Goal: Task Accomplishment & Management: Use online tool/utility

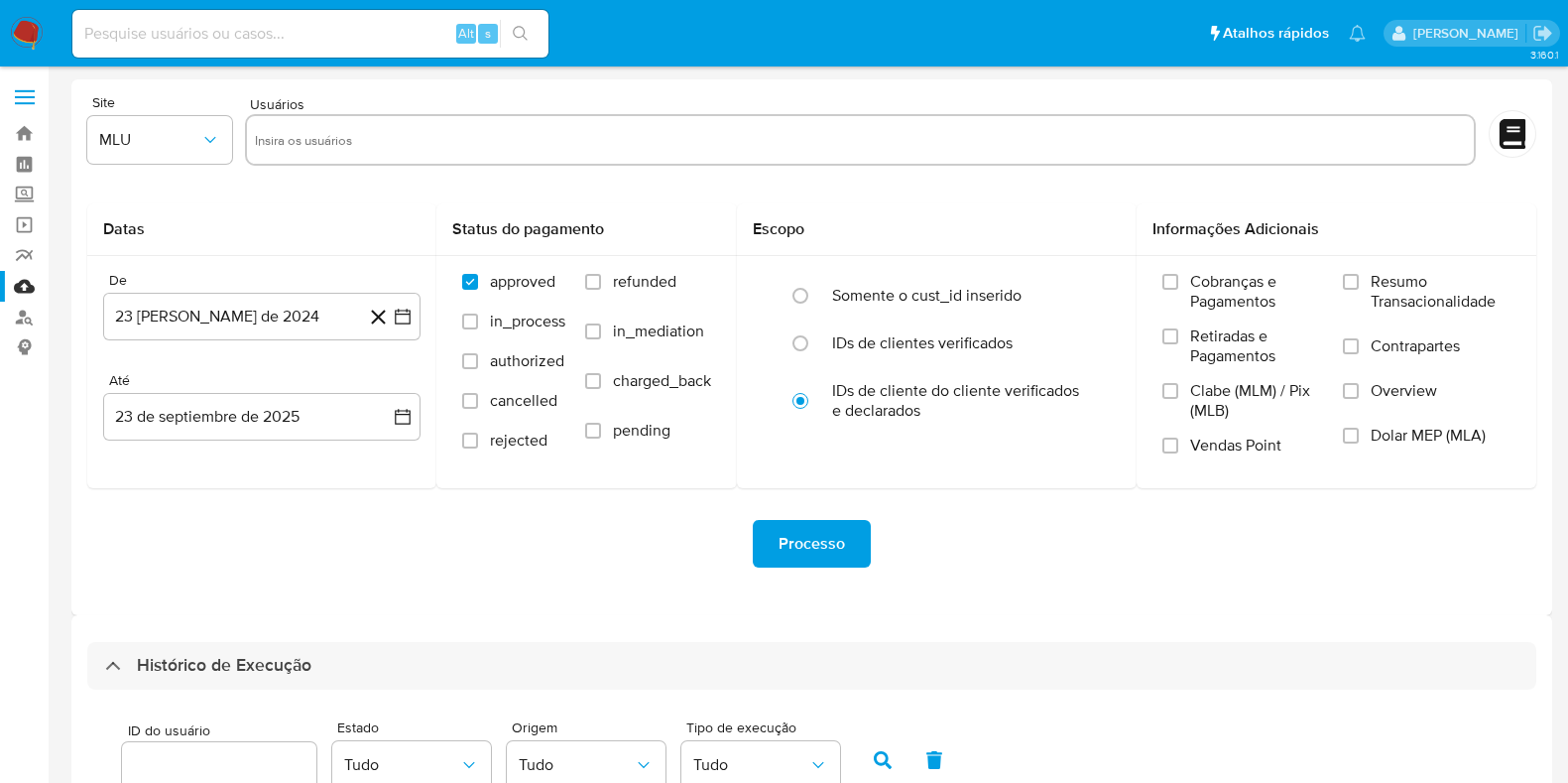
select select "10"
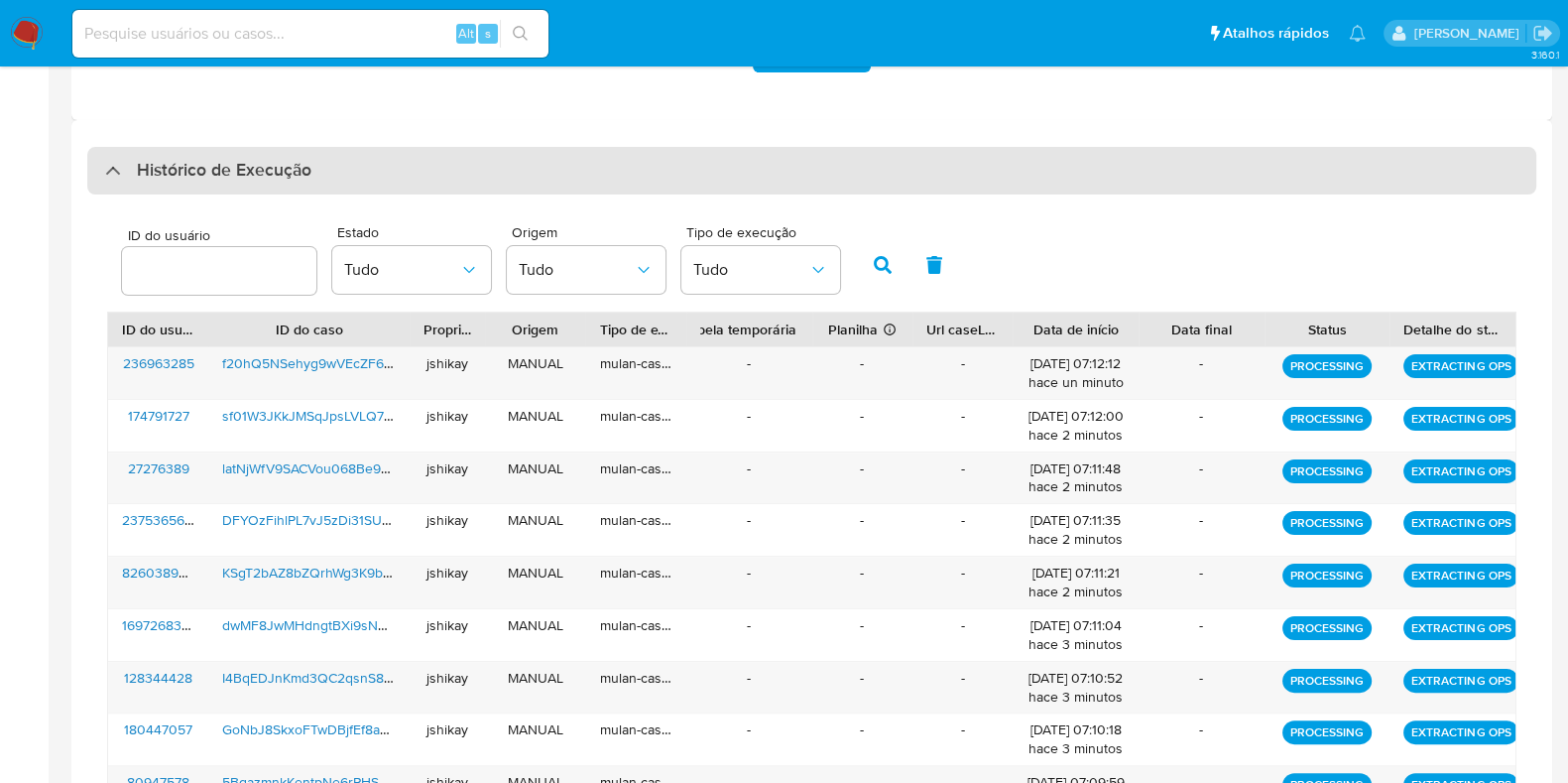
click at [193, 182] on div "Histórico de Execução" at bounding box center [812, 170] width 1449 height 48
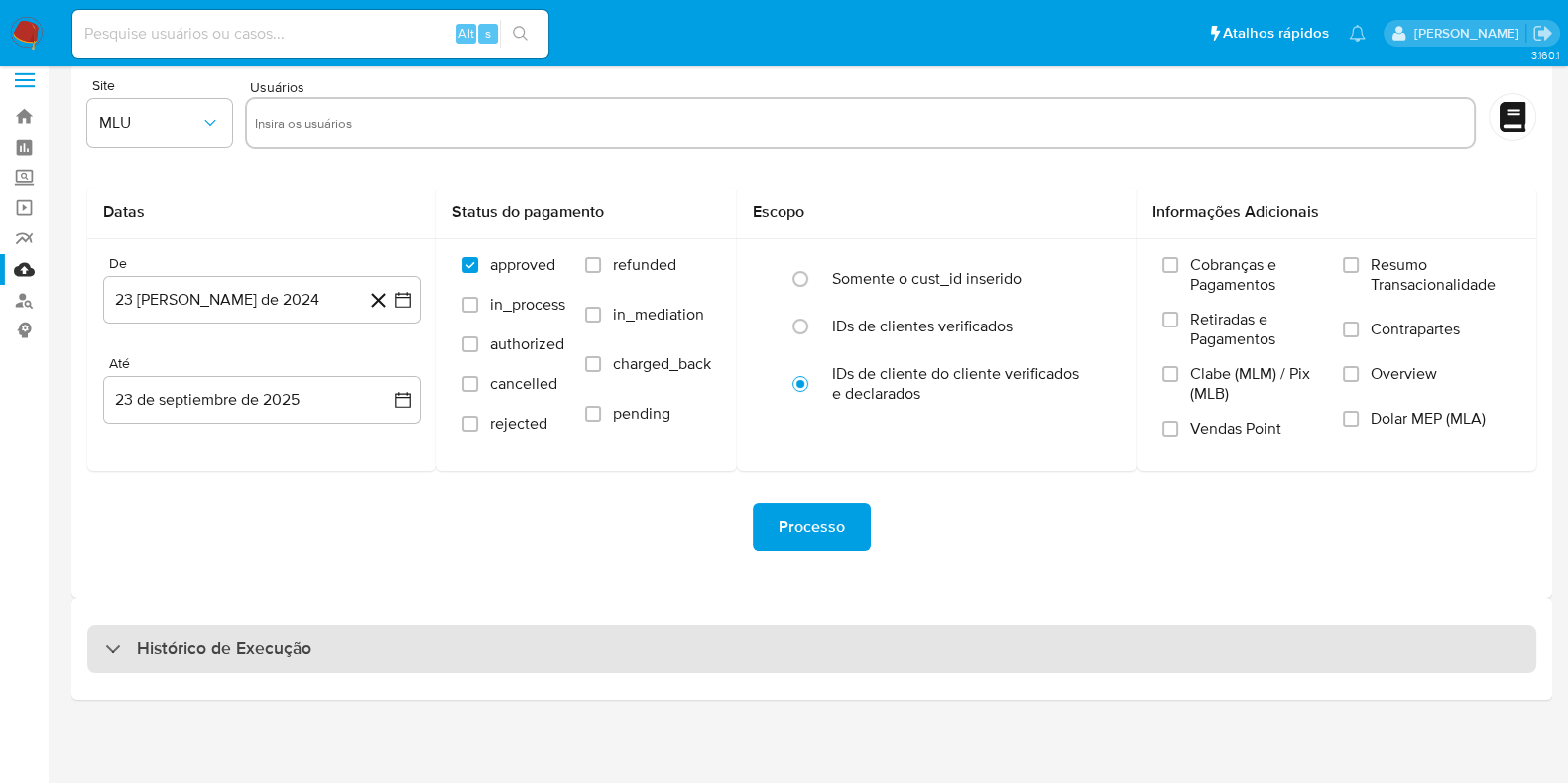
click at [178, 642] on h3 "Histórico de Execução" at bounding box center [223, 649] width 174 height 24
select select "10"
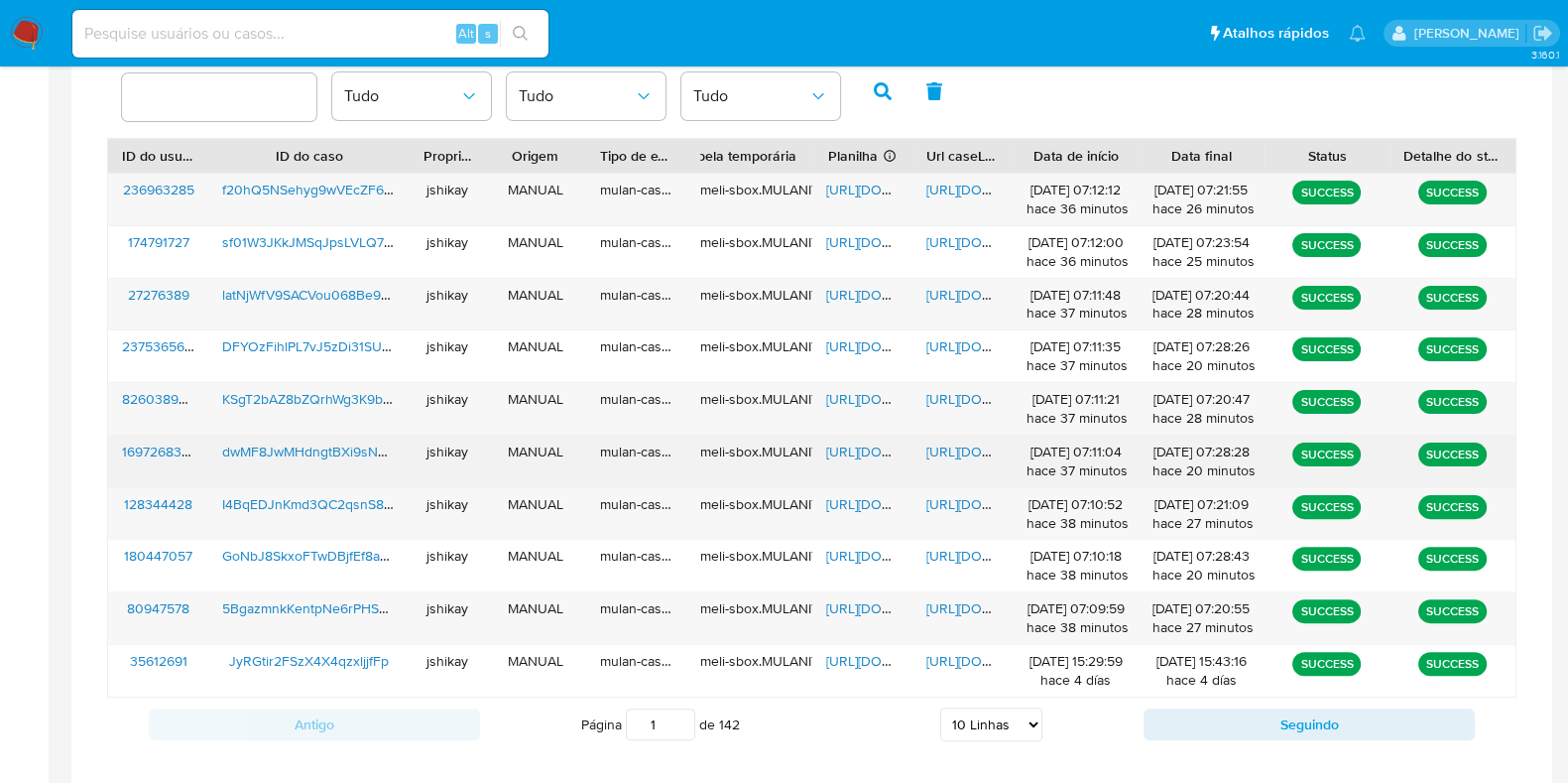
scroll to position [576, 0]
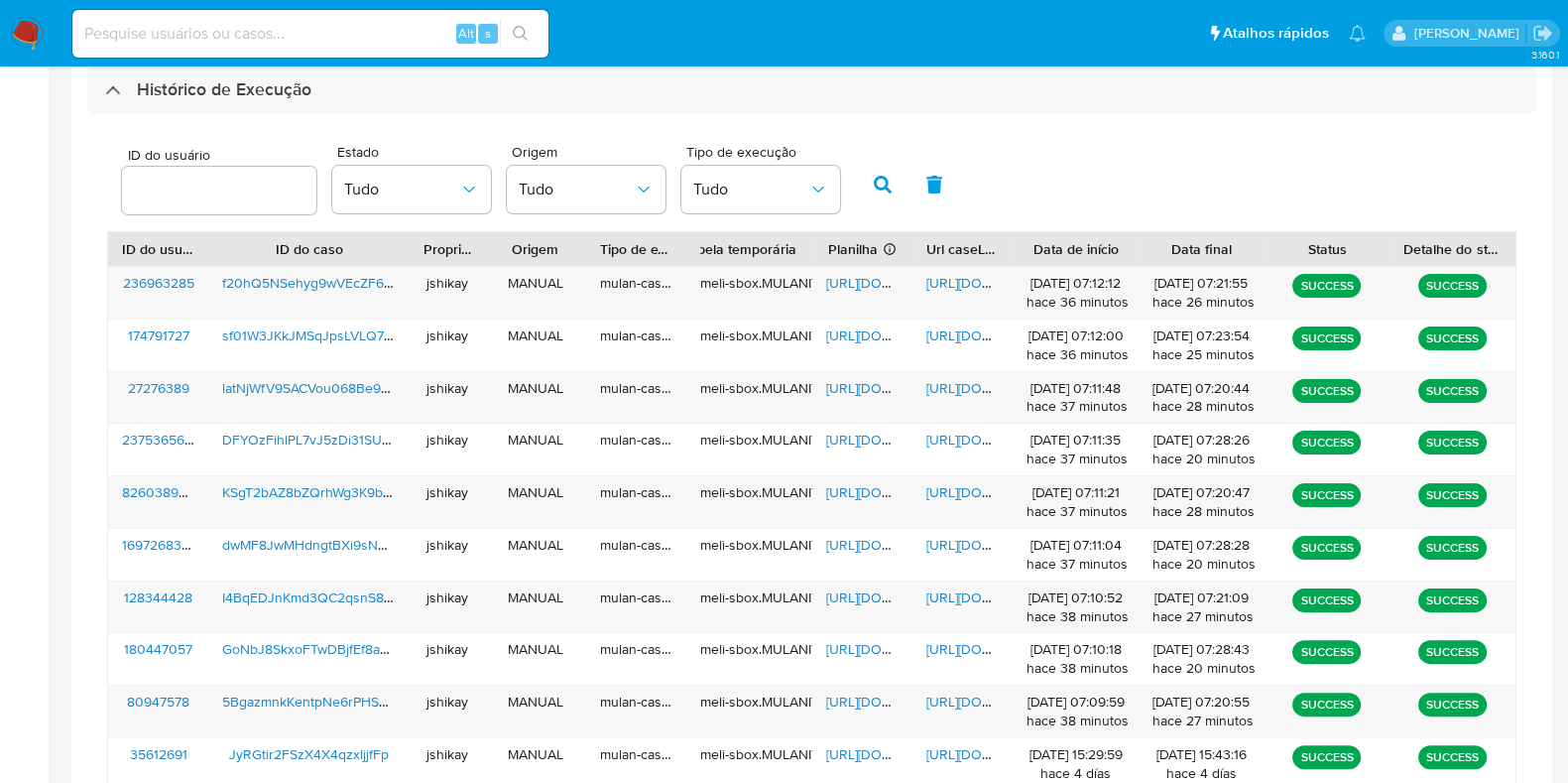
drag, startPoint x: 1044, startPoint y: 175, endPoint x: 1041, endPoint y: 160, distance: 15.3
click at [1045, 175] on div "ID do usuário Estado Tudo Origem Tudo Tipo de execução Tudo" at bounding box center [812, 182] width 1410 height 98
drag, startPoint x: 848, startPoint y: 694, endPoint x: 861, endPoint y: 695, distance: 13.0
click at [849, 694] on span "https://docs.google.com/spreadsheets/d/1MqoMPY0y4hK7UxPvoxlgYNdhI-5kW-tiOaeTVRS…" at bounding box center [895, 701] width 136 height 20
click at [947, 702] on span "https://docs.google.com/document/d/120KclTjdtZjqUFrA2B0PDKs2HbfblqycCXRO86rSh0Y…" at bounding box center [994, 701] width 136 height 20
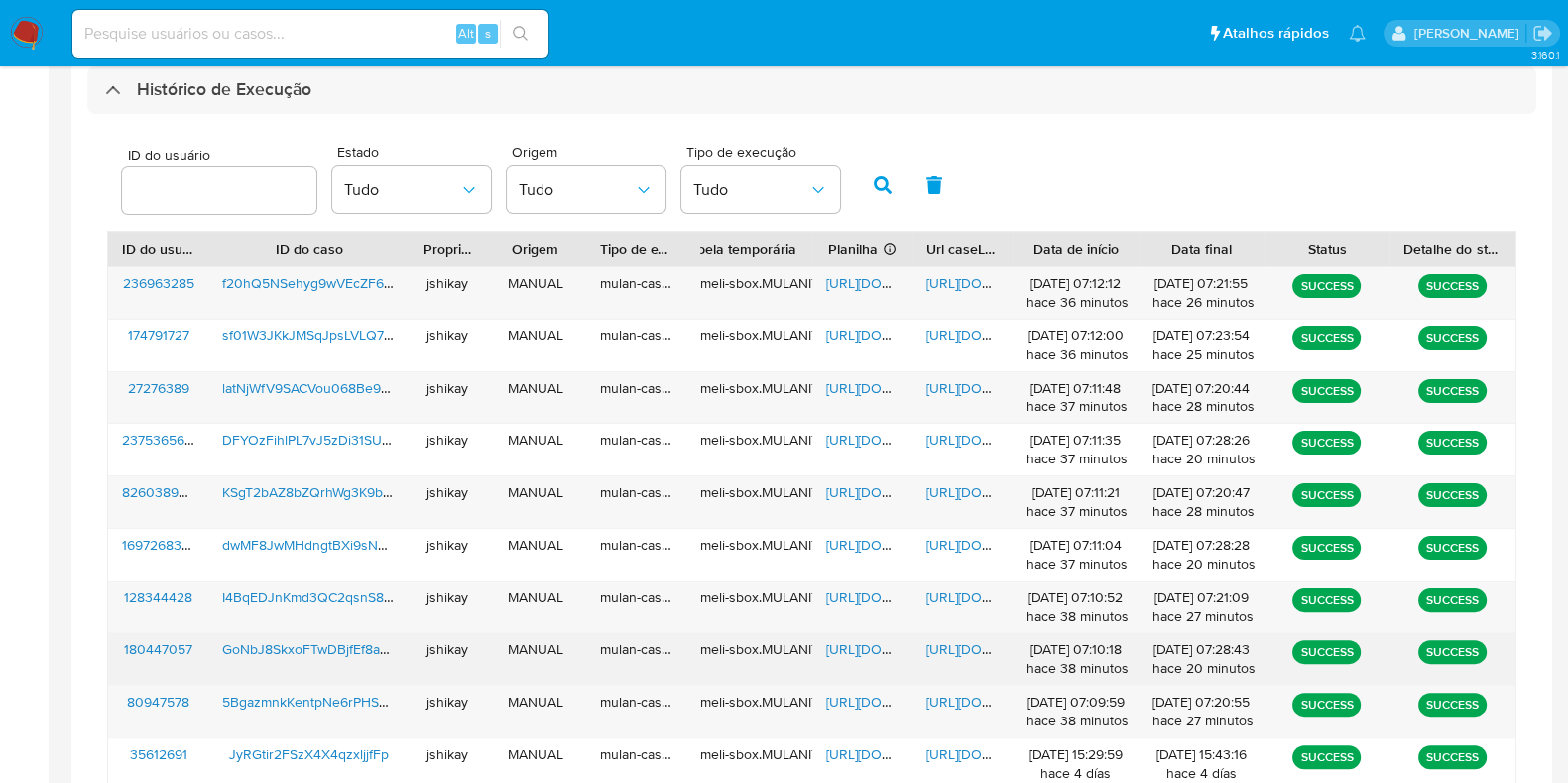
click at [849, 652] on span "https://docs.google.com/spreadsheets/d/1BGjcjT0HgNGvAEmMxlv9xvaaIybCYRc2ncFcixh…" at bounding box center [895, 649] width 136 height 20
click at [935, 640] on span "https://docs.google.com/document/d/1RJq6sFTN-wdYWgcIgfwrBFiWeYC2lIUAioyqBElwS4o…" at bounding box center [994, 649] width 136 height 20
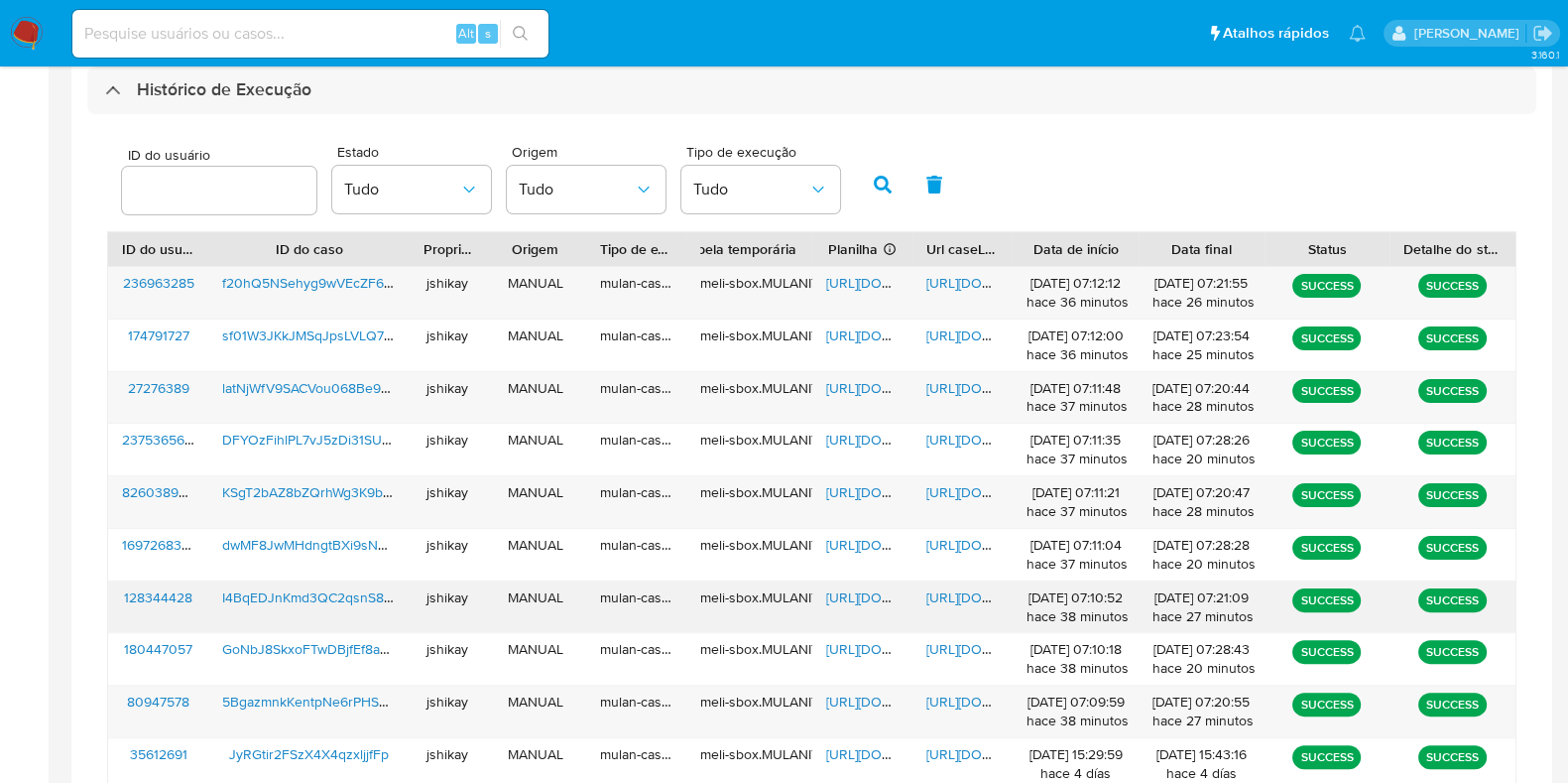
drag, startPoint x: 886, startPoint y: 598, endPoint x: 910, endPoint y: 607, distance: 25.6
click at [886, 600] on span "https://docs.google.com/spreadsheets/d/1wQebGwL1NLfilpoWTZ7QGyeI-atvIfZ6lzSJhfP…" at bounding box center [895, 598] width 136 height 20
click at [962, 607] on div "https://docs.google.com/document/d/1Pq4AK1HaRAwArXBLO2dwOlW_-kDK29qAffKVXsvODz0…" at bounding box center [962, 608] width 101 height 52
click at [958, 590] on span "https://docs.google.com/document/d/1Pq4AK1HaRAwArXBLO2dwOlW_-kDK29qAffKVXsvODz0…" at bounding box center [994, 598] width 136 height 20
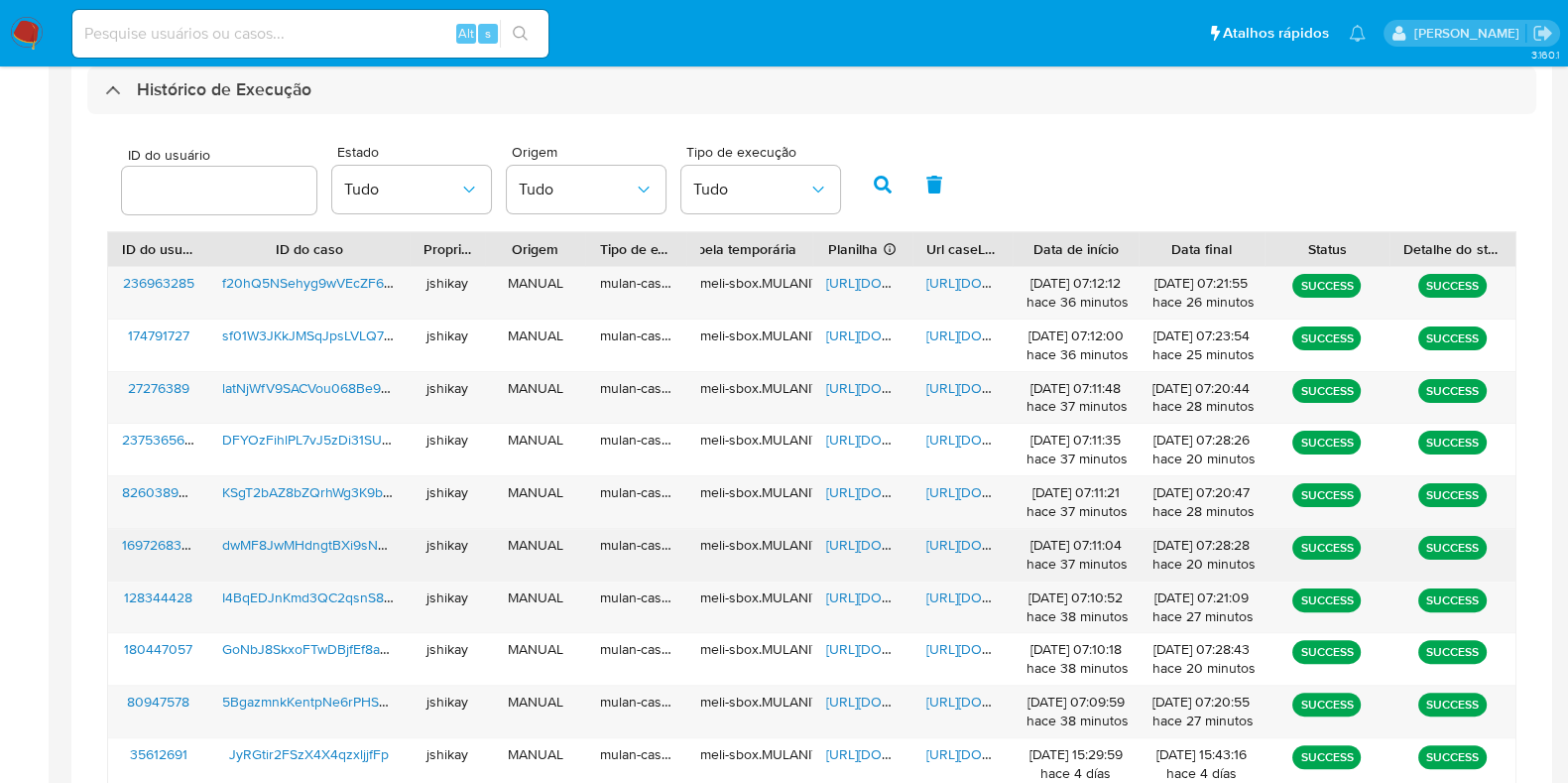
click at [866, 535] on span "https://docs.google.com/spreadsheets/d/19PeNztBCLRcOQggvfVStjHfTewsxkQGAPZF-Nhq…" at bounding box center [895, 545] width 136 height 20
click at [959, 537] on span "https://docs.google.com/document/d/1nYn8MIVX4yO12WAlen6b7_ZPN0kqT75ddHSTS-ocqts…" at bounding box center [994, 545] width 136 height 20
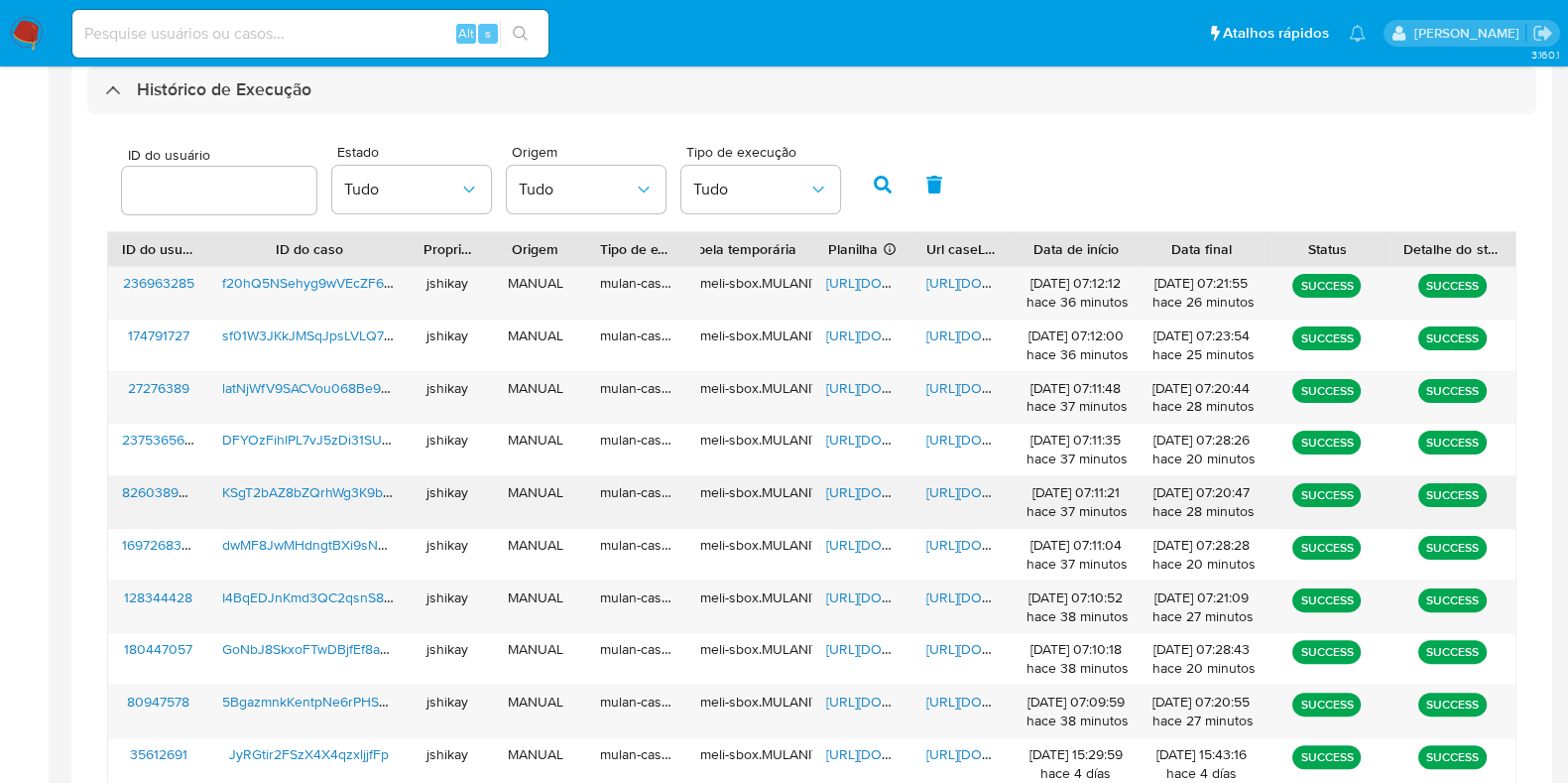
click at [852, 491] on span "https://docs.google.com/spreadsheets/d/1k-h8SeppaMBN3K4mYAePnLqdn89BLktKLonRSuK…" at bounding box center [895, 492] width 136 height 20
click at [950, 495] on span "https://docs.google.com/document/d/1NB_vvIkS1p9xpcGZgL1iZLEXEzoPHhAcbDCvfee3eGM…" at bounding box center [994, 492] width 136 height 20
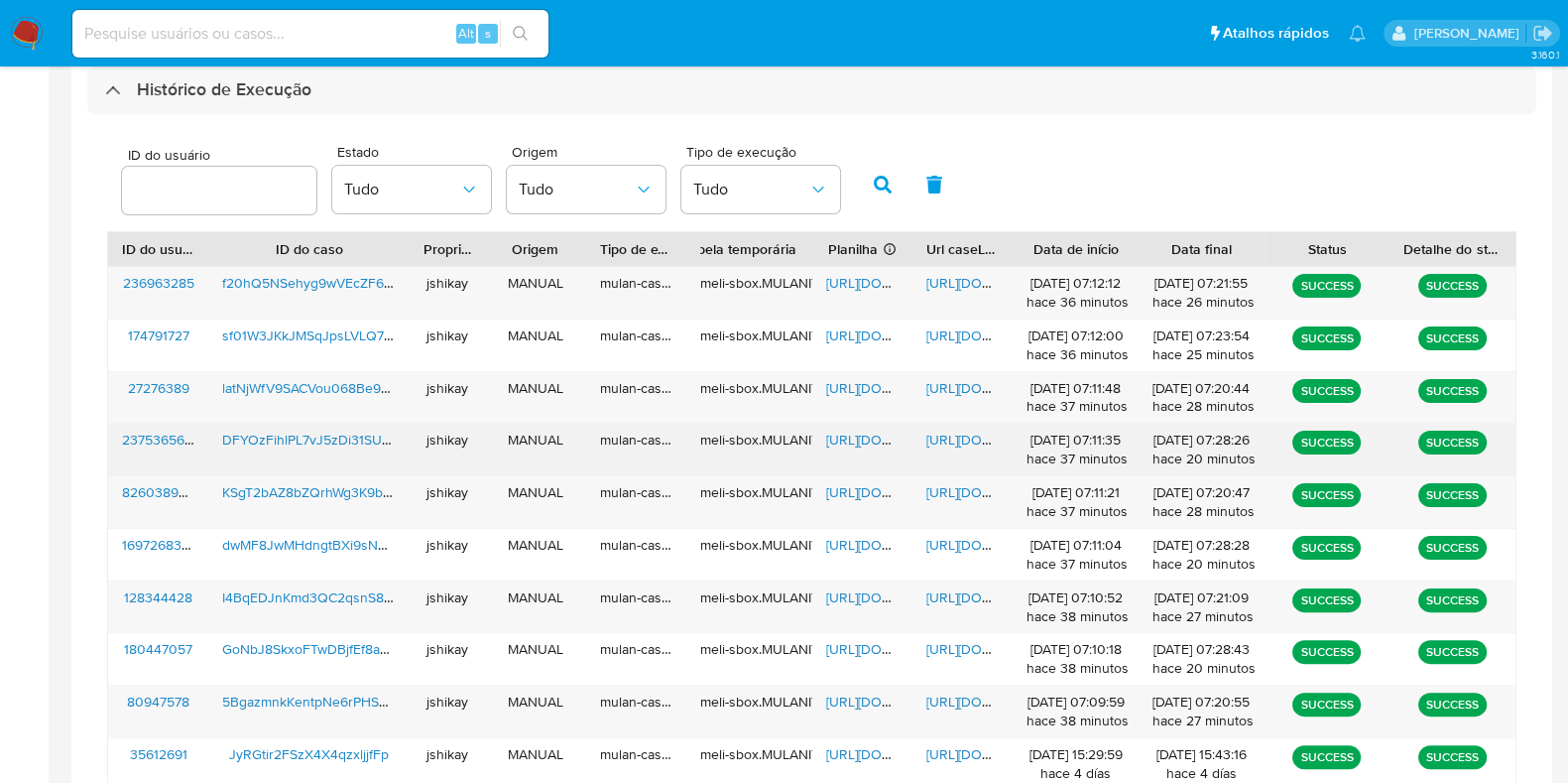
drag, startPoint x: 852, startPoint y: 435, endPoint x: 891, endPoint y: 442, distance: 39.6
click at [858, 437] on span "https://docs.google.com/spreadsheets/d/1bS1OhoRKwGnEoL5uGArzQ448C2uEFSrHCf9IXVi…" at bounding box center [895, 439] width 136 height 20
click at [950, 448] on div "https://docs.google.com/document/d/1vCHfHNHOWBz2VaZYlWZ26PzlFkQdQdNadYNode1wyg8…" at bounding box center [962, 449] width 101 height 52
click at [950, 438] on span "https://docs.google.com/document/d/1vCHfHNHOWBz2VaZYlWZ26PzlFkQdQdNadYNode1wyg8…" at bounding box center [994, 439] width 136 height 20
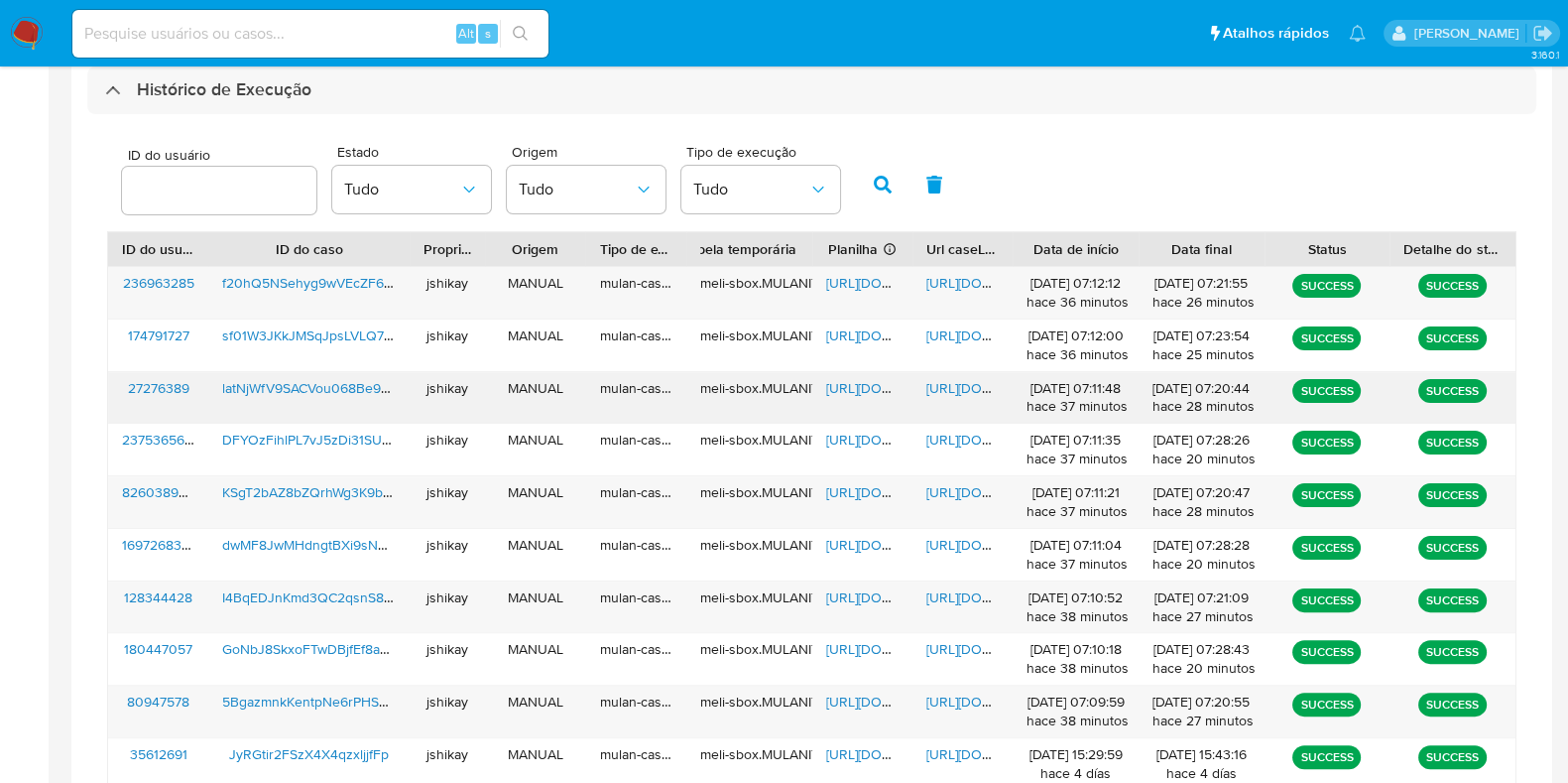
click at [873, 397] on div "https://docs.google.com/spreadsheets/d/1ydyU3WXwdOfgMzmlCawN5bc3poRjTGPngsdP-_o…" at bounding box center [863, 397] width 101 height 52
click at [872, 387] on span "https://docs.google.com/spreadsheets/d/1ydyU3WXwdOfgMzmlCawN5bc3poRjTGPngsdP-_o…" at bounding box center [895, 388] width 136 height 20
click at [942, 393] on span "https://docs.google.com/document/d/1zsbt5ynk1kRlCuKK76at7y0leWgDyj2M9IBADy-BZNQ…" at bounding box center [994, 388] width 136 height 20
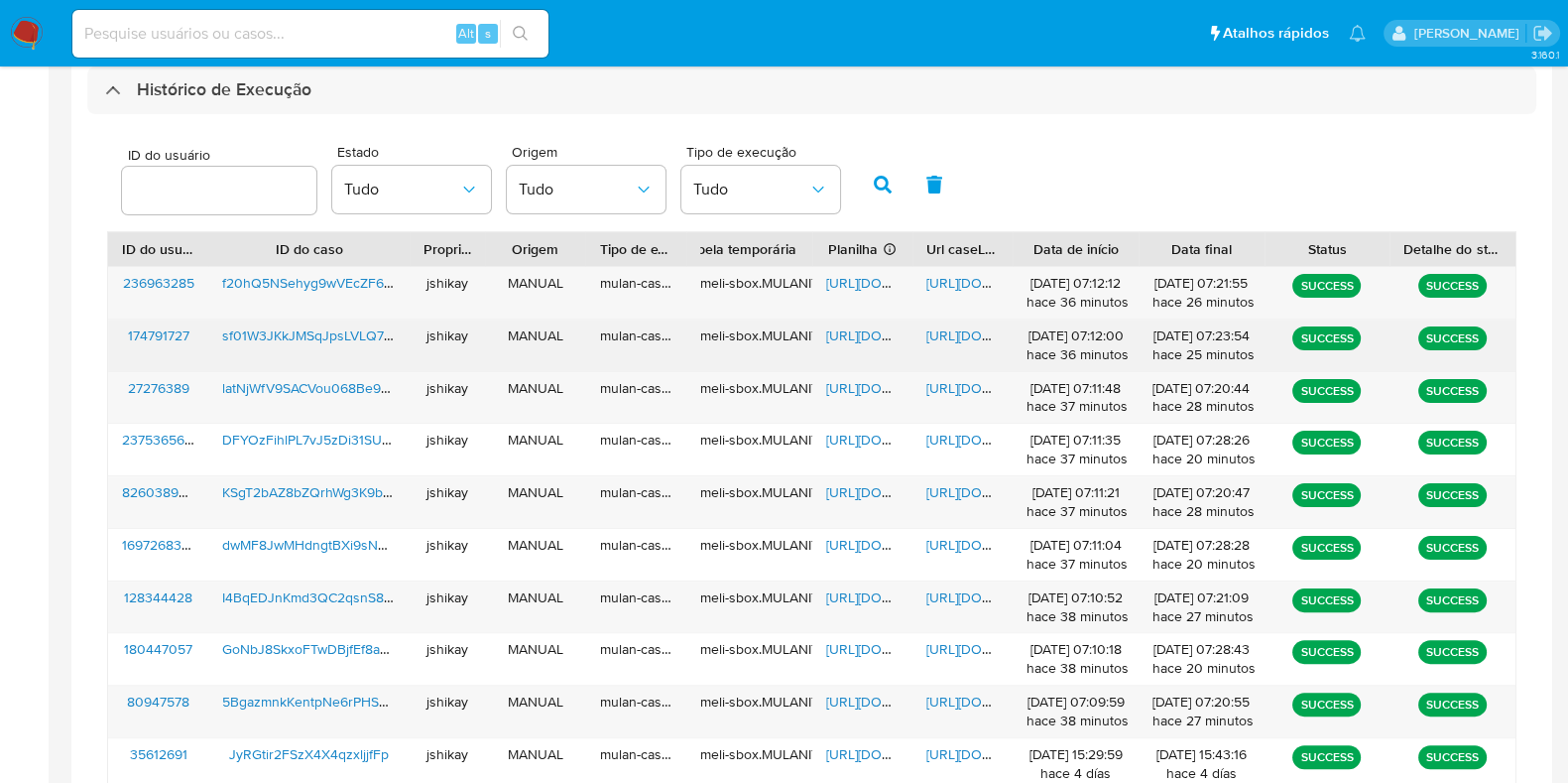
click at [845, 336] on span "https://docs.google.com/spreadsheets/d/1HhfzX-QhPB-j67JFJHrgCiD382qMhKWE6r1ybFf…" at bounding box center [895, 336] width 136 height 20
click at [947, 331] on span "https://docs.google.com/document/d/1ABnn0IjLUvU7YUNHOonziJbpCqFUqGWfoPfVT1LS4hI…" at bounding box center [994, 336] width 136 height 20
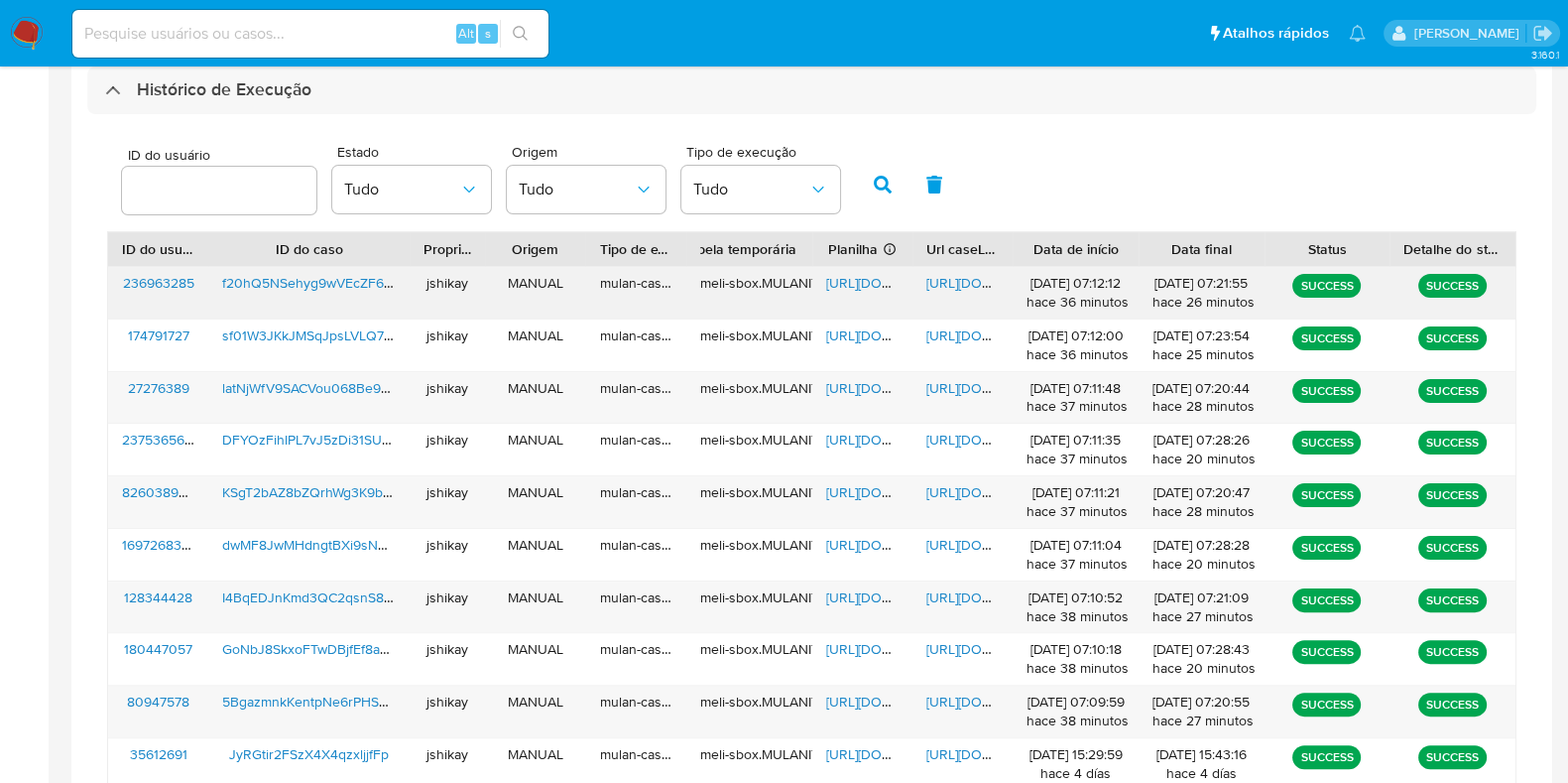
click at [862, 285] on span "https://docs.google.com/spreadsheets/d/1mpFPhWXRit0vF98wZT0ZQKyBVRtKRH534pdR3wM…" at bounding box center [895, 283] width 136 height 20
click at [959, 289] on span "https://docs.google.com/document/d/1VLozp2Ksk70Of_uqKz02LZ1g2SmMwpTUaY2uhKVLMPk…" at bounding box center [994, 283] width 136 height 20
click at [15, 32] on img at bounding box center [27, 34] width 34 height 34
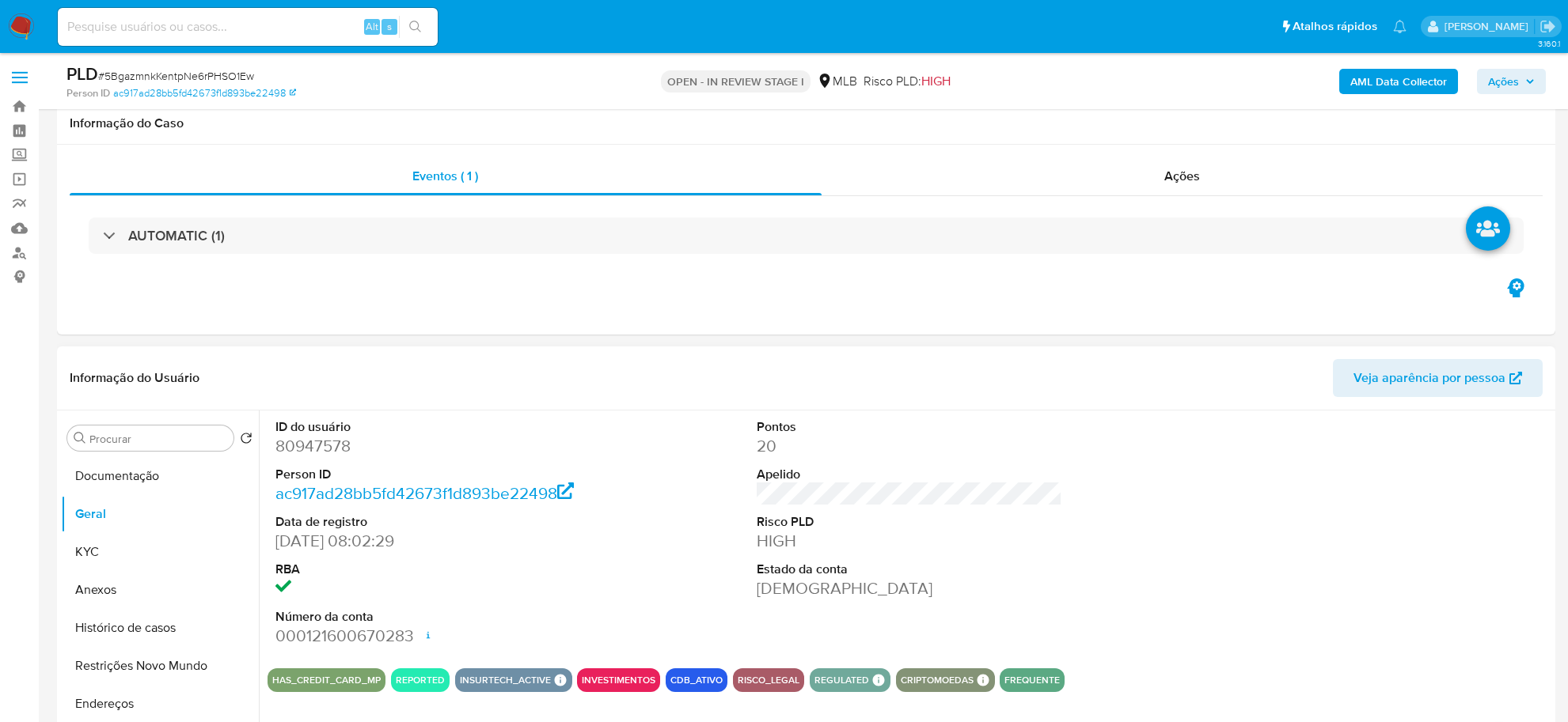
scroll to position [198, 0]
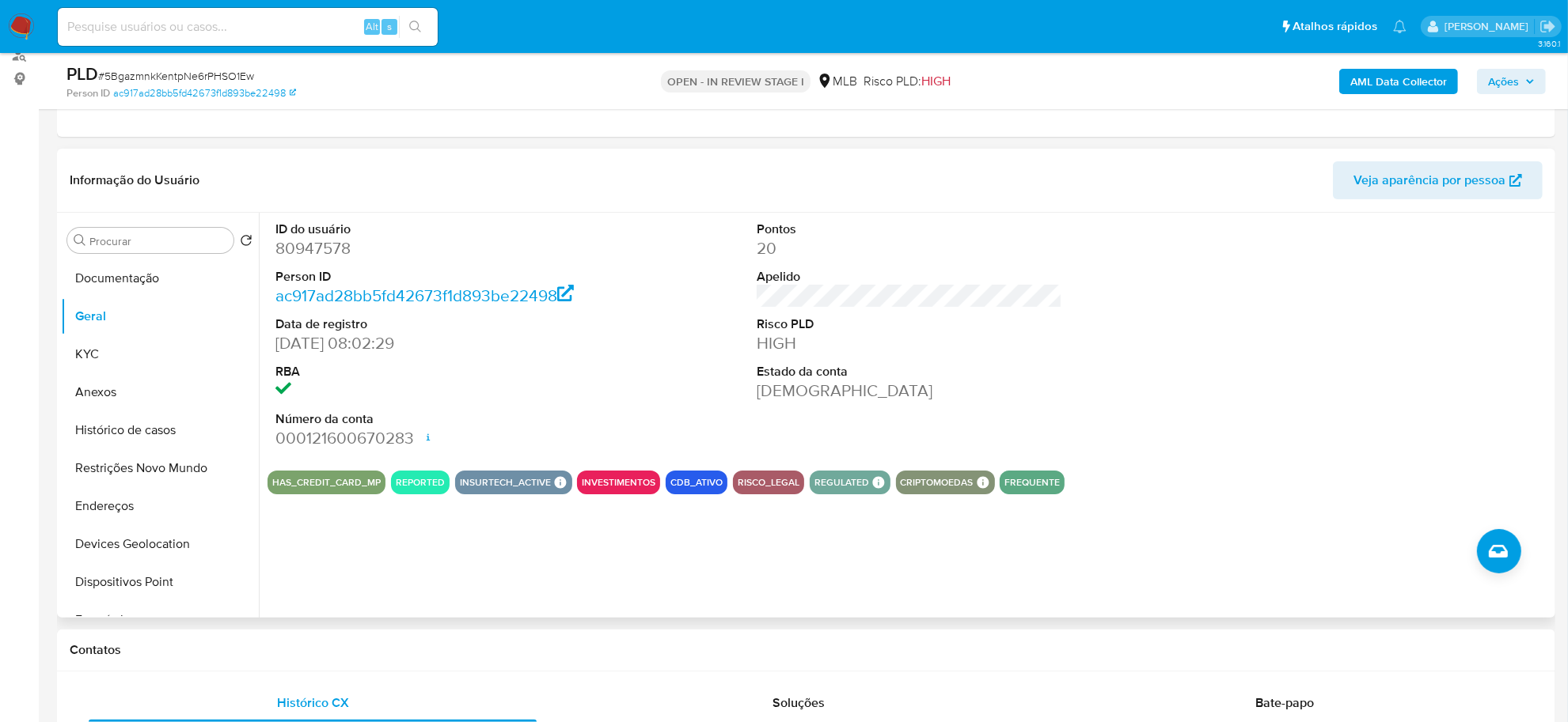
click at [292, 251] on dd "80947578" at bounding box center [428, 249] width 305 height 22
copy dd "80947578"
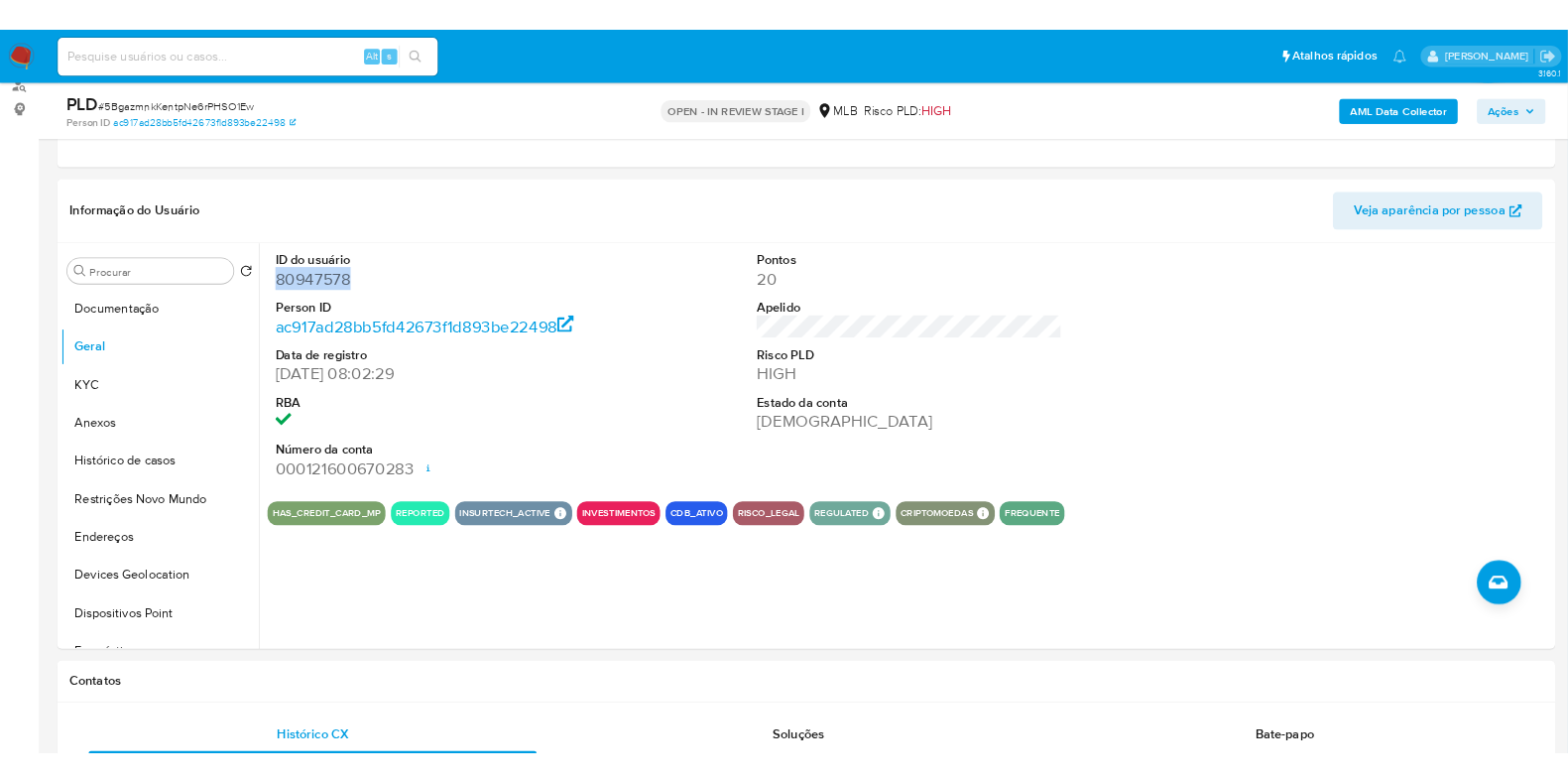
scroll to position [247, 0]
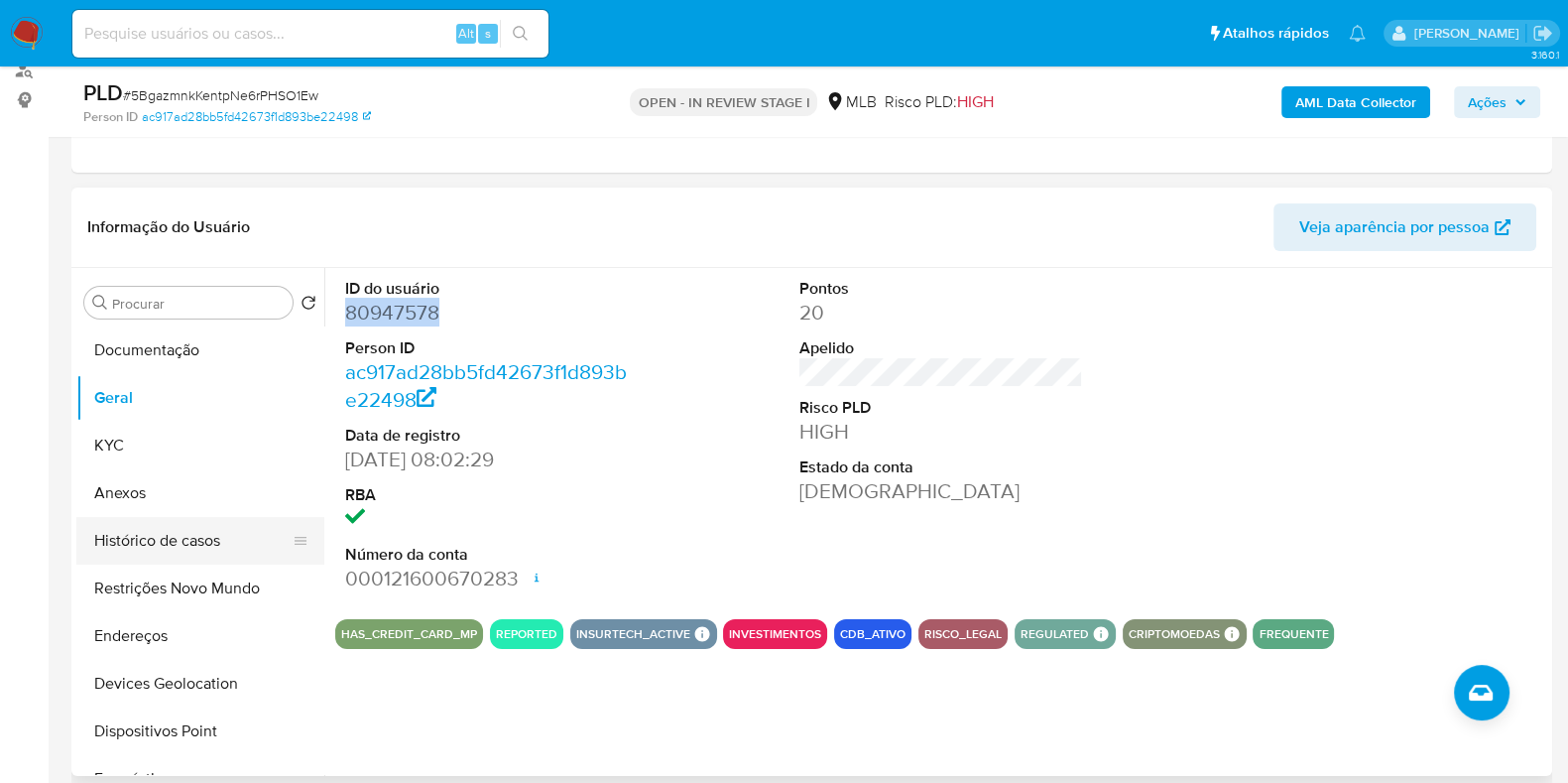
click at [160, 548] on button "Histórico de casos" at bounding box center [192, 541] width 232 height 48
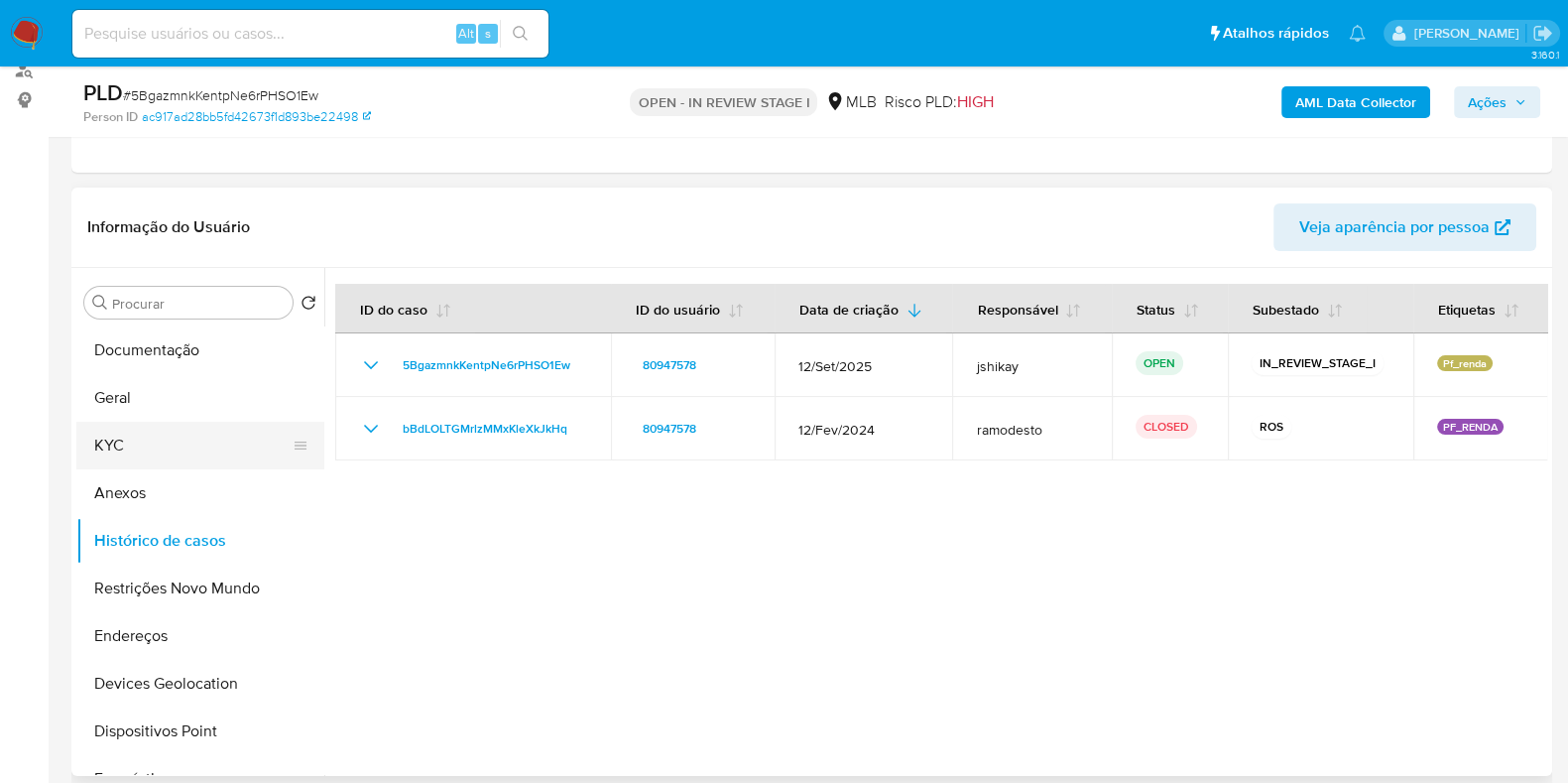
click at [121, 442] on button "KYC" at bounding box center [192, 445] width 232 height 48
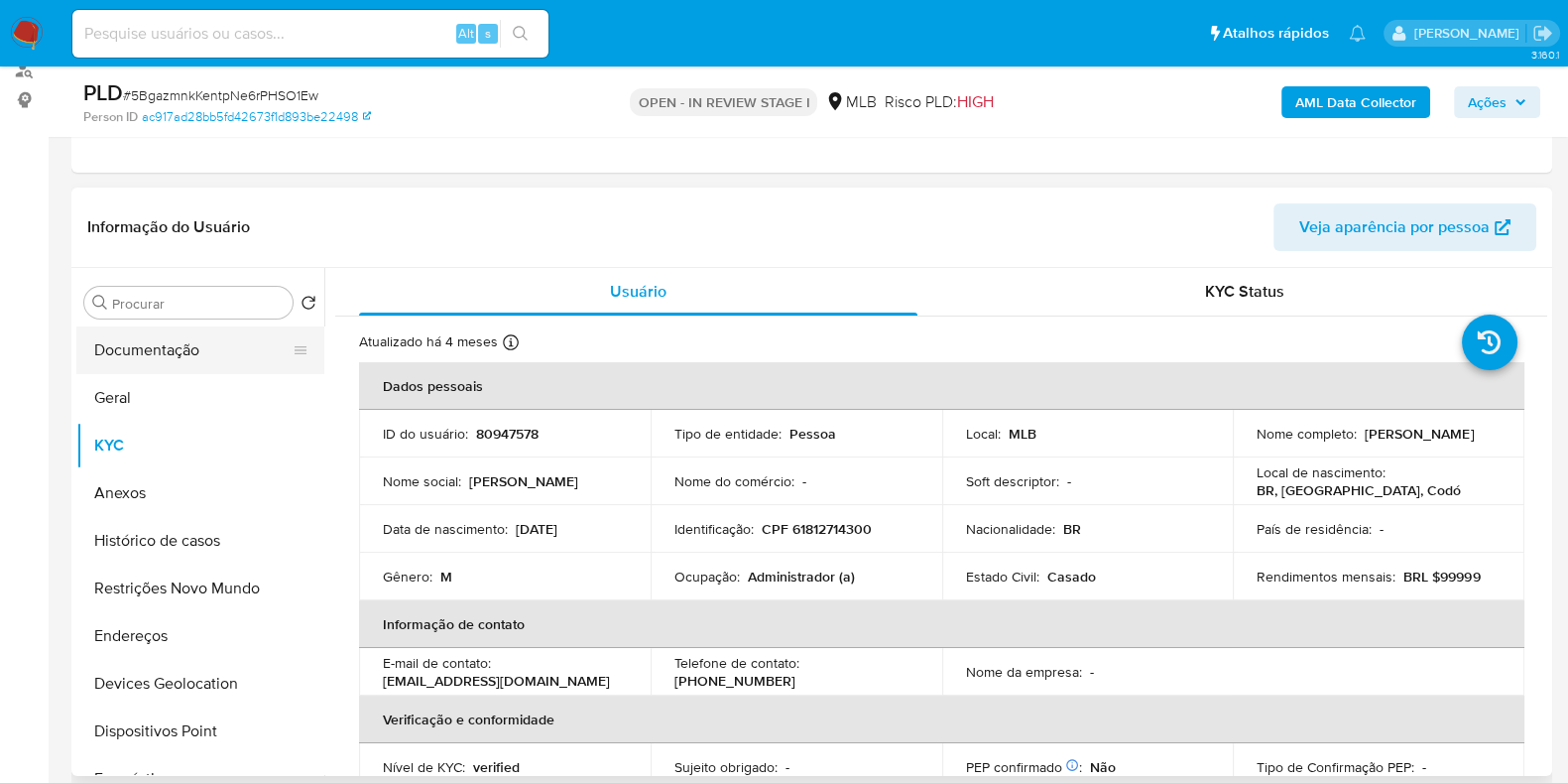
click at [123, 327] on button "Documentação" at bounding box center [192, 351] width 232 height 48
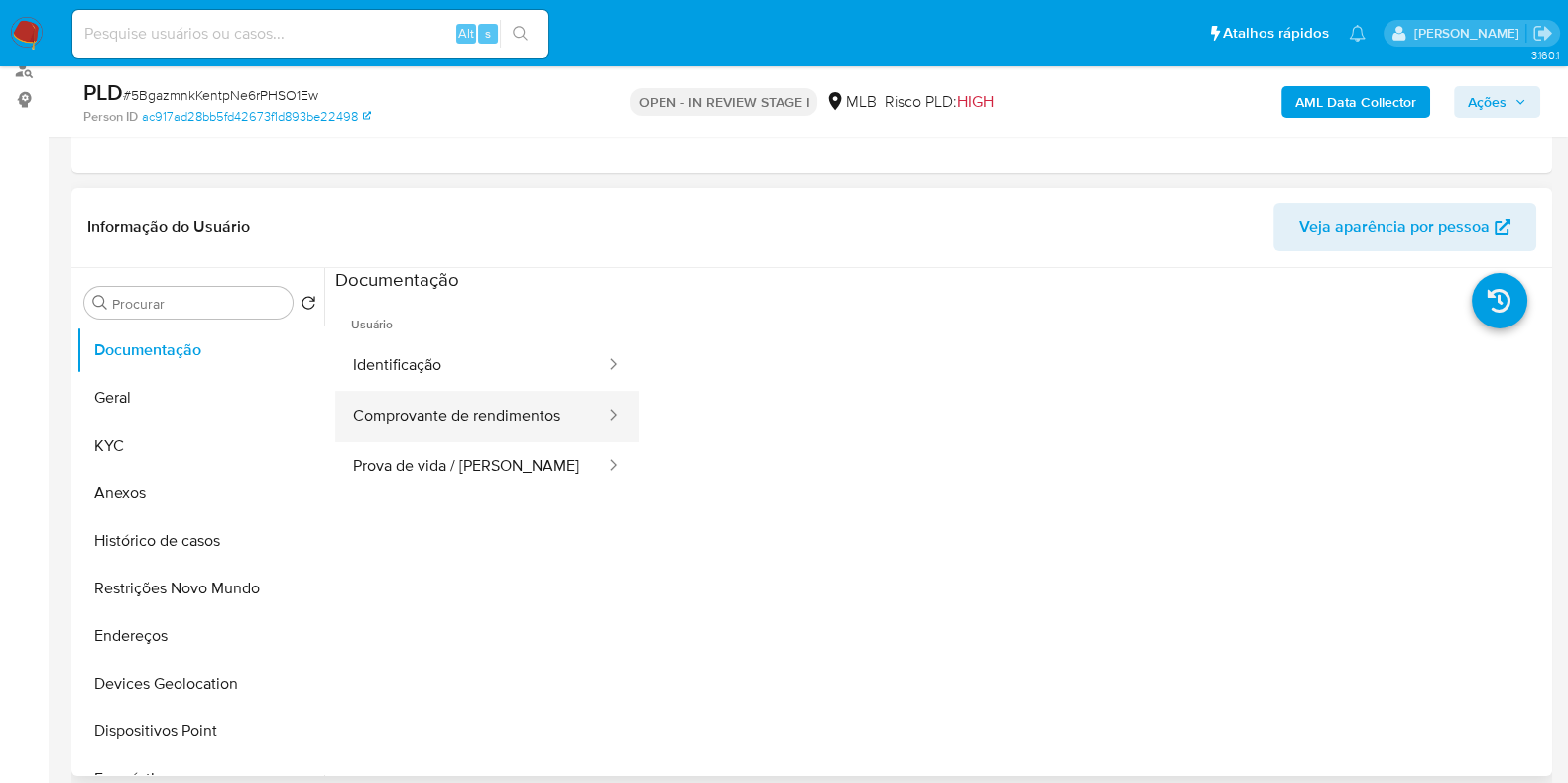
click at [451, 418] on button "Comprovante de rendimentos" at bounding box center [471, 415] width 272 height 51
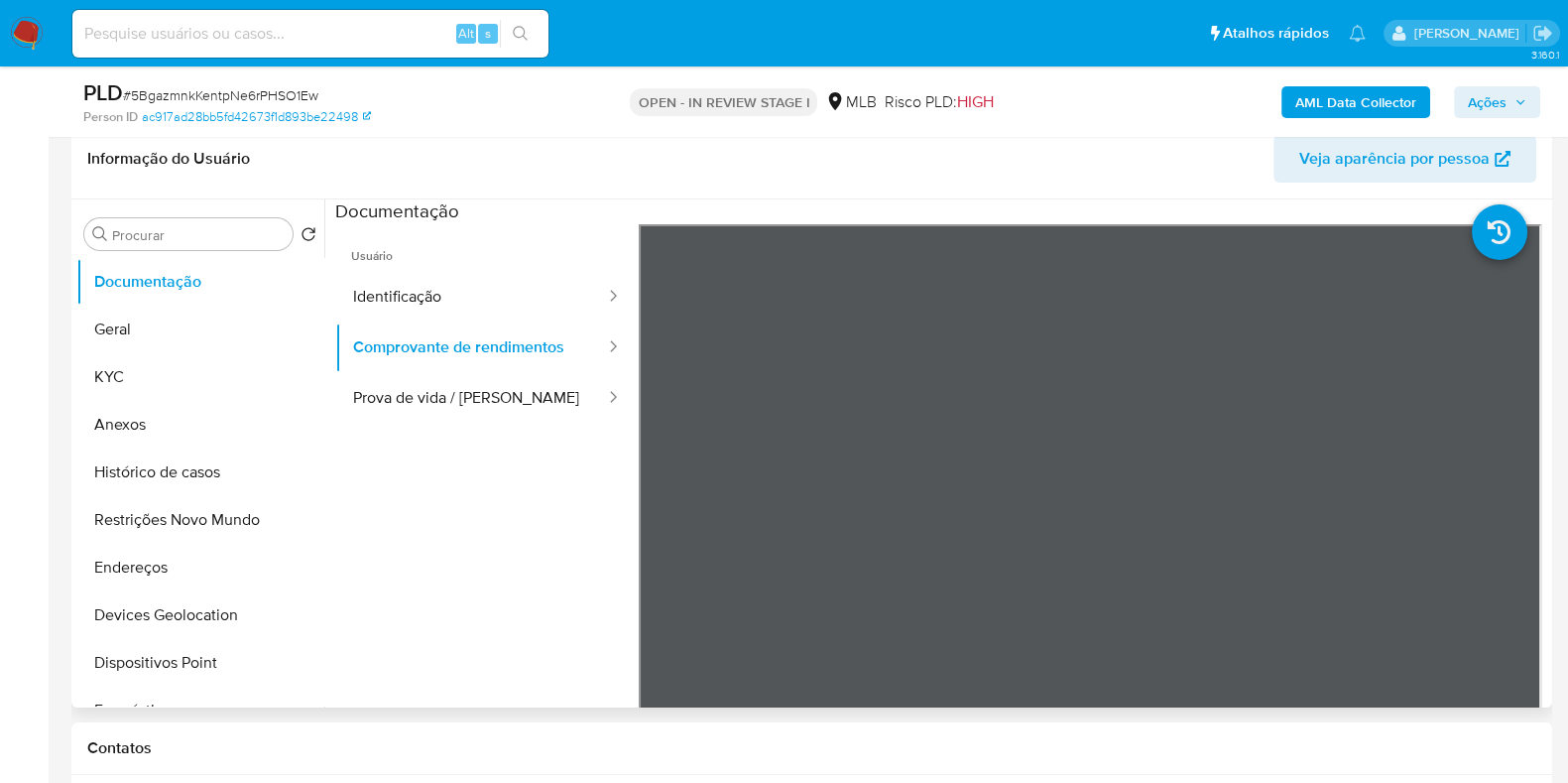
scroll to position [372, 0]
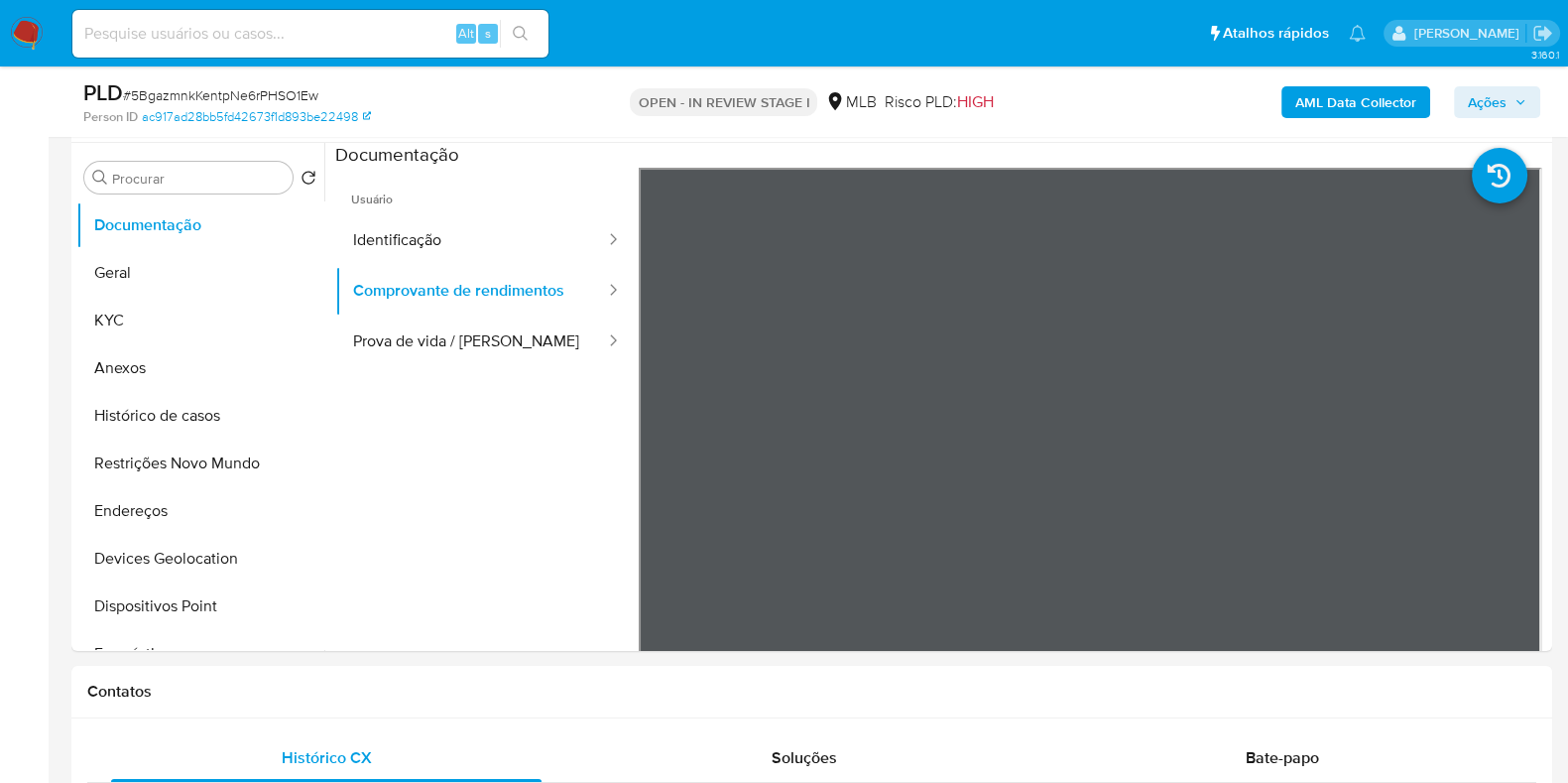
click at [519, 13] on div "Alt s" at bounding box center [311, 34] width 476 height 48
click at [176, 318] on button "KYC" at bounding box center [192, 321] width 232 height 48
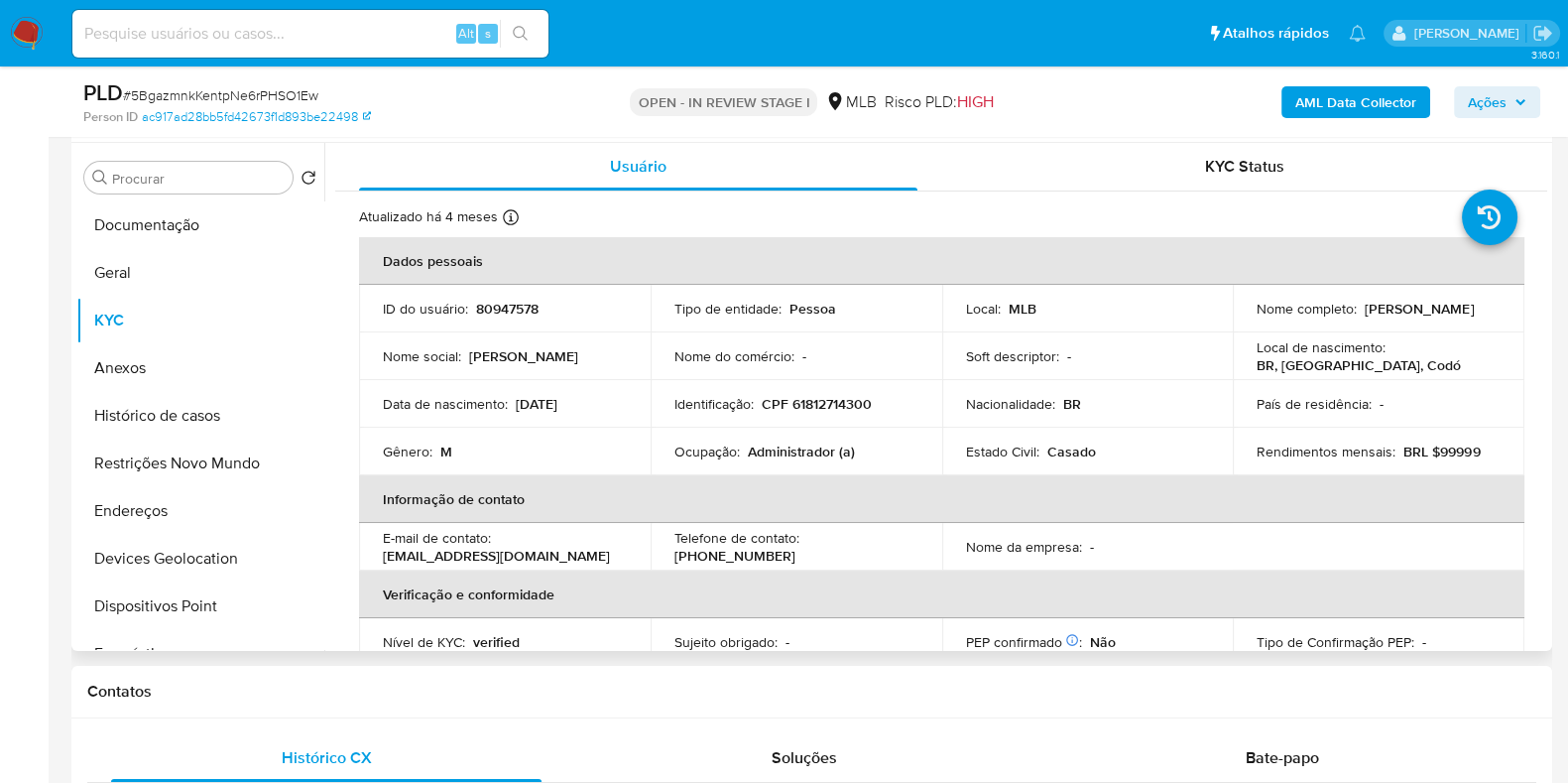
click at [776, 443] on p "Administrador (a)" at bounding box center [802, 451] width 108 height 18
copy p "Administrador"
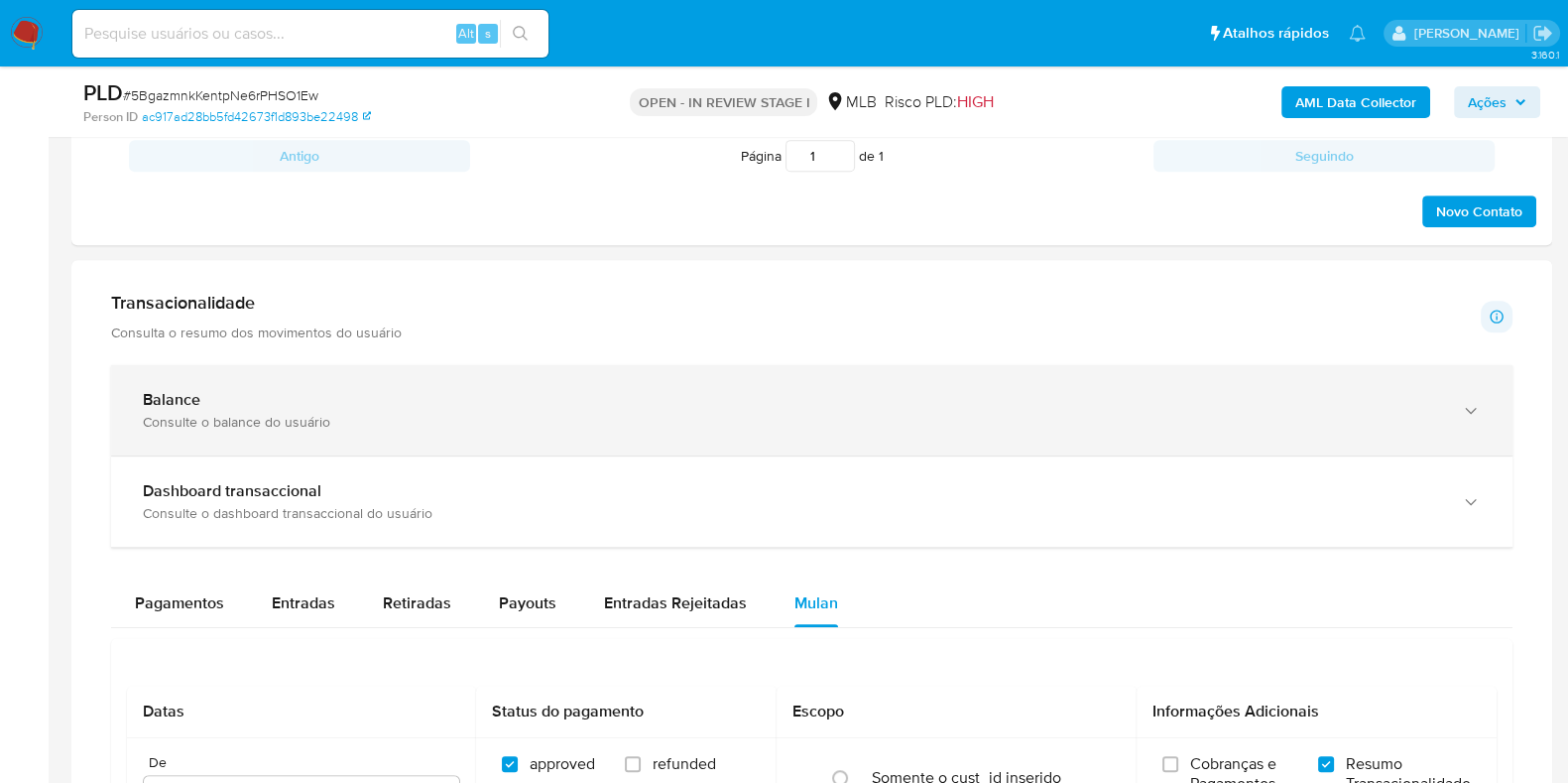
scroll to position [1116, 0]
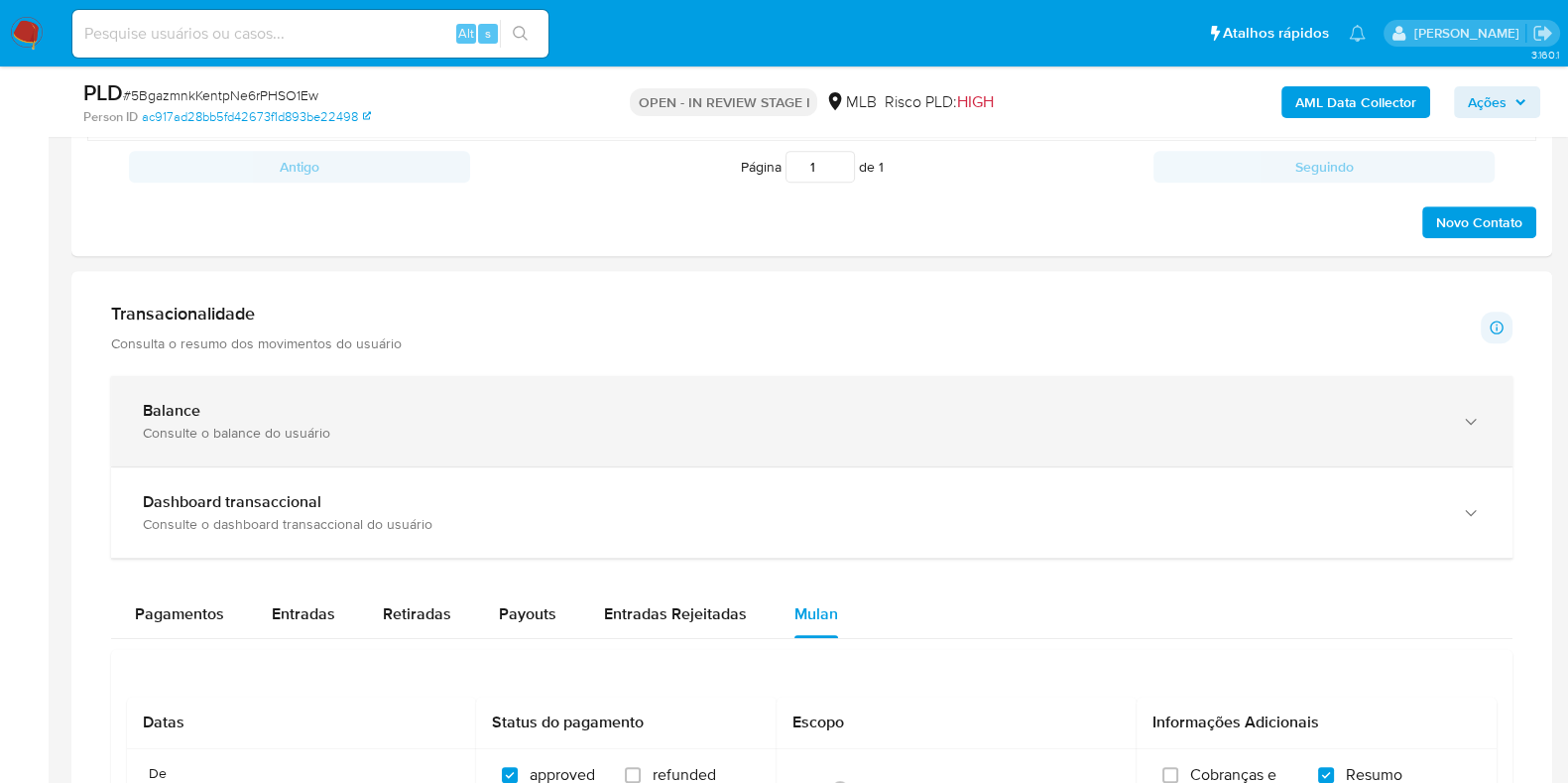
click at [379, 433] on div "Consulte o balance do usuário" at bounding box center [792, 432] width 1299 height 18
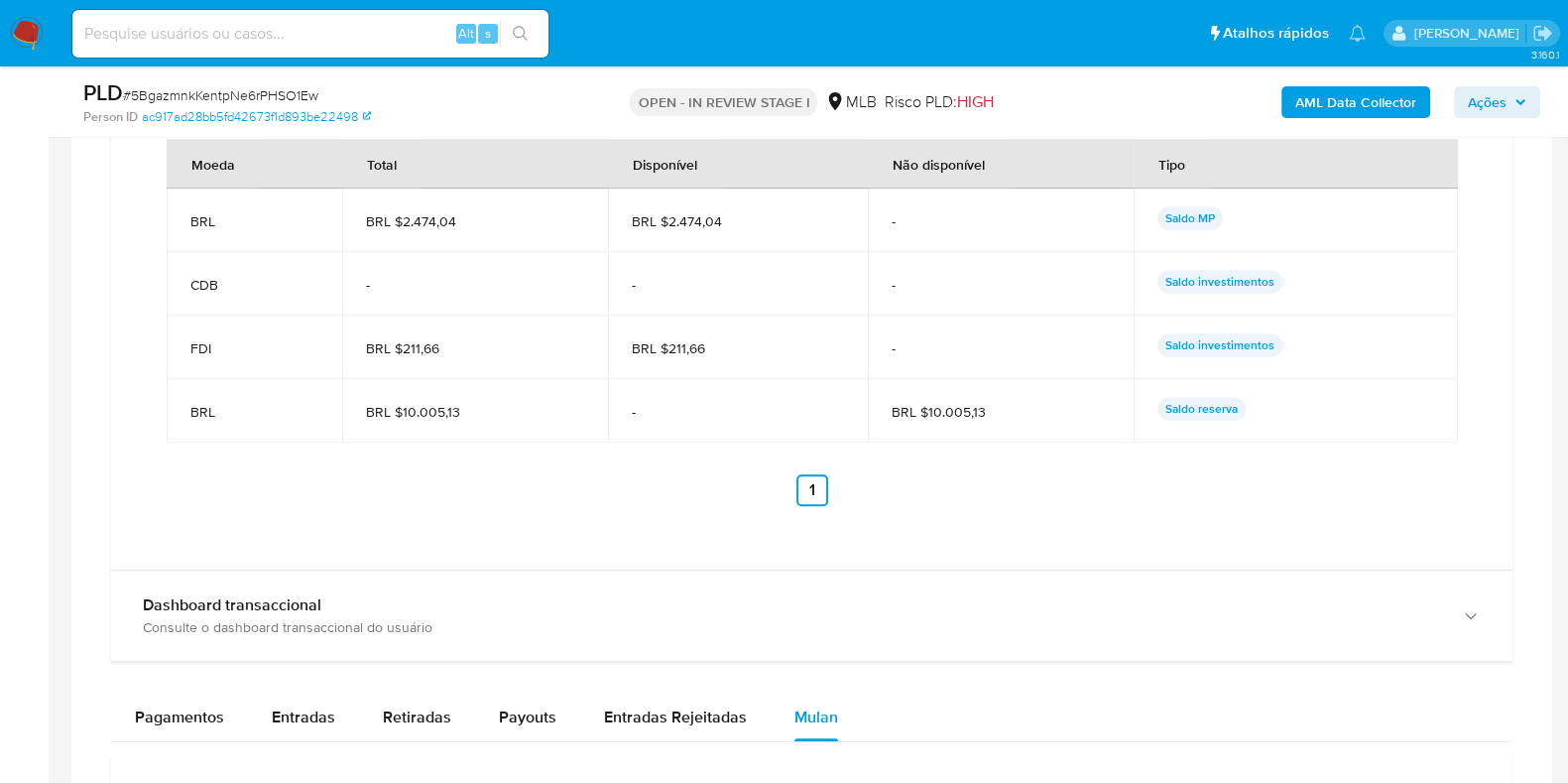
scroll to position [1735, 0]
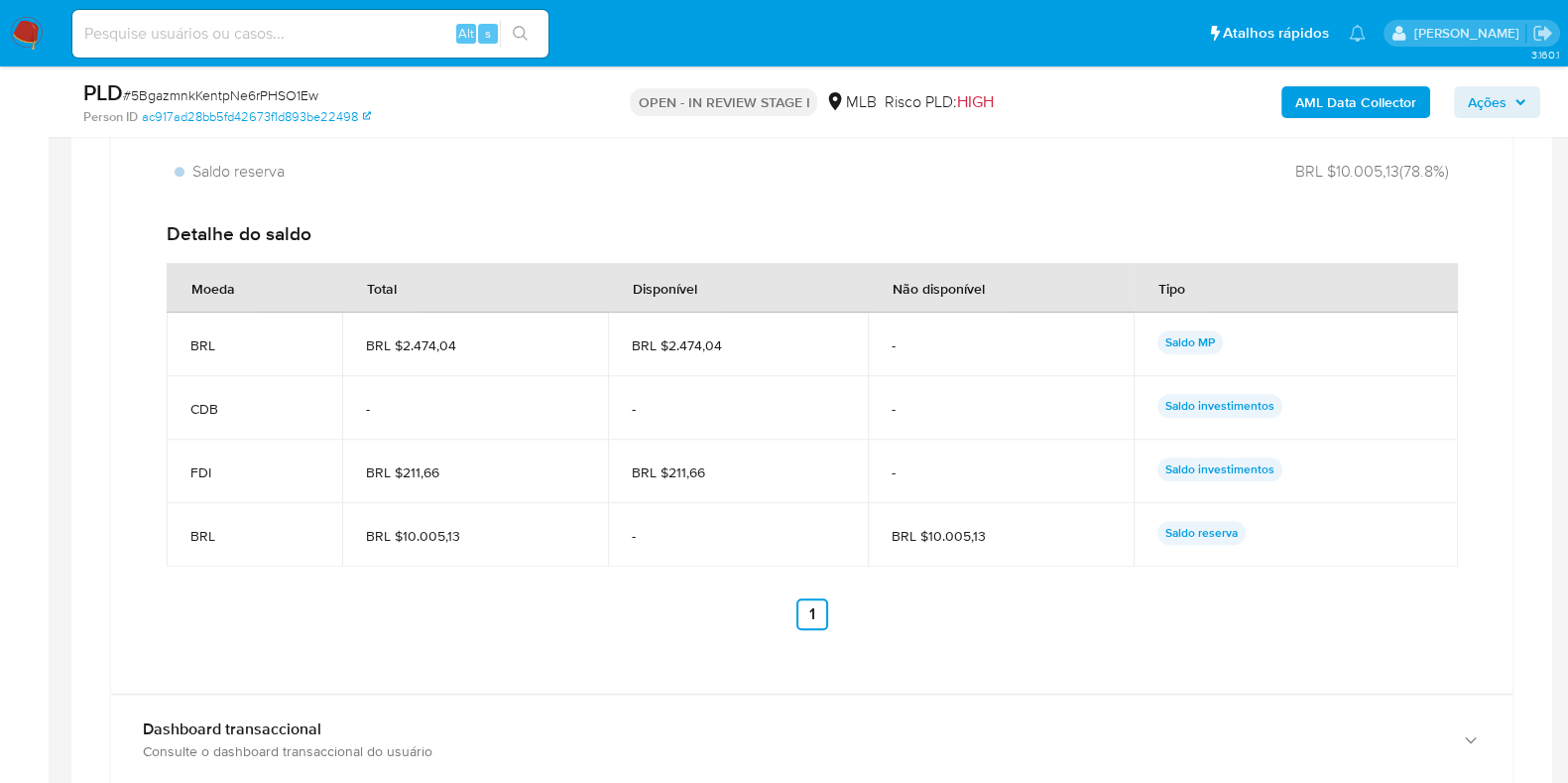
drag, startPoint x: 1012, startPoint y: 533, endPoint x: 924, endPoint y: 540, distance: 88.3
click at [924, 540] on span "BRL $10.005,13" at bounding box center [1001, 536] width 219 height 18
drag, startPoint x: 745, startPoint y: 346, endPoint x: 664, endPoint y: 347, distance: 81.0
click at [664, 347] on span "BRL $2.474,04" at bounding box center [737, 346] width 211 height 18
drag, startPoint x: 1153, startPoint y: 459, endPoint x: 1359, endPoint y: 474, distance: 206.5
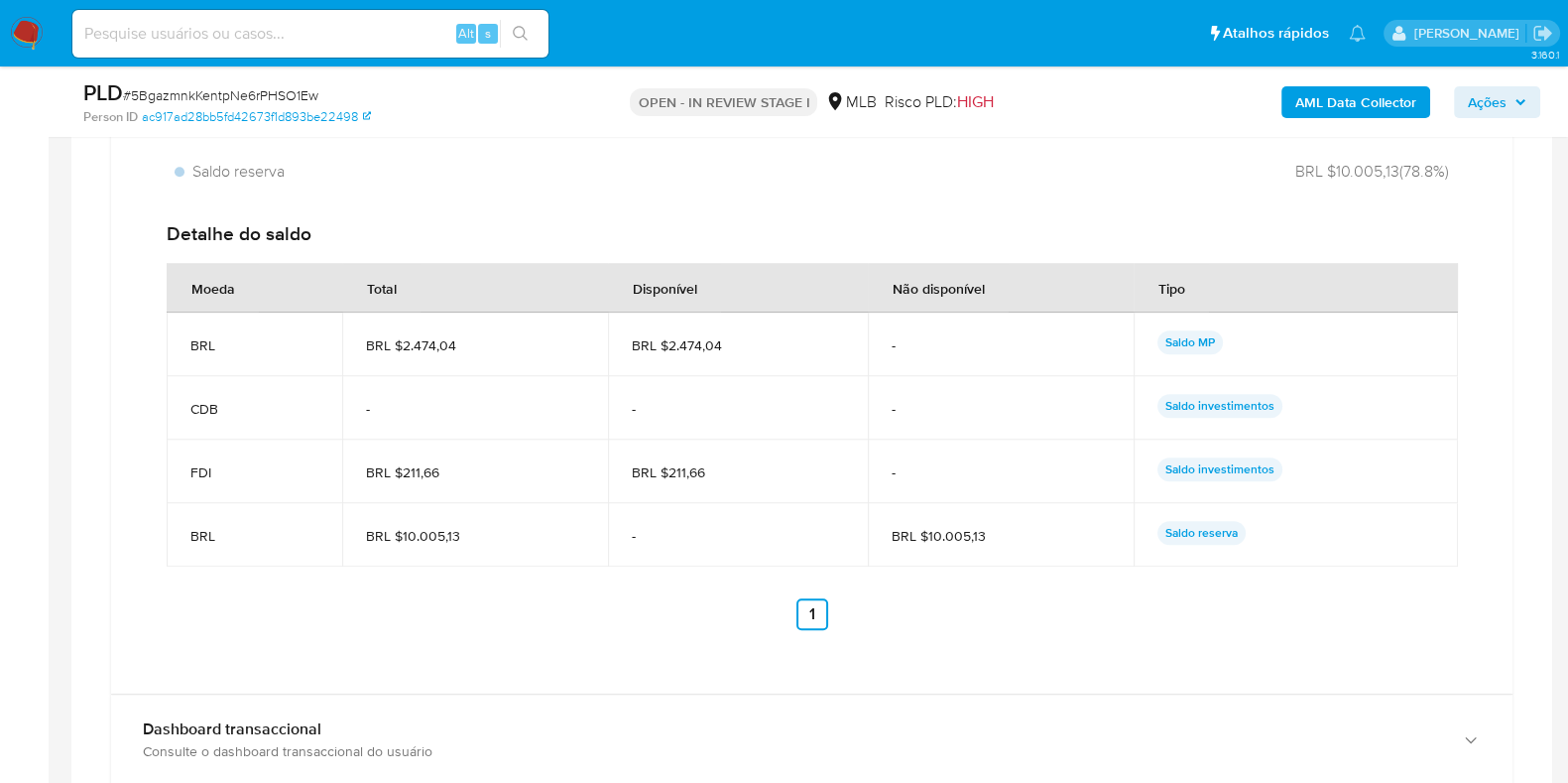
click at [1359, 474] on td "Saldo investimentos" at bounding box center [1296, 471] width 325 height 64
click at [1309, 471] on div "Saldo investimentos" at bounding box center [1296, 471] width 277 height 28
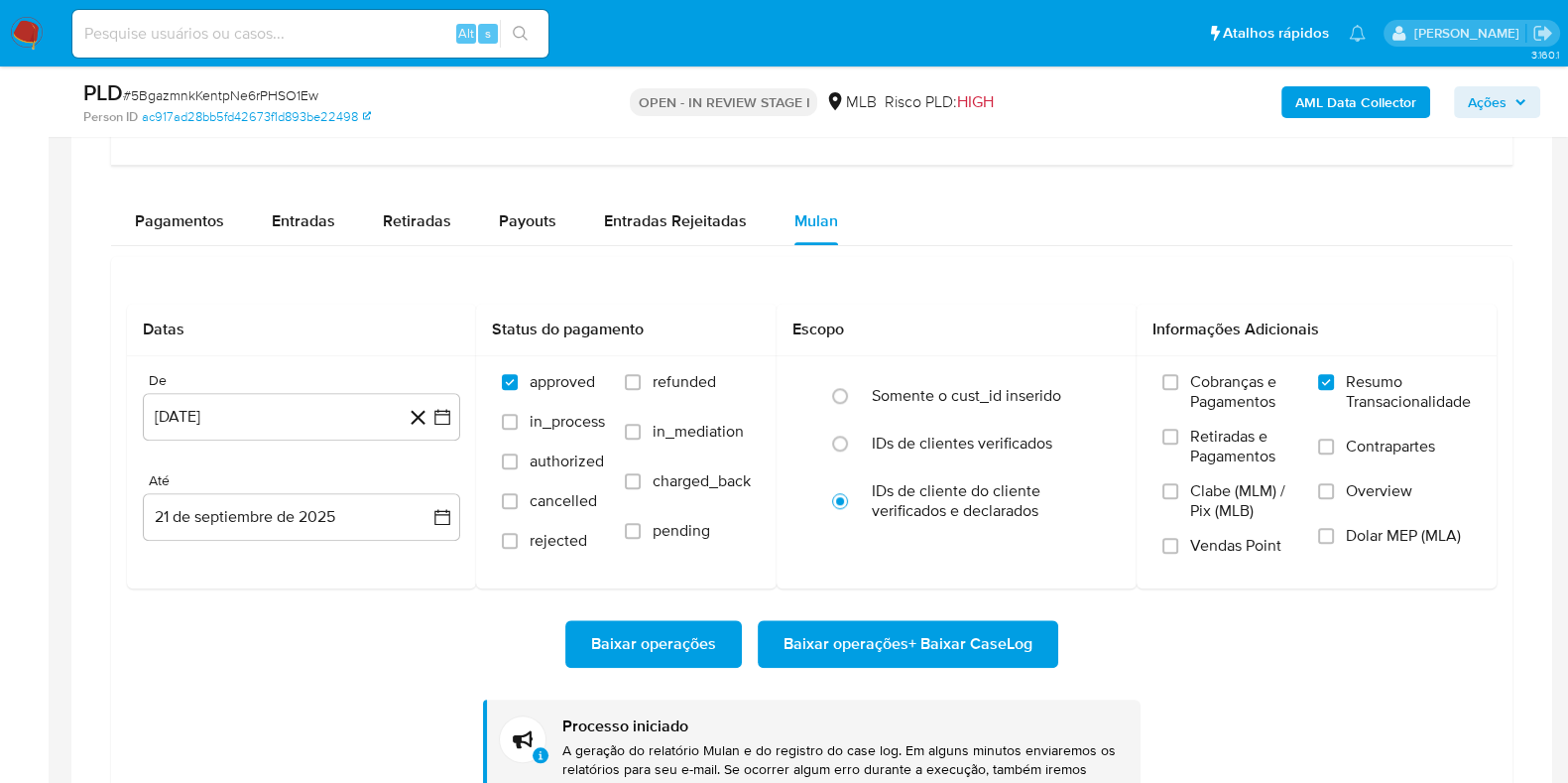
scroll to position [2232, 0]
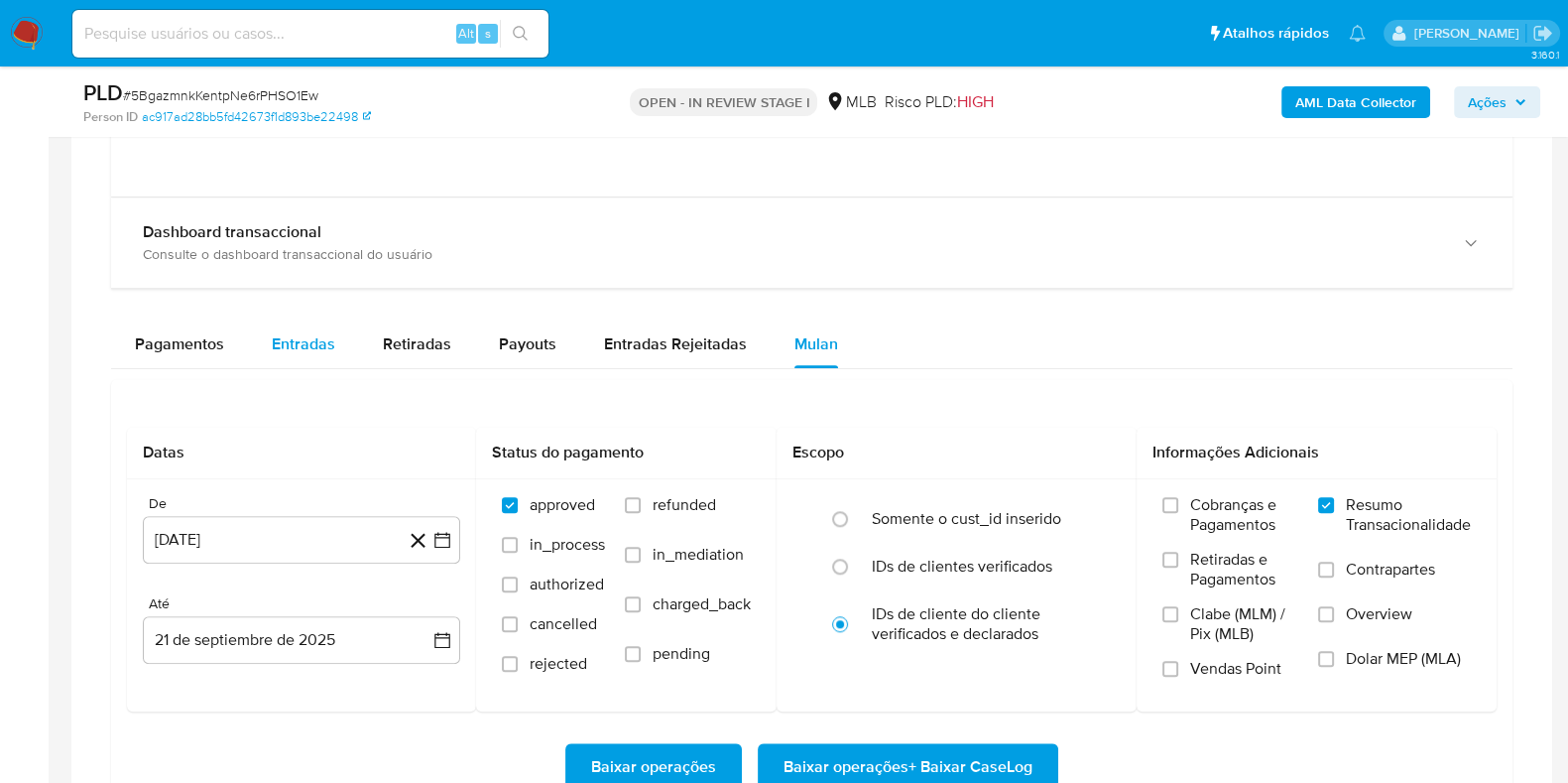
click at [303, 335] on span "Entradas" at bounding box center [304, 344] width 64 height 23
select select "10"
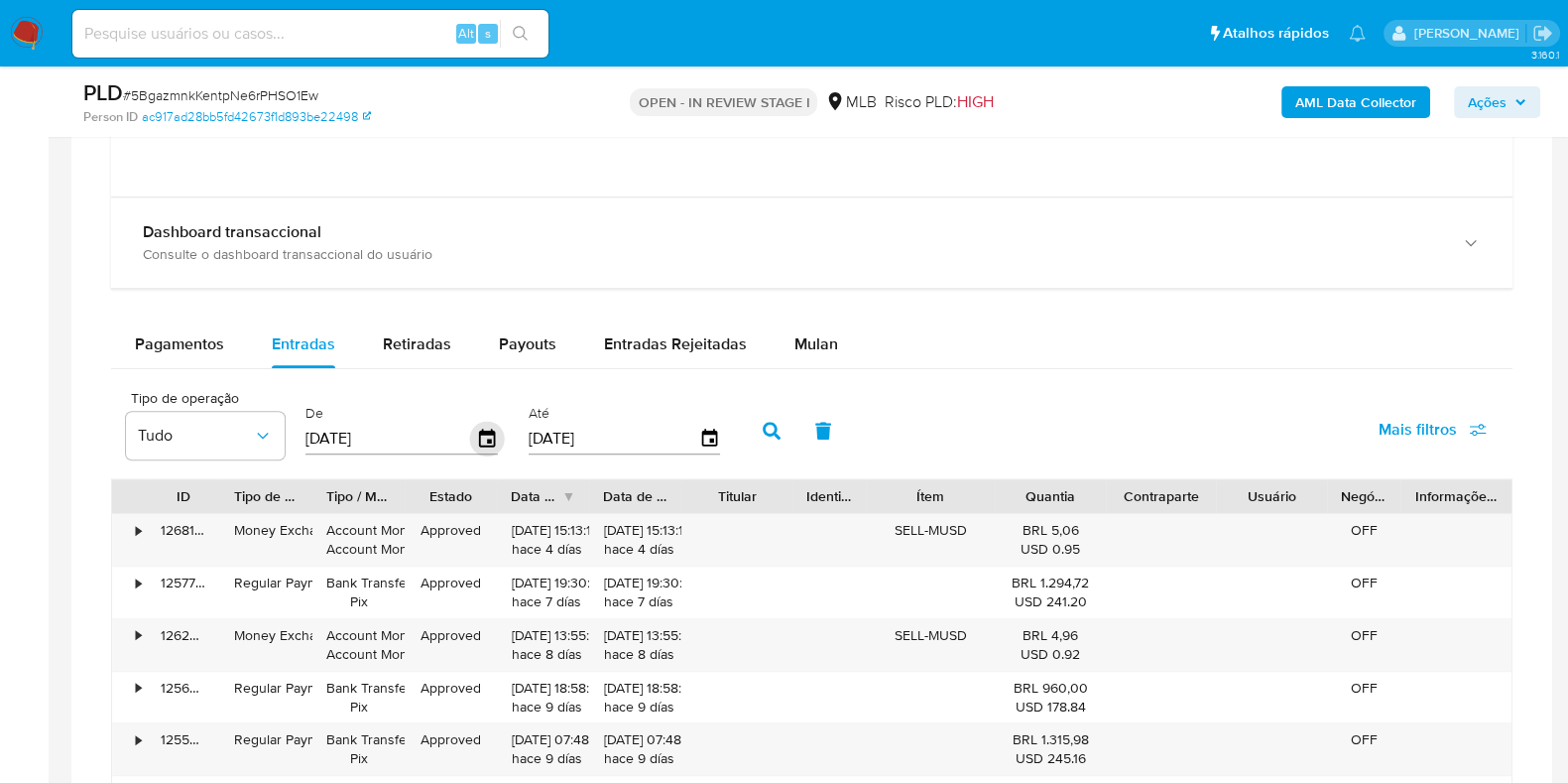
click at [476, 440] on icon "button" at bounding box center [487, 438] width 35 height 35
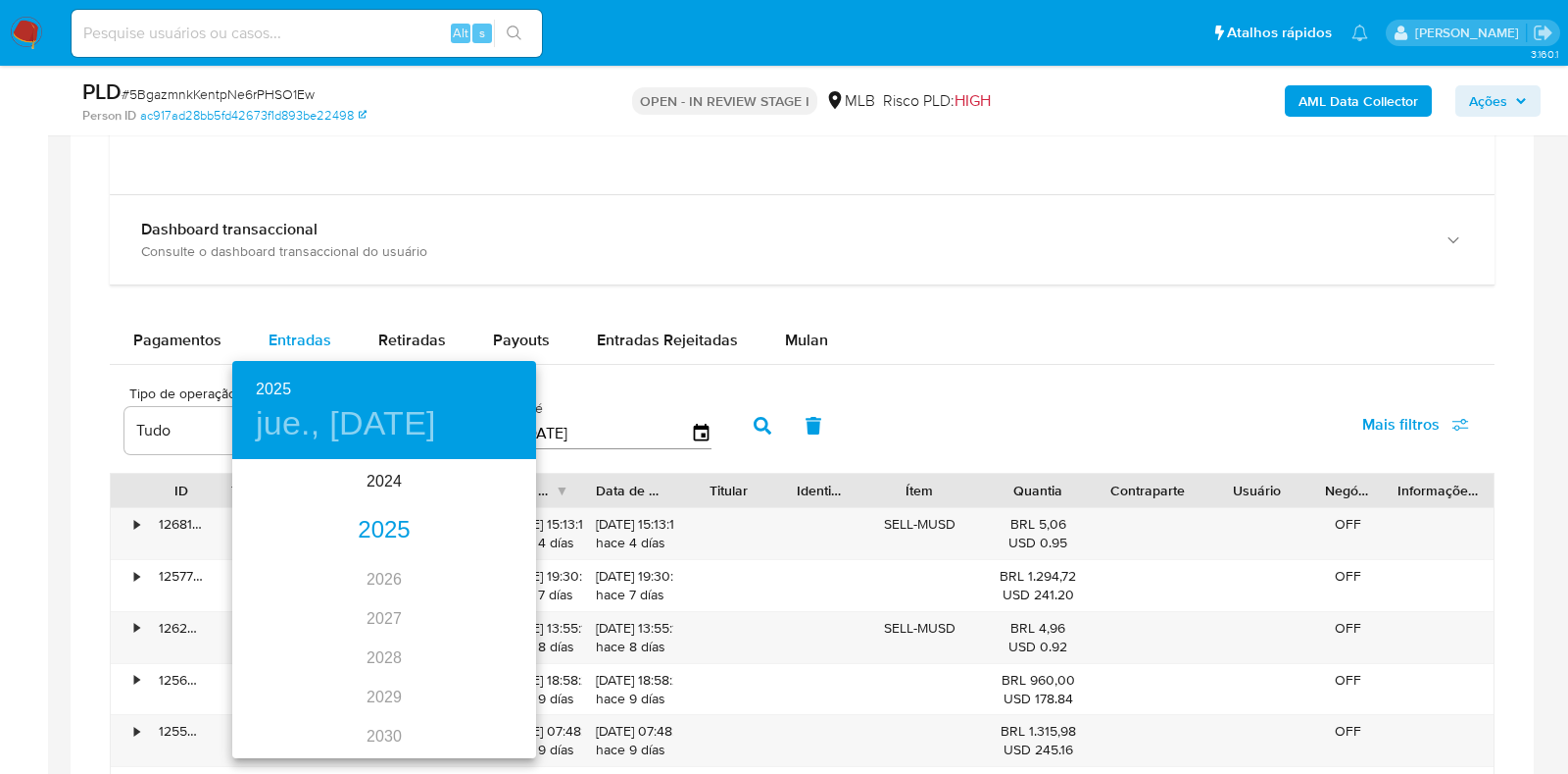
click at [371, 537] on div "2025" at bounding box center [384, 531] width 304 height 39
click at [273, 644] on div "jul." at bounding box center [282, 645] width 101 height 74
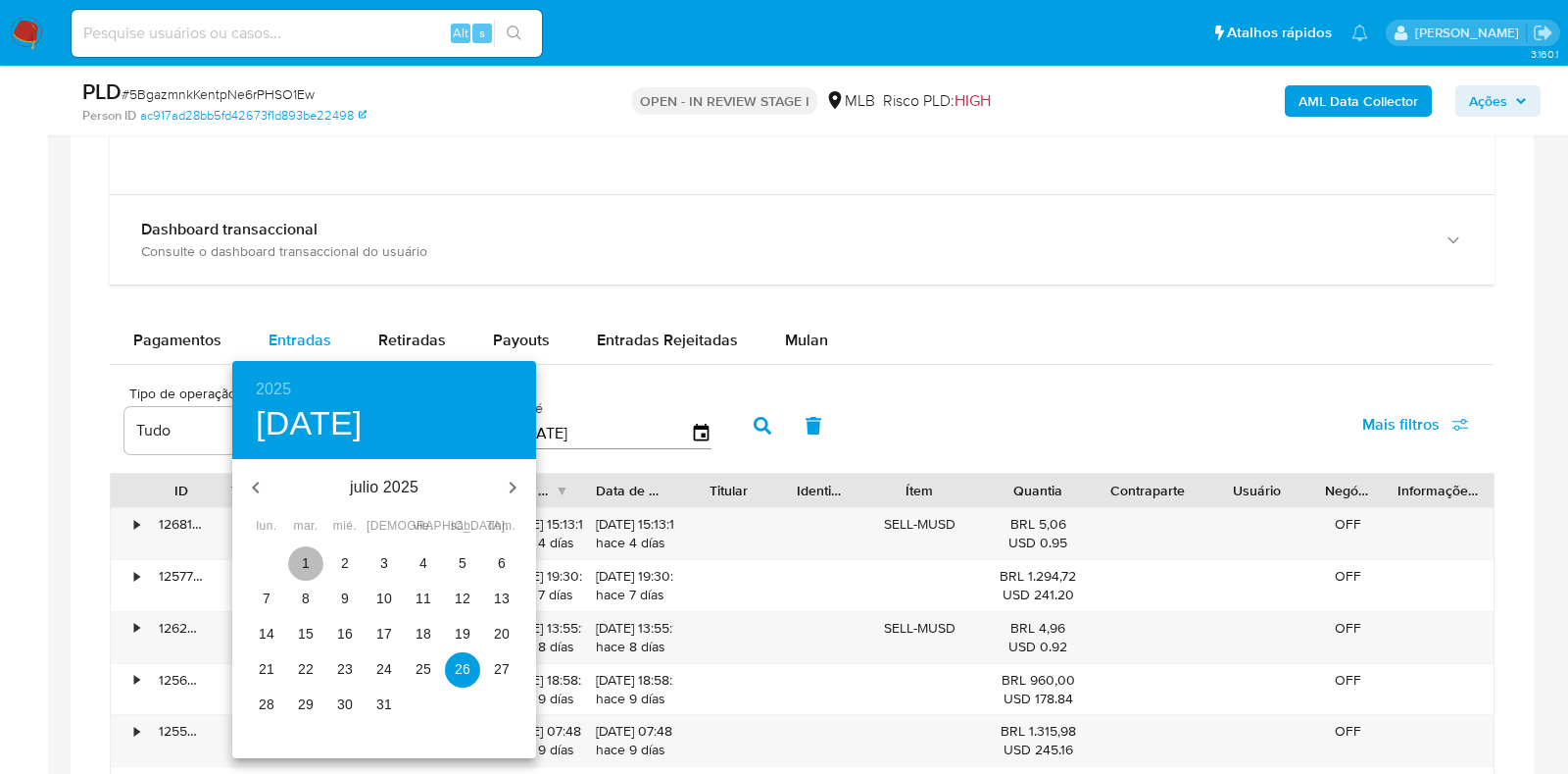
click at [301, 550] on button "1" at bounding box center [306, 564] width 35 height 35
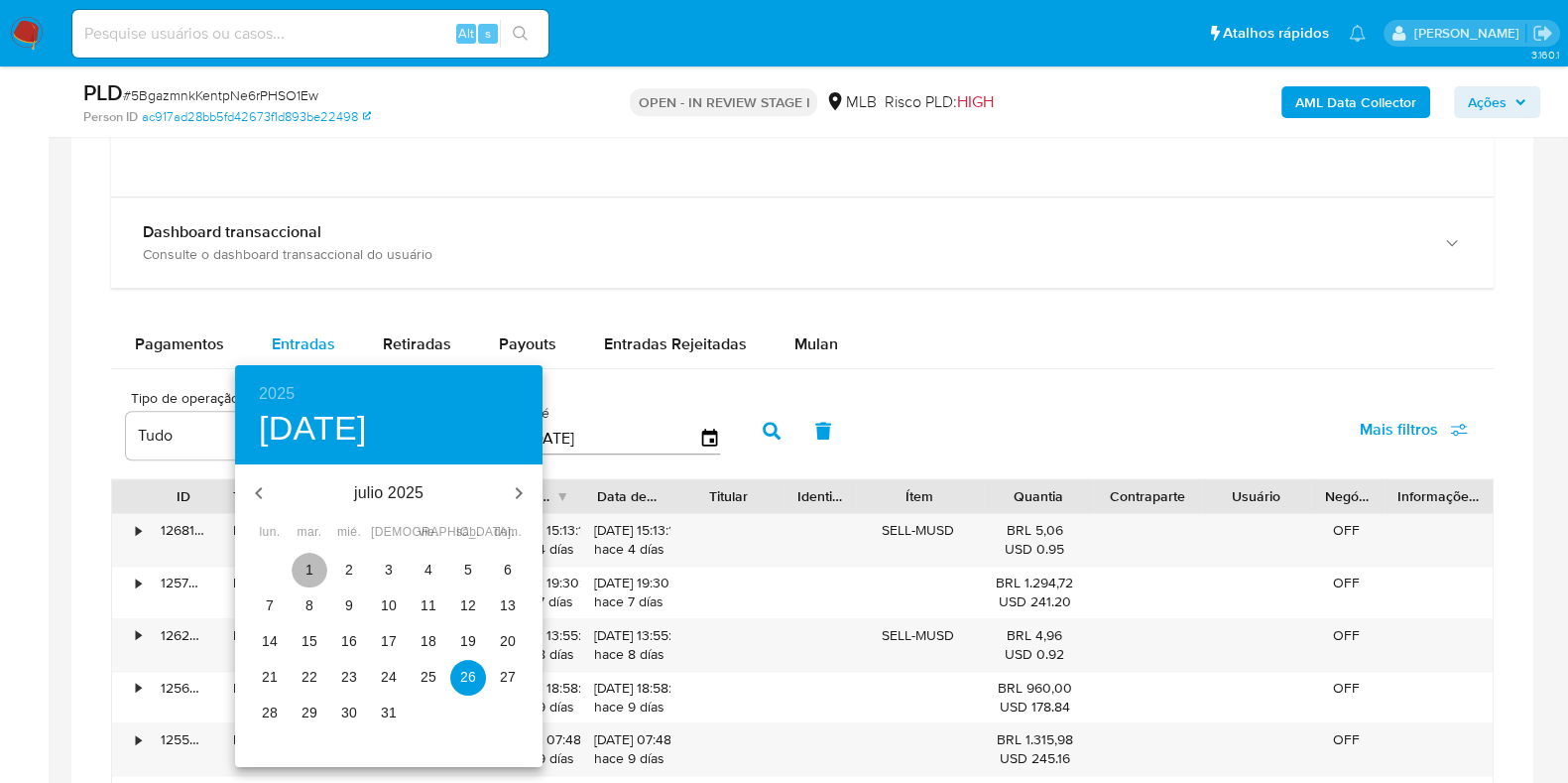
type input "01/07/2025"
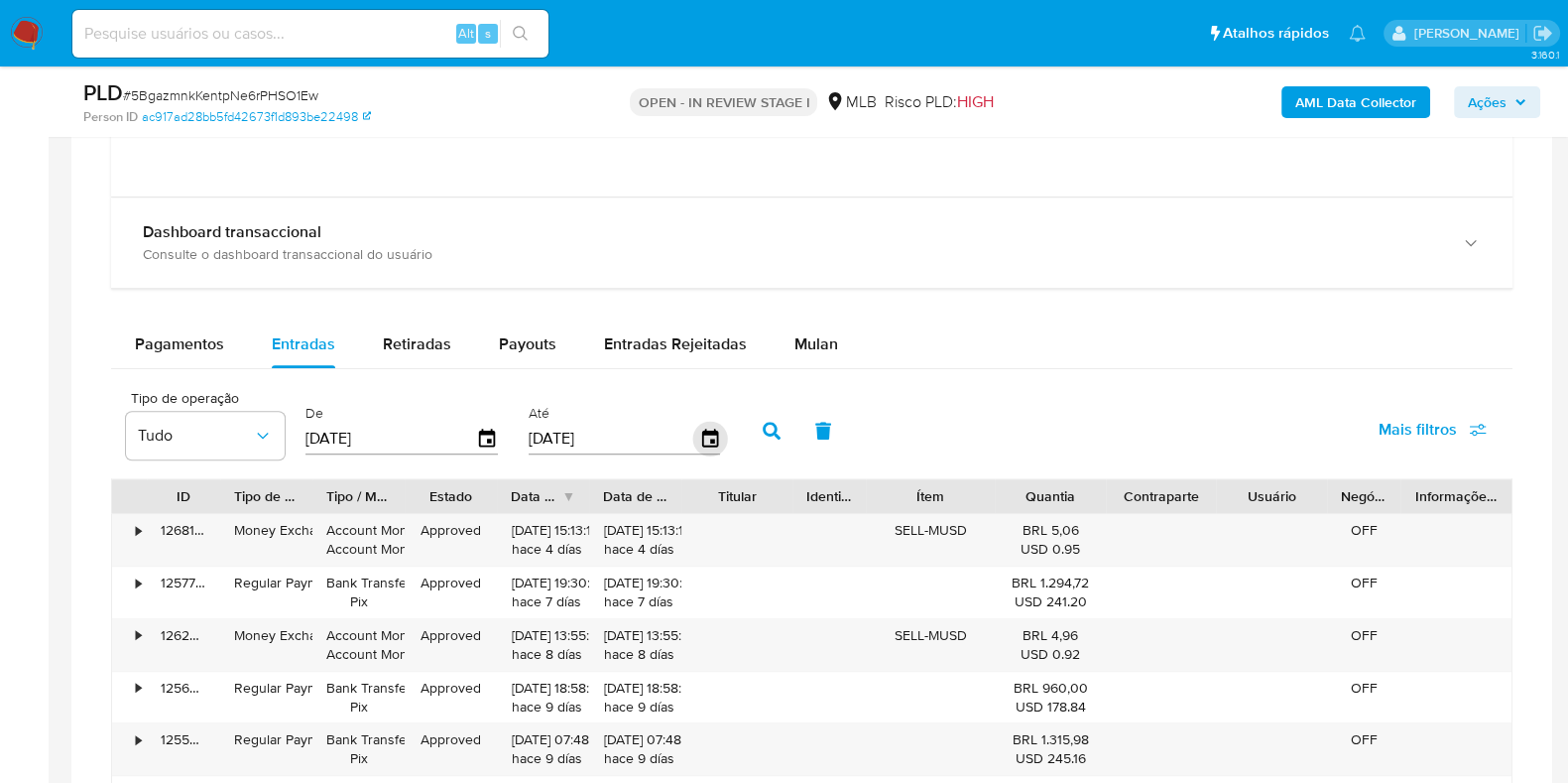
click at [707, 432] on icon "button" at bounding box center [709, 437] width 16 height 18
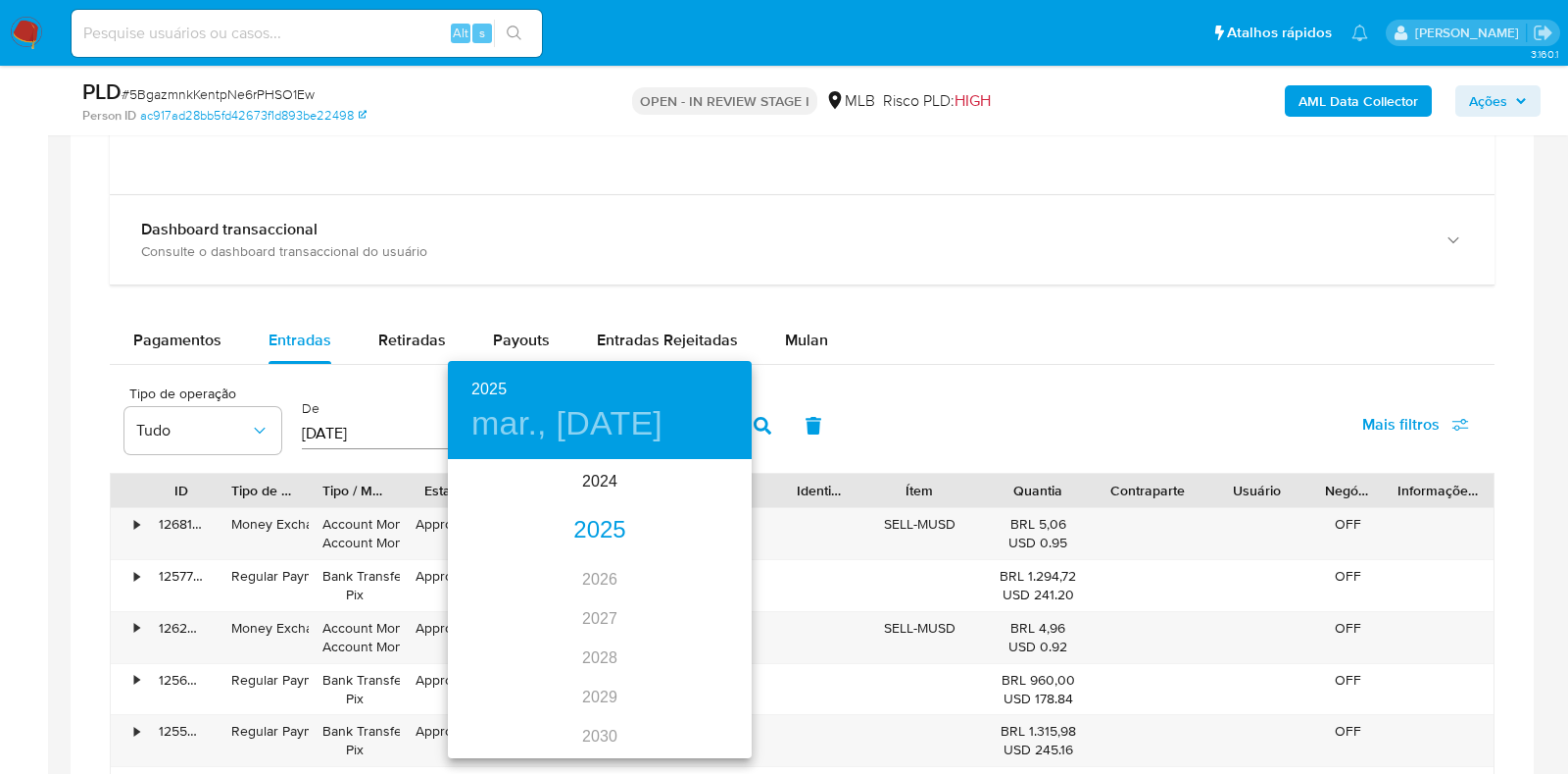
click at [574, 542] on div "2025" at bounding box center [599, 531] width 304 height 39
click at [492, 644] on div "jul." at bounding box center [498, 645] width 101 height 74
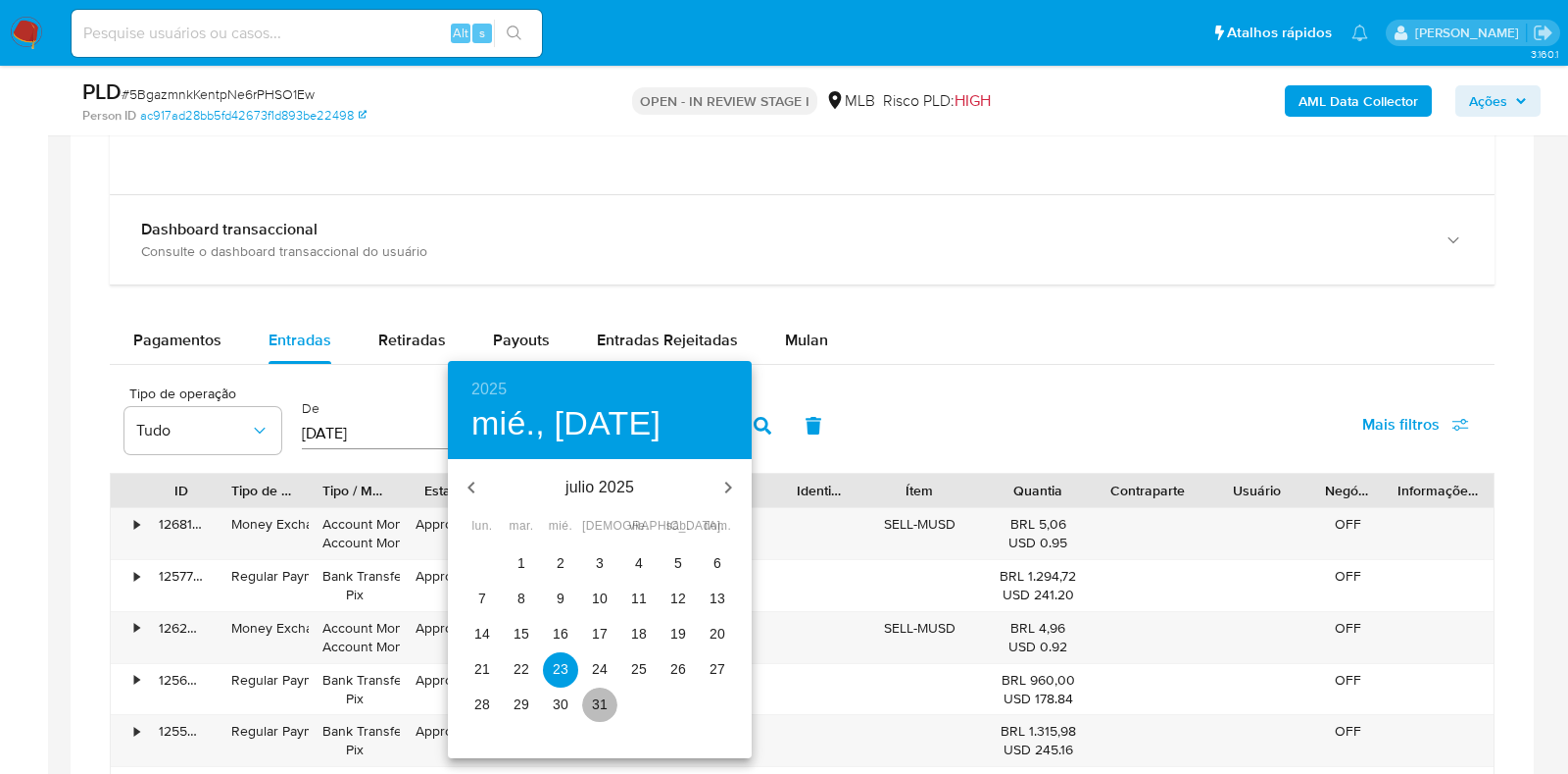
click at [600, 700] on p "31" at bounding box center [599, 704] width 16 height 20
type input "31/07/2025"
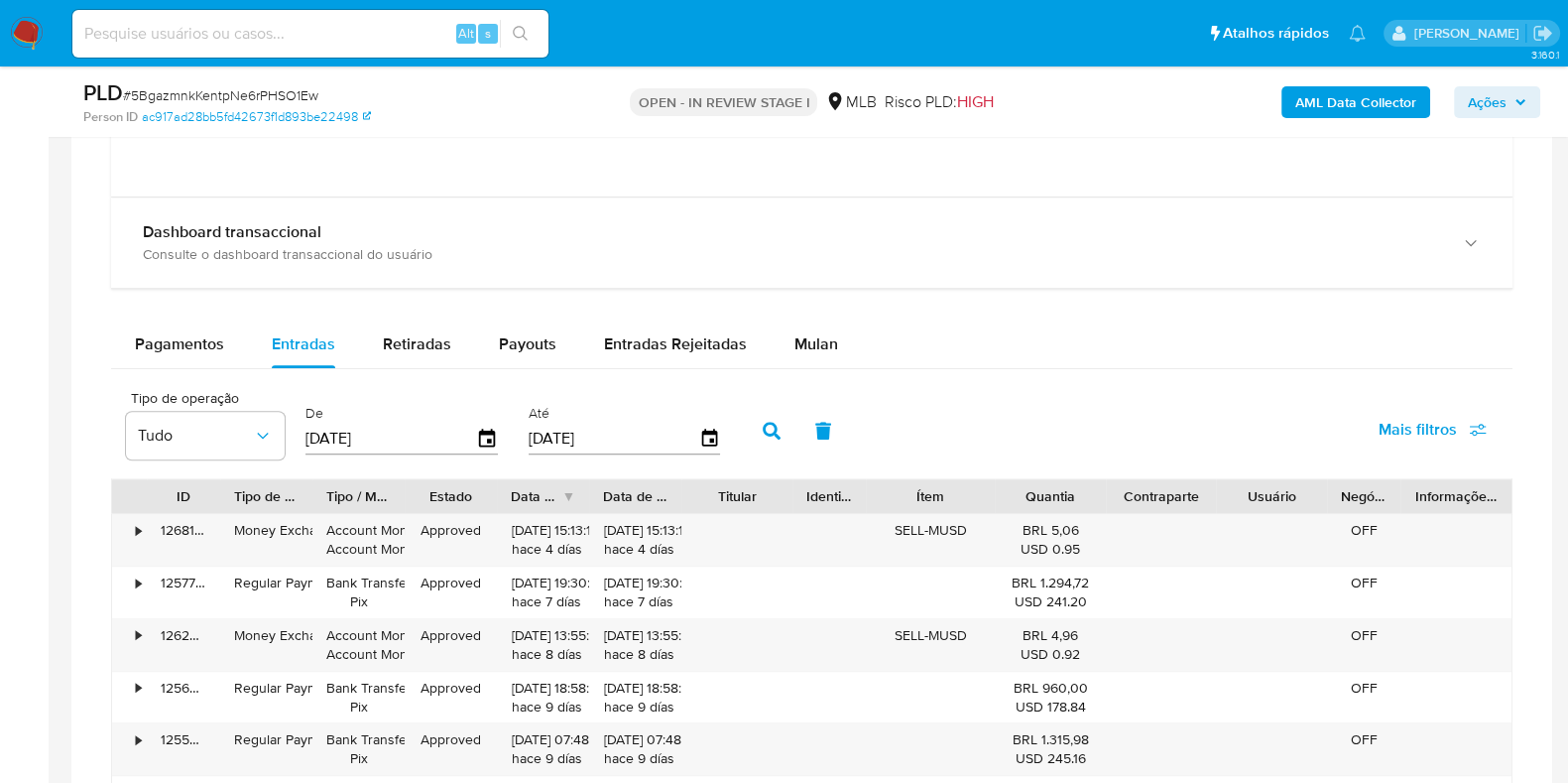
click at [763, 433] on icon "button" at bounding box center [772, 430] width 18 height 18
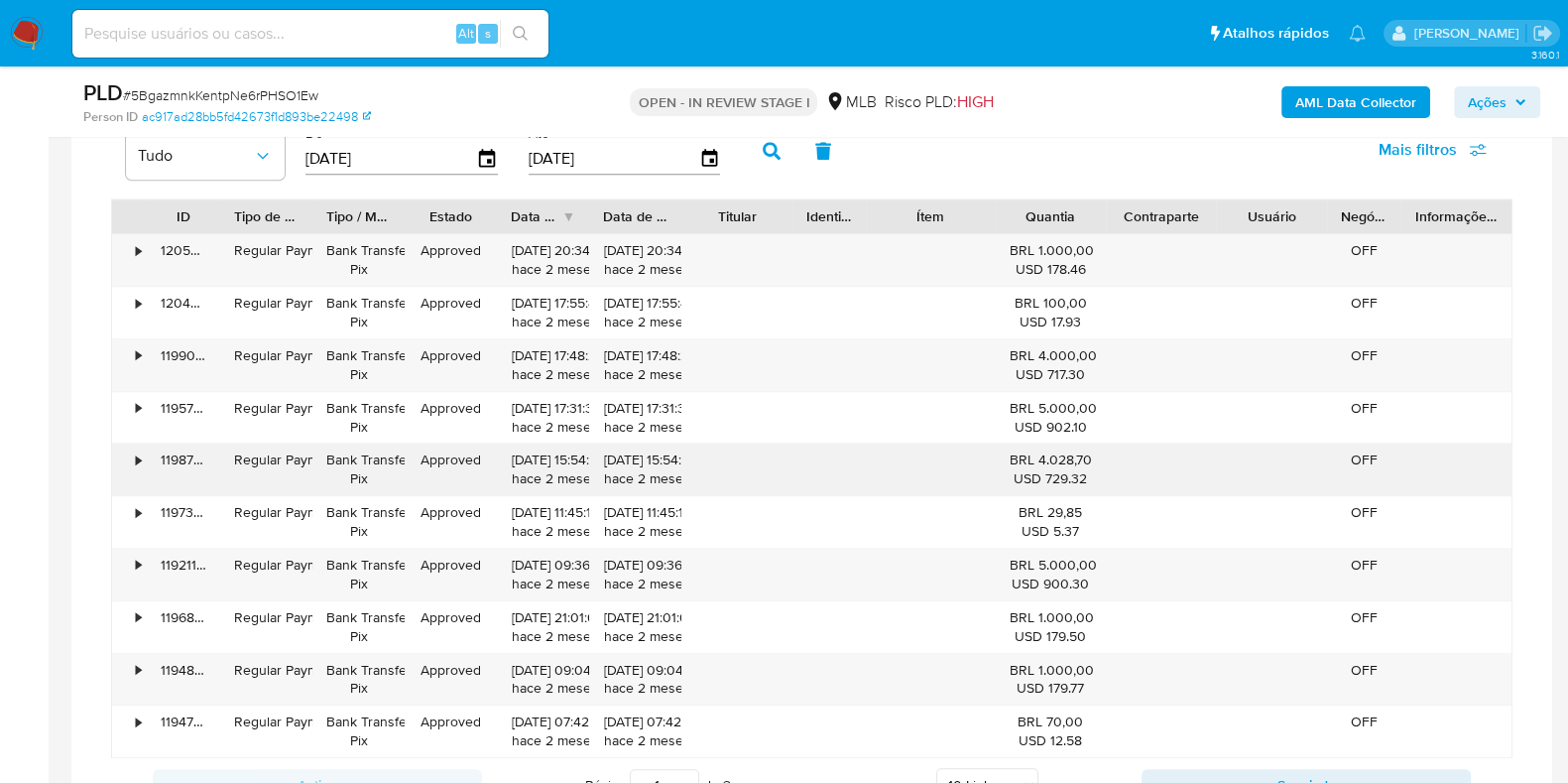
scroll to position [2480, 0]
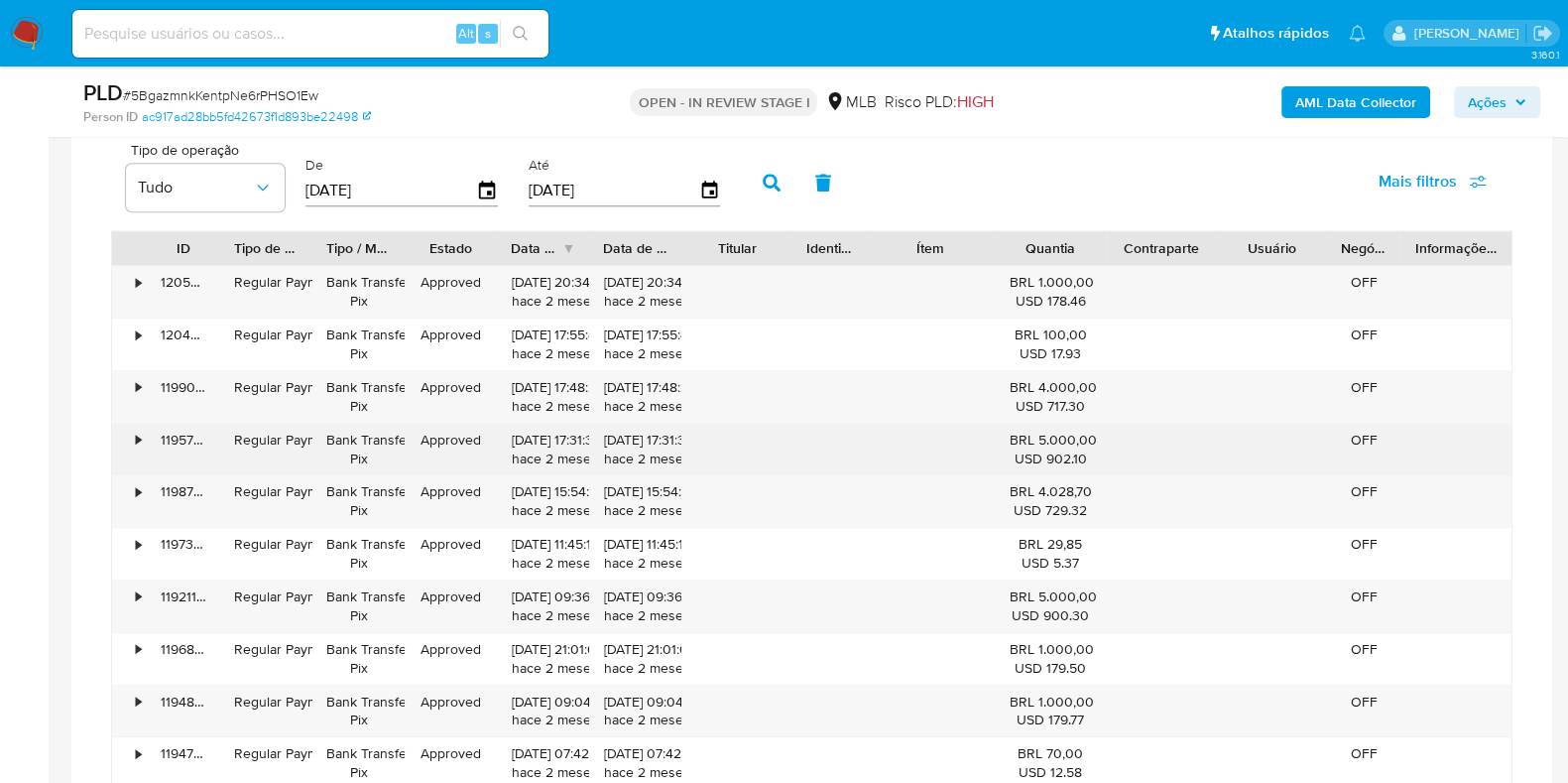
click at [150, 443] on div "119571955411" at bounding box center [183, 449] width 74 height 52
click at [143, 431] on div "•" at bounding box center [130, 449] width 35 height 52
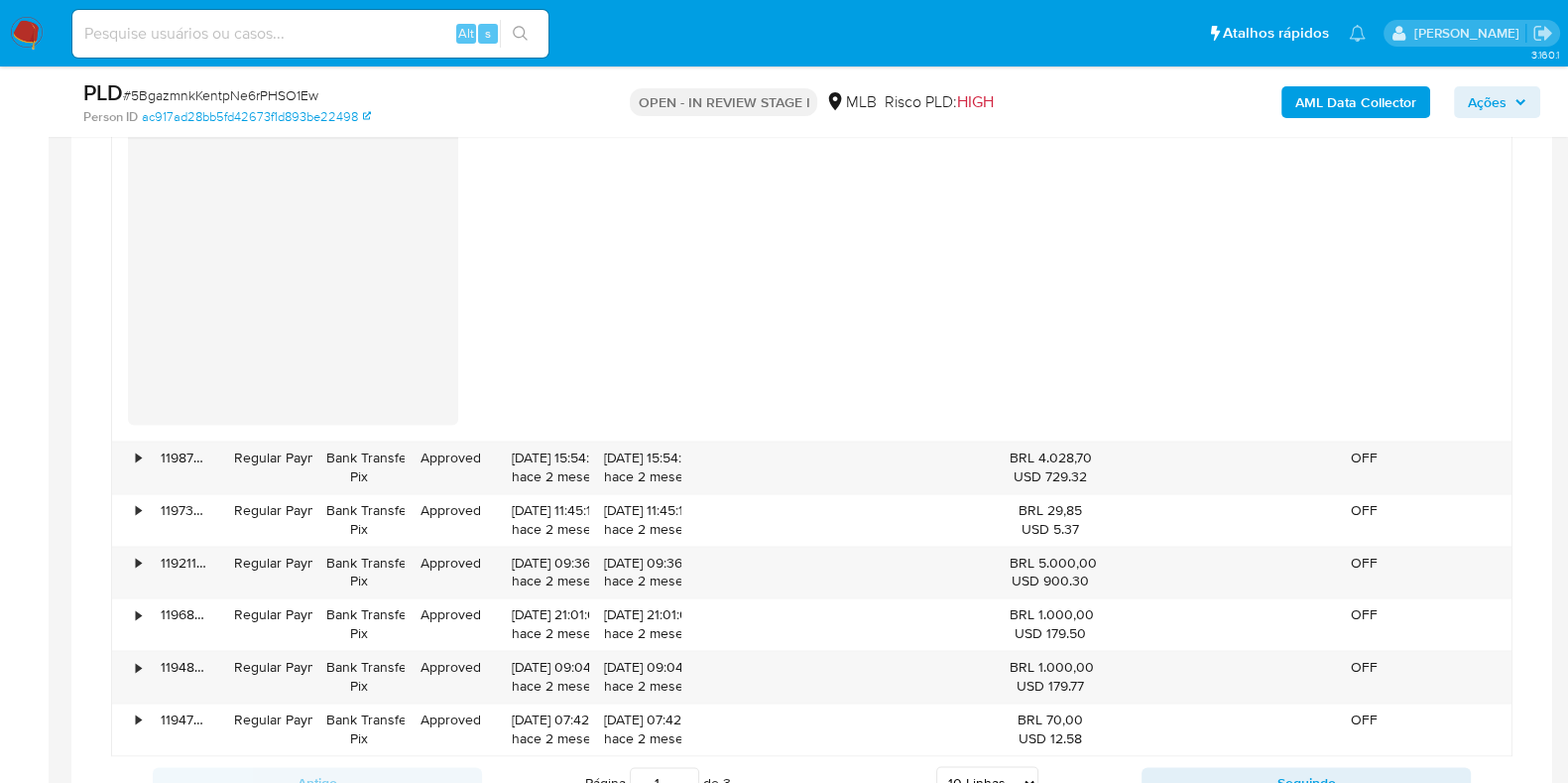
scroll to position [3347, 0]
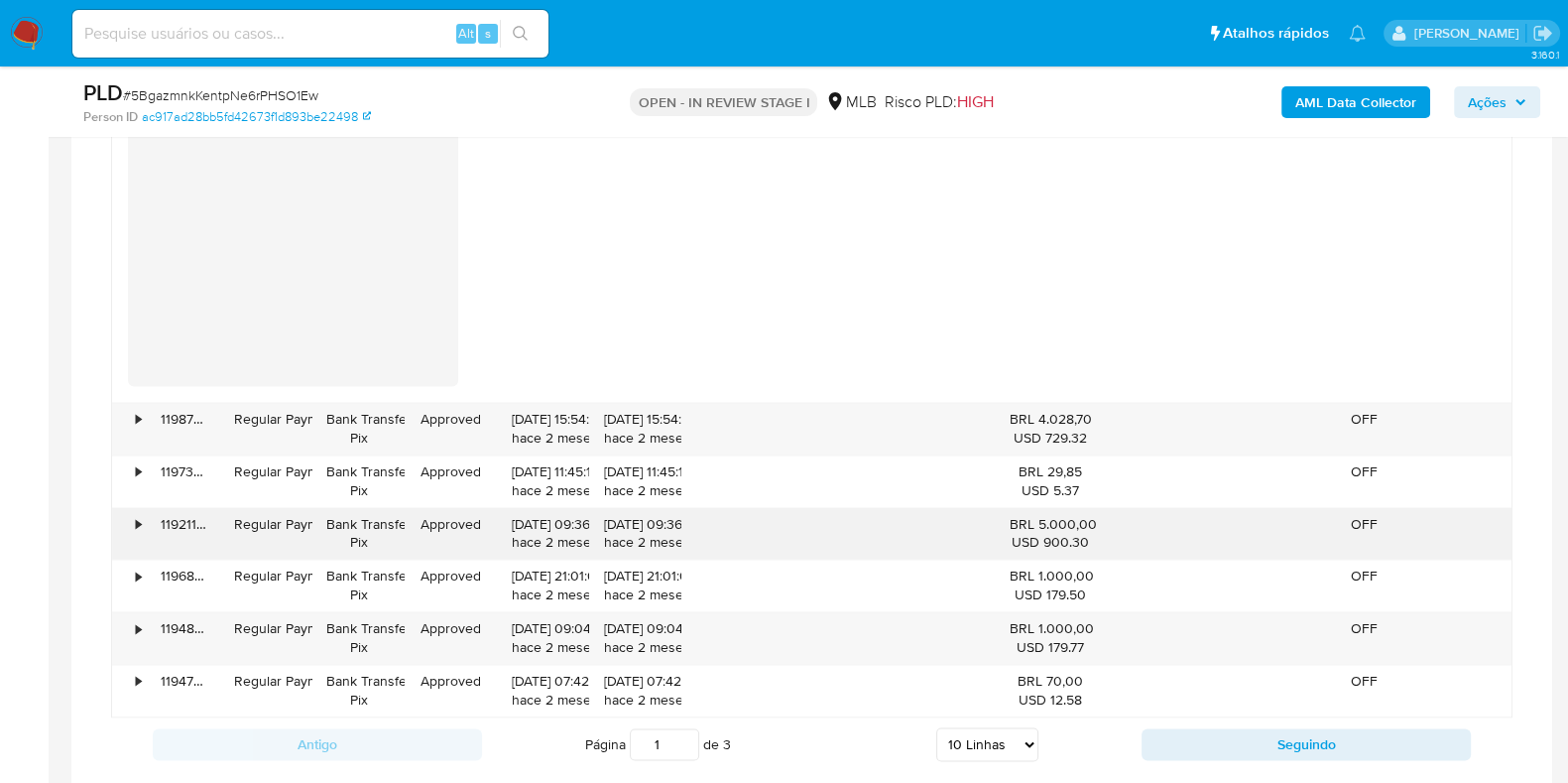
click at [130, 519] on div "•" at bounding box center [130, 534] width 35 height 52
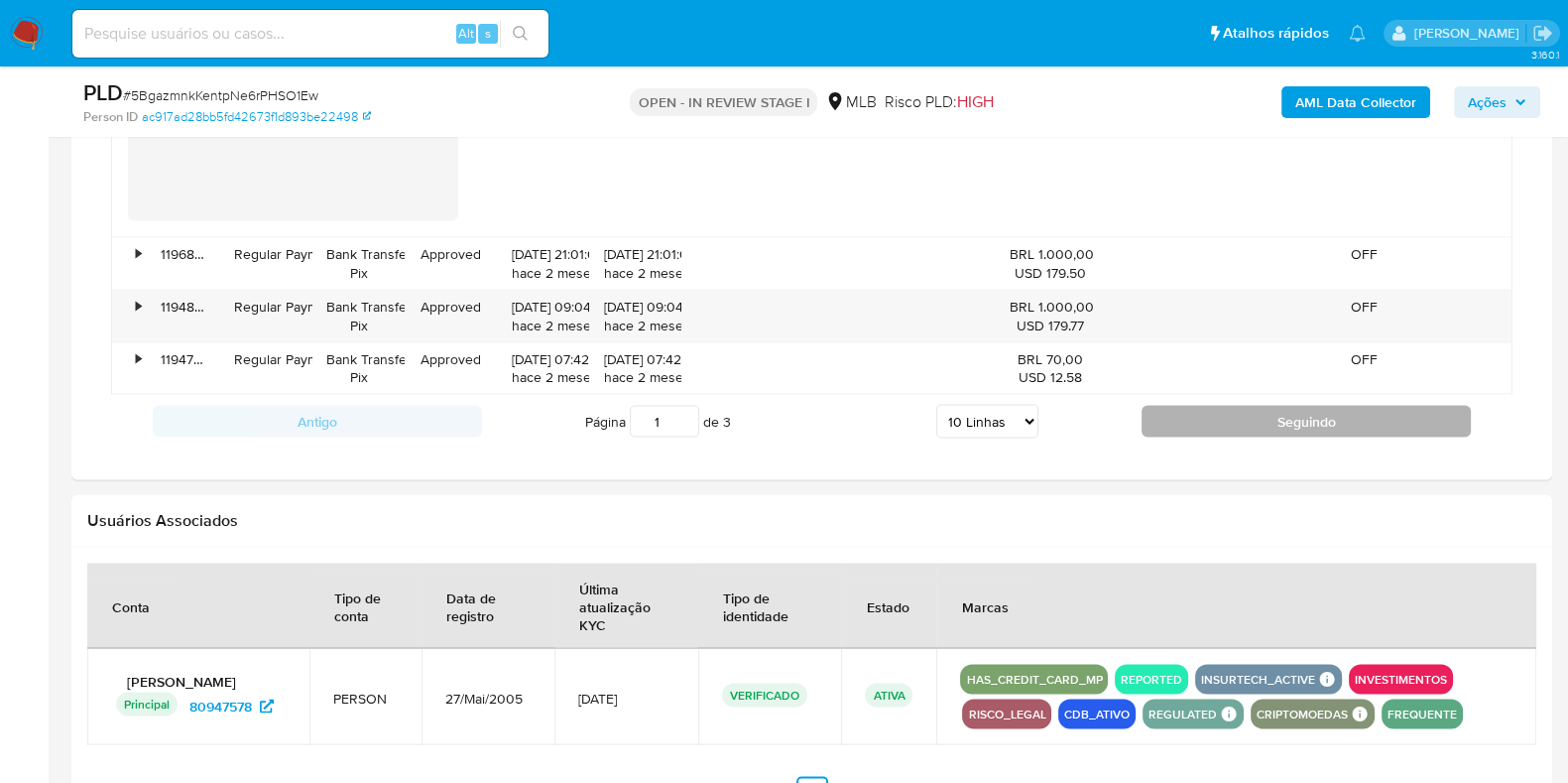
click at [1199, 421] on button "Seguindo" at bounding box center [1306, 420] width 330 height 32
type input "2"
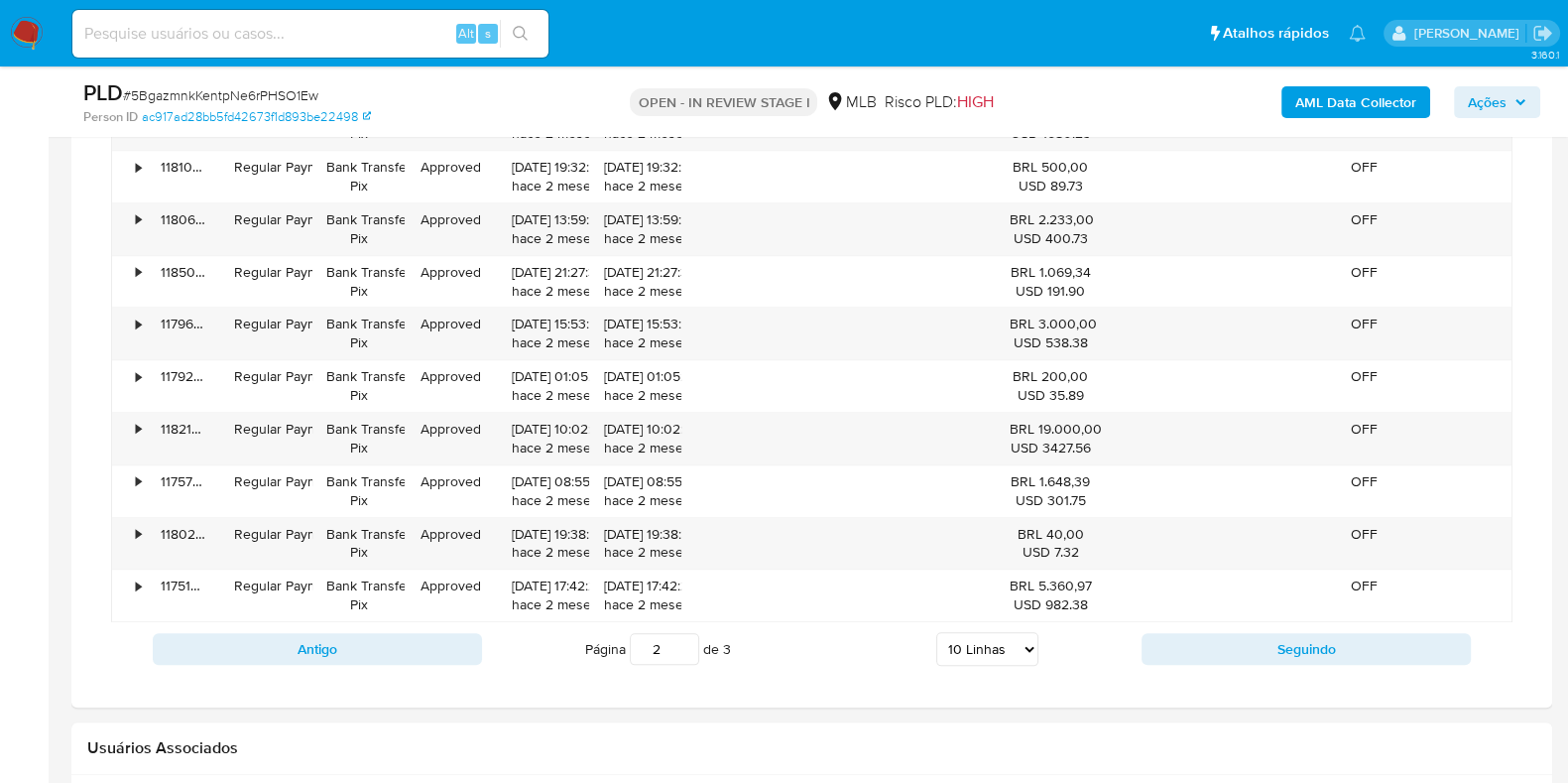
scroll to position [2523, 0]
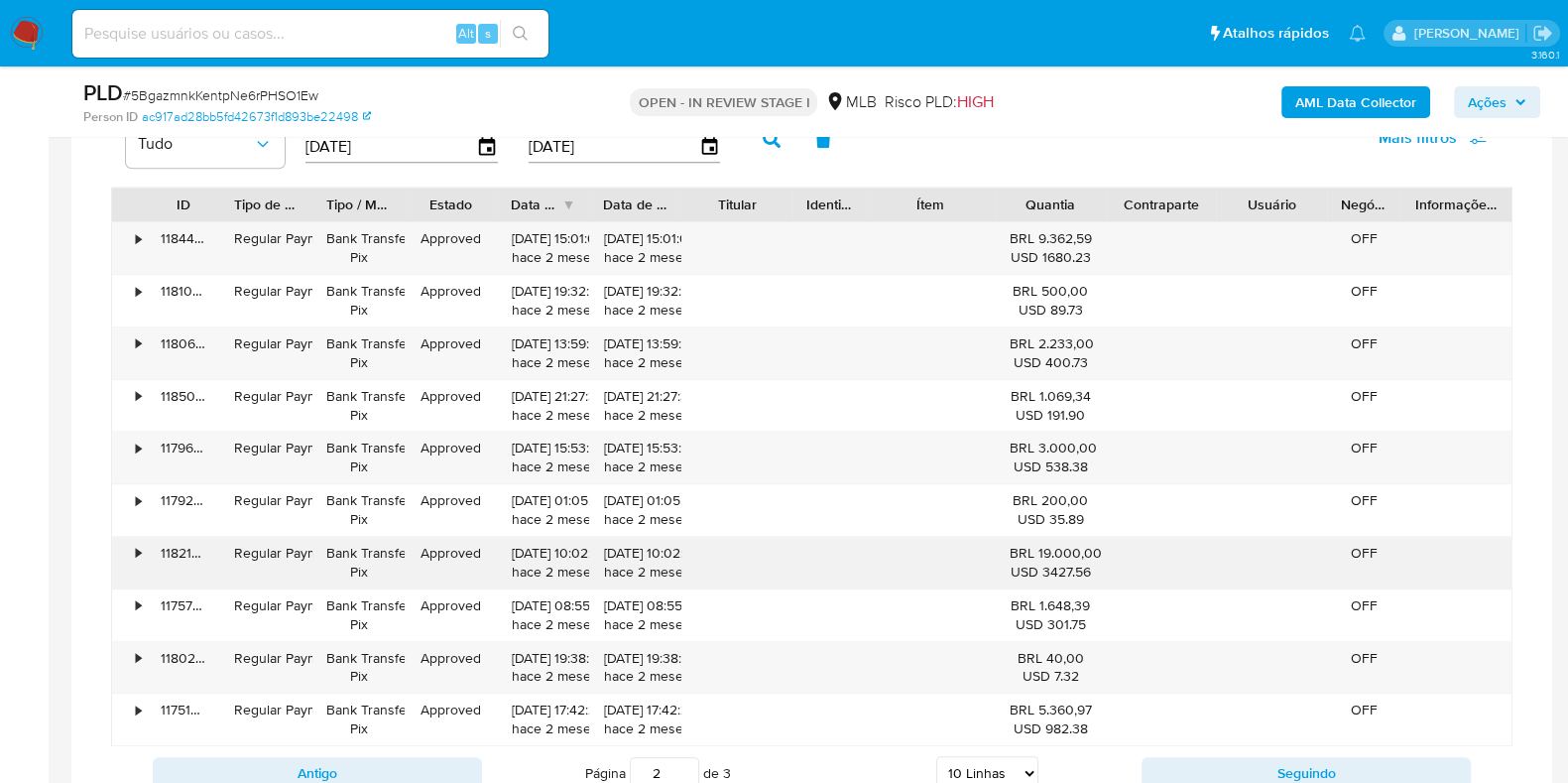
click at [139, 546] on div "•" at bounding box center [130, 563] width 35 height 52
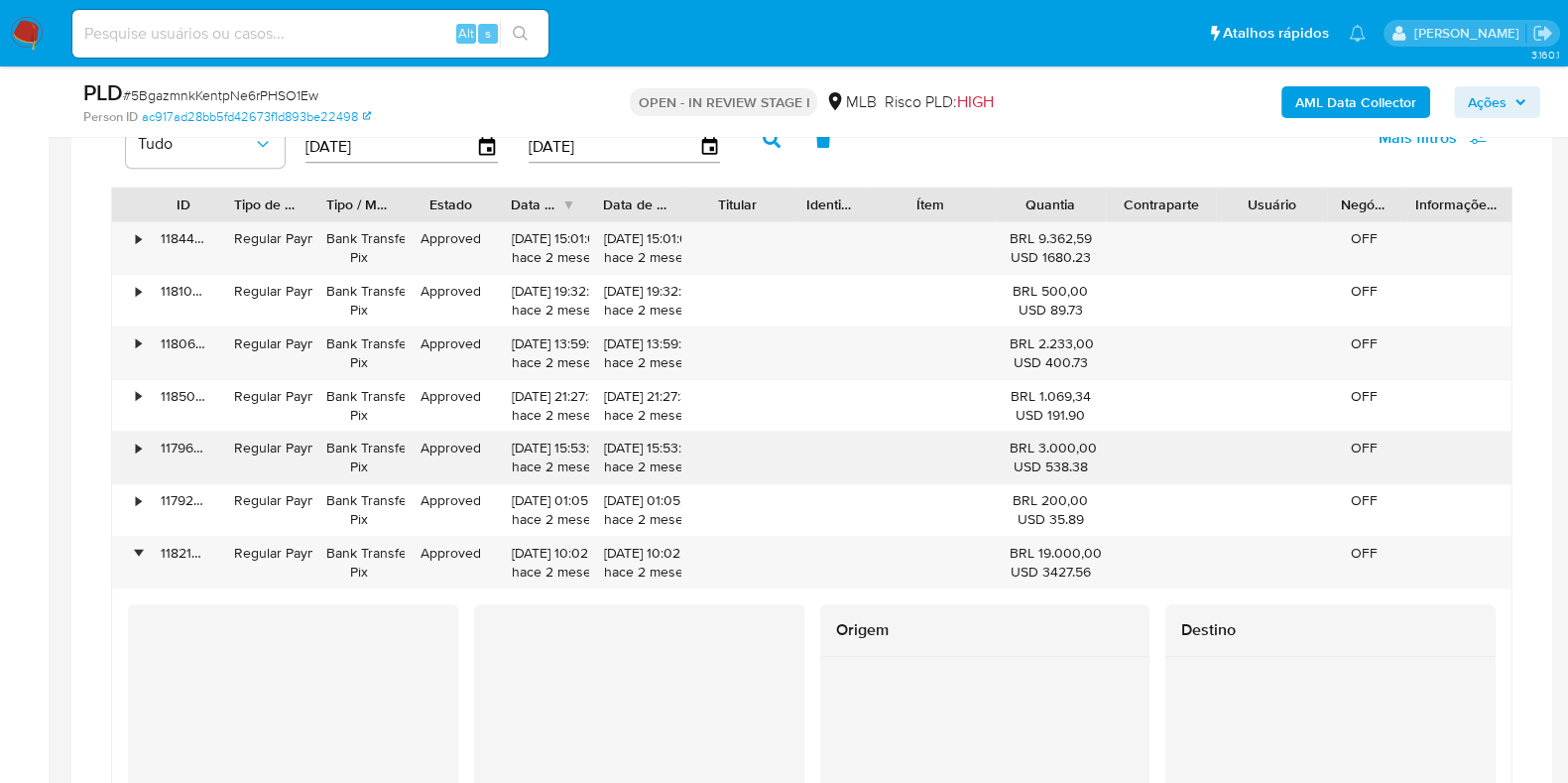
scroll to position [2648, 0]
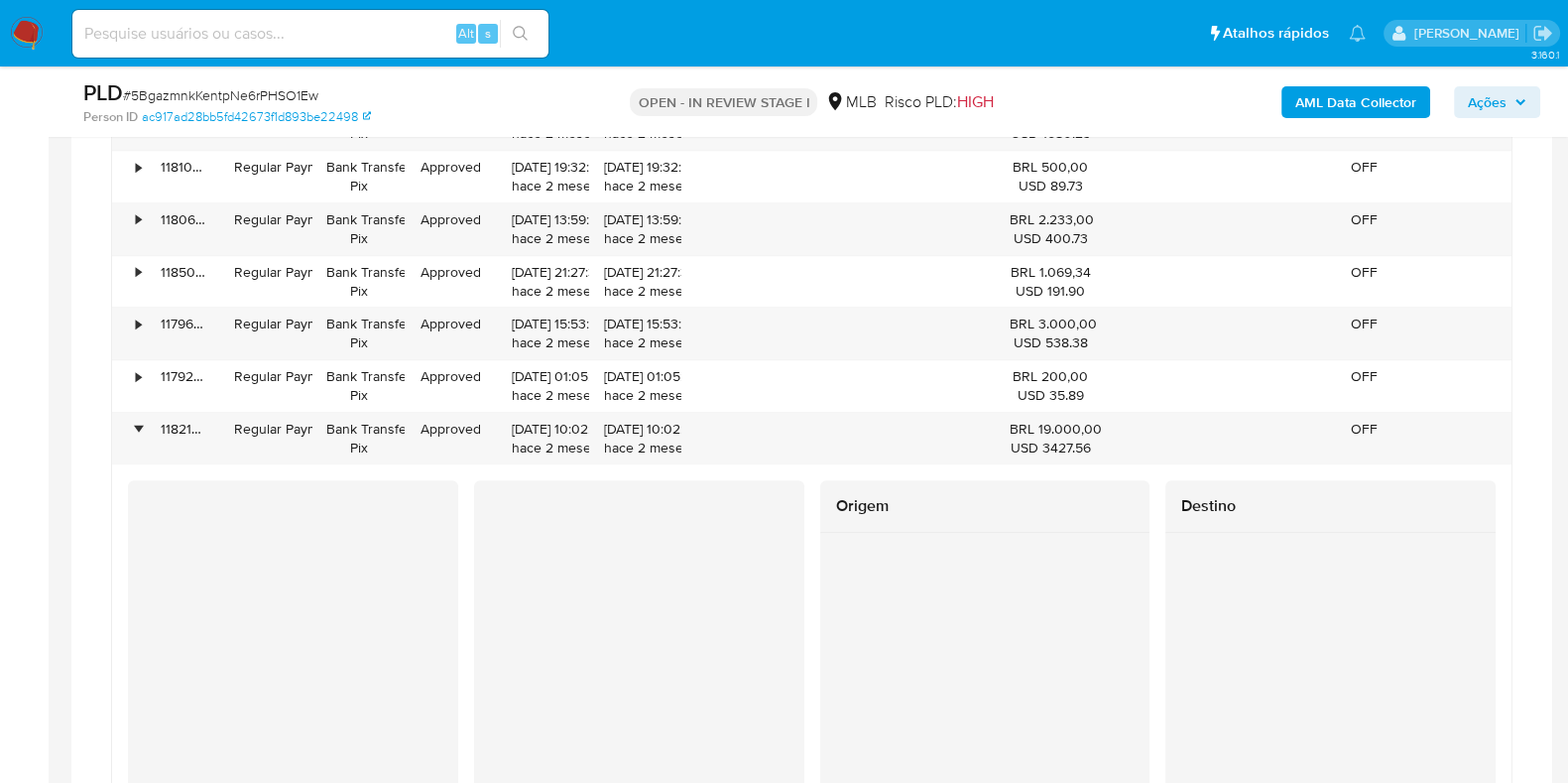
click at [824, 569] on div at bounding box center [986, 675] width 331 height 286
click at [144, 424] on div "•" at bounding box center [130, 438] width 35 height 52
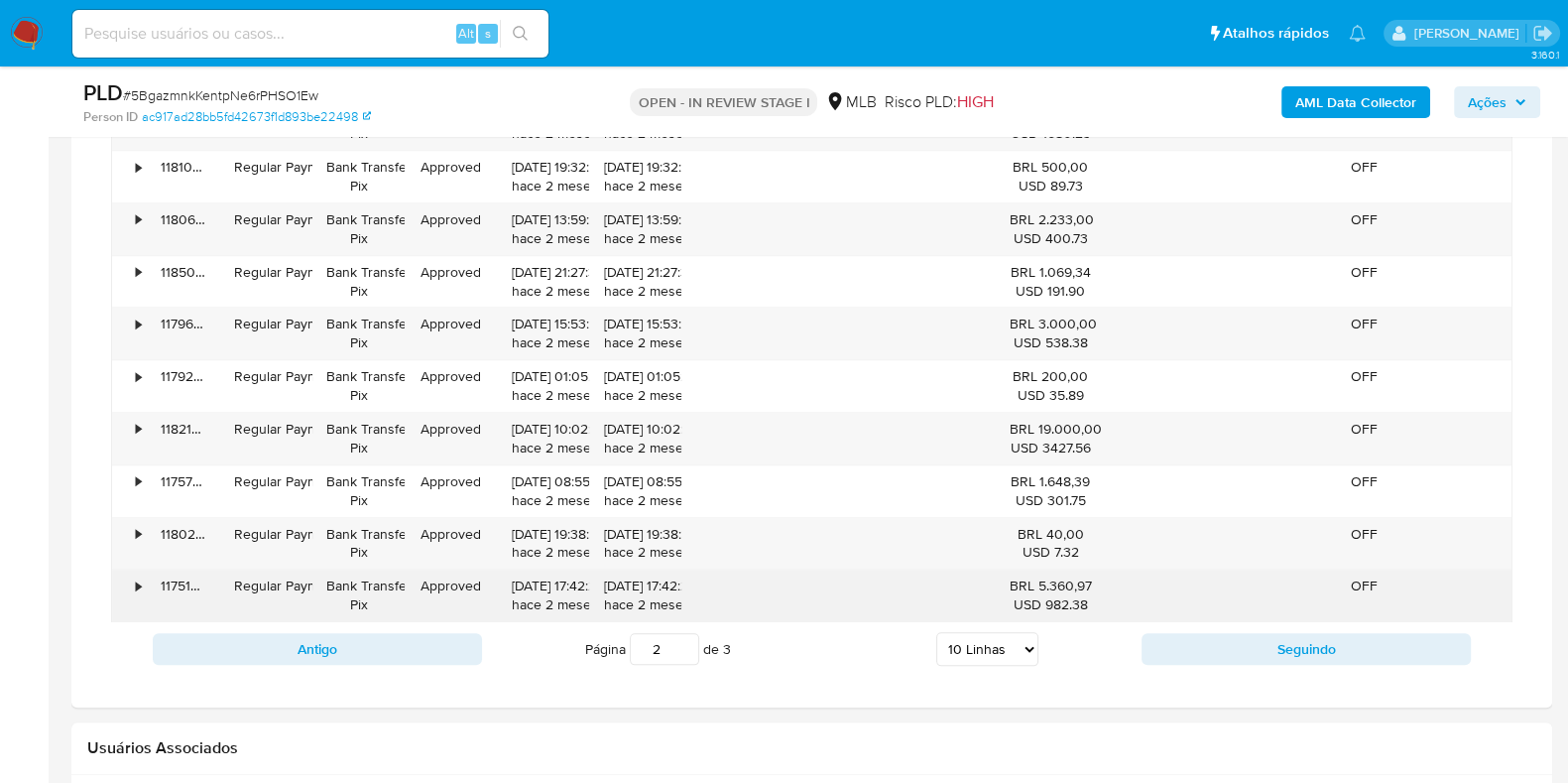
click at [138, 582] on div "•" at bounding box center [130, 596] width 35 height 52
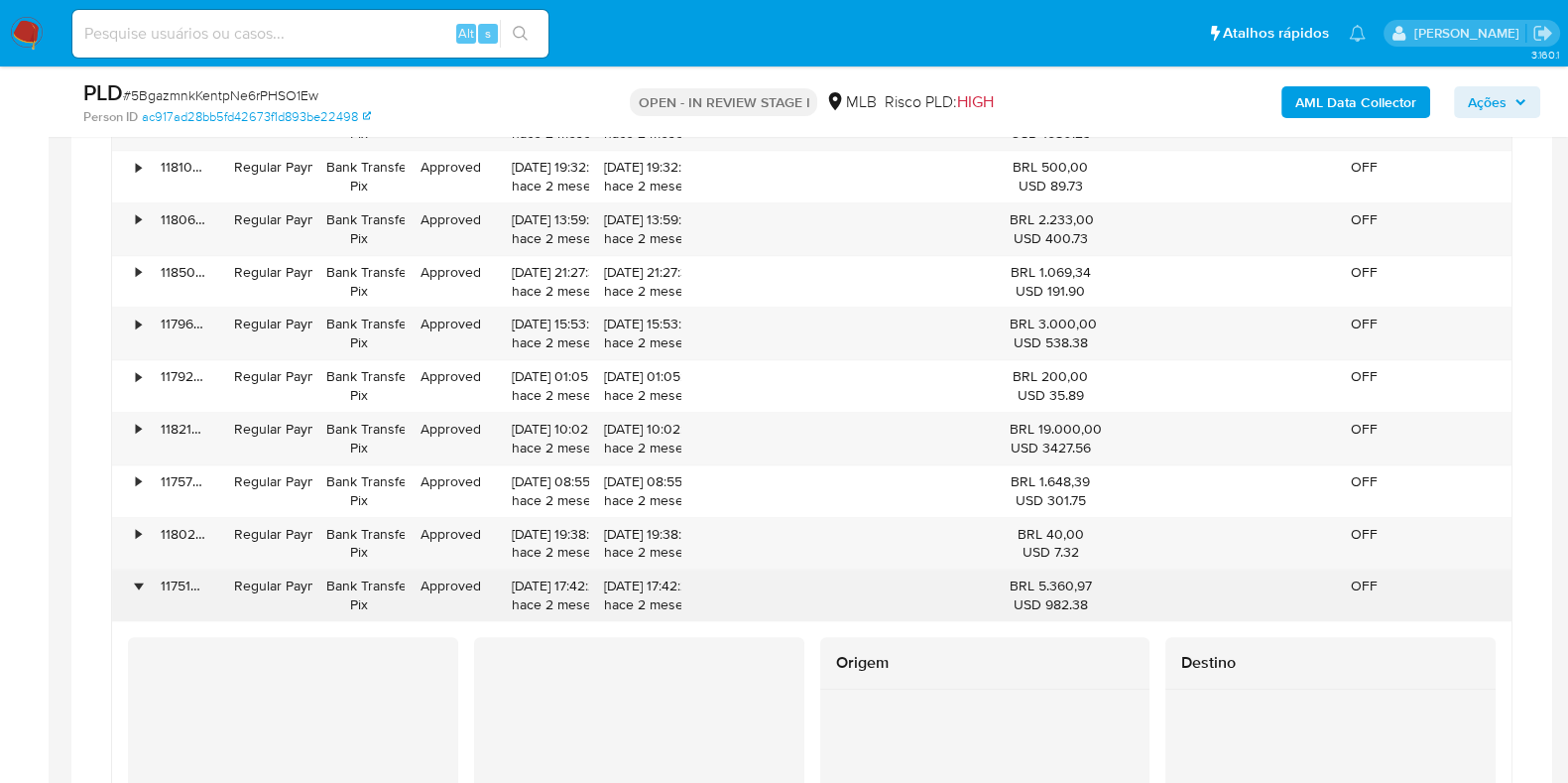
click at [135, 577] on div "•" at bounding box center [137, 586] width 5 height 19
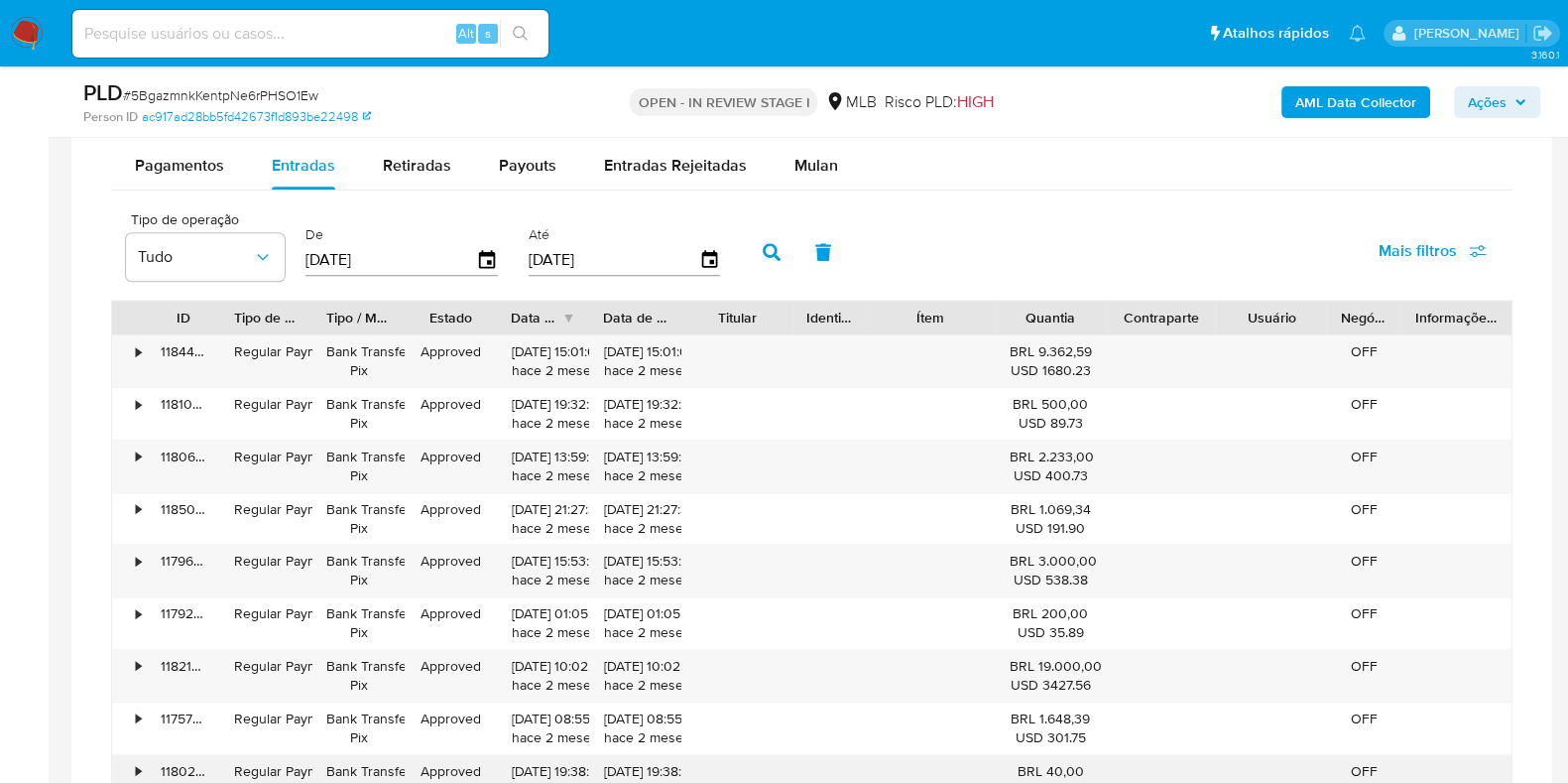
scroll to position [2400, 0]
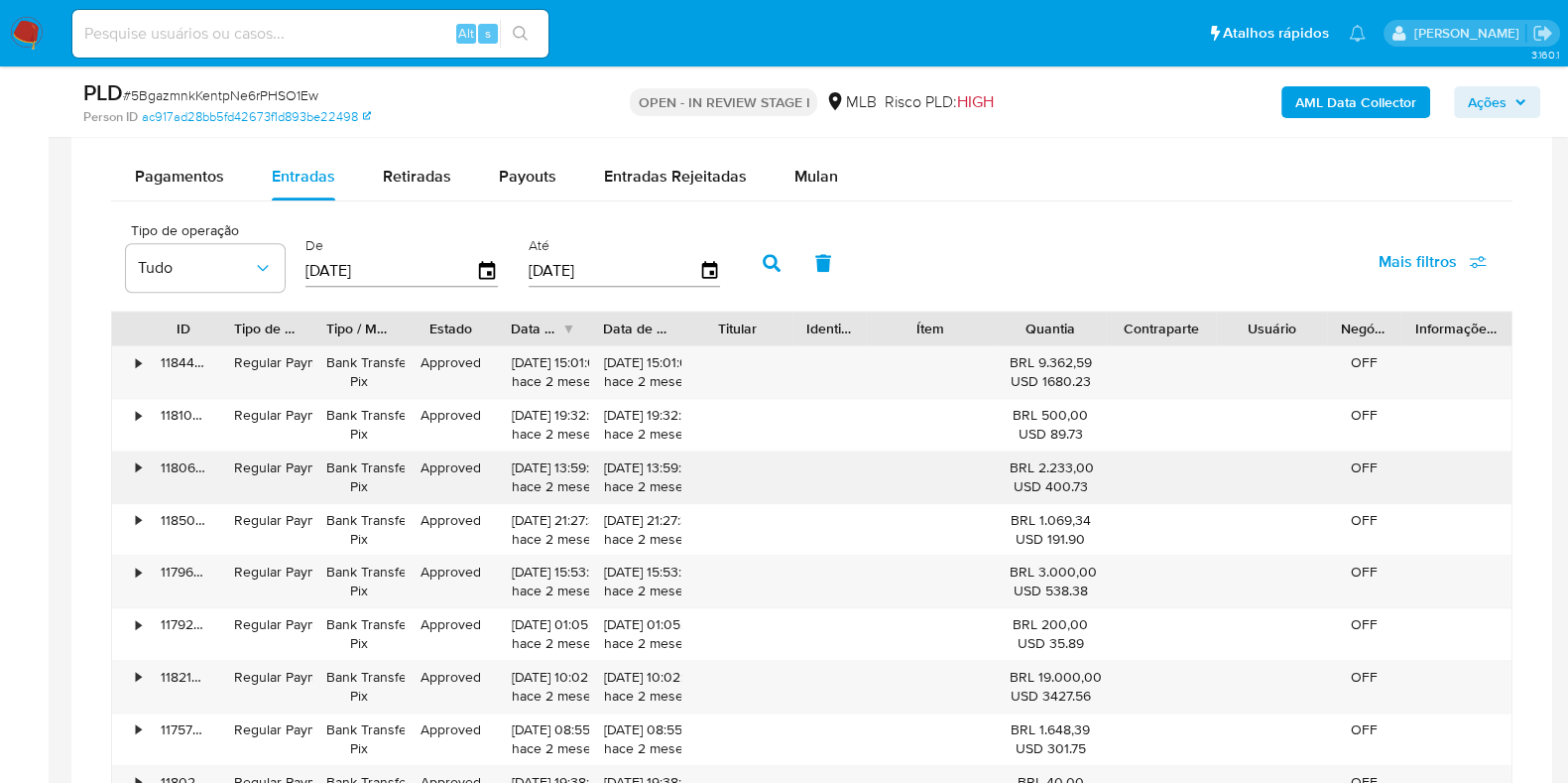
click at [142, 462] on div "•" at bounding box center [130, 477] width 35 height 52
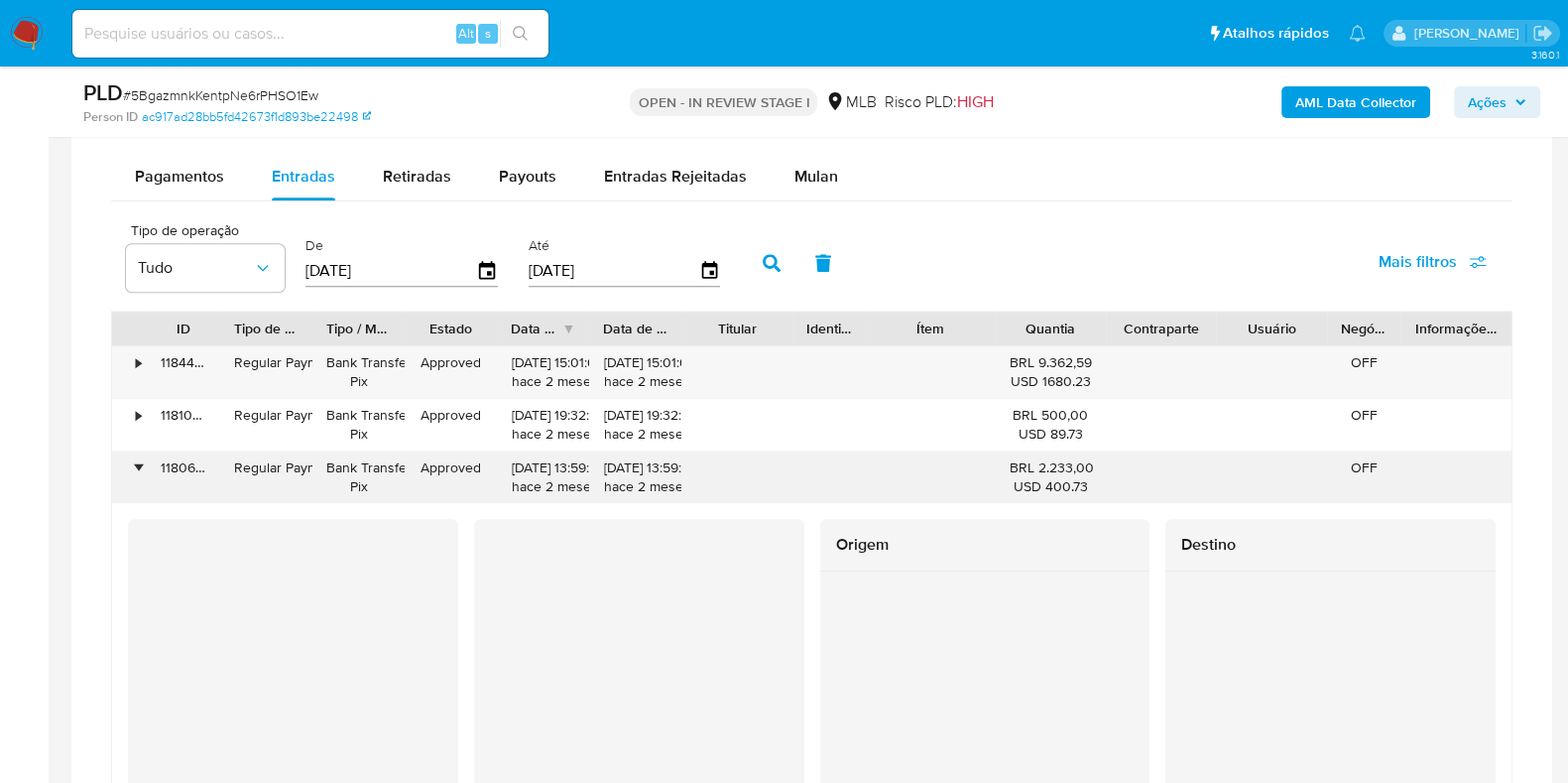
click at [137, 464] on div "•" at bounding box center [137, 467] width 5 height 19
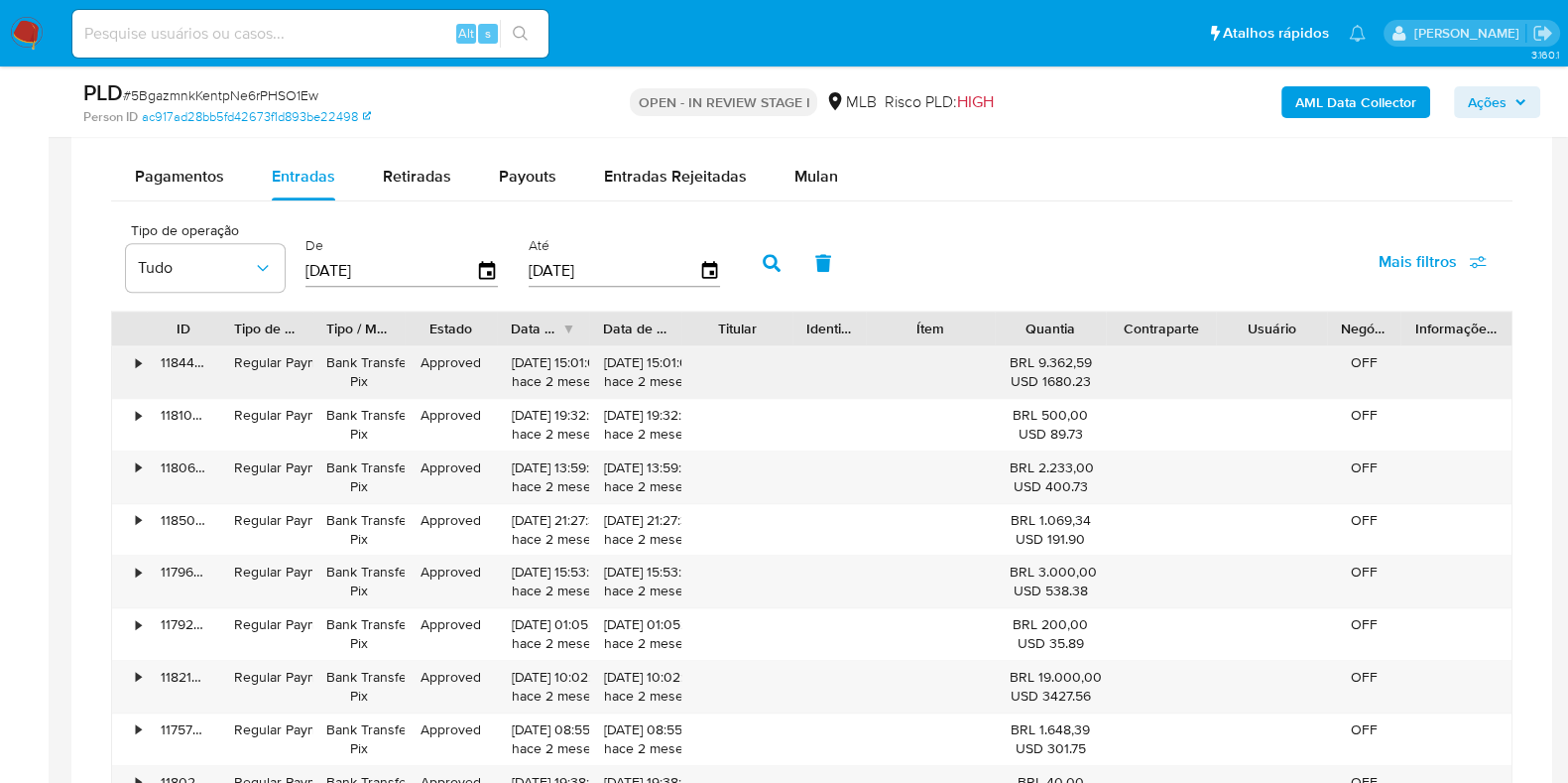
click at [140, 361] on div "•" at bounding box center [130, 373] width 35 height 52
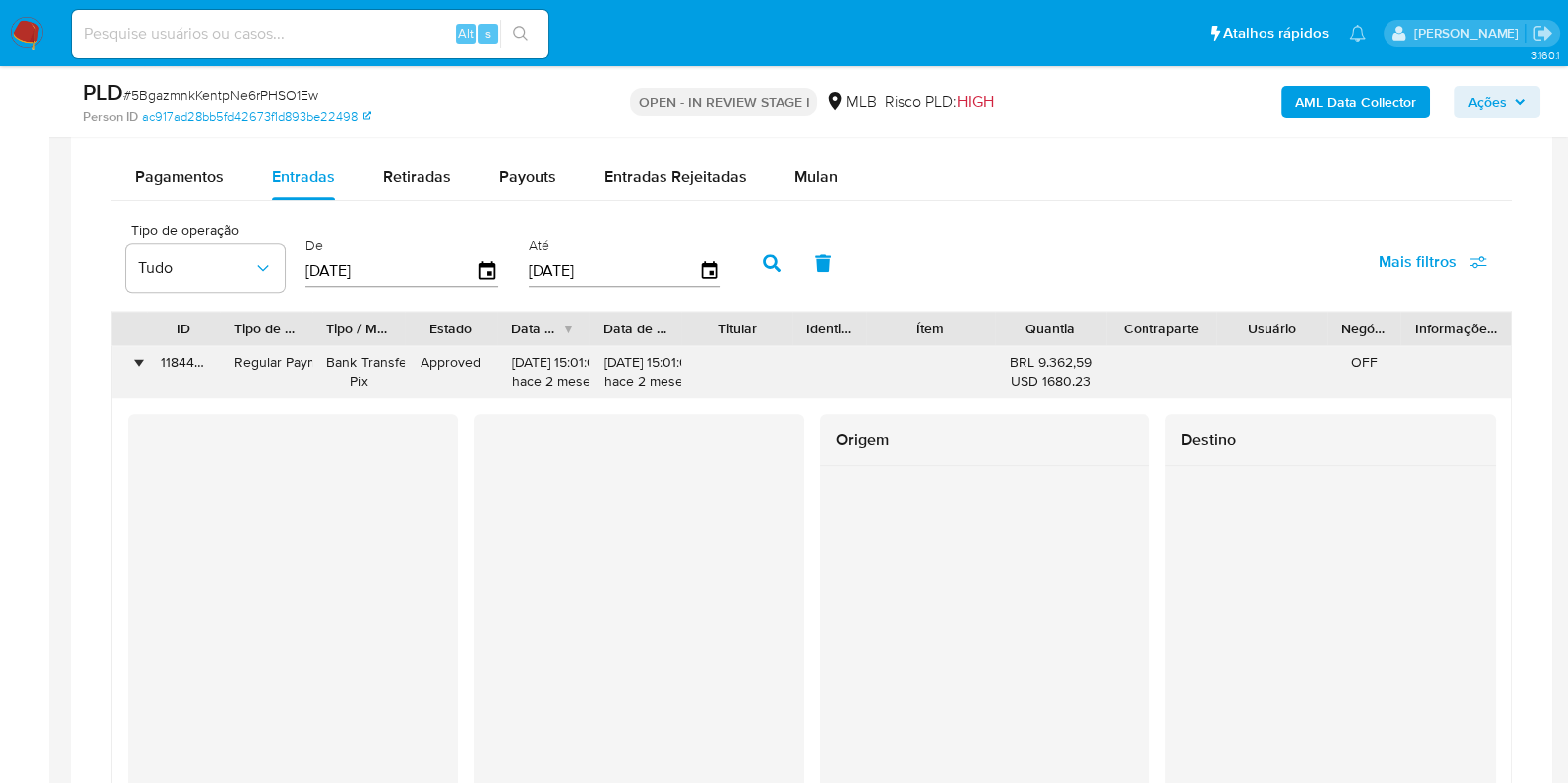
click at [140, 361] on div "•" at bounding box center [137, 363] width 5 height 19
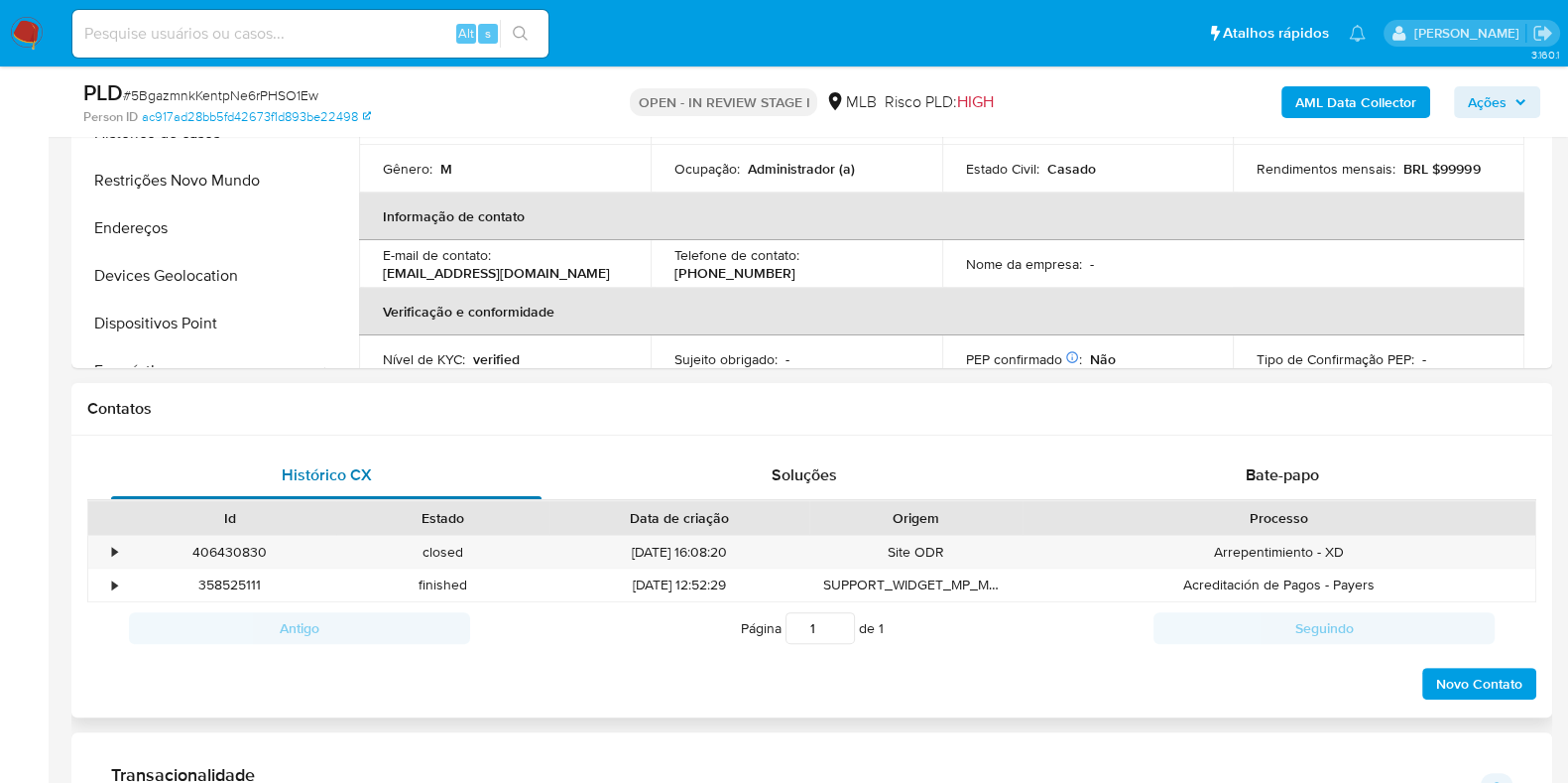
scroll to position [292, 0]
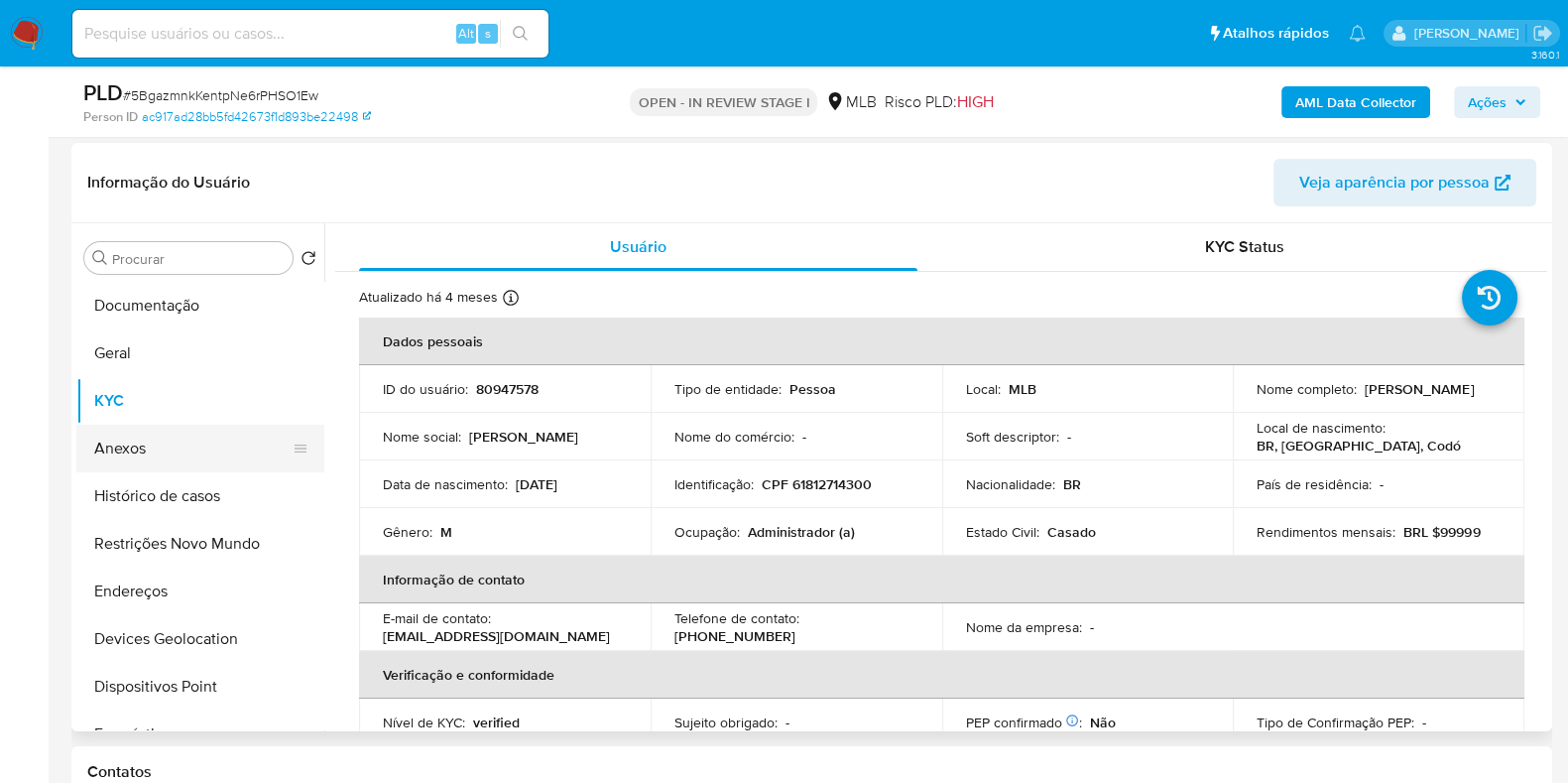
click at [186, 433] on button "Anexos" at bounding box center [192, 448] width 232 height 48
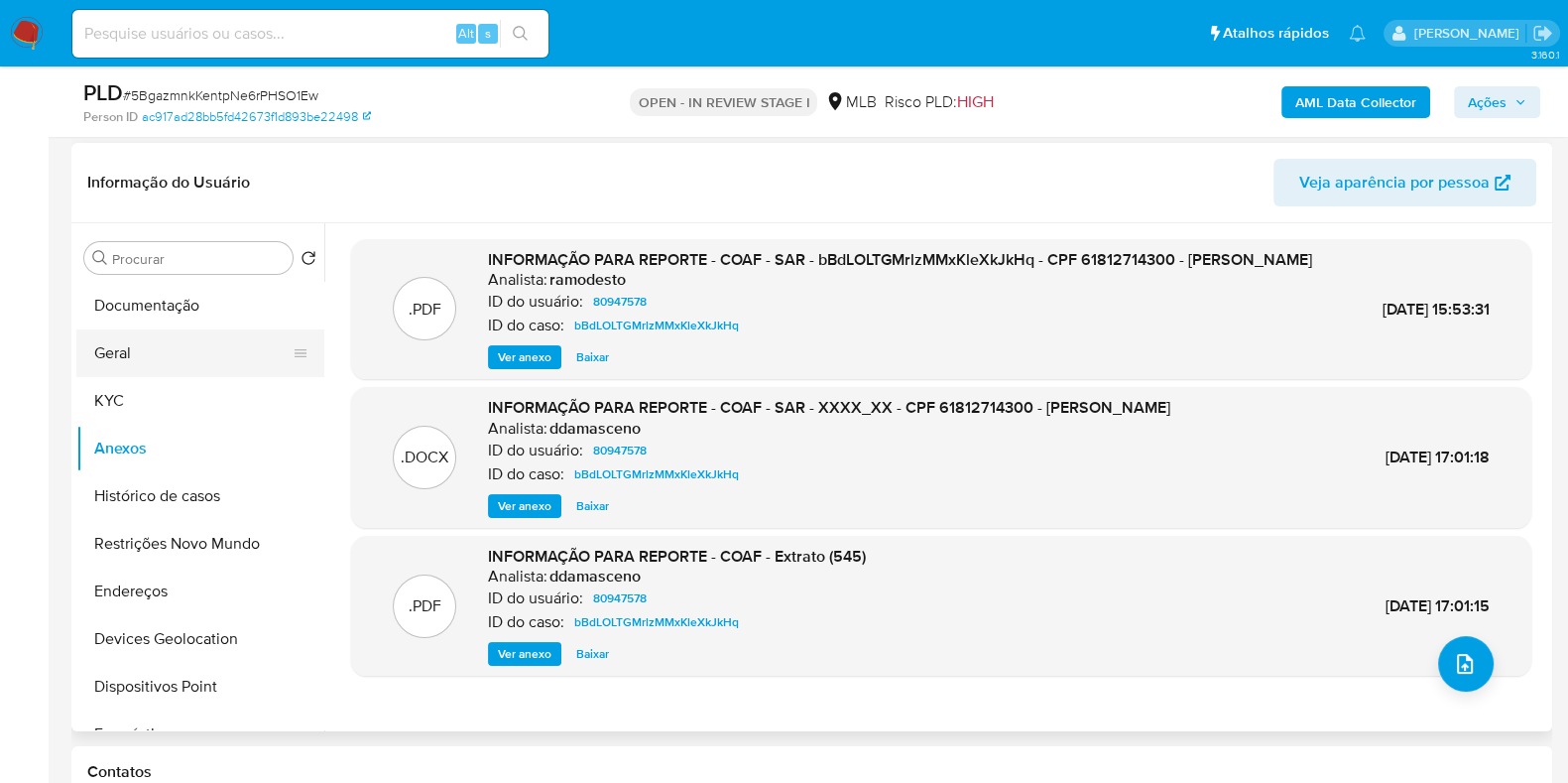
click at [144, 369] on button "Geral" at bounding box center [192, 354] width 232 height 48
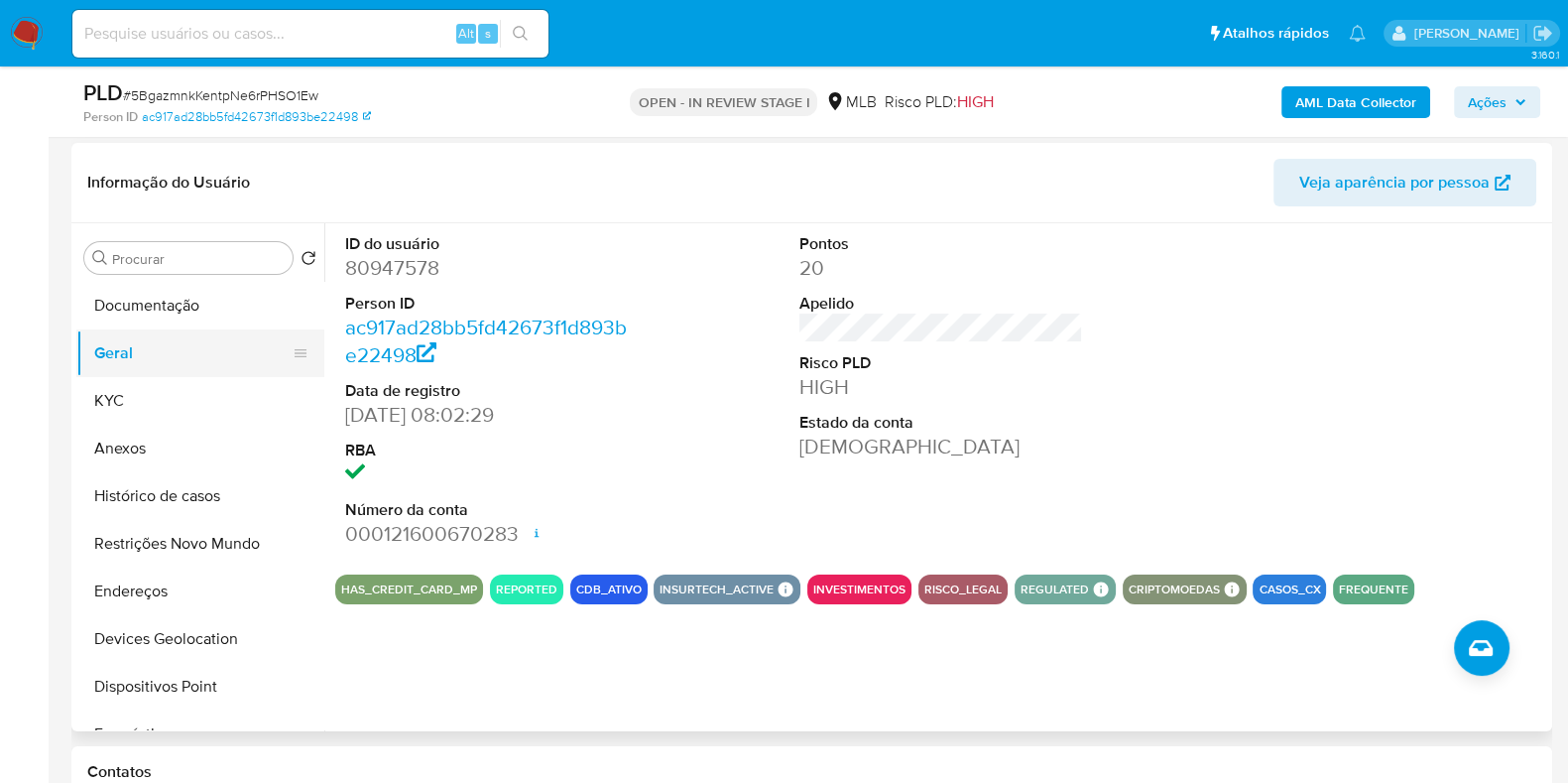
drag, startPoint x: 105, startPoint y: 386, endPoint x: 277, endPoint y: 355, distance: 174.8
click at [110, 385] on button "KYC" at bounding box center [200, 400] width 248 height 48
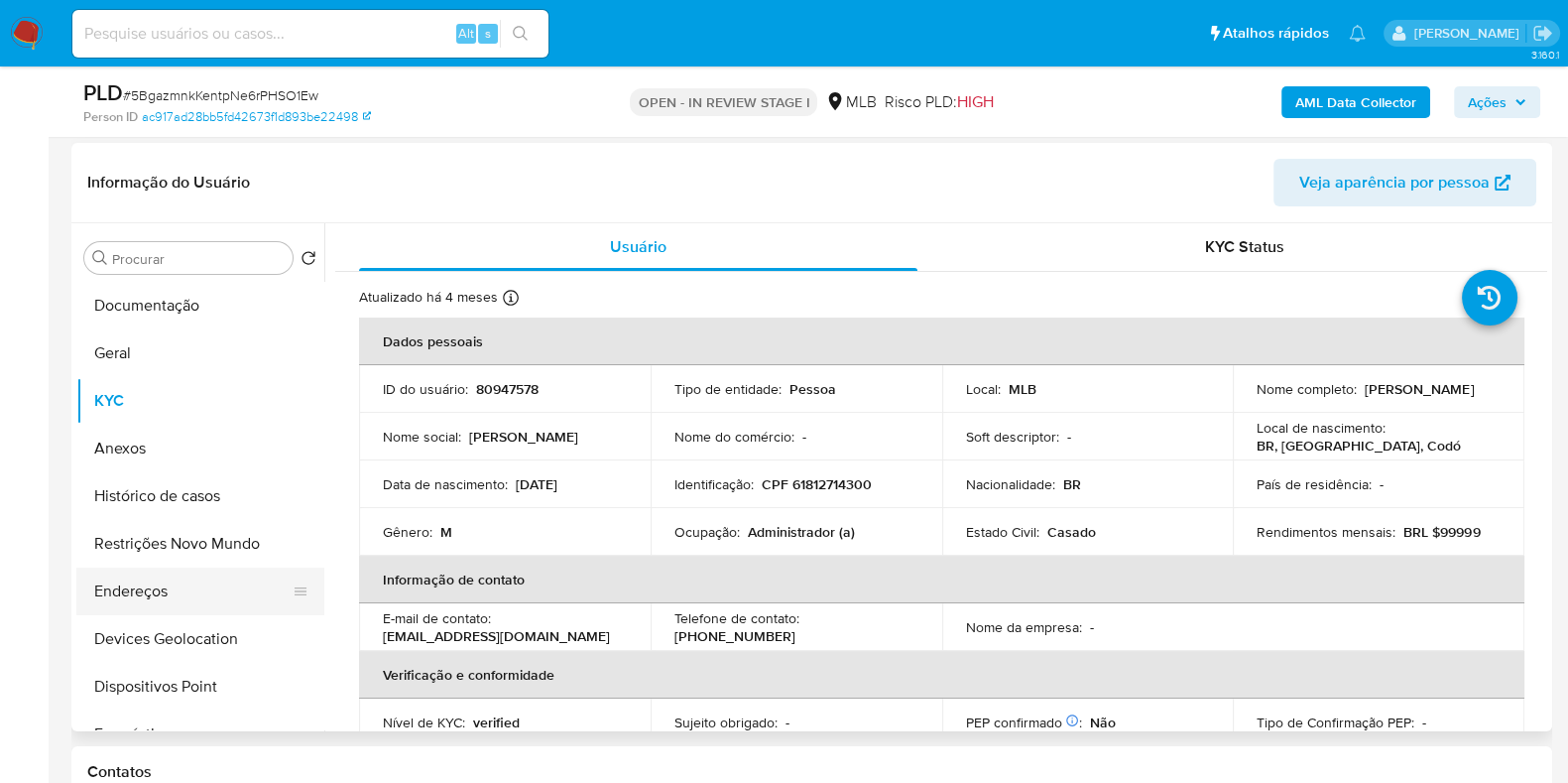
click at [175, 580] on button "Endereços" at bounding box center [192, 592] width 232 height 48
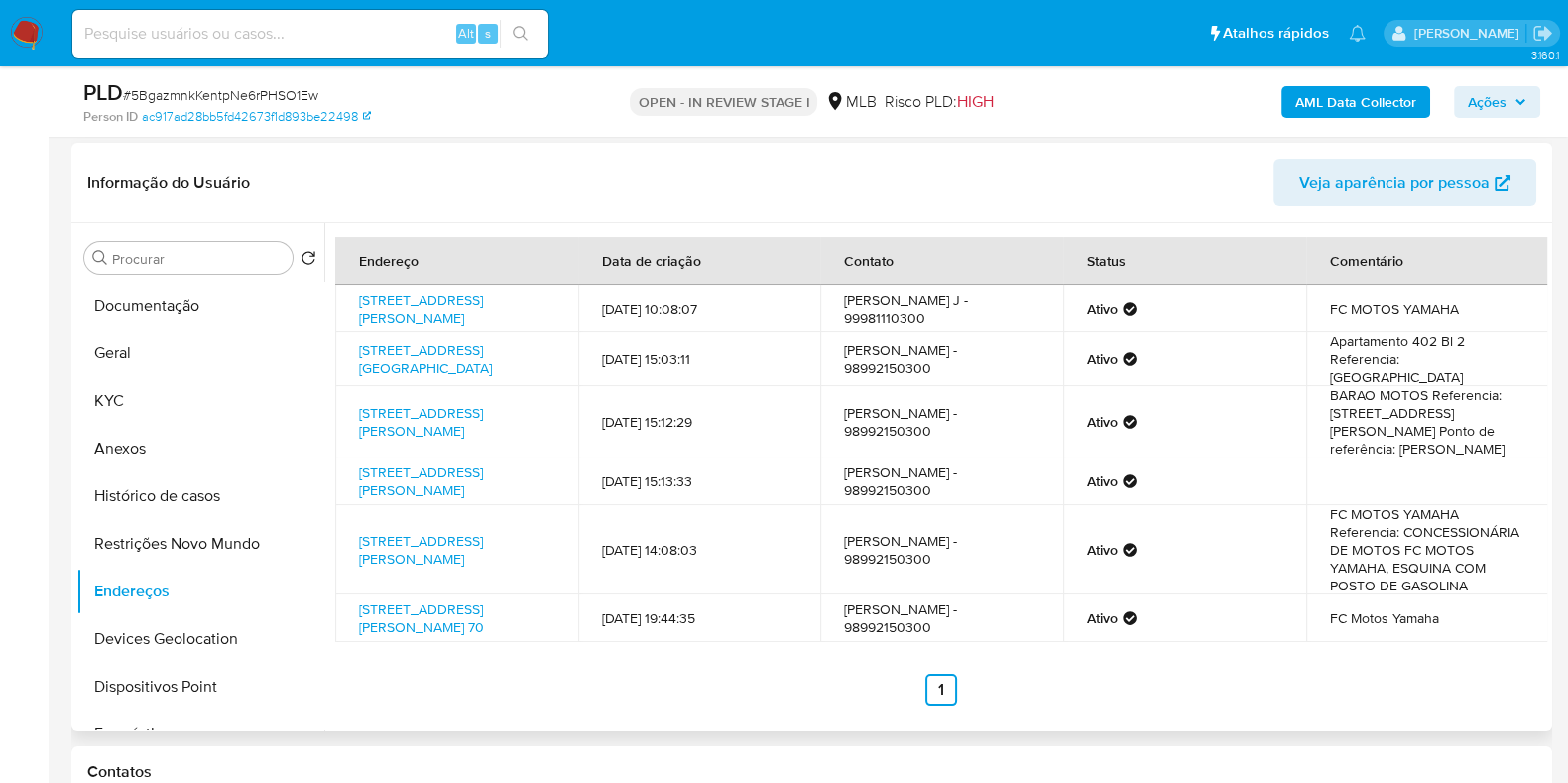
scroll to position [0, 0]
click at [214, 625] on button "Devices Geolocation" at bounding box center [192, 639] width 232 height 48
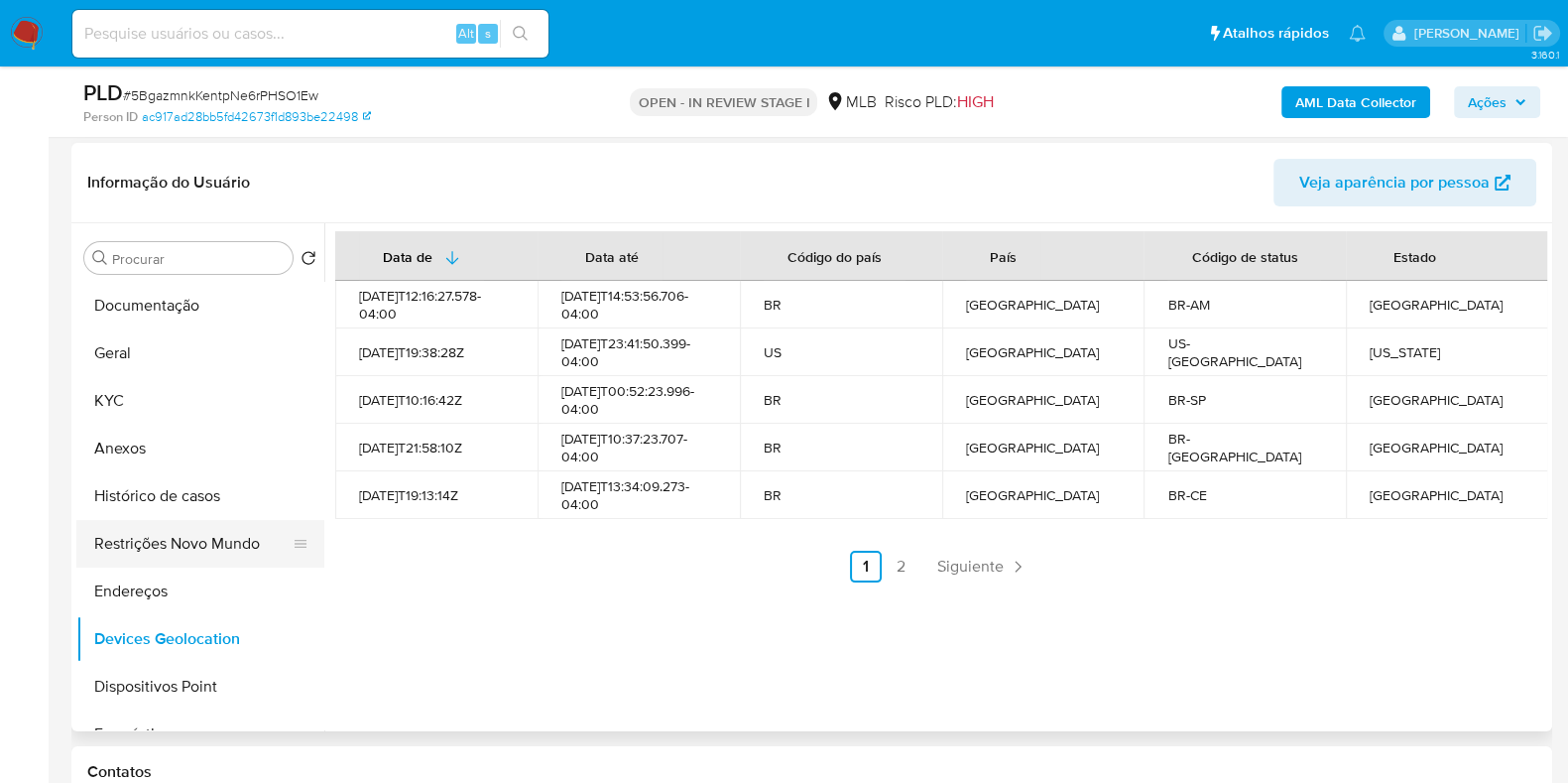
drag, startPoint x: 184, startPoint y: 563, endPoint x: 520, endPoint y: 574, distance: 336.2
click at [186, 563] on button "Restrições Novo Mundo" at bounding box center [200, 544] width 248 height 48
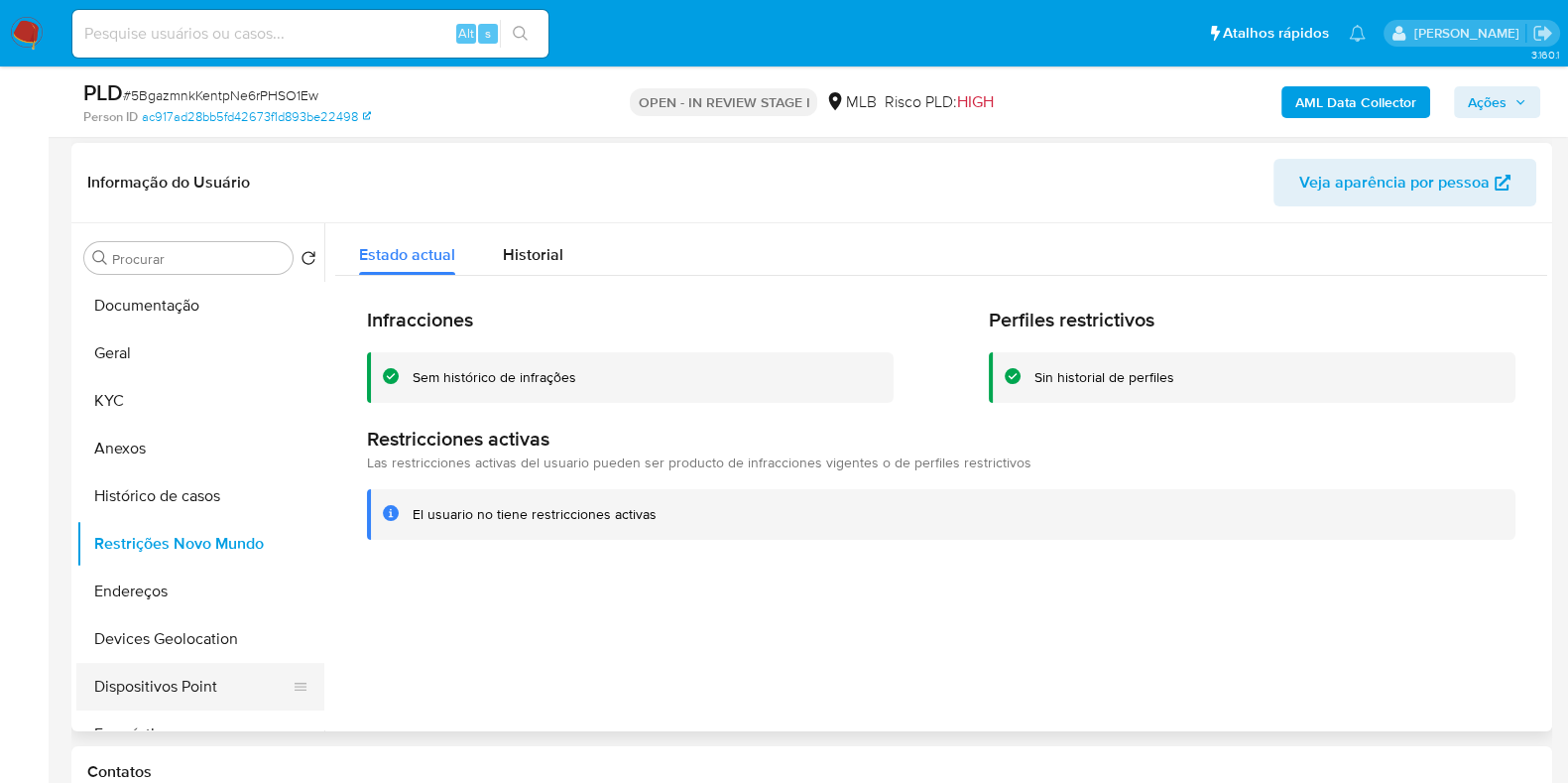
drag, startPoint x: 225, startPoint y: 669, endPoint x: 202, endPoint y: 647, distance: 31.8
click at [224, 669] on button "Dispositivos Point" at bounding box center [200, 686] width 248 height 48
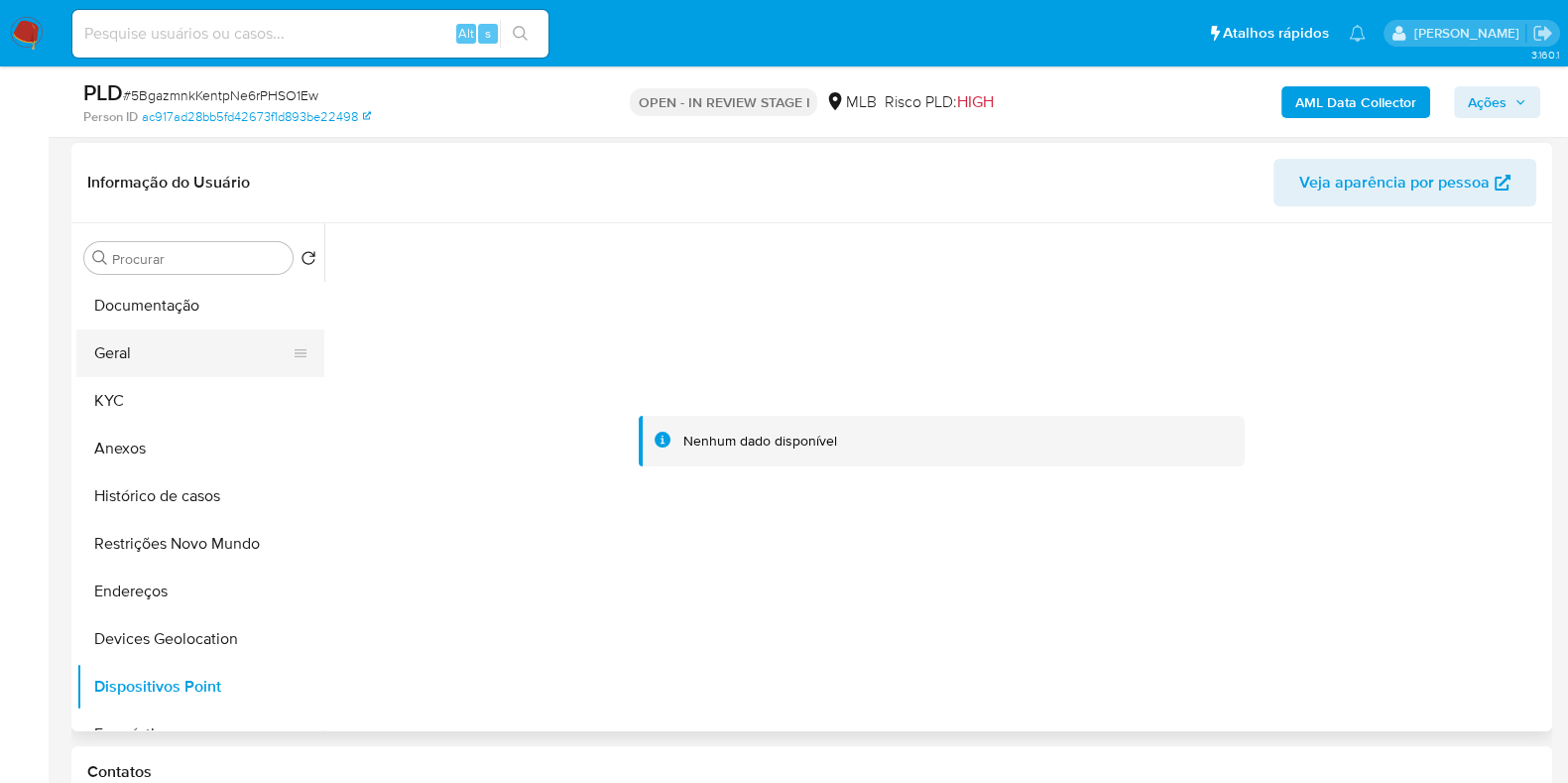
click at [105, 364] on button "Geral" at bounding box center [192, 354] width 232 height 48
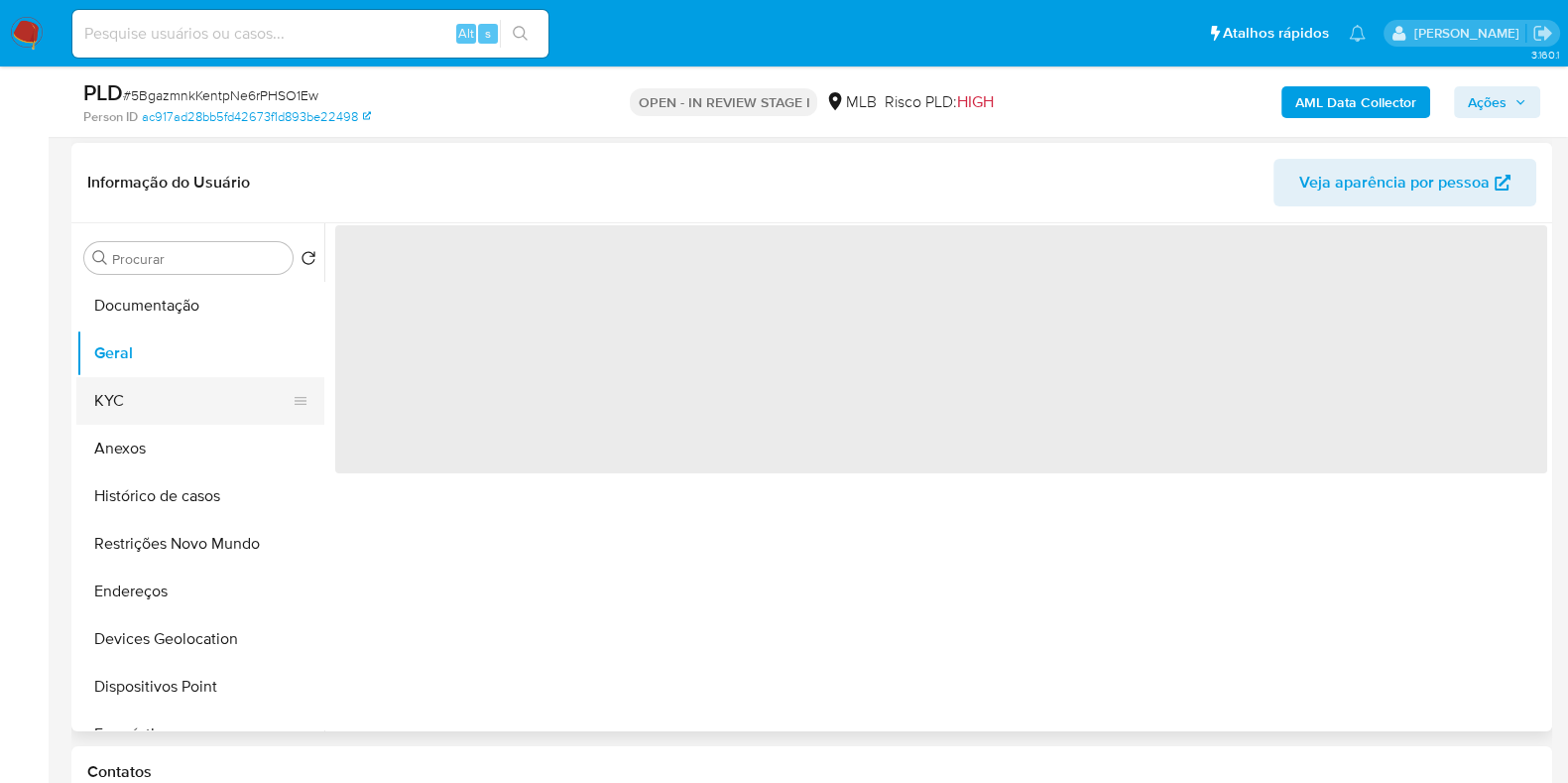
click at [115, 398] on button "KYC" at bounding box center [192, 400] width 232 height 48
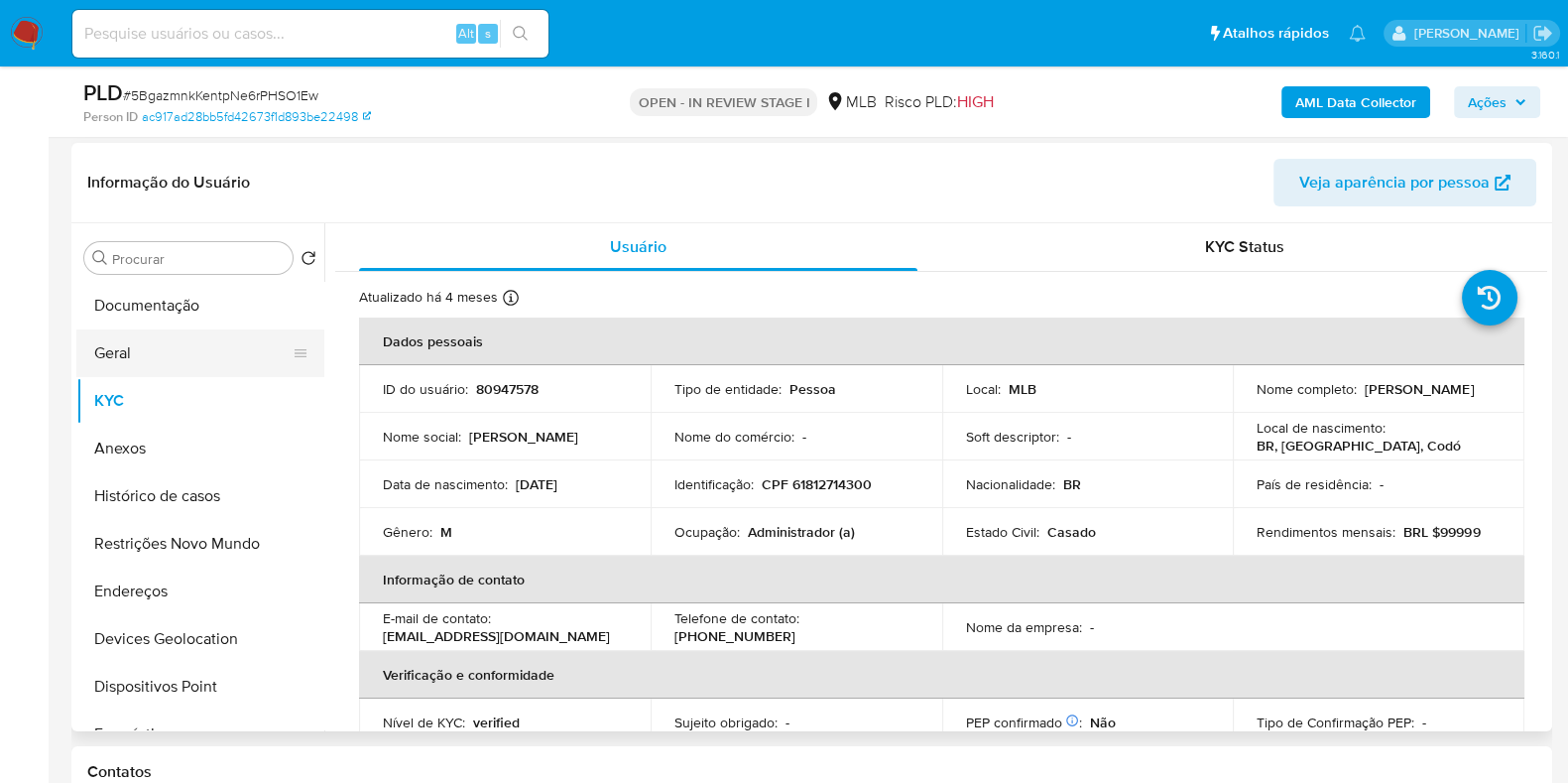
click at [173, 361] on button "Geral" at bounding box center [192, 354] width 232 height 48
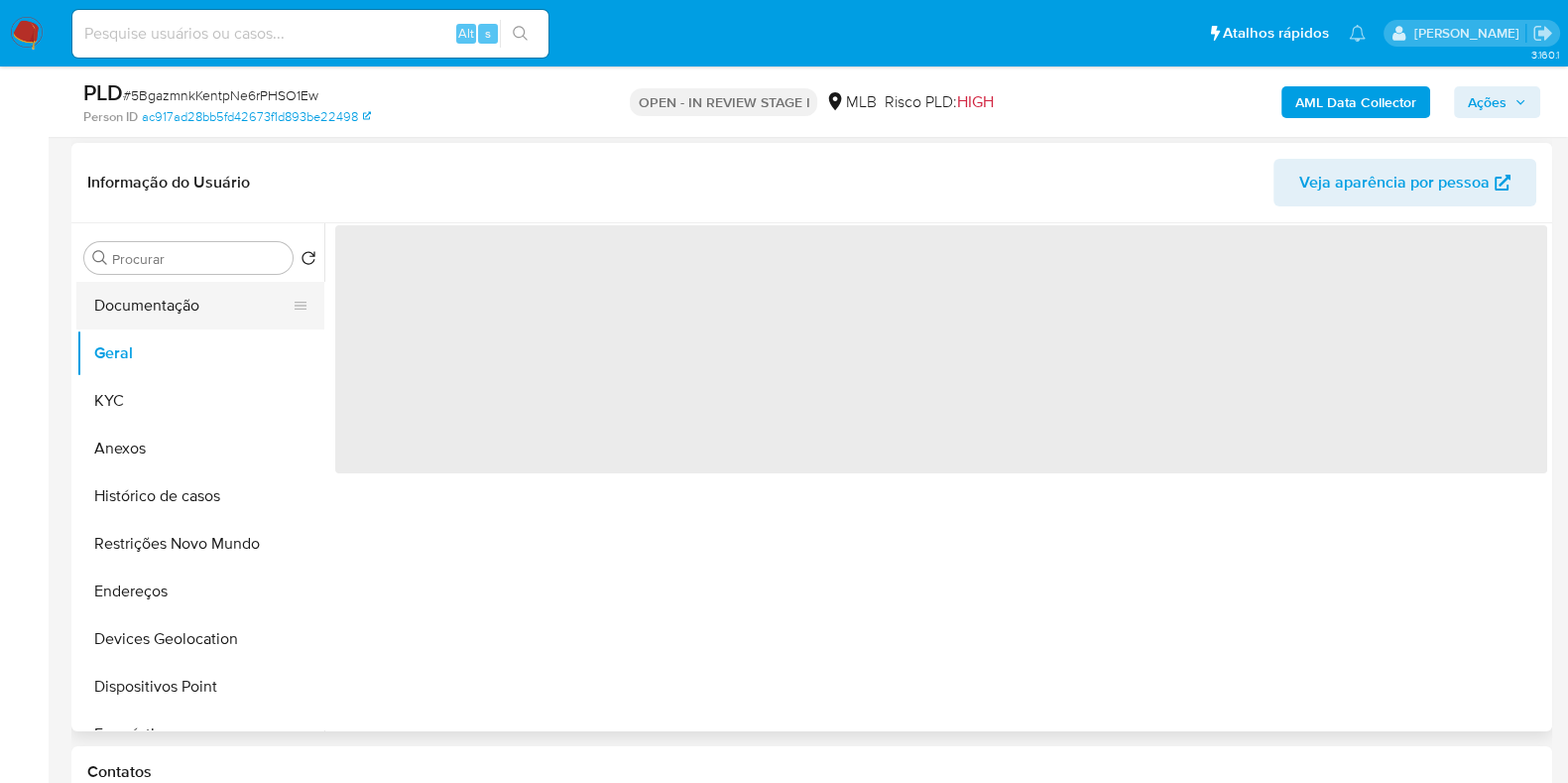
click at [193, 304] on button "Documentação" at bounding box center [192, 306] width 232 height 48
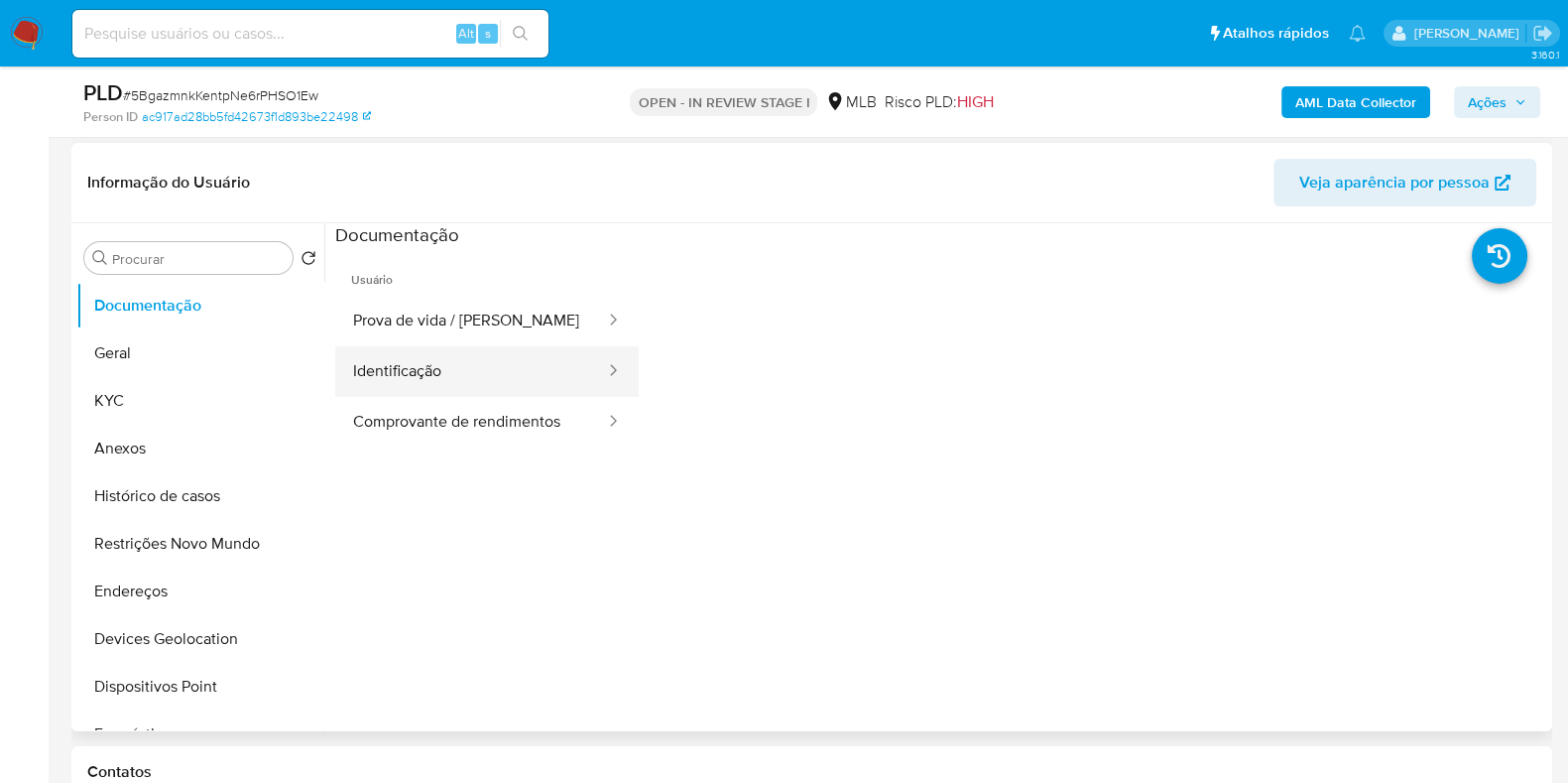
click at [450, 360] on button "Identificação" at bounding box center [471, 372] width 272 height 51
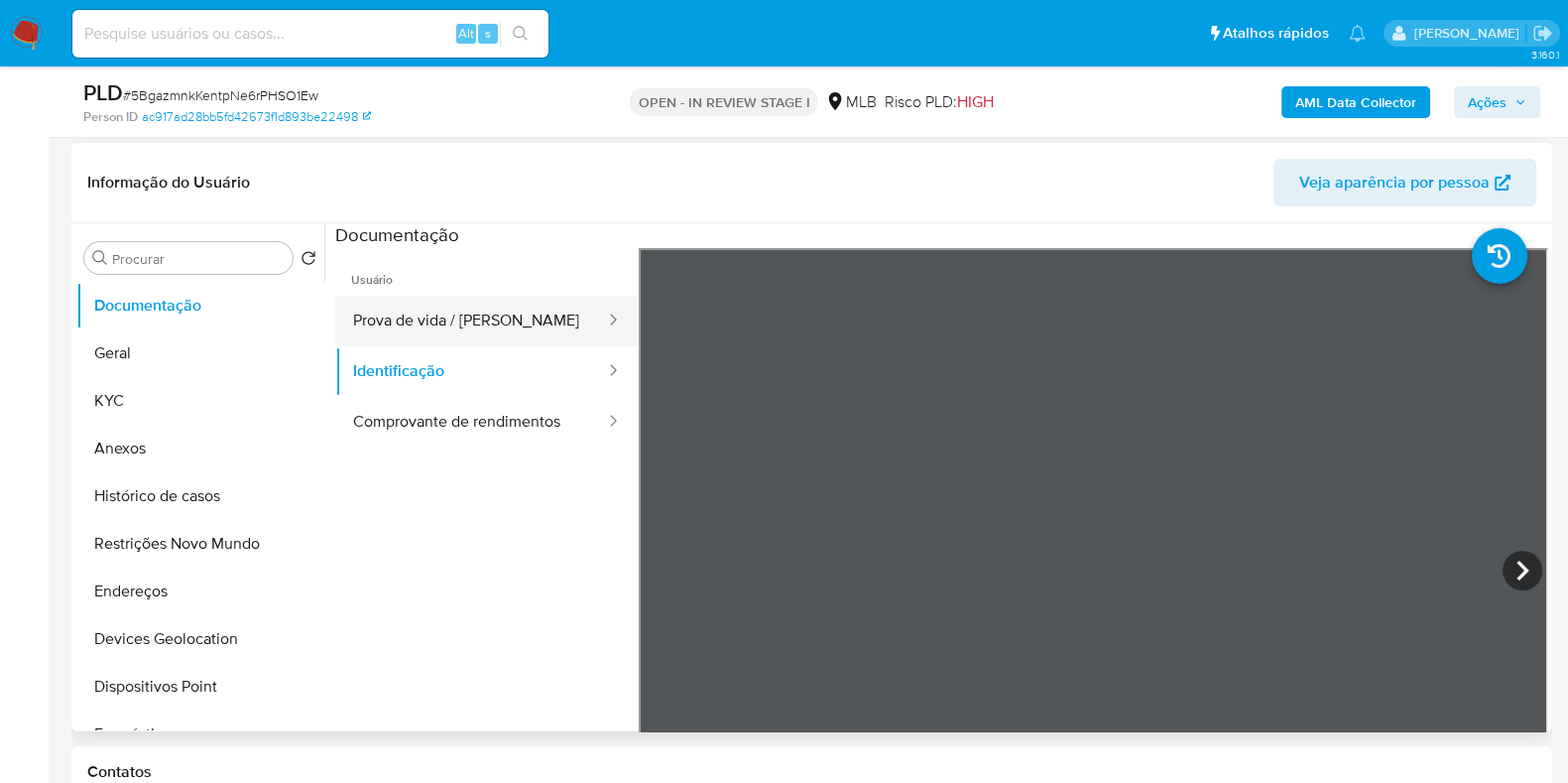
click at [513, 318] on button "Prova de vida / Selfie" at bounding box center [471, 321] width 272 height 51
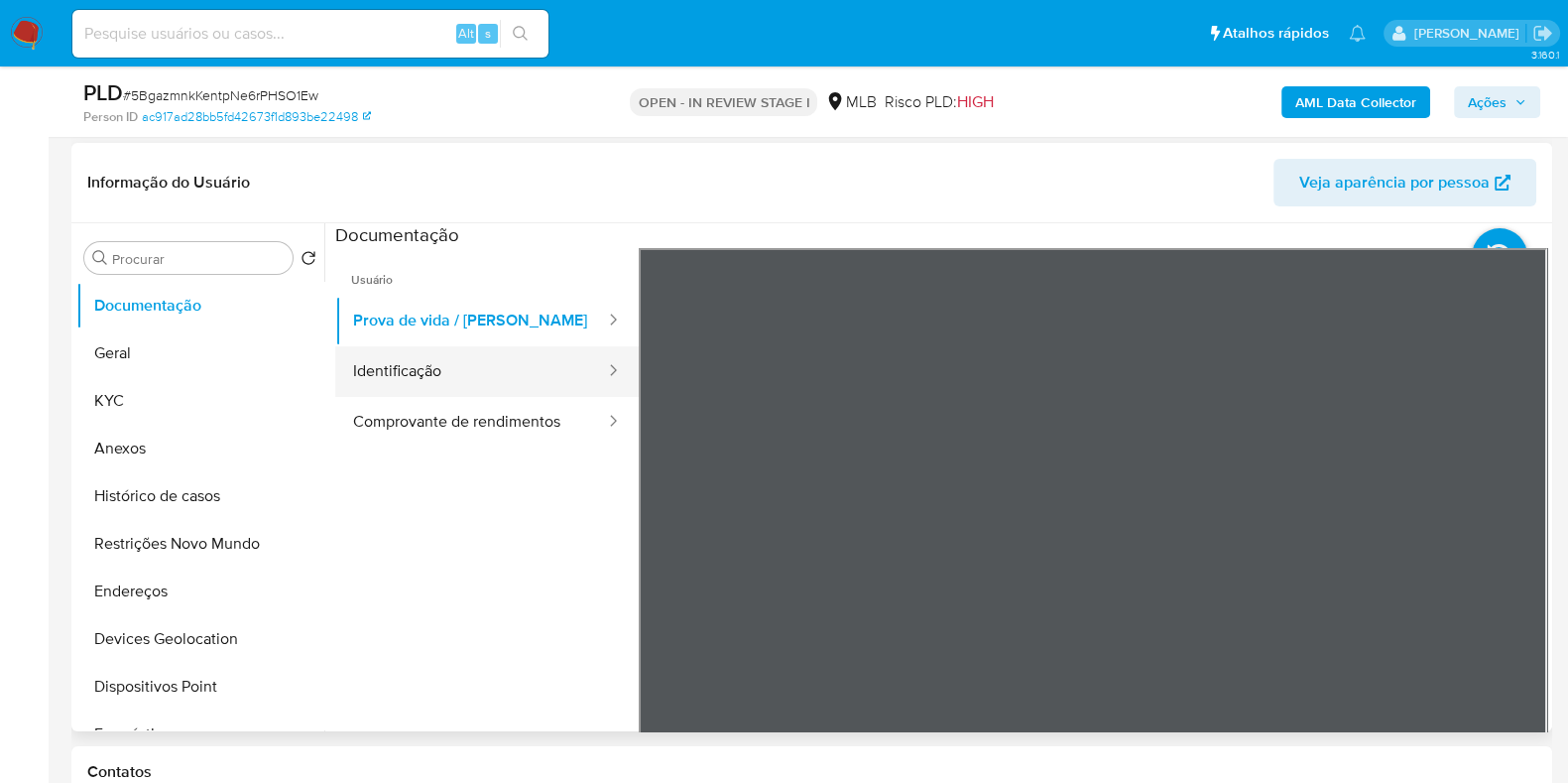
click at [412, 384] on button "Identificação" at bounding box center [471, 372] width 272 height 51
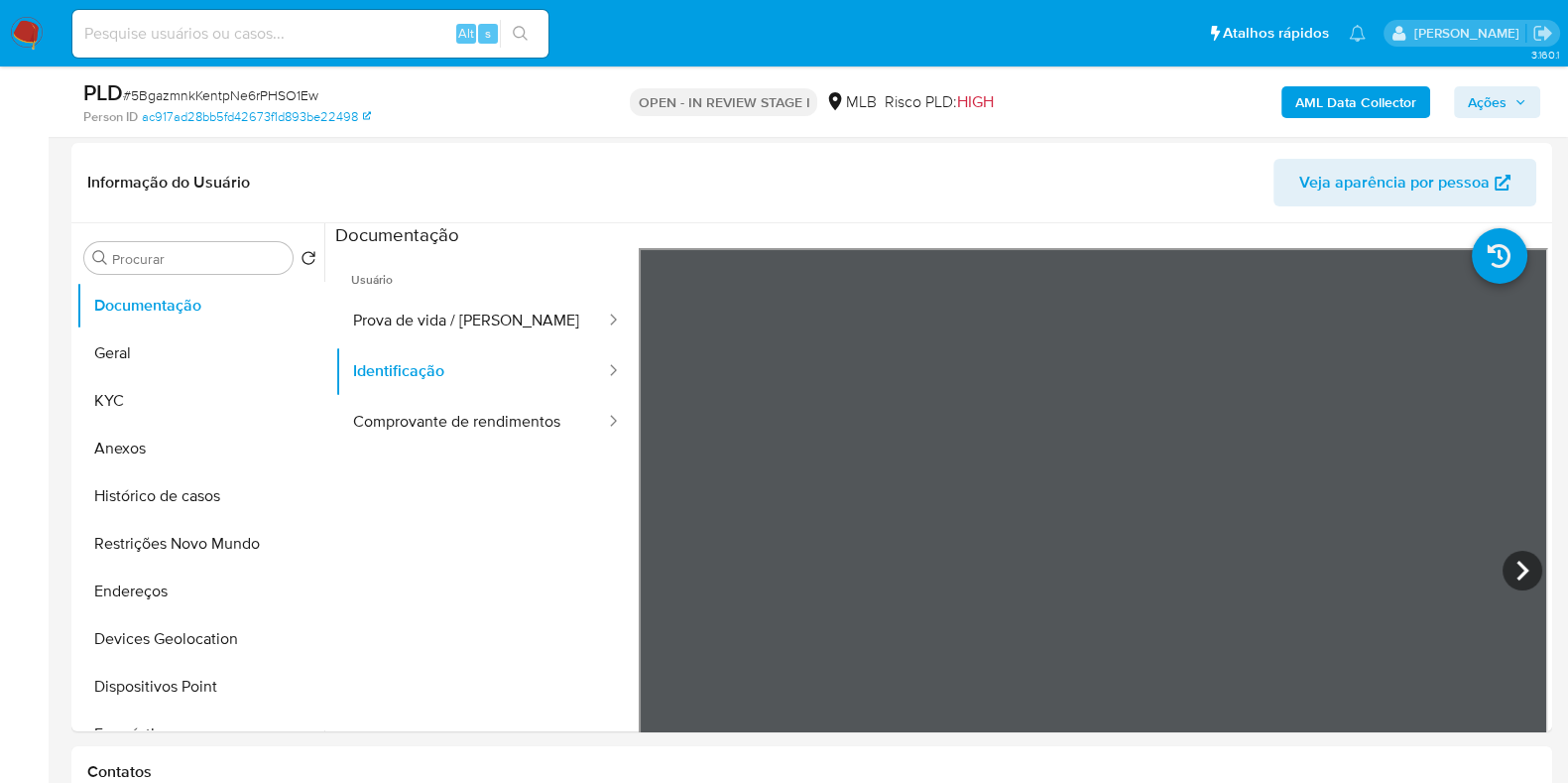
click at [931, 233] on section at bounding box center [941, 553] width 1212 height 659
click at [184, 584] on button "Endereços" at bounding box center [192, 592] width 232 height 48
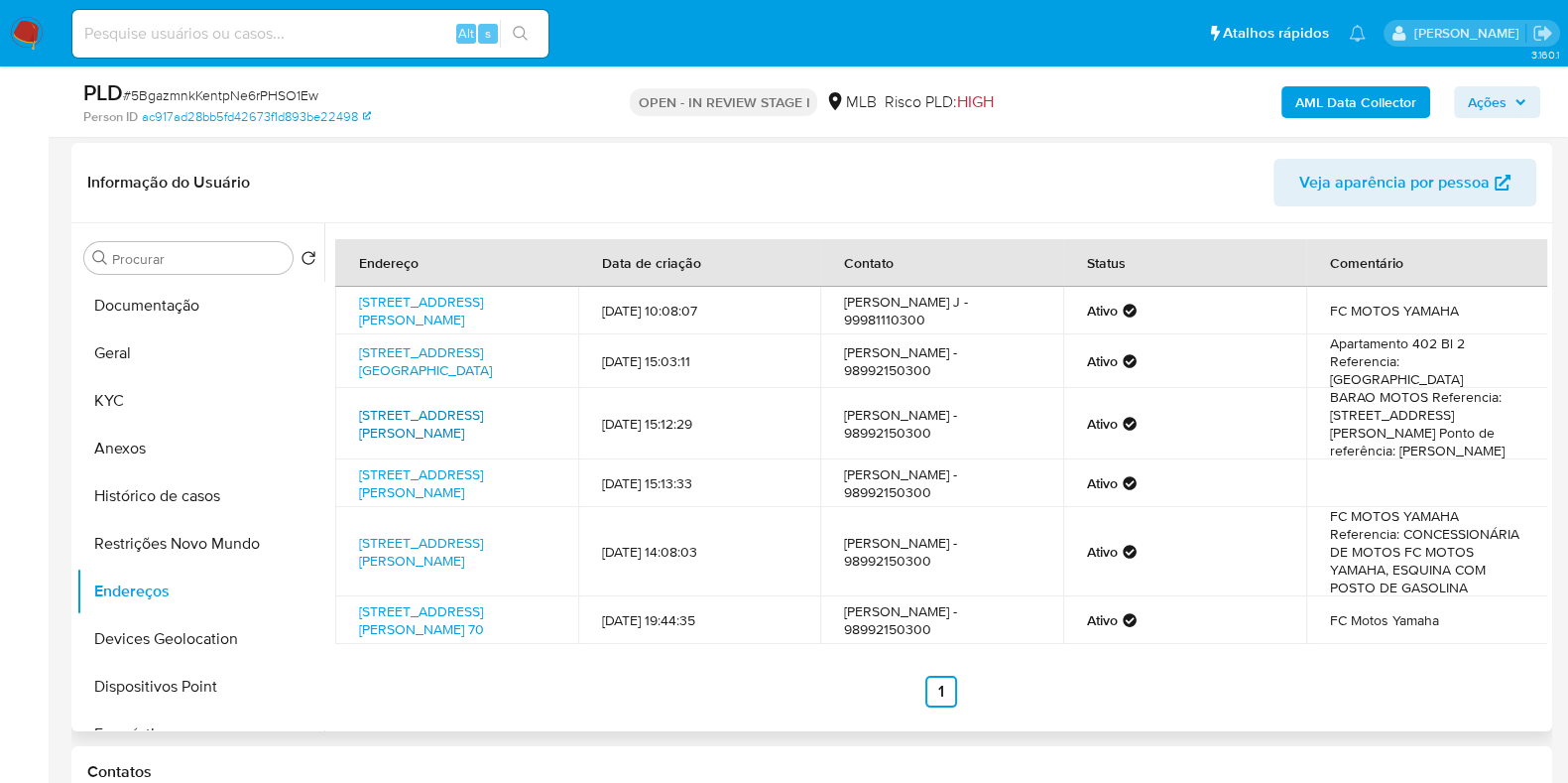
click at [398, 411] on link "Rua Deodoro Fonseca 565, Pinheiro, Maranhão, 65200000, Brasil 565" at bounding box center [420, 423] width 124 height 38
click at [1339, 99] on b "AML Data Collector" at bounding box center [1356, 103] width 121 height 32
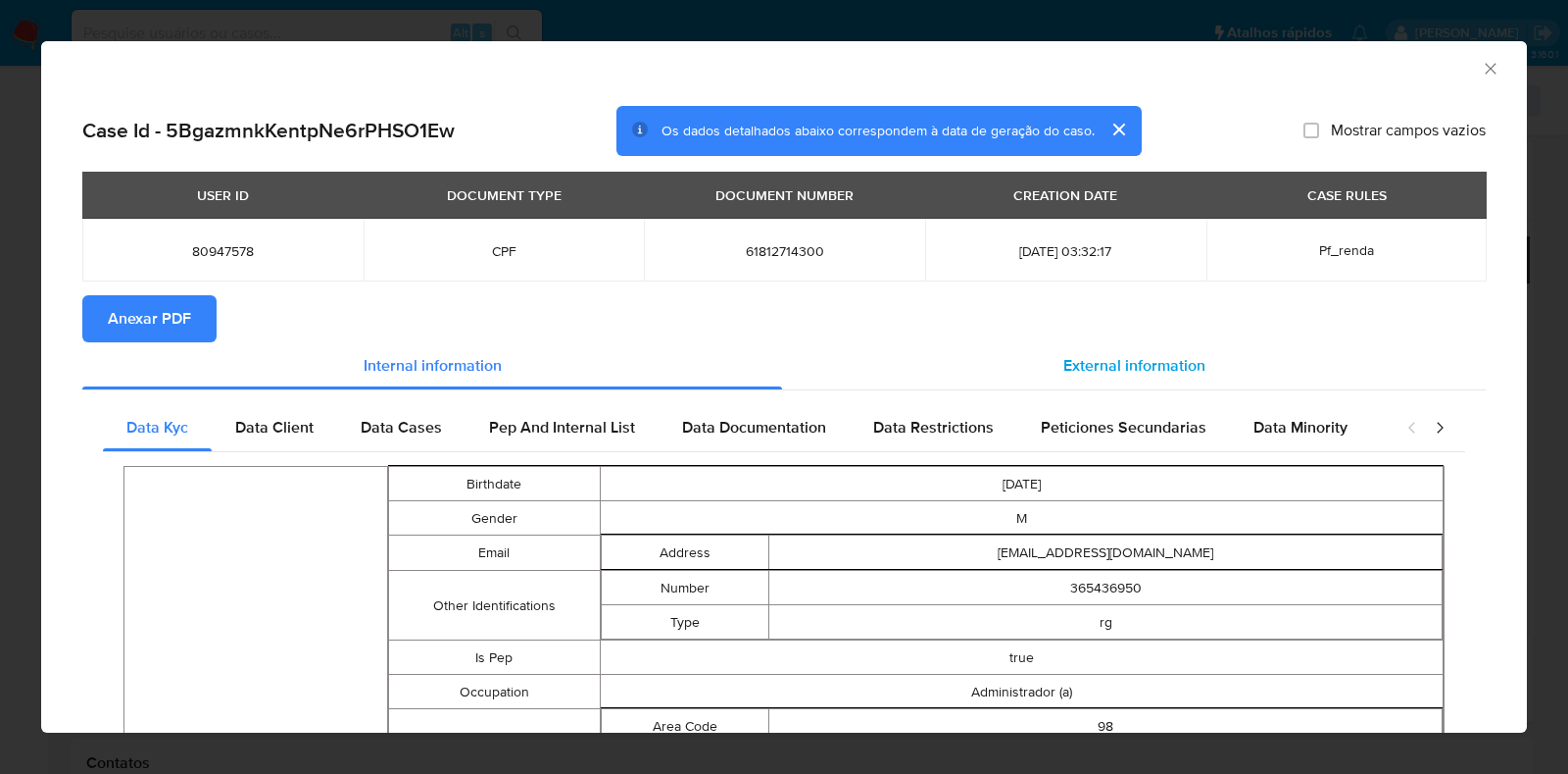
click at [1085, 352] on div "External information" at bounding box center [1134, 366] width 704 height 47
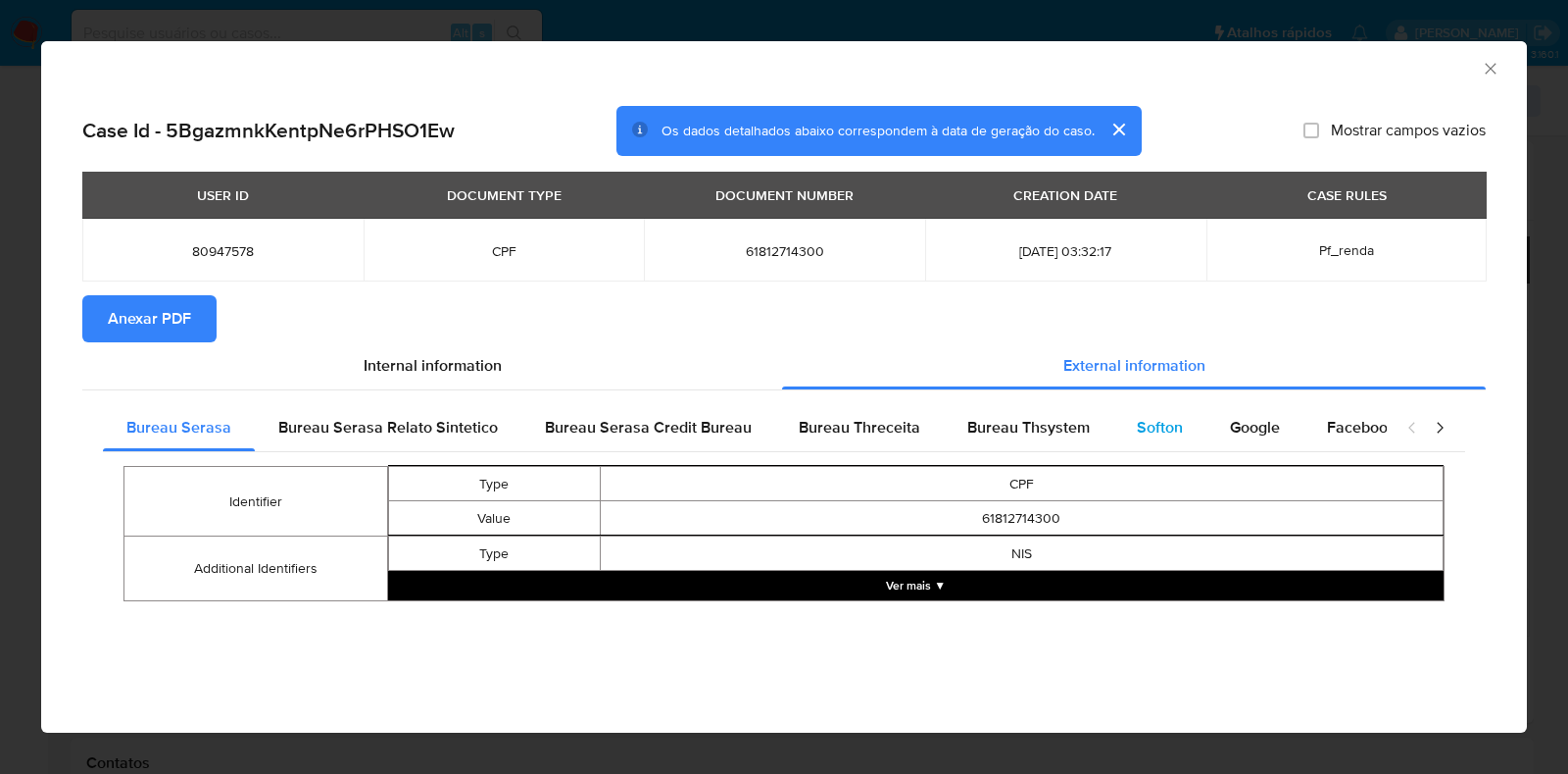
click at [1113, 416] on div "Softon" at bounding box center [1160, 427] width 94 height 47
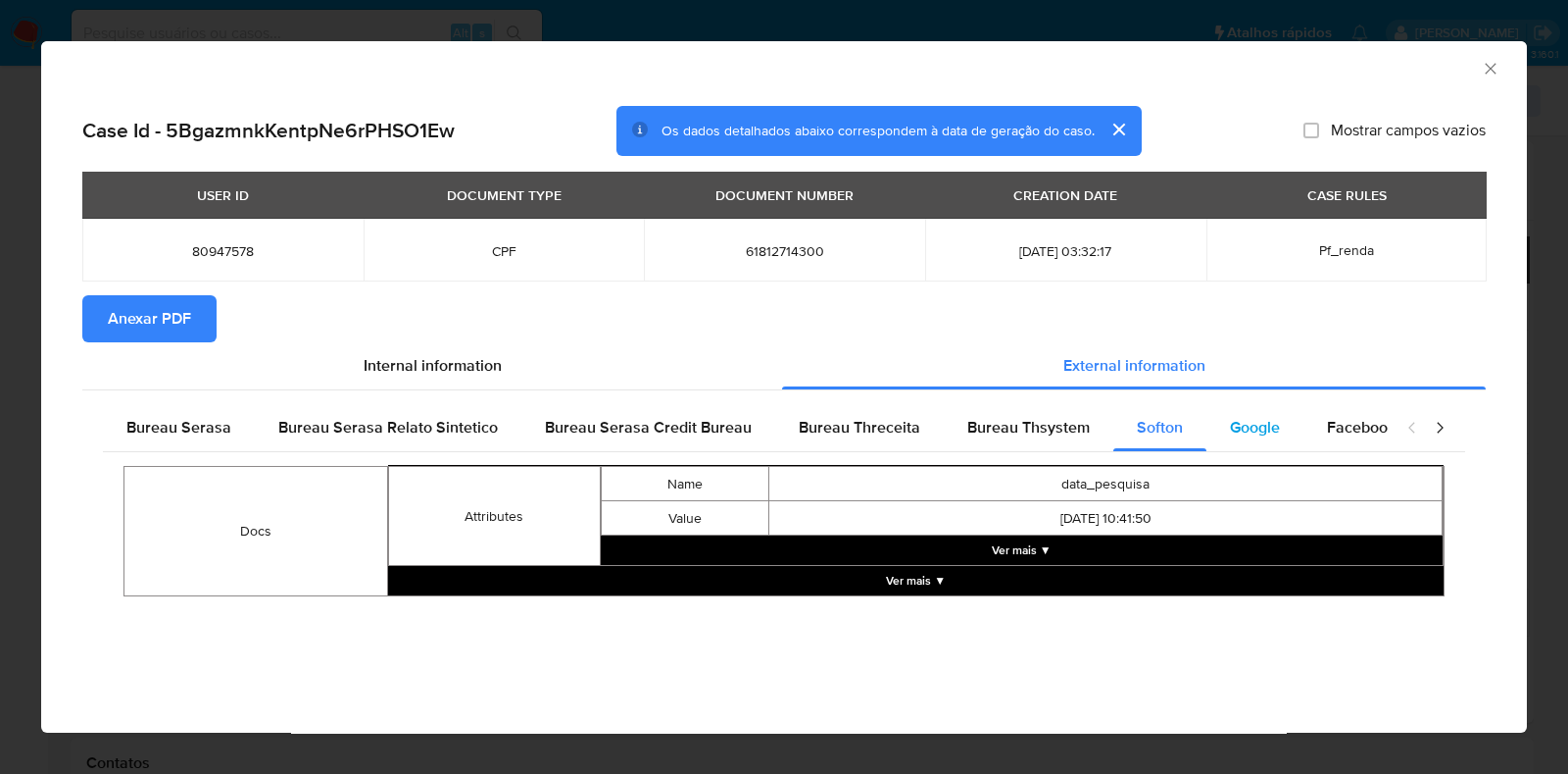
click at [1232, 423] on span "Google" at bounding box center [1255, 426] width 50 height 23
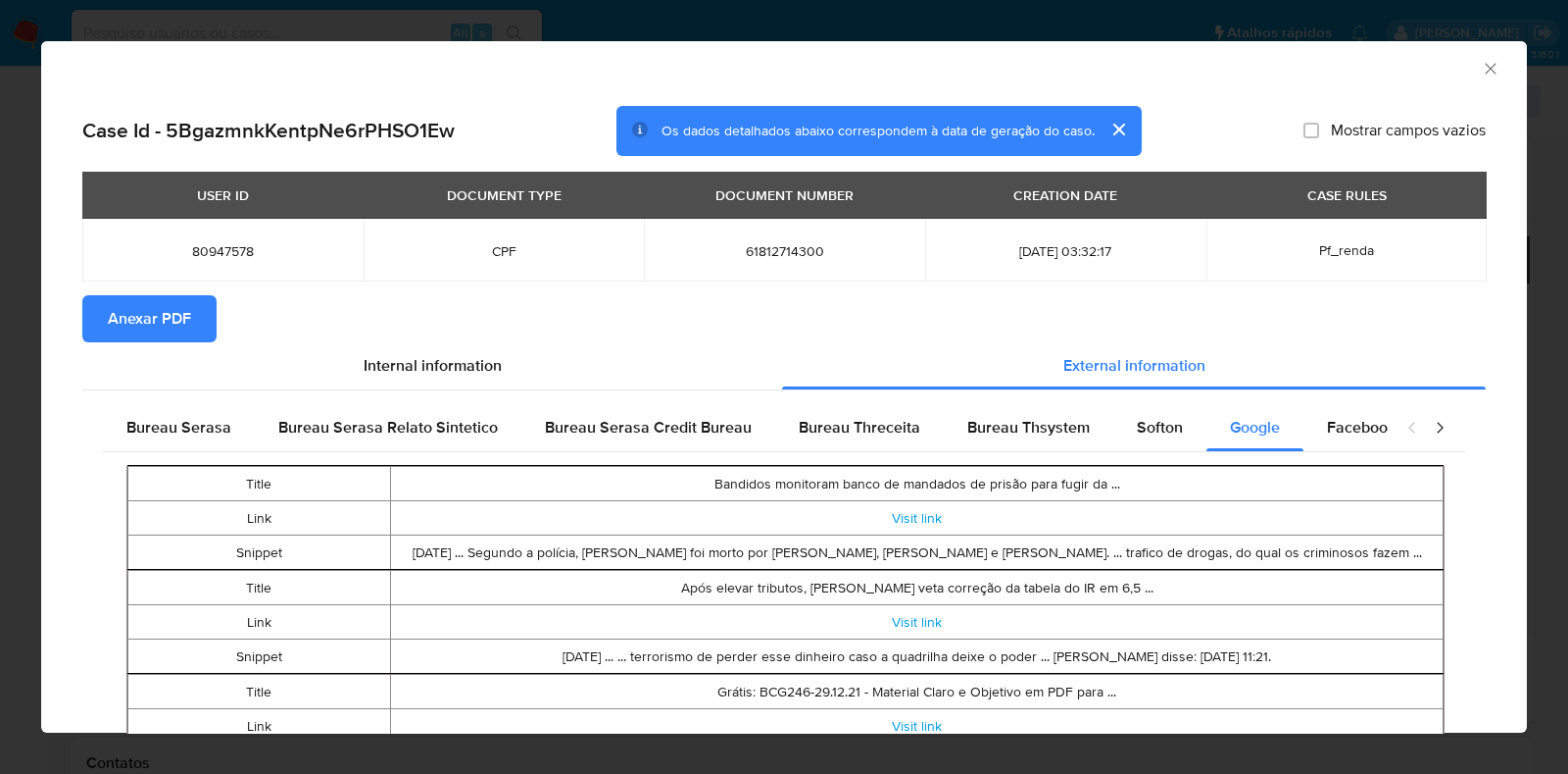
drag, startPoint x: 986, startPoint y: 421, endPoint x: 1048, endPoint y: 491, distance: 93.5
click at [1048, 491] on div "Bureau Serasa Bureau Serasa Relato Sintetico Bureau Serasa Credit Bureau Bureau…" at bounding box center [784, 650] width 1362 height 492
drag, startPoint x: 945, startPoint y: 557, endPoint x: 1134, endPoint y: 564, distance: 189.1
click at [1134, 564] on td "May 21, 2018 ... Segundo a polícia, Francisco Carlos de Oliveira Junior foi mor…" at bounding box center [917, 552] width 1053 height 34
click at [1023, 551] on td "May 21, 2018 ... Segundo a polícia, Francisco Carlos de Oliveira Junior foi mor…" at bounding box center [917, 552] width 1053 height 34
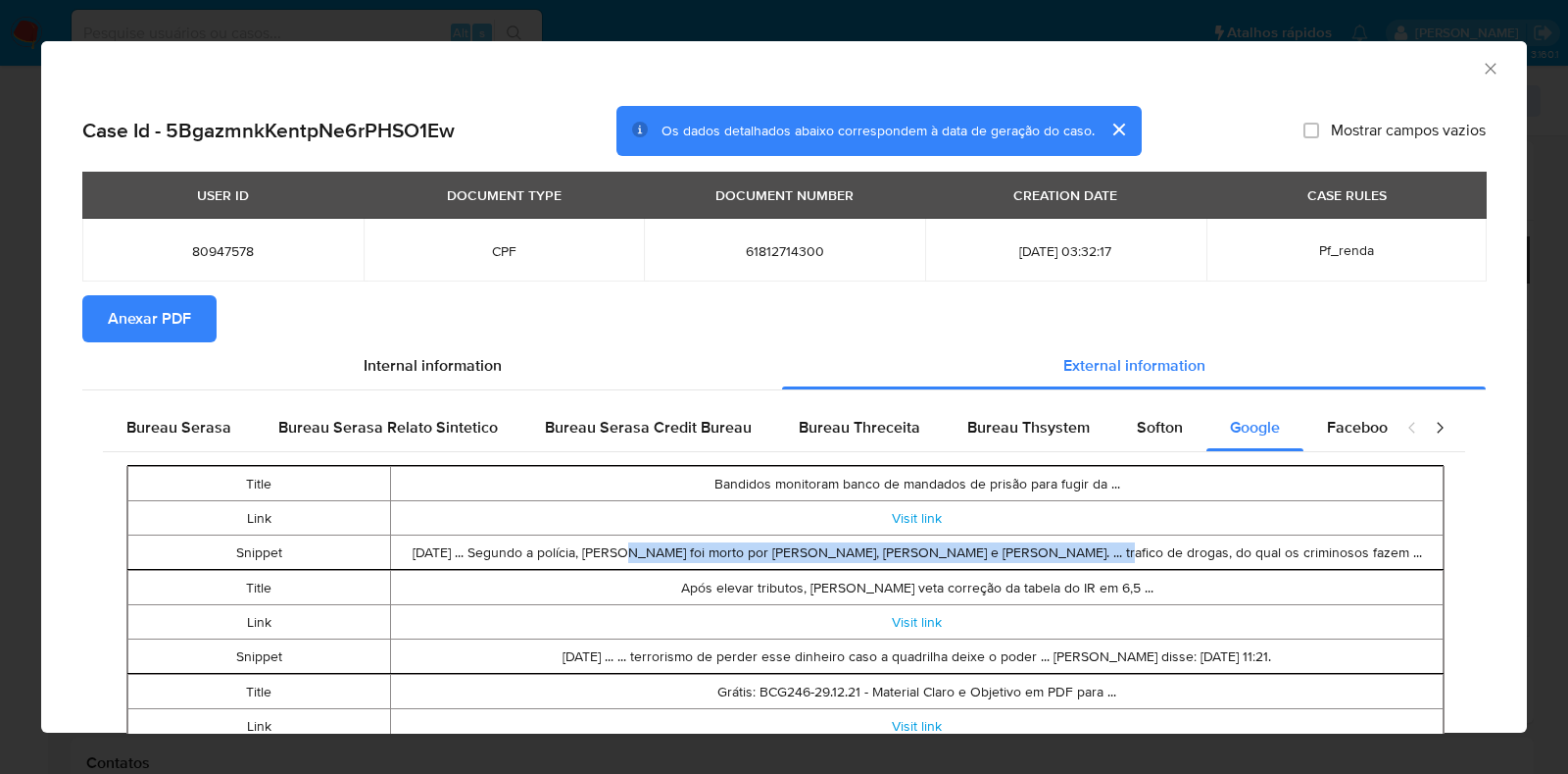
drag, startPoint x: 629, startPoint y: 552, endPoint x: 1076, endPoint y: 549, distance: 447.0
click at [1076, 549] on td "May 21, 2018 ... Segundo a polícia, Francisco Carlos de Oliveira Junior foi mor…" at bounding box center [917, 552] width 1053 height 34
copy td "Francisco Carlos de Oliveira Junior foi morto por Gustavo, Leandro e Tiago"
click at [892, 514] on link "Visit link" at bounding box center [916, 518] width 50 height 20
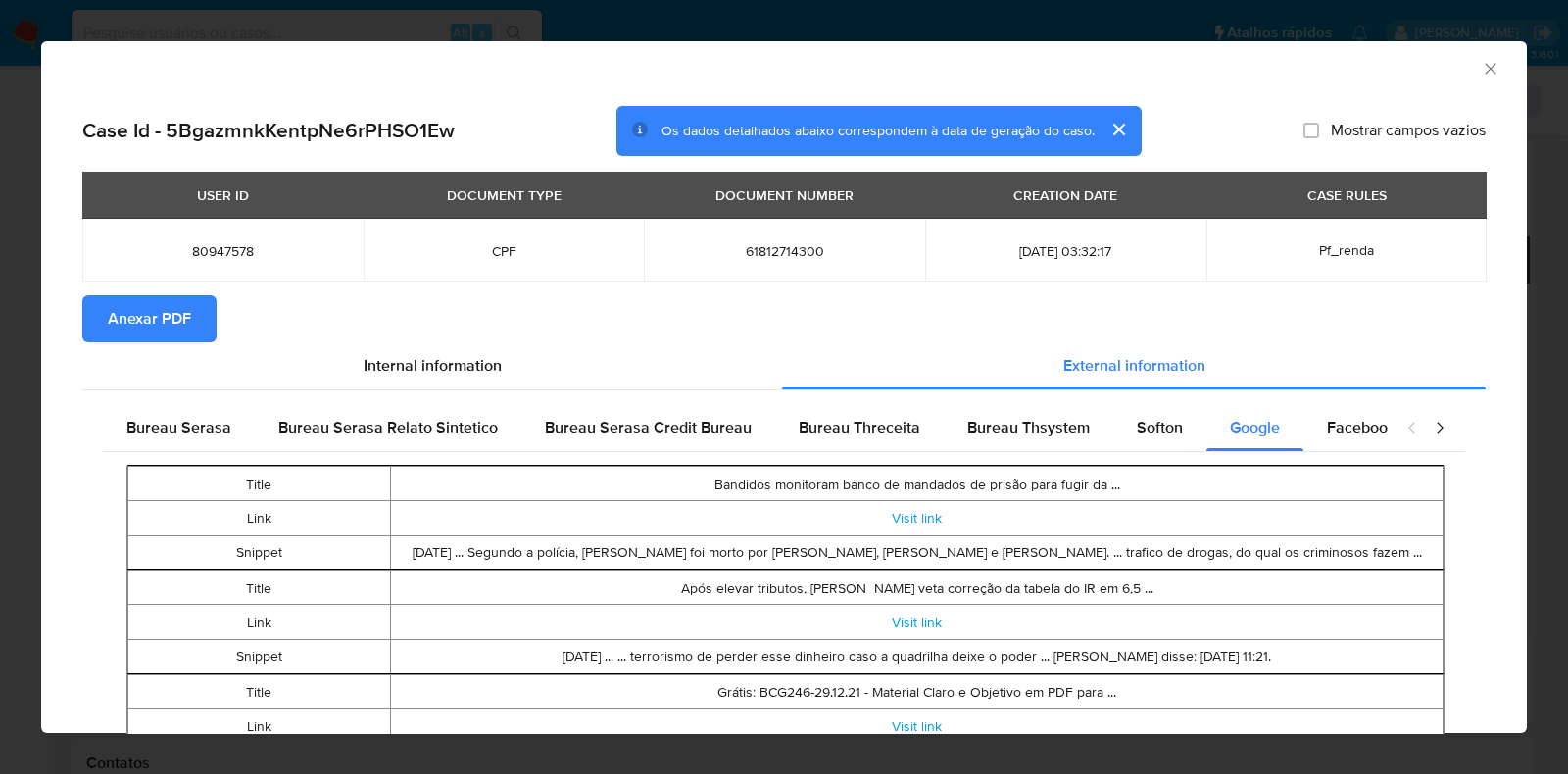
click at [1483, 69] on div "AML Data Collector" at bounding box center [784, 66] width 1486 height 49
click at [1481, 60] on icon "Fechar a janela" at bounding box center [1491, 69] width 20 height 20
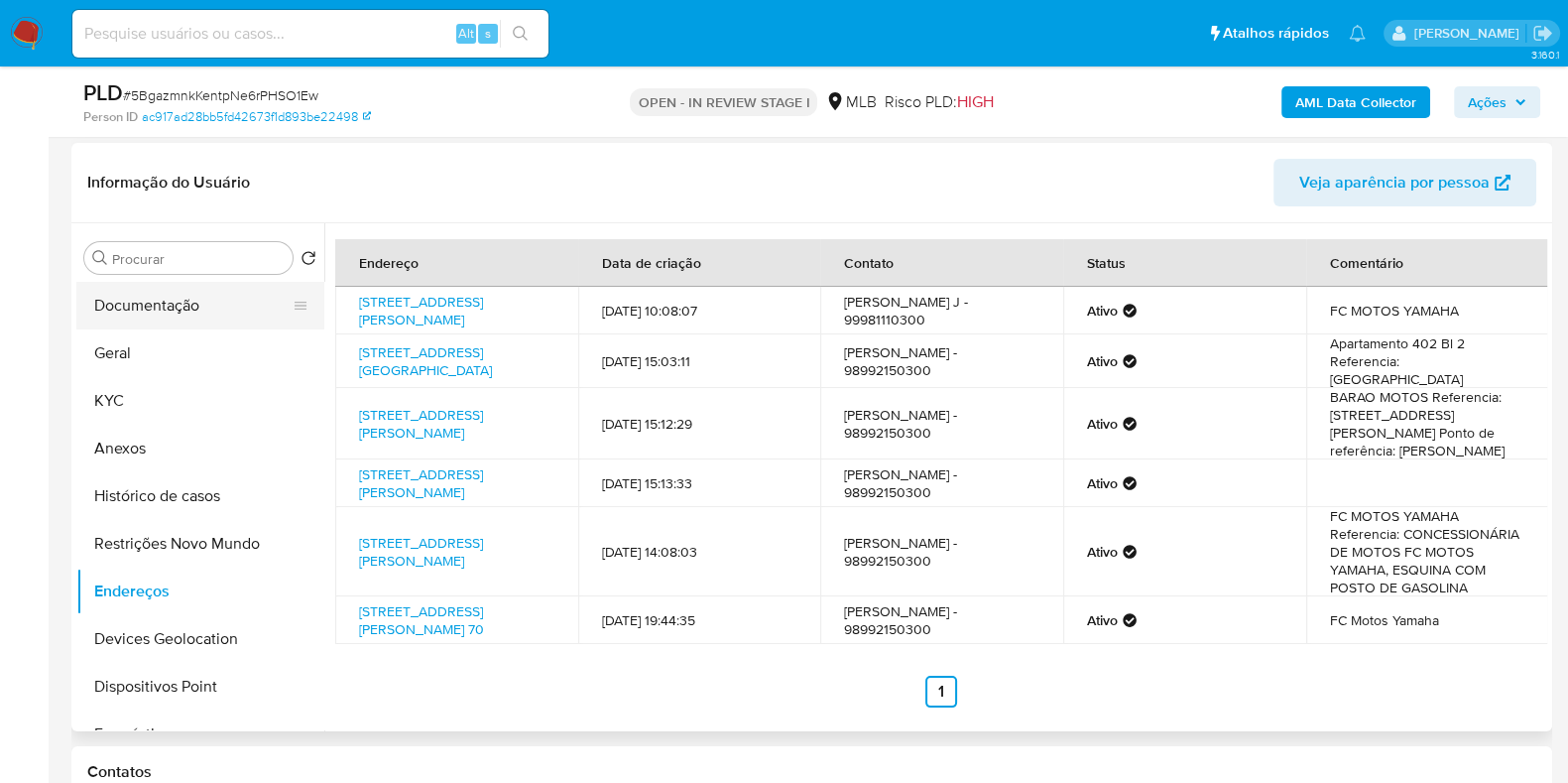
click at [153, 325] on button "Documentação" at bounding box center [192, 306] width 232 height 48
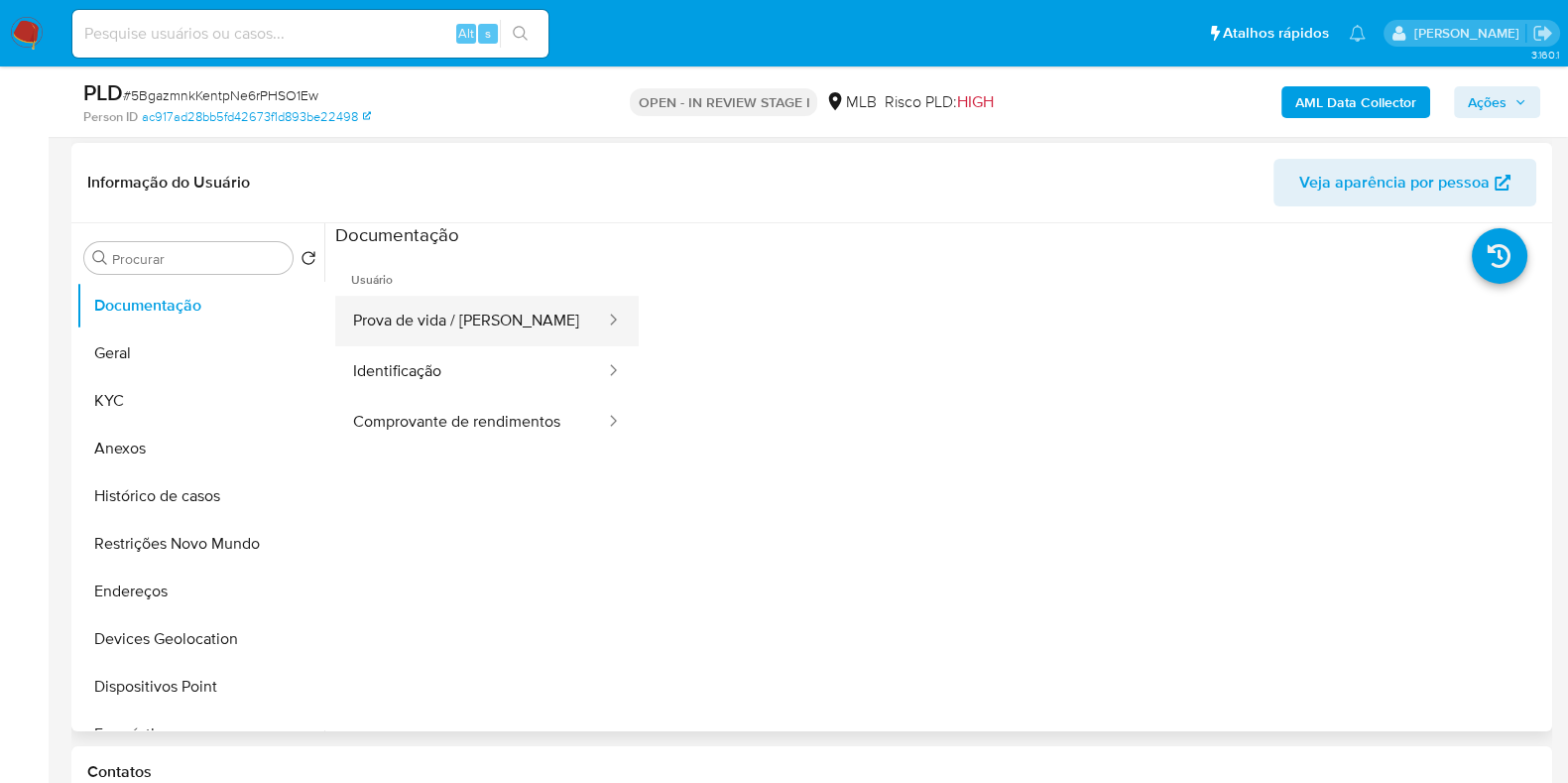
click at [457, 308] on button "Prova de vida / Selfie" at bounding box center [471, 321] width 272 height 51
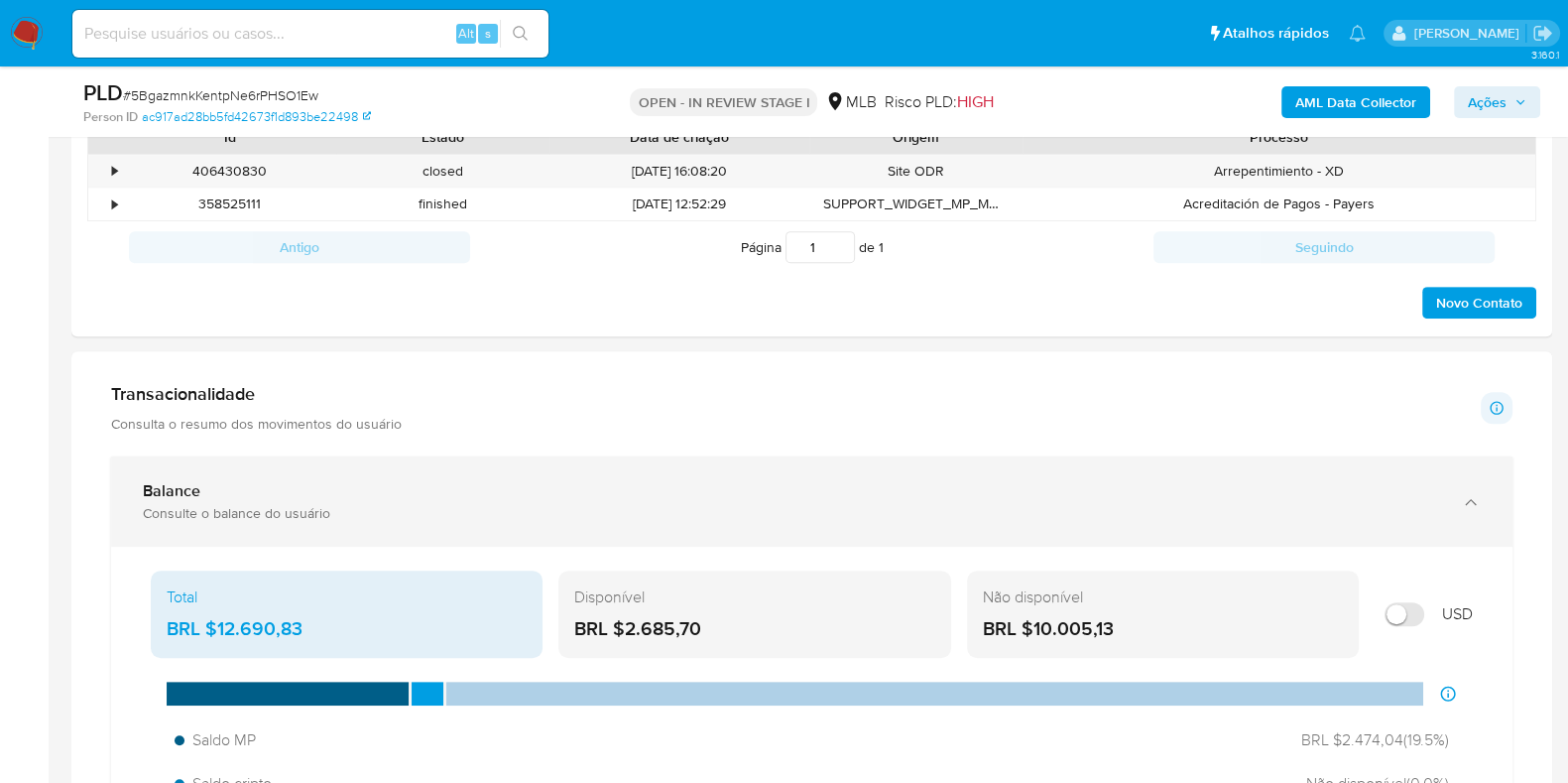
scroll to position [415, 0]
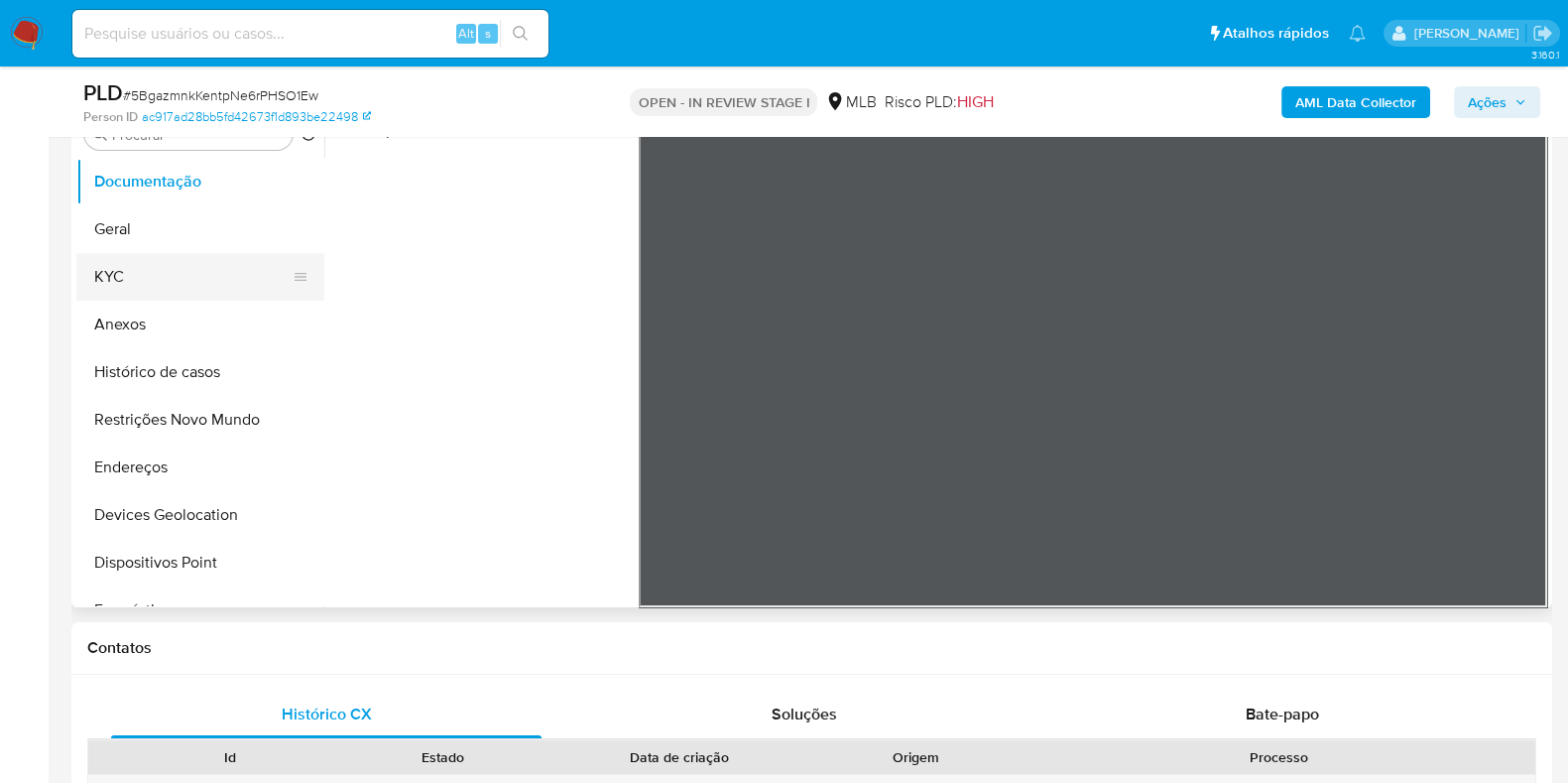
click at [148, 266] on button "KYC" at bounding box center [192, 277] width 232 height 48
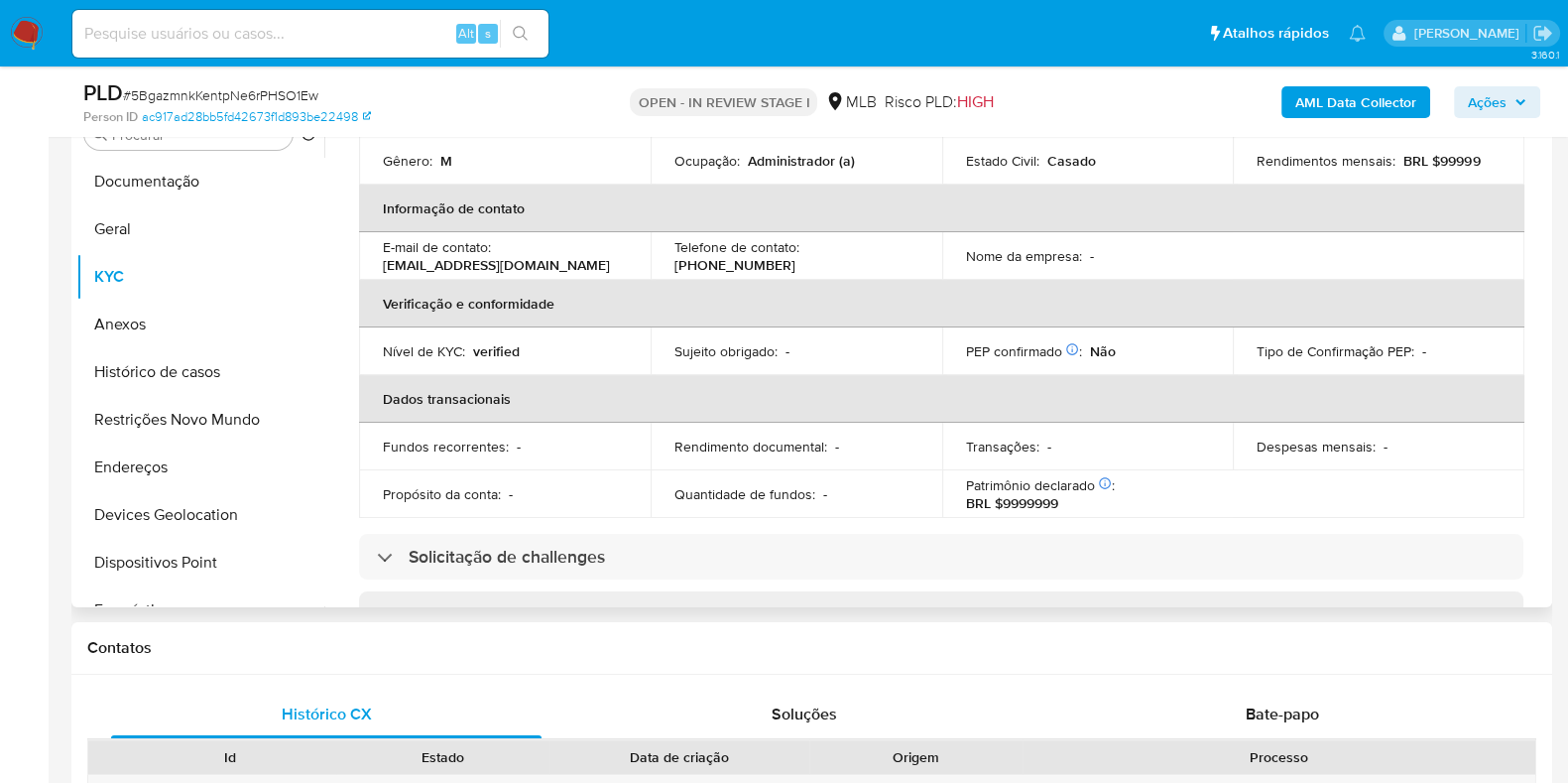
scroll to position [372, 0]
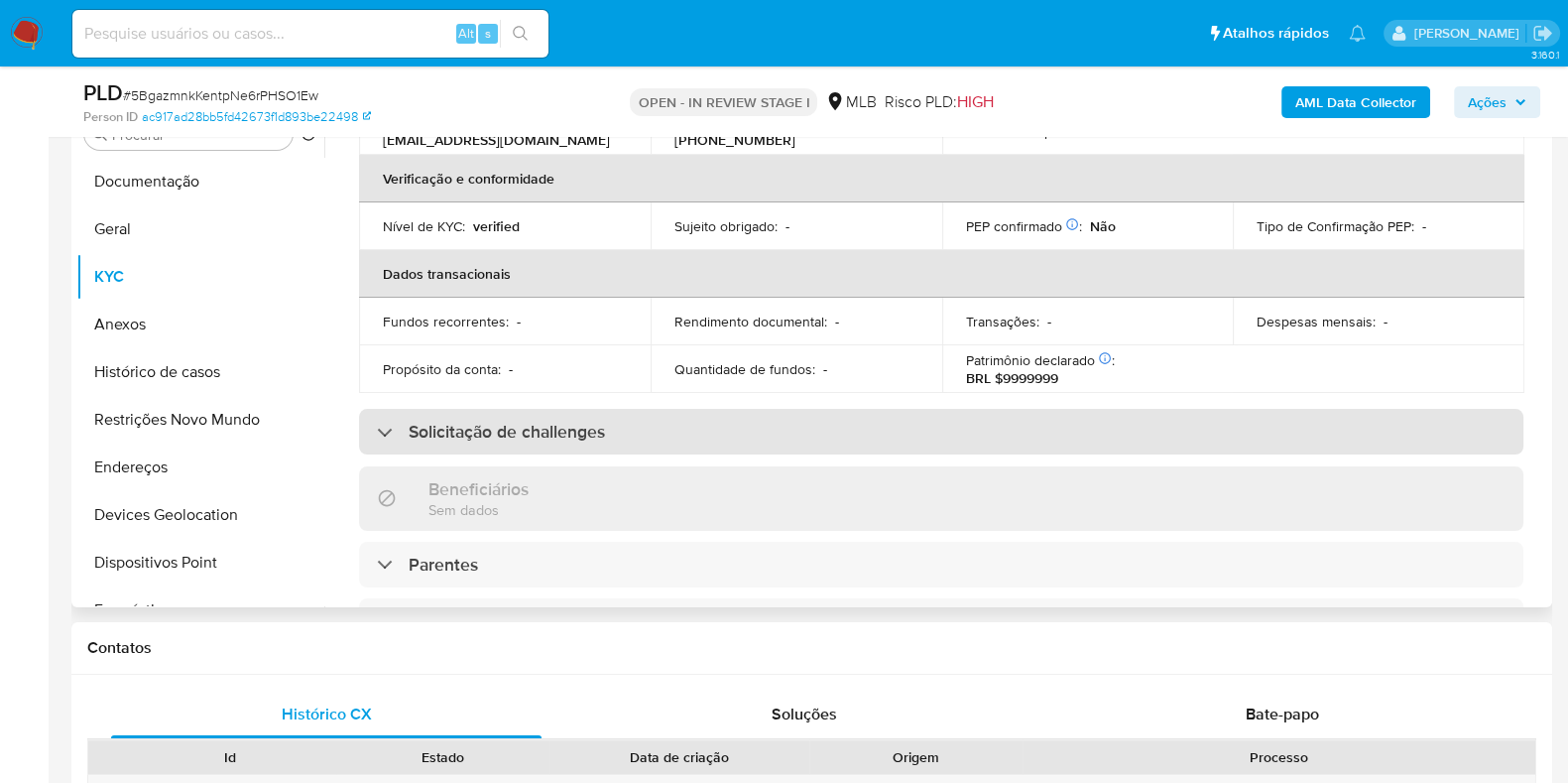
click at [554, 432] on h3 "Solicitação de challenges" at bounding box center [506, 431] width 196 height 22
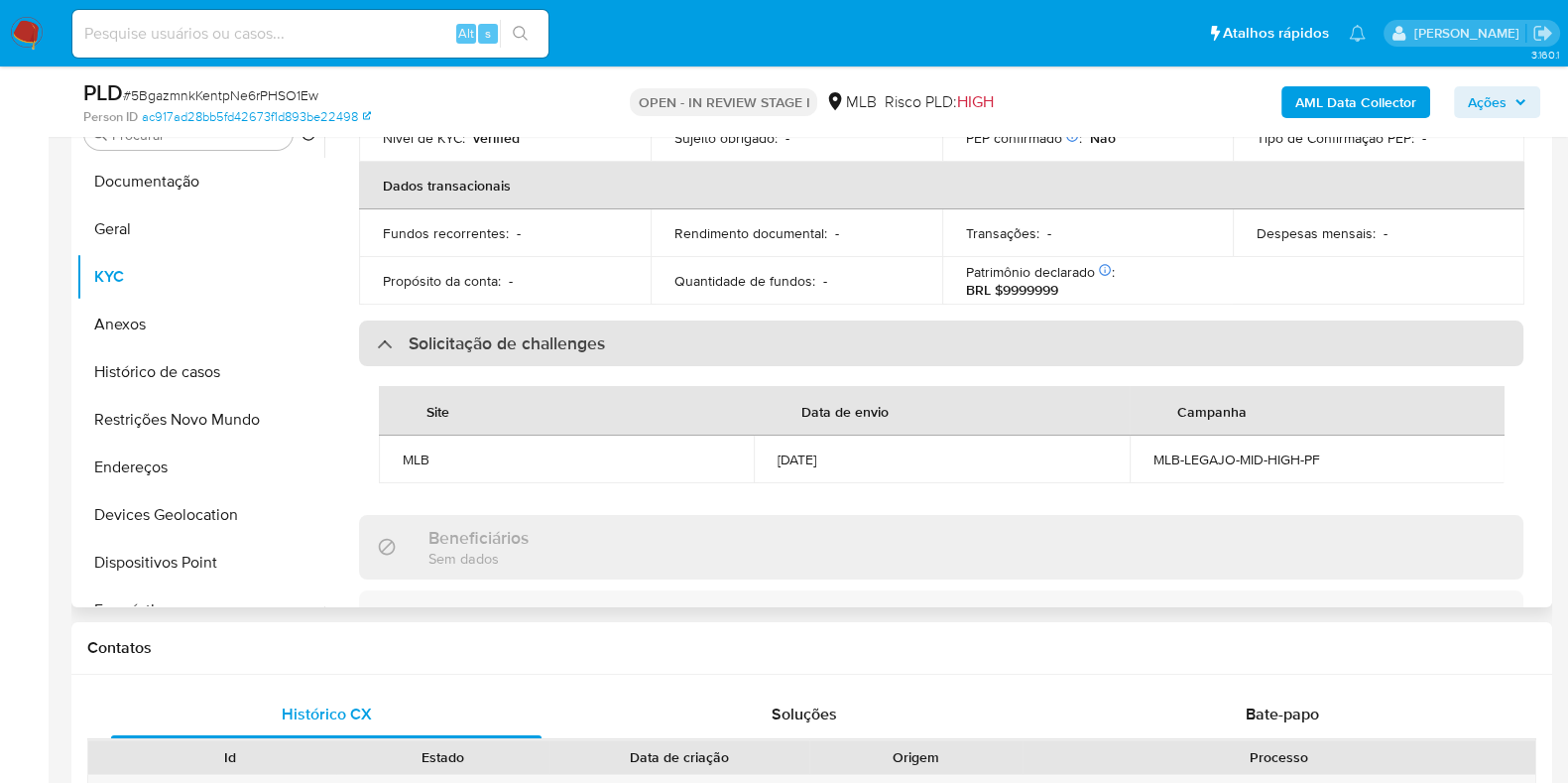
scroll to position [495, 0]
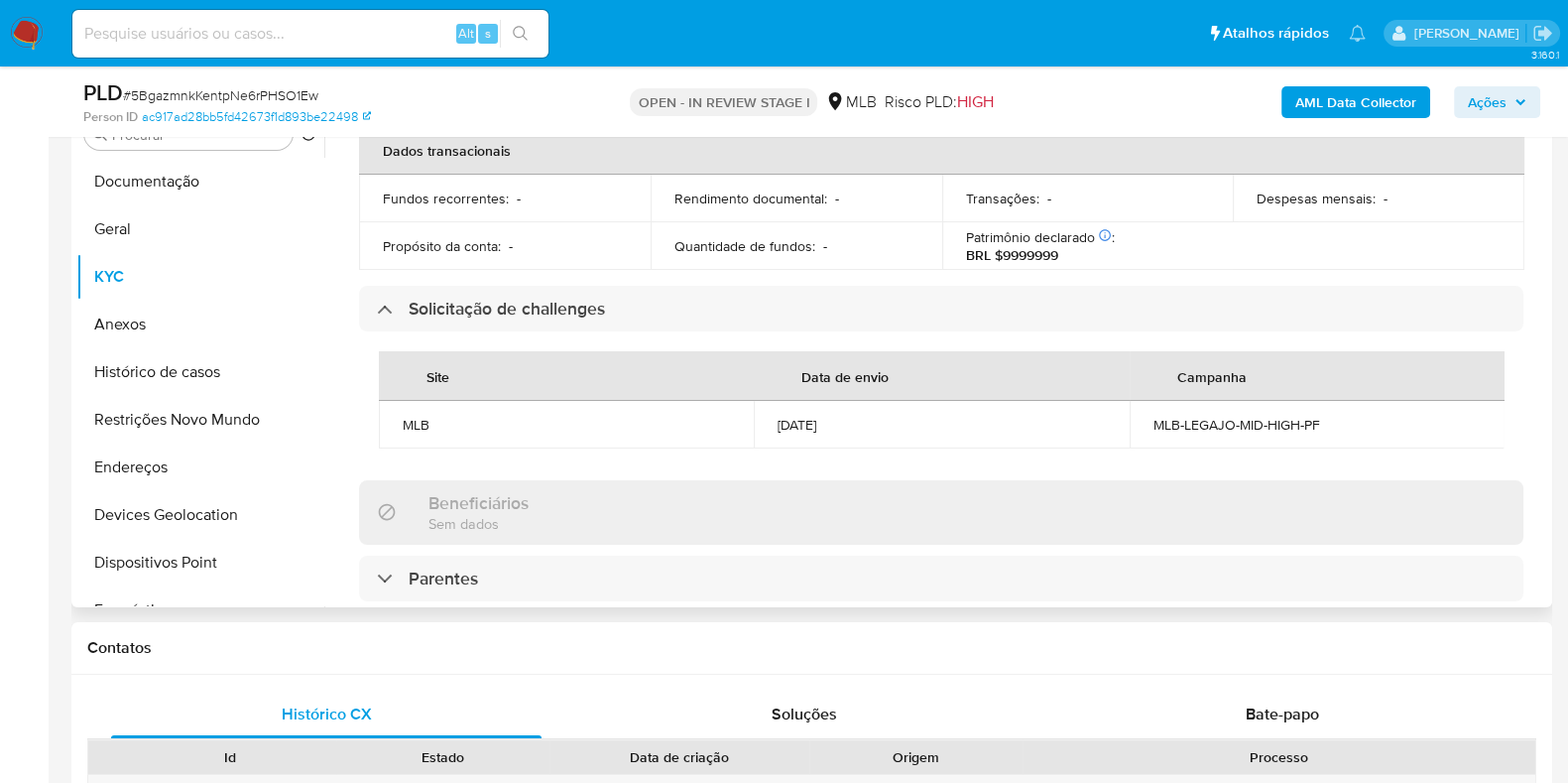
drag, startPoint x: 769, startPoint y: 416, endPoint x: 892, endPoint y: 425, distance: 123.3
click at [892, 425] on td "13/05/2025" at bounding box center [941, 424] width 375 height 48
click at [892, 426] on div "13/05/2025" at bounding box center [941, 424] width 328 height 18
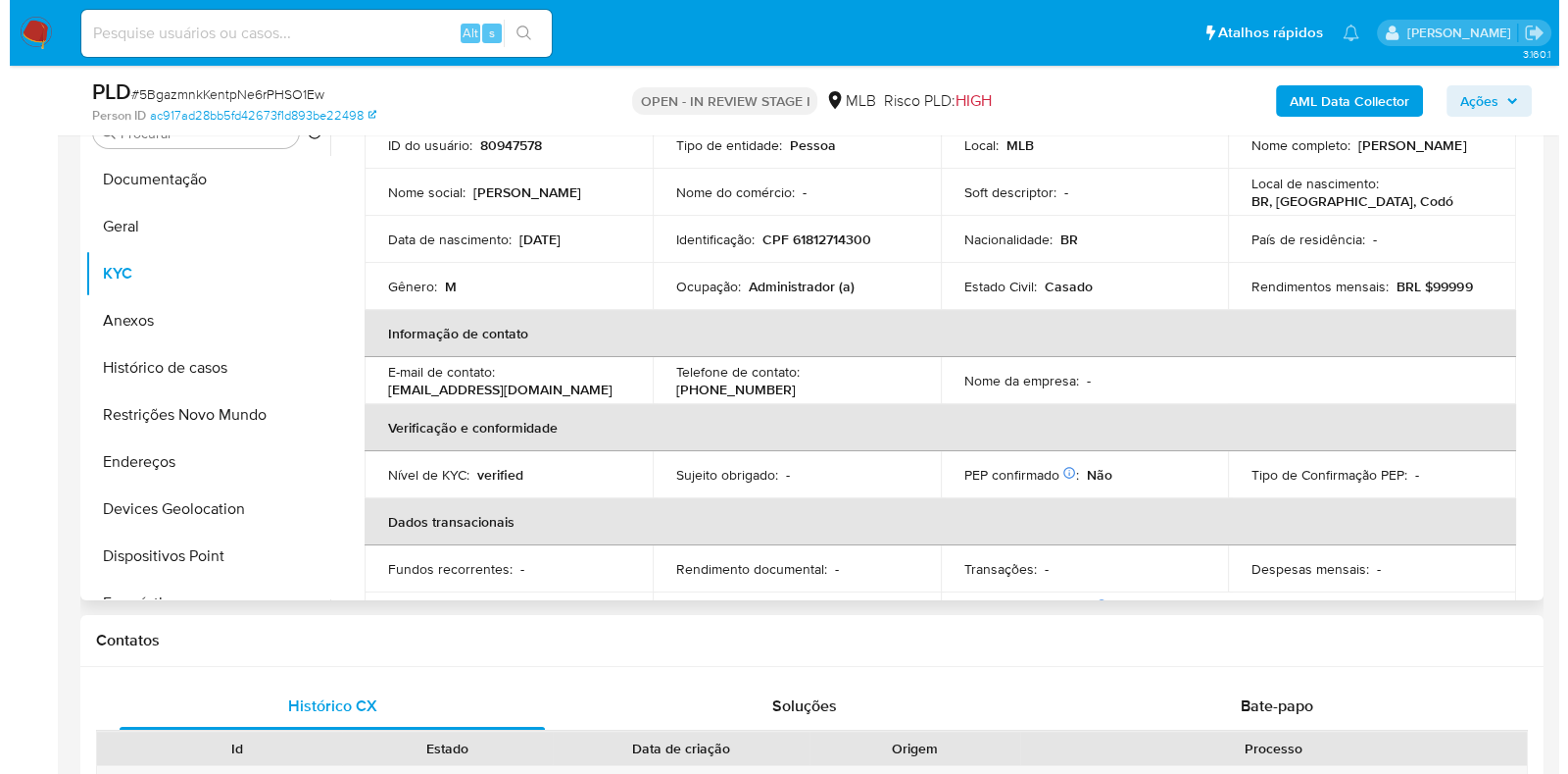
scroll to position [0, 0]
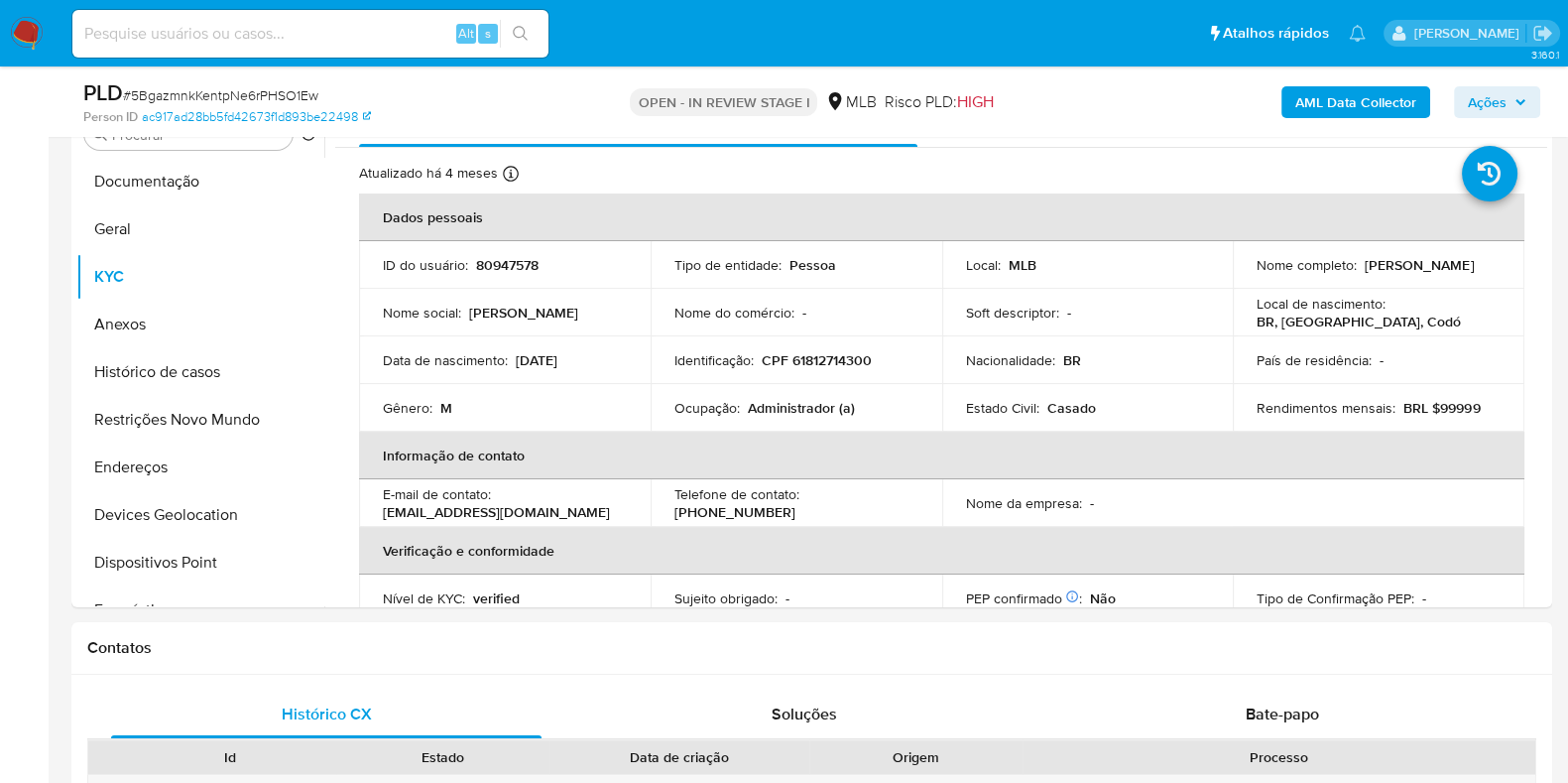
click at [1394, 101] on b "AML Data Collector" at bounding box center [1356, 103] width 121 height 32
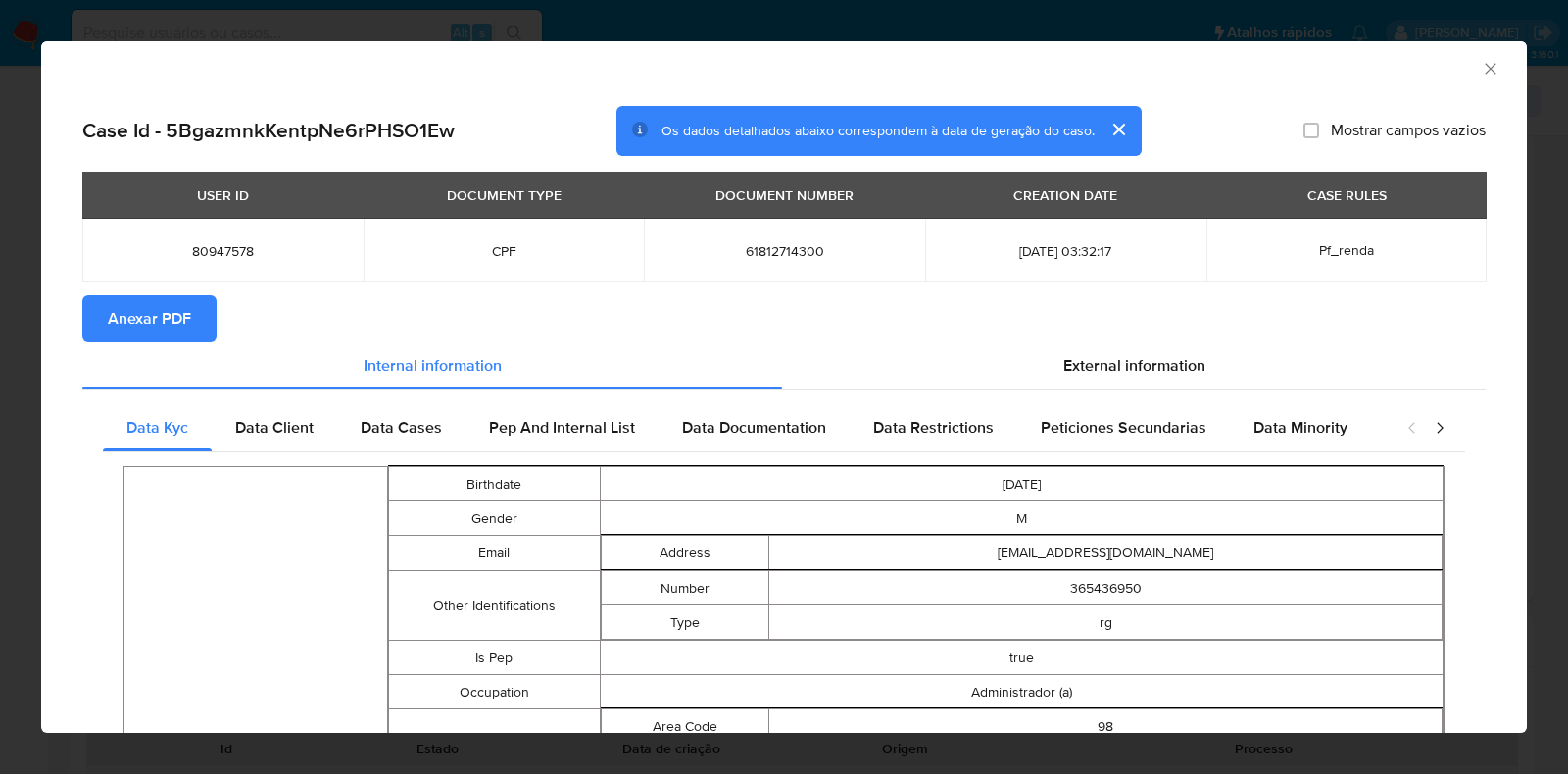
click at [175, 335] on span "Anexar PDF" at bounding box center [150, 319] width 84 height 43
drag, startPoint x: 1478, startPoint y: 72, endPoint x: 1455, endPoint y: 62, distance: 25.1
click at [1481, 72] on icon "Fechar a janela" at bounding box center [1491, 69] width 20 height 20
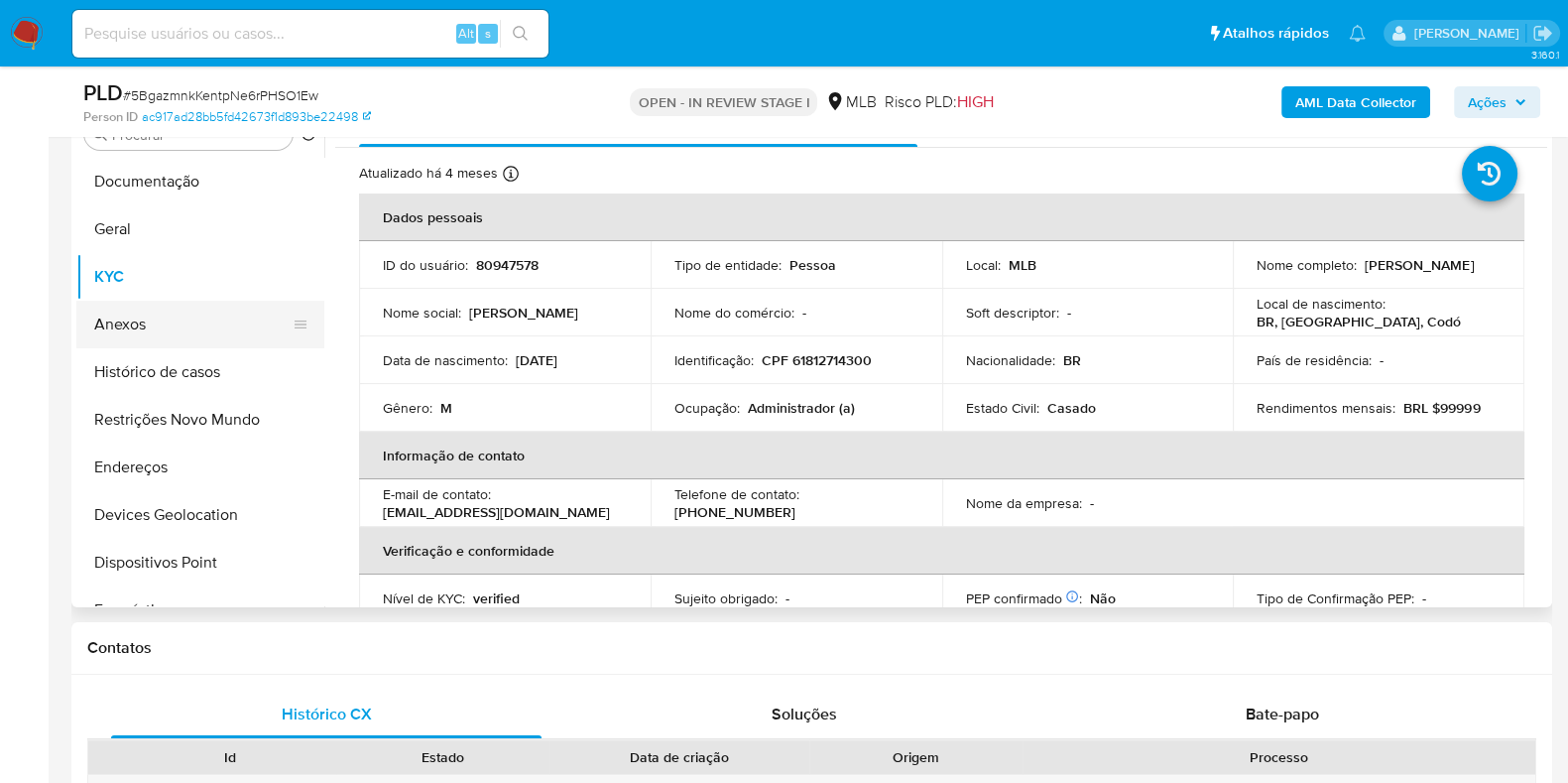
click at [158, 333] on button "Anexos" at bounding box center [192, 325] width 232 height 48
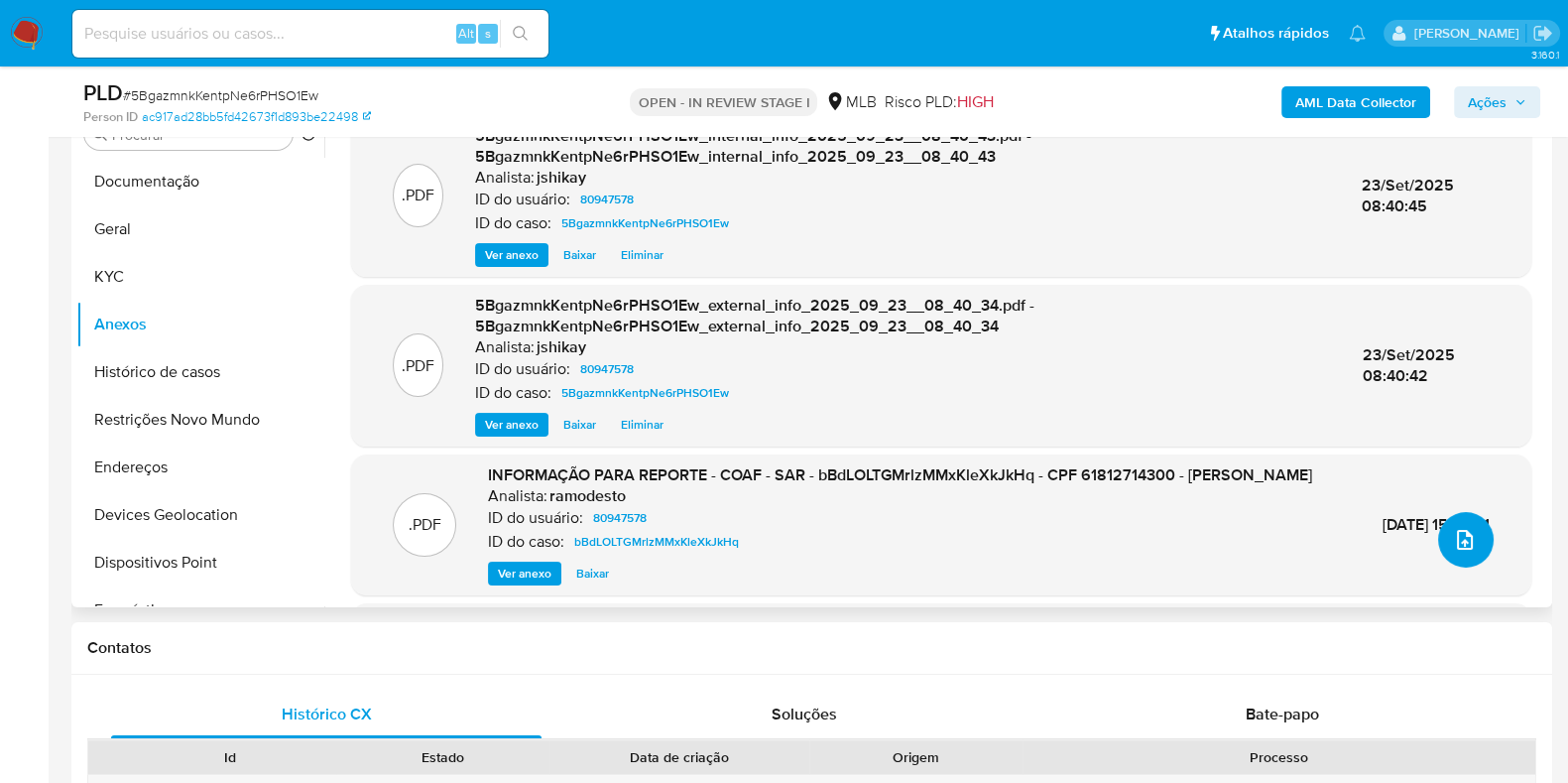
click at [1457, 538] on icon "upload-file" at bounding box center [1465, 540] width 16 height 20
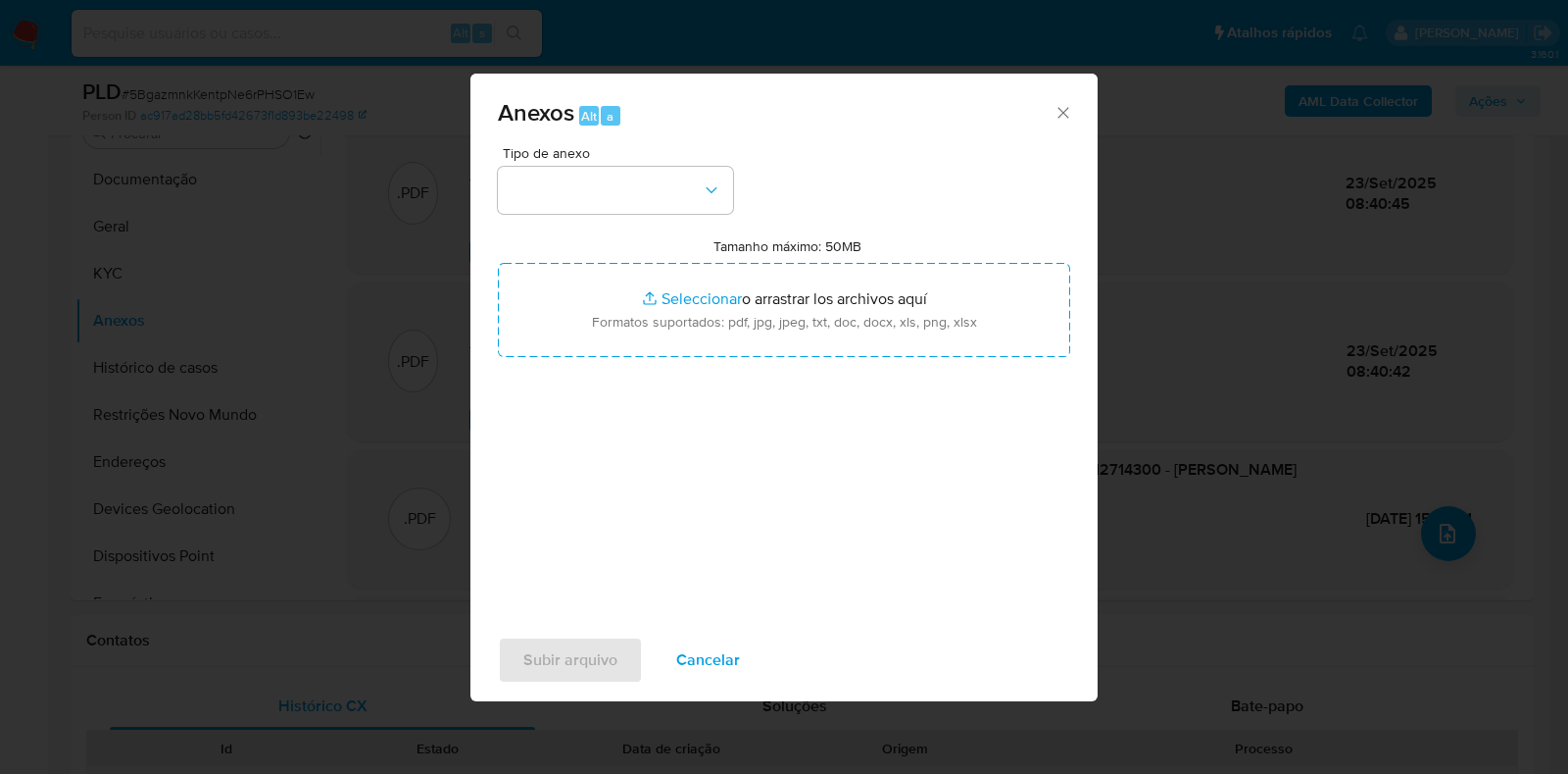
click at [463, 129] on div "Anexos Alt a Tipo de anexo Tamanho máximo: 50MB Seleccionar archivos Selecciona…" at bounding box center [784, 387] width 1568 height 774
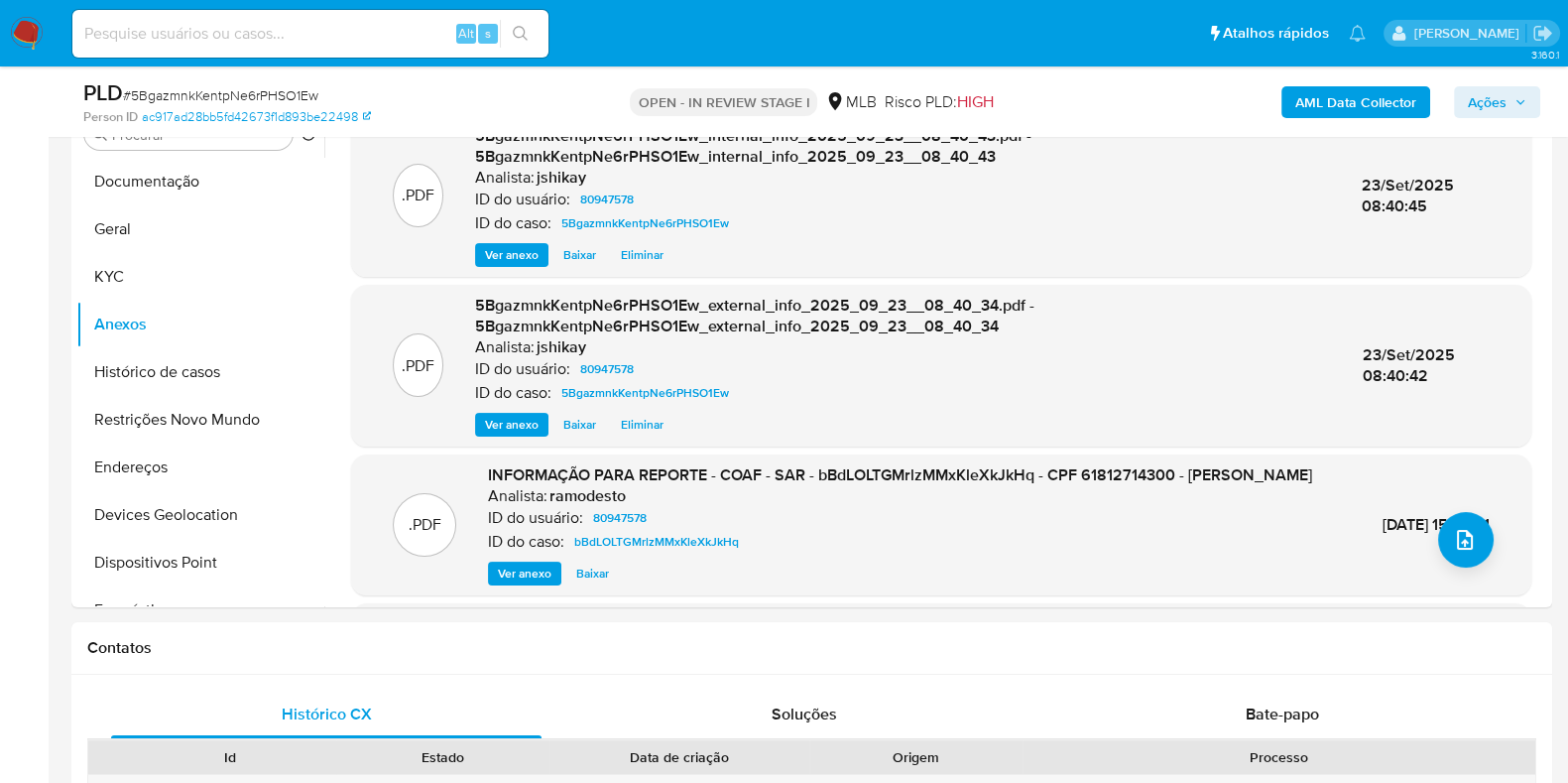
click at [534, 191] on p "ID do usuário:" at bounding box center [523, 199] width 96 height 20
click at [1458, 540] on icon "upload-file" at bounding box center [1465, 540] width 24 height 24
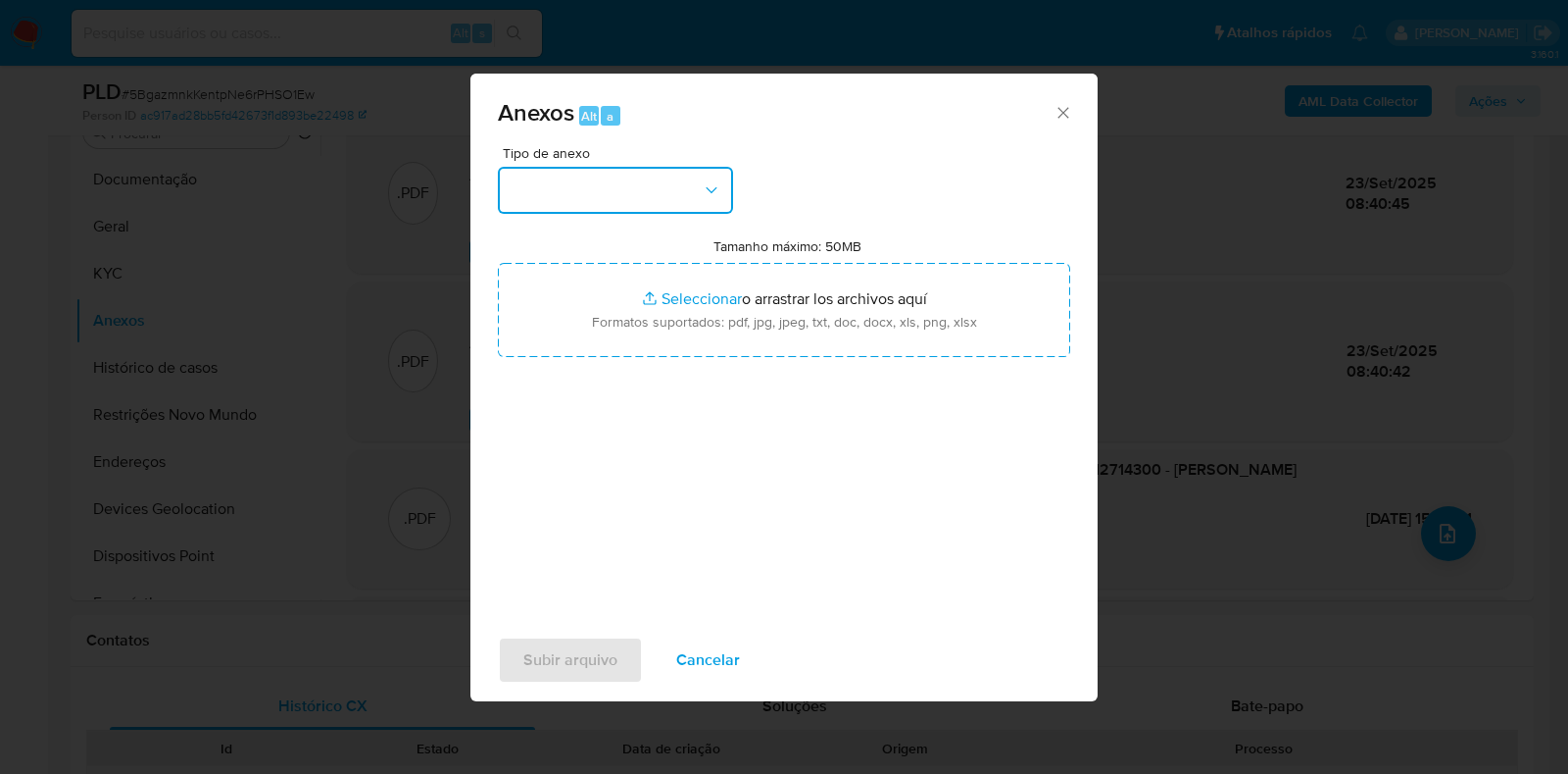
click at [647, 197] on button "button" at bounding box center [615, 190] width 235 height 47
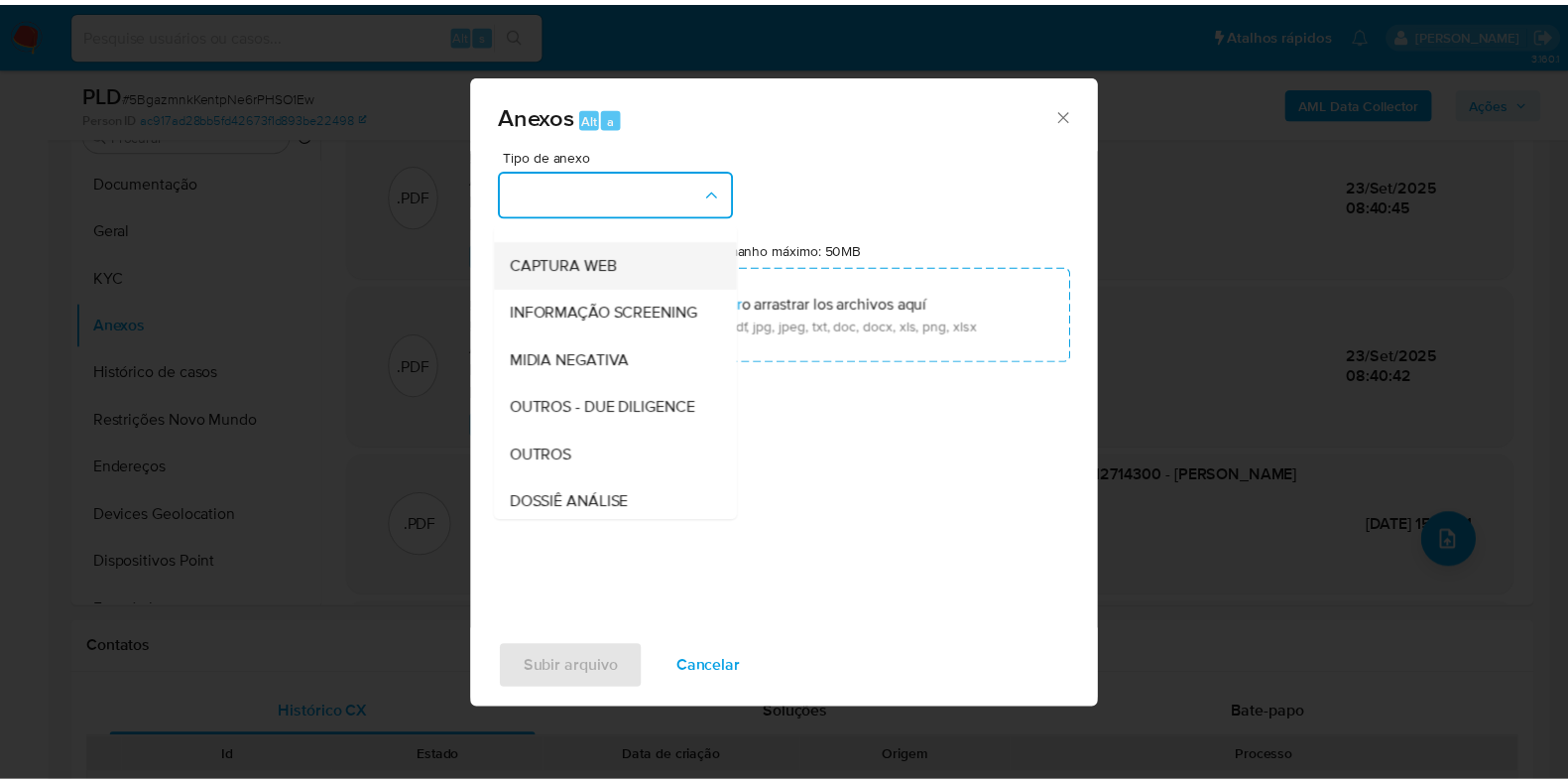
scroll to position [247, 0]
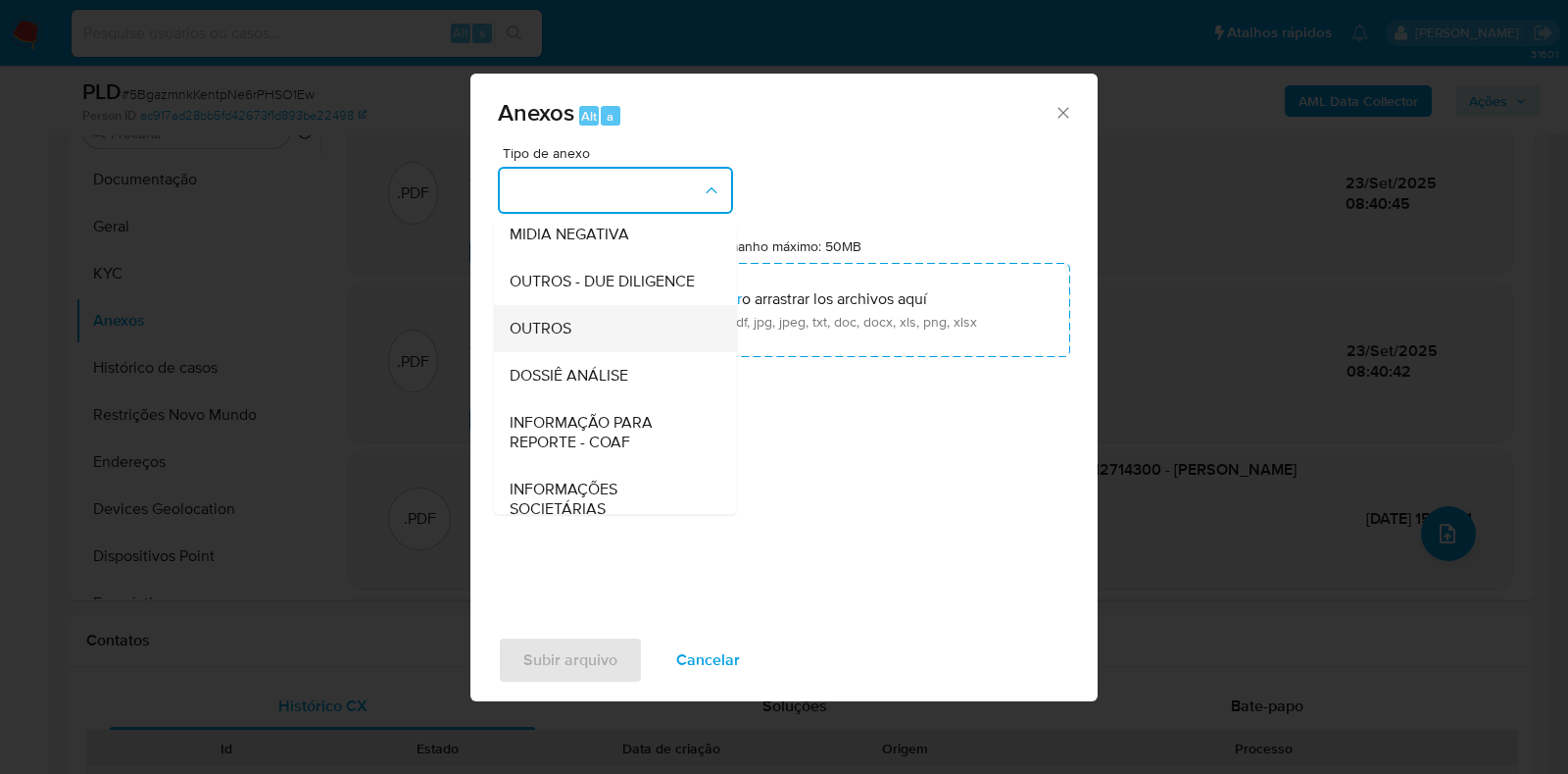
click at [557, 339] on span "OUTROS" at bounding box center [540, 329] width 62 height 20
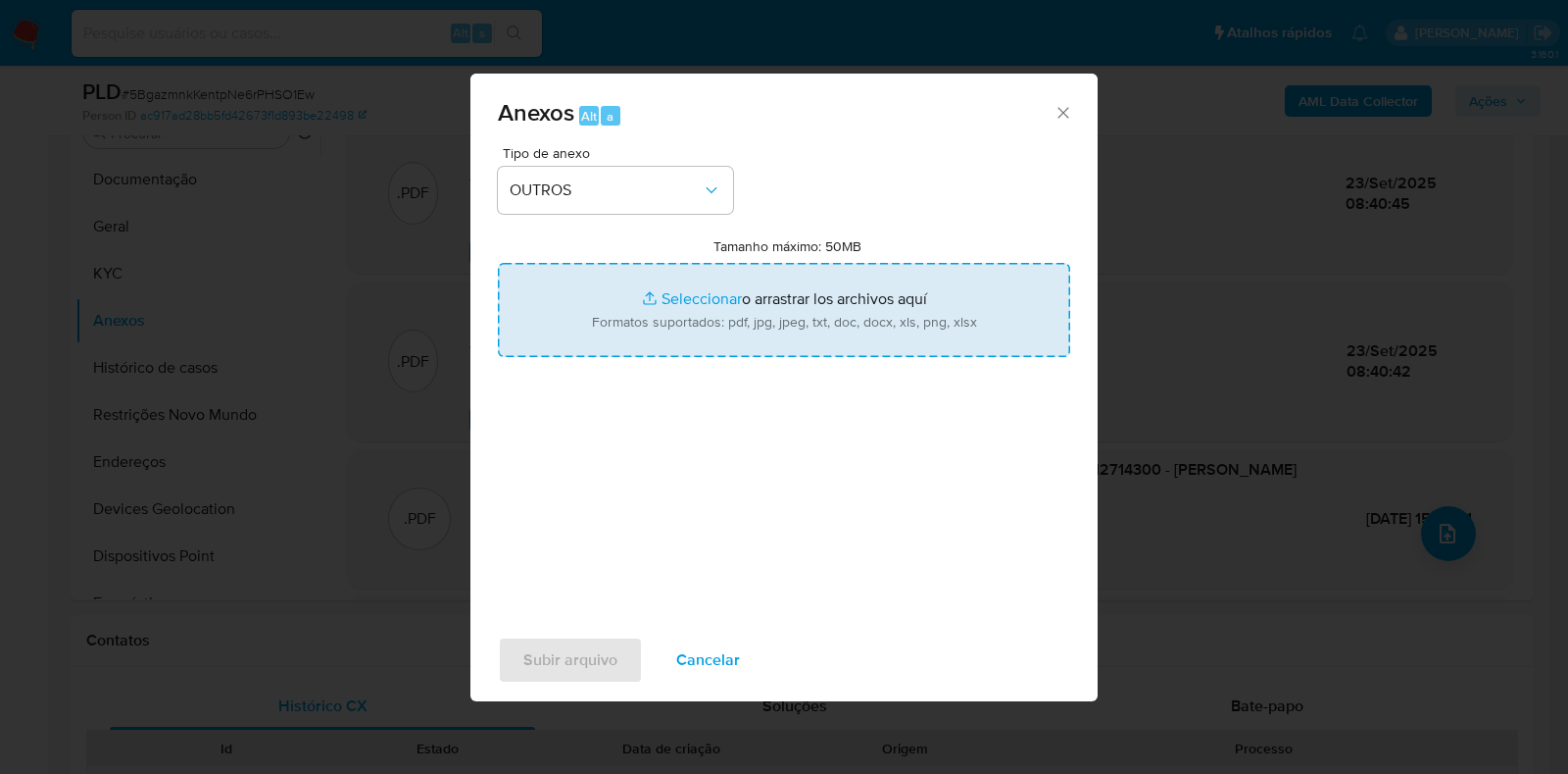
click at [616, 313] on input "Tamanho máximo: 50MB Seleccionar archivos" at bounding box center [784, 310] width 573 height 95
type input "C:\fakepath\Mulan 80947578_2025_09_23_06_16_07 - Resumen TX.pdf"
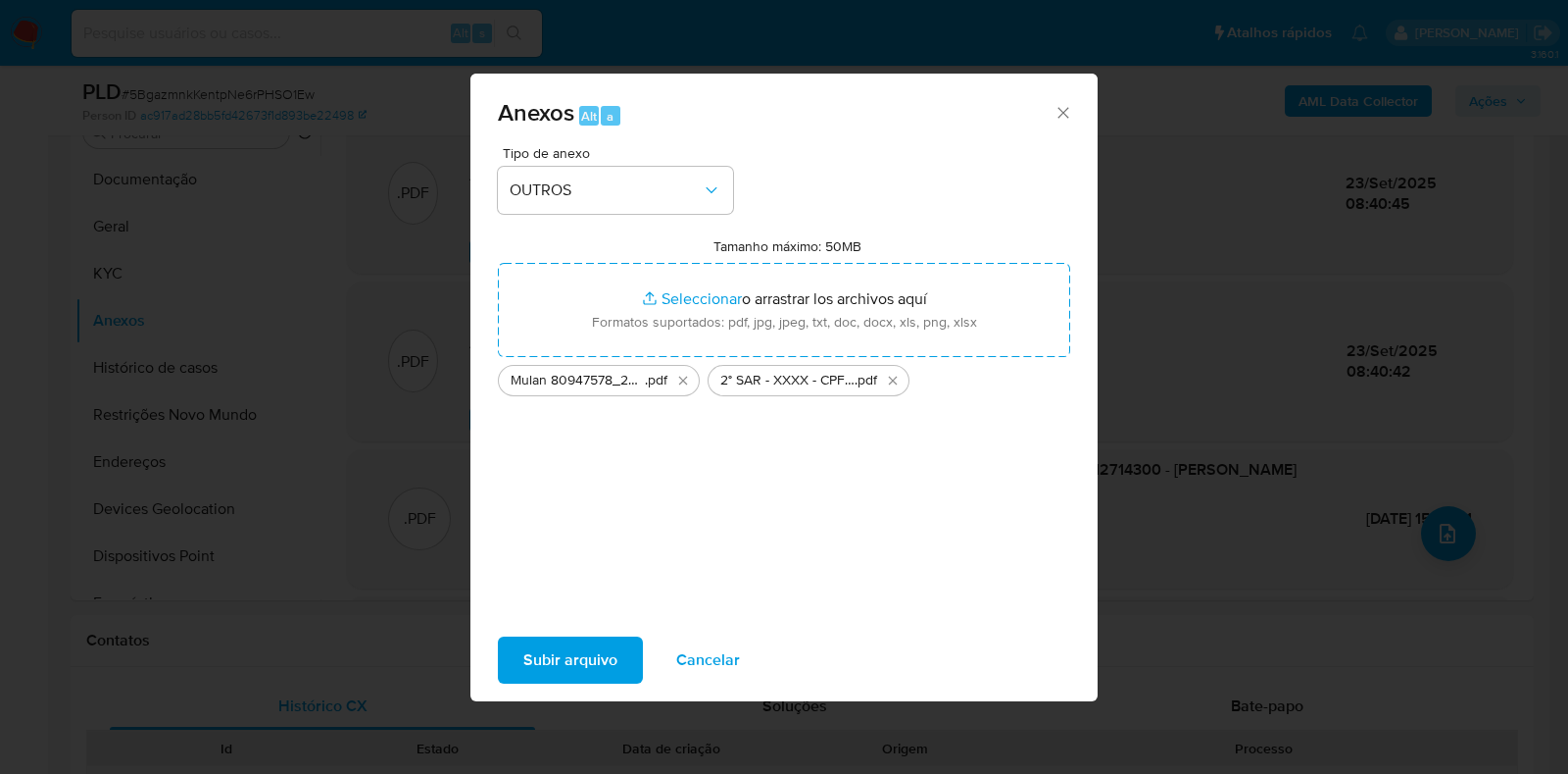
click at [547, 642] on span "Subir arquivo" at bounding box center [571, 660] width 94 height 43
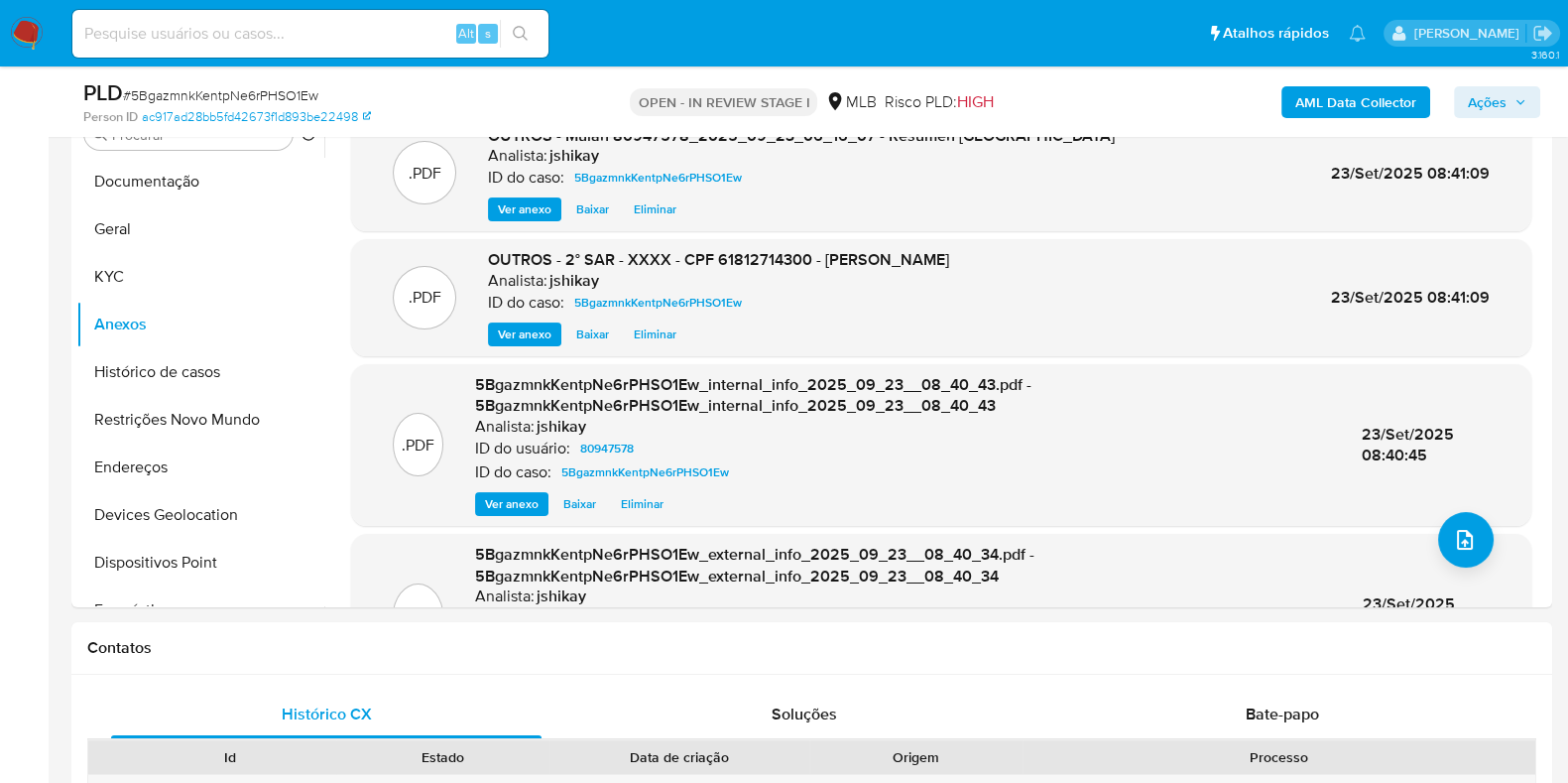
click at [1498, 109] on span "Ações" at bounding box center [1487, 103] width 39 height 32
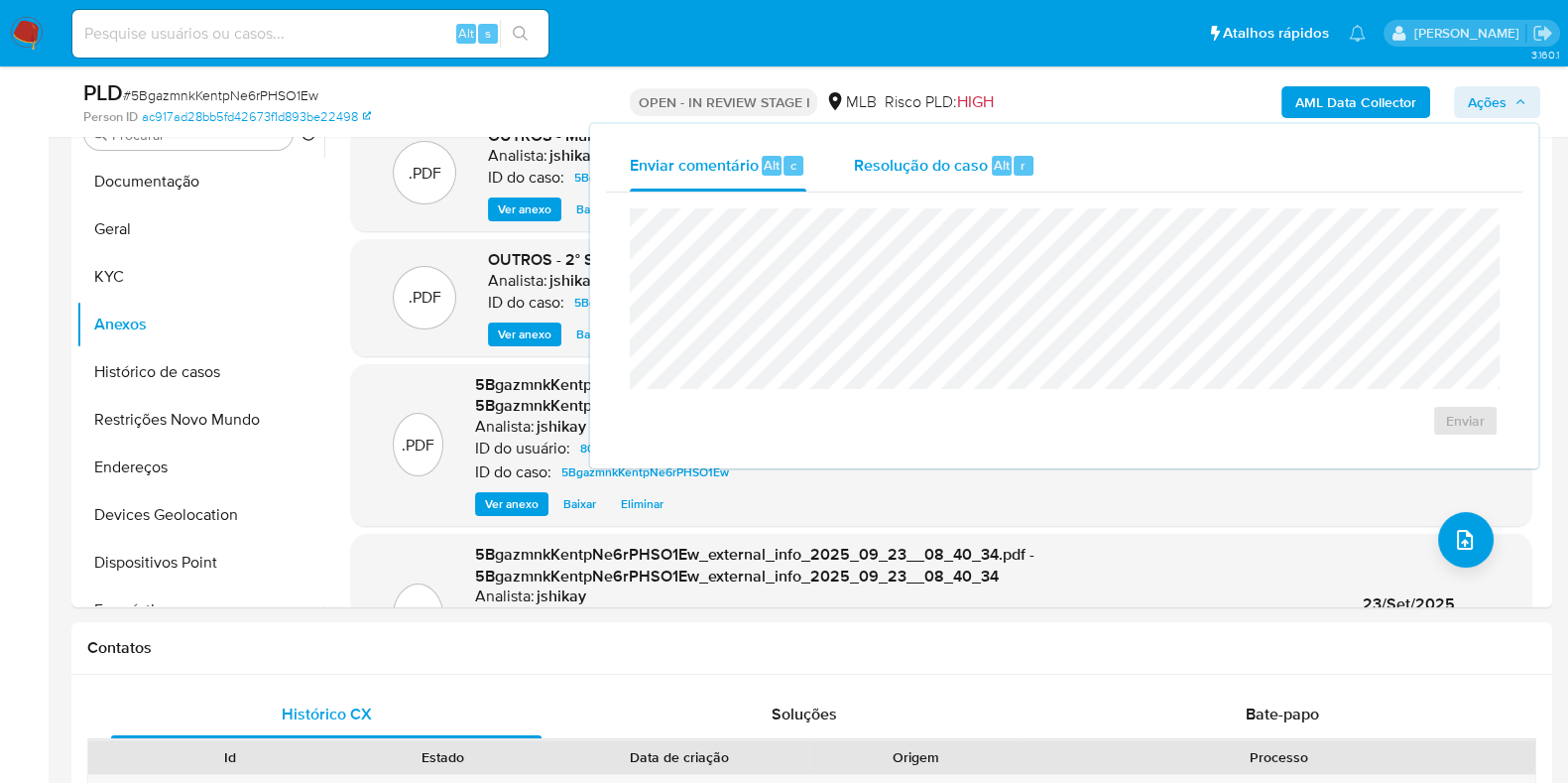
click at [946, 173] on span "Resolução do caso" at bounding box center [920, 163] width 133 height 23
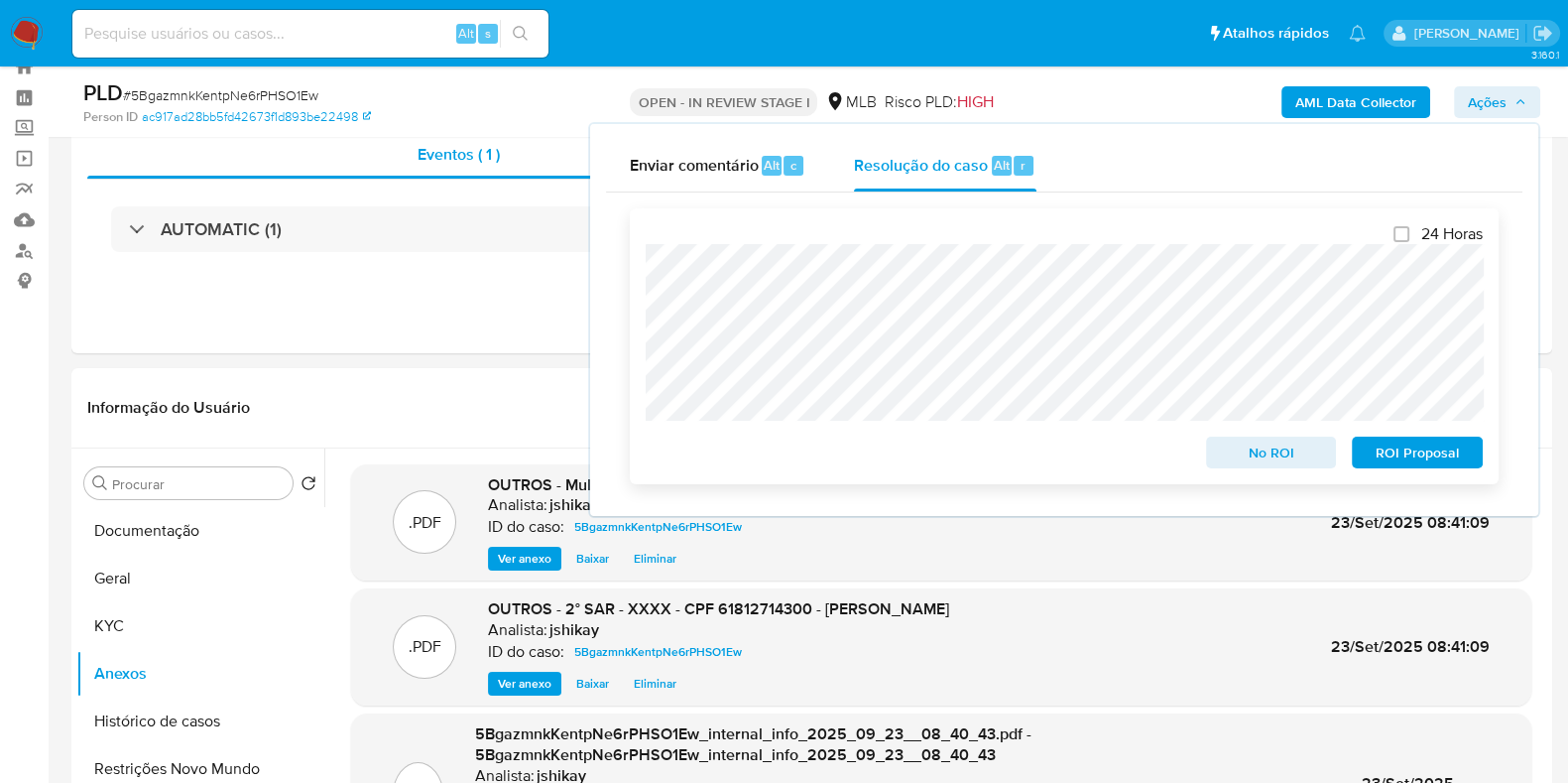
scroll to position [0, 0]
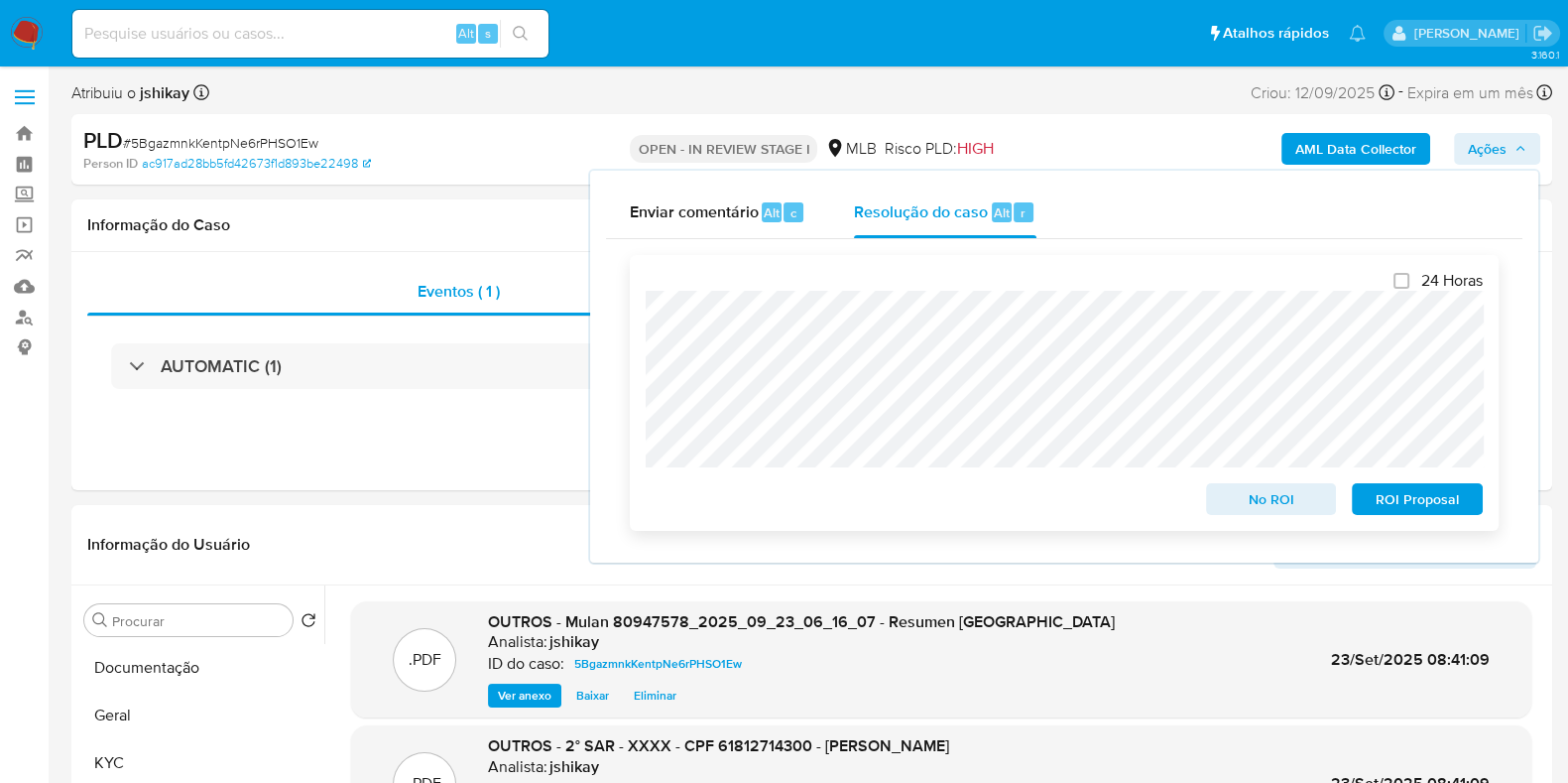
click at [1400, 508] on span "ROI Proposal" at bounding box center [1418, 499] width 104 height 28
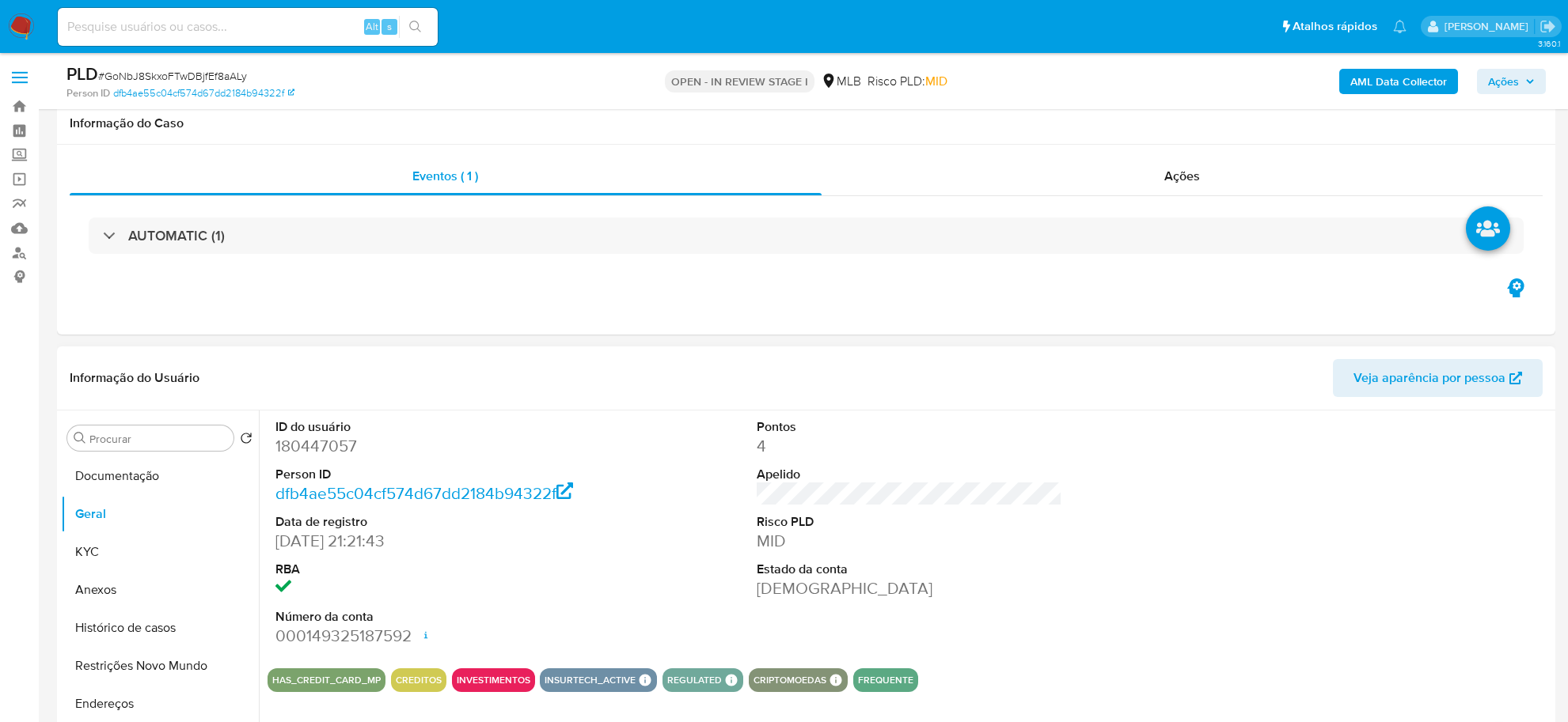
scroll to position [198, 0]
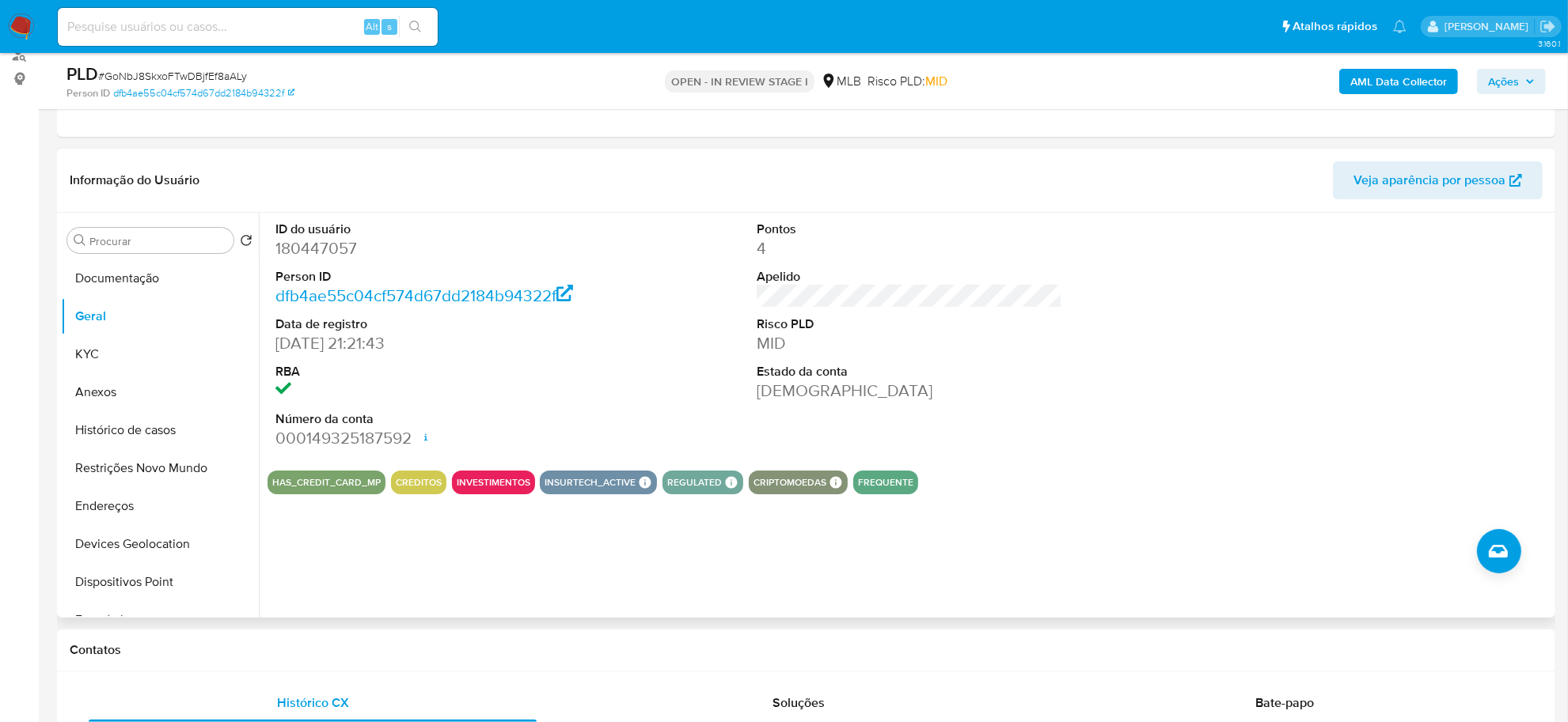
click at [342, 247] on dd "180447057" at bounding box center [428, 249] width 305 height 22
copy dd "180447057"
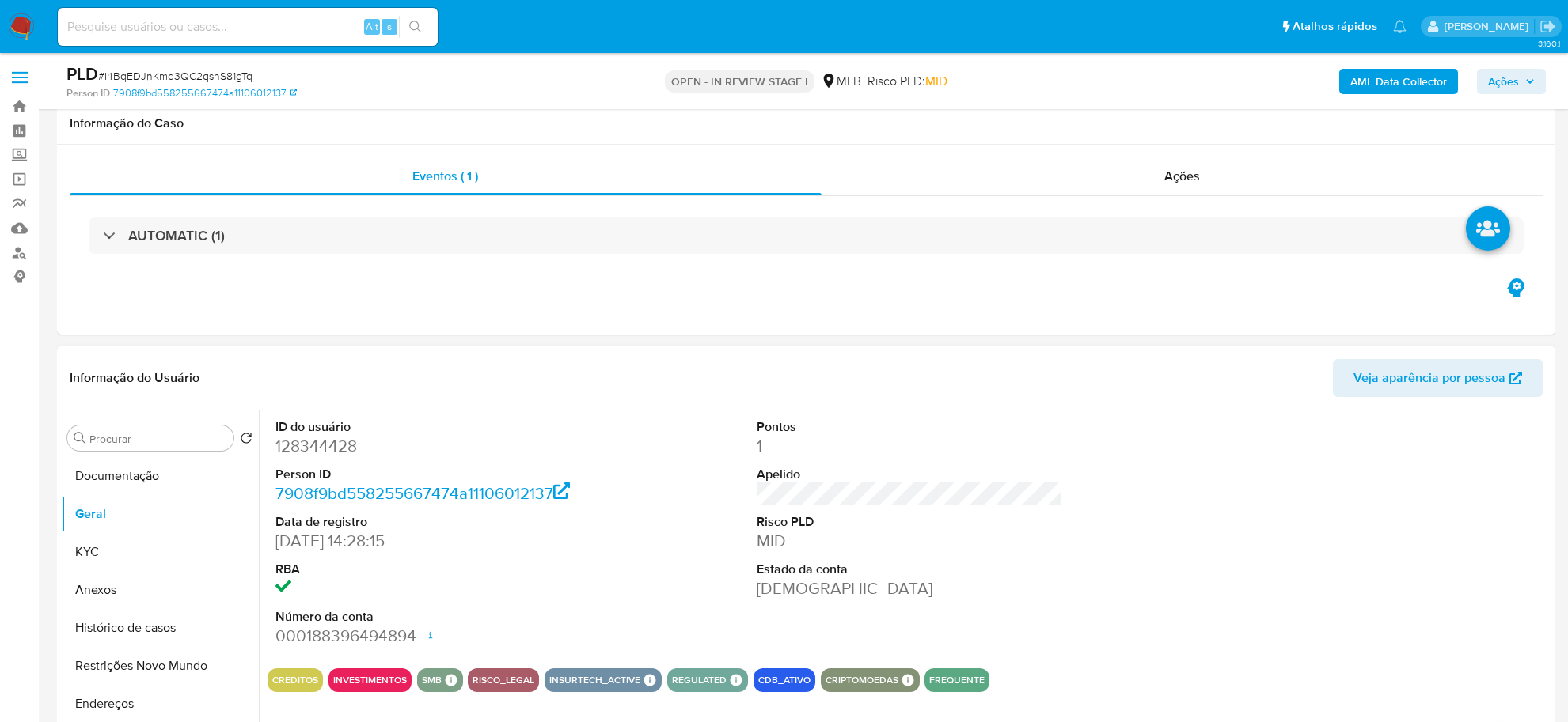
scroll to position [198, 0]
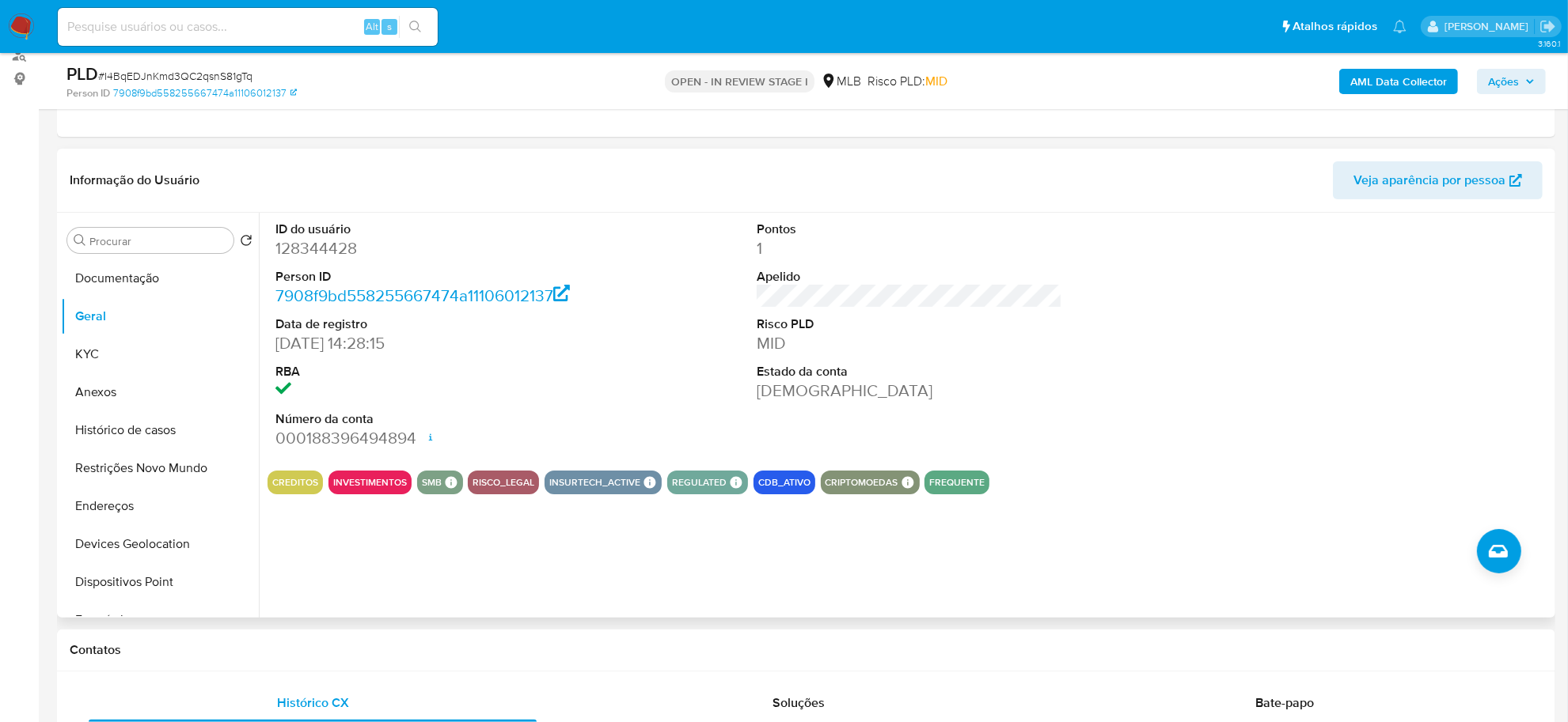
click at [321, 253] on dd "128344428" at bounding box center [428, 249] width 305 height 22
copy dd "128344428"
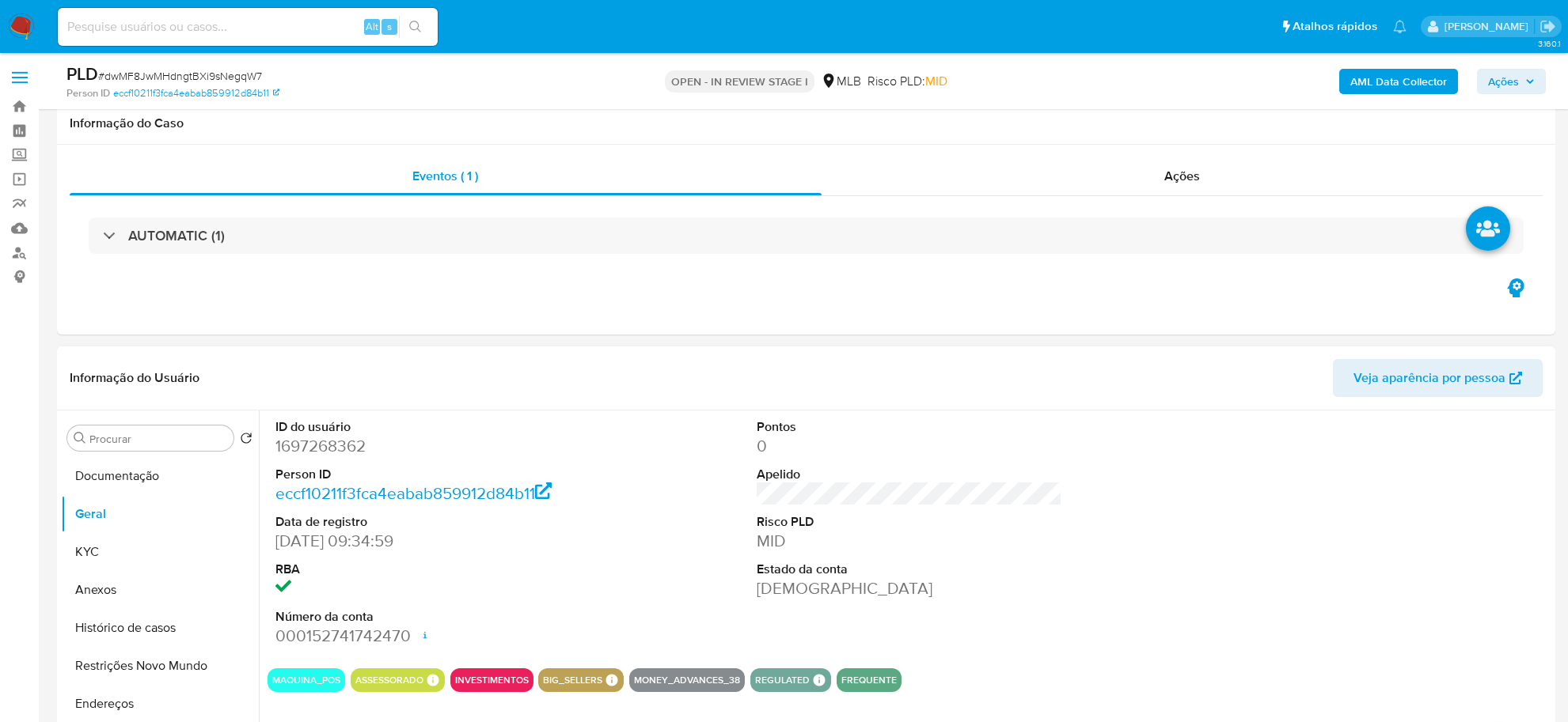
scroll to position [198, 0]
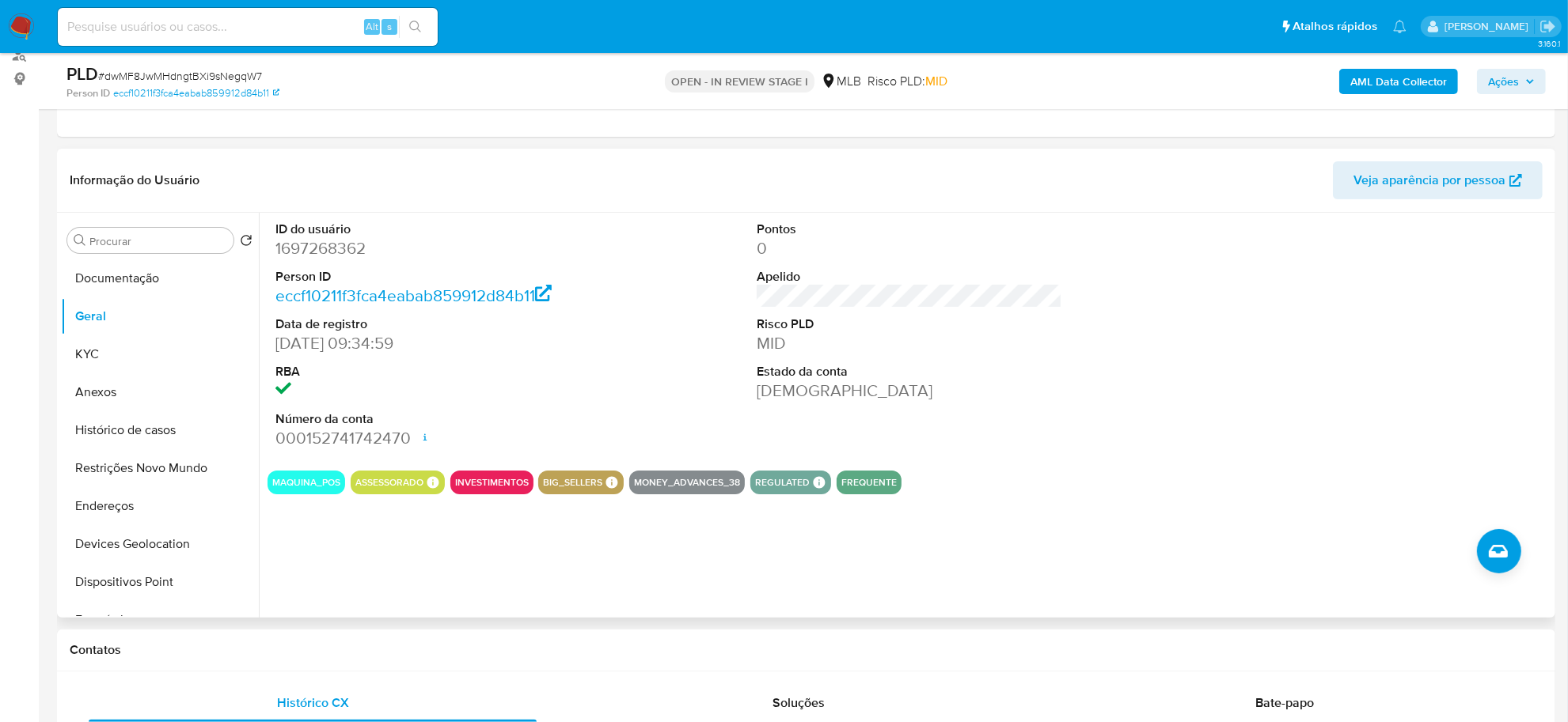
click at [340, 252] on dd "1697268362" at bounding box center [428, 249] width 305 height 22
copy dd "1697268362"
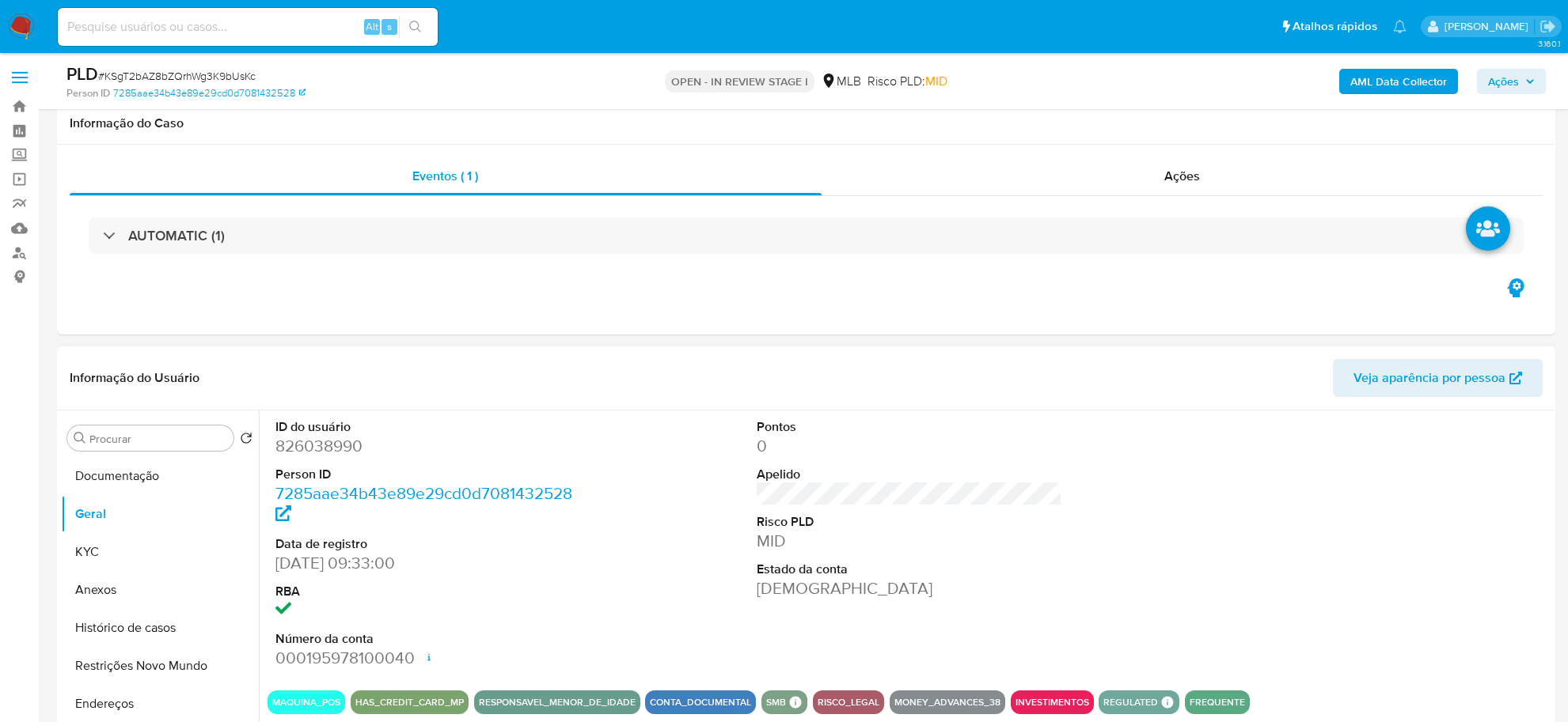
scroll to position [198, 0]
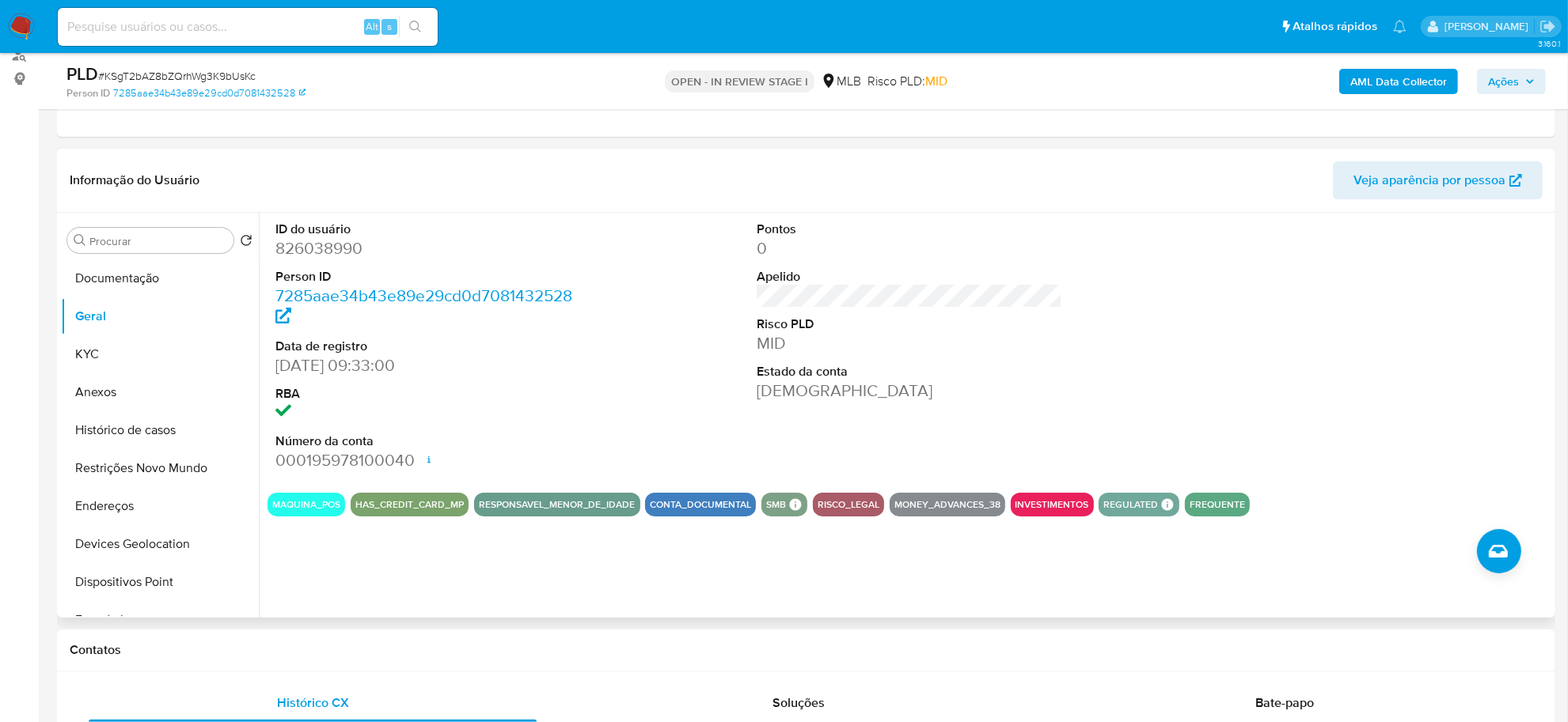
click at [307, 252] on dd "826038990" at bounding box center [428, 249] width 305 height 22
copy dd "826038990"
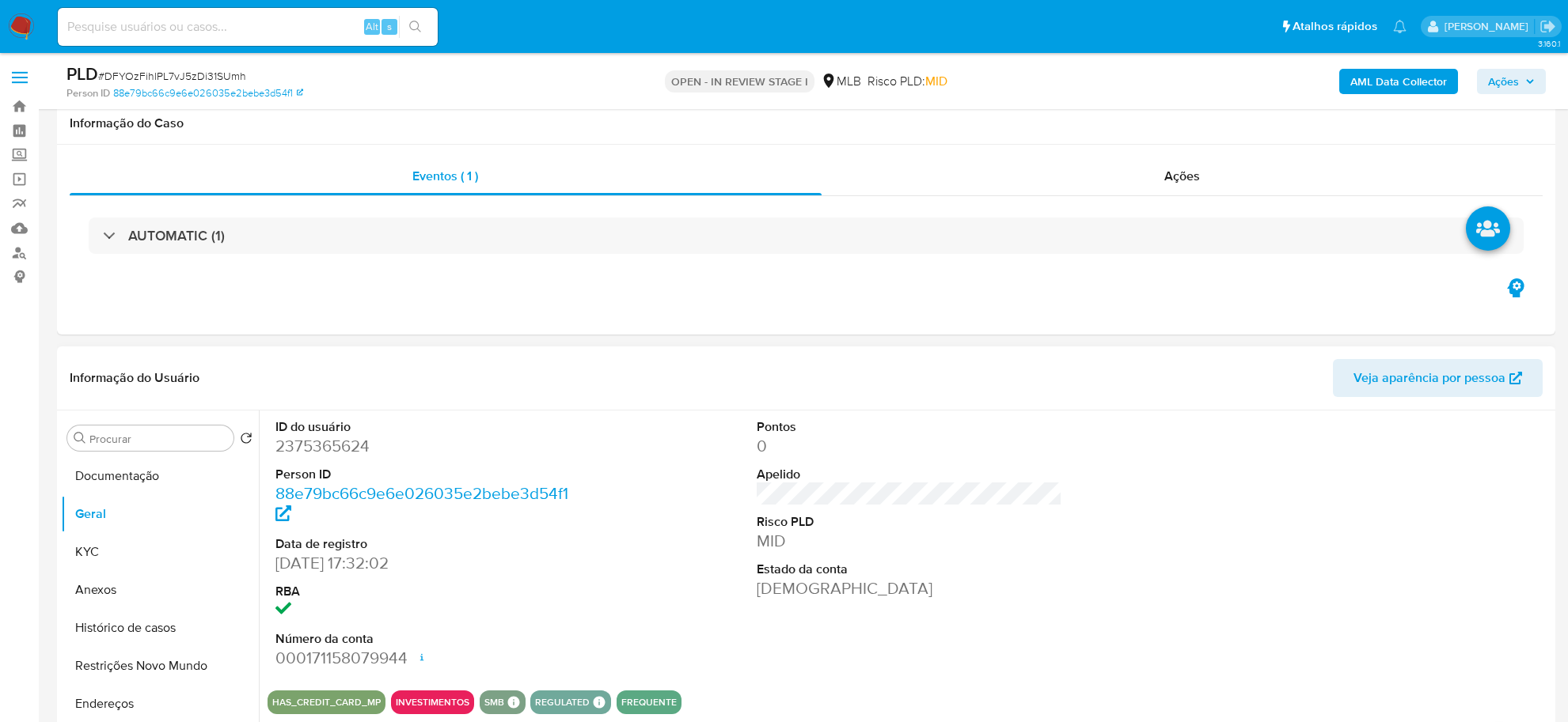
scroll to position [198, 0]
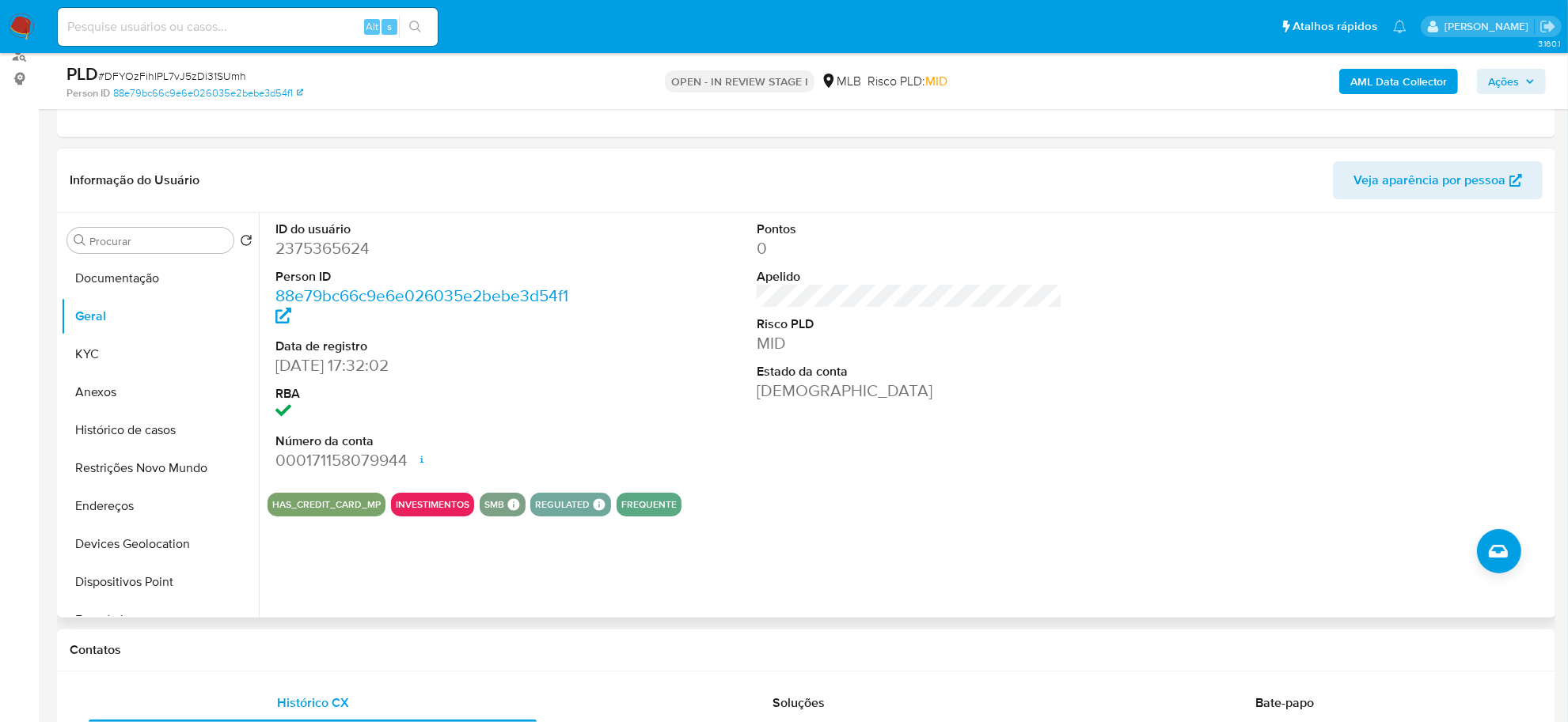
click at [316, 240] on dd "2375365624" at bounding box center [428, 249] width 305 height 22
click at [315, 240] on dd "2375365624" at bounding box center [428, 249] width 305 height 22
copy dd "2375365624"
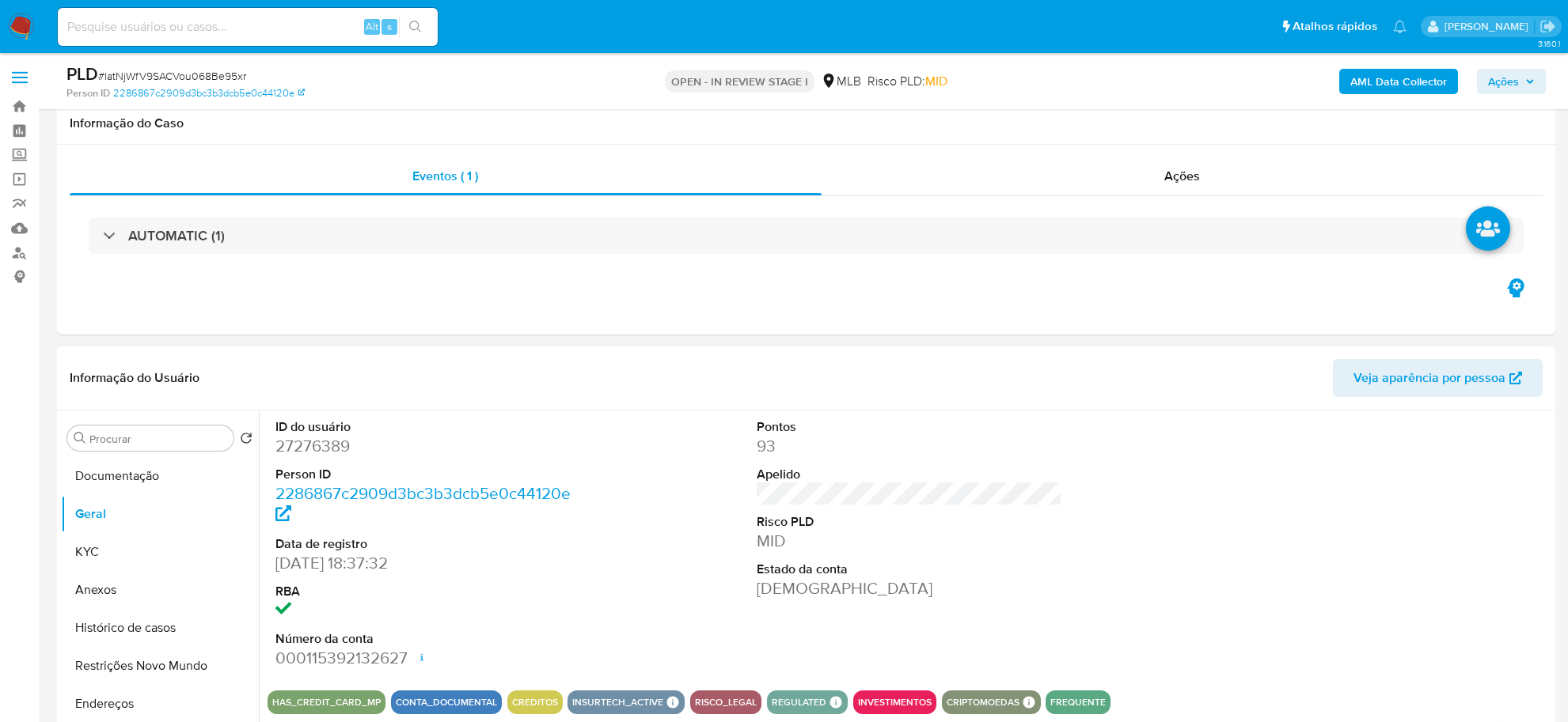
scroll to position [198, 0]
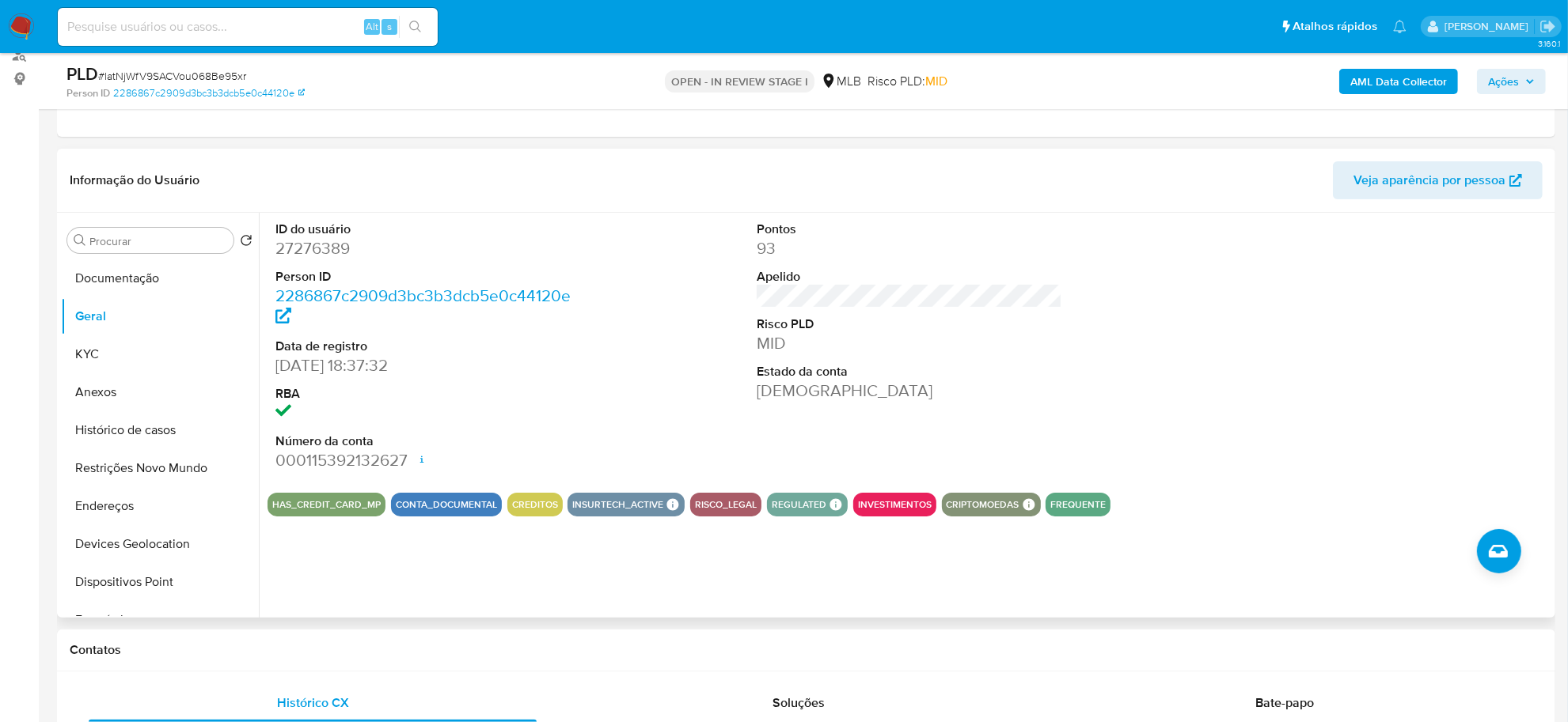
click at [321, 248] on dd "27276389" at bounding box center [428, 249] width 305 height 22
copy dd "27276389"
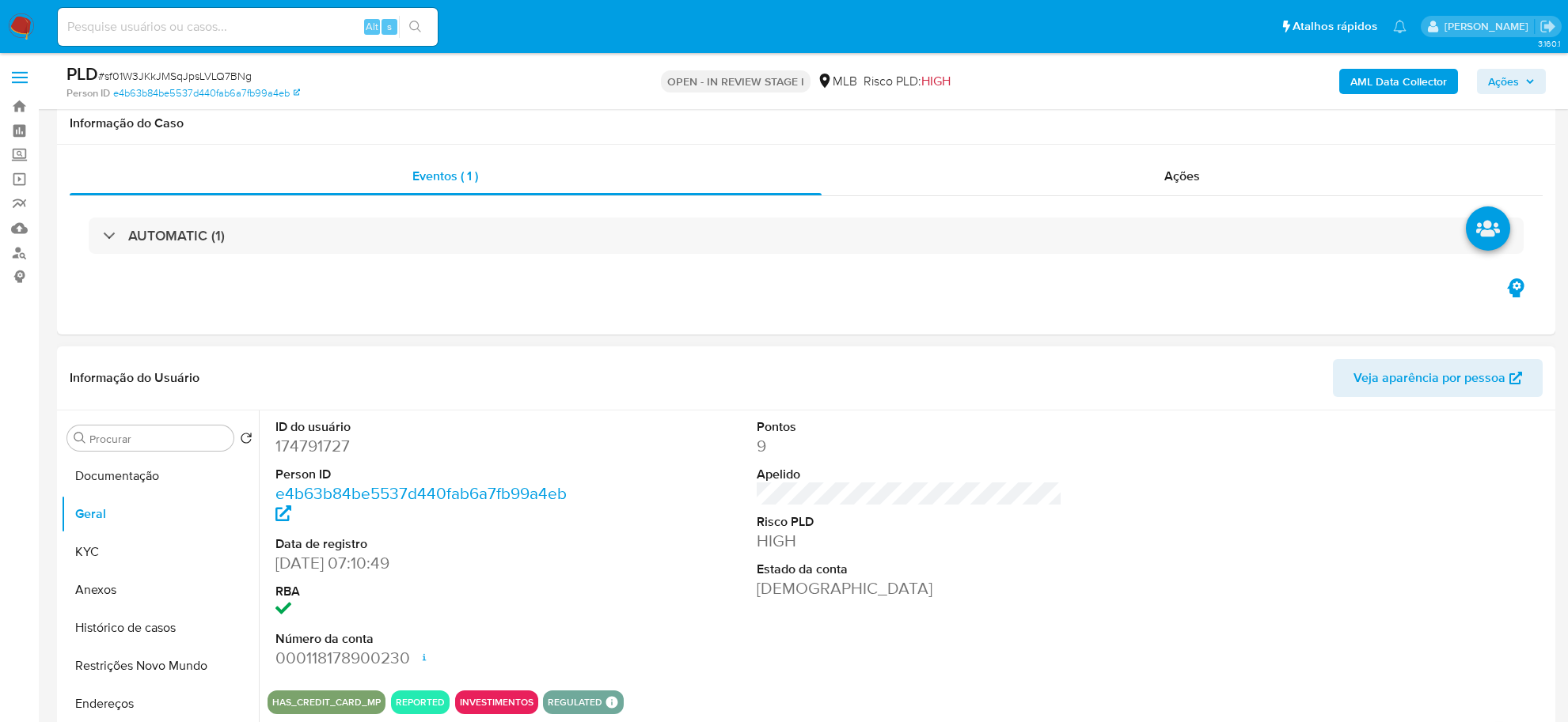
scroll to position [198, 0]
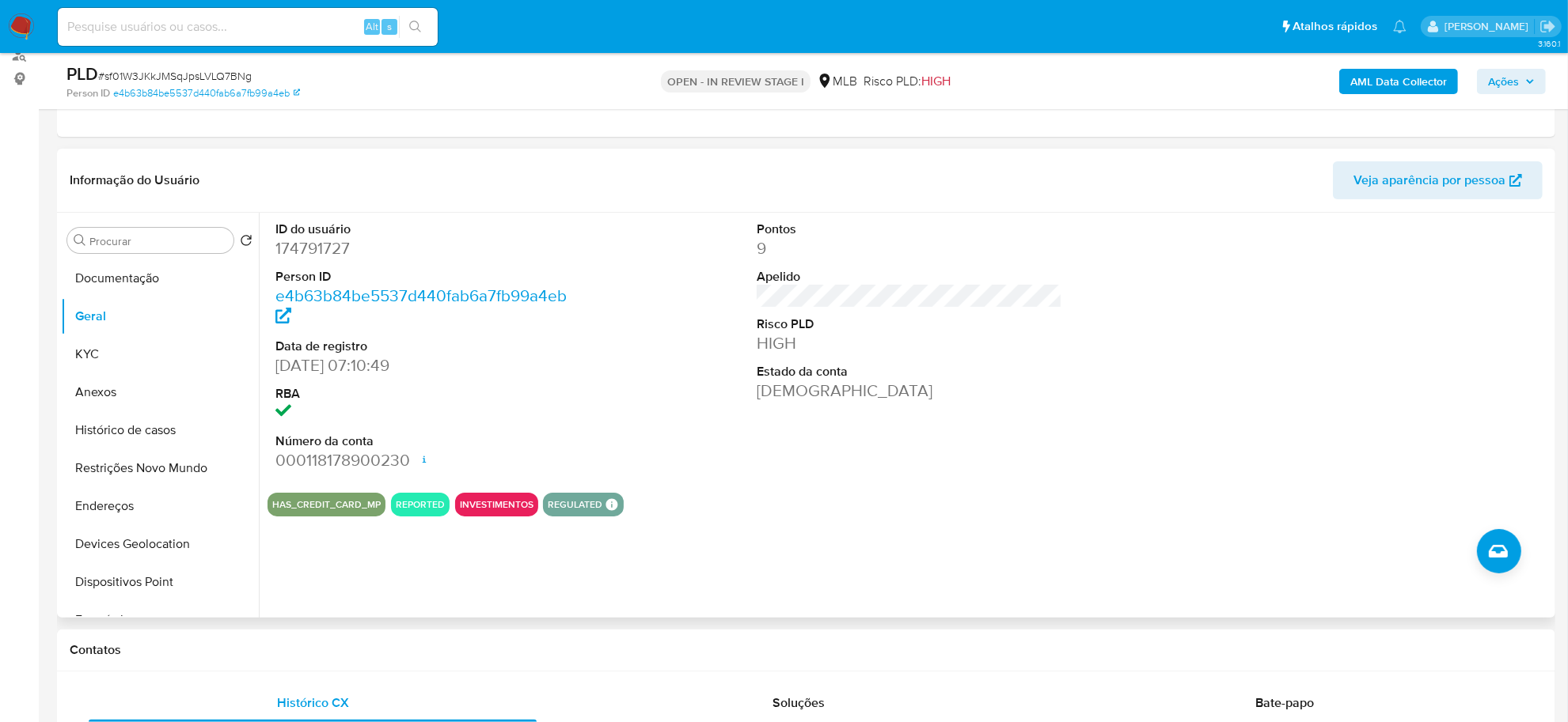
click at [323, 245] on dd "174791727" at bounding box center [428, 249] width 305 height 22
copy dd "174791727"
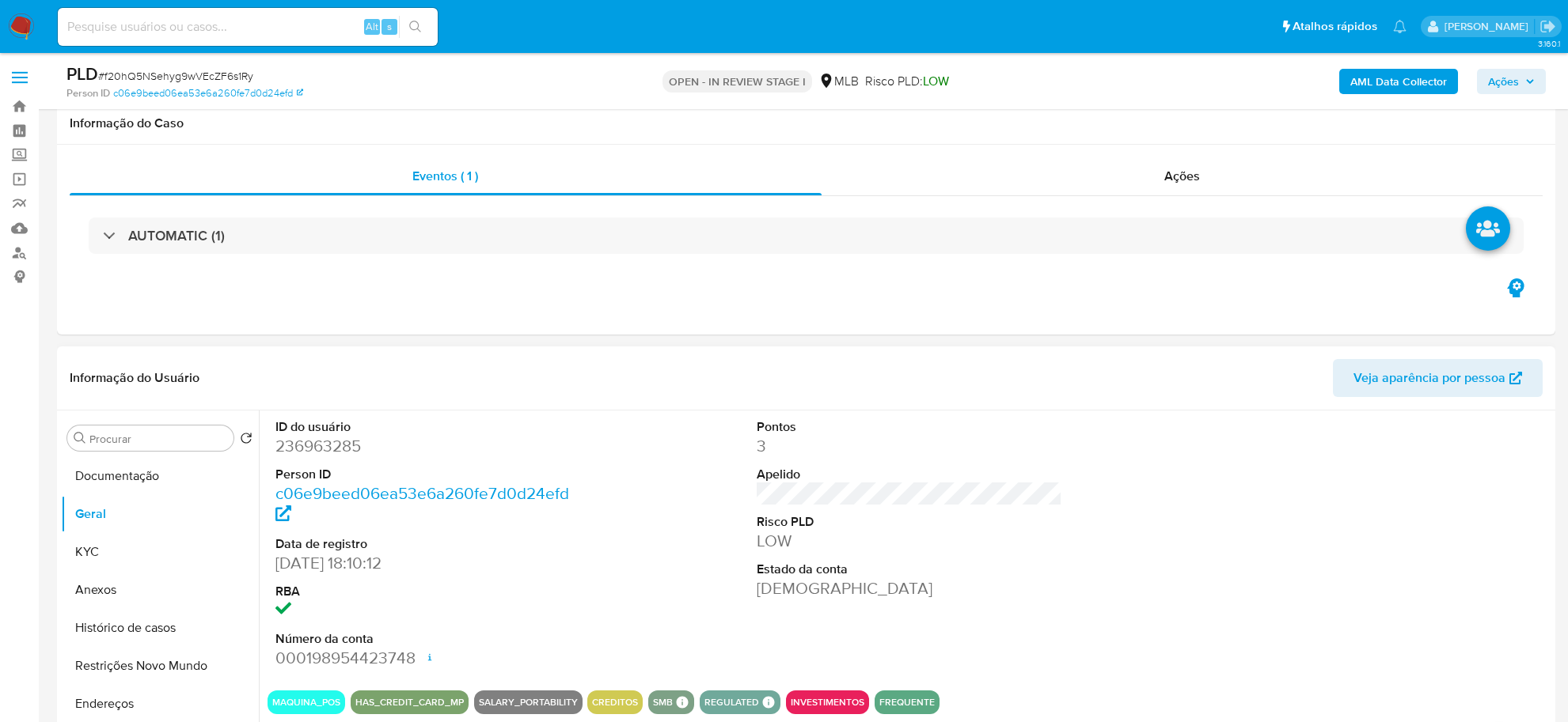
scroll to position [198, 0]
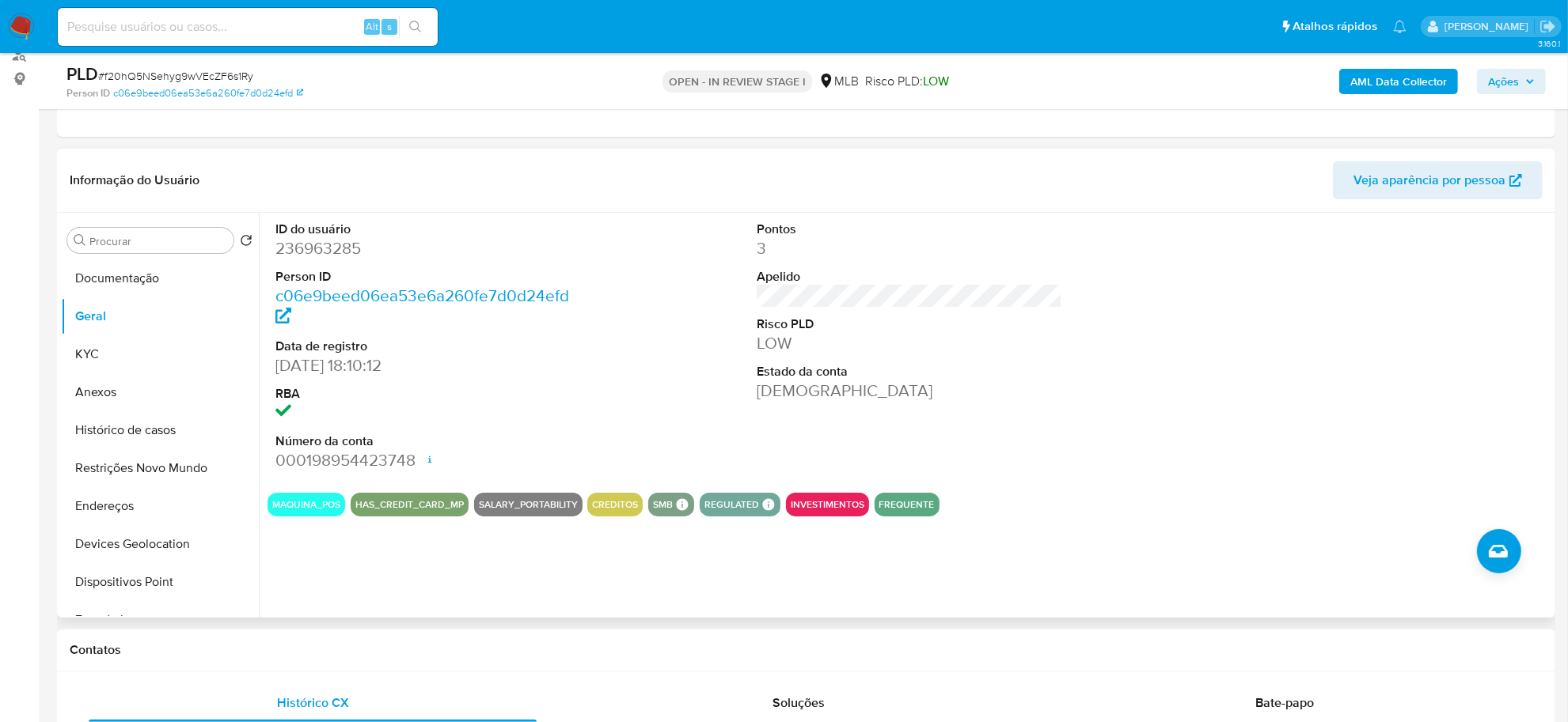
click at [304, 261] on dl "ID do usuário 236963285 Person ID c06e9beed06ea53e6a260fe7d0d24efd Data de regi…" at bounding box center [428, 346] width 305 height 252
click at [301, 253] on dd "236963285" at bounding box center [428, 249] width 305 height 22
copy dd "236963285"
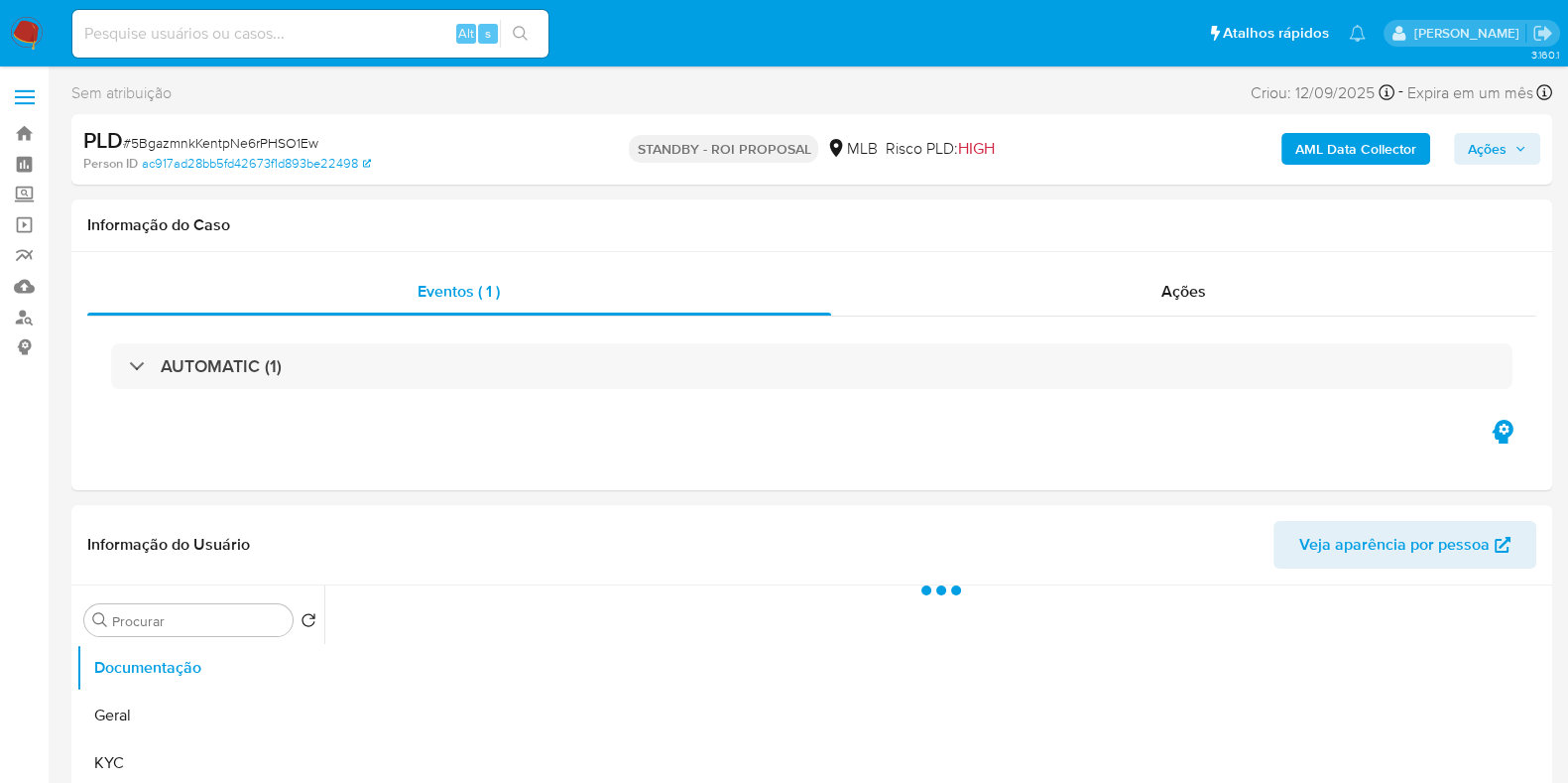
select select "10"
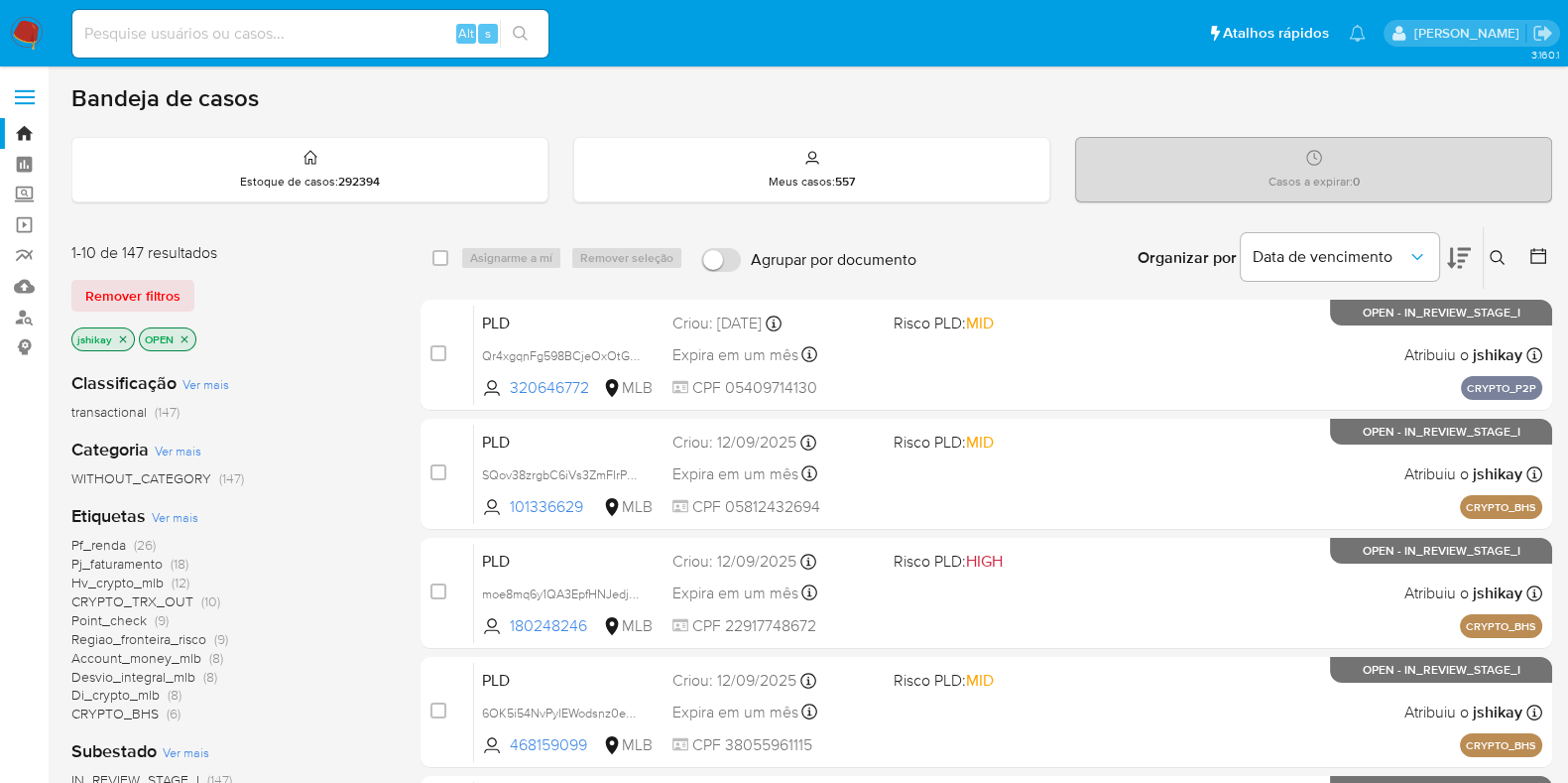
click at [351, 15] on div "Alt s" at bounding box center [311, 34] width 476 height 48
paste input "CpWfyiMVCu4iznypuzBjLxcG"
click at [356, 29] on input "CpWfyiMVCu4iznypuzBjLxcG" at bounding box center [311, 34] width 476 height 26
type input "CpWfyiMVCu4iznypuzBjLxcG"
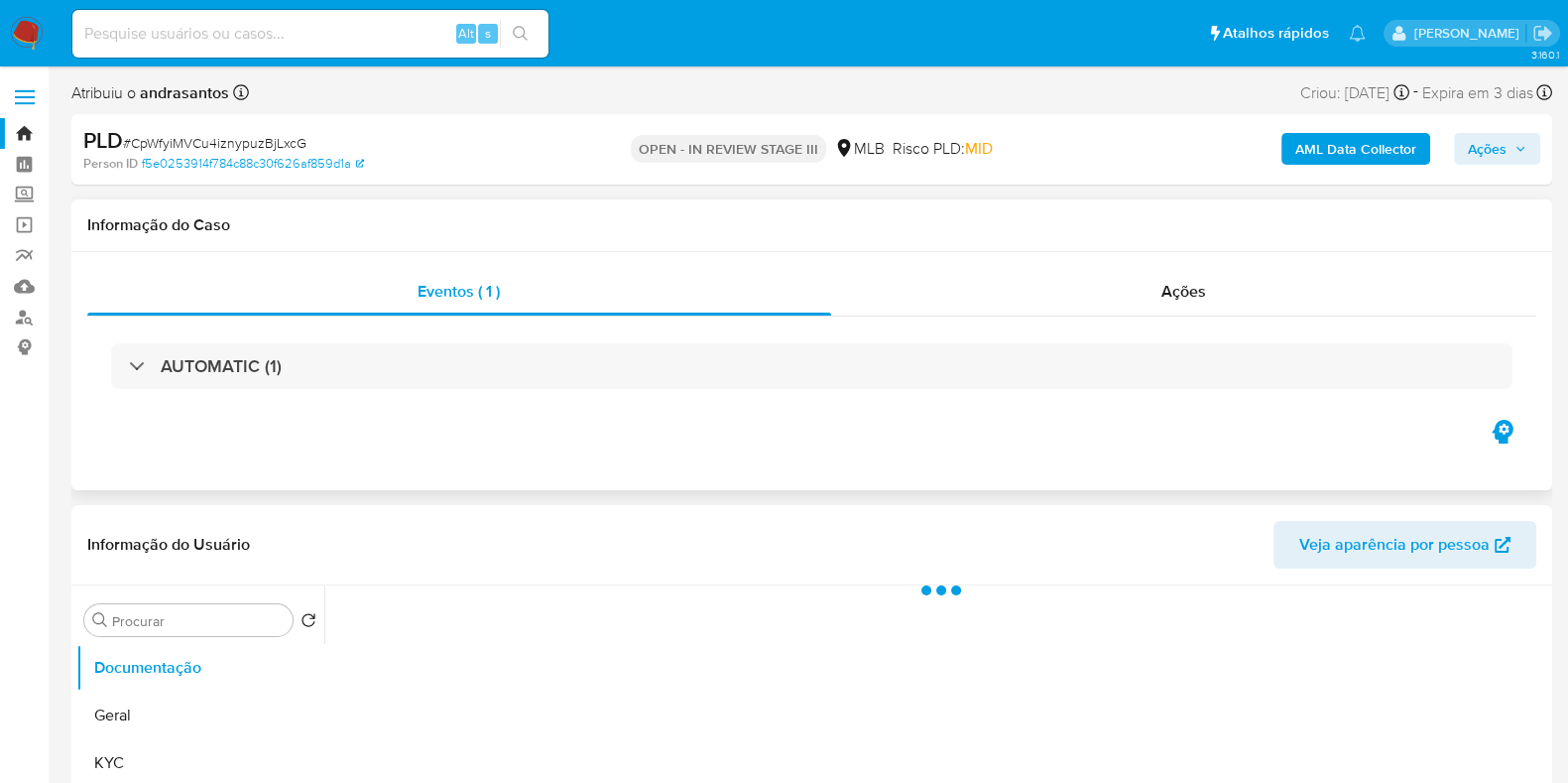
select select "10"
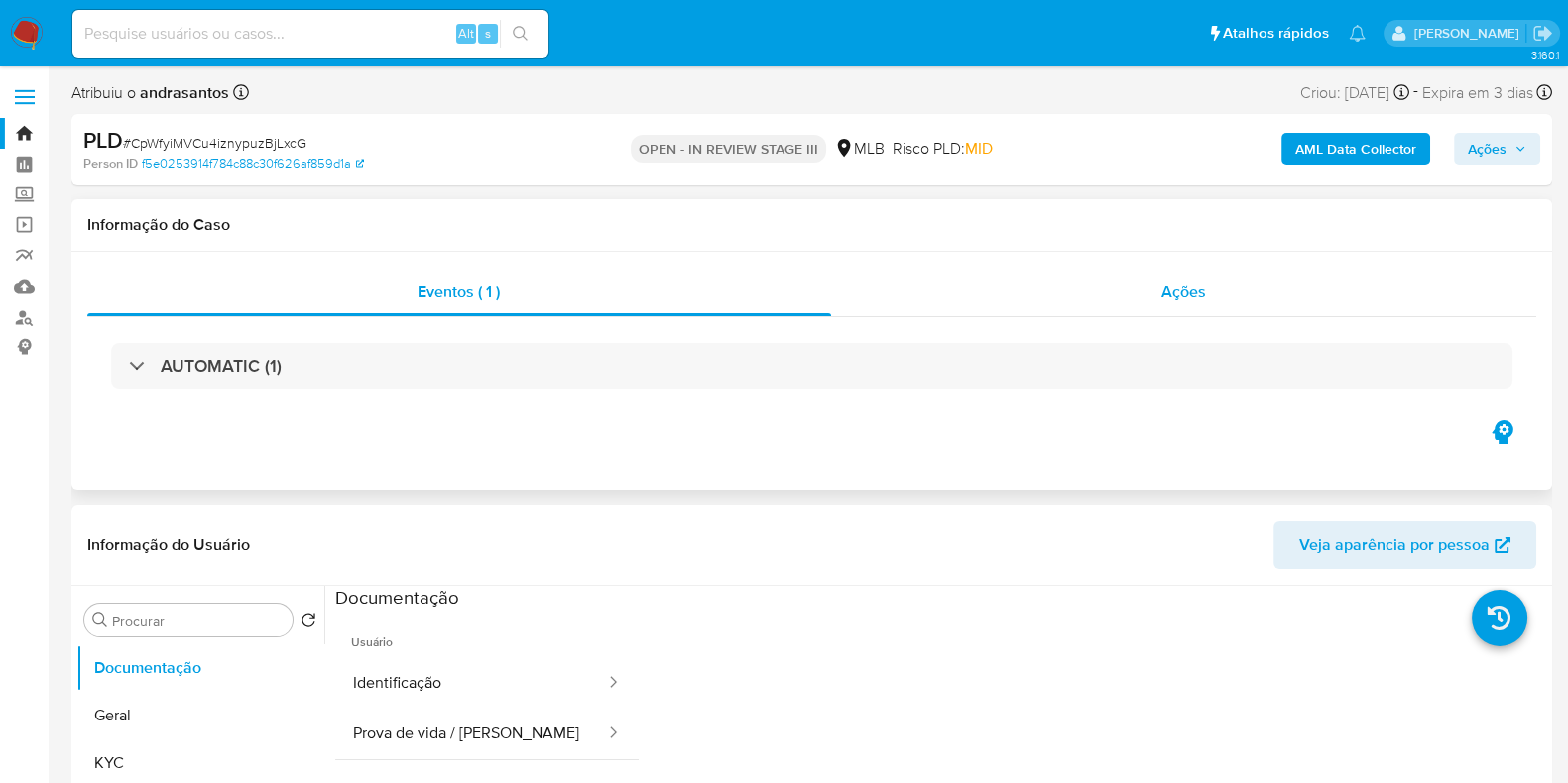
click at [982, 313] on div "Ações" at bounding box center [1183, 292] width 706 height 48
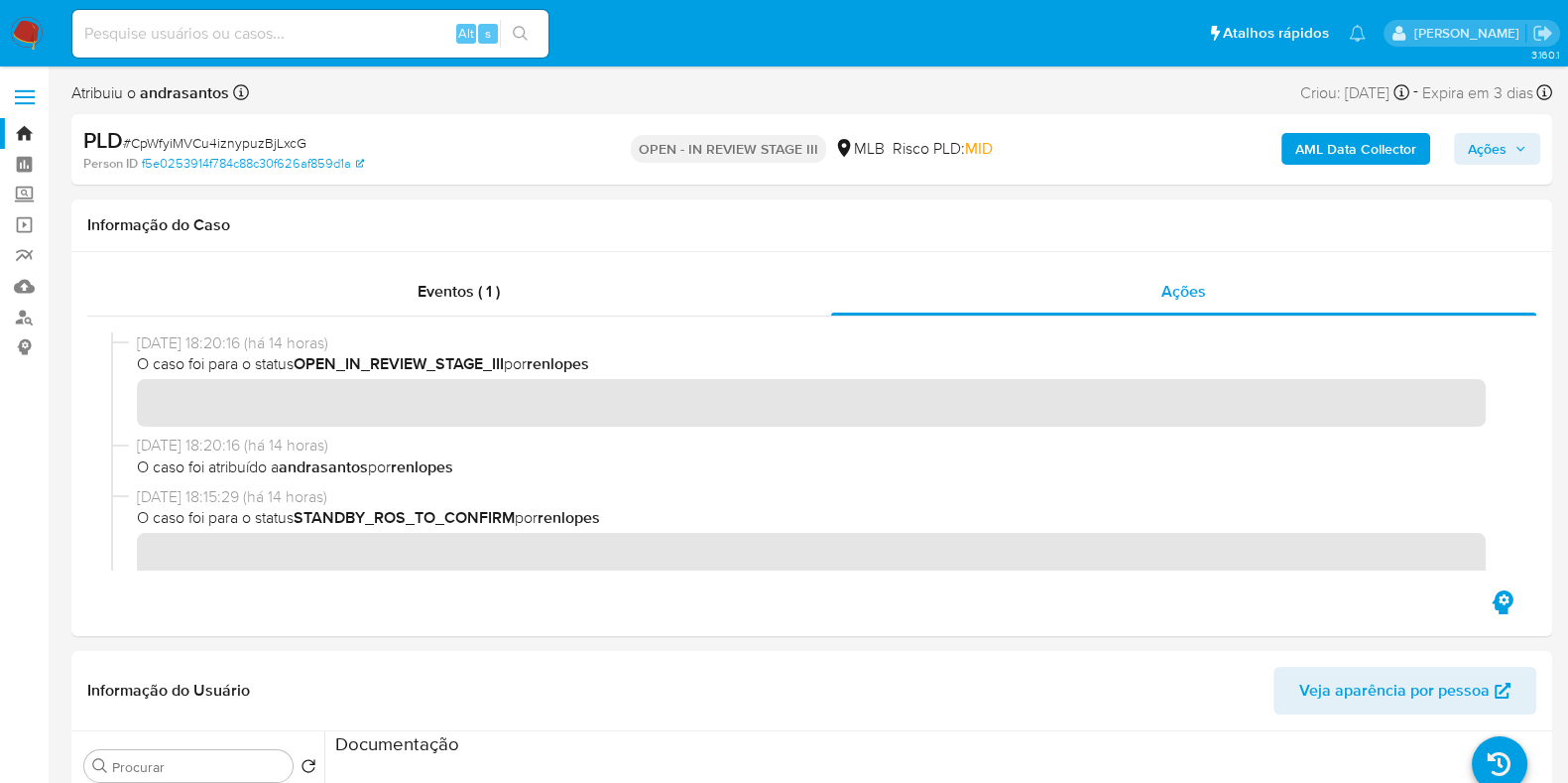
click at [40, 28] on img at bounding box center [27, 34] width 34 height 34
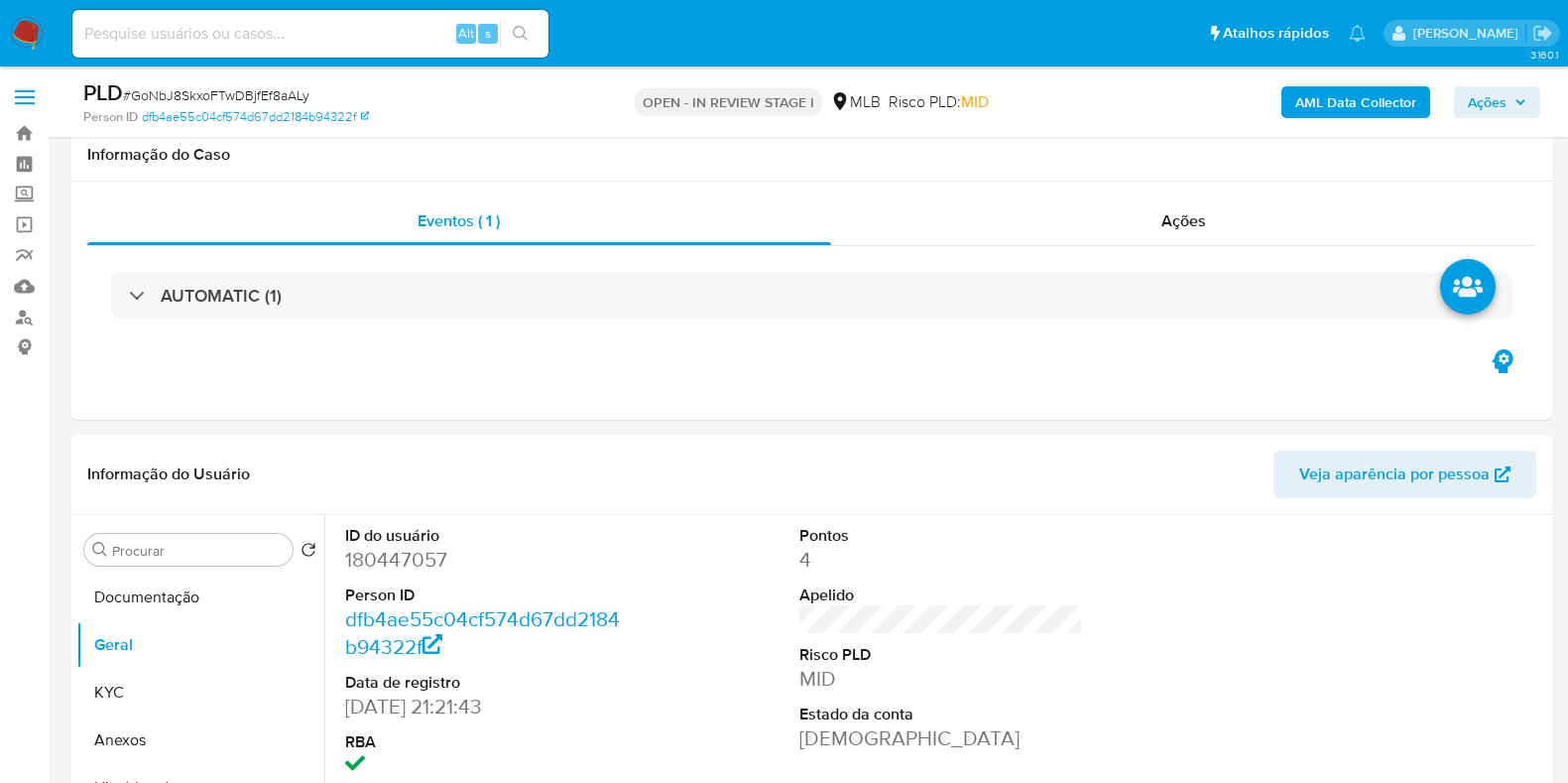
scroll to position [247, 0]
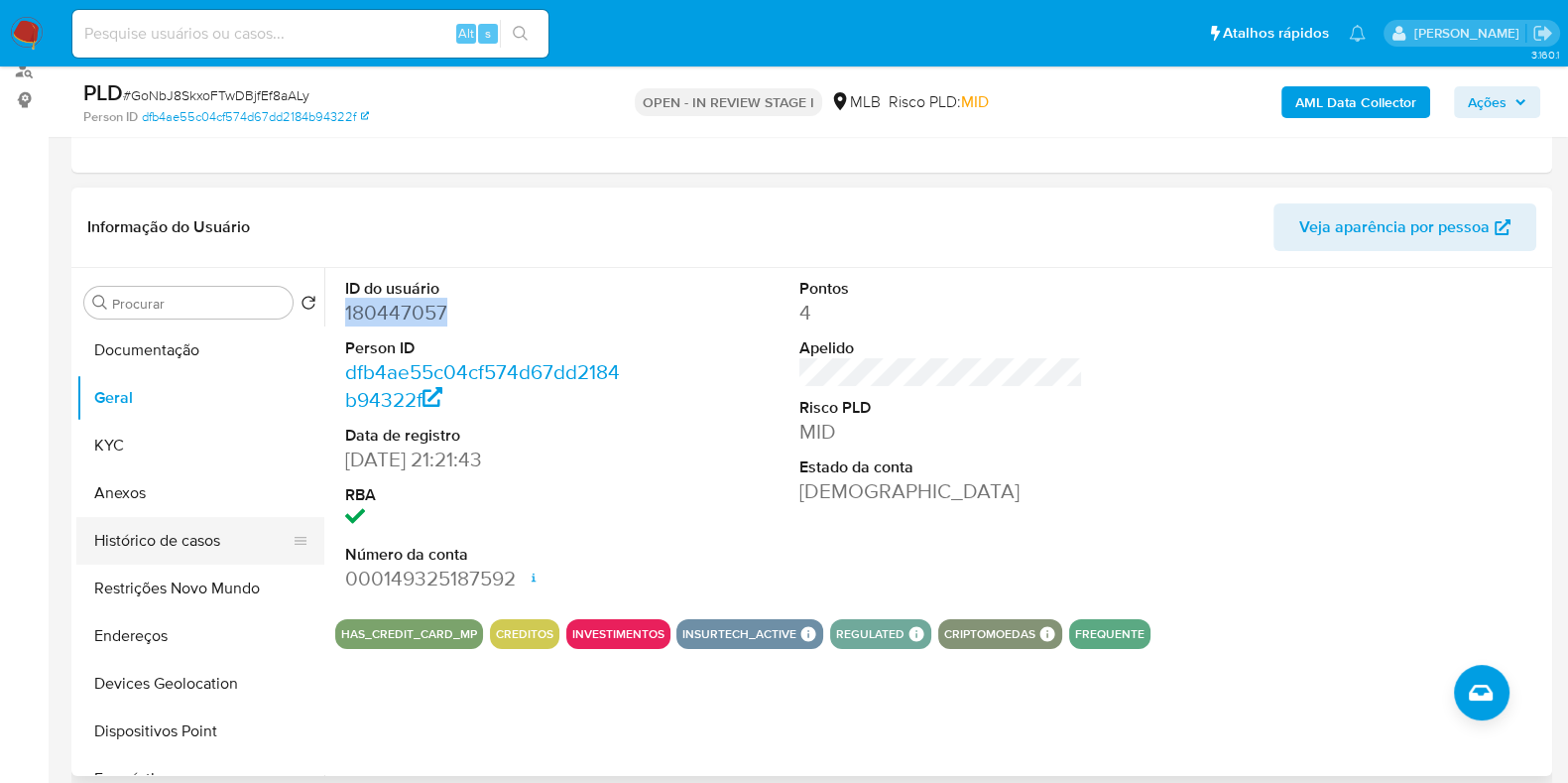
click at [162, 550] on button "Histórico de casos" at bounding box center [192, 541] width 232 height 48
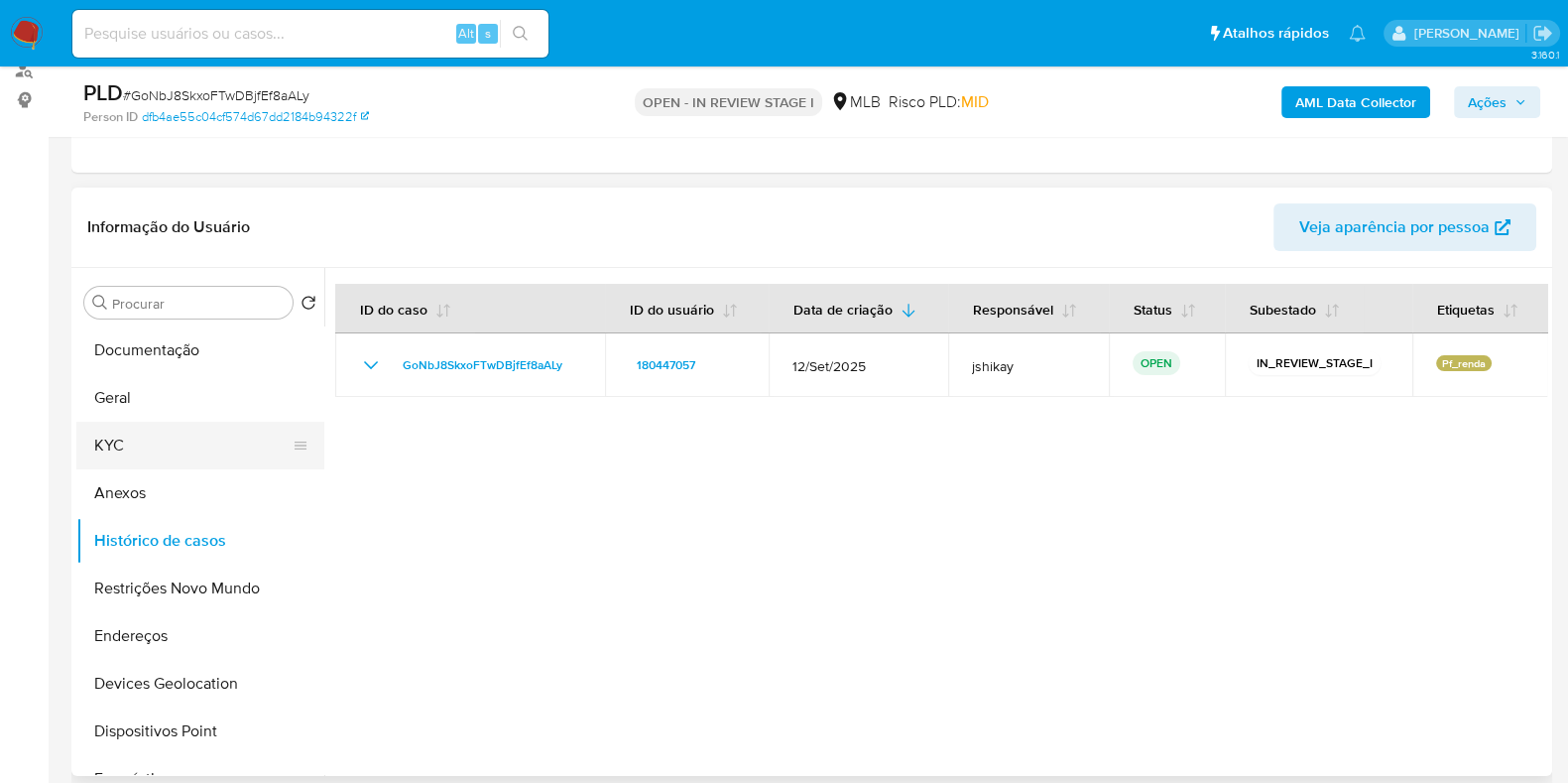
drag, startPoint x: 106, startPoint y: 443, endPoint x: 166, endPoint y: 423, distance: 63.2
click at [109, 439] on button "KYC" at bounding box center [192, 445] width 232 height 48
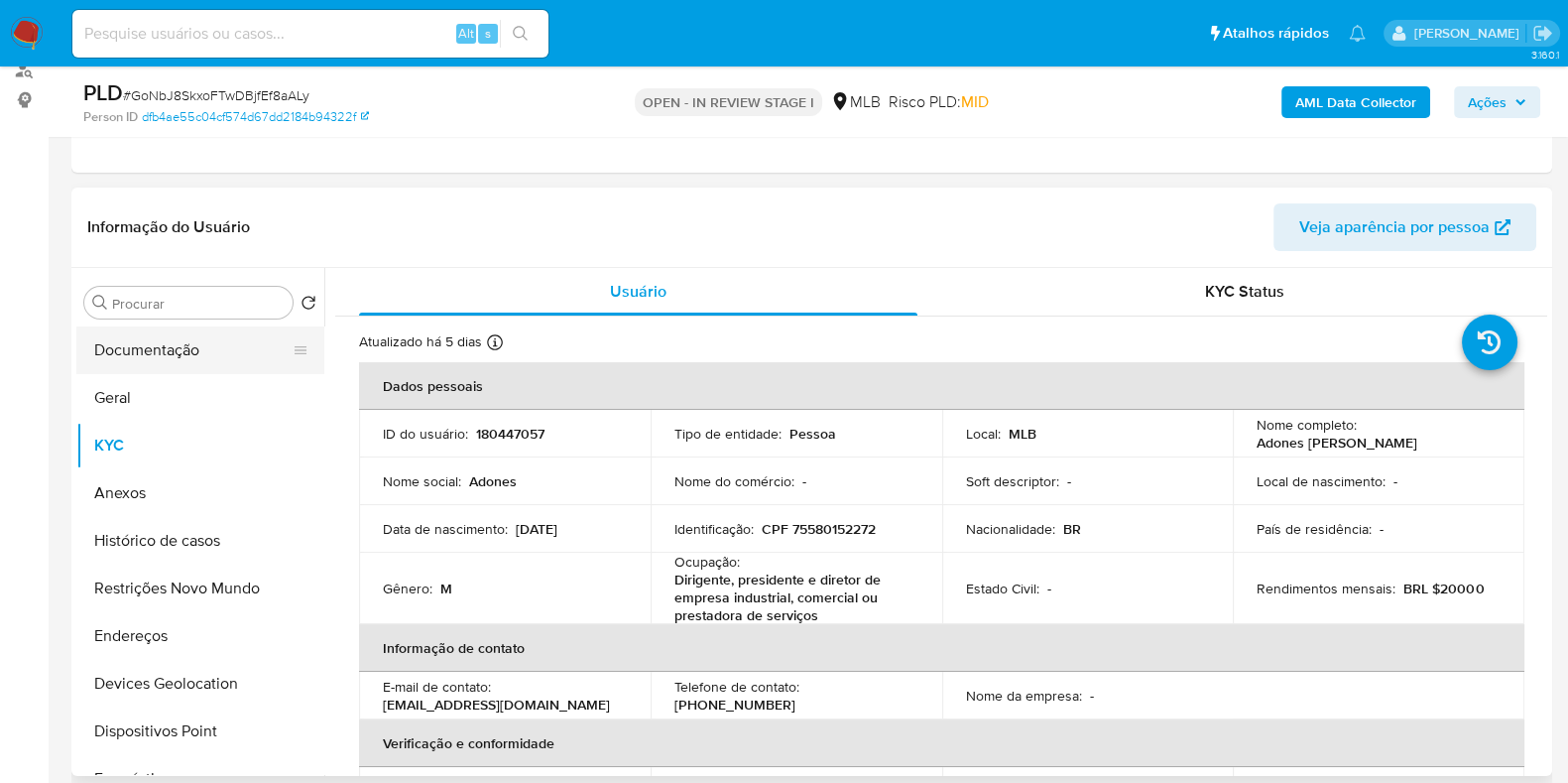
click at [195, 348] on button "Documentação" at bounding box center [192, 351] width 232 height 48
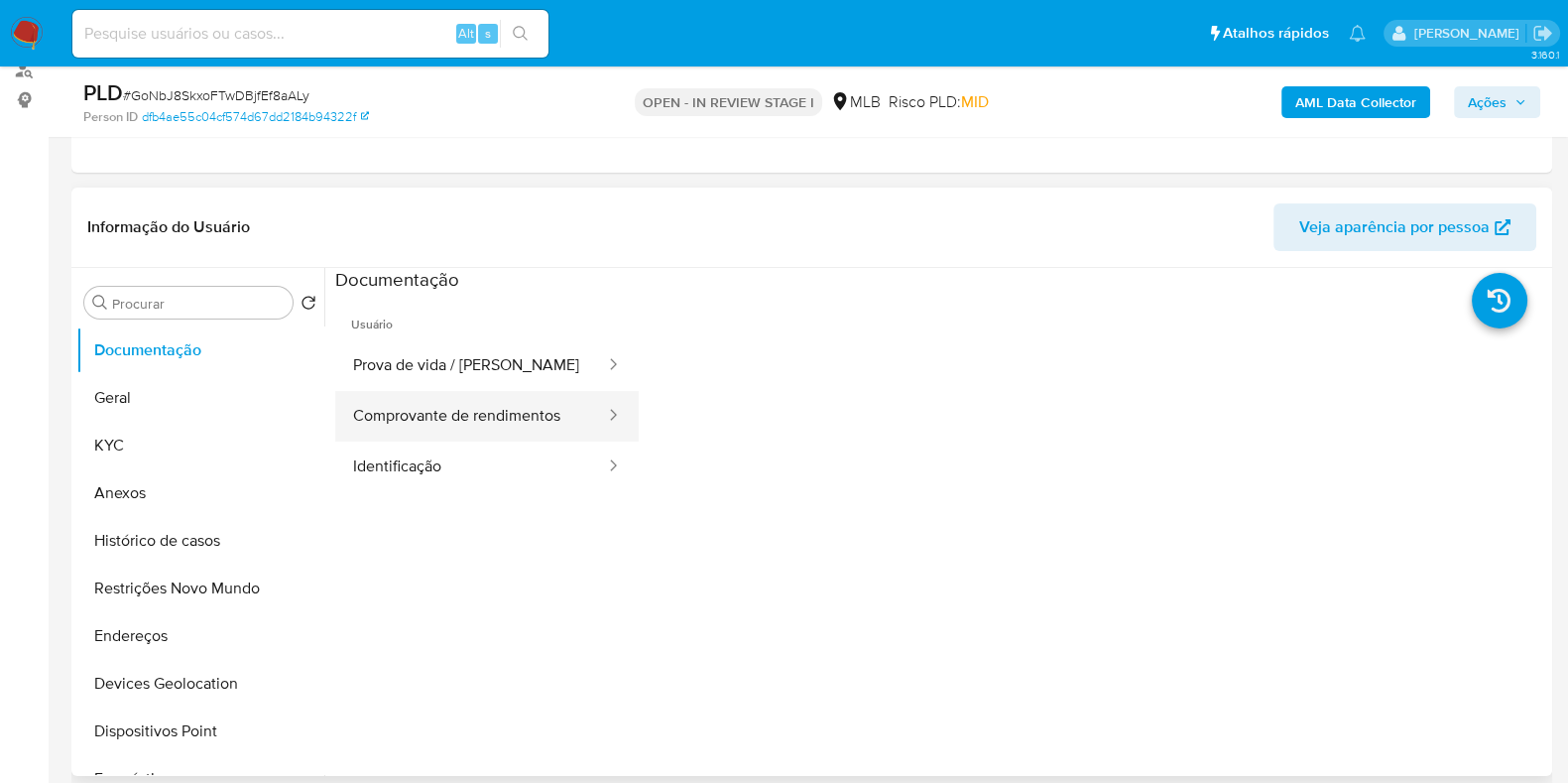
click at [398, 403] on button "Comprovante de rendimentos" at bounding box center [471, 415] width 272 height 51
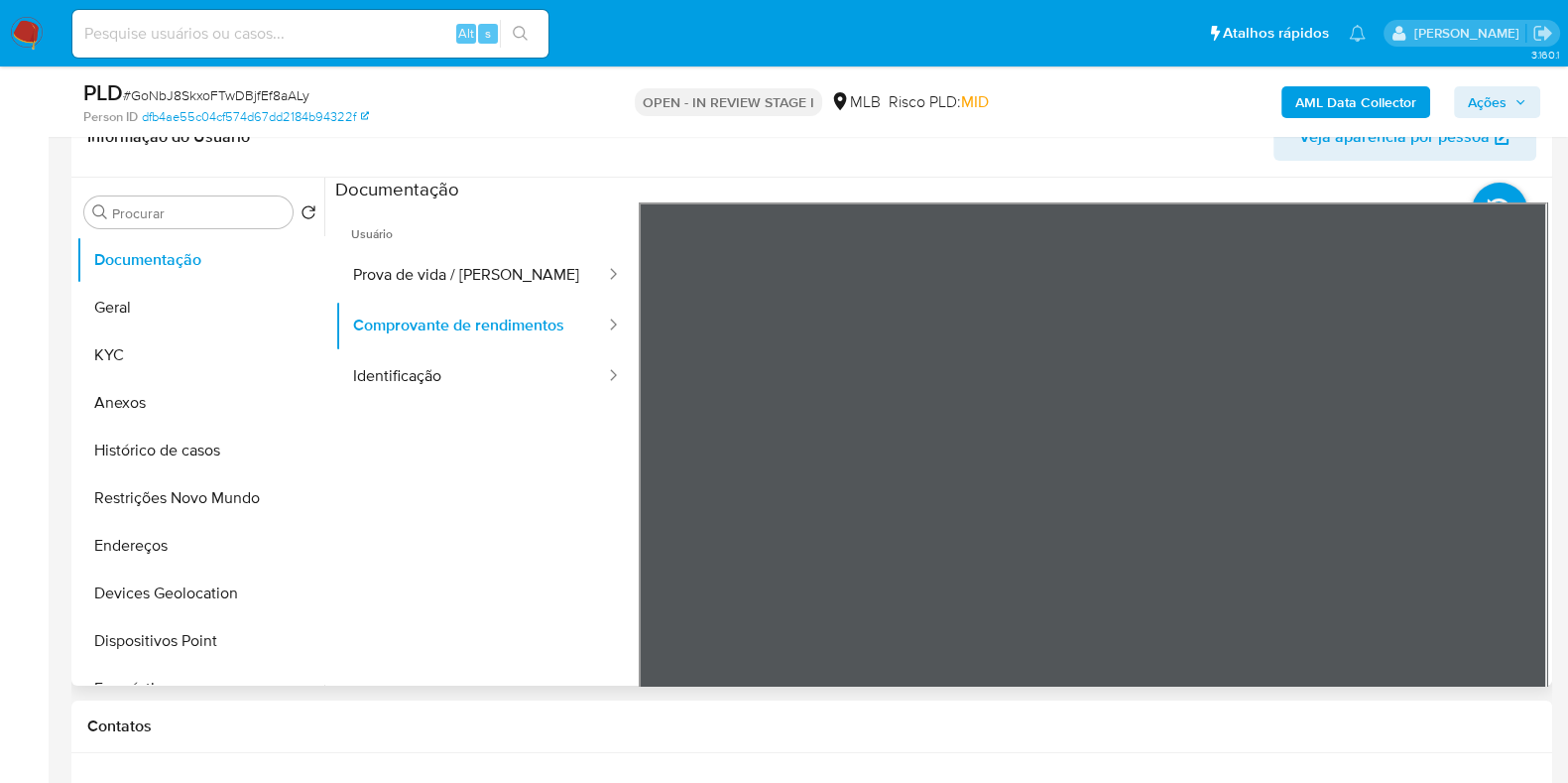
scroll to position [372, 0]
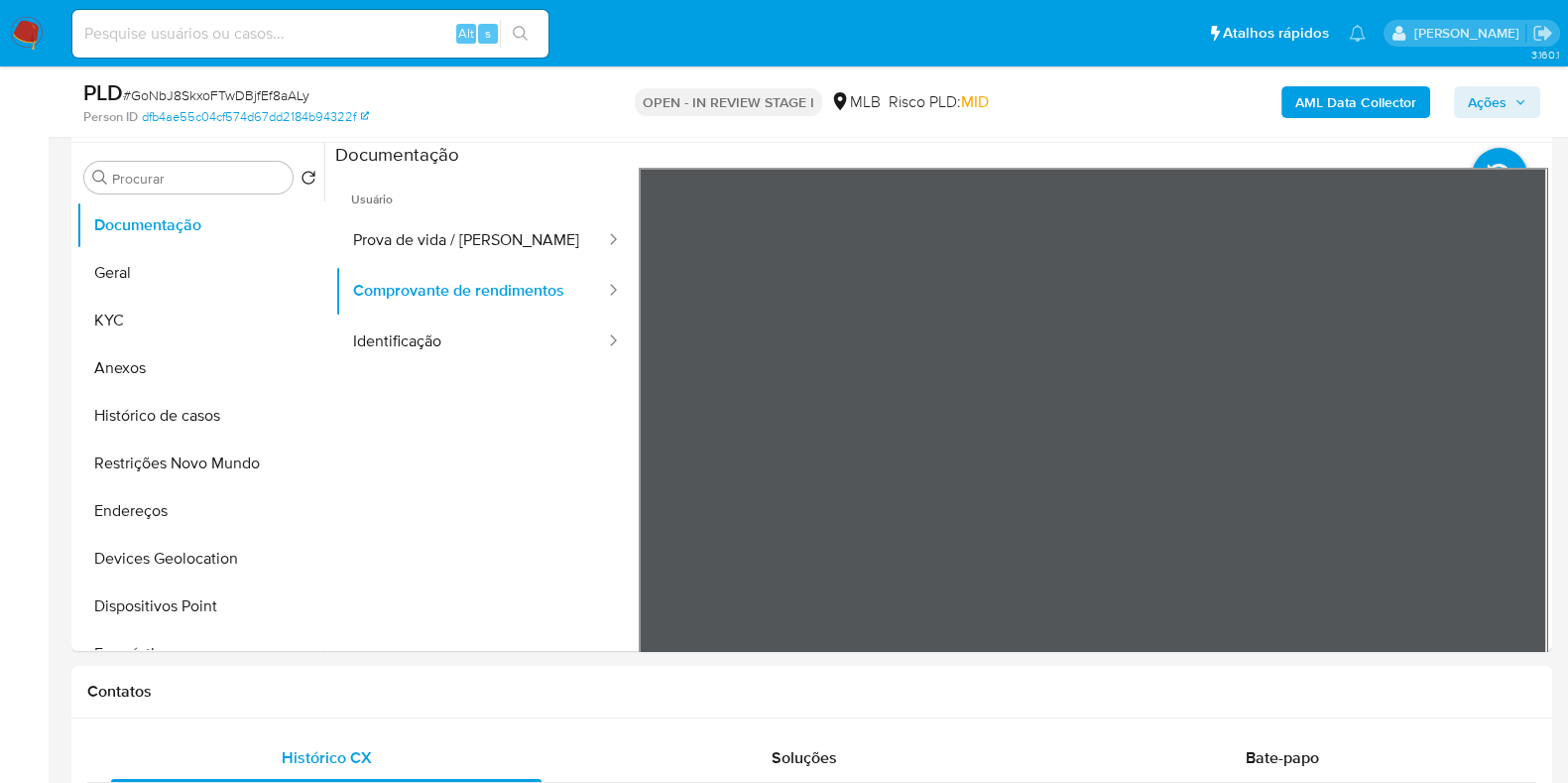
click at [173, 364] on button "Anexos" at bounding box center [192, 369] width 232 height 48
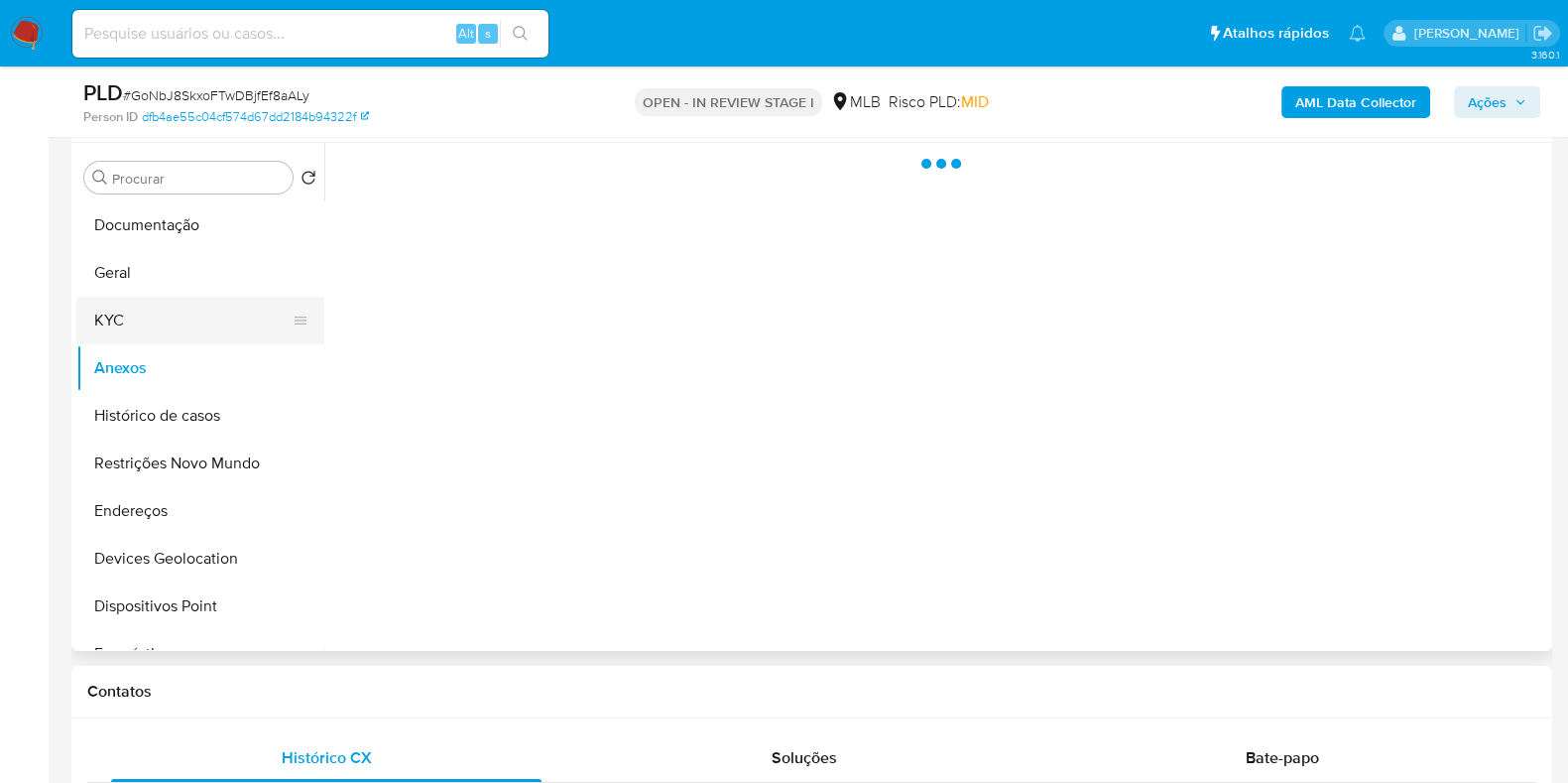
click at [167, 303] on button "KYC" at bounding box center [192, 321] width 232 height 48
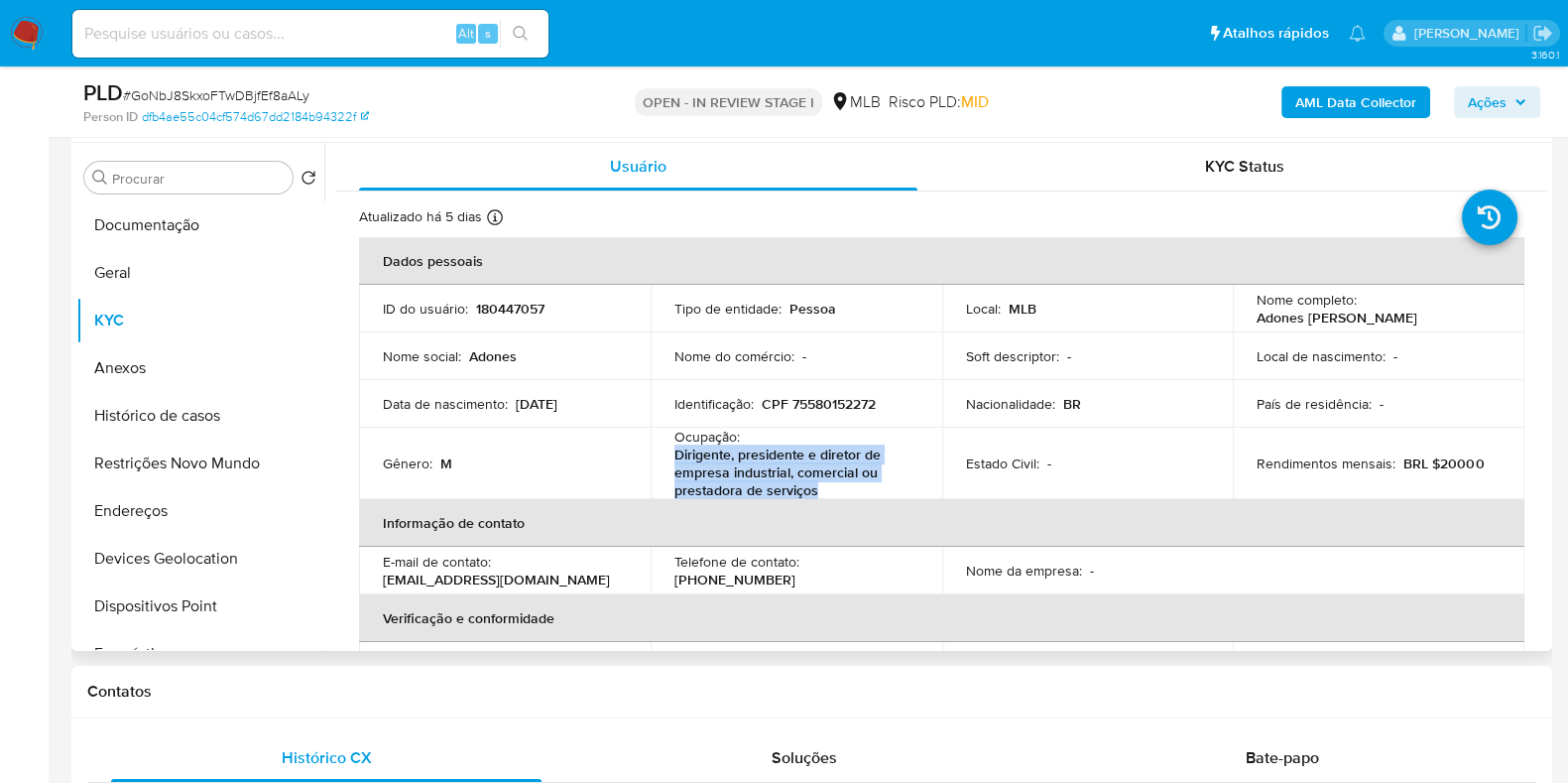
drag, startPoint x: 665, startPoint y: 458, endPoint x: 819, endPoint y: 492, distance: 157.7
click at [819, 492] on td "Ocupação : Dirigente, presidente e diretor de empresa industrial, comercial ou …" at bounding box center [796, 463] width 292 height 72
click at [825, 487] on p "Dirigente, presidente e diretor de empresa industrial, comercial ou prestadora …" at bounding box center [792, 472] width 236 height 54
drag, startPoint x: 825, startPoint y: 488, endPoint x: 673, endPoint y: 453, distance: 156.0
click at [674, 453] on p "Dirigente, presidente e diretor de empresa industrial, comercial ou prestadora …" at bounding box center [792, 472] width 236 height 54
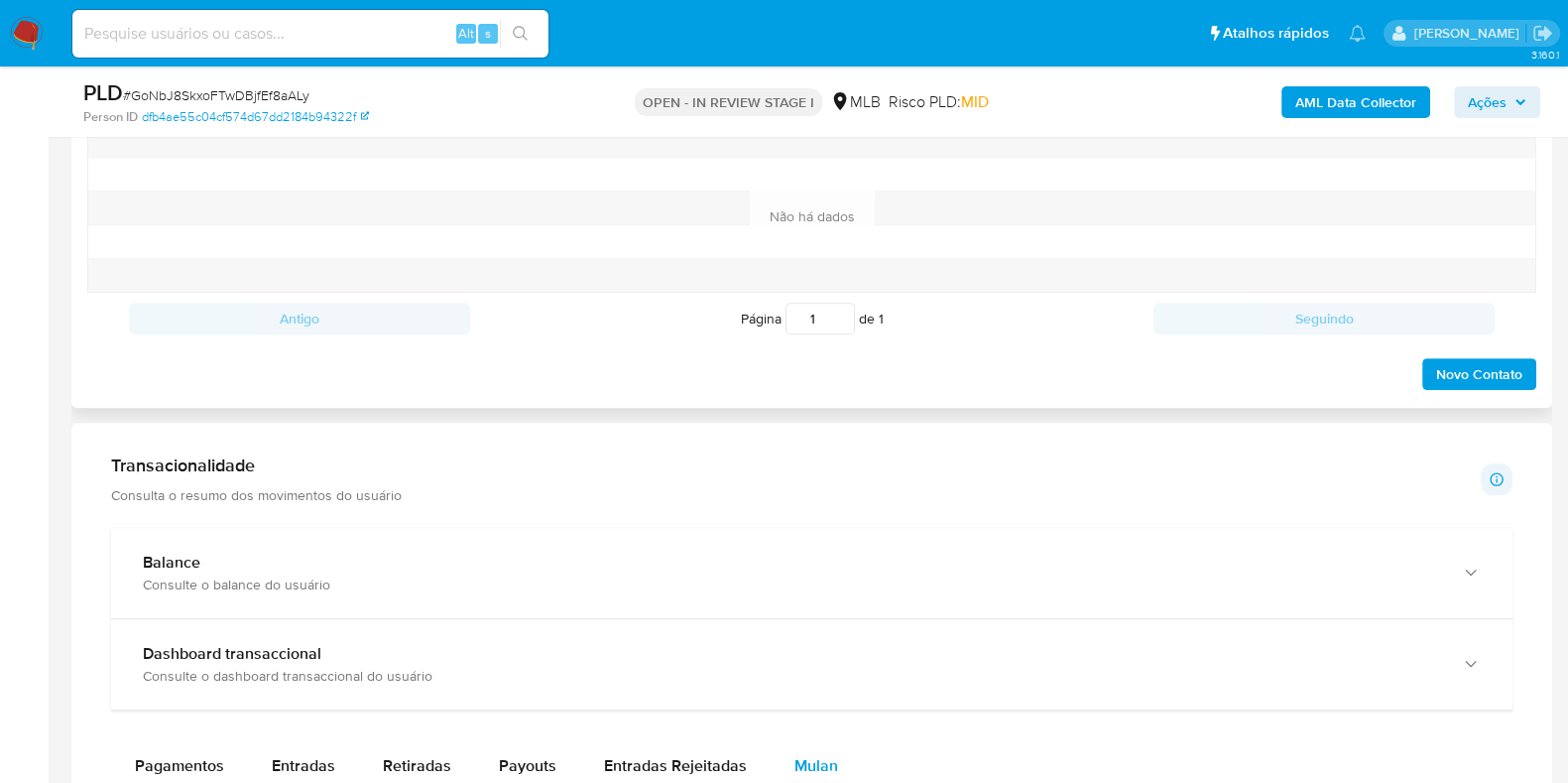
scroll to position [1240, 0]
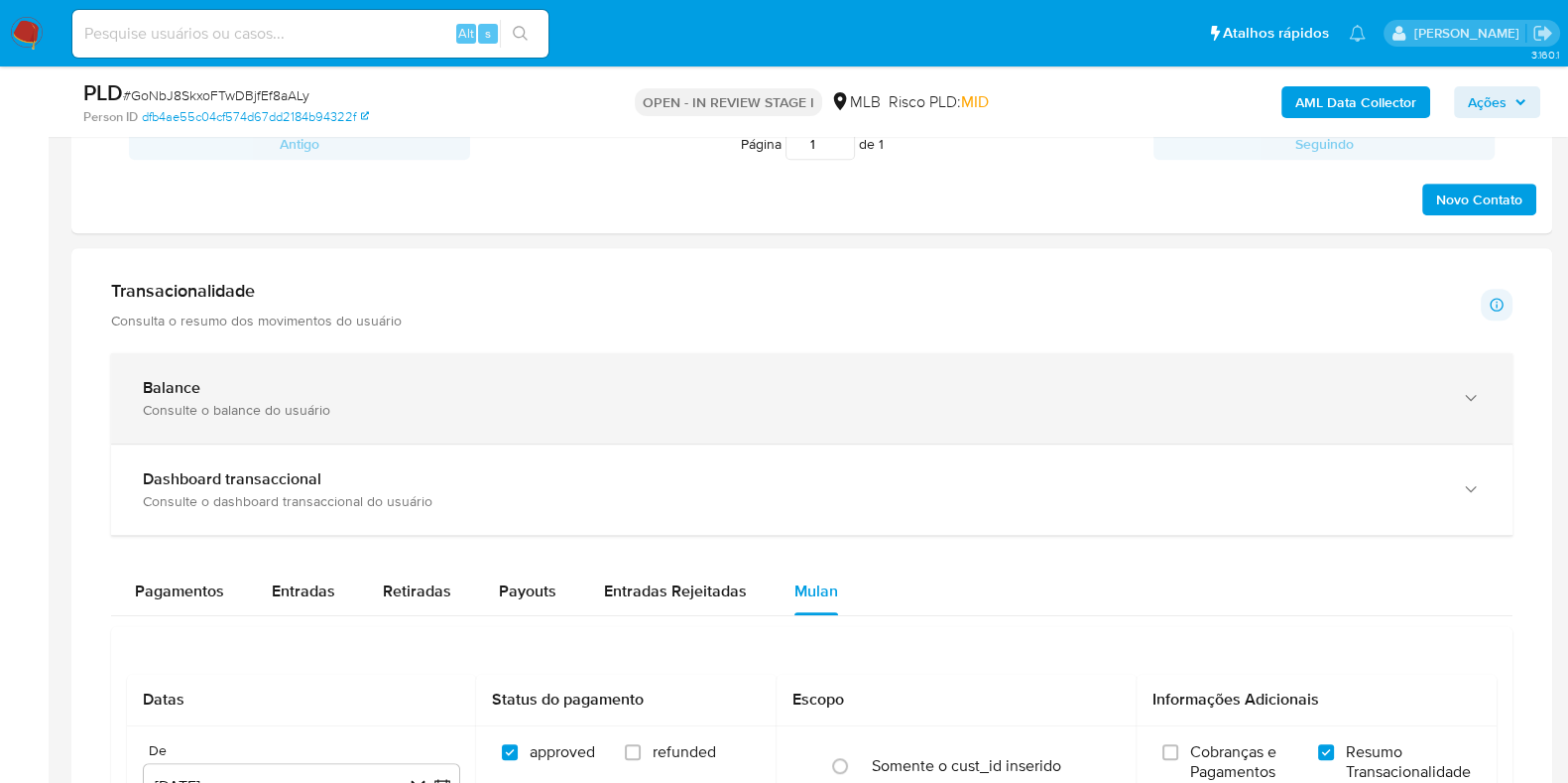
click at [463, 394] on div "Balance" at bounding box center [792, 388] width 1299 height 20
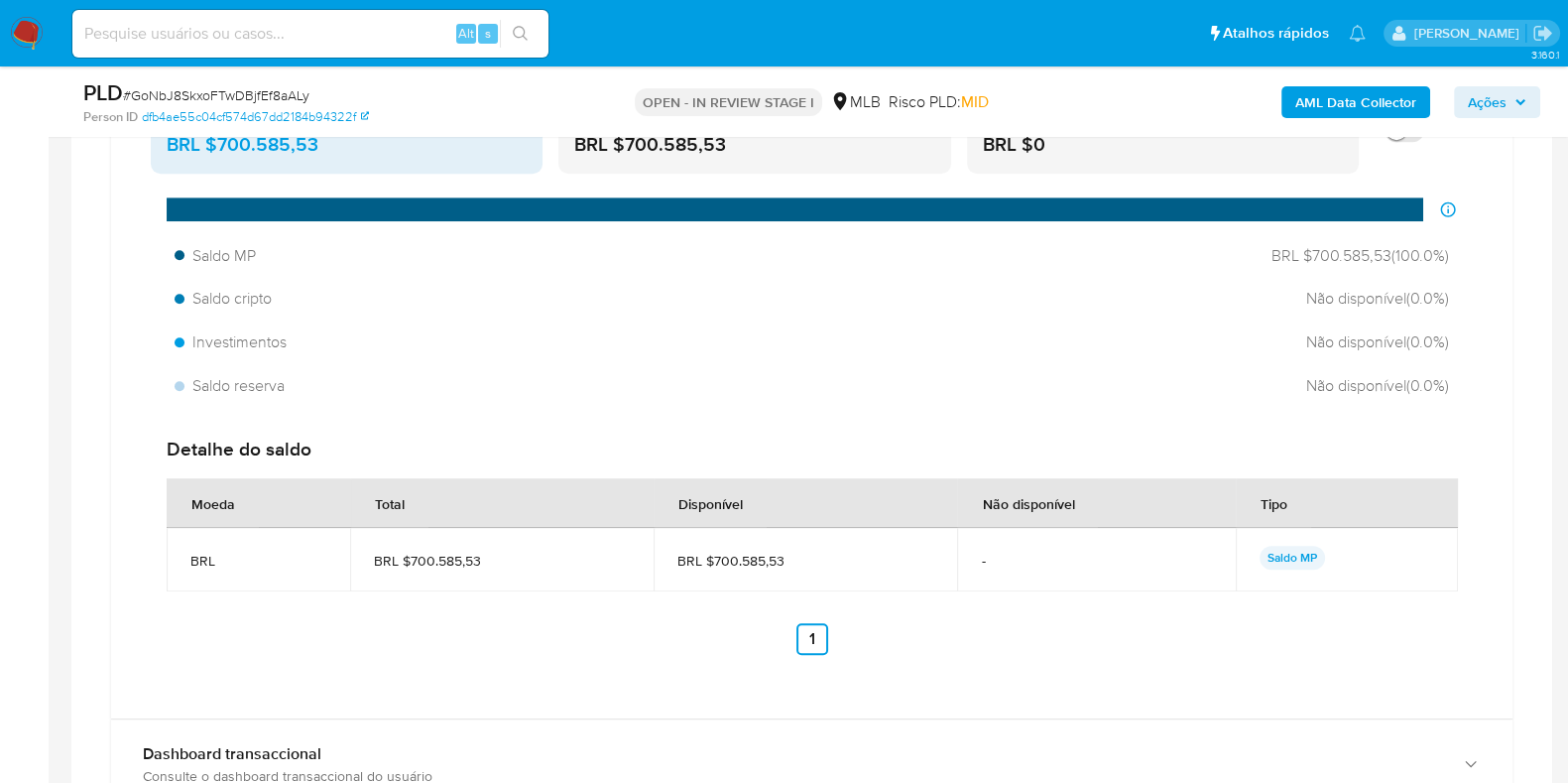
scroll to position [1488, 0]
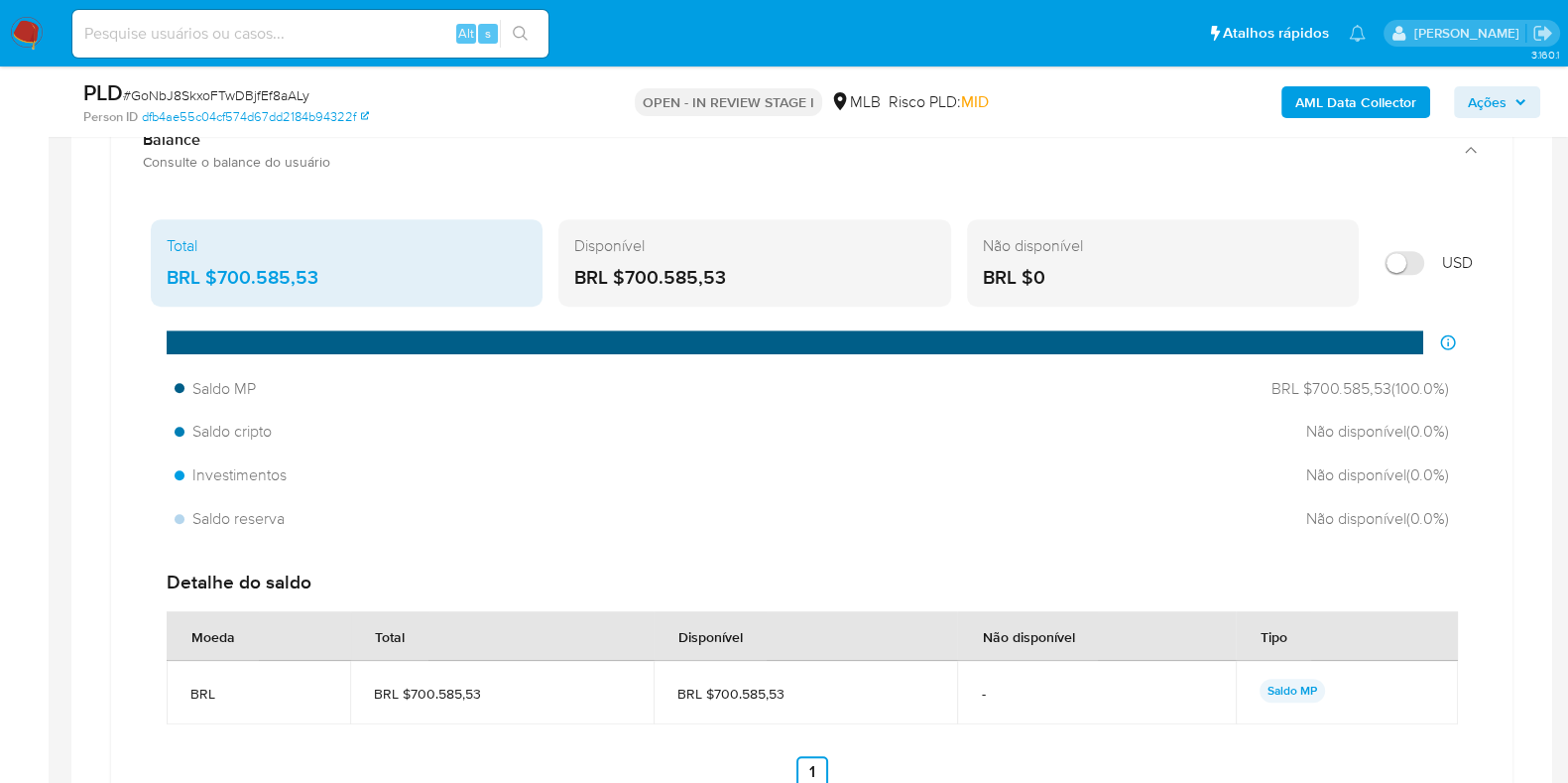
drag, startPoint x: 798, startPoint y: 686, endPoint x: 711, endPoint y: 696, distance: 87.6
click at [711, 696] on span "BRL $700.585,53" at bounding box center [805, 693] width 256 height 18
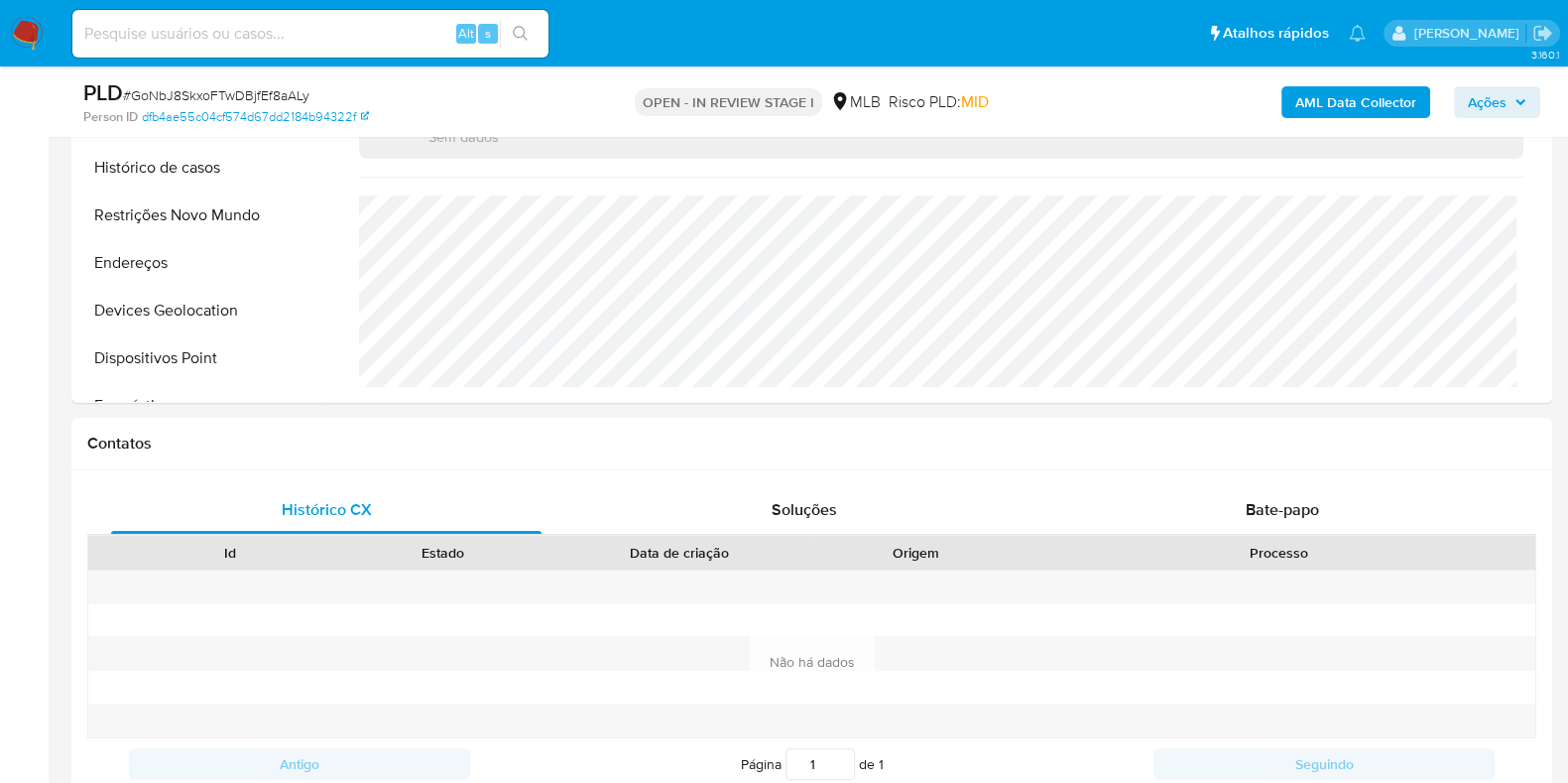
scroll to position [0, 0]
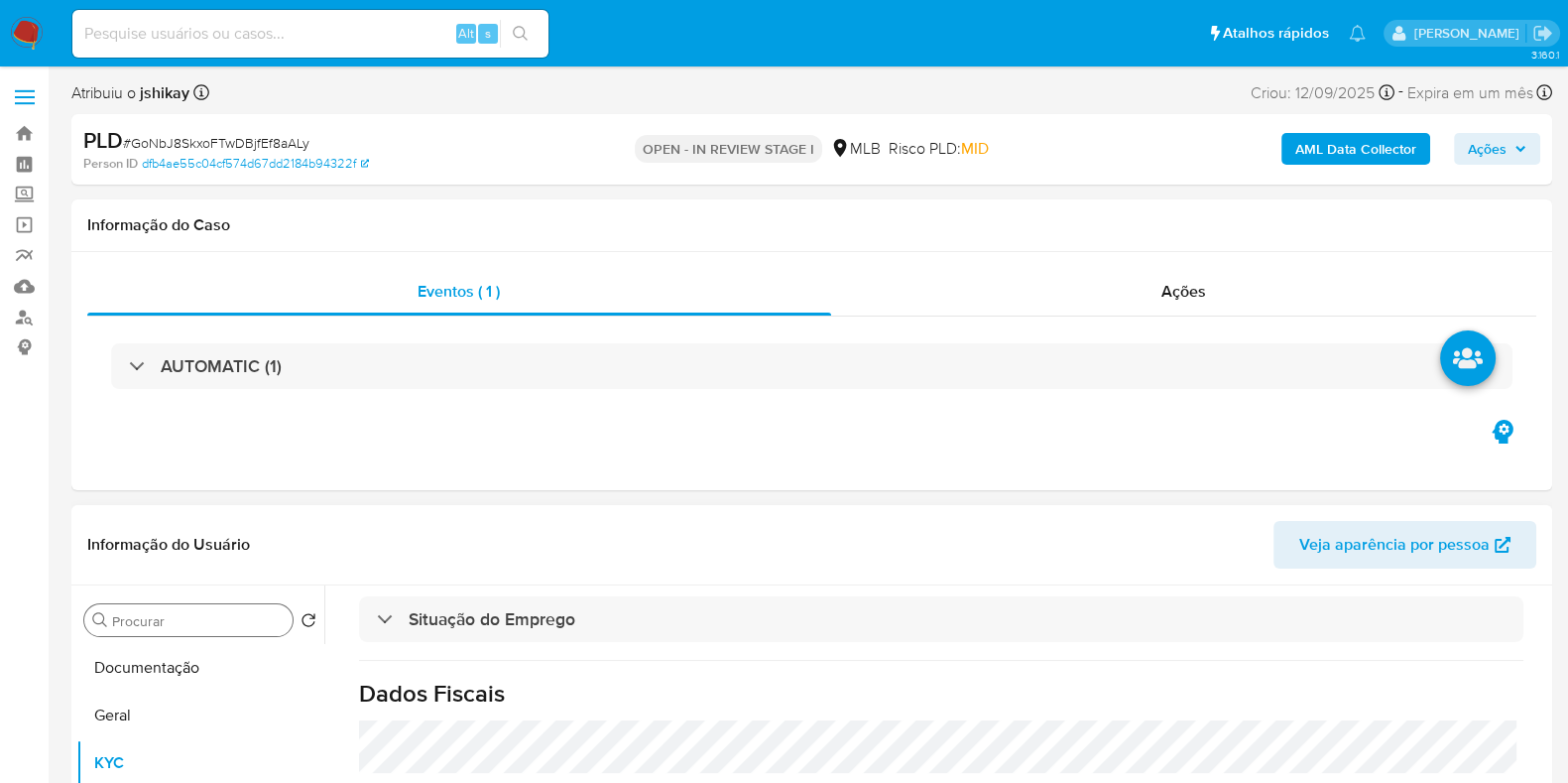
drag, startPoint x: 203, startPoint y: 655, endPoint x: 203, endPoint y: 615, distance: 40.0
click at [203, 656] on button "Documentação" at bounding box center [200, 667] width 248 height 48
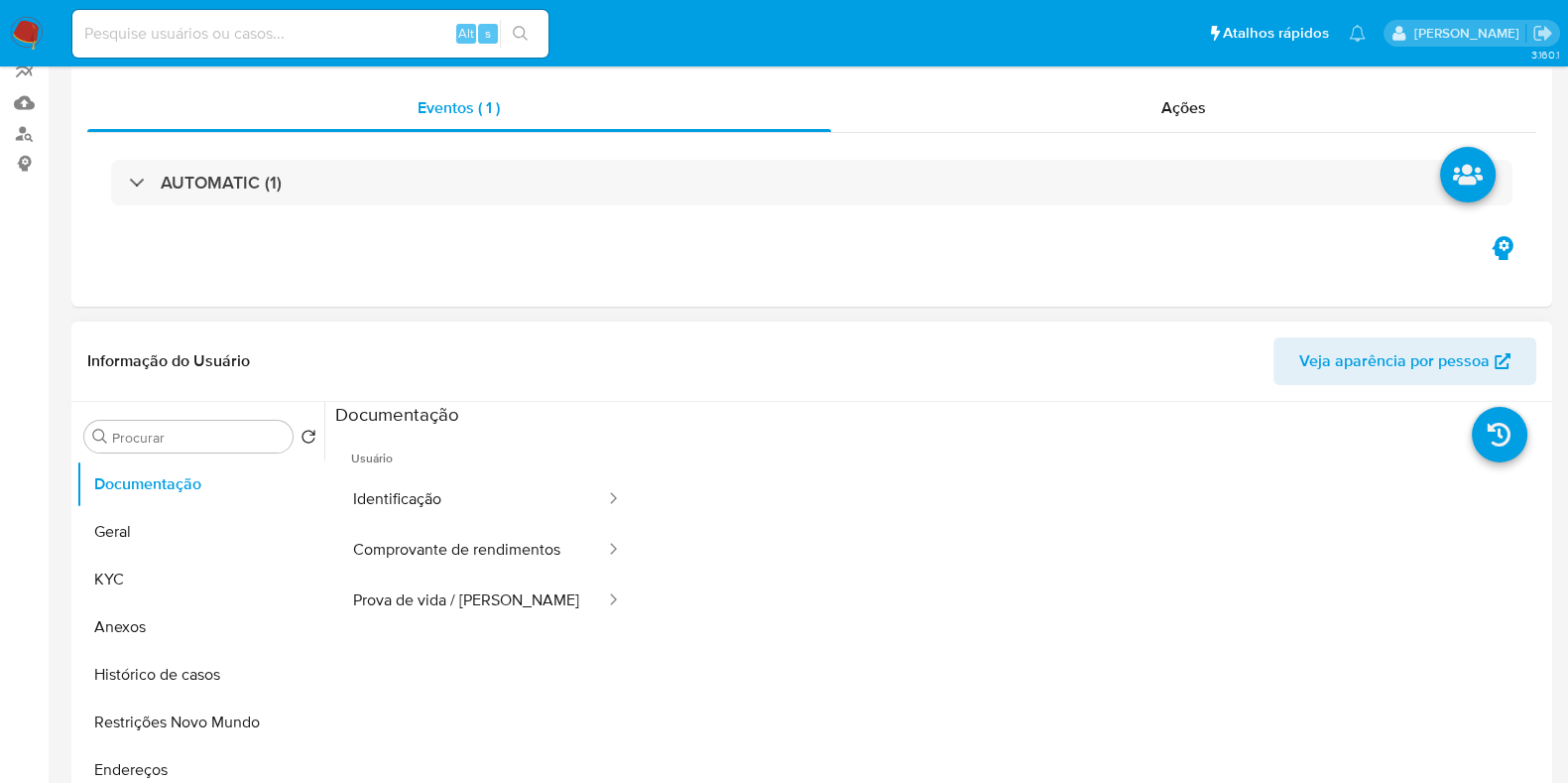
scroll to position [495, 0]
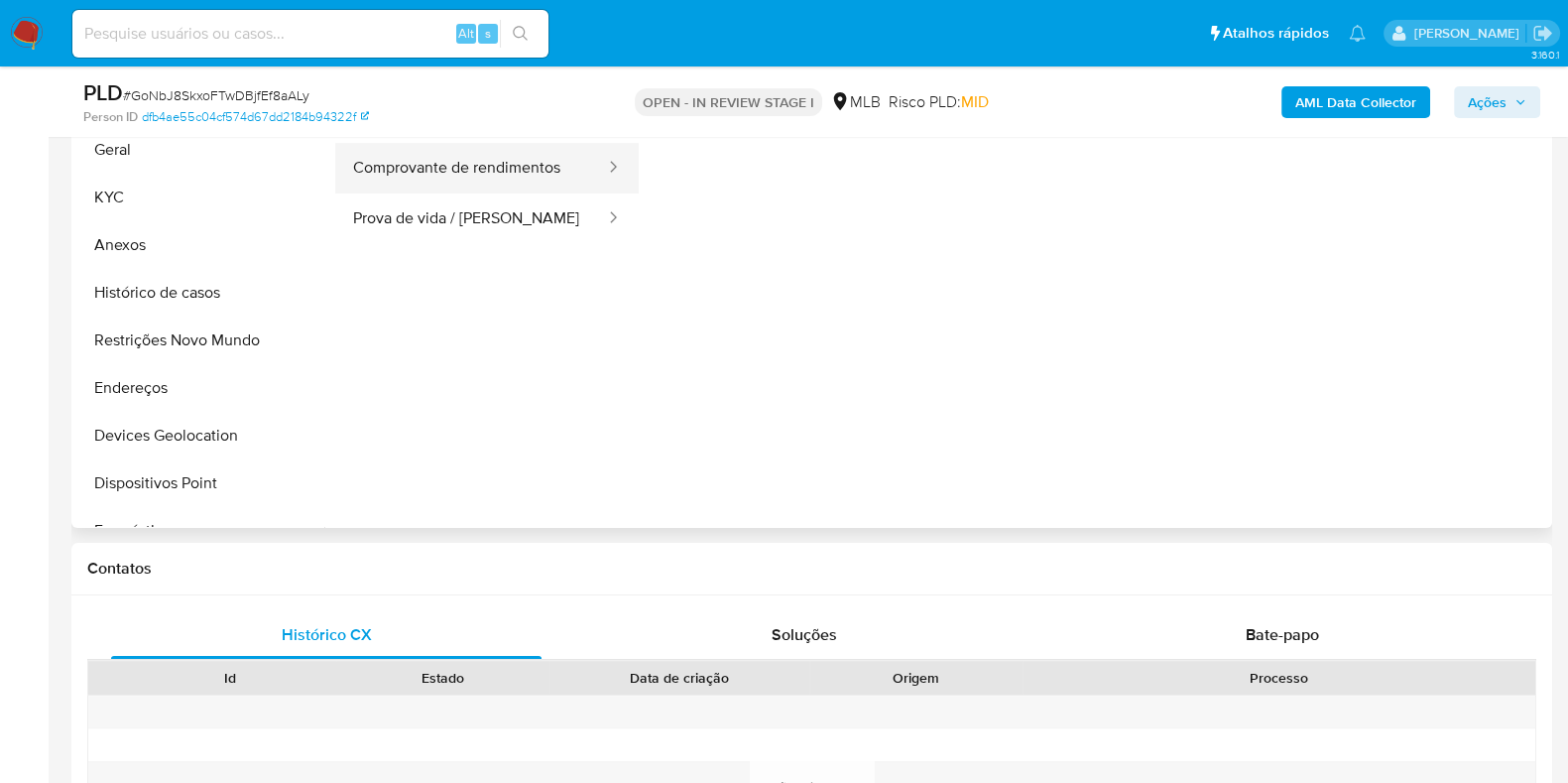
click at [496, 177] on button "Comprovante de rendimentos" at bounding box center [471, 167] width 272 height 51
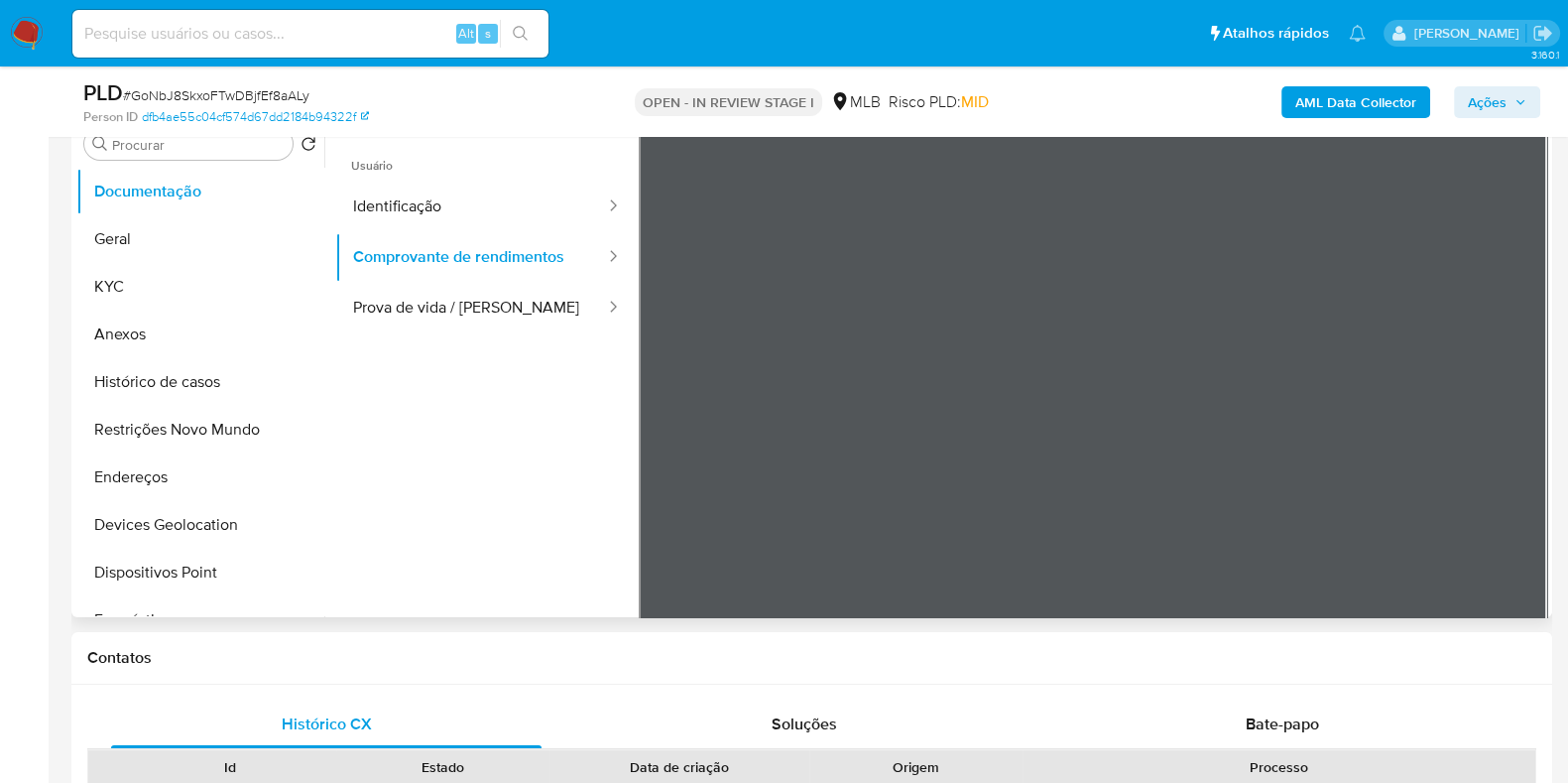
scroll to position [372, 0]
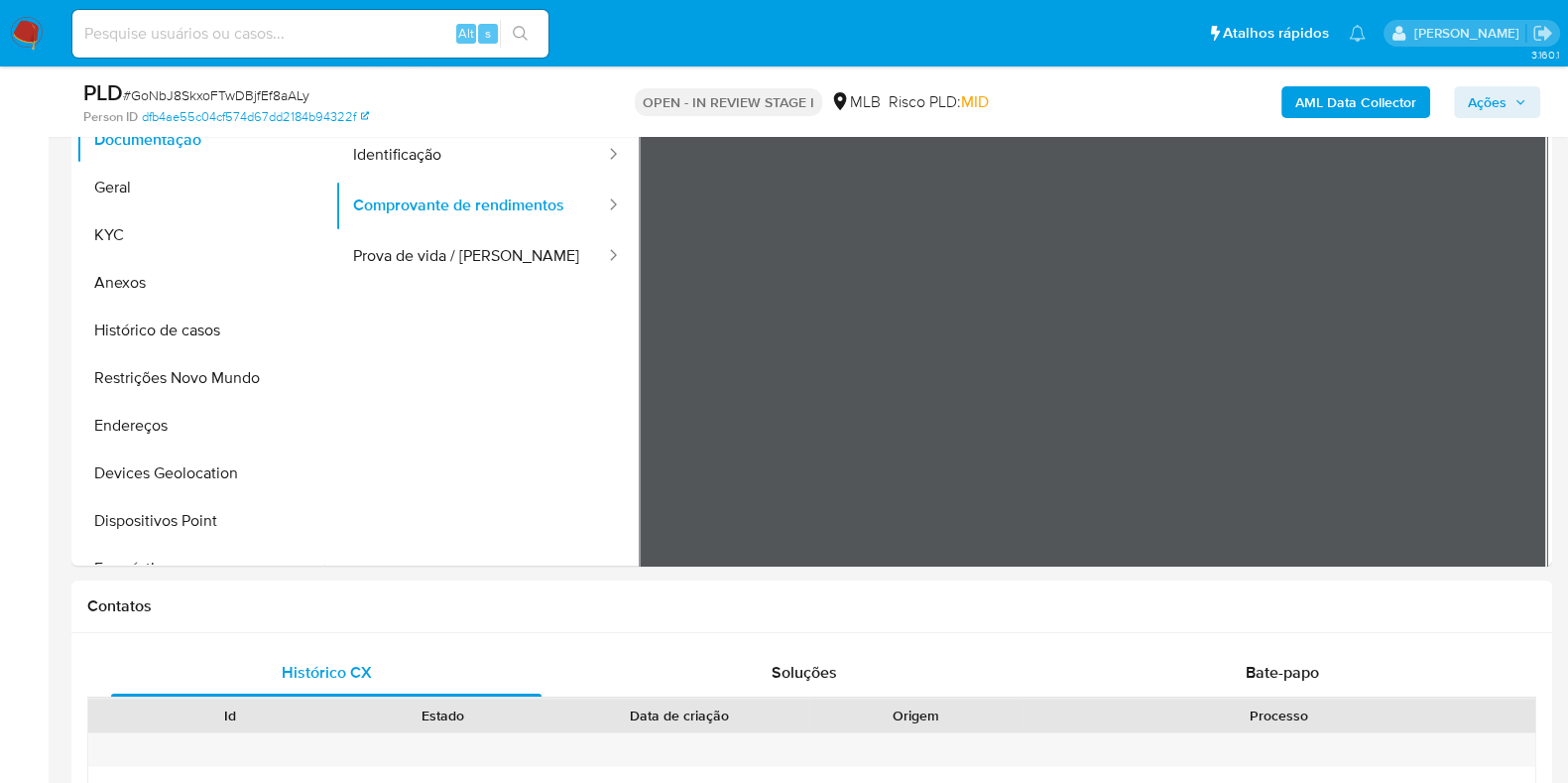
scroll to position [495, 0]
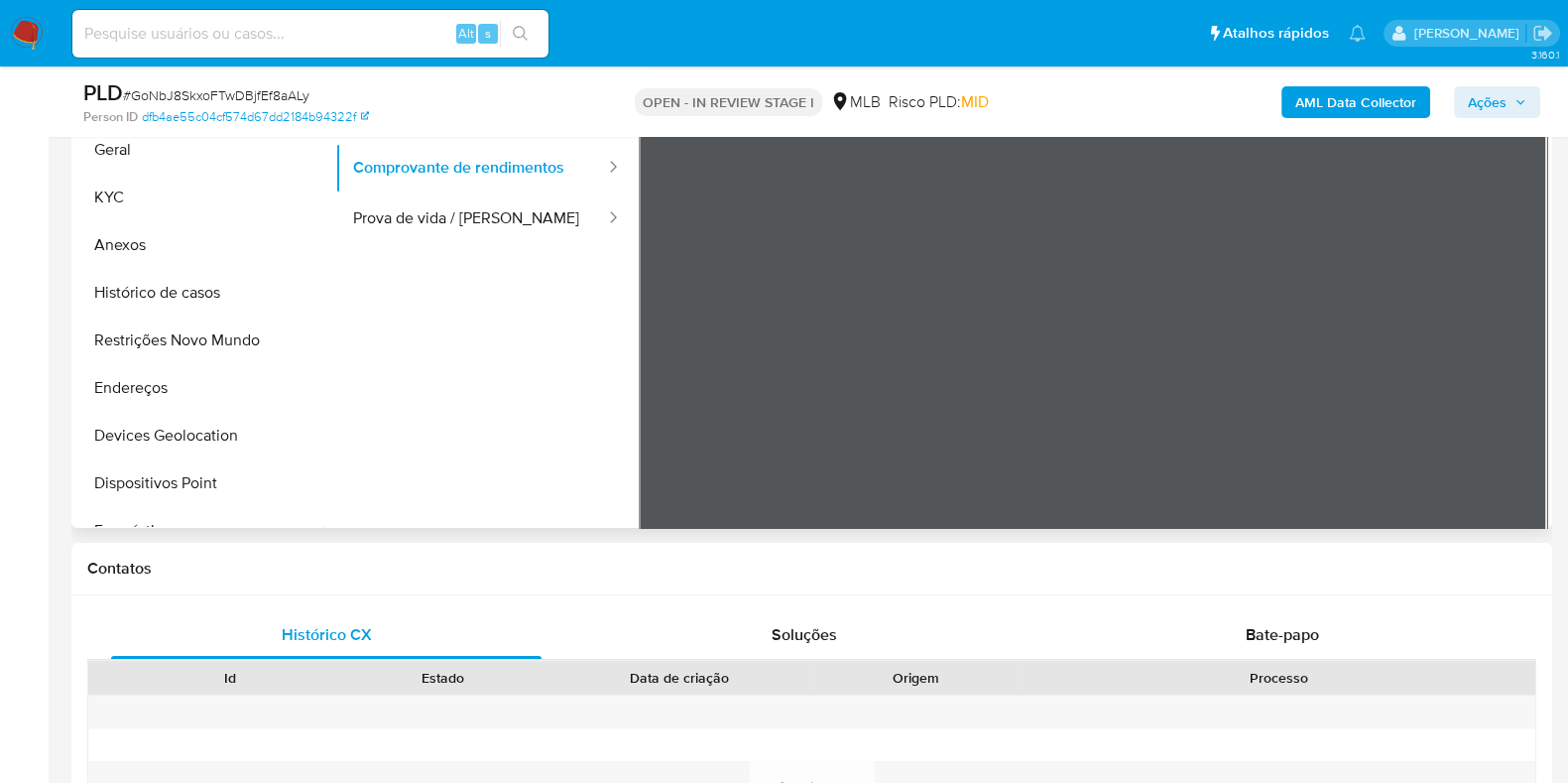
drag, startPoint x: 526, startPoint y: 365, endPoint x: 530, endPoint y: 518, distance: 153.1
click at [530, 518] on ul "Usuário Identificação Comprovante de rendimentos Prova de vida / Selfie" at bounding box center [487, 331] width 304 height 572
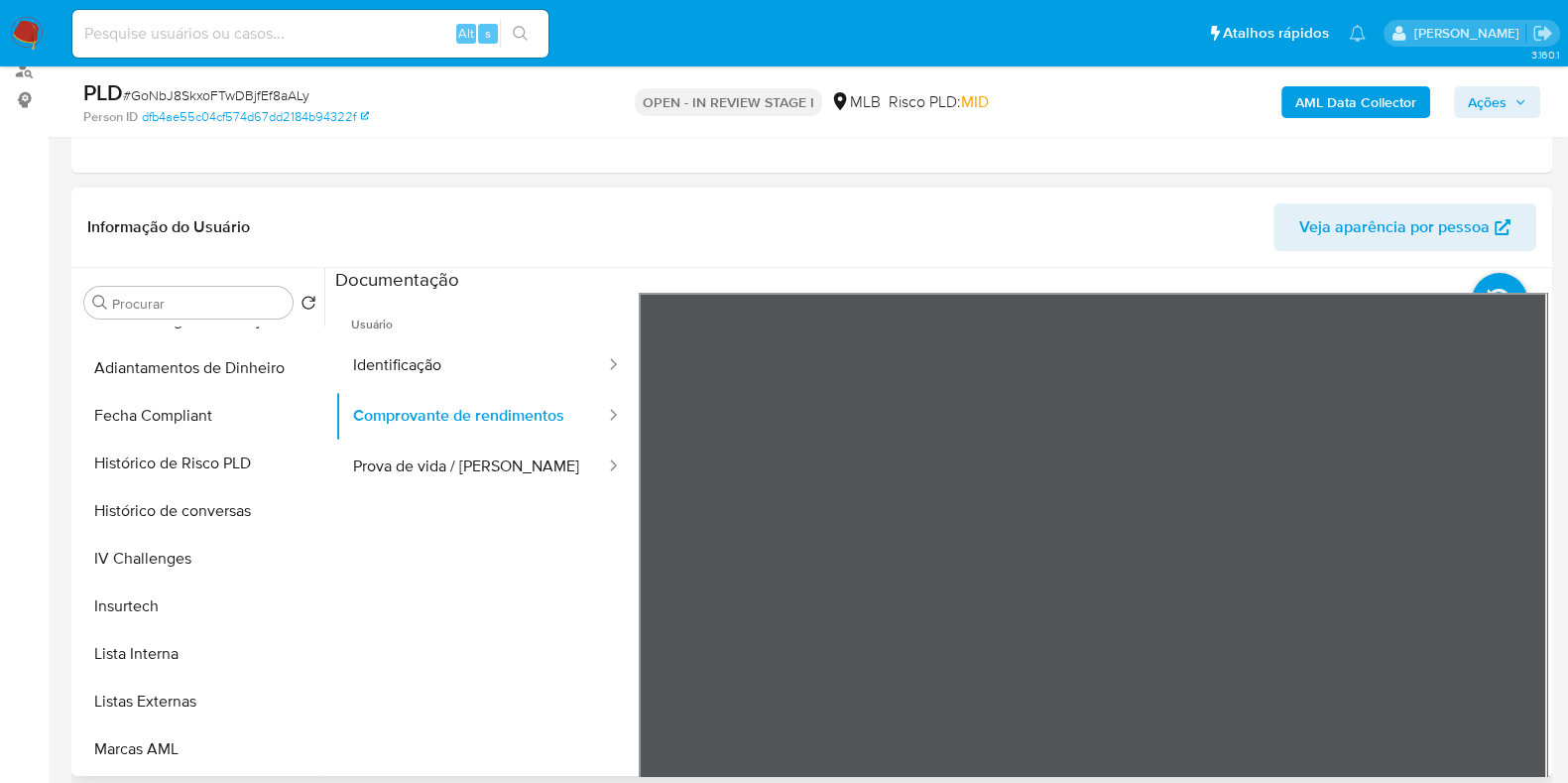
scroll to position [867, 0]
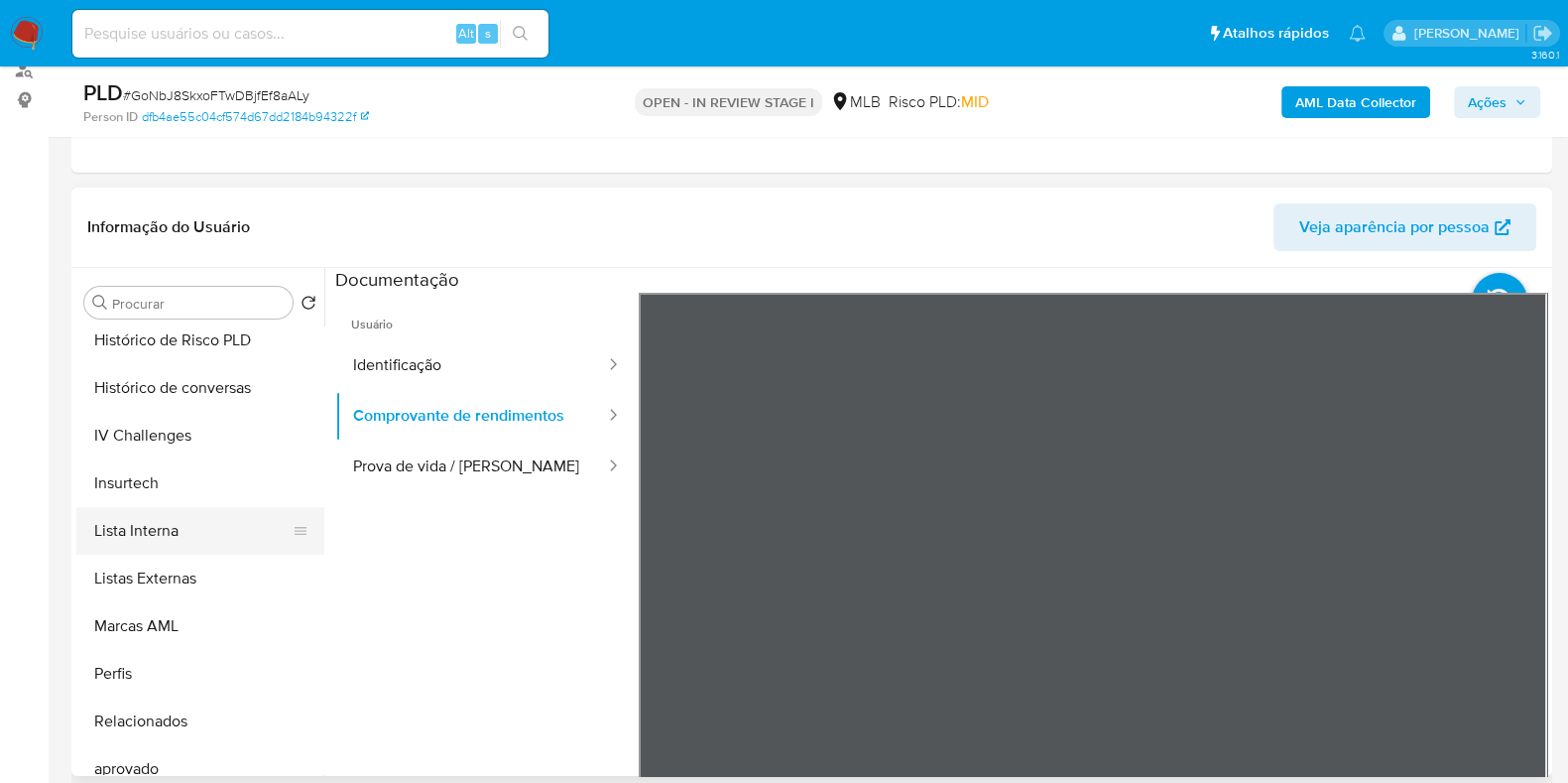
click at [124, 538] on button "Lista Interna" at bounding box center [192, 531] width 232 height 48
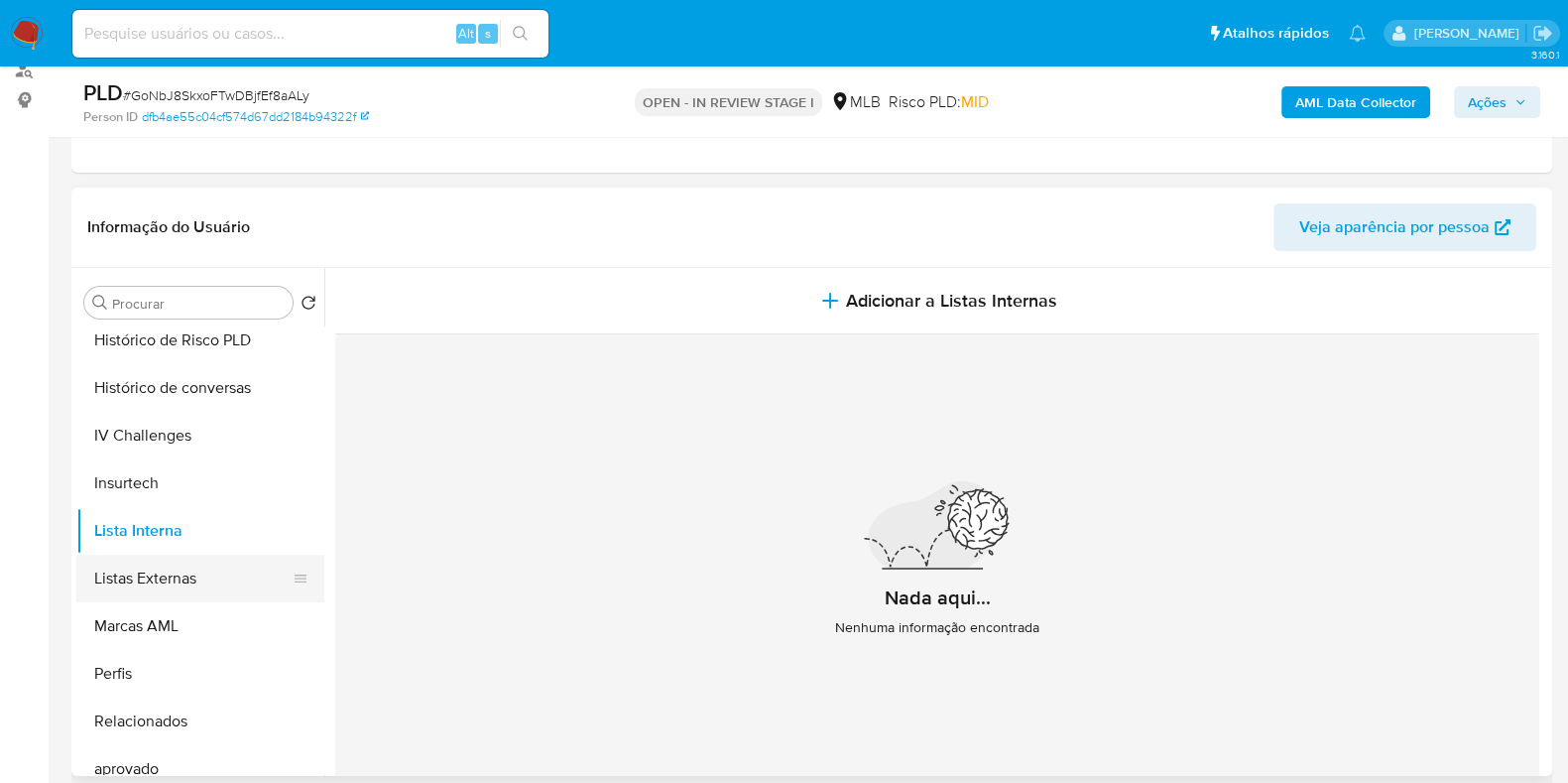
click at [185, 571] on button "Listas Externas" at bounding box center [192, 579] width 232 height 48
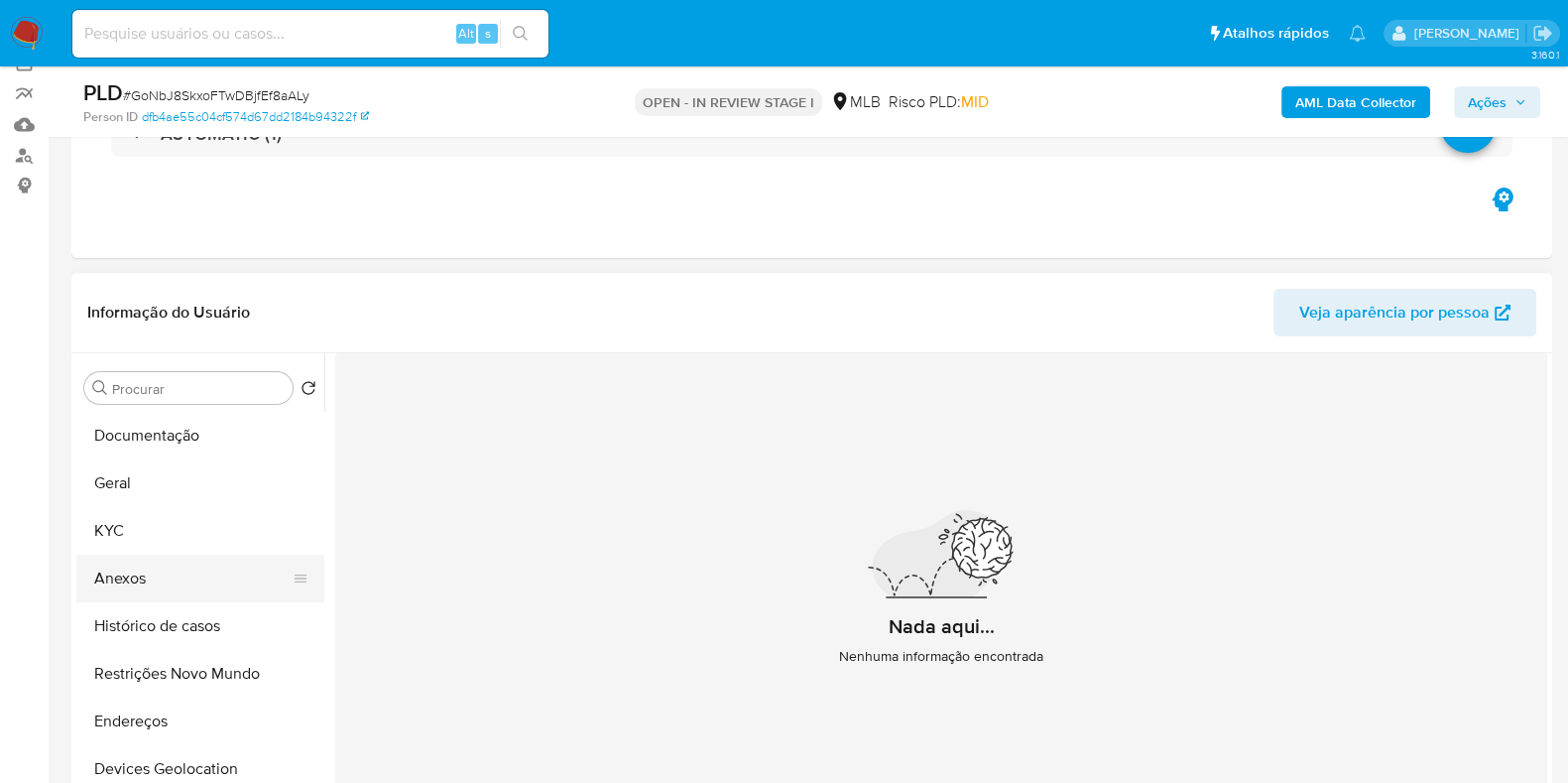
scroll to position [123, 0]
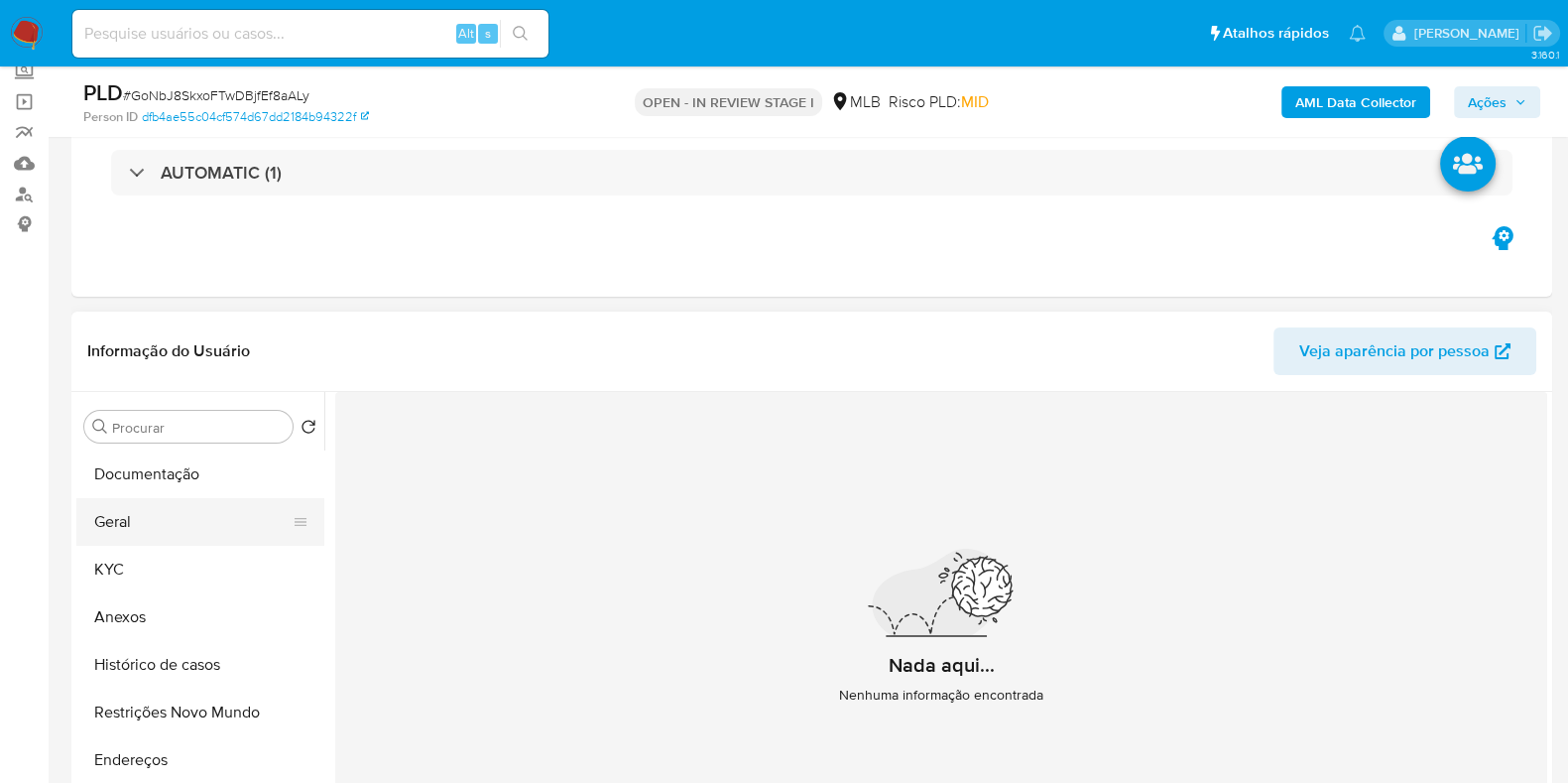
click at [127, 506] on button "Geral" at bounding box center [192, 522] width 232 height 48
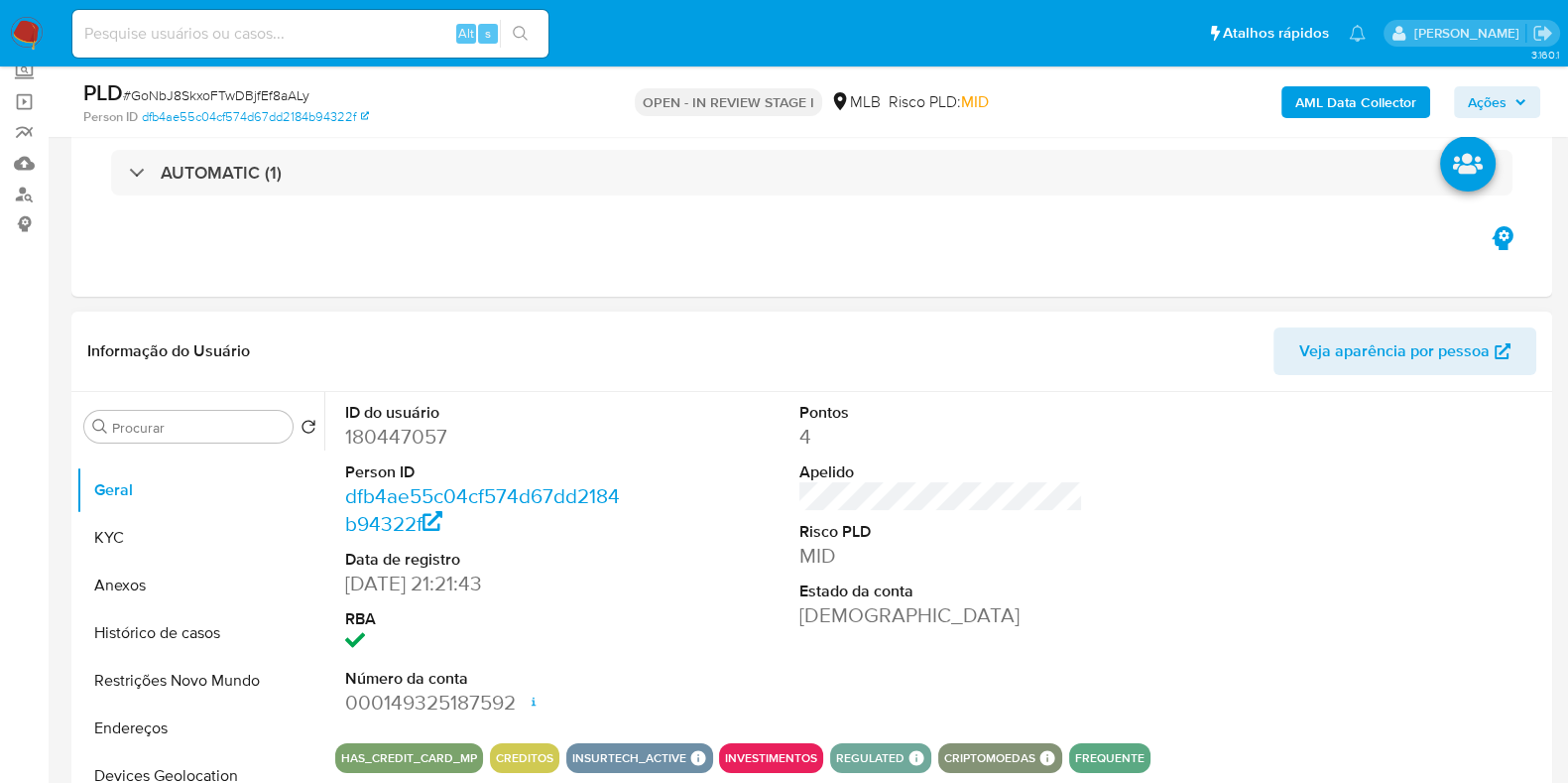
scroll to position [0, 0]
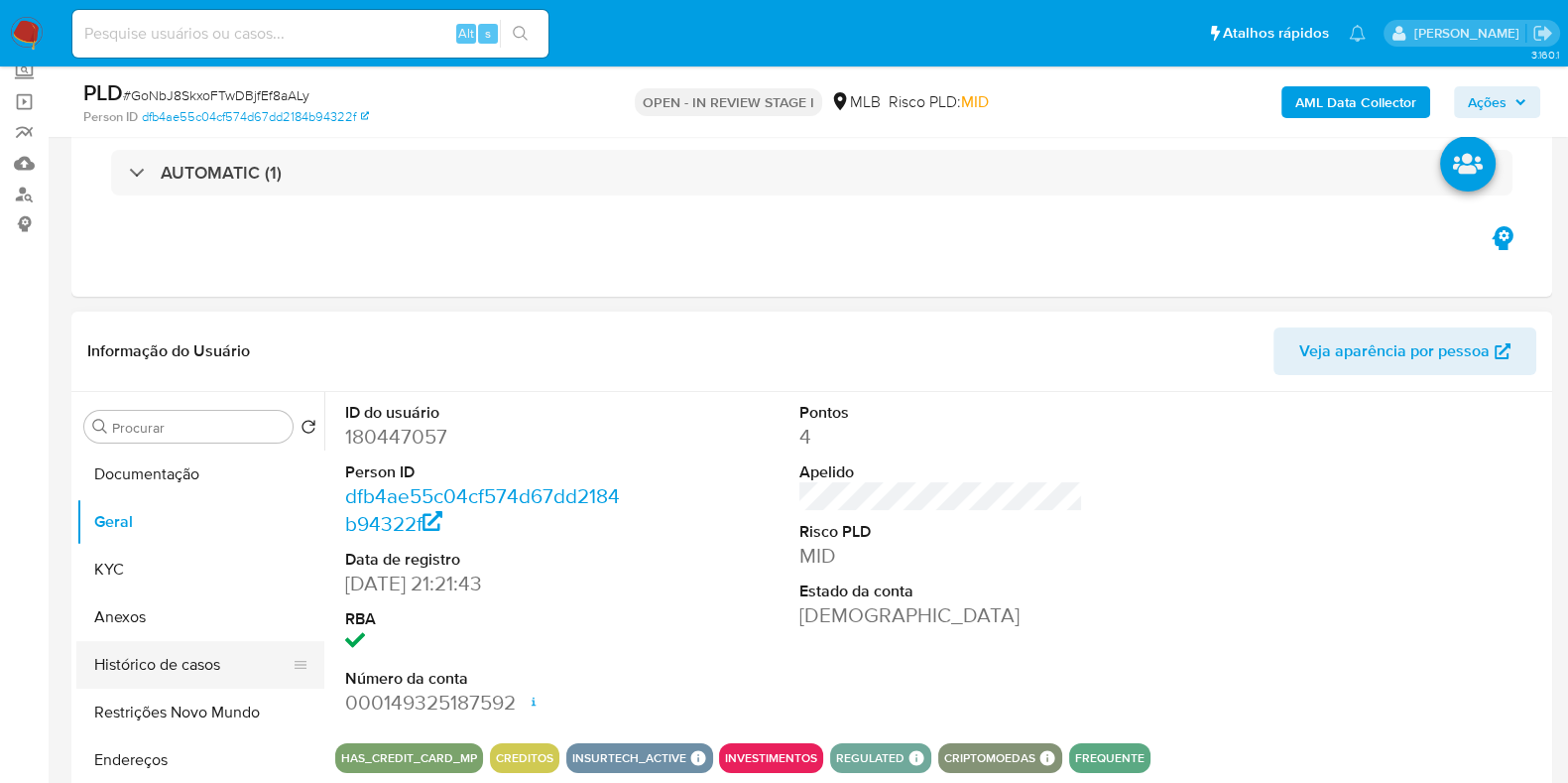
click at [138, 661] on button "Histórico de casos" at bounding box center [192, 664] width 232 height 48
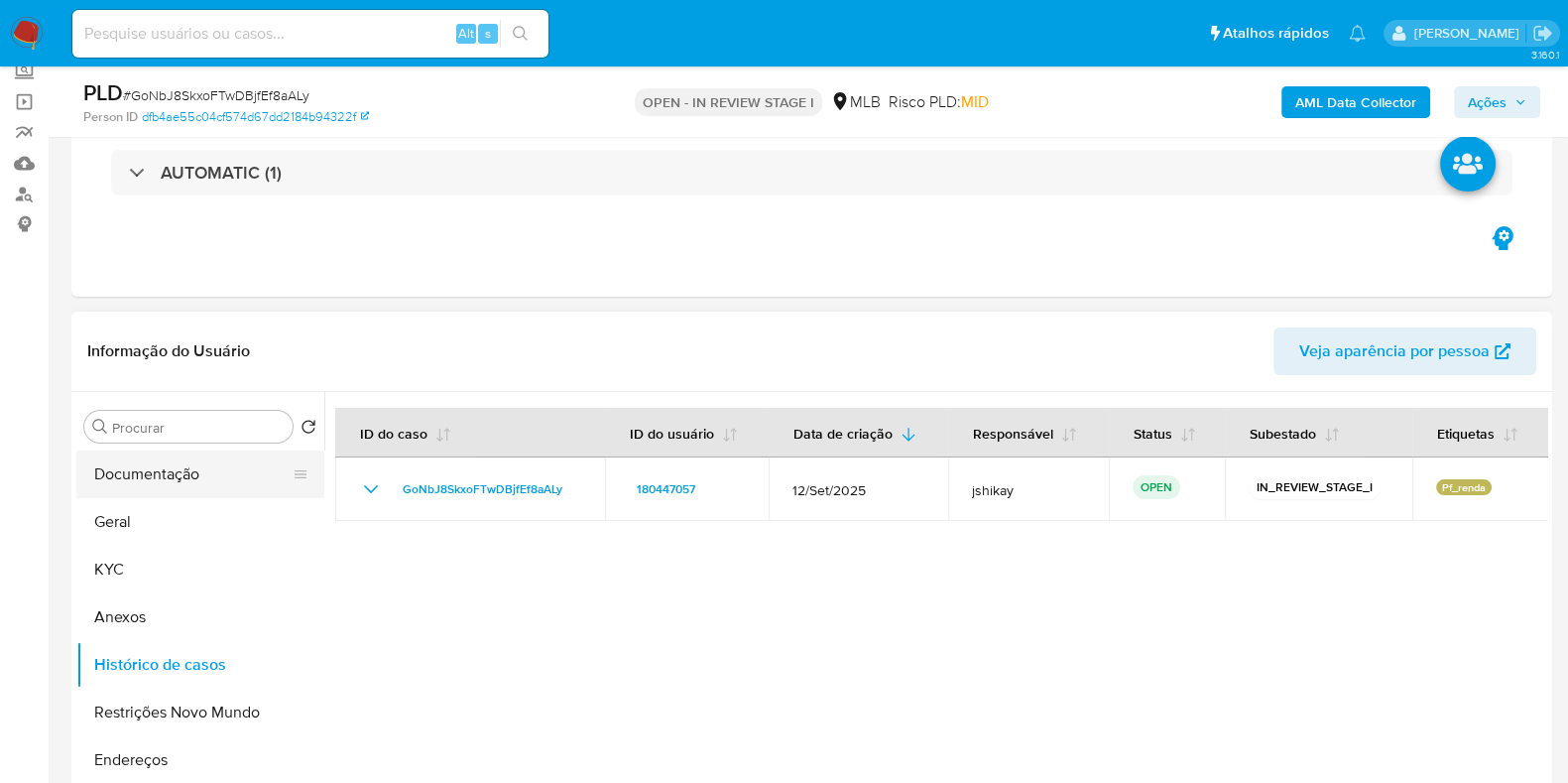
click at [158, 493] on button "Documentação" at bounding box center [192, 474] width 232 height 48
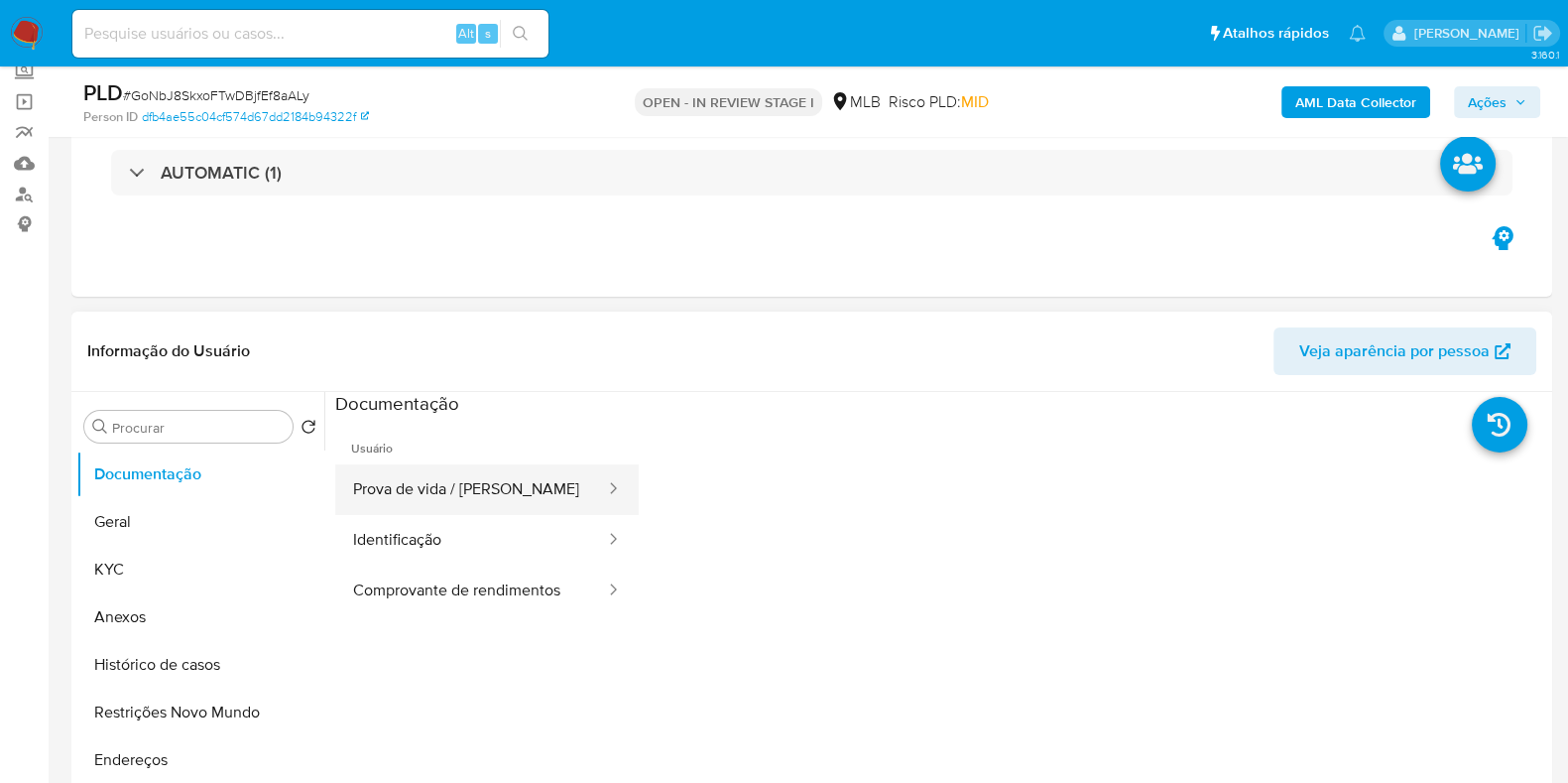
click at [422, 499] on button "Prova de vida / [PERSON_NAME]" at bounding box center [471, 489] width 272 height 51
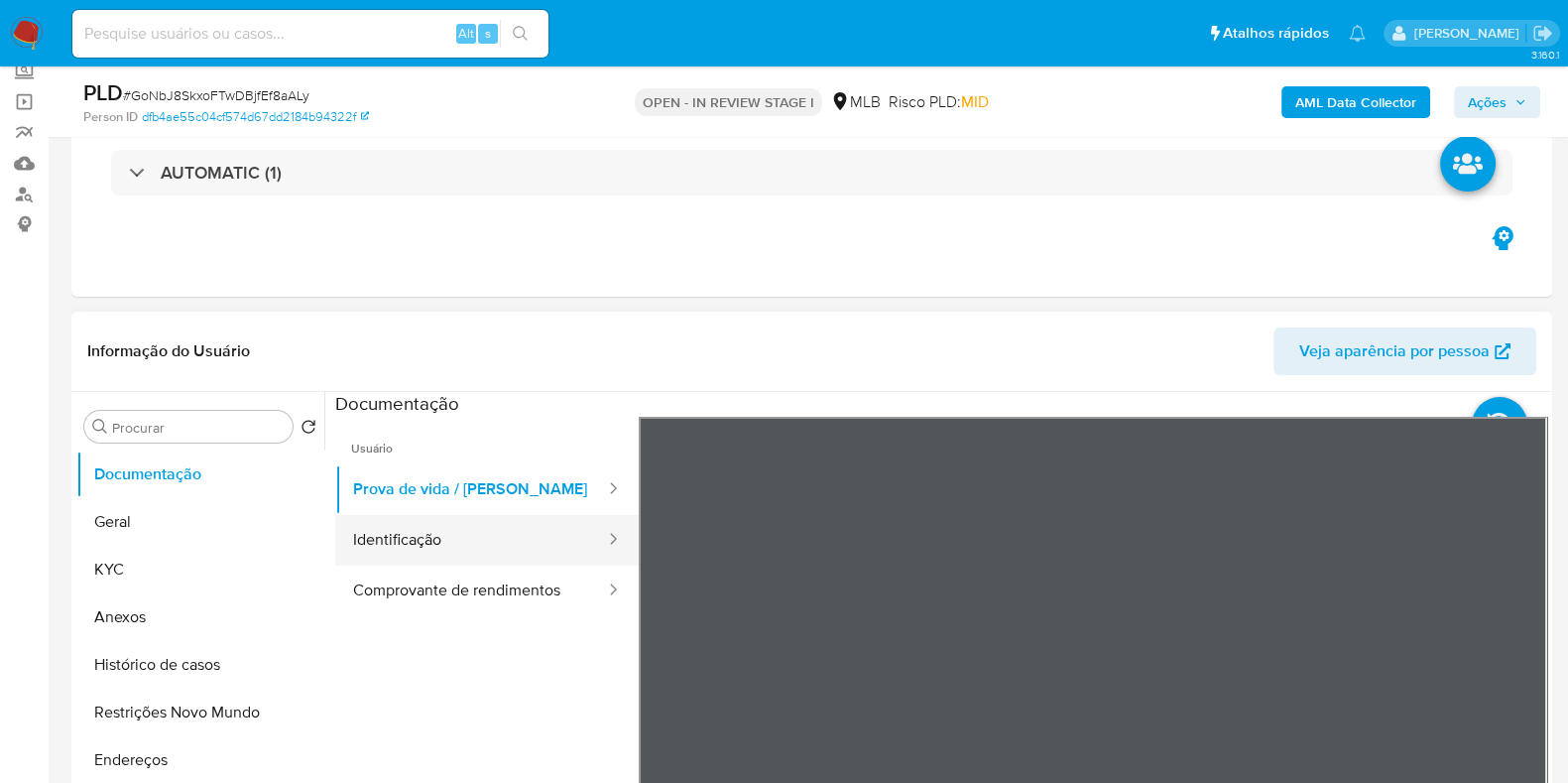
click at [501, 527] on button "Identificação" at bounding box center [471, 540] width 272 height 51
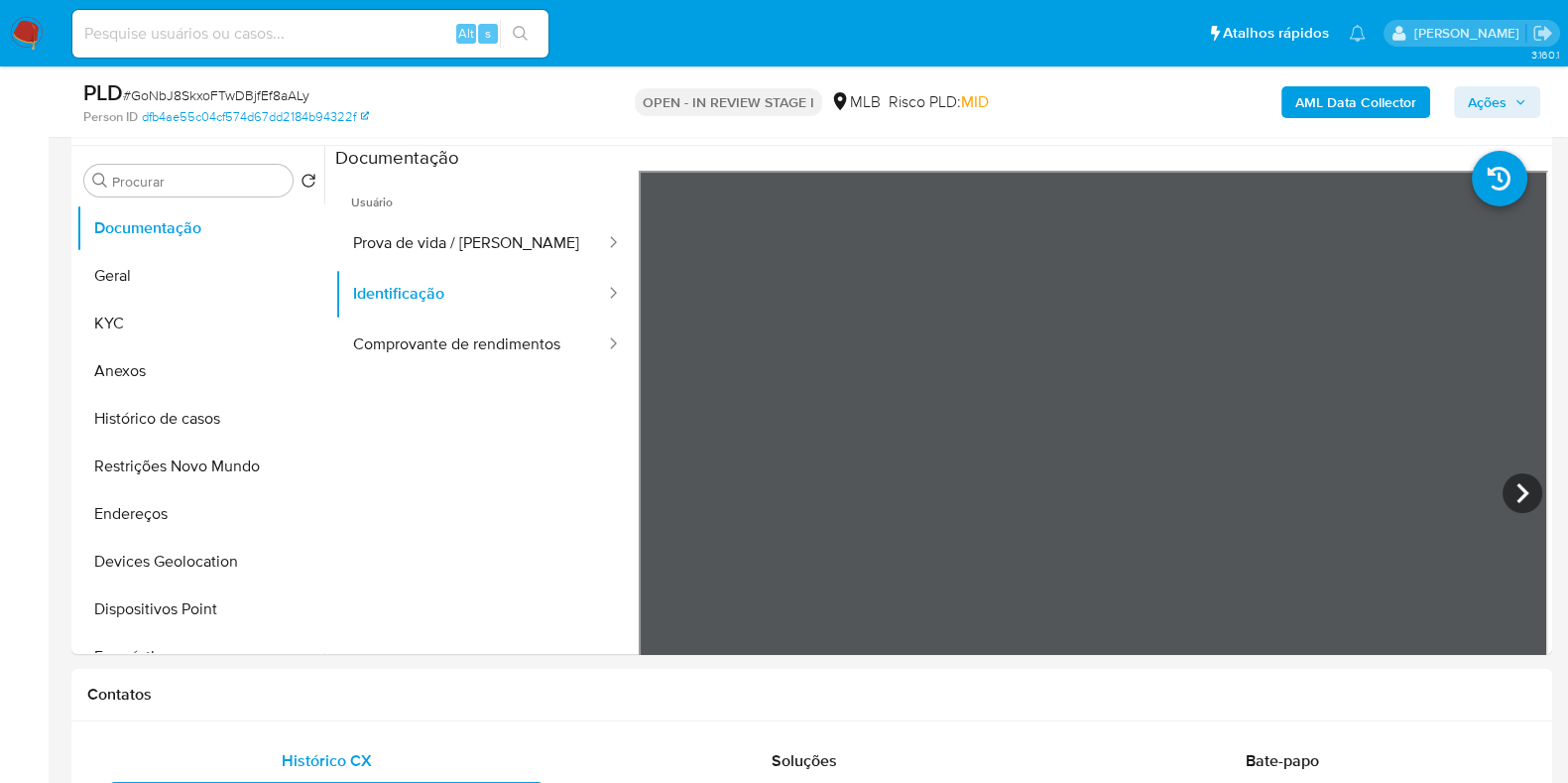
scroll to position [372, 0]
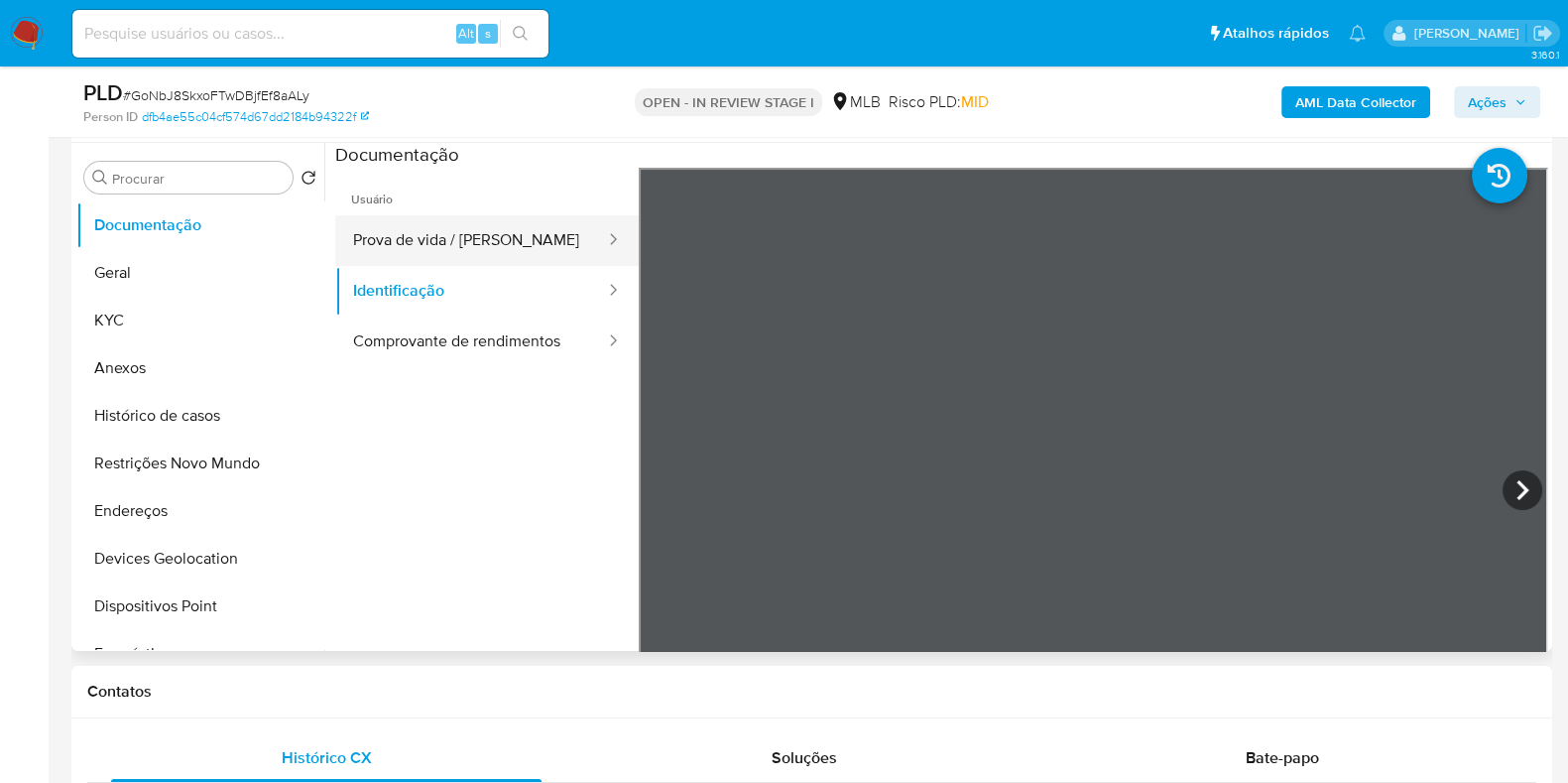
click at [511, 247] on button "Prova de vida / [PERSON_NAME]" at bounding box center [471, 240] width 272 height 51
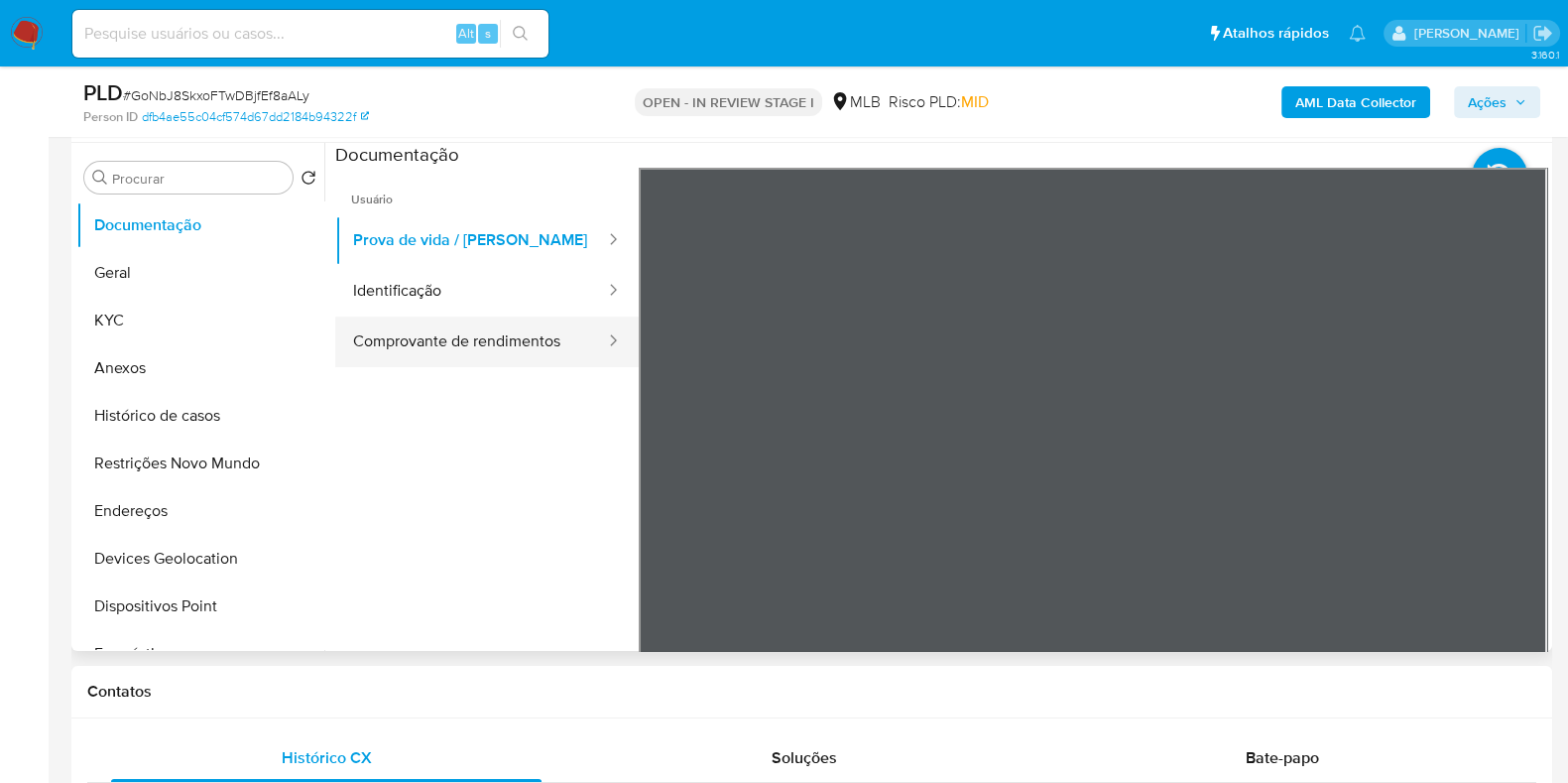
click at [561, 338] on button "Comprovante de rendimentos" at bounding box center [471, 342] width 272 height 51
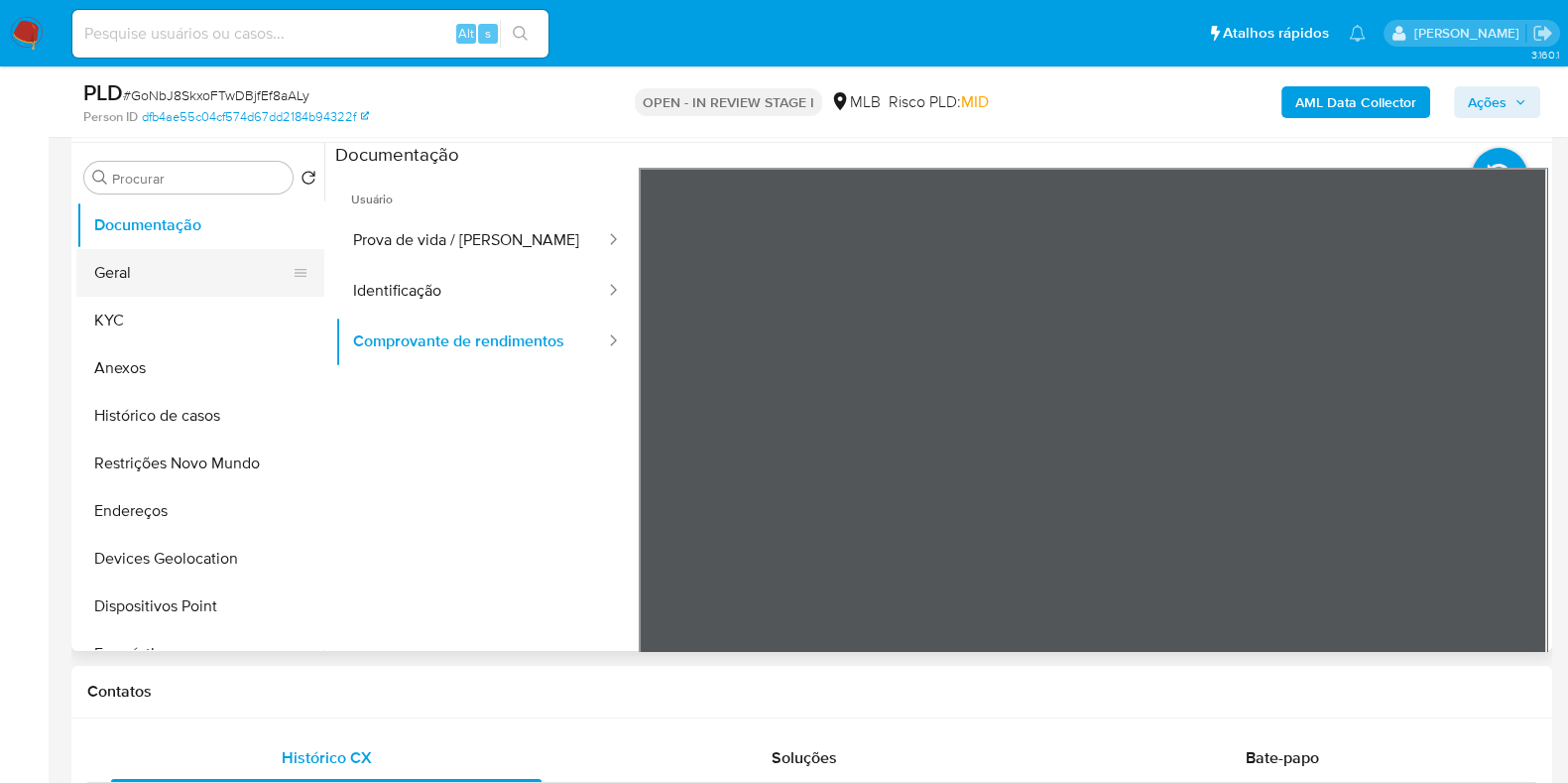
click at [145, 274] on button "Geral" at bounding box center [192, 273] width 232 height 48
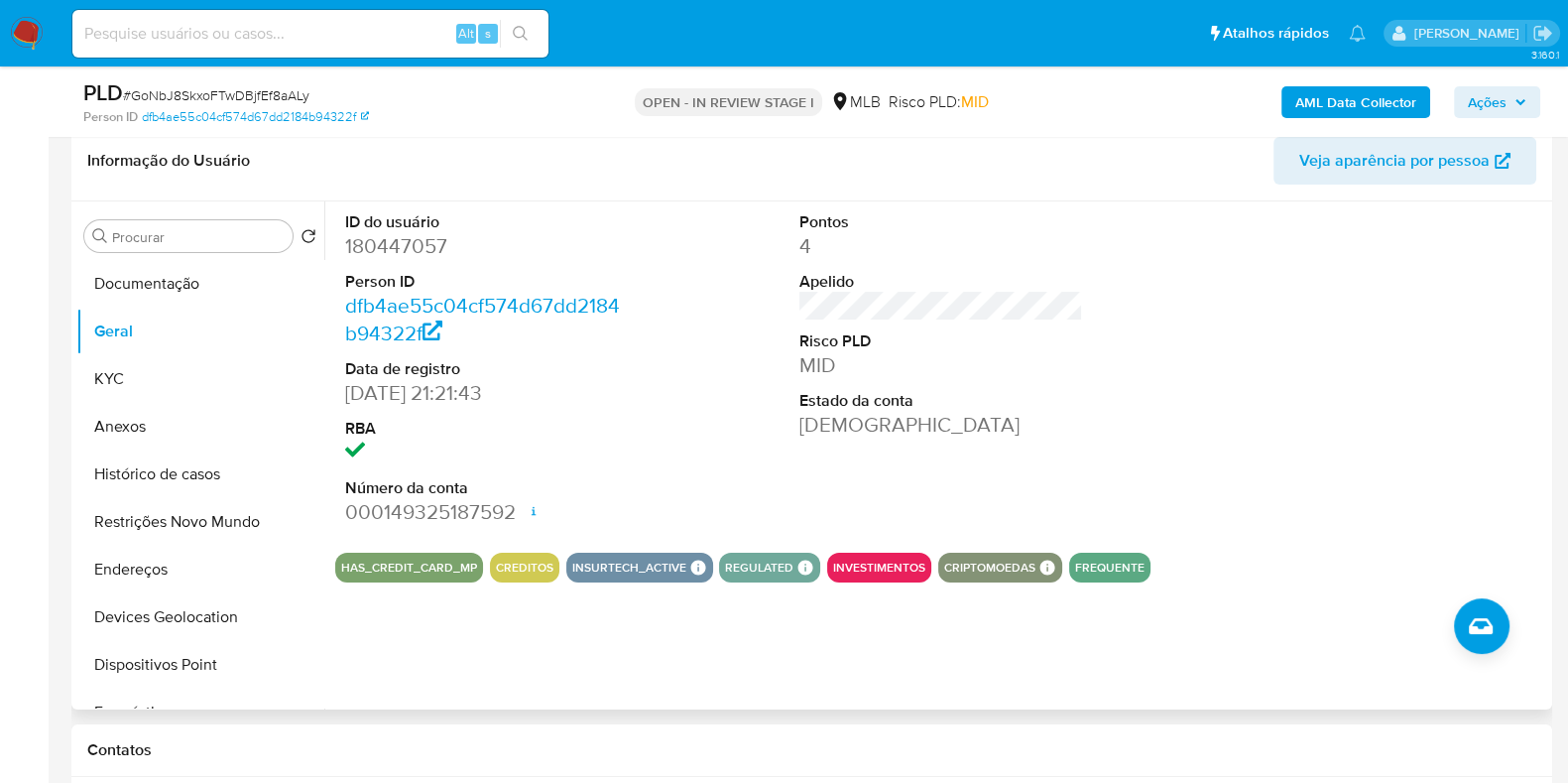
scroll to position [291, 0]
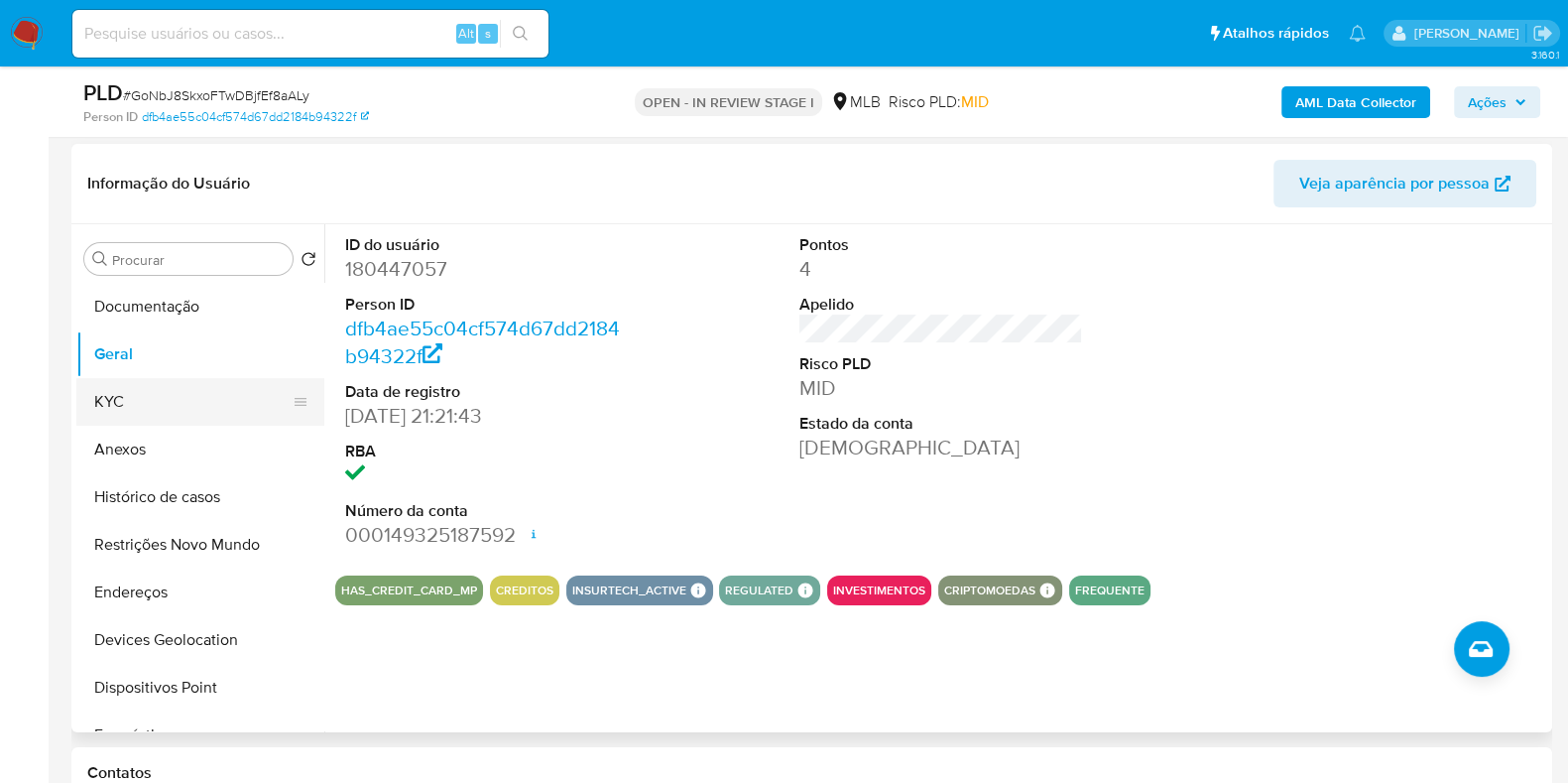
drag, startPoint x: 151, startPoint y: 397, endPoint x: 291, endPoint y: 393, distance: 140.1
click at [151, 398] on button "KYC" at bounding box center [192, 401] width 232 height 48
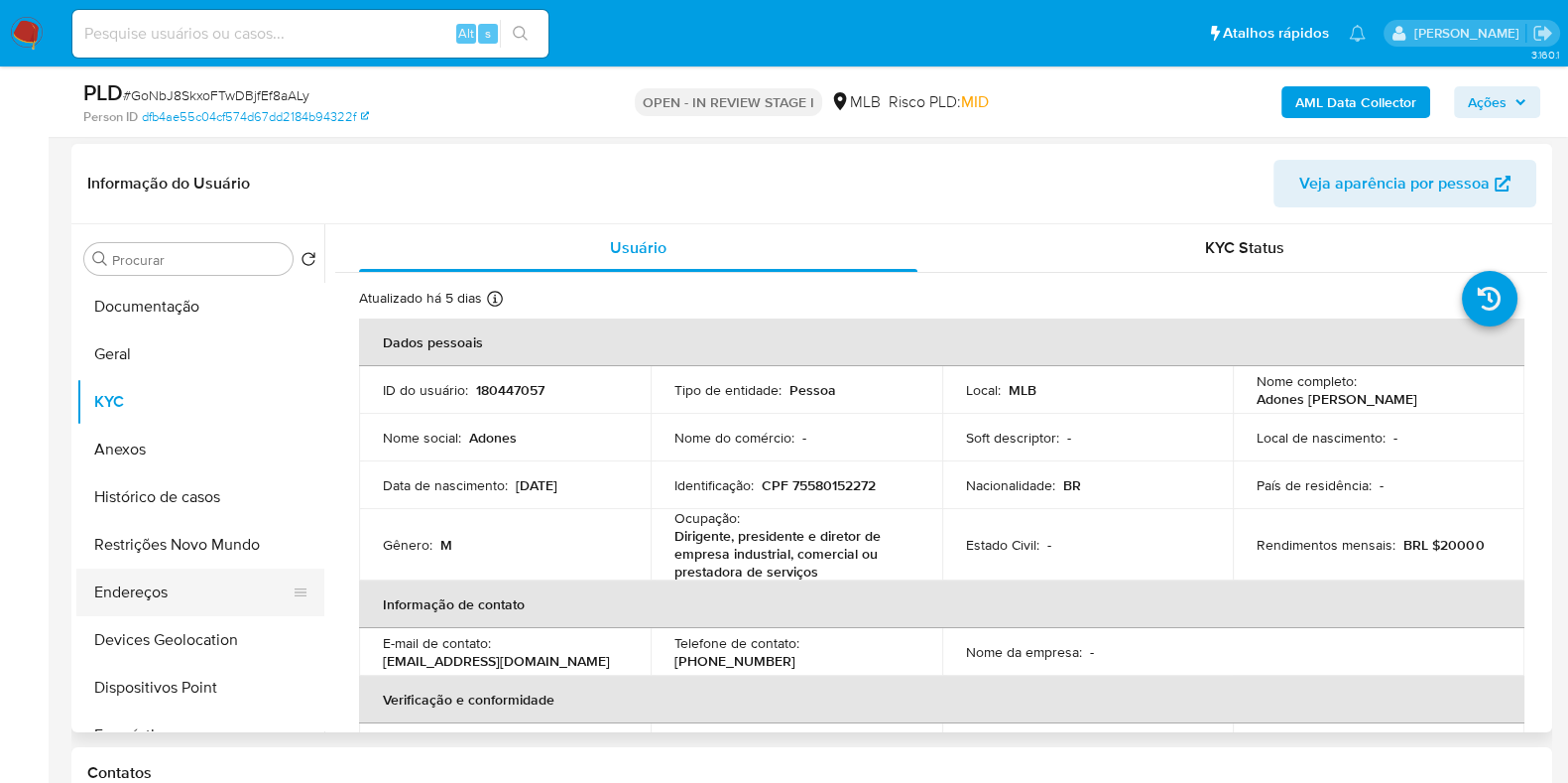
drag, startPoint x: 143, startPoint y: 569, endPoint x: 852, endPoint y: 567, distance: 709.0
click at [148, 569] on button "Endereços" at bounding box center [200, 593] width 248 height 48
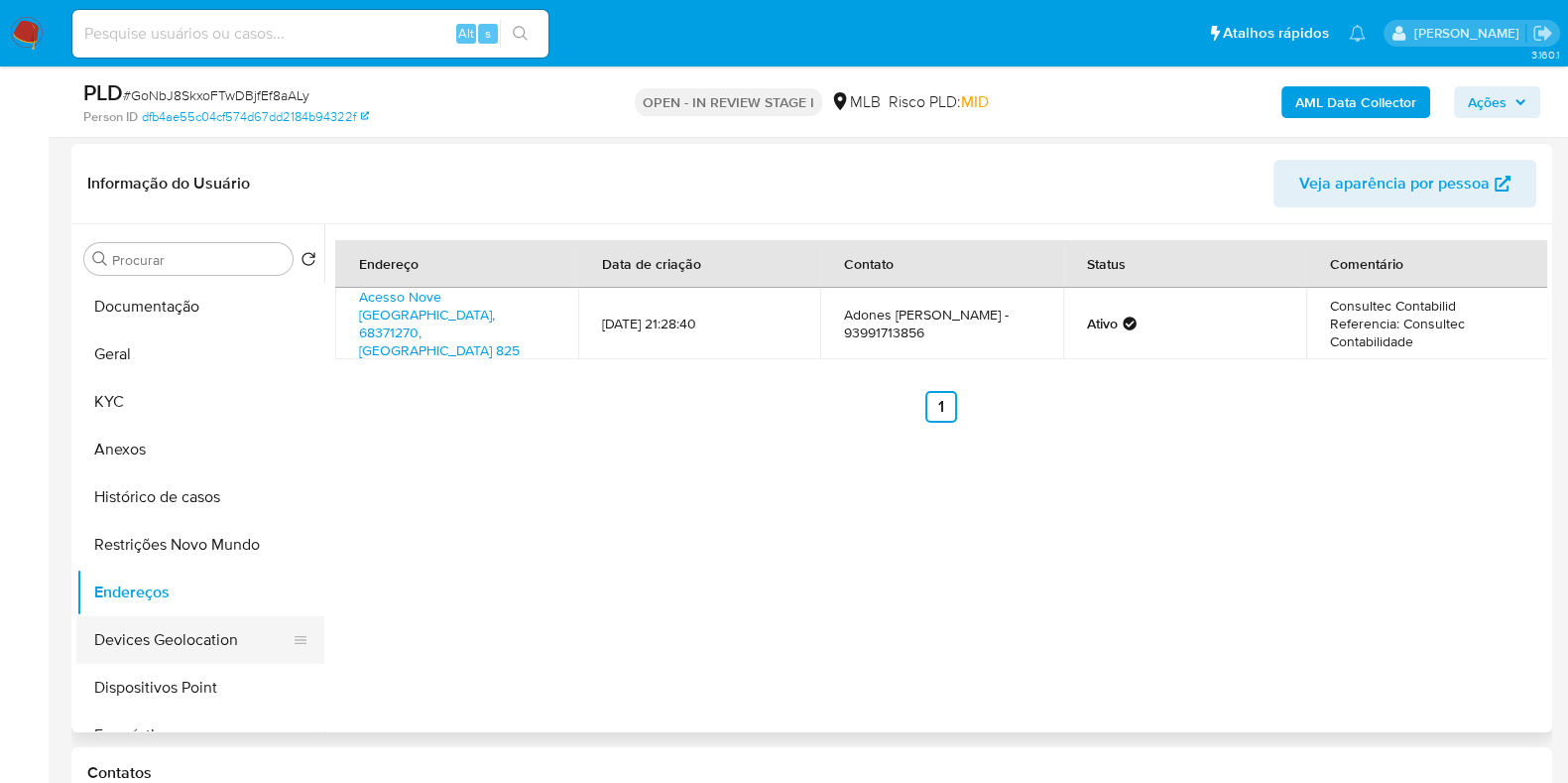
drag, startPoint x: 162, startPoint y: 634, endPoint x: 576, endPoint y: 588, distance: 416.5
click at [164, 634] on button "Devices Geolocation" at bounding box center [200, 640] width 248 height 48
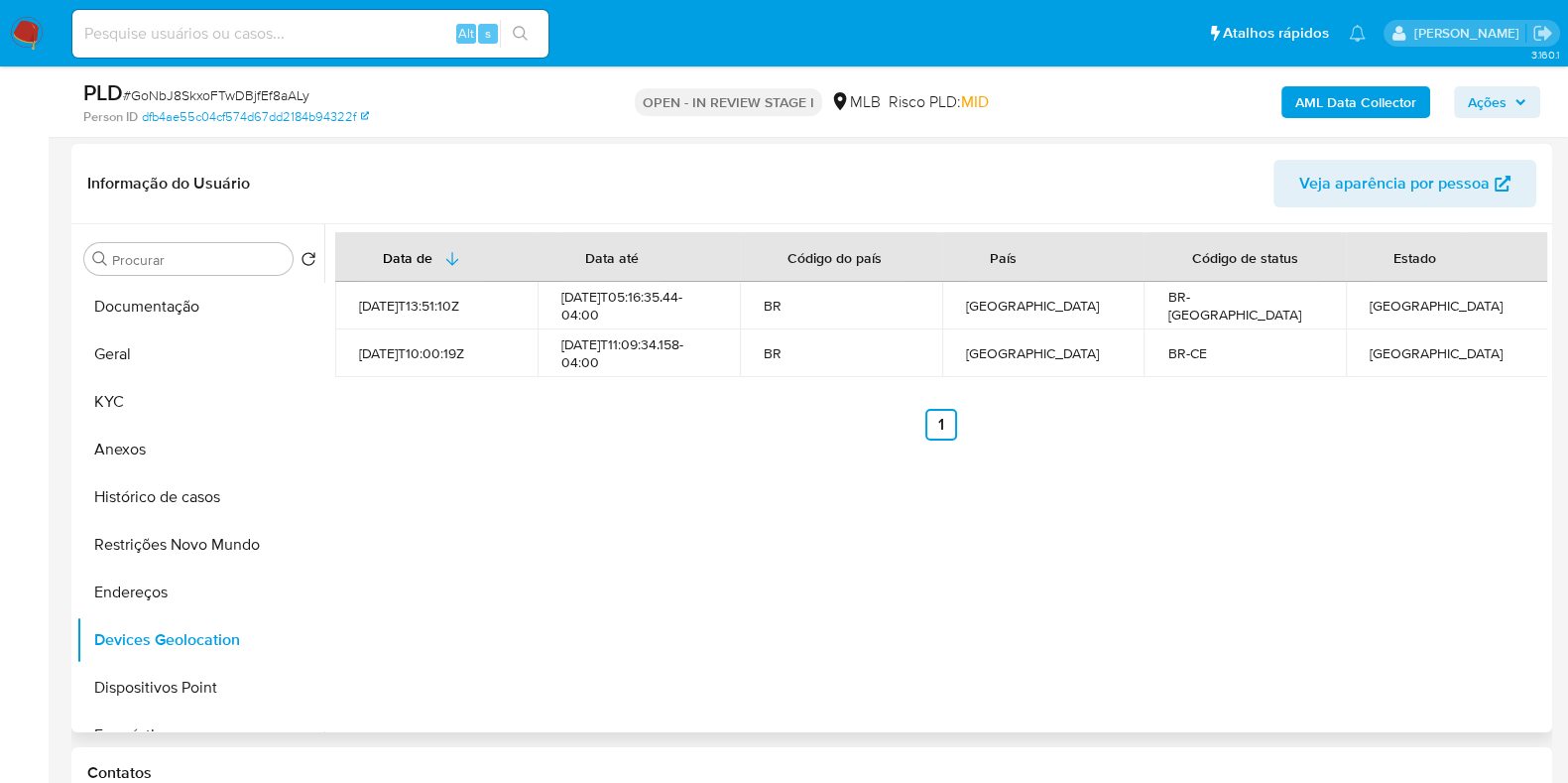
drag, startPoint x: 175, startPoint y: 549, endPoint x: 441, endPoint y: 519, distance: 267.7
click at [177, 548] on button "Restrições Novo Mundo" at bounding box center [200, 545] width 248 height 48
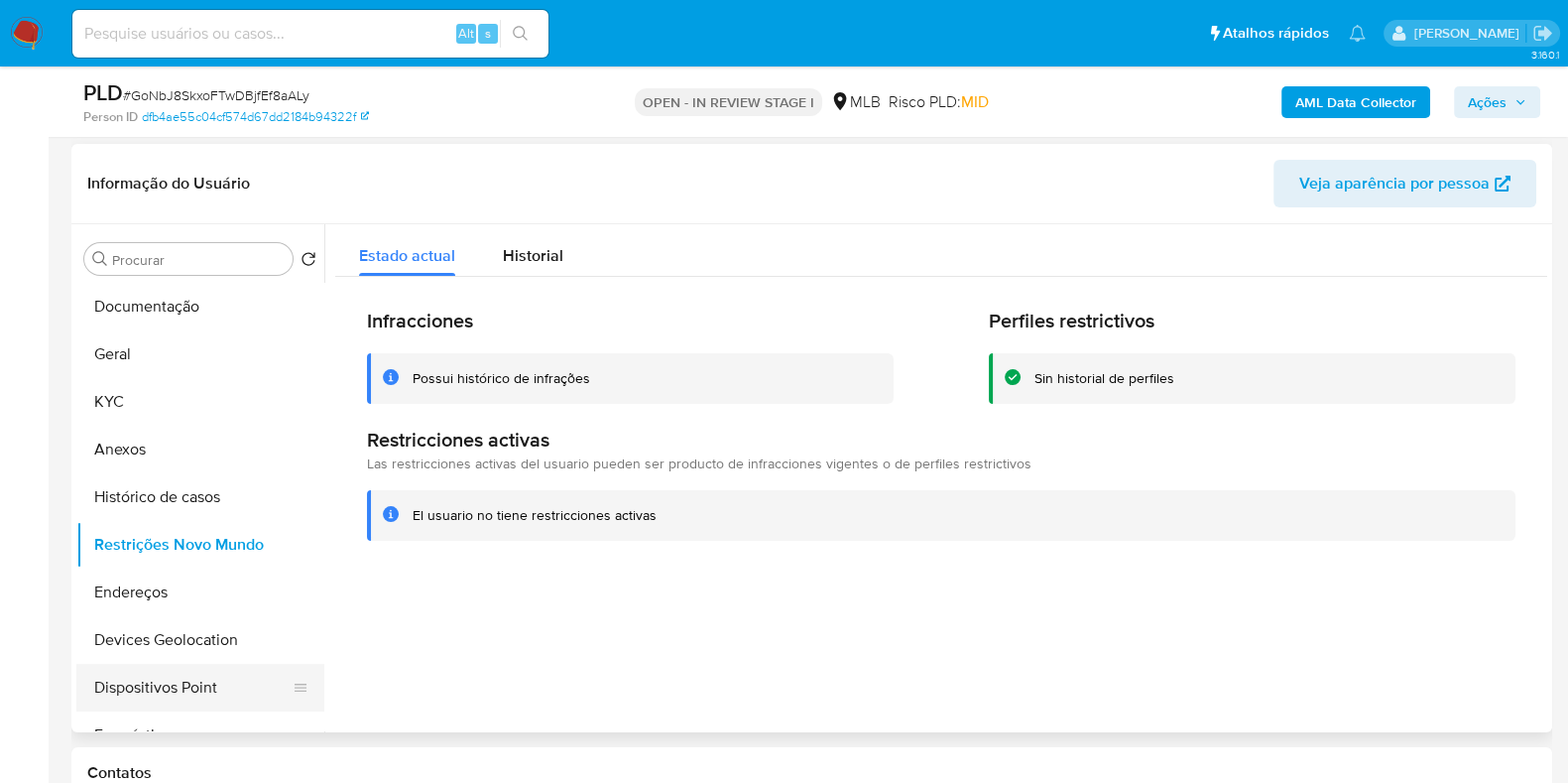
drag, startPoint x: 211, startPoint y: 689, endPoint x: 661, endPoint y: 638, distance: 452.9
click at [211, 688] on button "Dispositivos Point" at bounding box center [200, 687] width 248 height 48
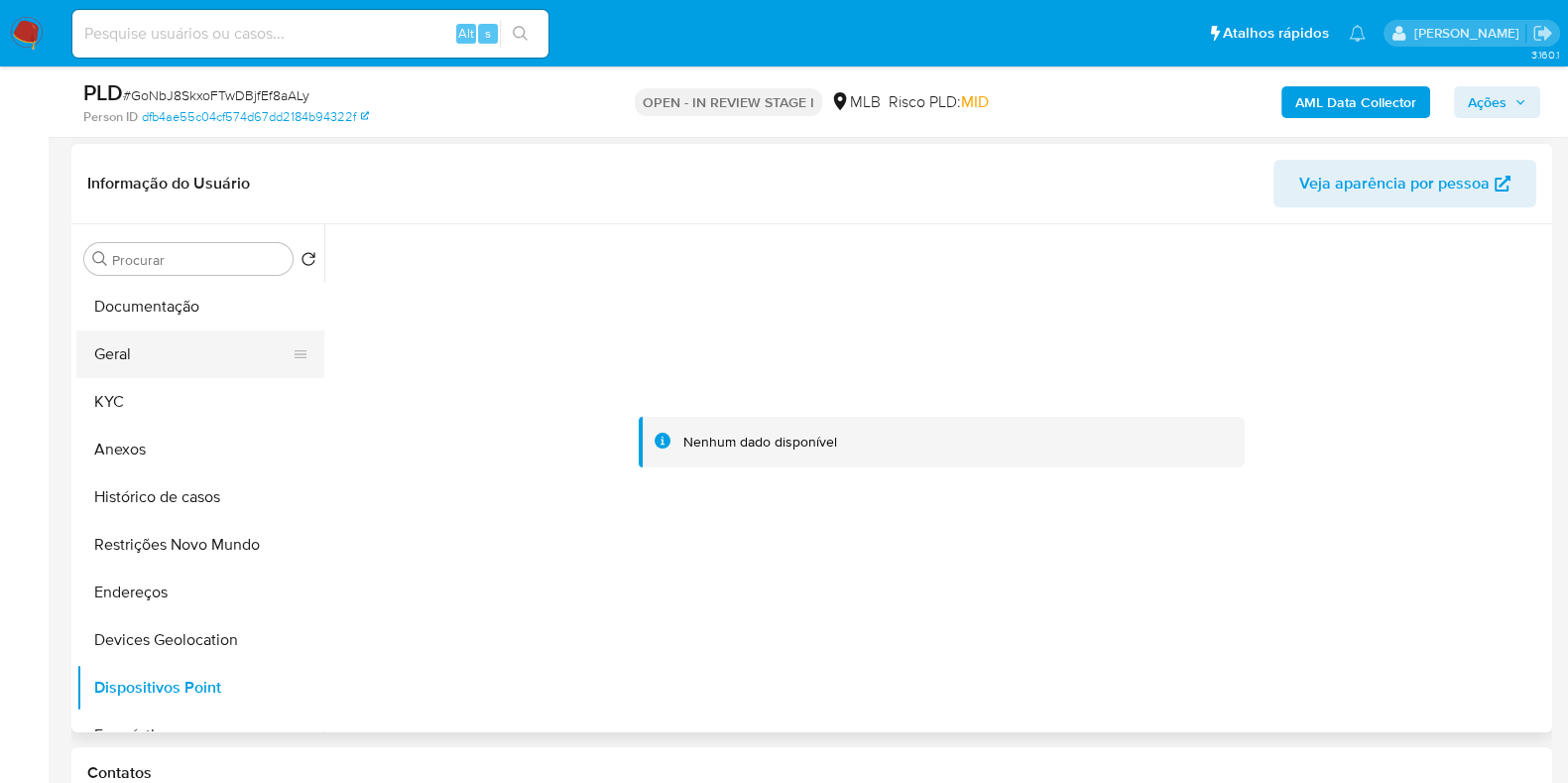
click at [155, 376] on button "Geral" at bounding box center [192, 355] width 232 height 48
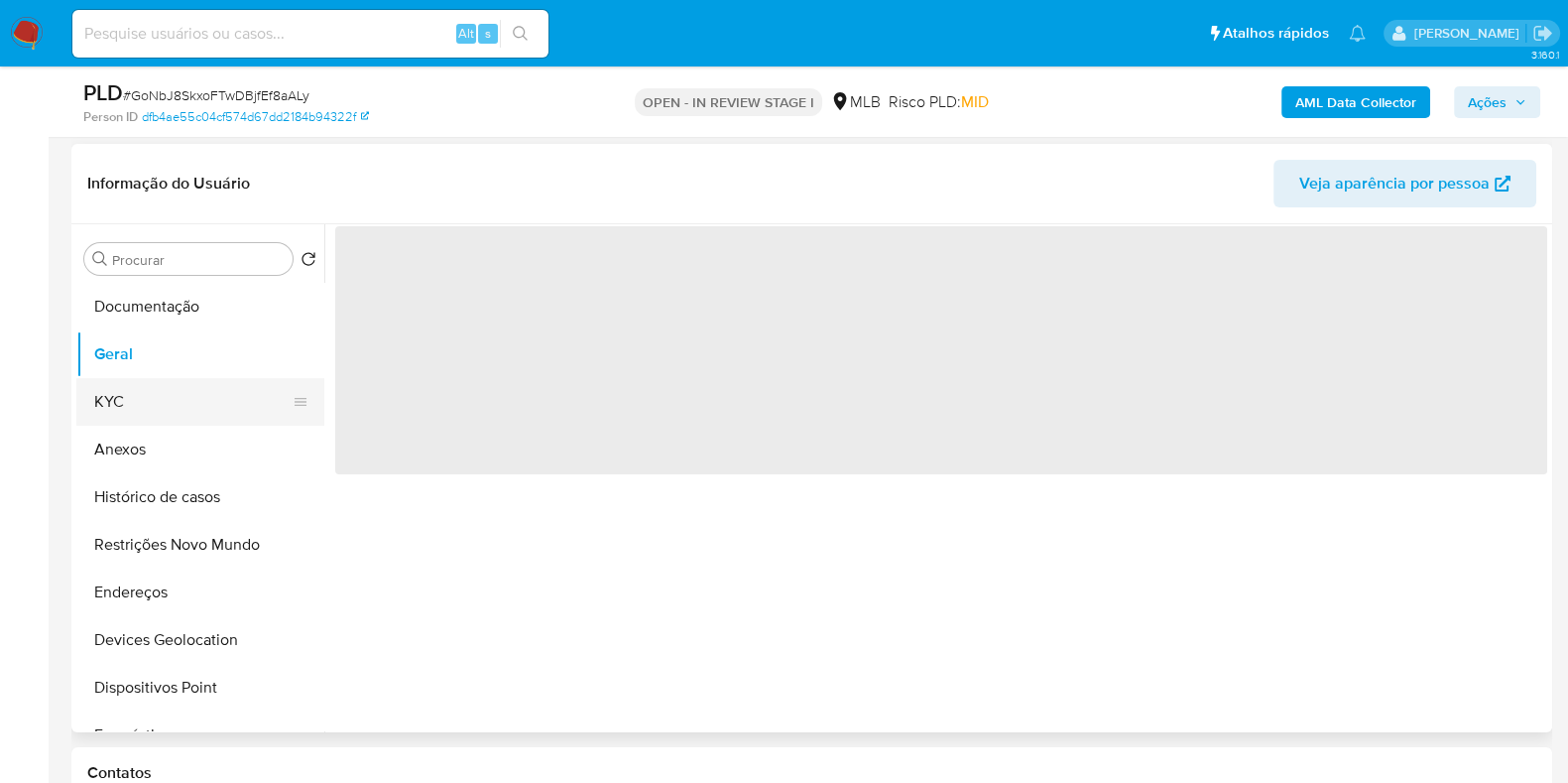
click at [157, 389] on button "KYC" at bounding box center [192, 401] width 232 height 48
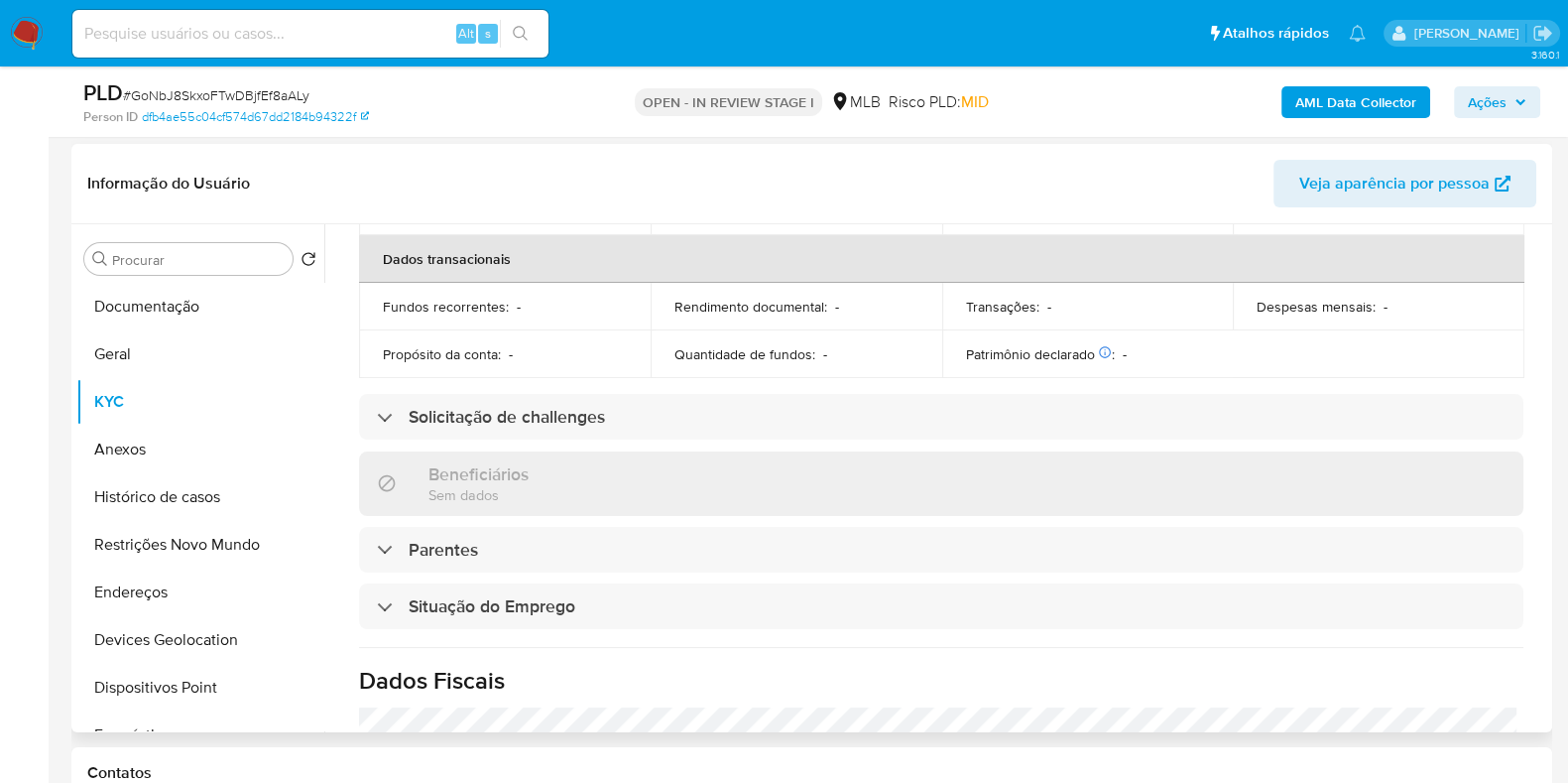
scroll to position [885, 0]
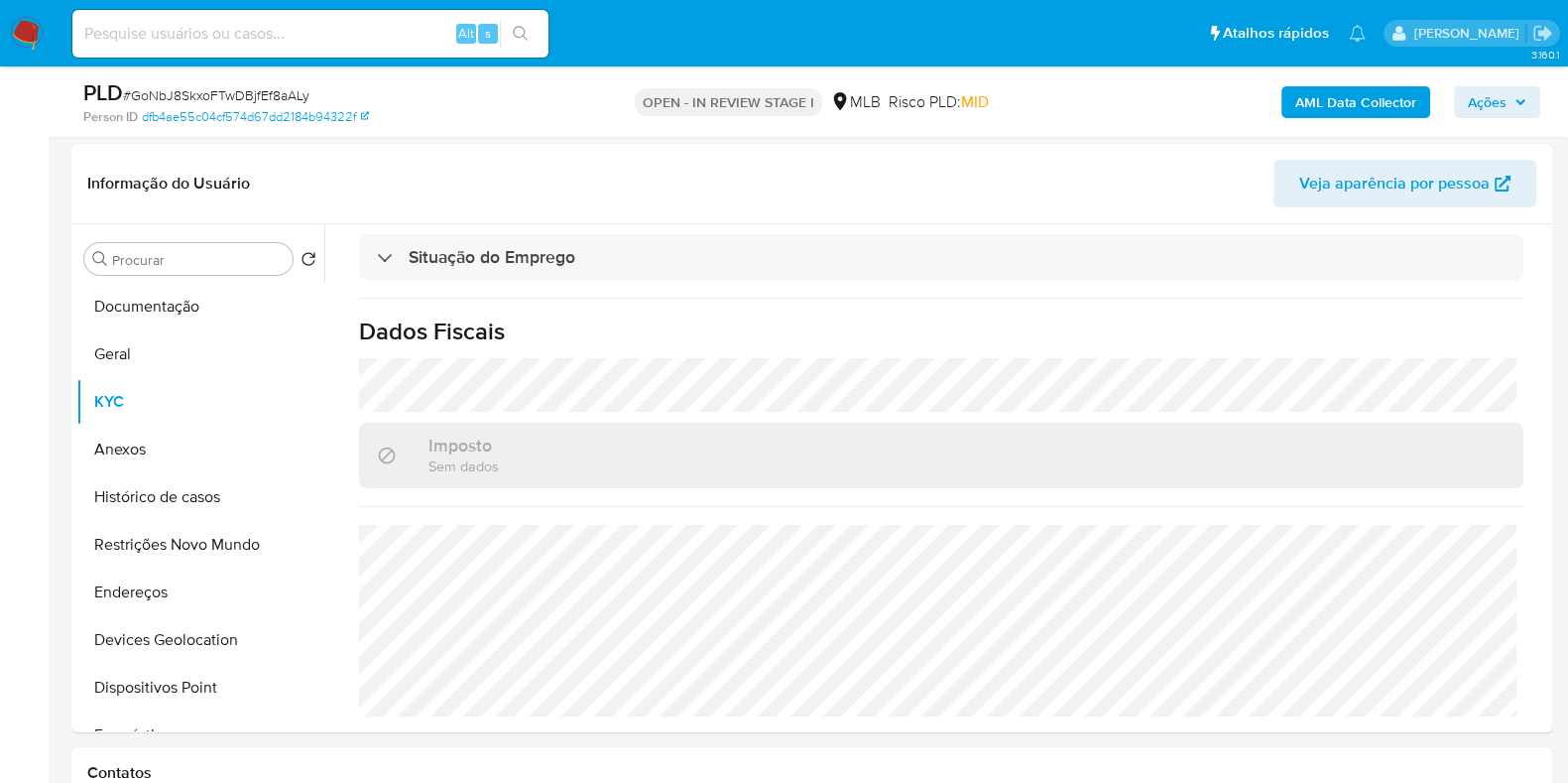
click at [1376, 101] on b "AML Data Collector" at bounding box center [1356, 103] width 121 height 32
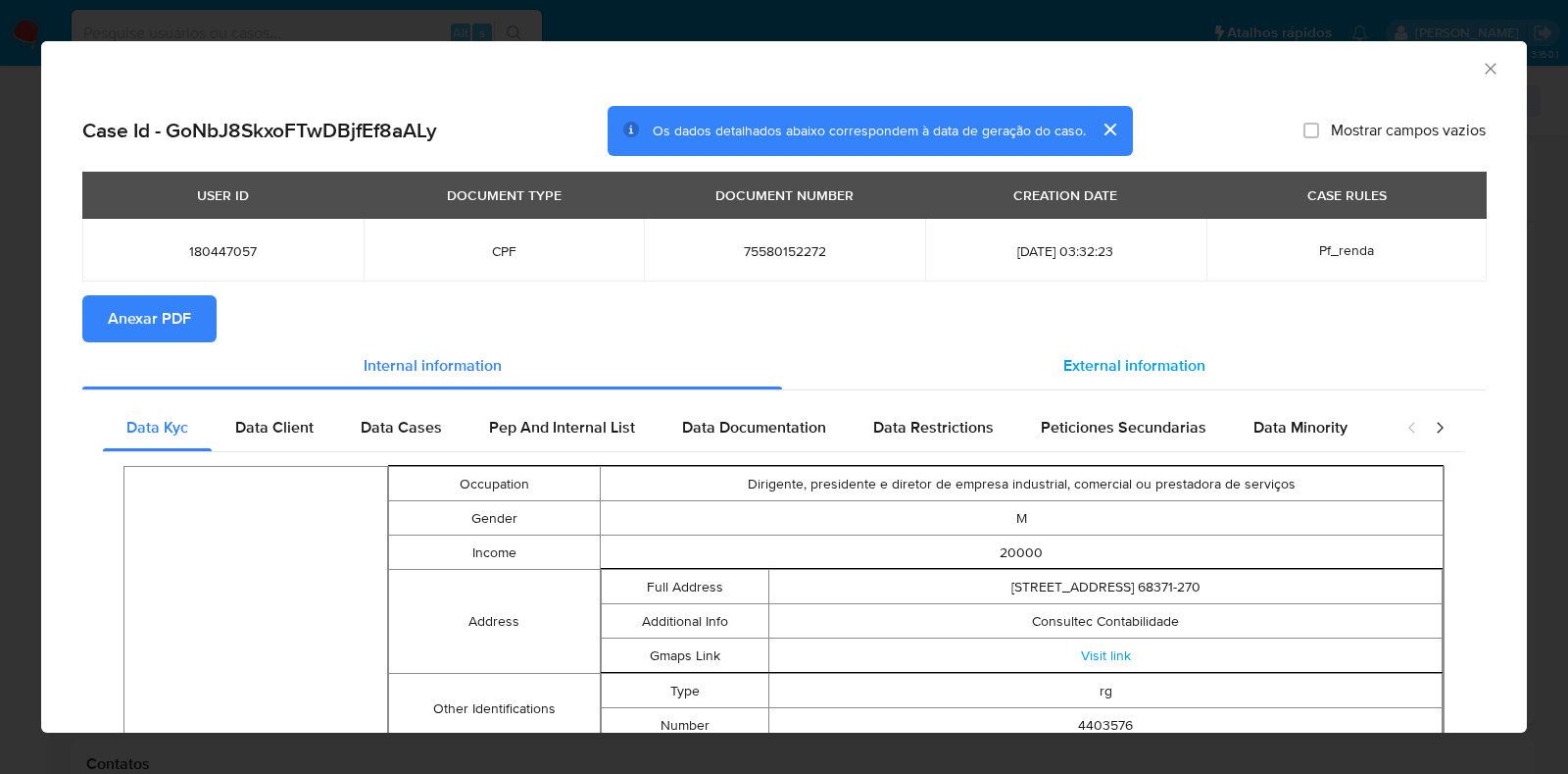
click at [1064, 351] on div "External information" at bounding box center [1134, 366] width 704 height 47
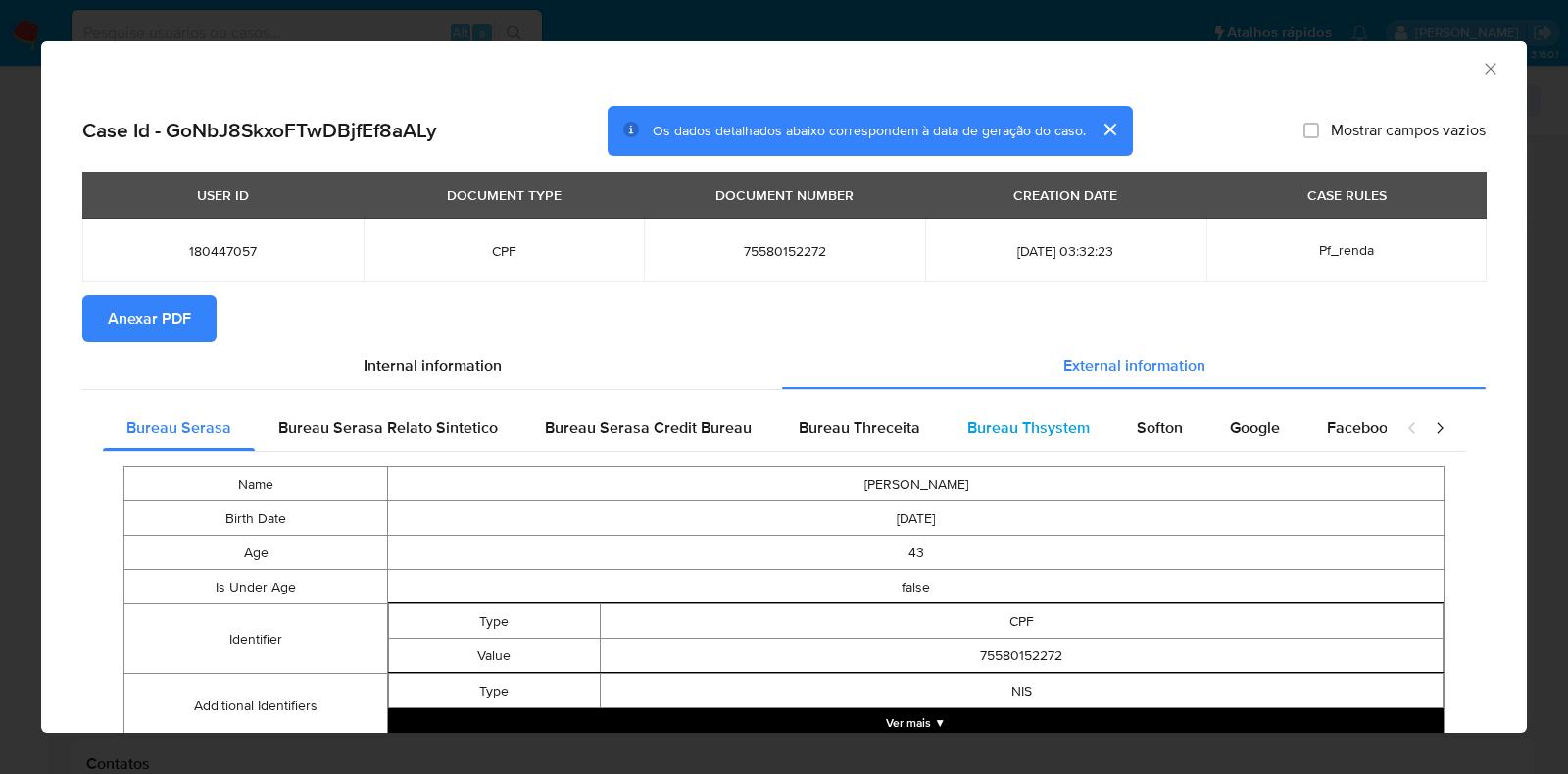
click at [1004, 425] on span "Bureau Thsystem" at bounding box center [1029, 426] width 122 height 23
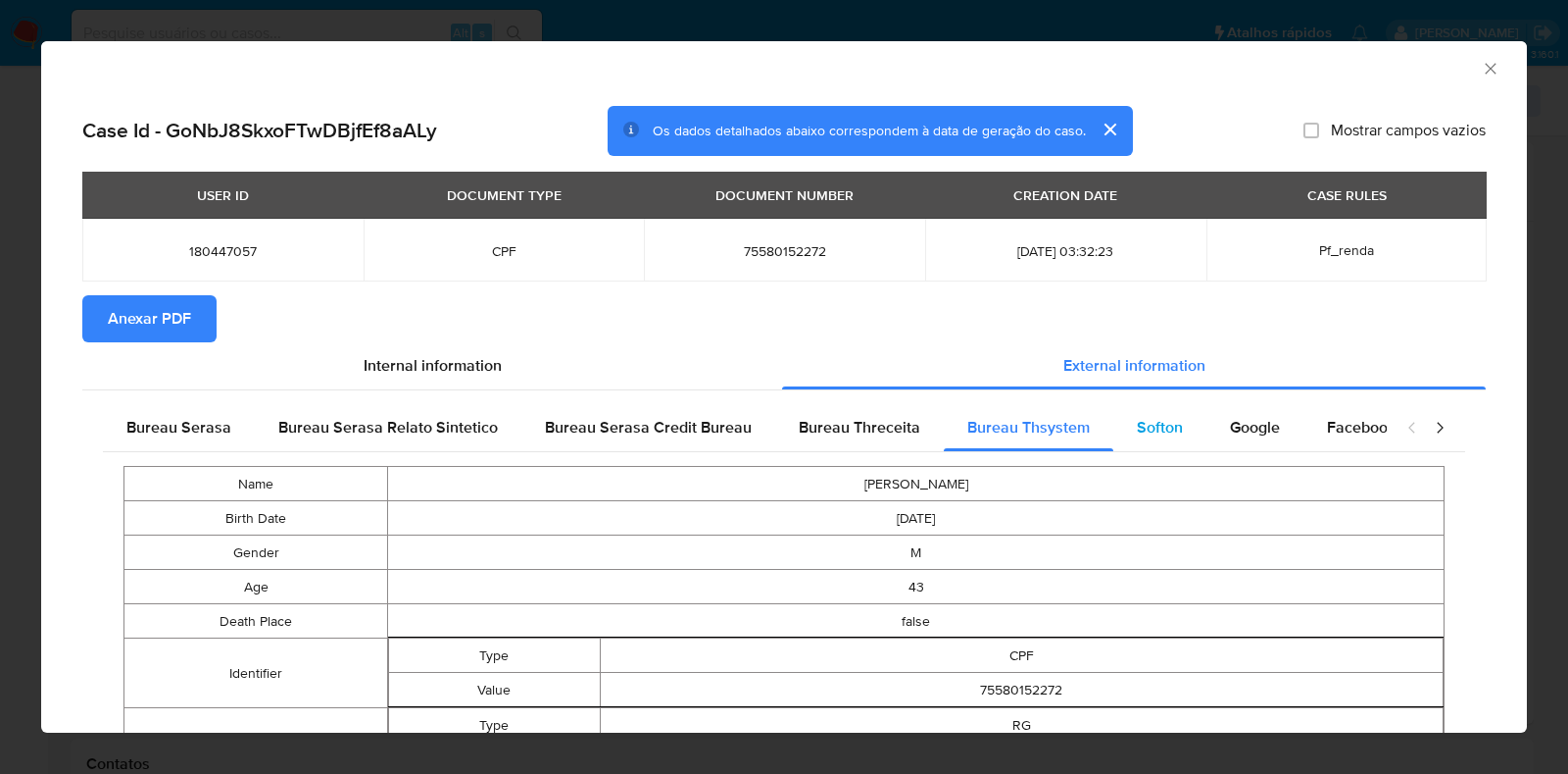
click at [1154, 423] on span "Softon" at bounding box center [1160, 426] width 46 height 23
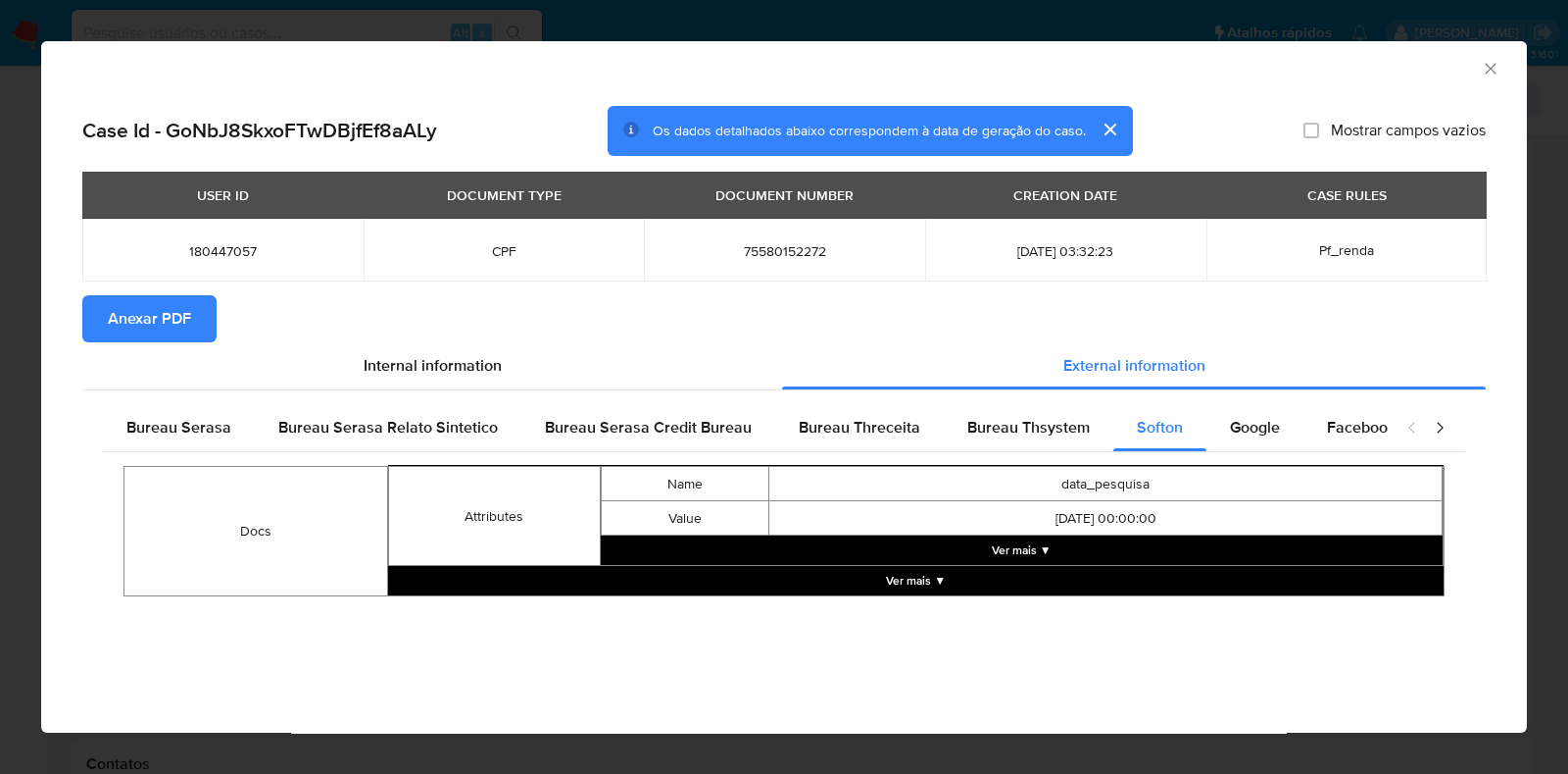
click at [182, 323] on span "Anexar PDF" at bounding box center [150, 319] width 84 height 43
click at [1488, 68] on icon "Fechar a janela" at bounding box center [1491, 69] width 20 height 20
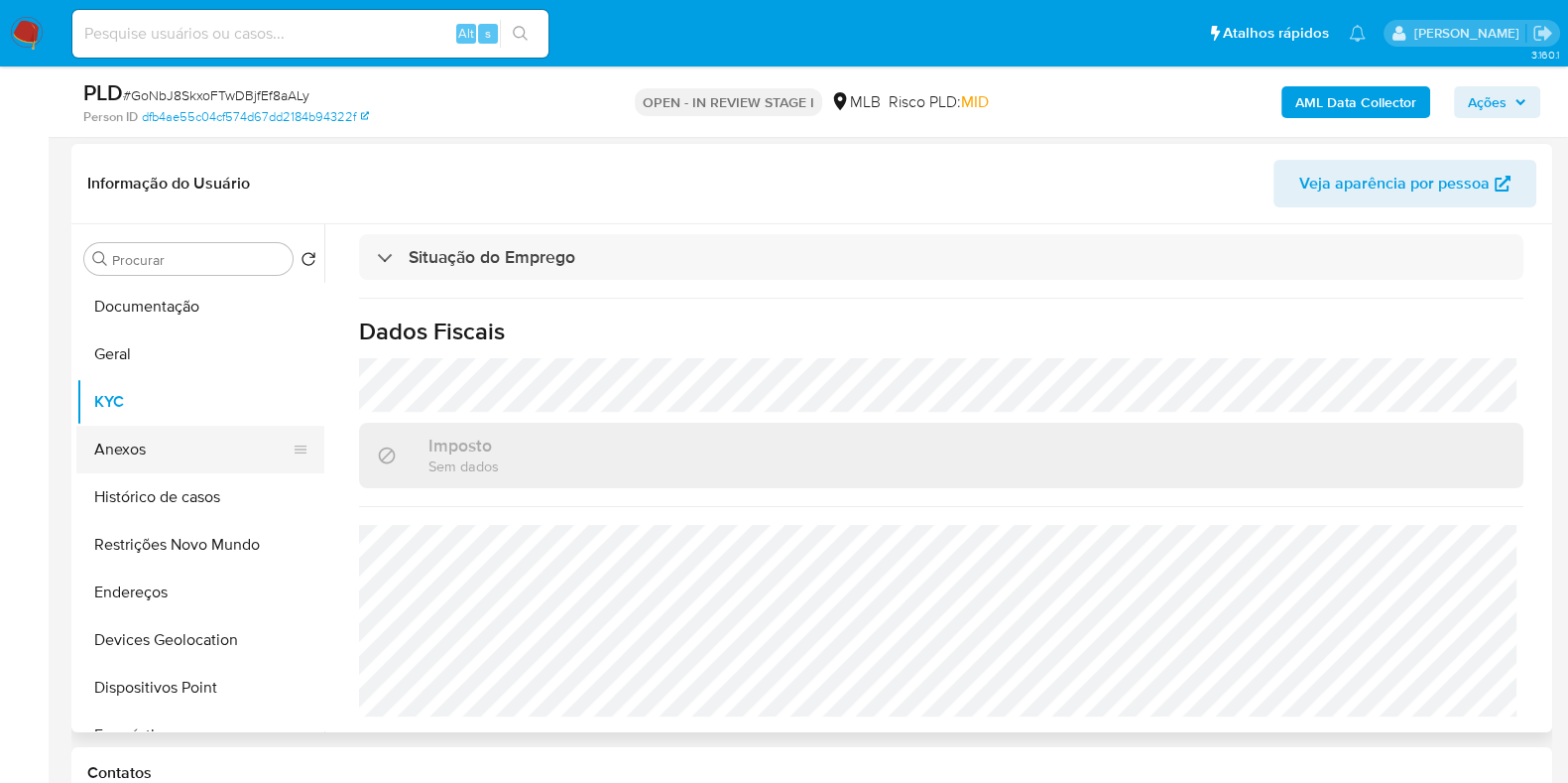
click at [148, 456] on button "Anexos" at bounding box center [192, 449] width 232 height 48
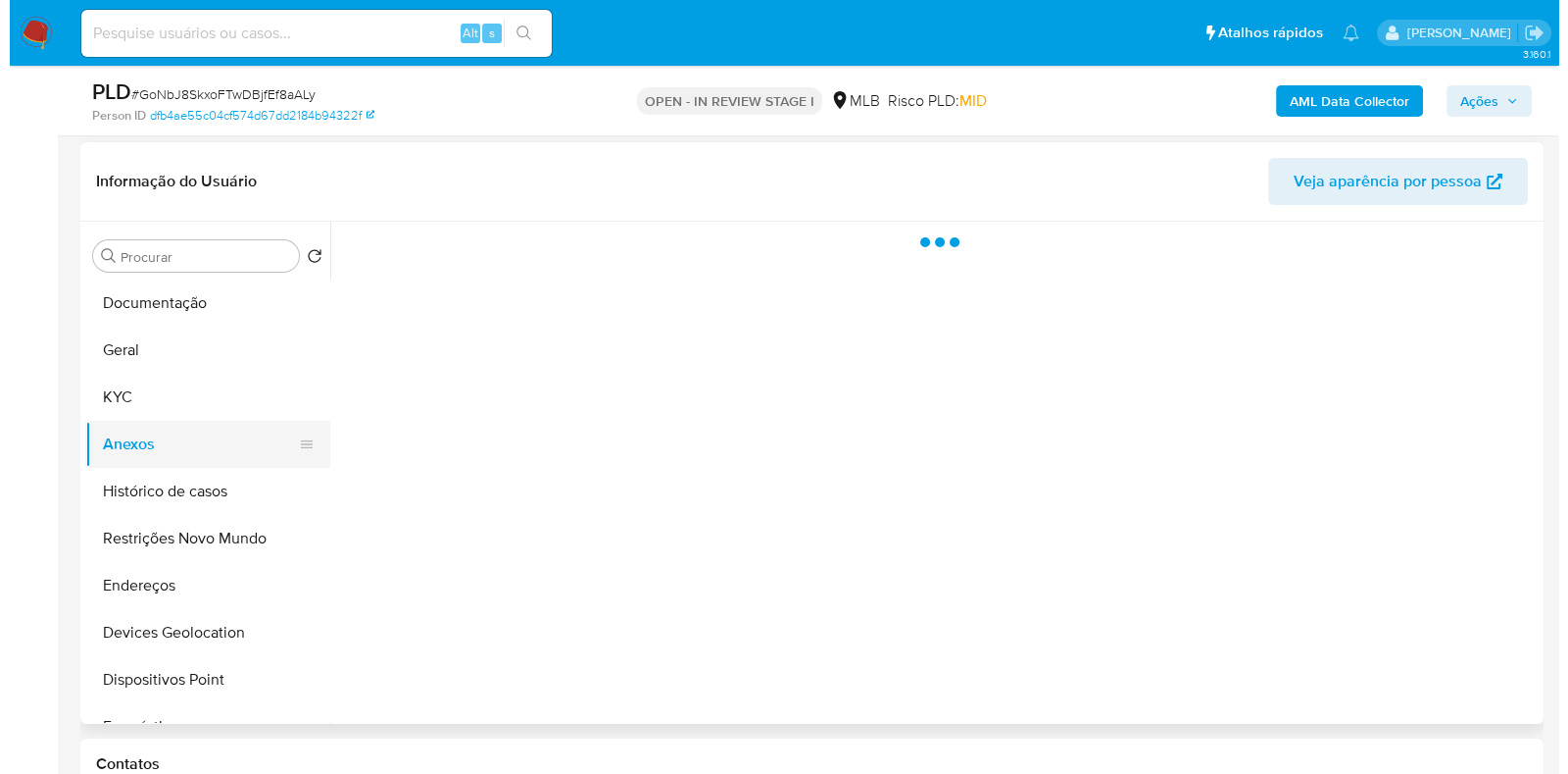
scroll to position [0, 0]
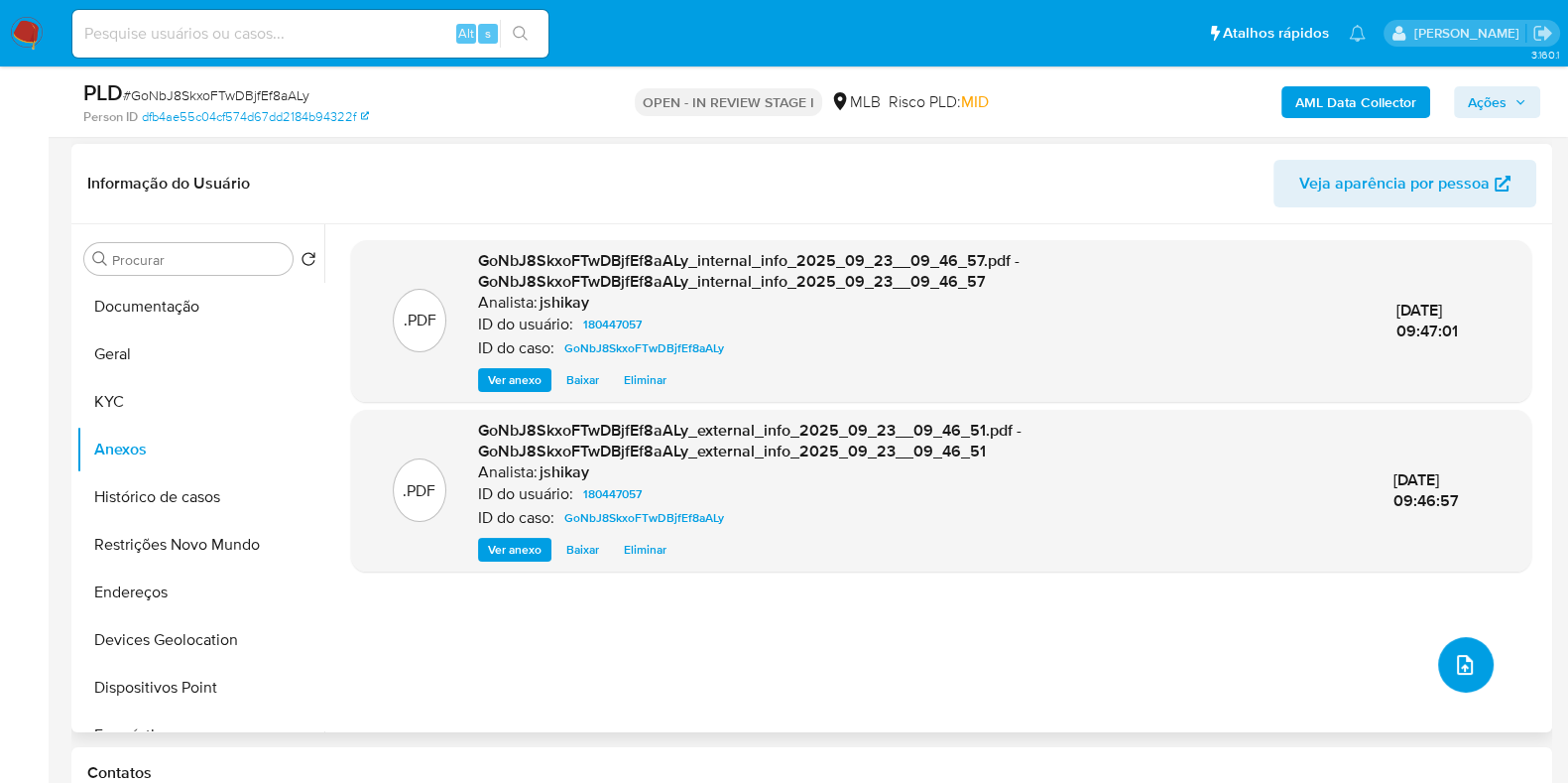
click at [1465, 658] on icon "upload-file" at bounding box center [1465, 664] width 24 height 24
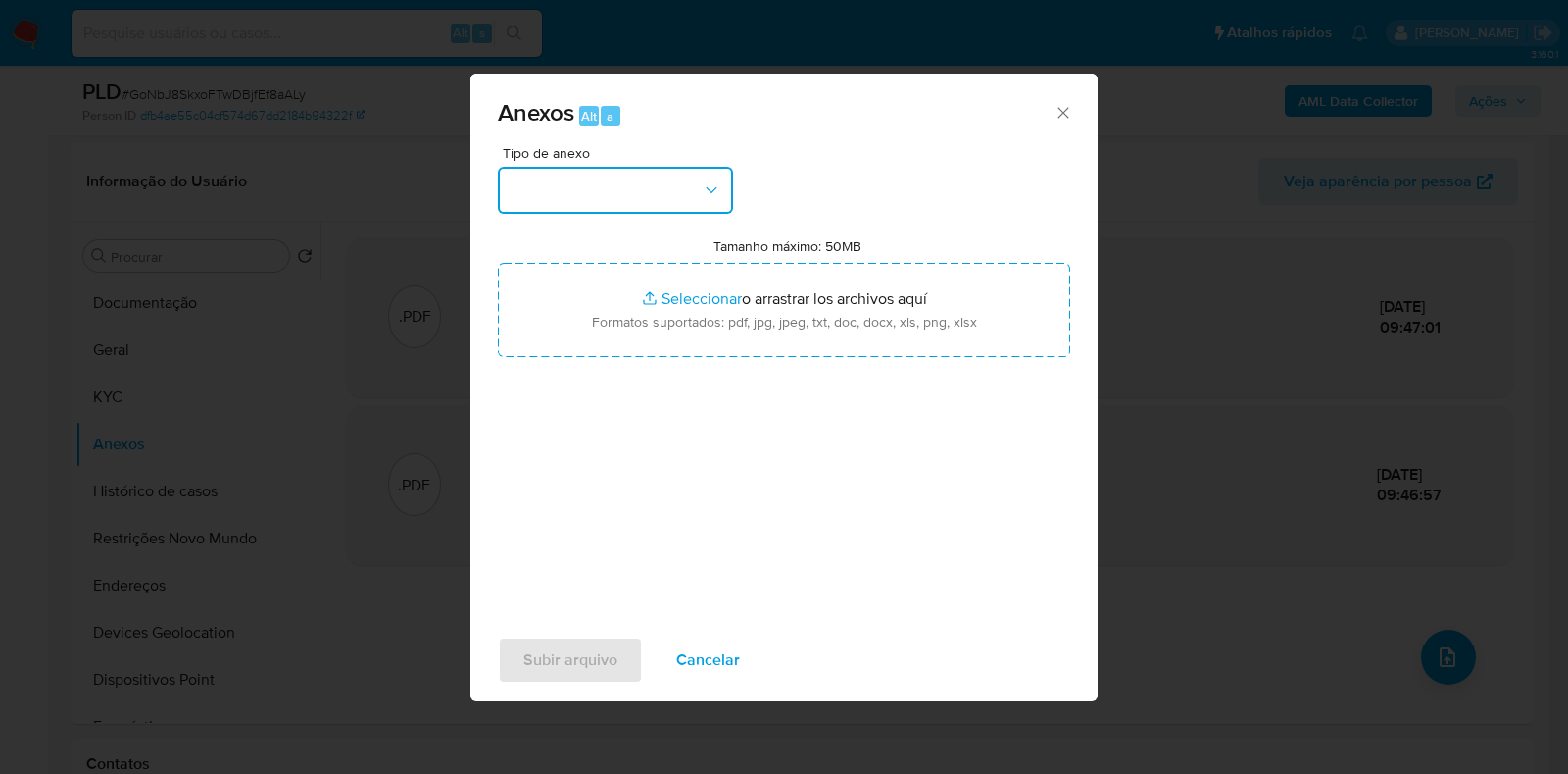
click at [613, 201] on button "button" at bounding box center [615, 190] width 235 height 47
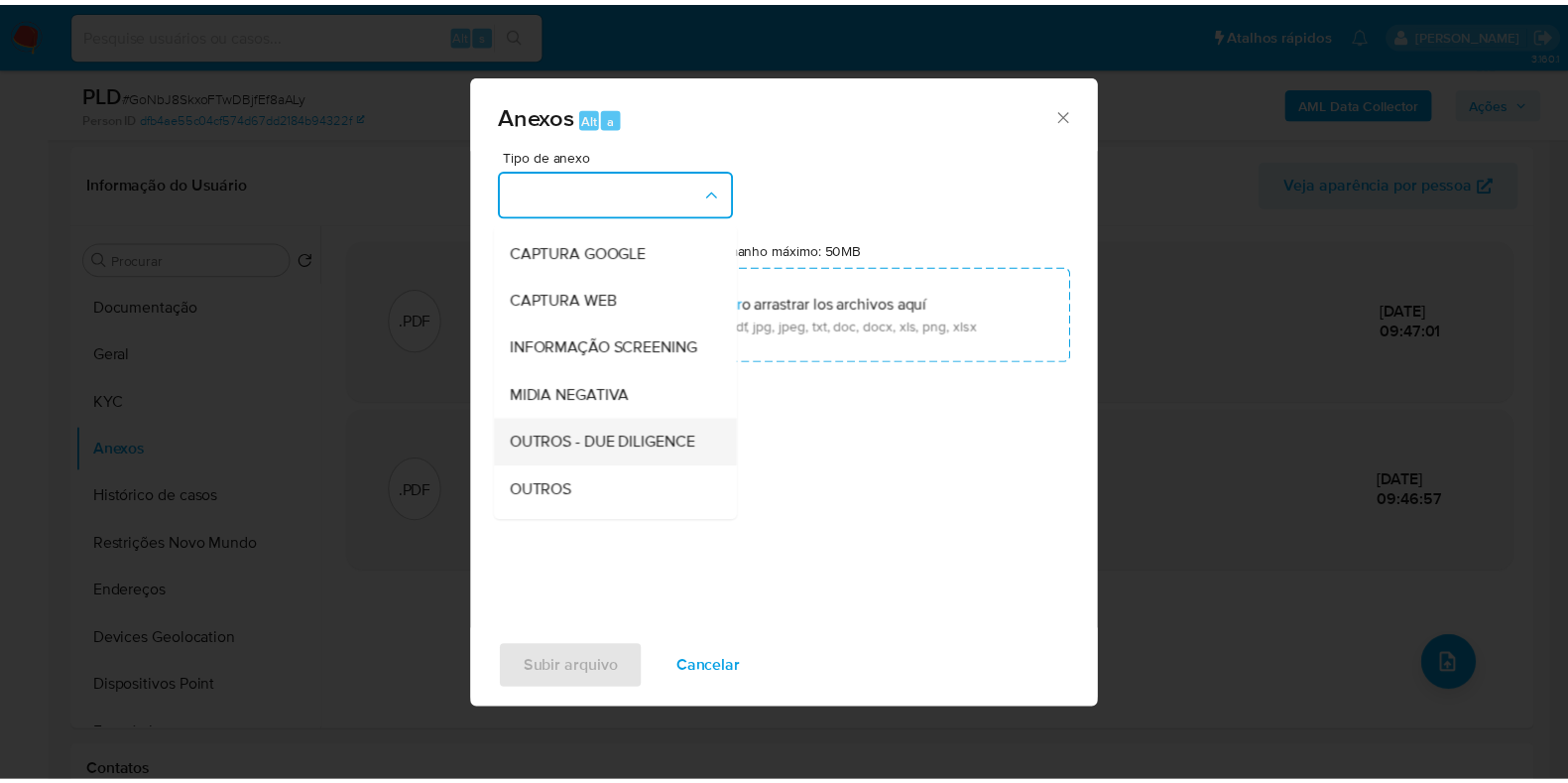
scroll to position [123, 0]
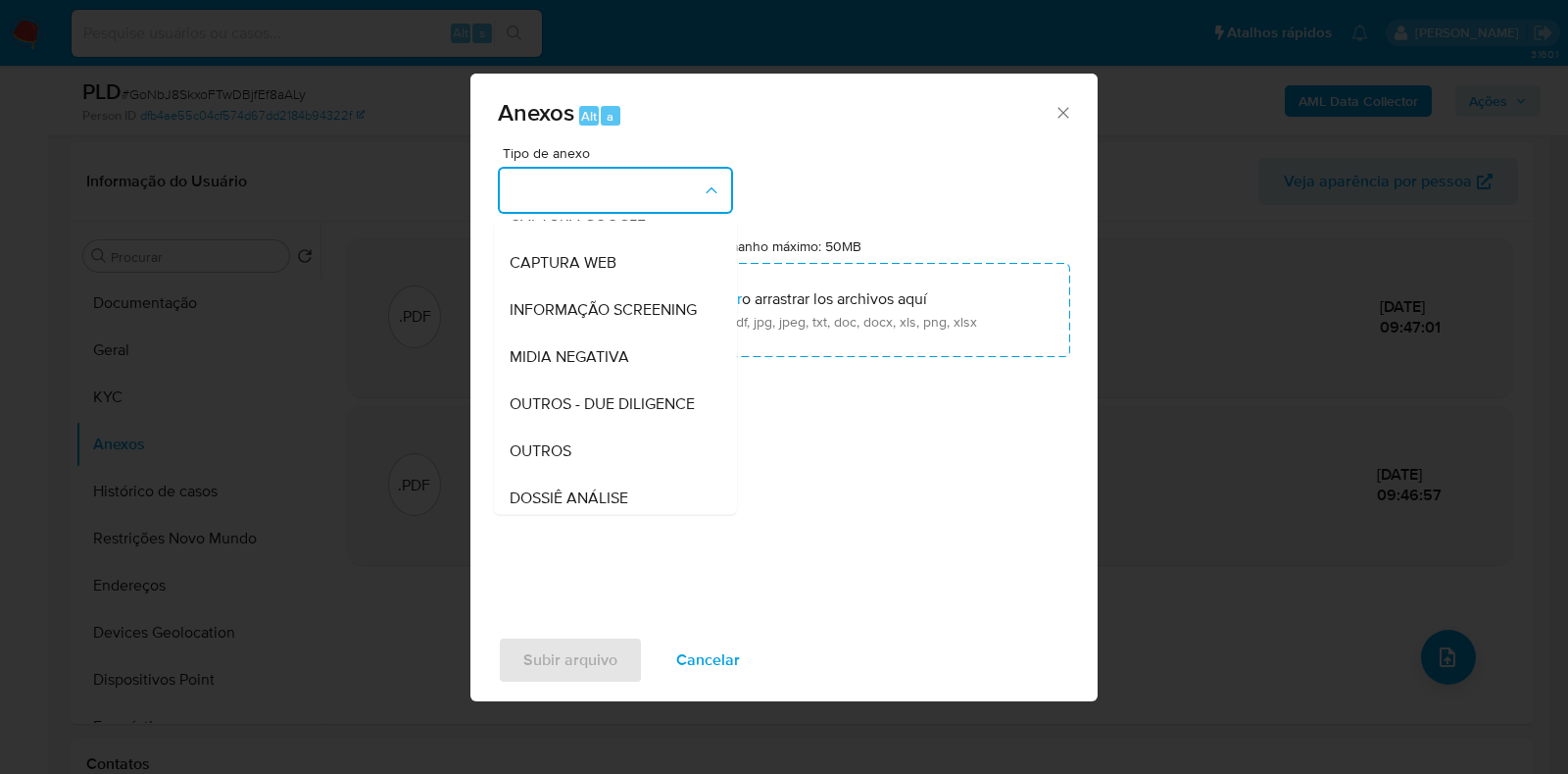
drag, startPoint x: 570, startPoint y: 506, endPoint x: 574, endPoint y: 487, distance: 19.4
click at [570, 475] on div "OUTROS" at bounding box center [609, 451] width 200 height 47
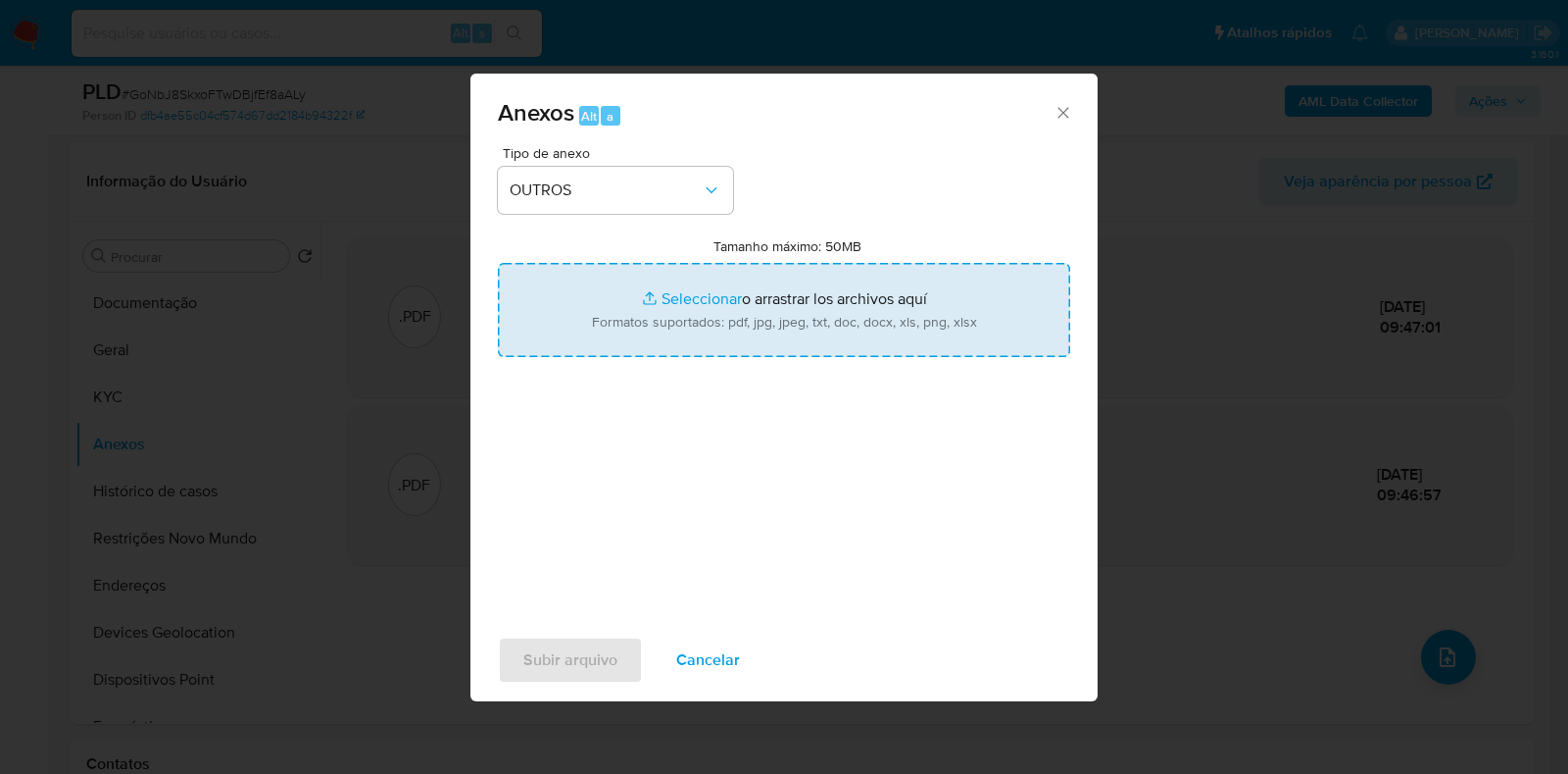
click at [652, 283] on input "Tamanho máximo: 50MB Seleccionar archivos" at bounding box center [784, 310] width 573 height 95
type input "C:\fakepath\Mulan 180447057_2025_09_23_06_16_17 - Resumen TX.pdf"
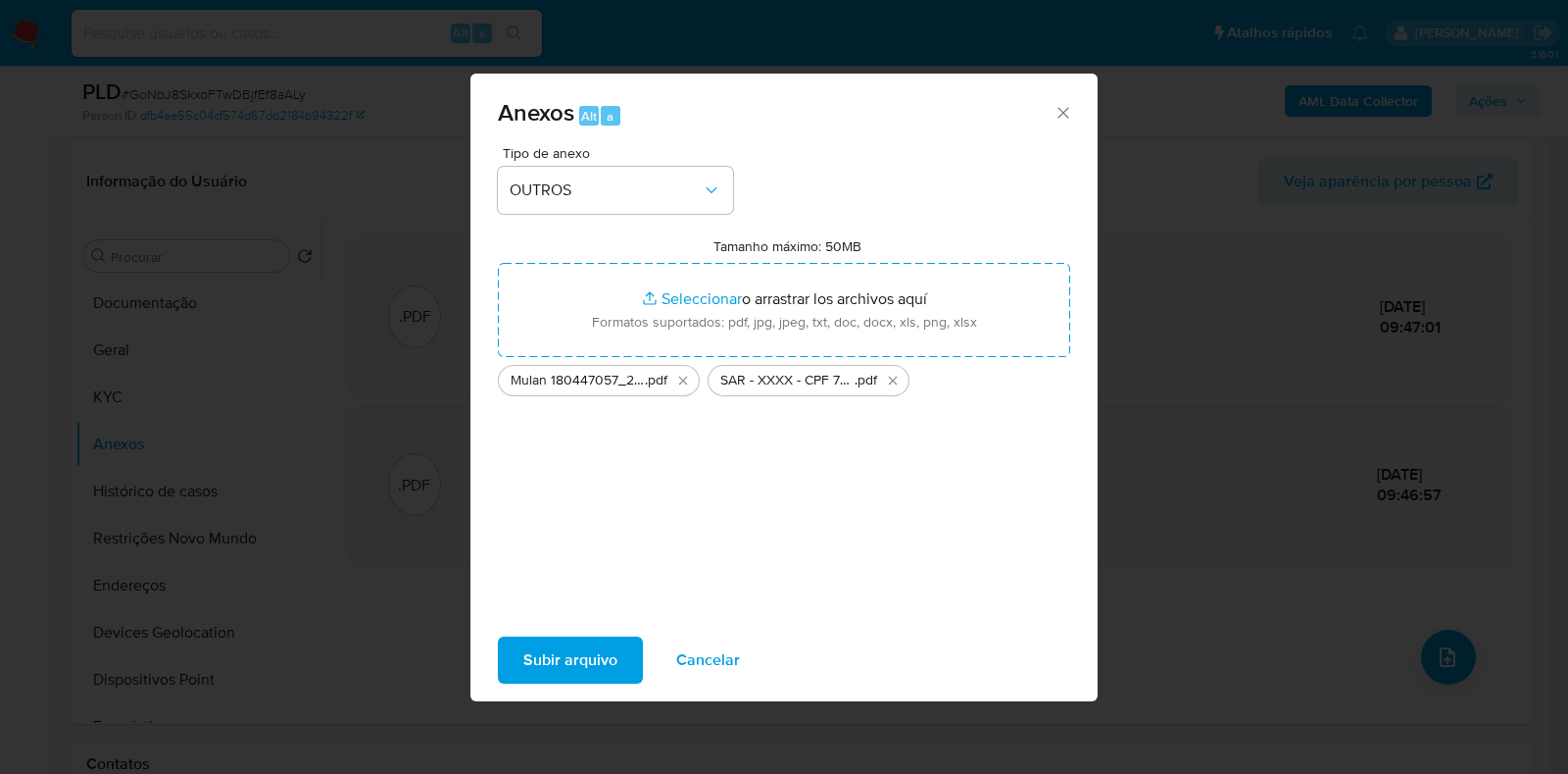
click at [602, 655] on span "Subir arquivo" at bounding box center [571, 660] width 94 height 43
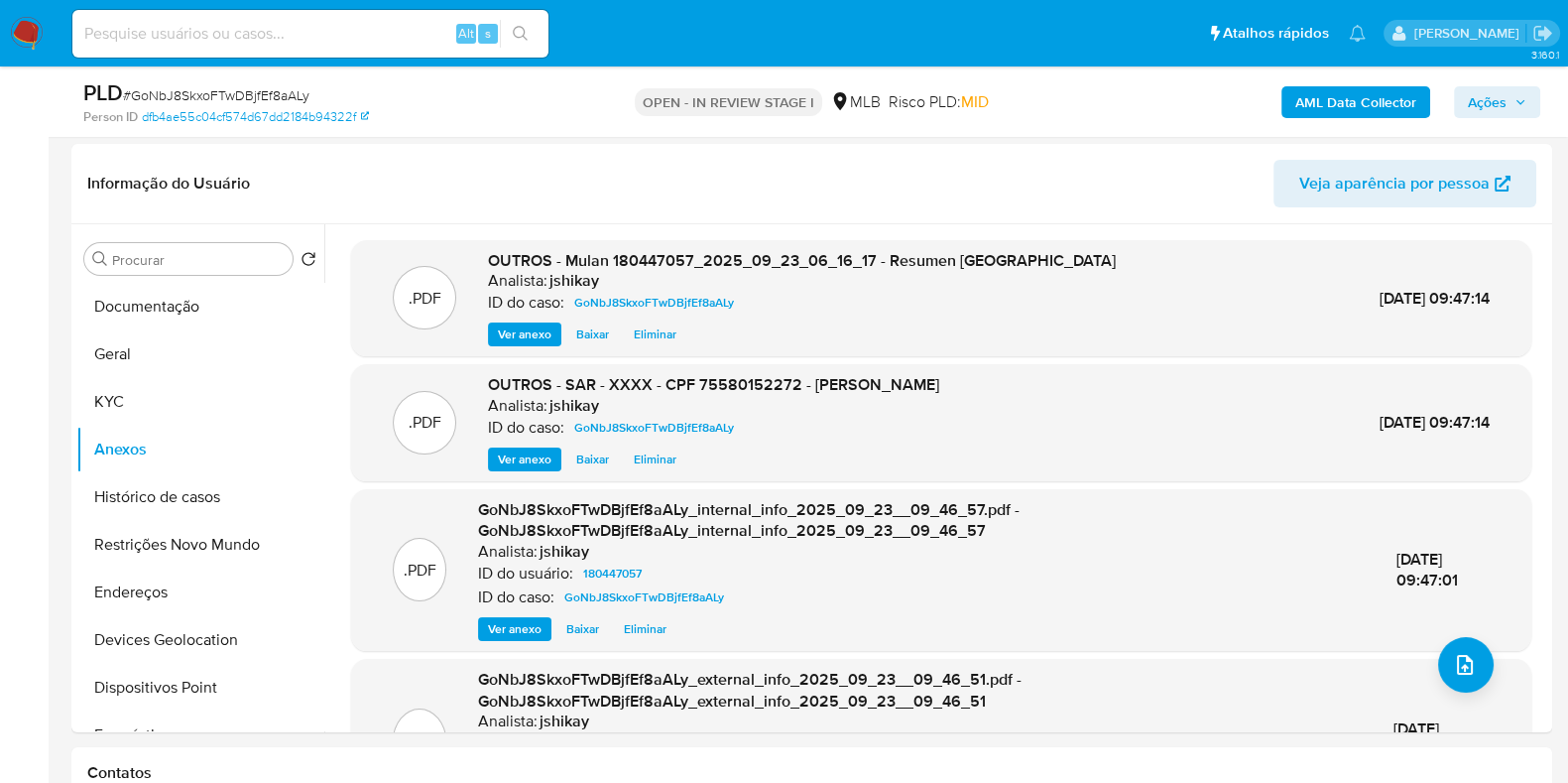
click at [1501, 99] on span "Ações" at bounding box center [1487, 103] width 39 height 32
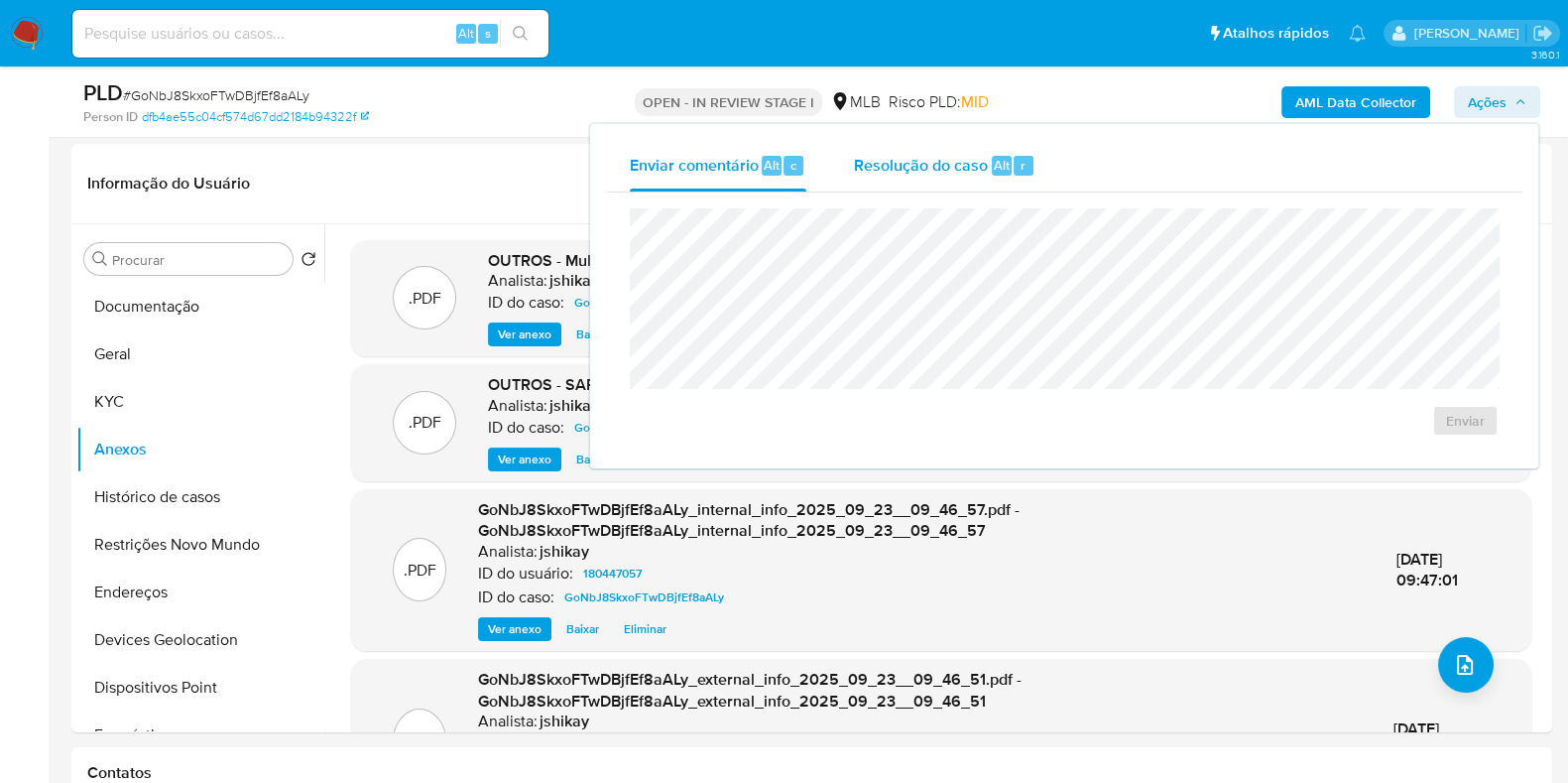
click at [992, 150] on div "Resolução do caso Alt r" at bounding box center [944, 165] width 181 height 52
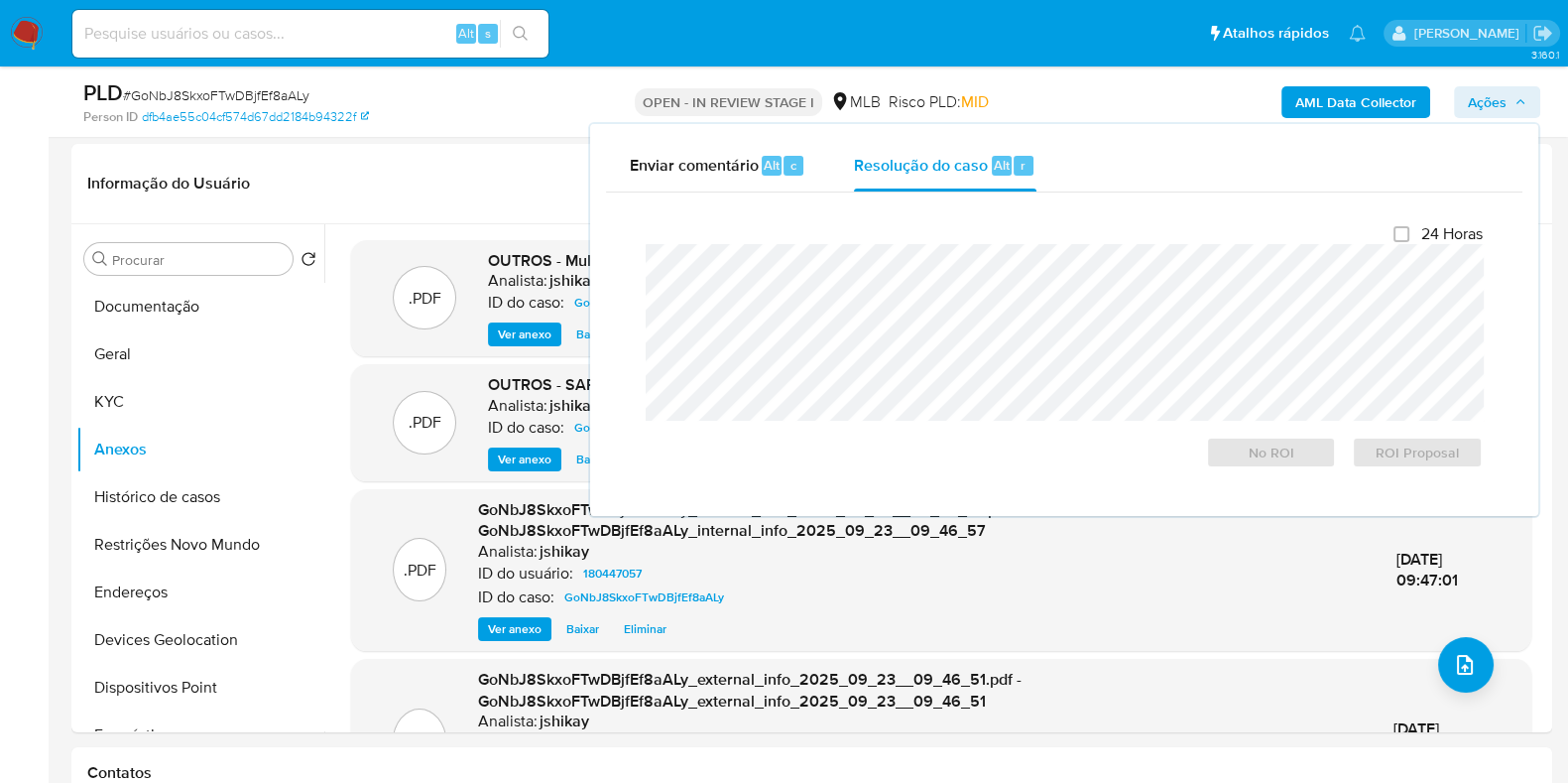
click at [878, 241] on div "24 Horas No ROI ROI Proposal" at bounding box center [1064, 346] width 837 height 244
click at [1383, 453] on span "ROI Proposal" at bounding box center [1418, 452] width 104 height 28
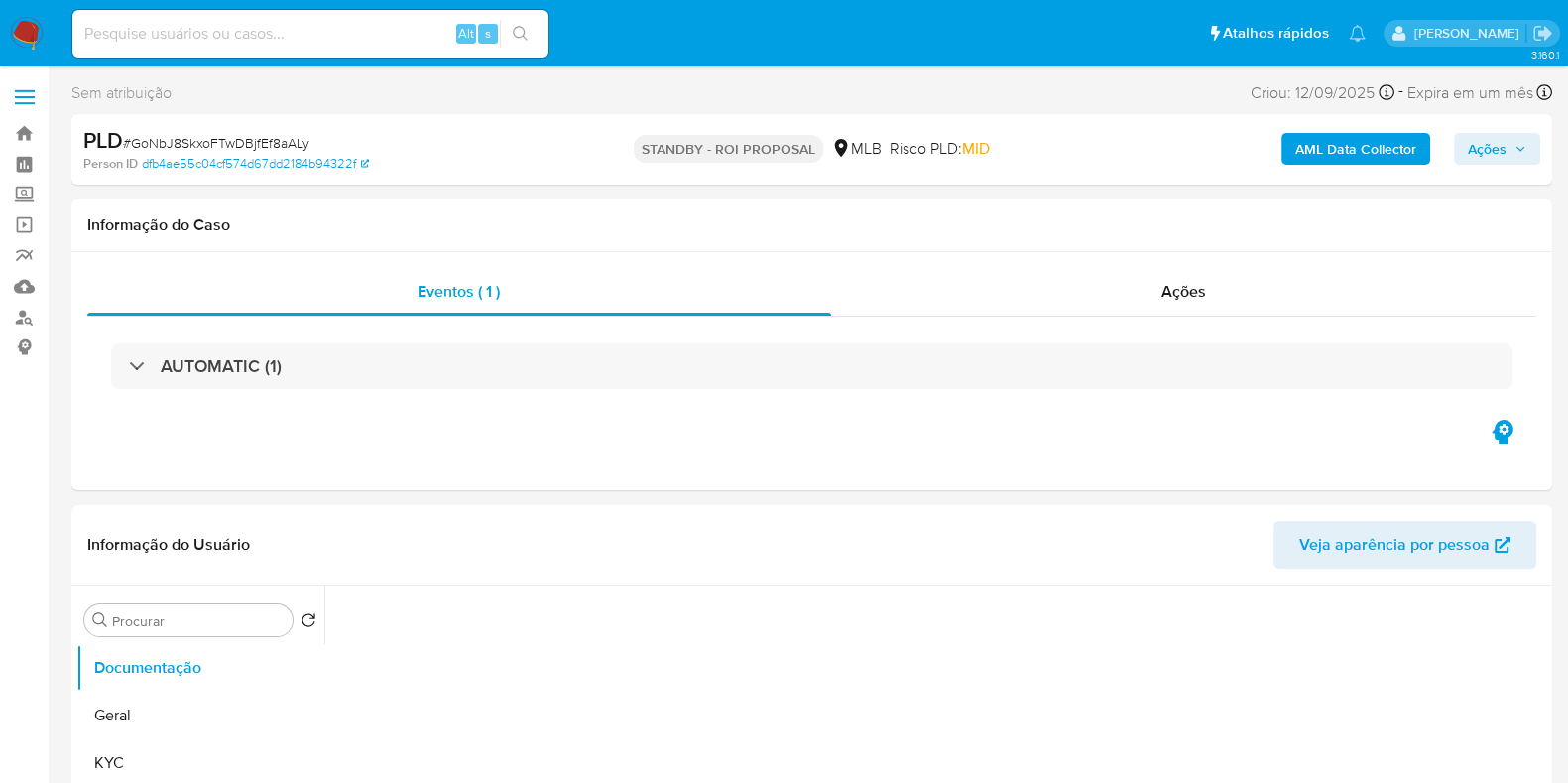
select select "10"
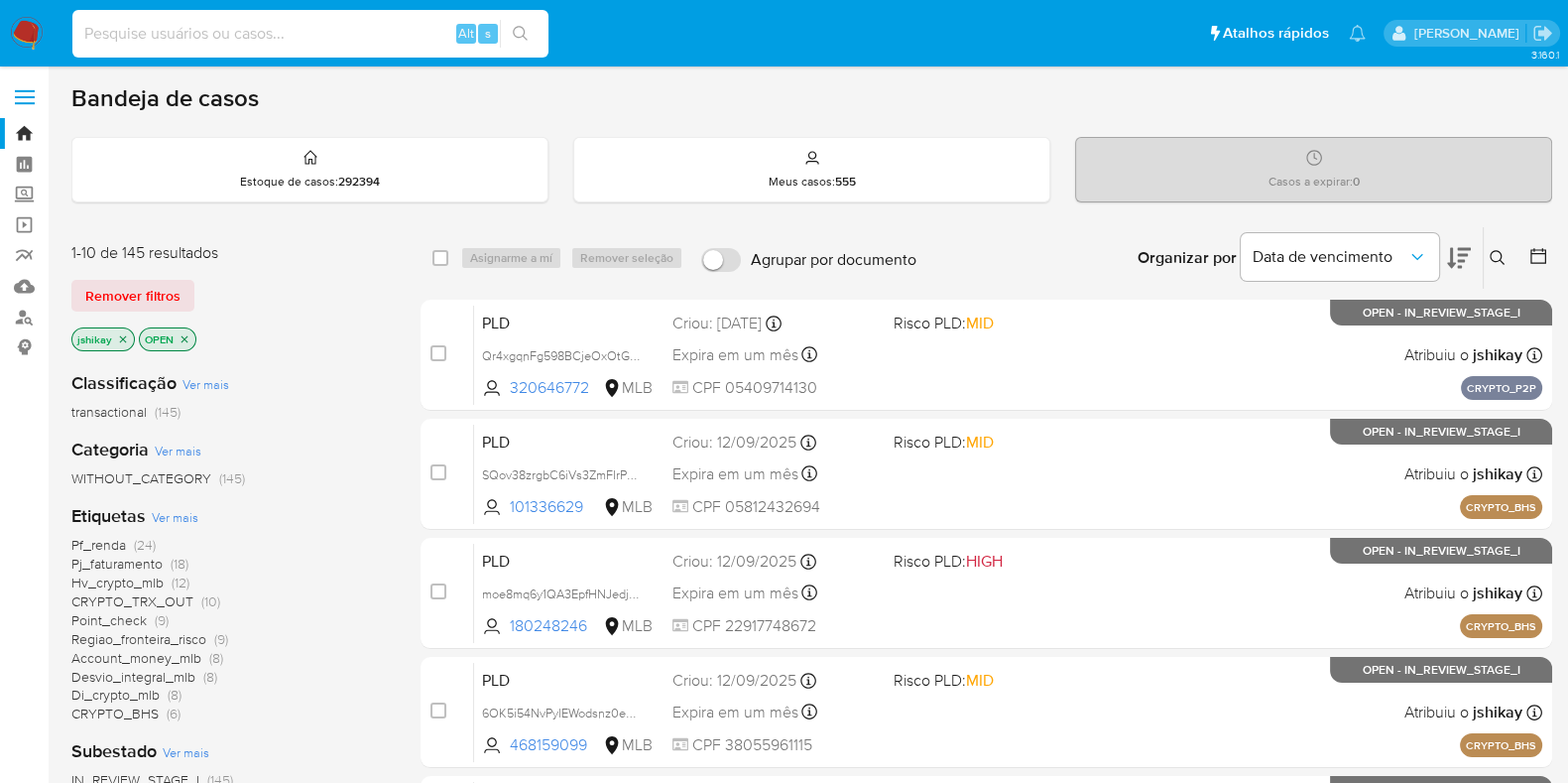
click at [384, 37] on input at bounding box center [311, 34] width 476 height 26
paste input "SLBLM4WHmrQbpjCBFxluZsUM"
type input "SLBLM4WHmrQbpjCBFxluZsUM"
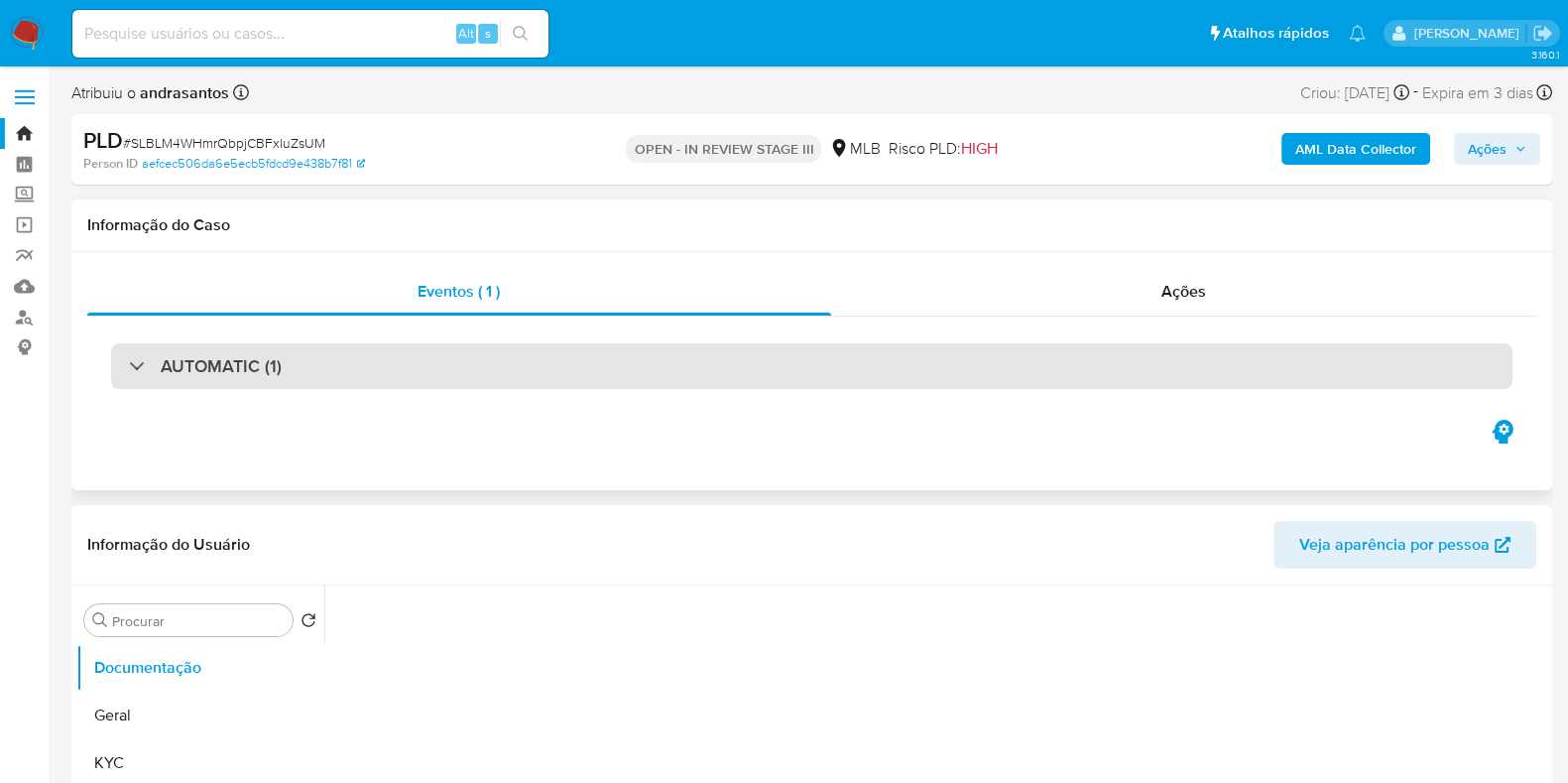
select select "10"
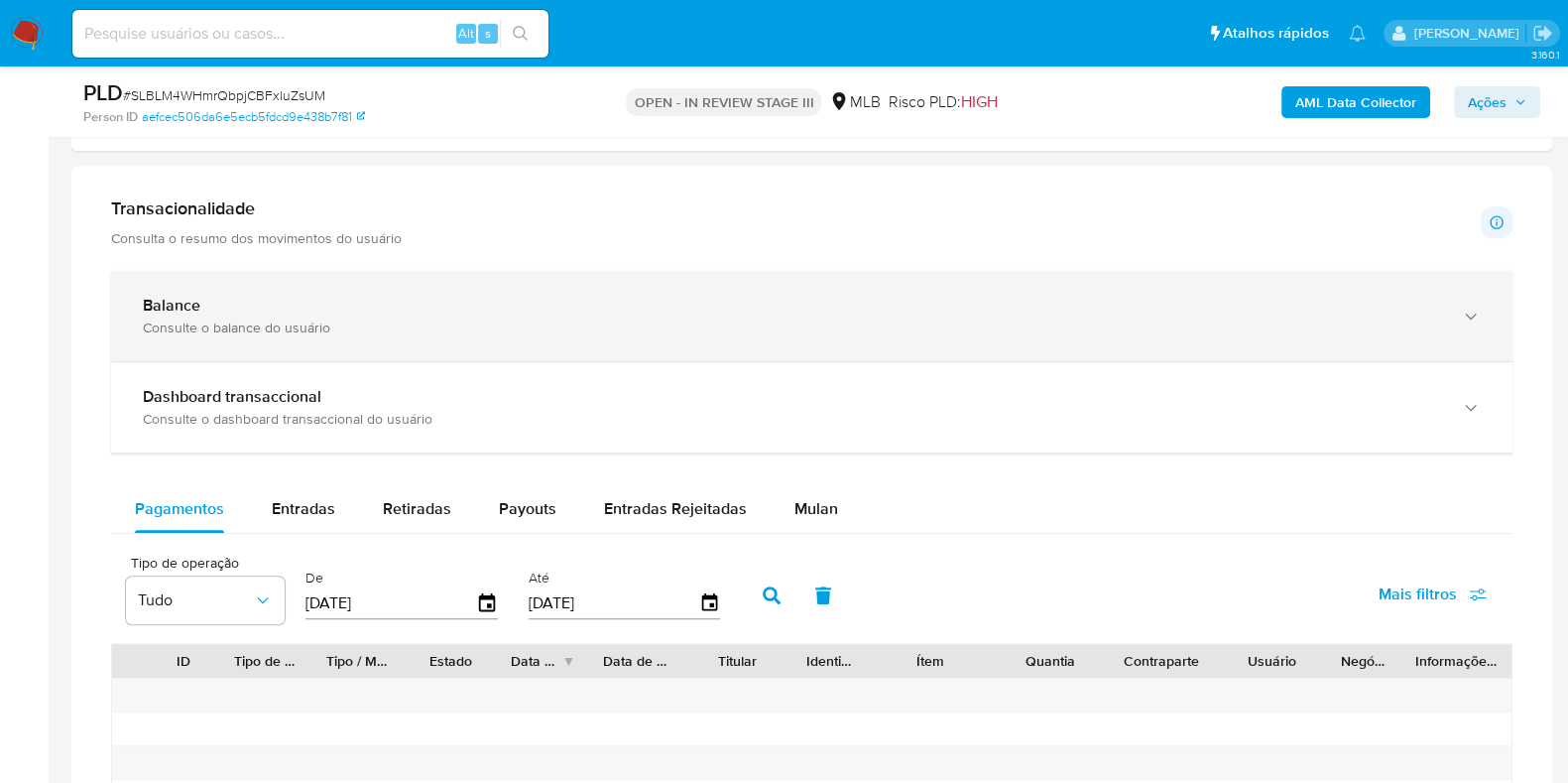
scroll to position [1364, 0]
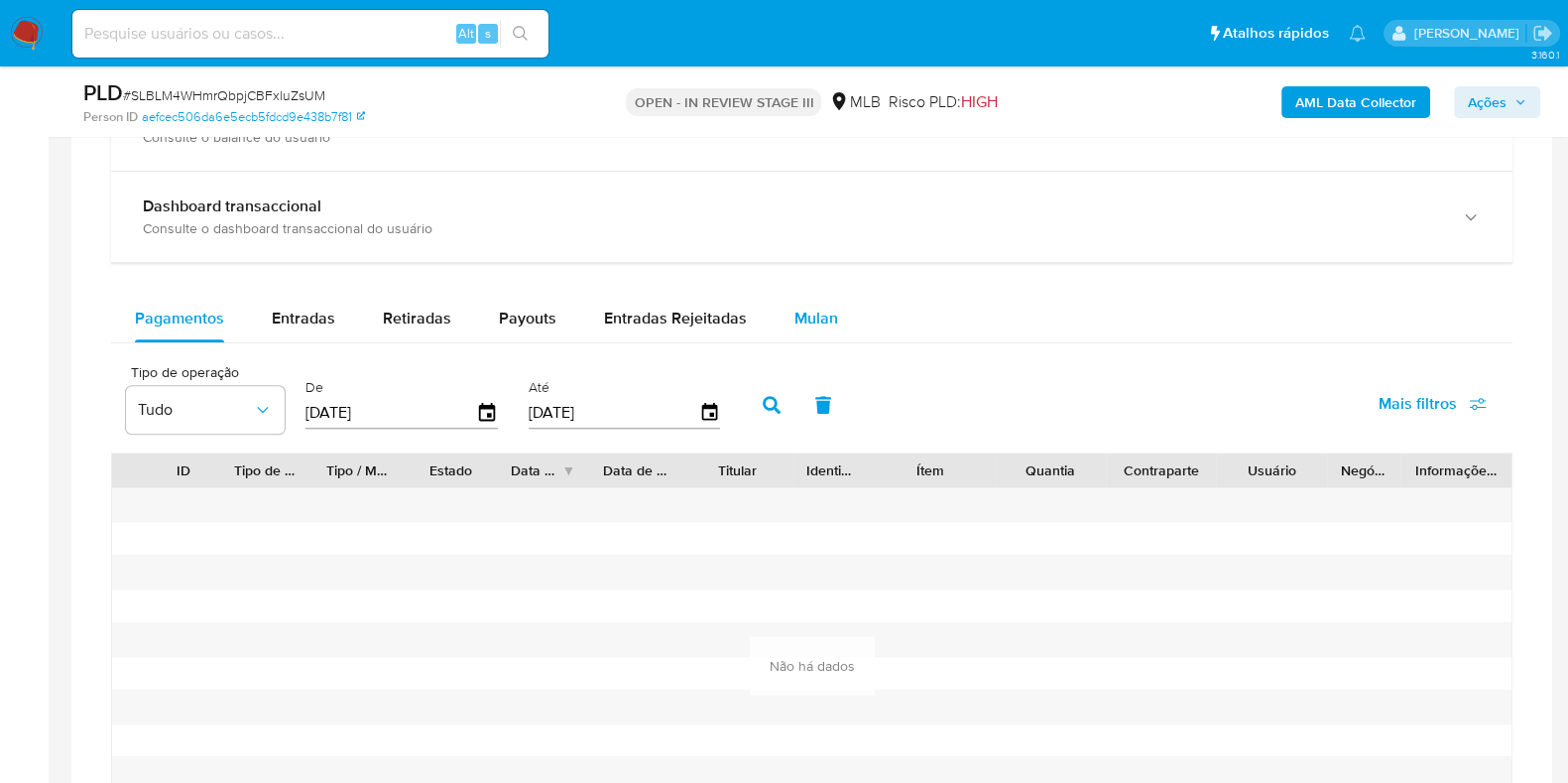
click at [813, 314] on span "Mulan" at bounding box center [817, 318] width 44 height 23
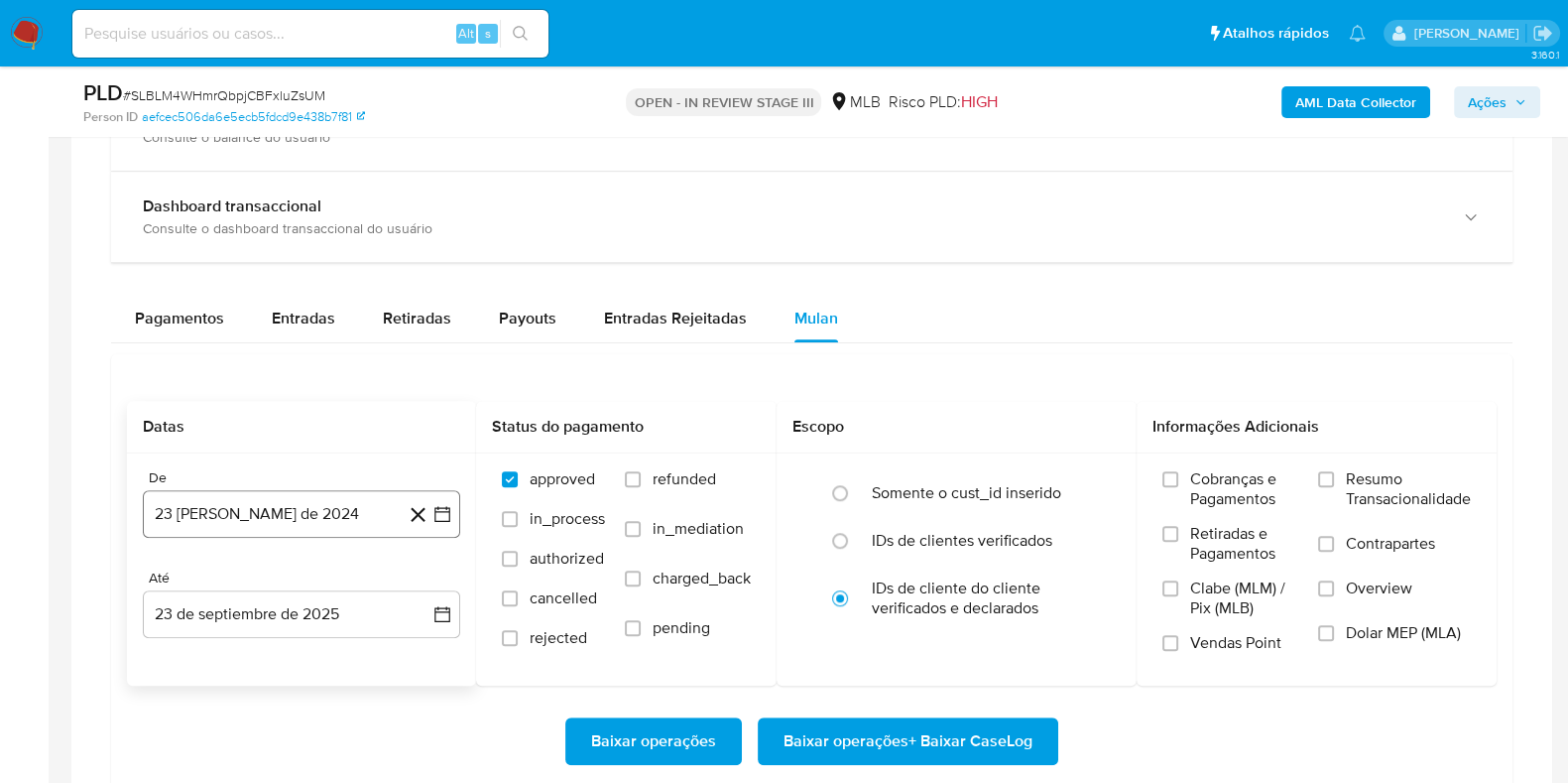
click at [441, 512] on icon "button" at bounding box center [442, 514] width 20 height 20
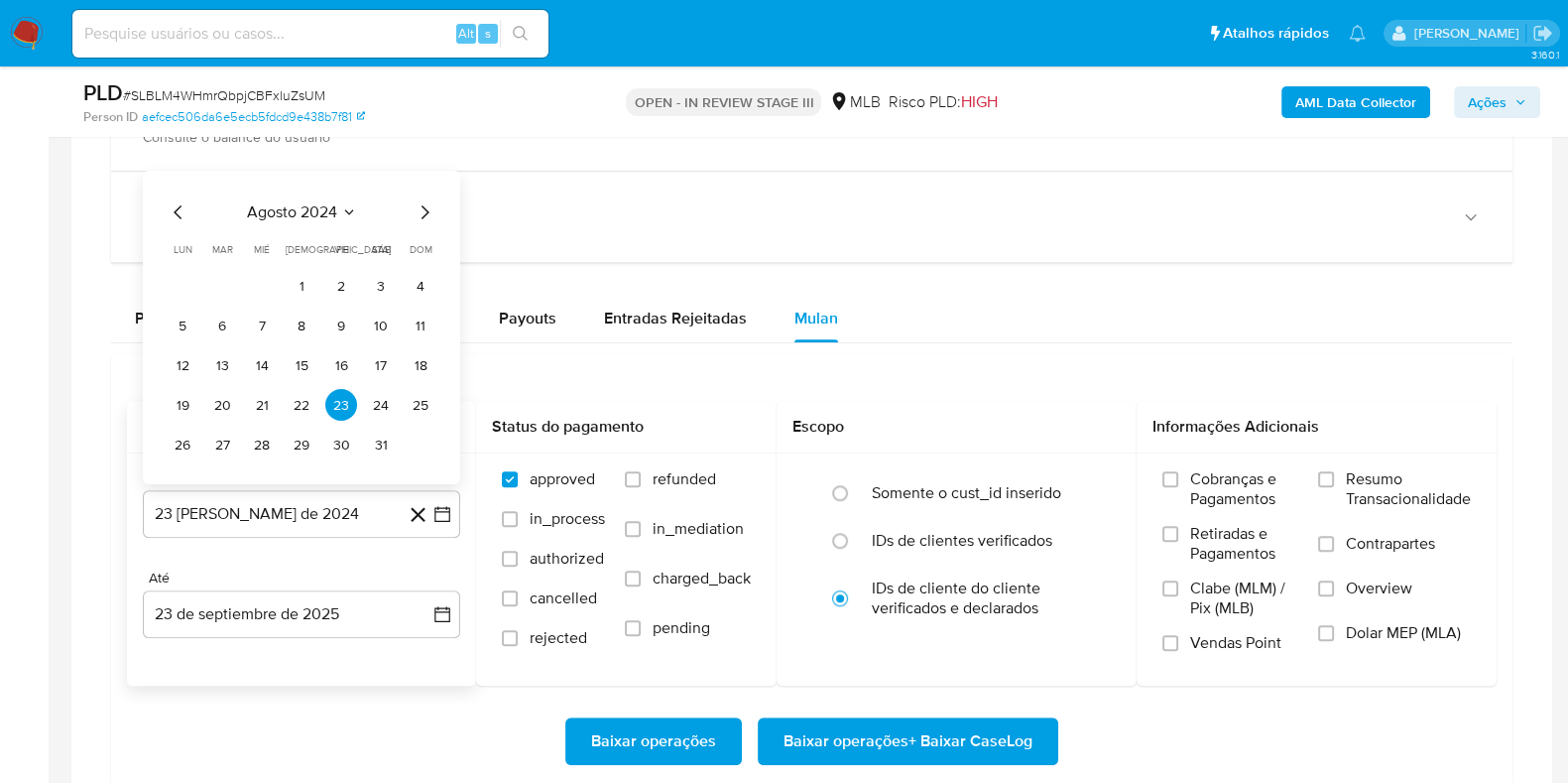
click at [334, 202] on span "agosto 2024" at bounding box center [292, 212] width 91 height 20
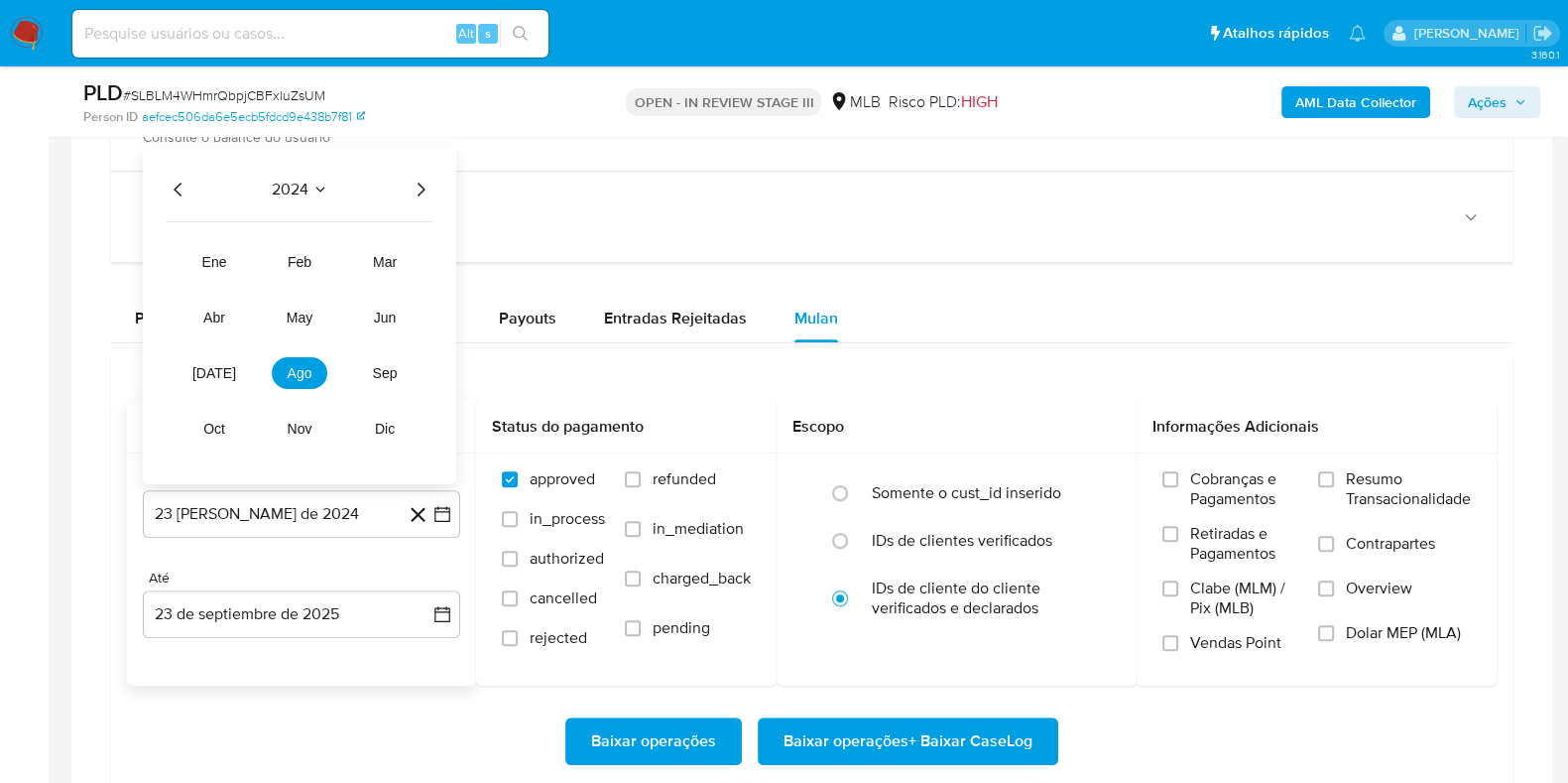
click at [317, 177] on div "2024" at bounding box center [299, 189] width 266 height 24
click at [416, 187] on icon "Año siguiente" at bounding box center [420, 189] width 24 height 24
click at [229, 369] on button "jul" at bounding box center [214, 373] width 56 height 32
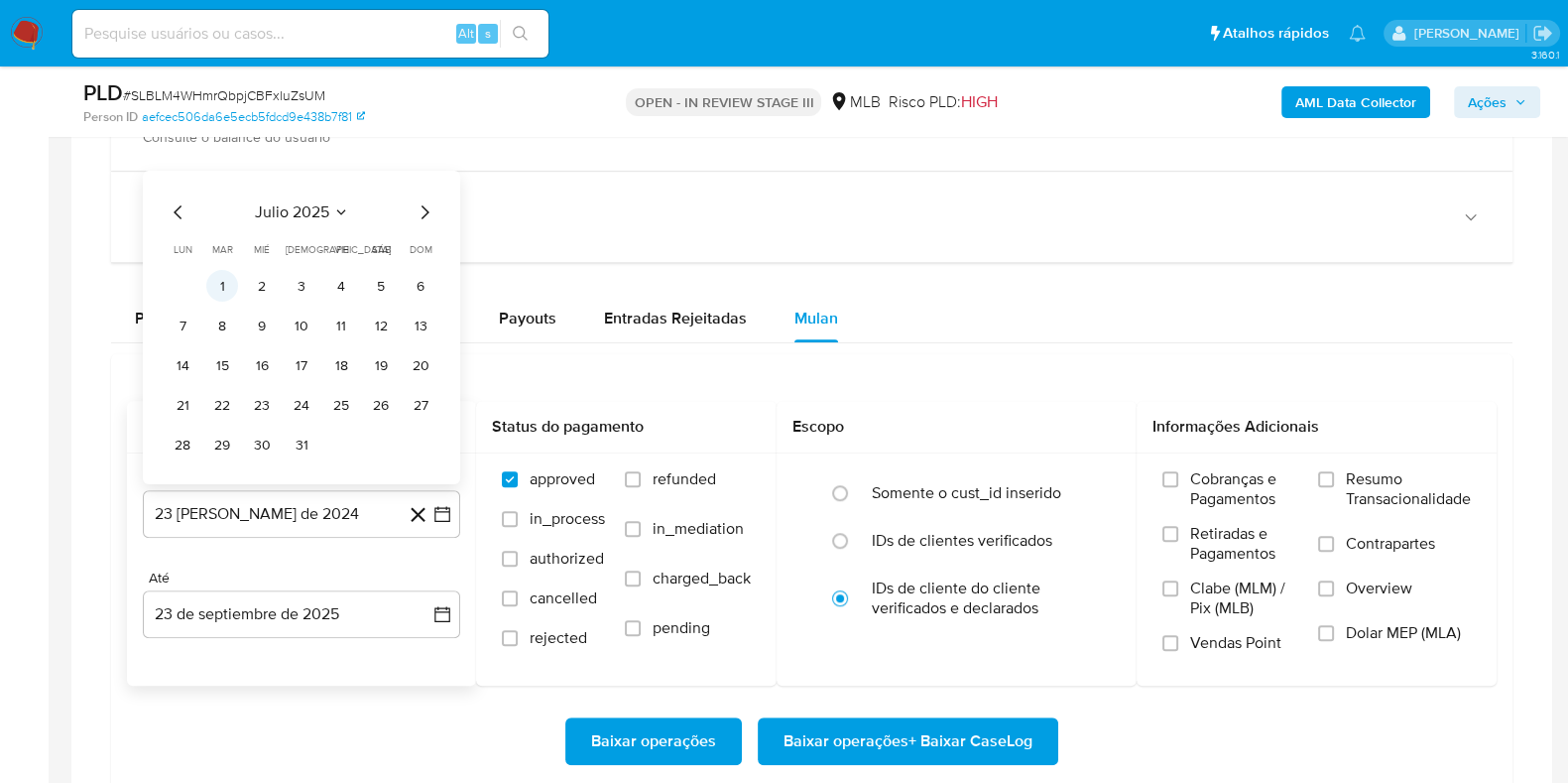
click at [225, 278] on button "1" at bounding box center [222, 286] width 32 height 32
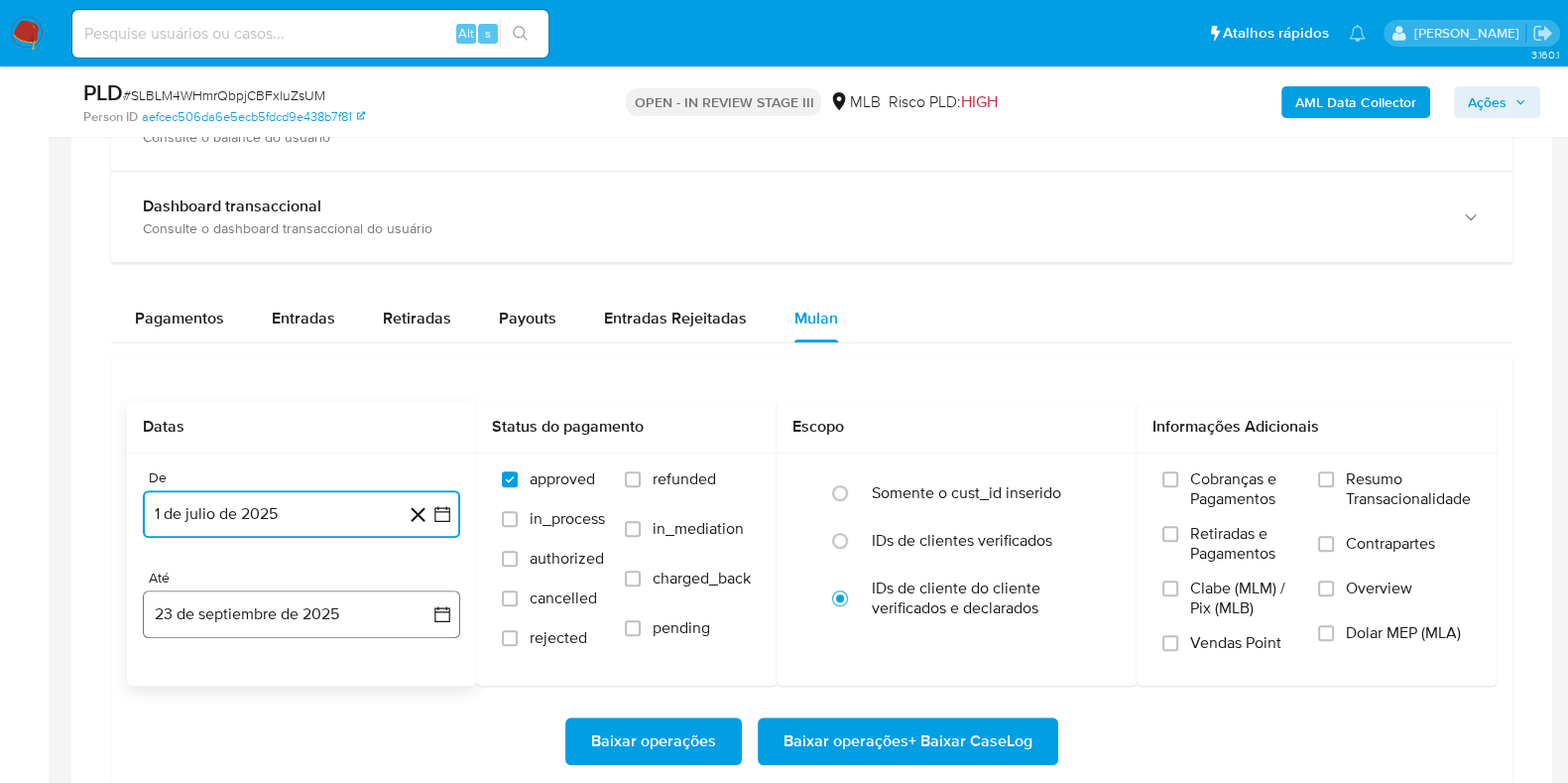
click at [439, 610] on icon "button" at bounding box center [442, 614] width 20 height 20
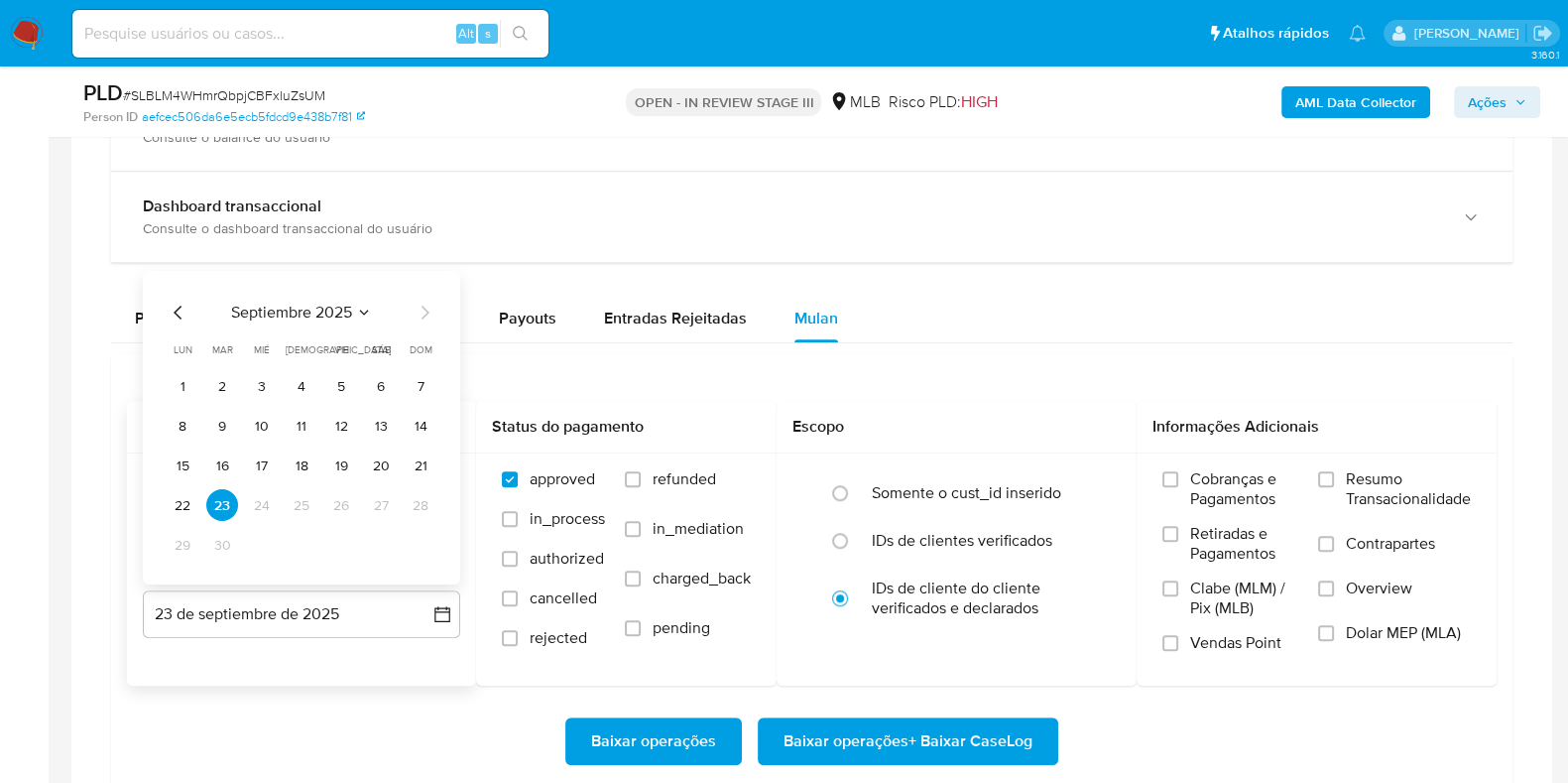
click at [178, 458] on button "15" at bounding box center [182, 465] width 32 height 32
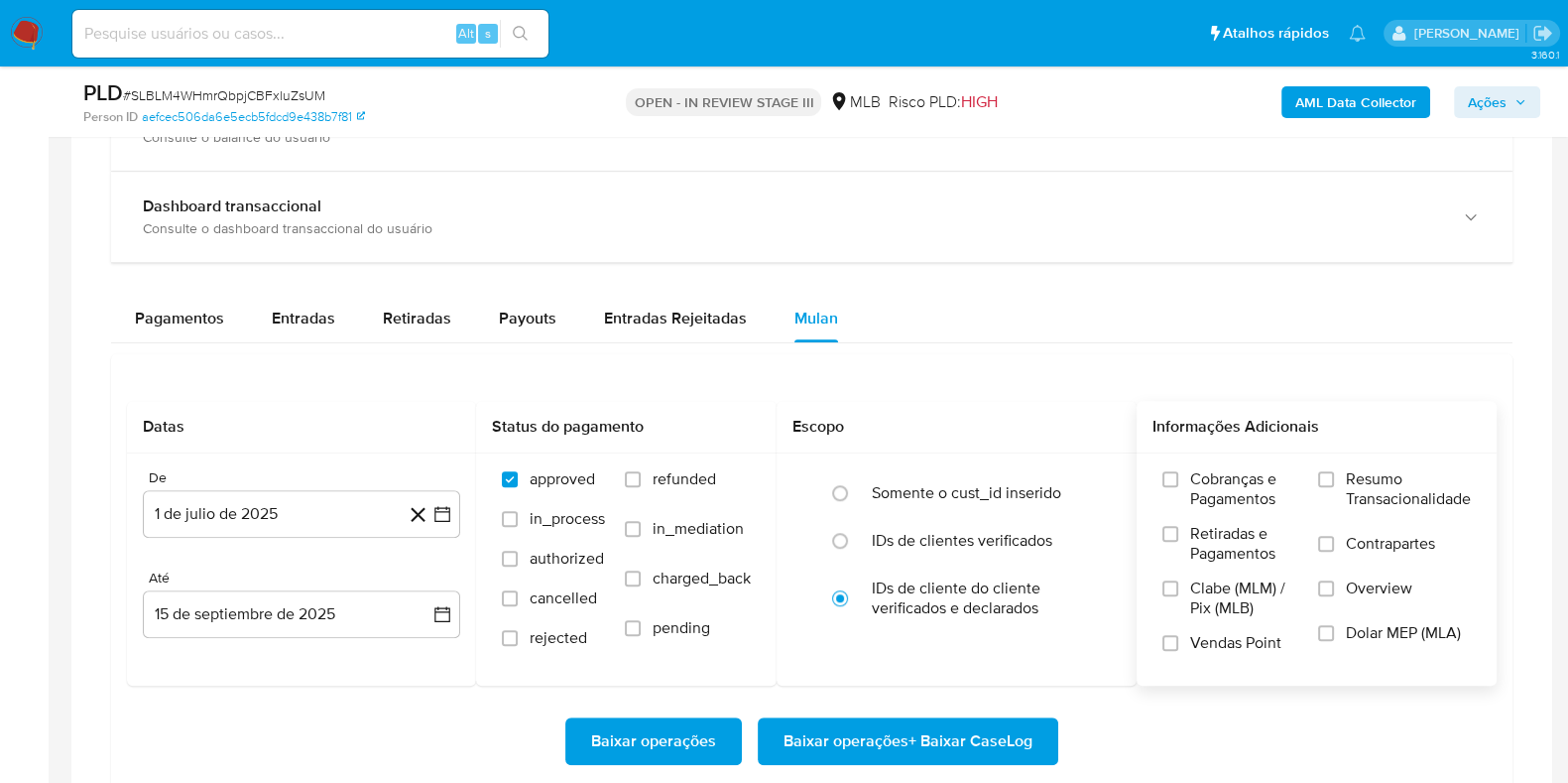
click at [1370, 477] on span "Resumo Transacionalidade" at bounding box center [1408, 489] width 125 height 40
click at [1334, 477] on input "Resumo Transacionalidade" at bounding box center [1326, 479] width 16 height 16
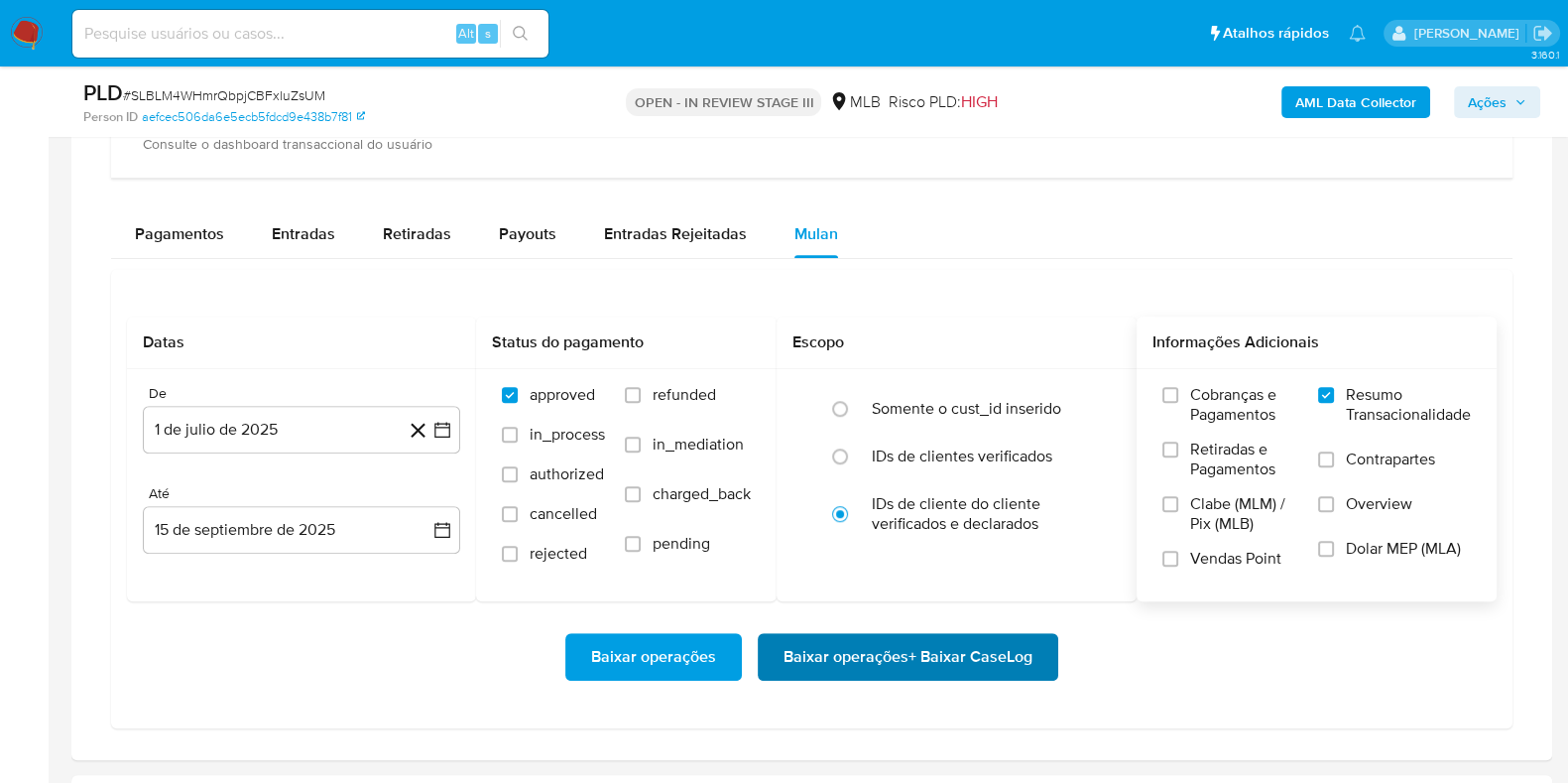
scroll to position [1488, 0]
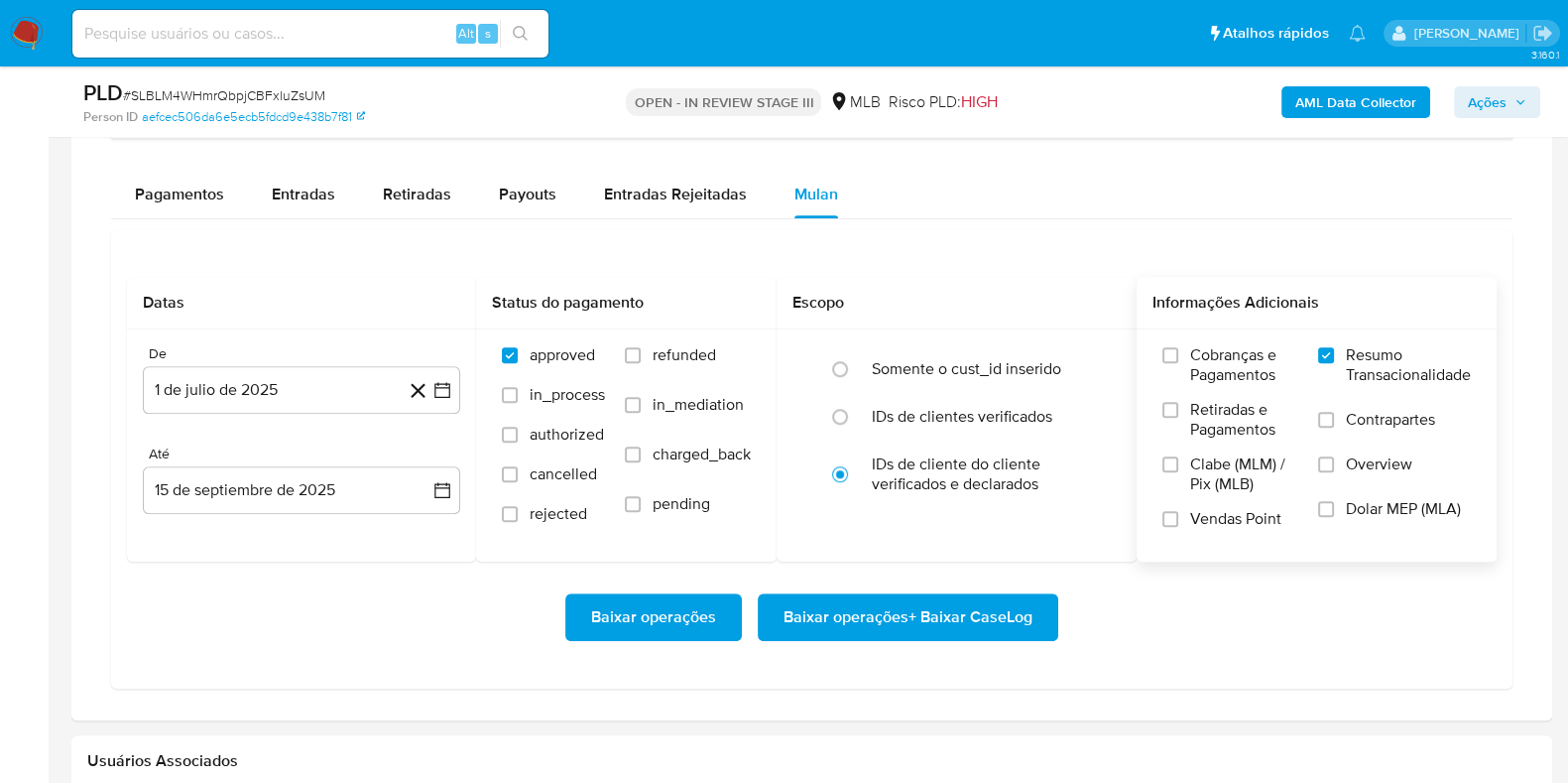
click at [903, 626] on span "Baixar operações + Baixar CaseLog" at bounding box center [909, 617] width 249 height 44
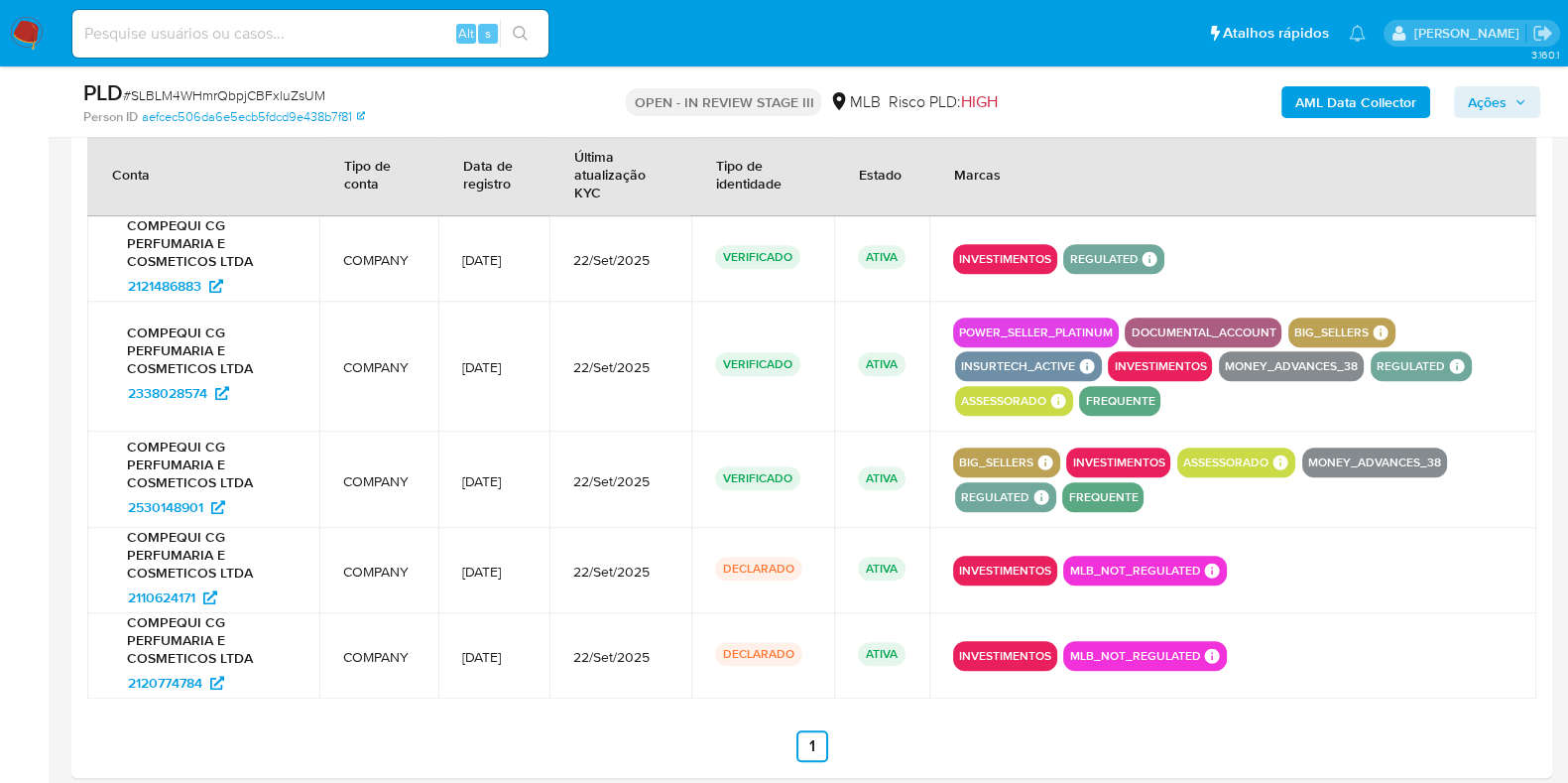
scroll to position [2242, 0]
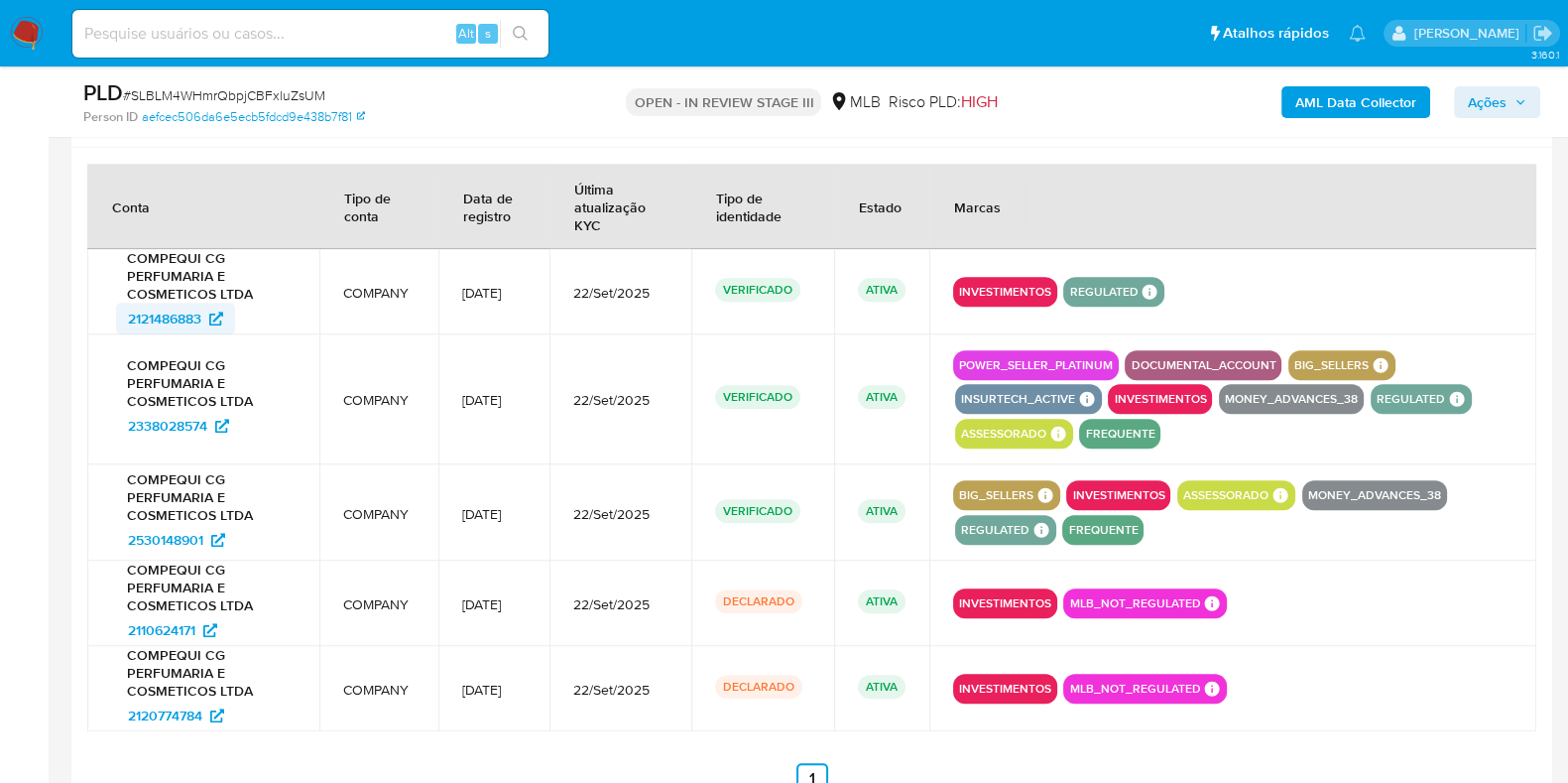
click at [183, 311] on span "2121486883" at bounding box center [164, 319] width 74 height 32
click at [188, 421] on span "2338028574" at bounding box center [167, 425] width 80 height 32
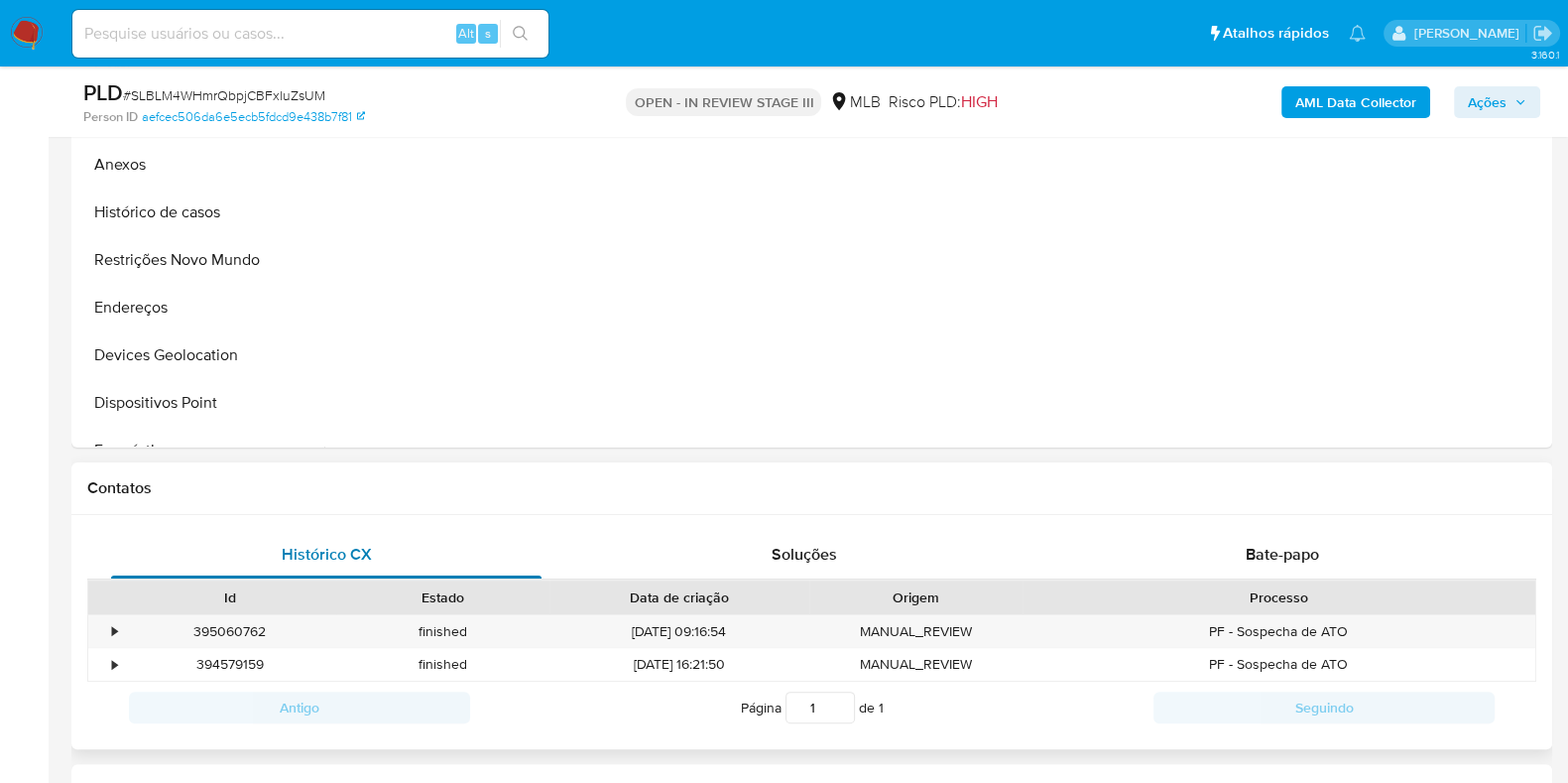
scroll to position [381, 0]
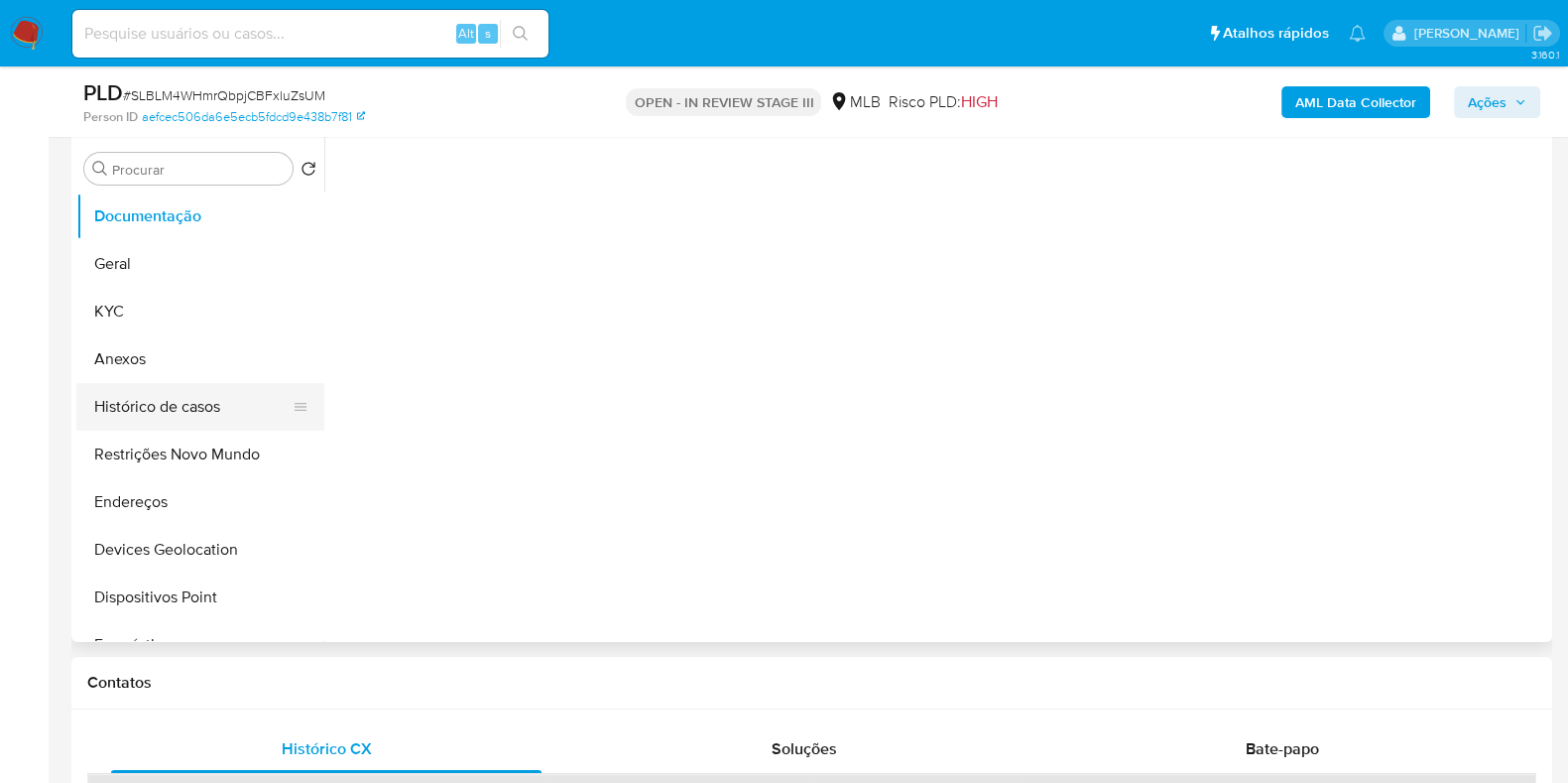
click at [167, 383] on button "Histórico de casos" at bounding box center [192, 406] width 232 height 48
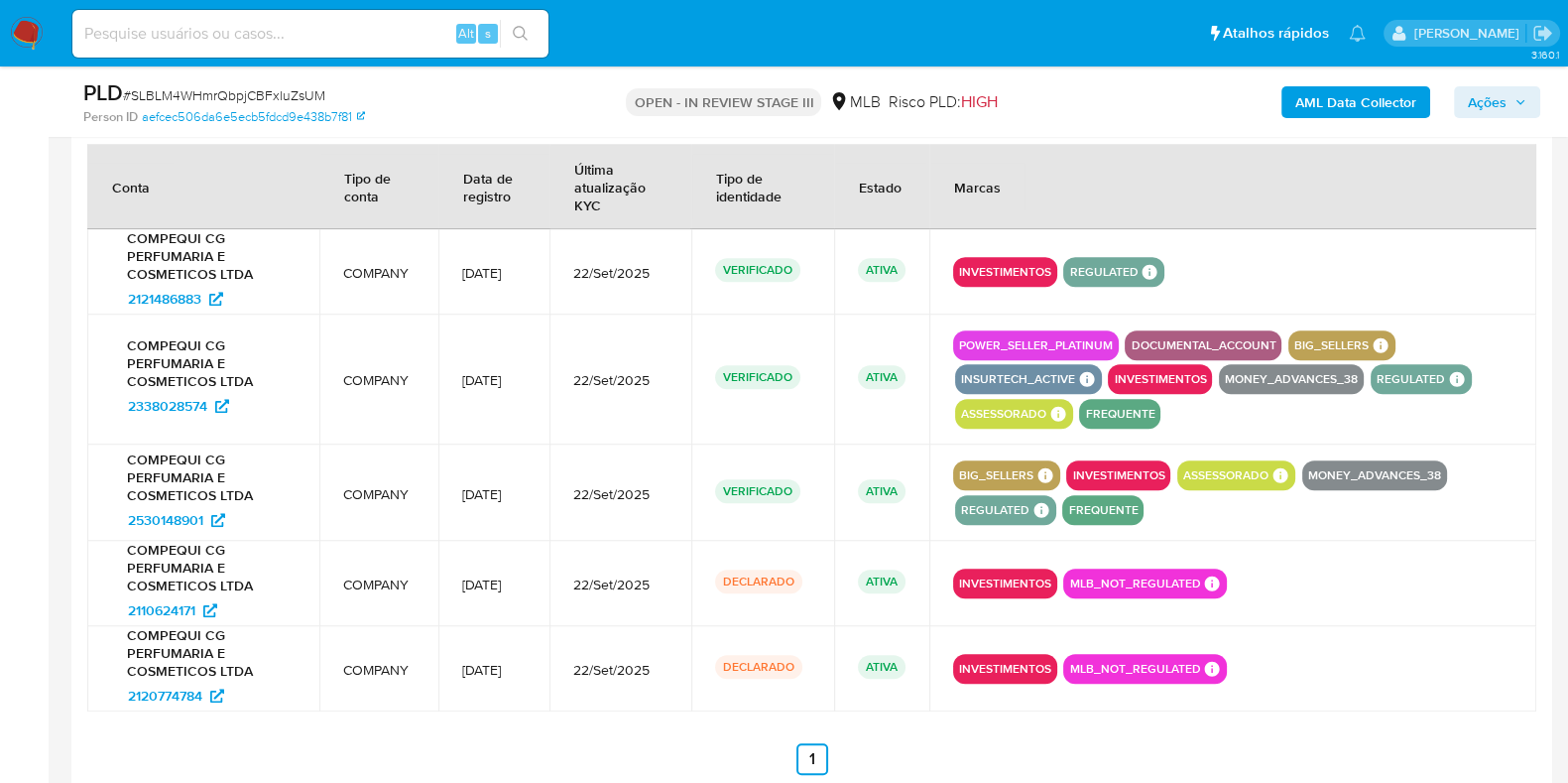
scroll to position [2366, 0]
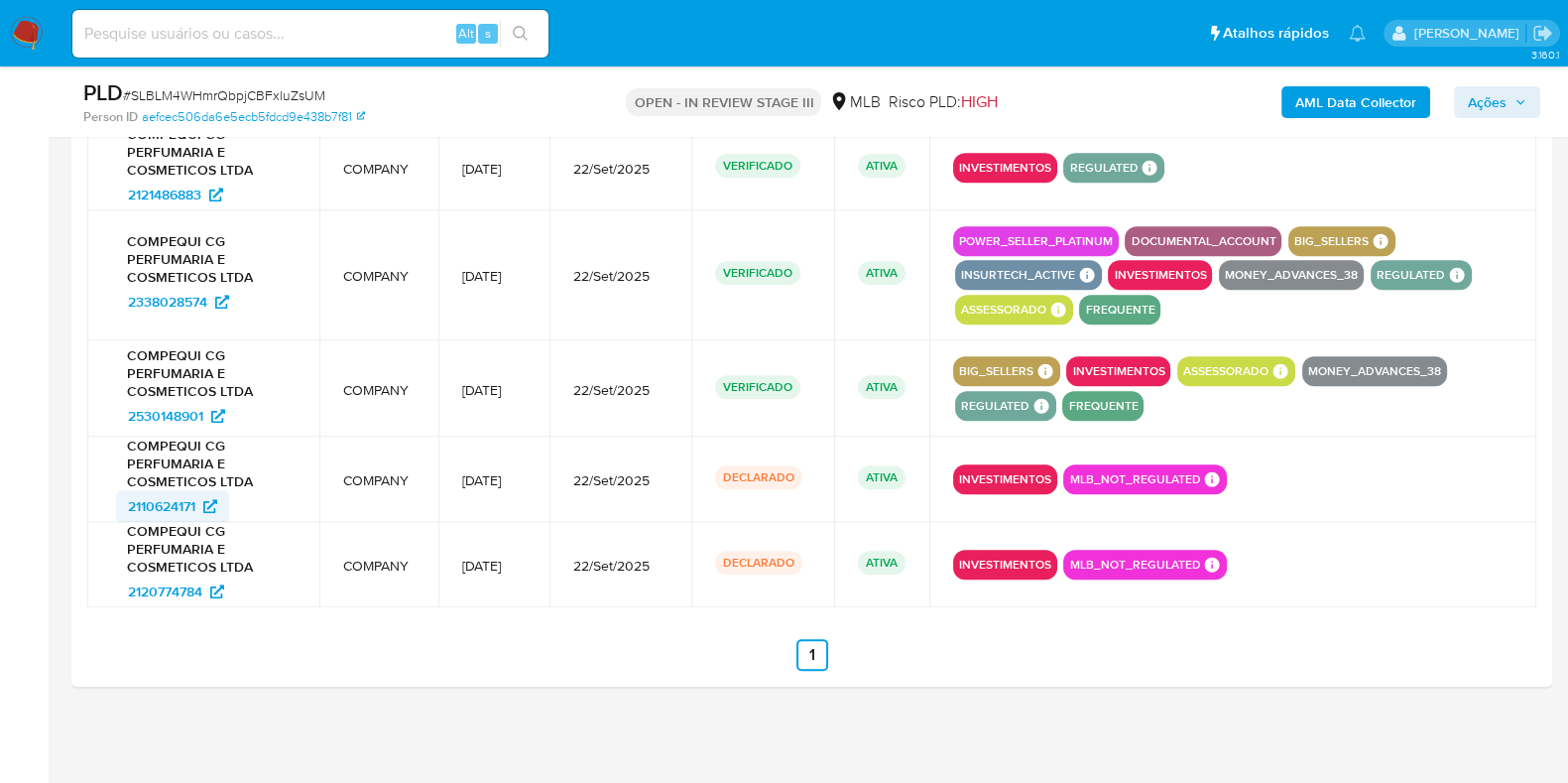
click at [172, 494] on span "2110624171" at bounding box center [161, 506] width 68 height 32
click at [173, 587] on span "2120774784" at bounding box center [164, 592] width 75 height 32
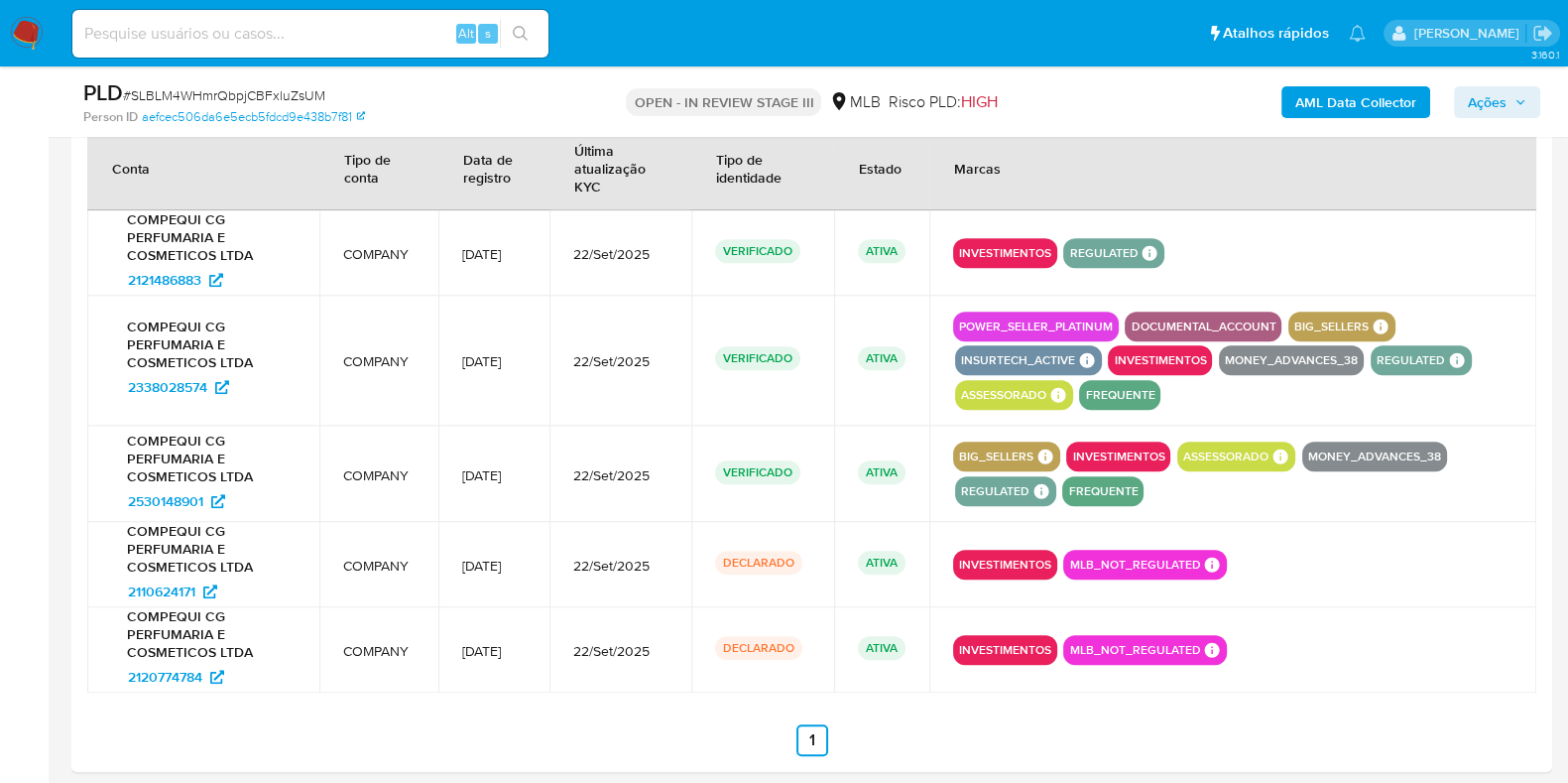
scroll to position [2242, 0]
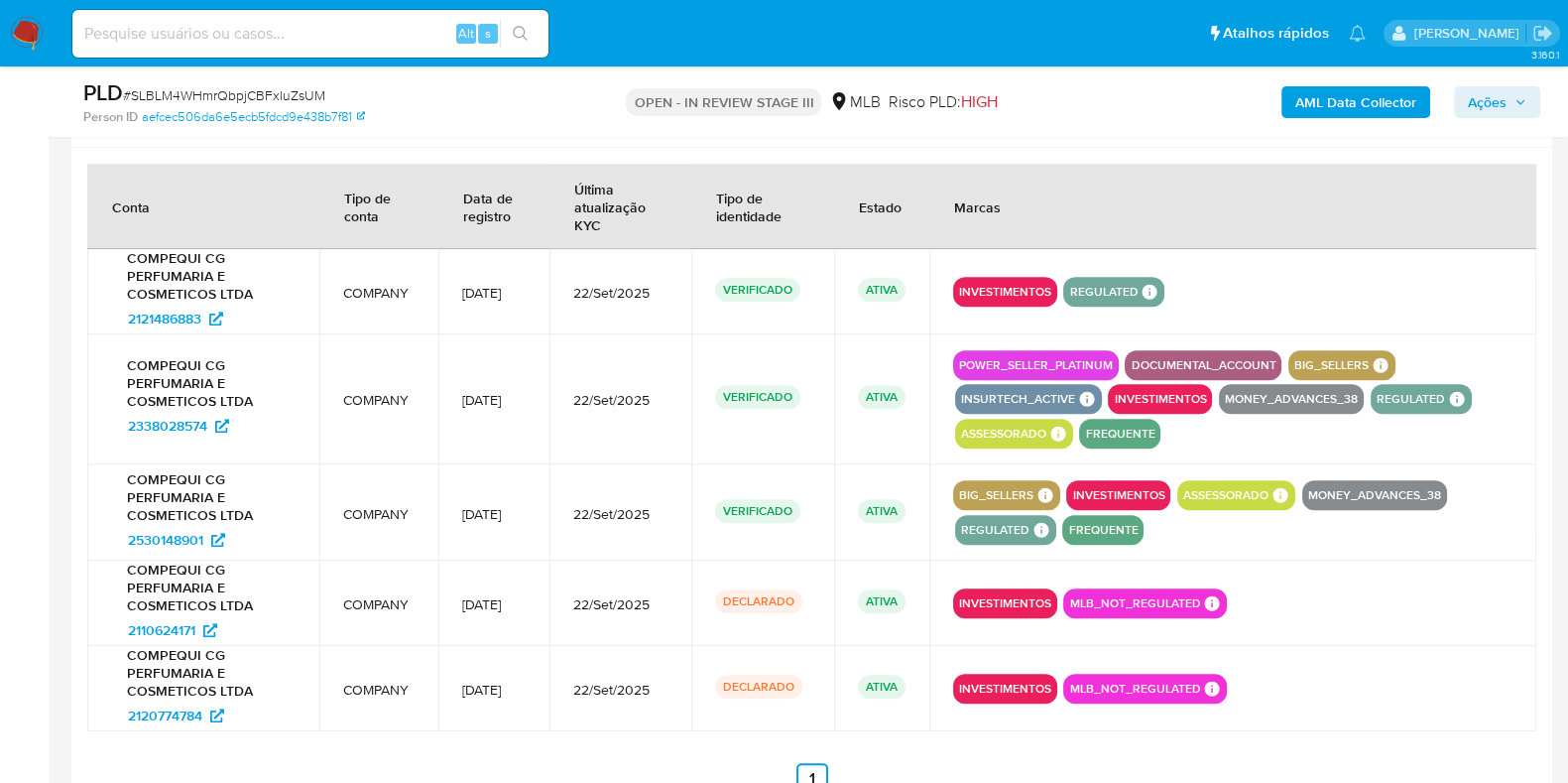
click at [28, 27] on img at bounding box center [27, 34] width 34 height 34
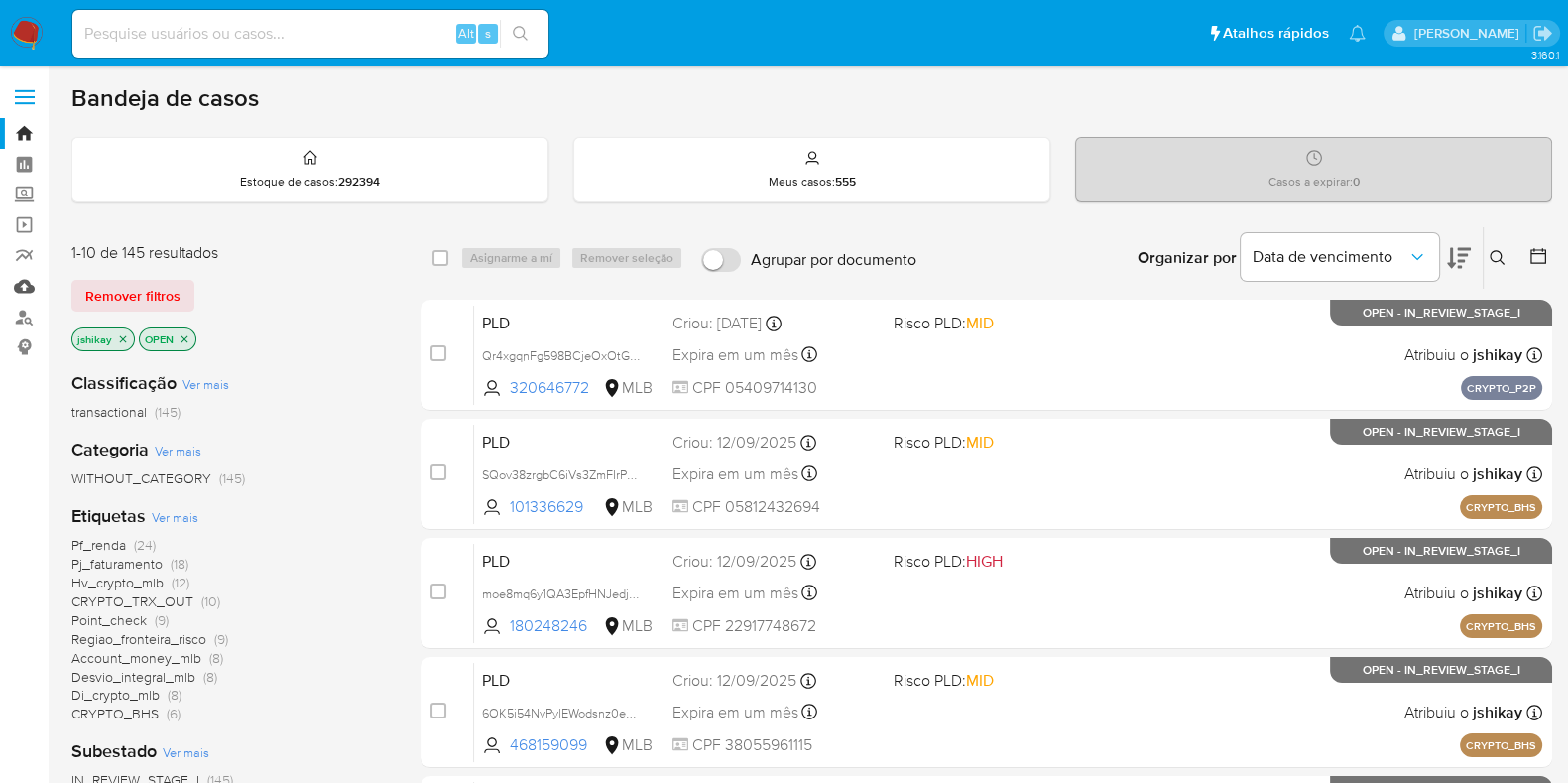
click at [22, 286] on link "Mulan" at bounding box center [118, 286] width 236 height 31
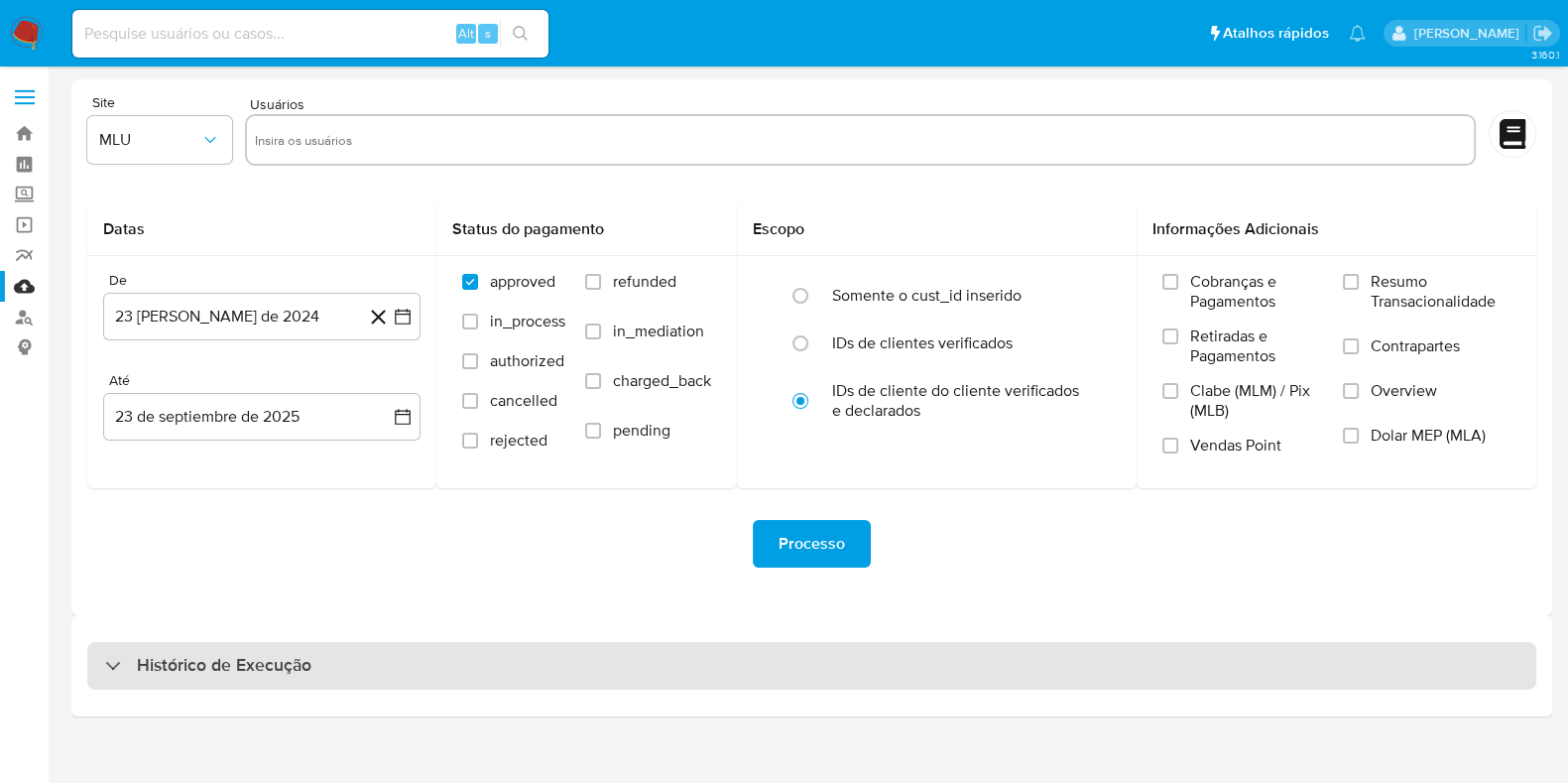
click at [334, 669] on div "Histórico de Execução" at bounding box center [812, 665] width 1449 height 48
select select "10"
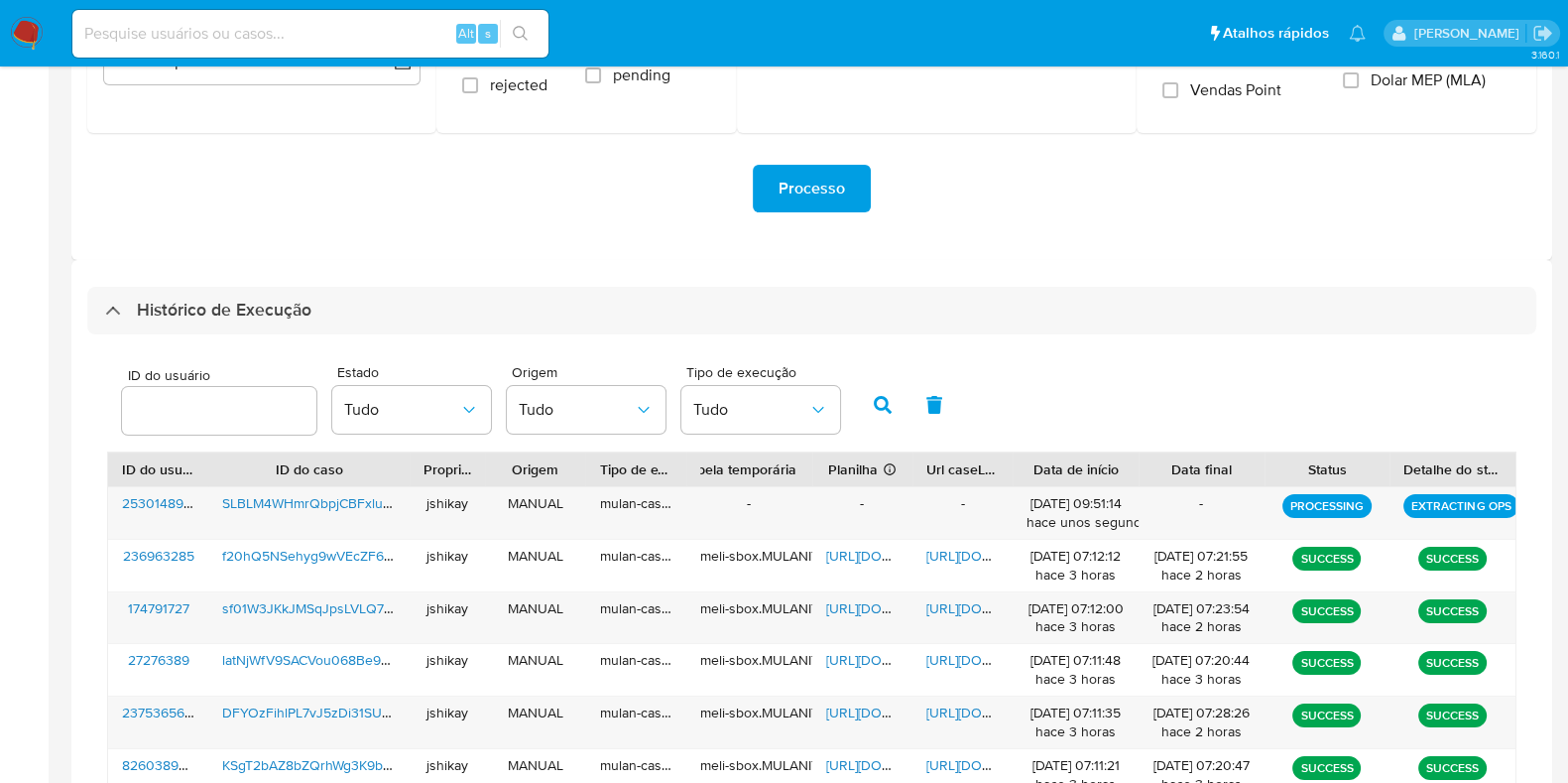
scroll to position [372, 0]
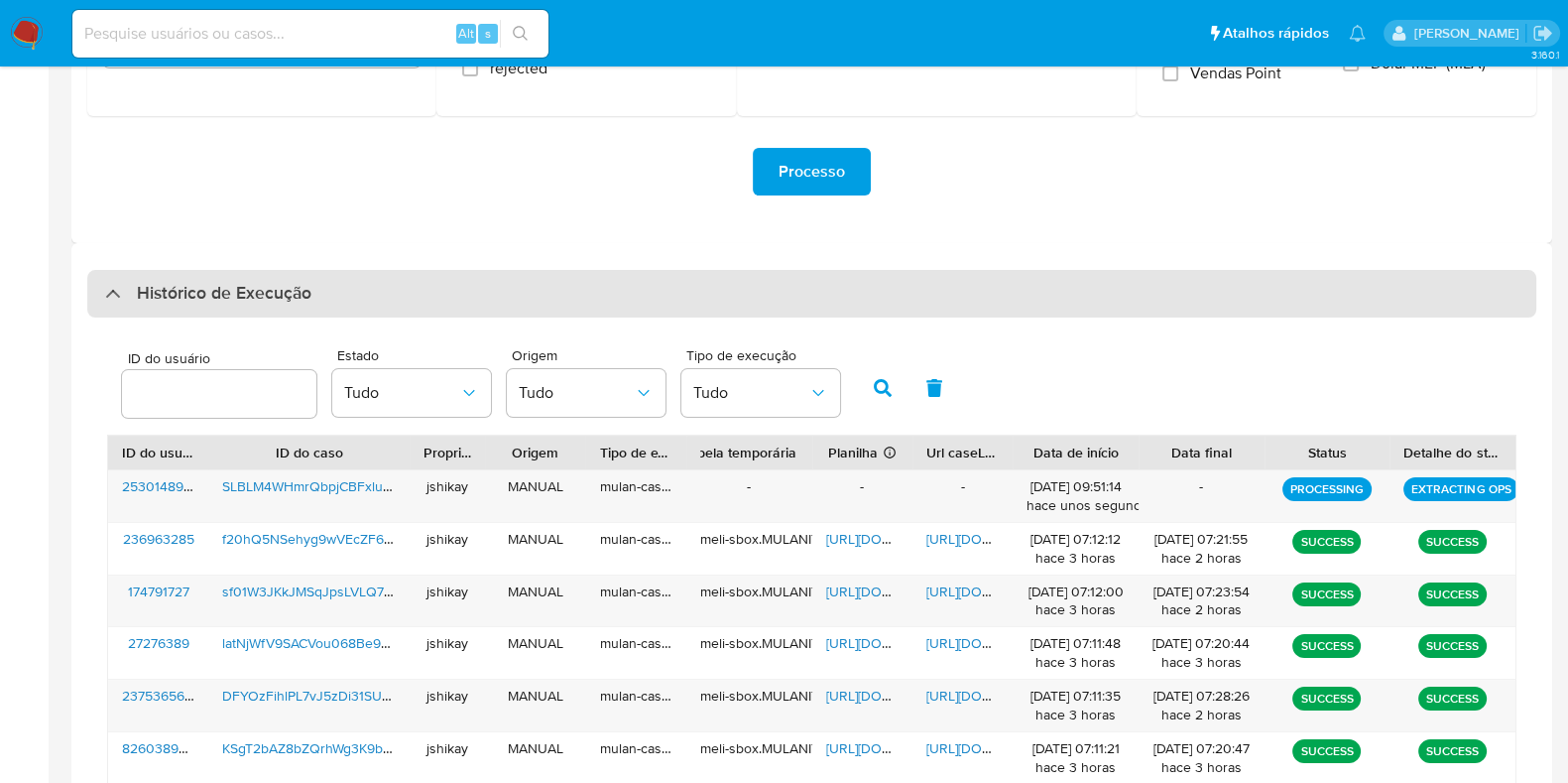
click at [165, 299] on h3 "Histórico de Execução" at bounding box center [223, 294] width 174 height 24
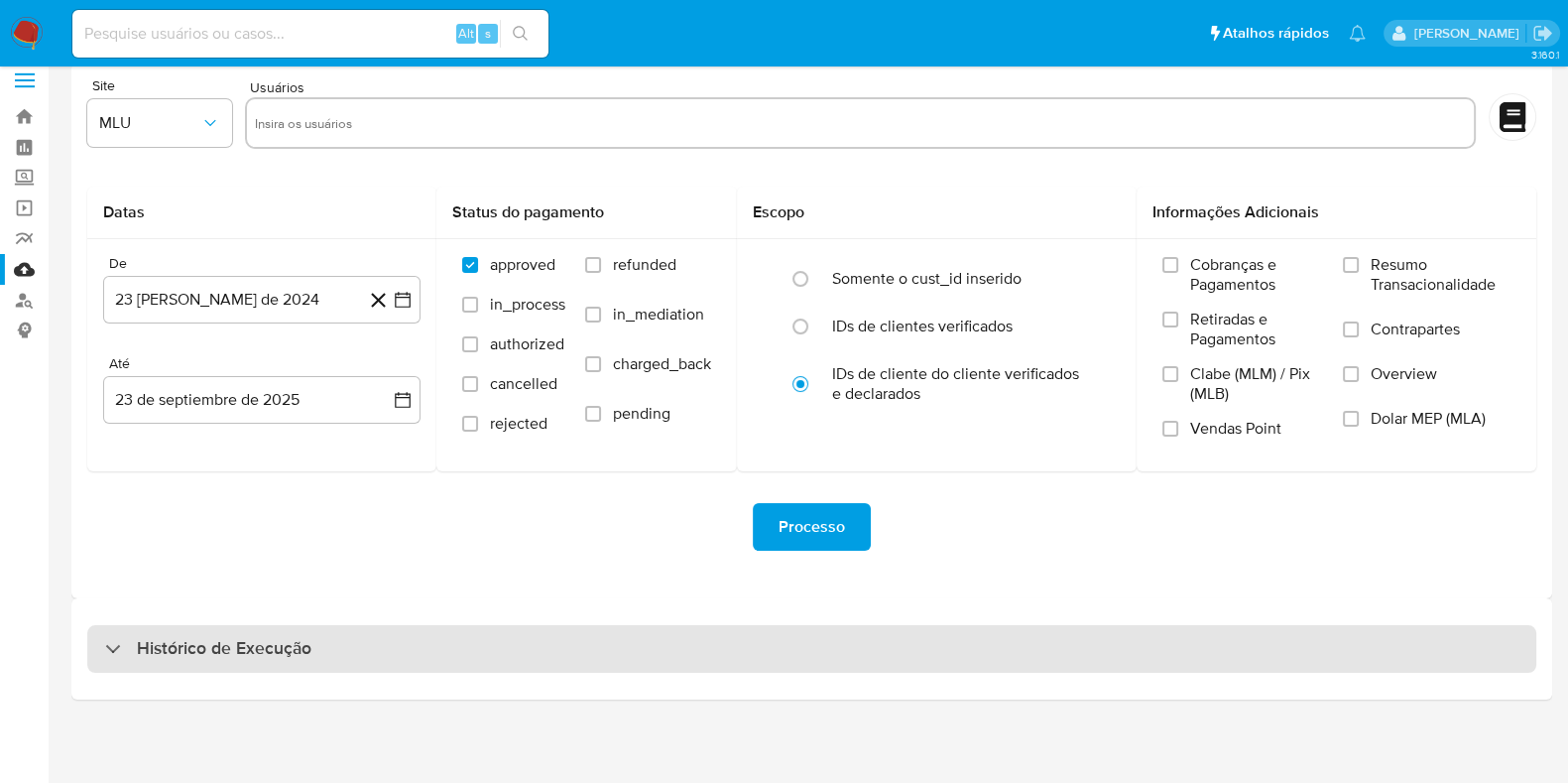
click at [186, 630] on div "Histórico de Execução" at bounding box center [812, 649] width 1449 height 48
select select "10"
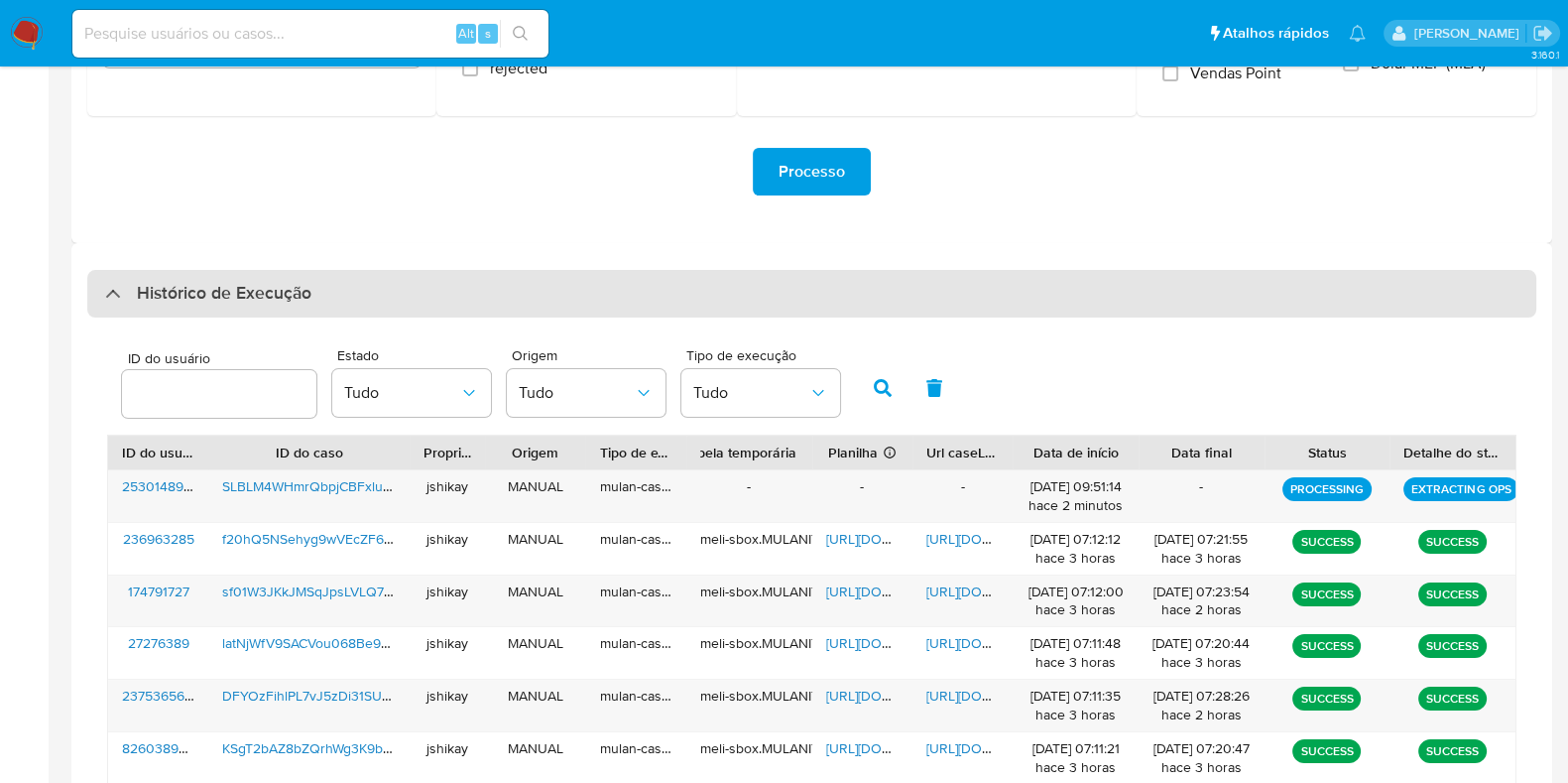
click at [208, 278] on div "Histórico de Execução" at bounding box center [812, 294] width 1449 height 48
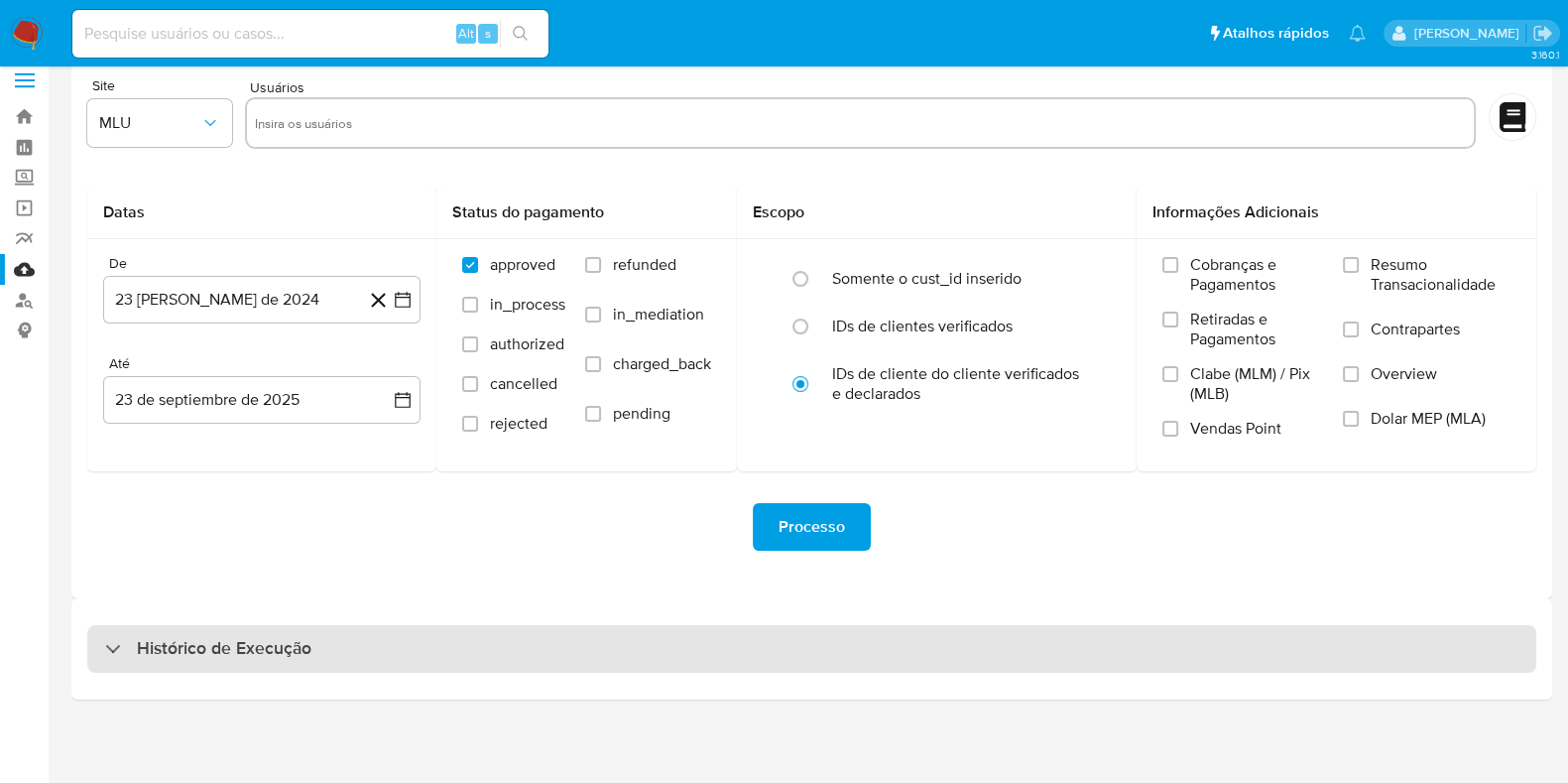
click at [225, 652] on h3 "Histórico de Execução" at bounding box center [223, 649] width 174 height 24
select select "10"
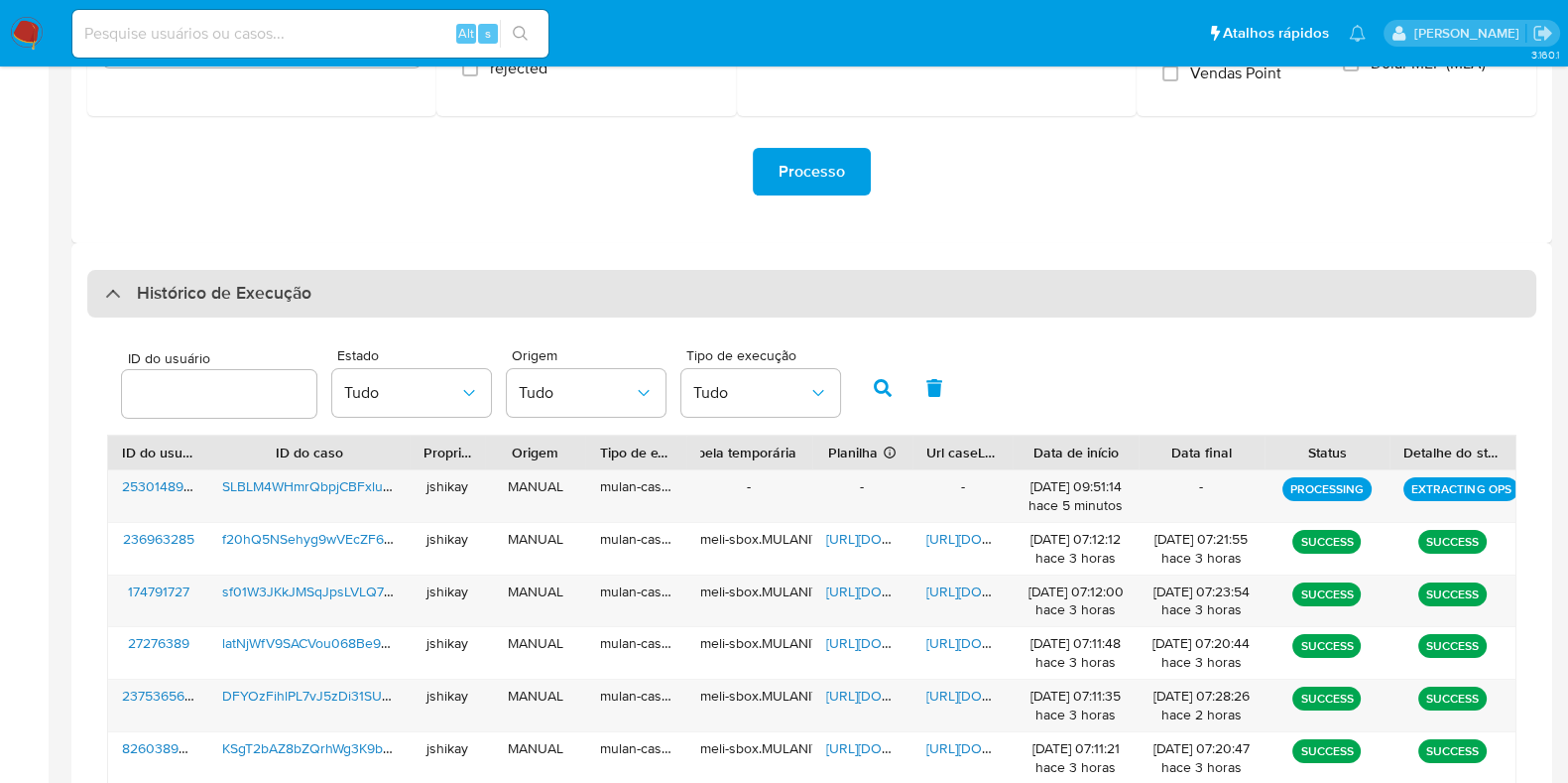
click at [279, 282] on h3 "Histórico de Execução" at bounding box center [223, 294] width 174 height 24
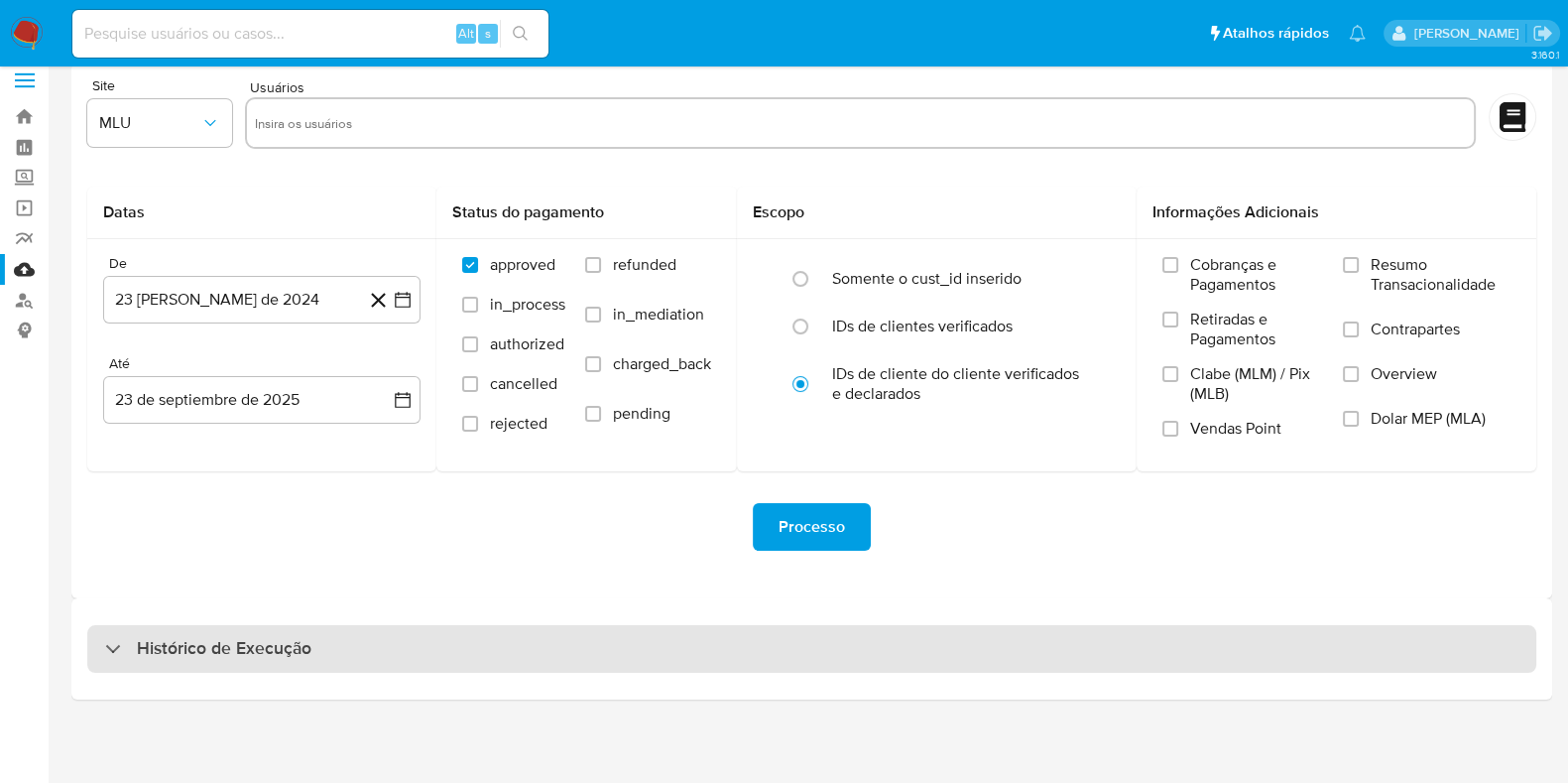
click at [311, 646] on div "Histórico de Execução" at bounding box center [812, 649] width 1449 height 48
select select "10"
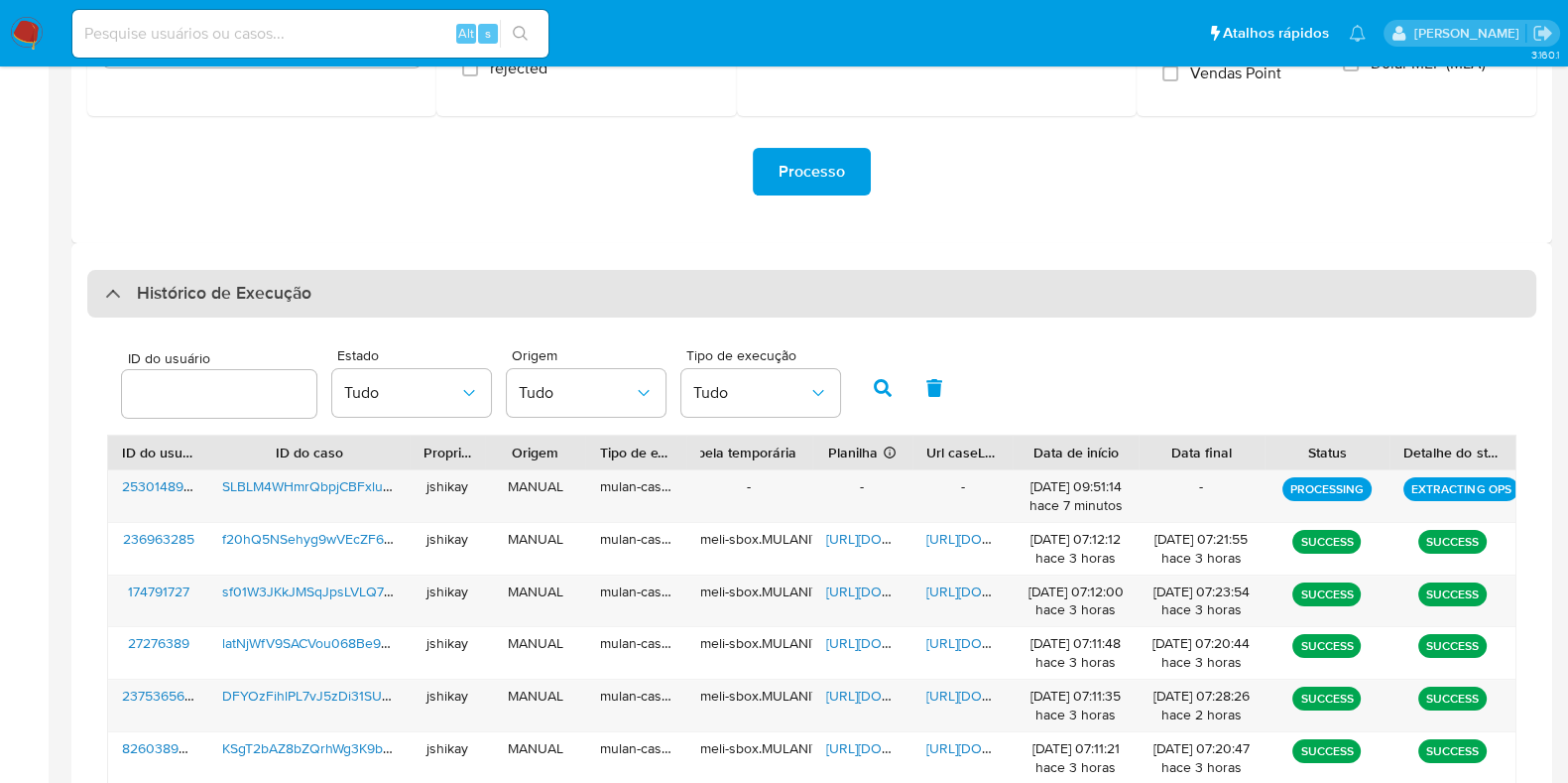
scroll to position [495, 0]
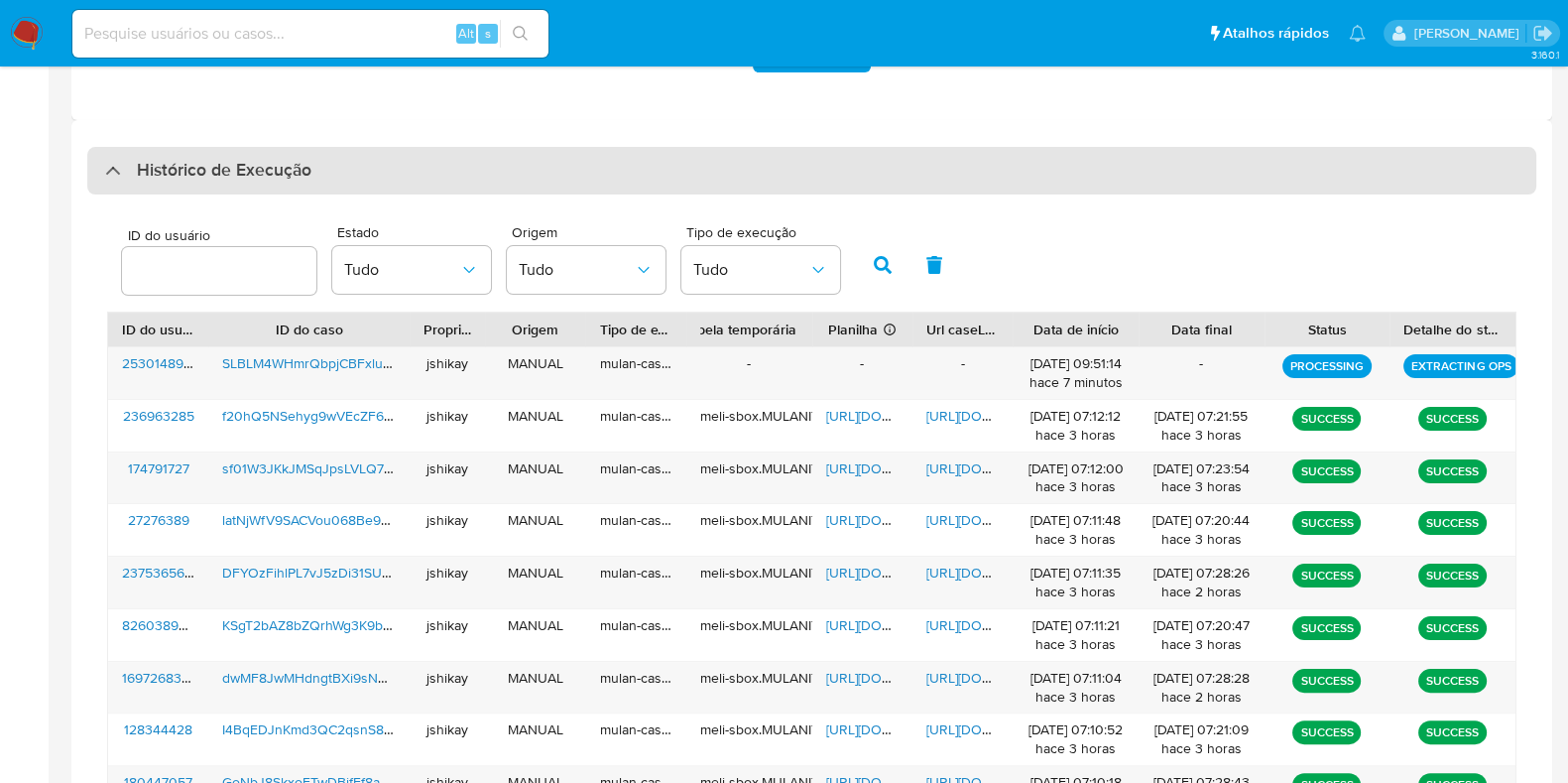
drag, startPoint x: 243, startPoint y: 132, endPoint x: 250, endPoint y: 160, distance: 28.9
click at [244, 135] on div "Histórico de Execução ID do usuário Estado Tudo Origem Tudo Tipo de execução Tu…" at bounding box center [812, 545] width 1481 height 851
click at [253, 164] on h3 "Histórico de Execução" at bounding box center [223, 170] width 174 height 24
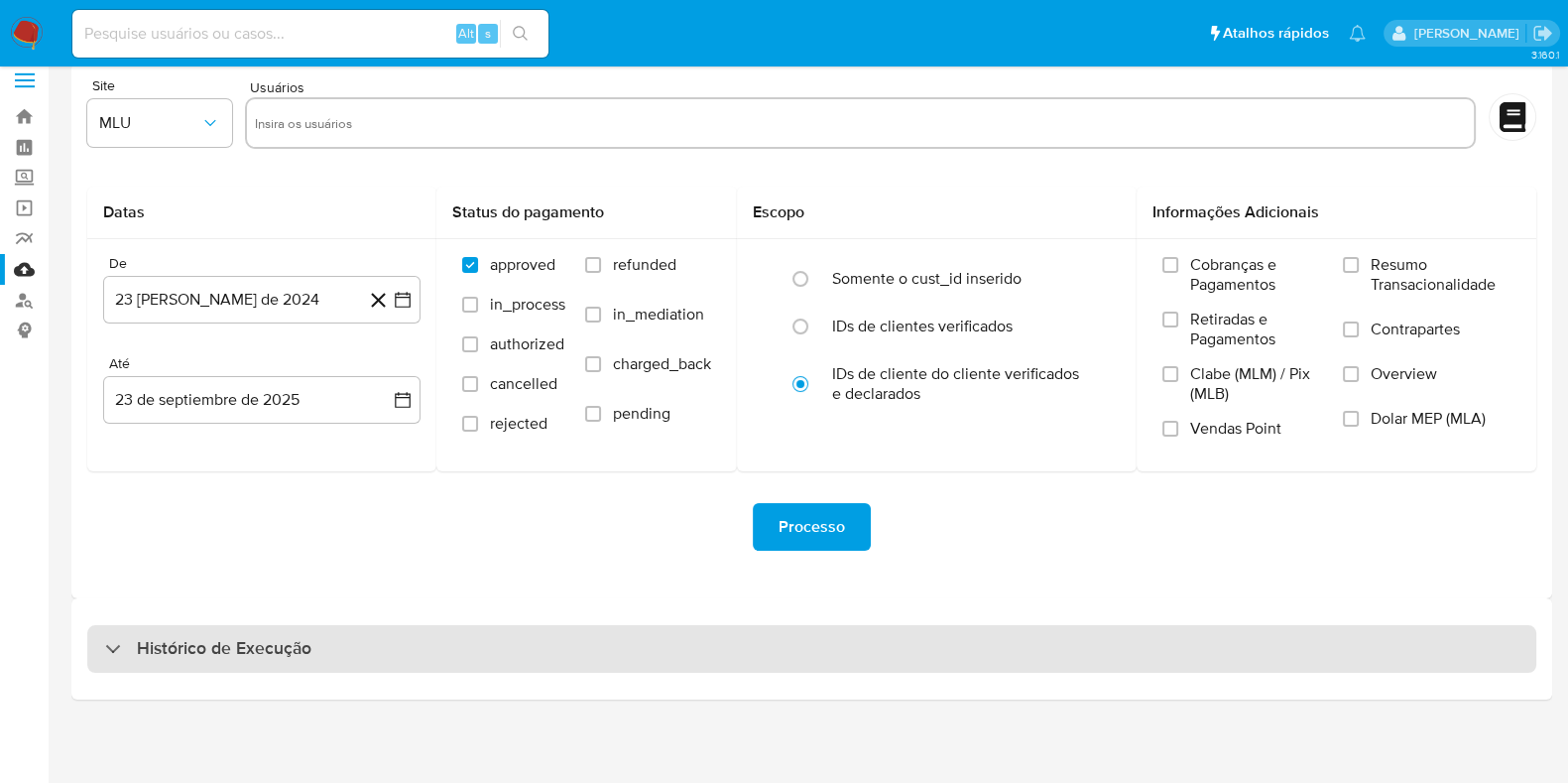
click at [313, 666] on div "Histórico de Execução" at bounding box center [812, 649] width 1449 height 48
select select "10"
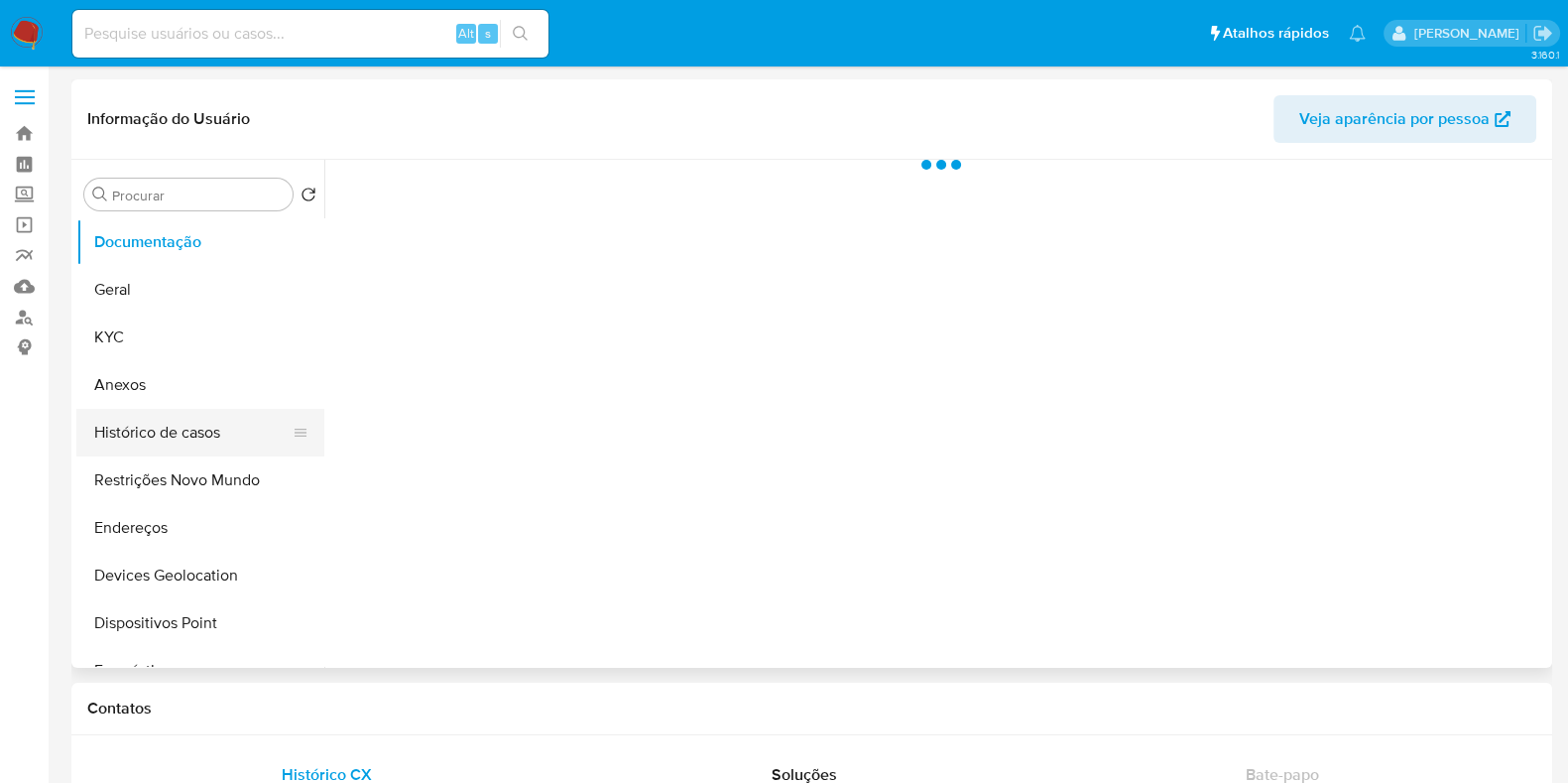
select select "10"
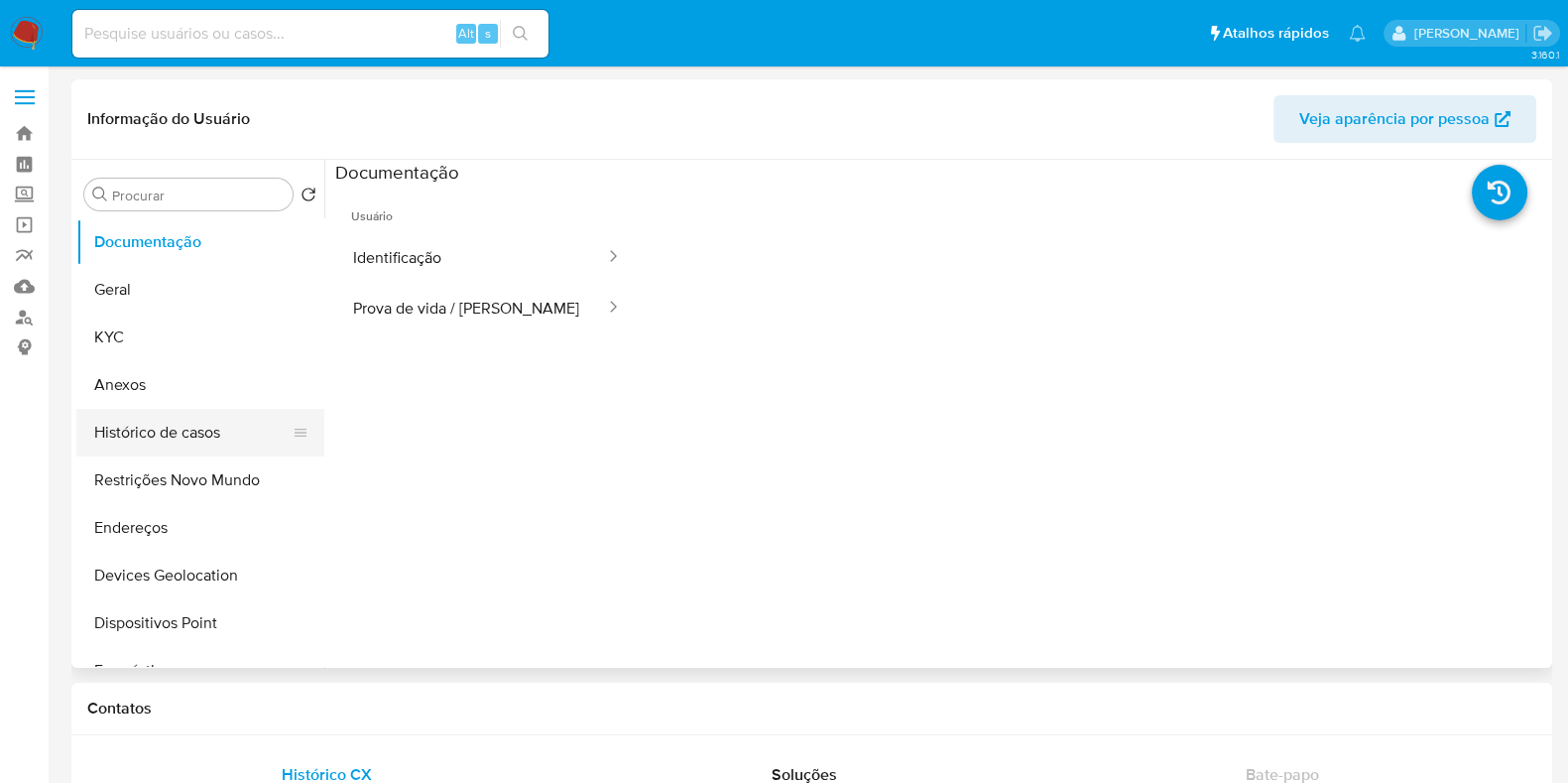
drag, startPoint x: 190, startPoint y: 403, endPoint x: 187, endPoint y: 426, distance: 23.2
click at [188, 408] on ul "Documentação Geral KYC Anexos Histórico de casos Restrições Novo Mundo Endereço…" at bounding box center [200, 441] width 248 height 447
click at [187, 436] on button "Histórico de casos" at bounding box center [192, 432] width 232 height 48
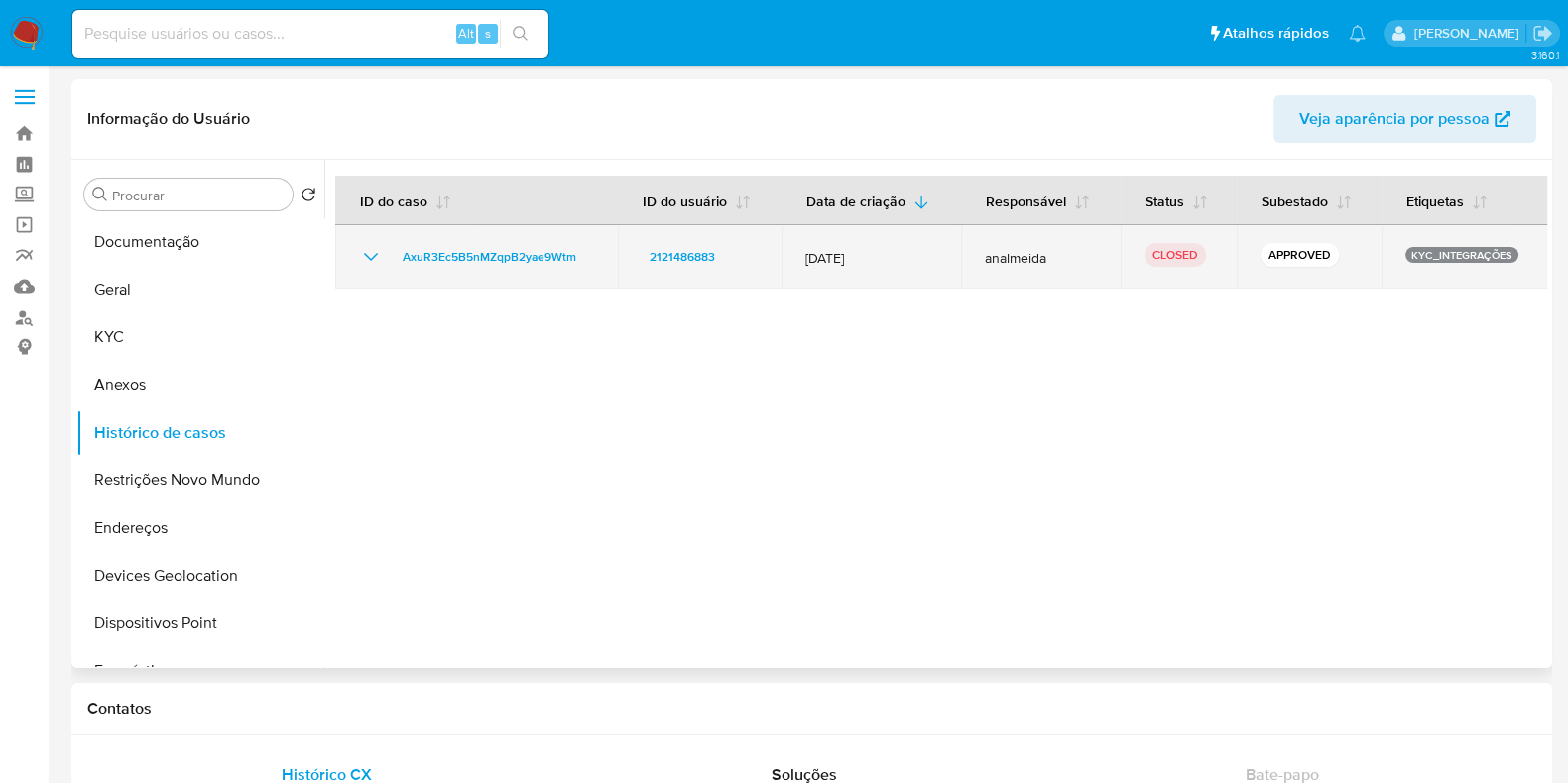
click at [368, 250] on icon "Mostrar/Ocultar" at bounding box center [371, 257] width 24 height 24
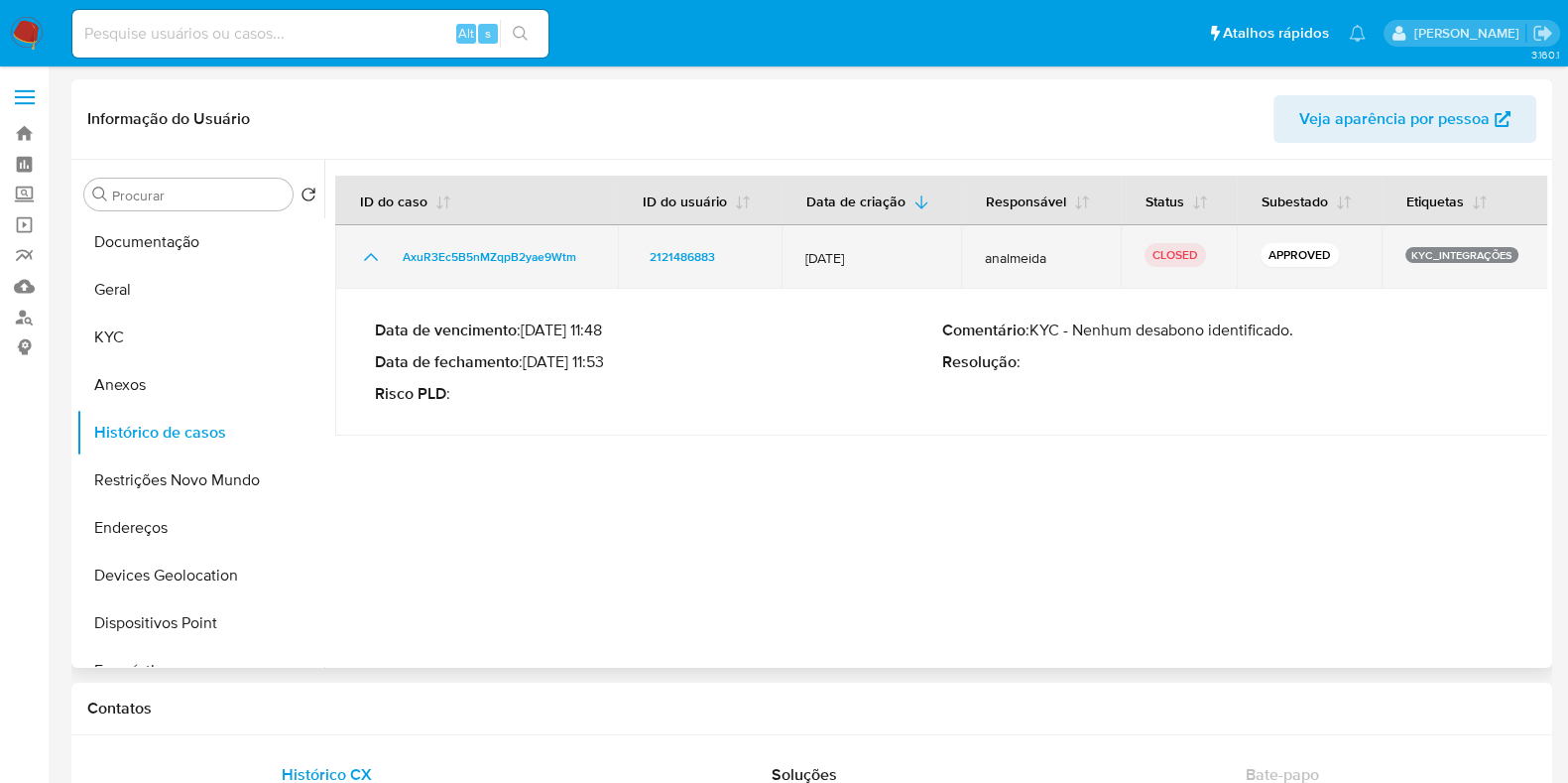
click at [368, 250] on icon "Mostrar/Ocultar" at bounding box center [371, 257] width 24 height 24
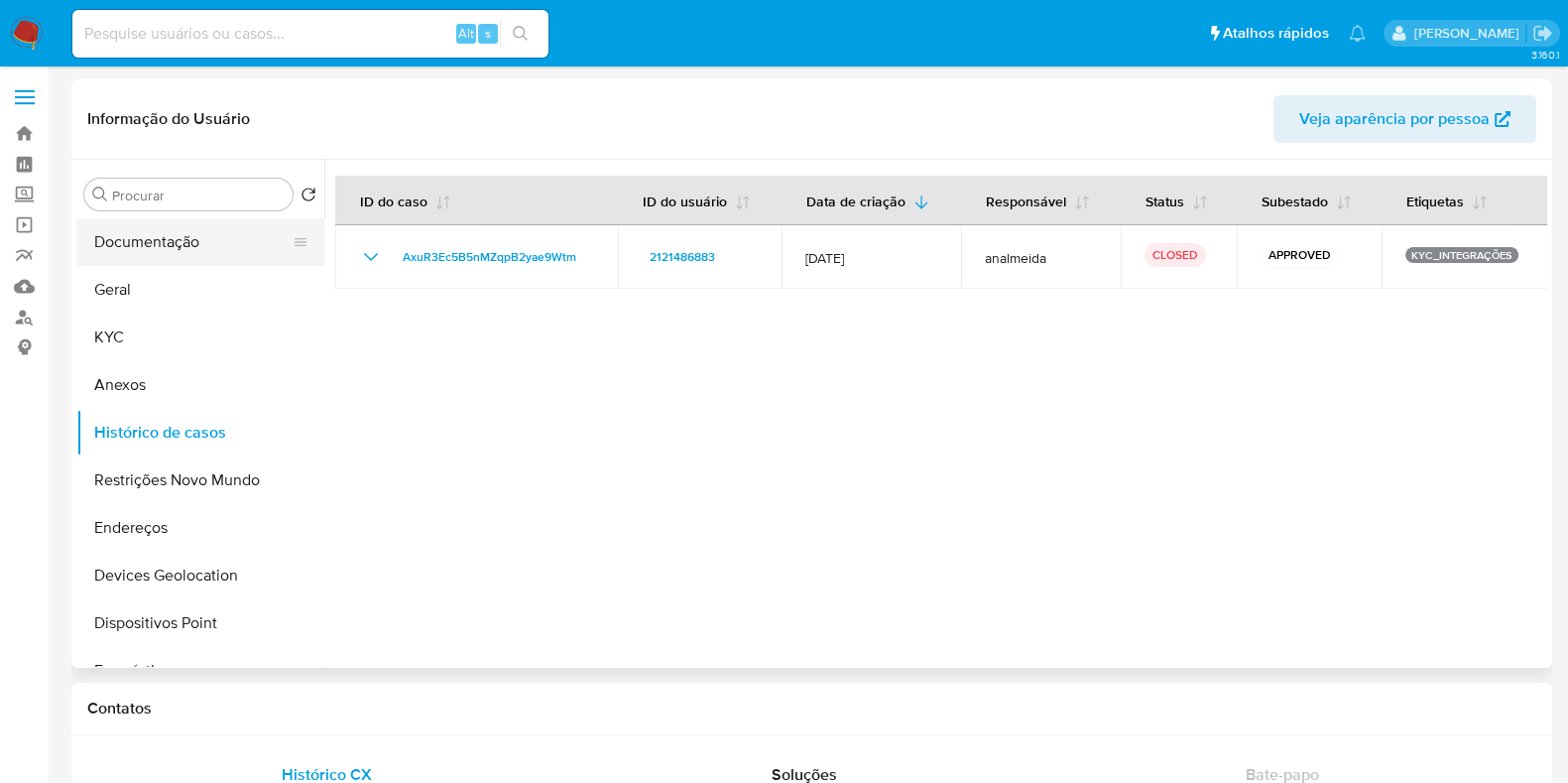
click at [187, 230] on button "Documentação" at bounding box center [192, 242] width 232 height 48
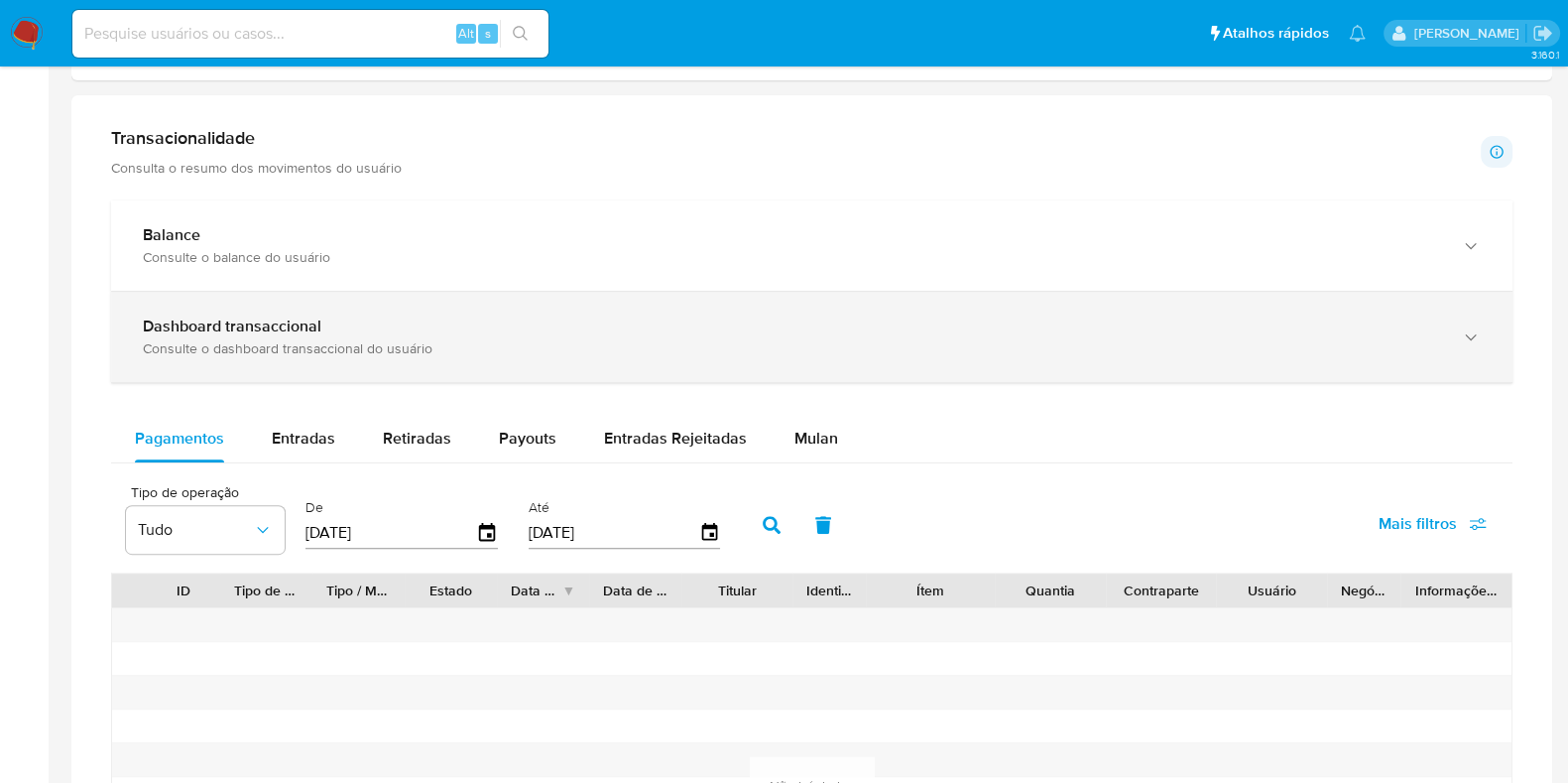
scroll to position [867, 0]
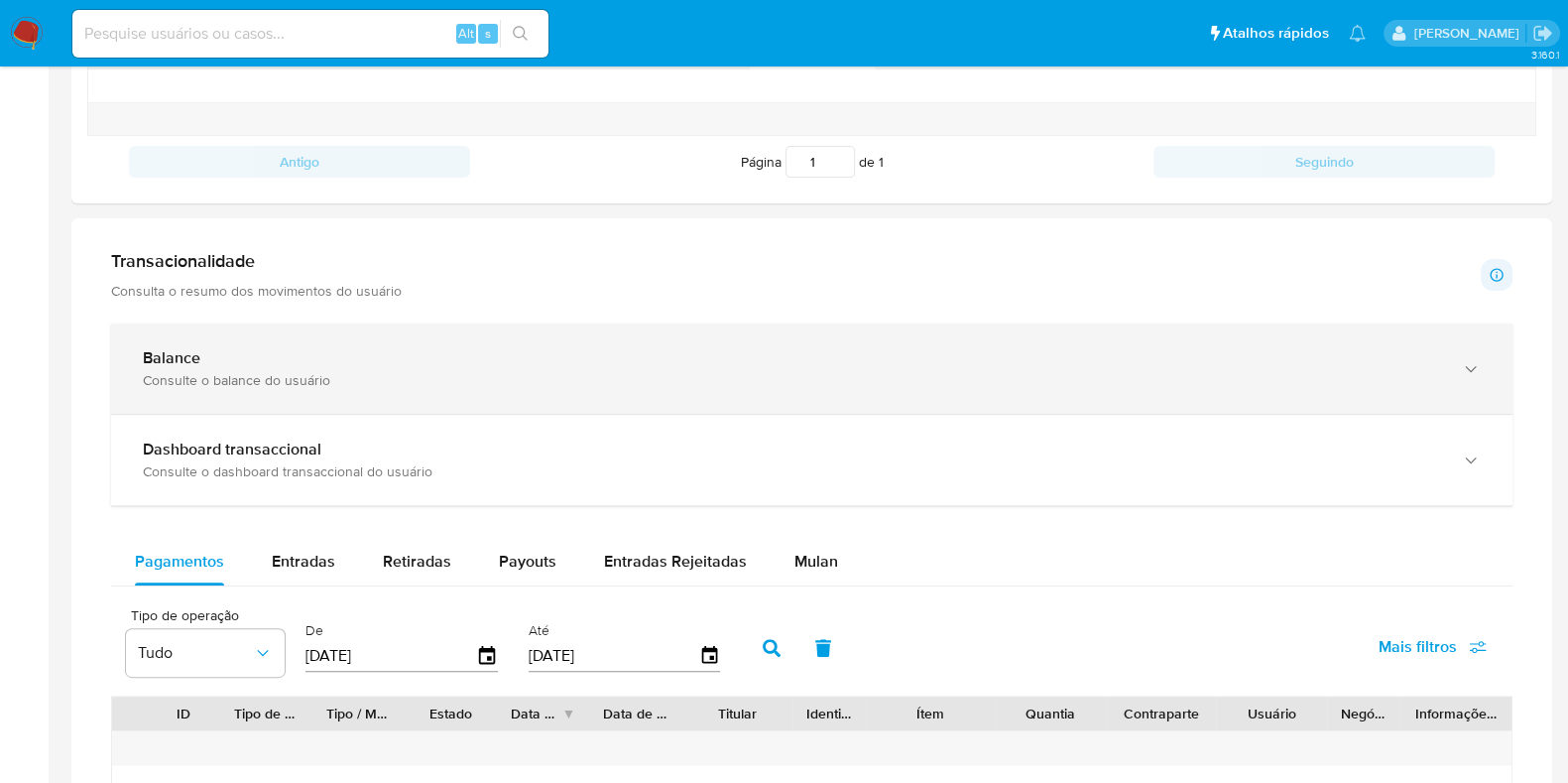
click at [441, 383] on div "Consulte o balance do usuário" at bounding box center [792, 380] width 1299 height 18
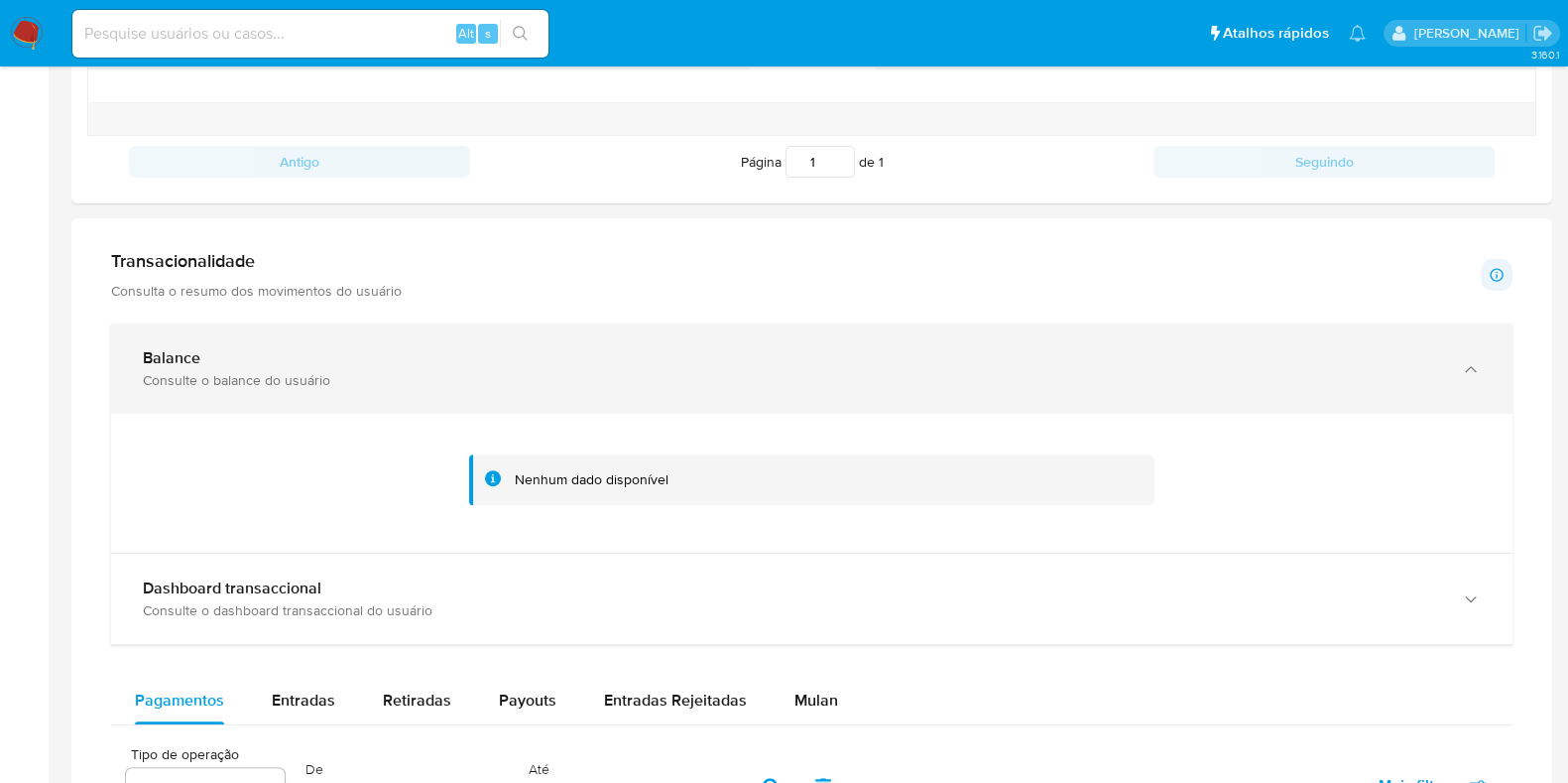
click at [552, 371] on div "Consulte o balance do usuário" at bounding box center [792, 380] width 1299 height 18
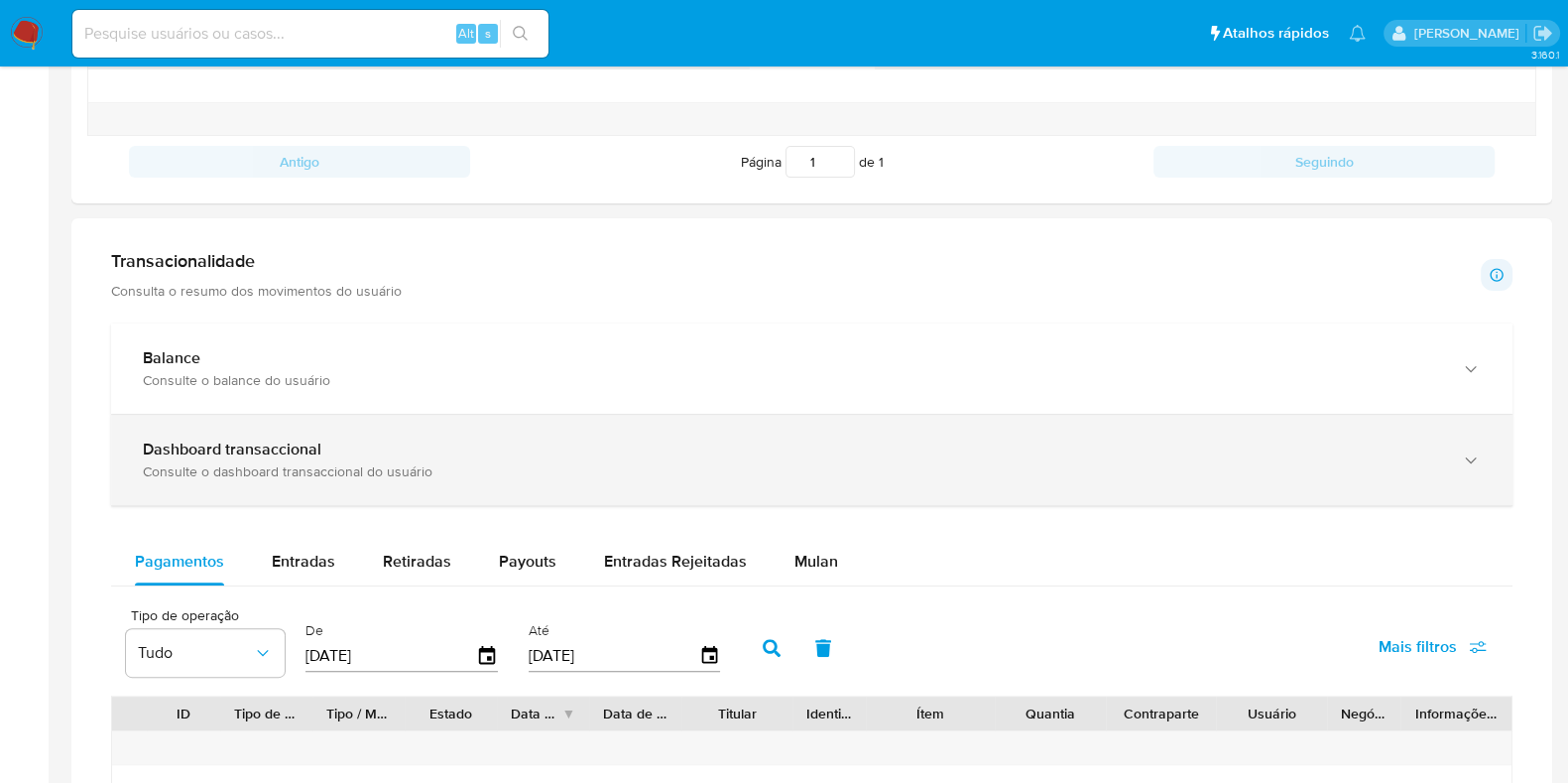
click at [469, 454] on div "Dashboard transaccional" at bounding box center [792, 449] width 1299 height 20
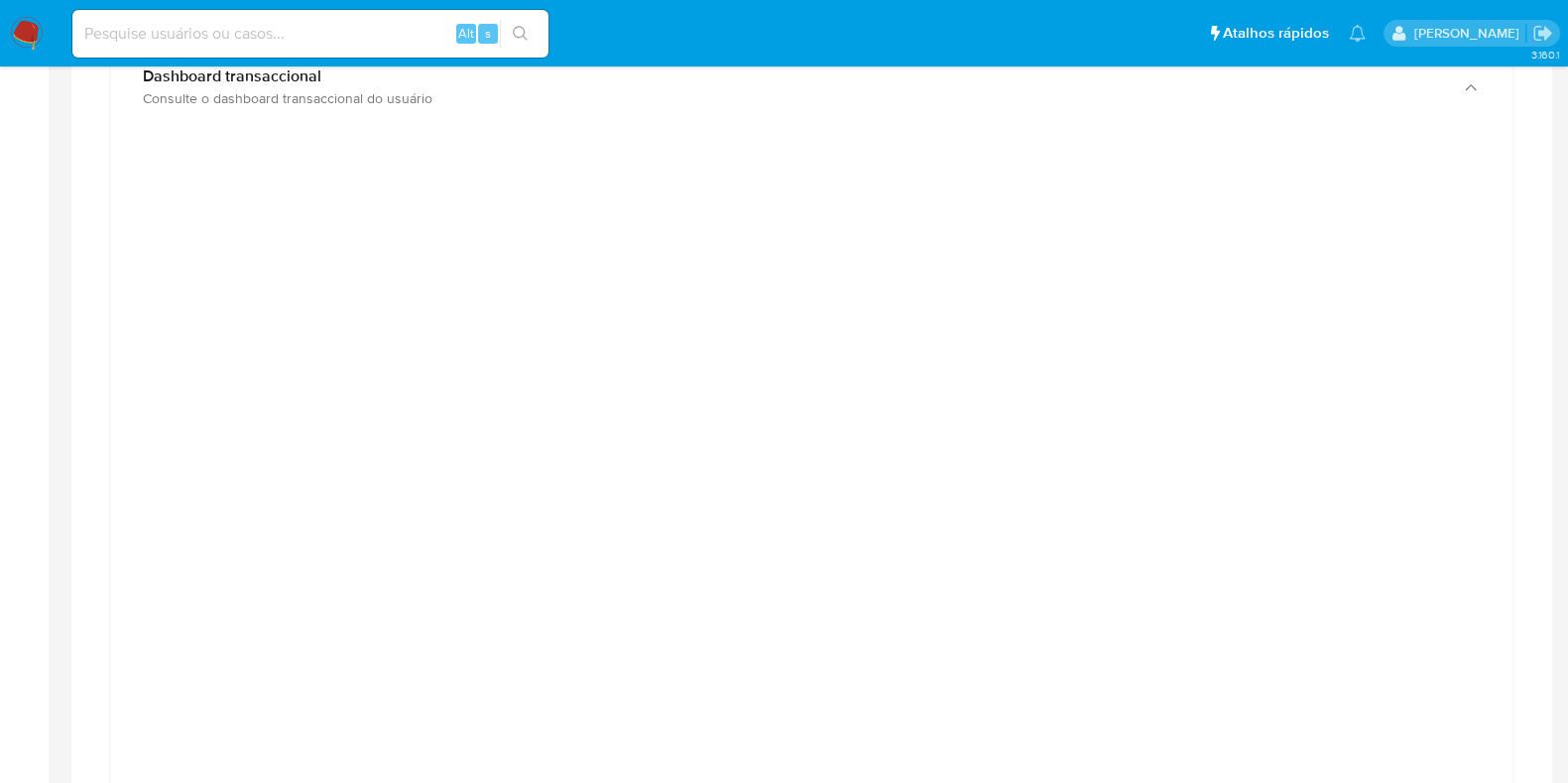
scroll to position [991, 0]
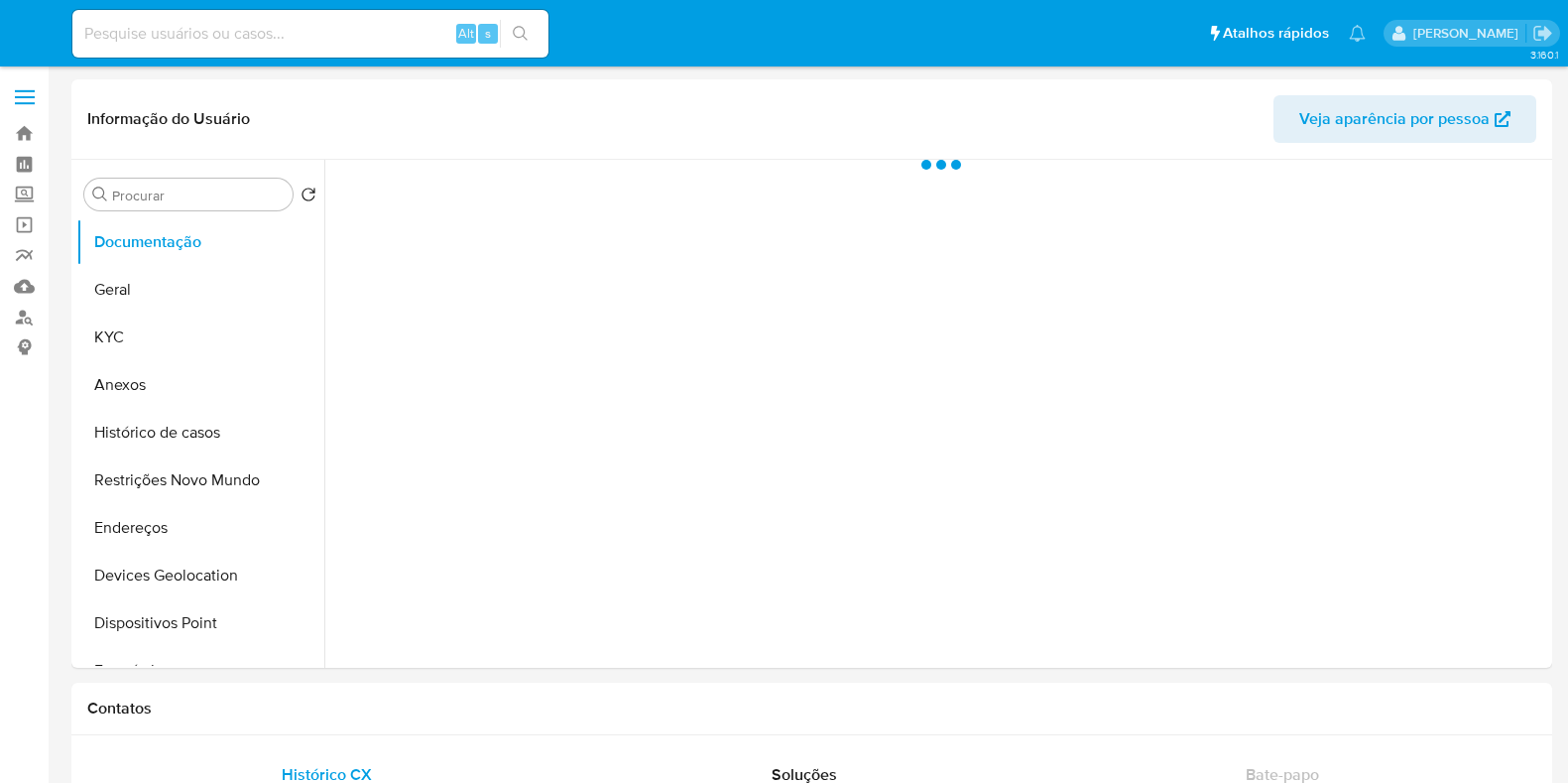
select select "10"
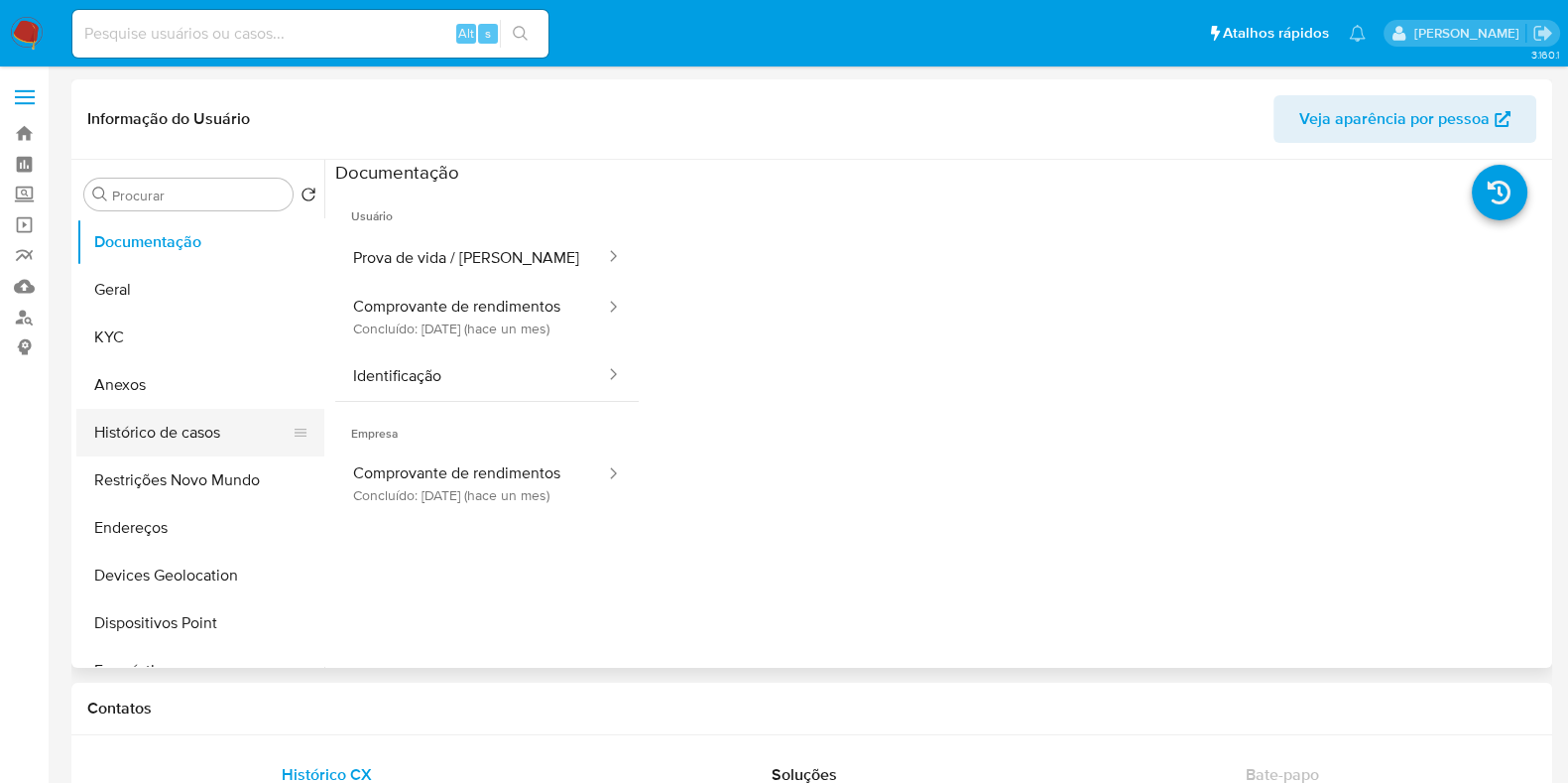
click at [143, 415] on button "Histórico de casos" at bounding box center [192, 432] width 232 height 48
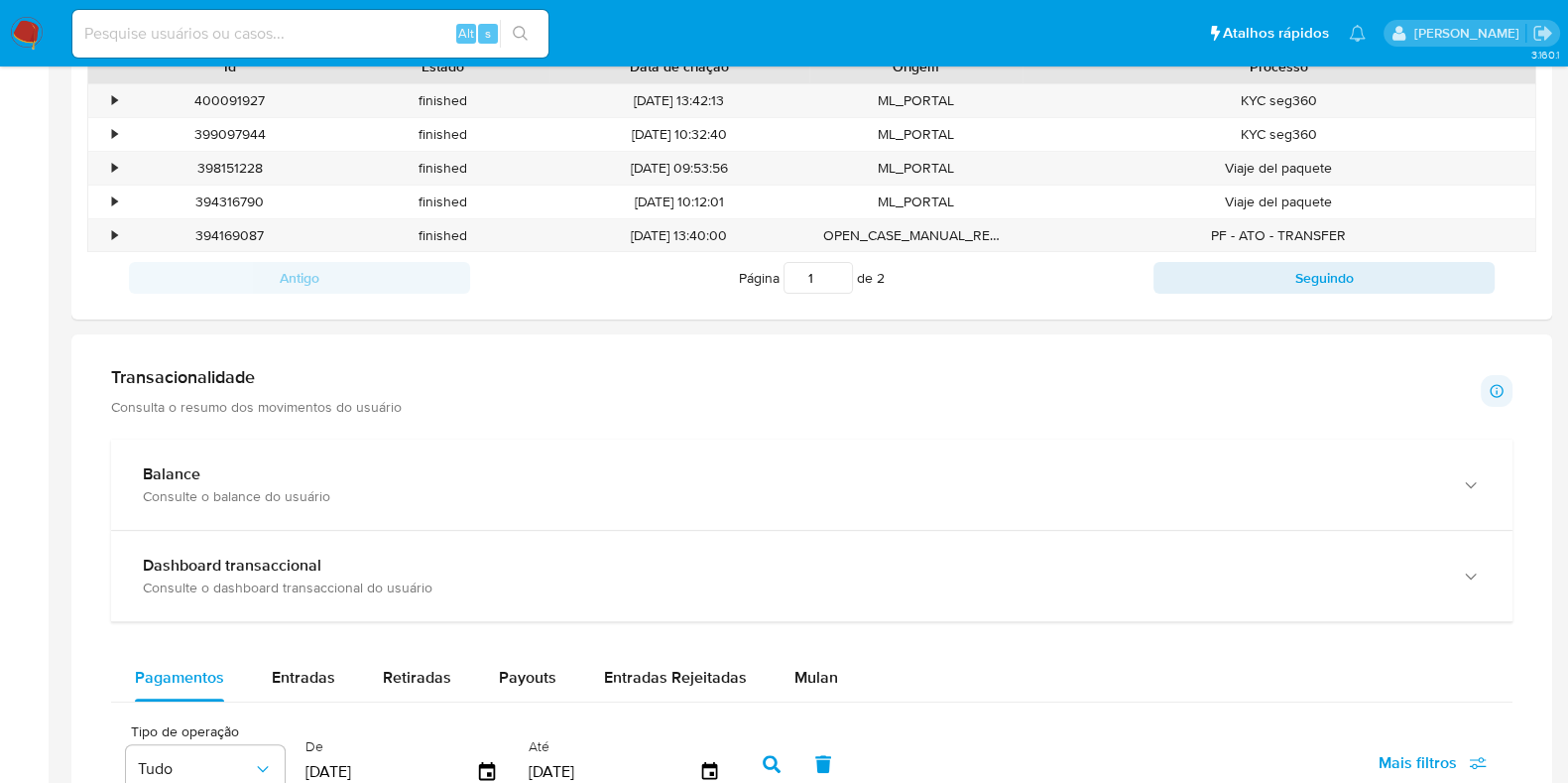
scroll to position [750, 0]
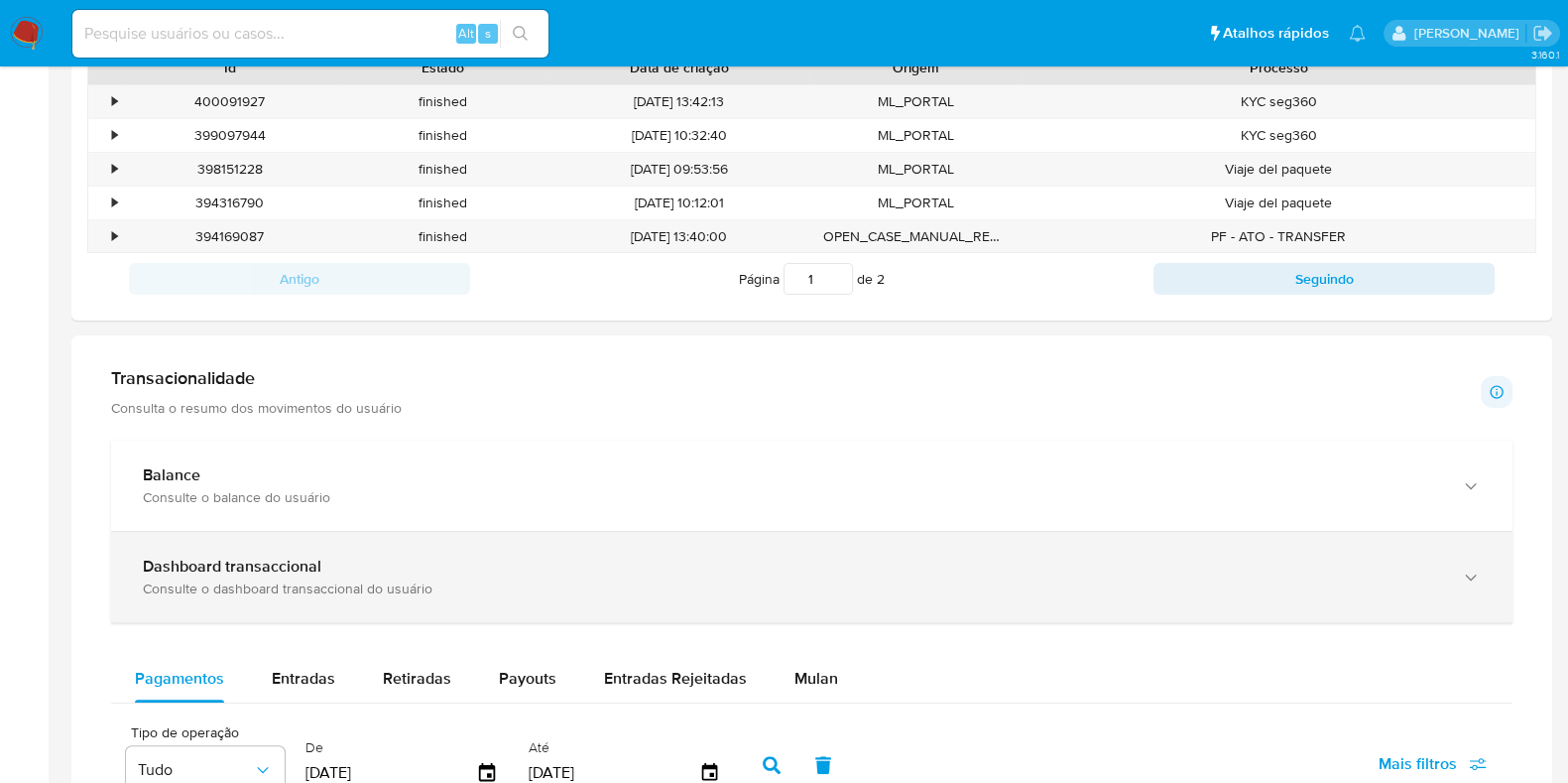
click at [409, 563] on div "Dashboard transaccional" at bounding box center [792, 567] width 1299 height 20
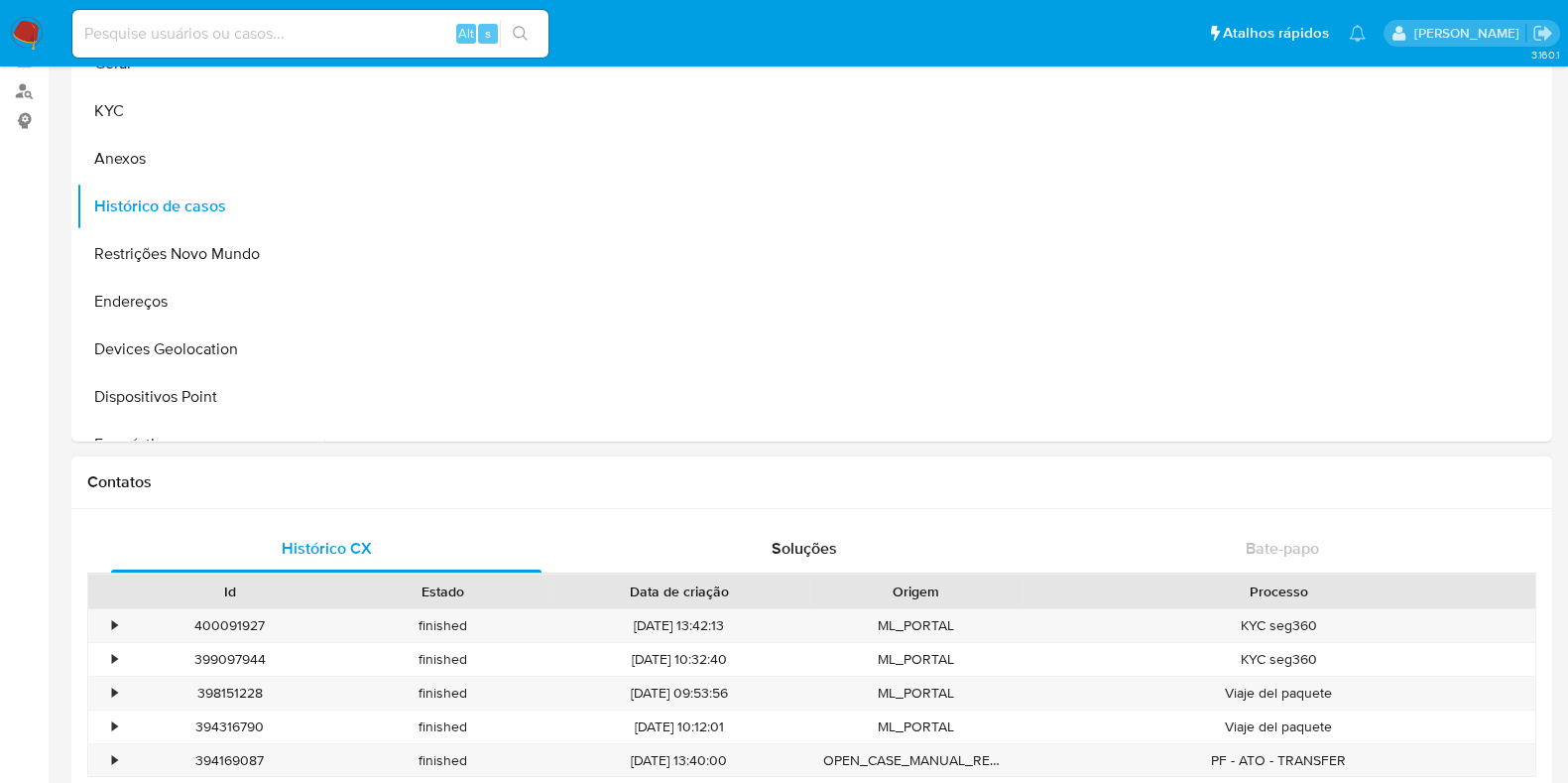
scroll to position [0, 0]
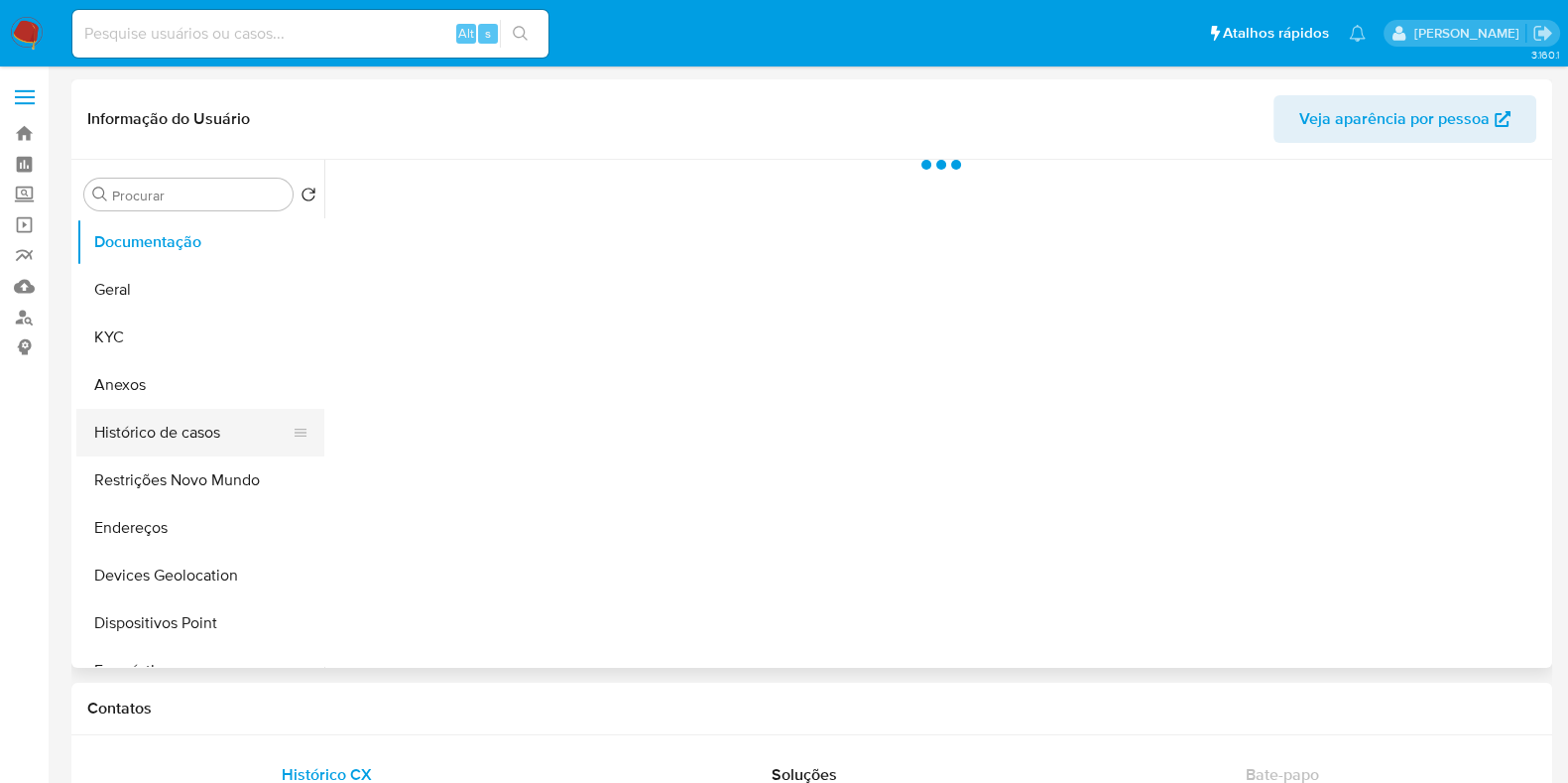
click at [175, 415] on button "Histórico de casos" at bounding box center [192, 432] width 232 height 48
select select "10"
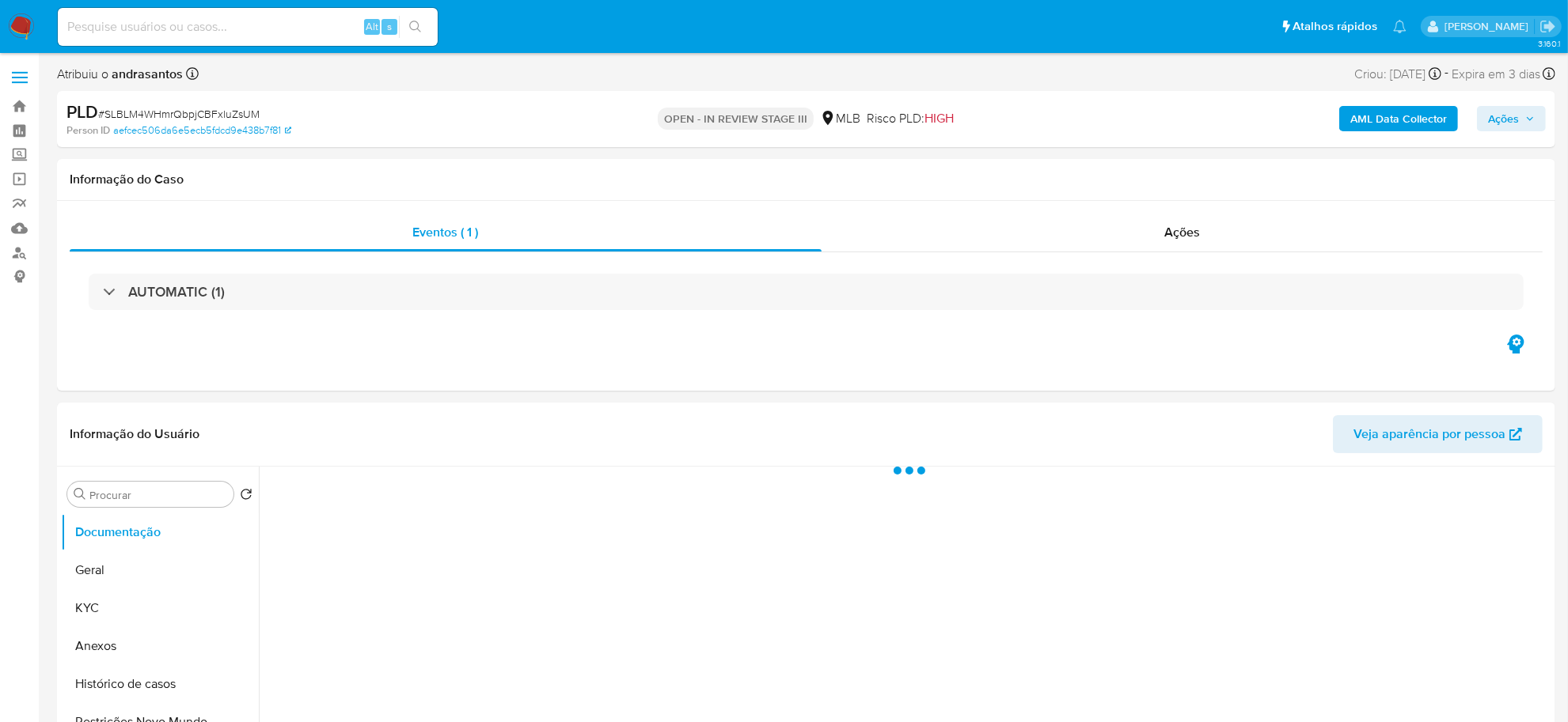
select select "10"
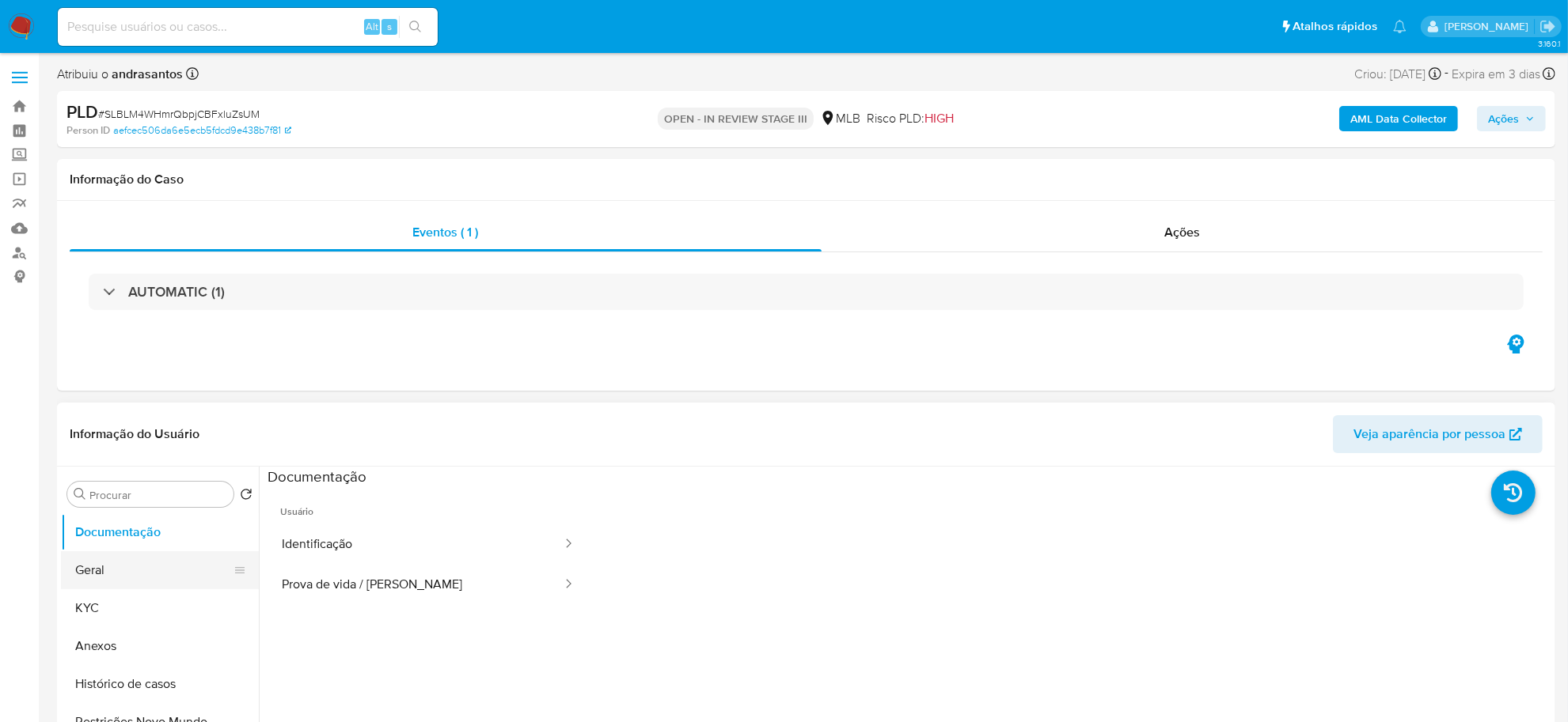
click at [142, 583] on button "Geral" at bounding box center [153, 570] width 185 height 38
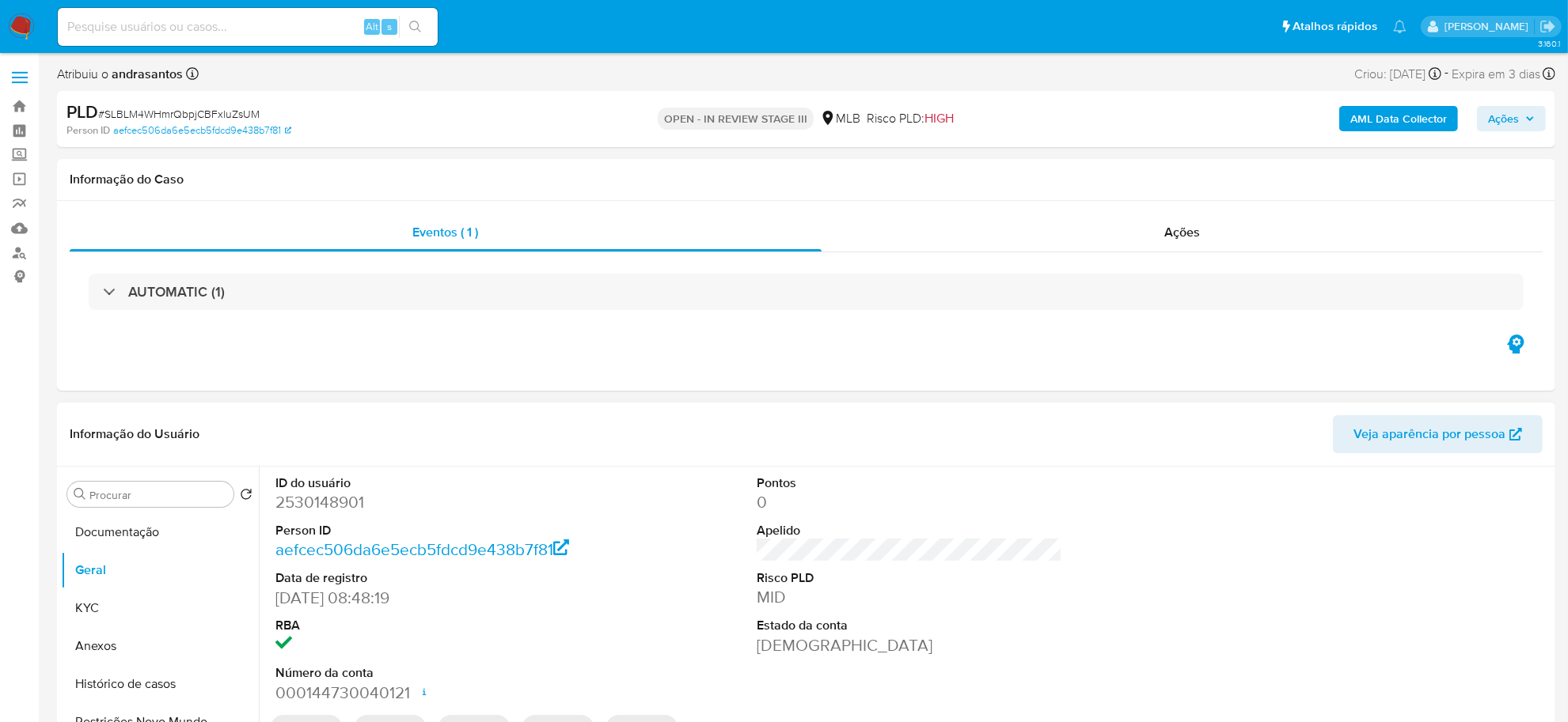
click at [346, 508] on dd "2530148901" at bounding box center [428, 502] width 305 height 22
copy dd "2530148901"
click at [306, 494] on dd "2530148901" at bounding box center [428, 502] width 305 height 22
click at [307, 494] on dd "2530148901" at bounding box center [428, 502] width 305 height 22
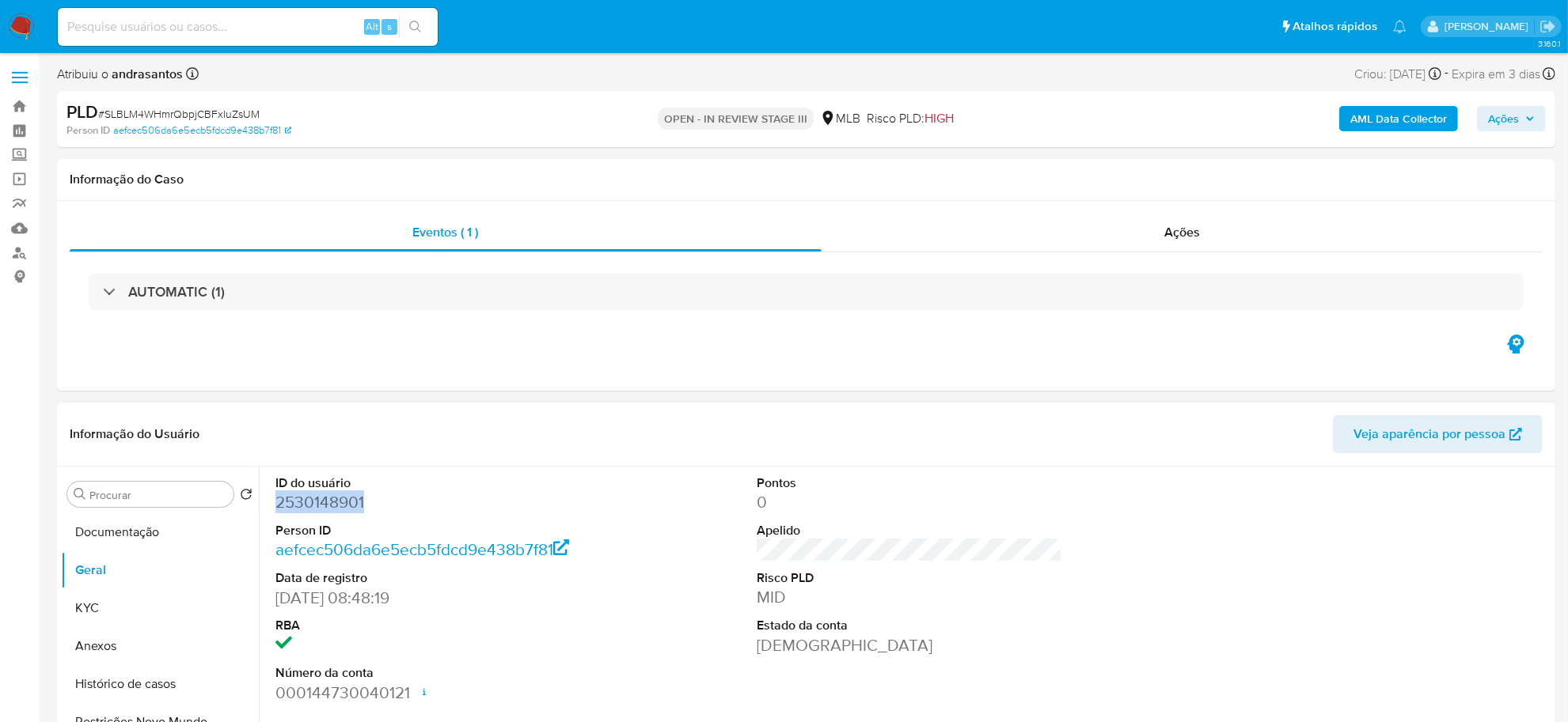
copy dd "2530148901"
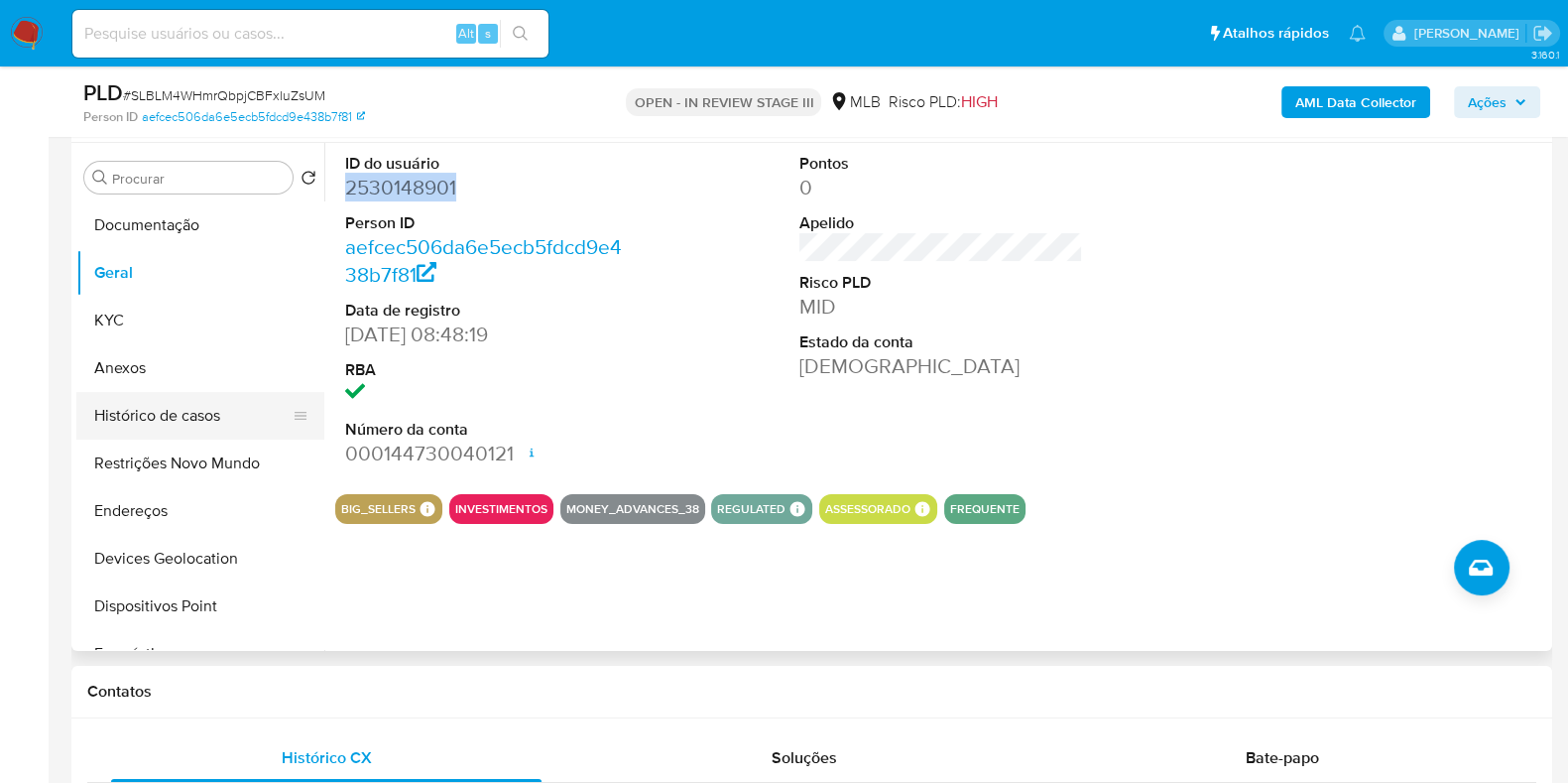
scroll to position [247, 0]
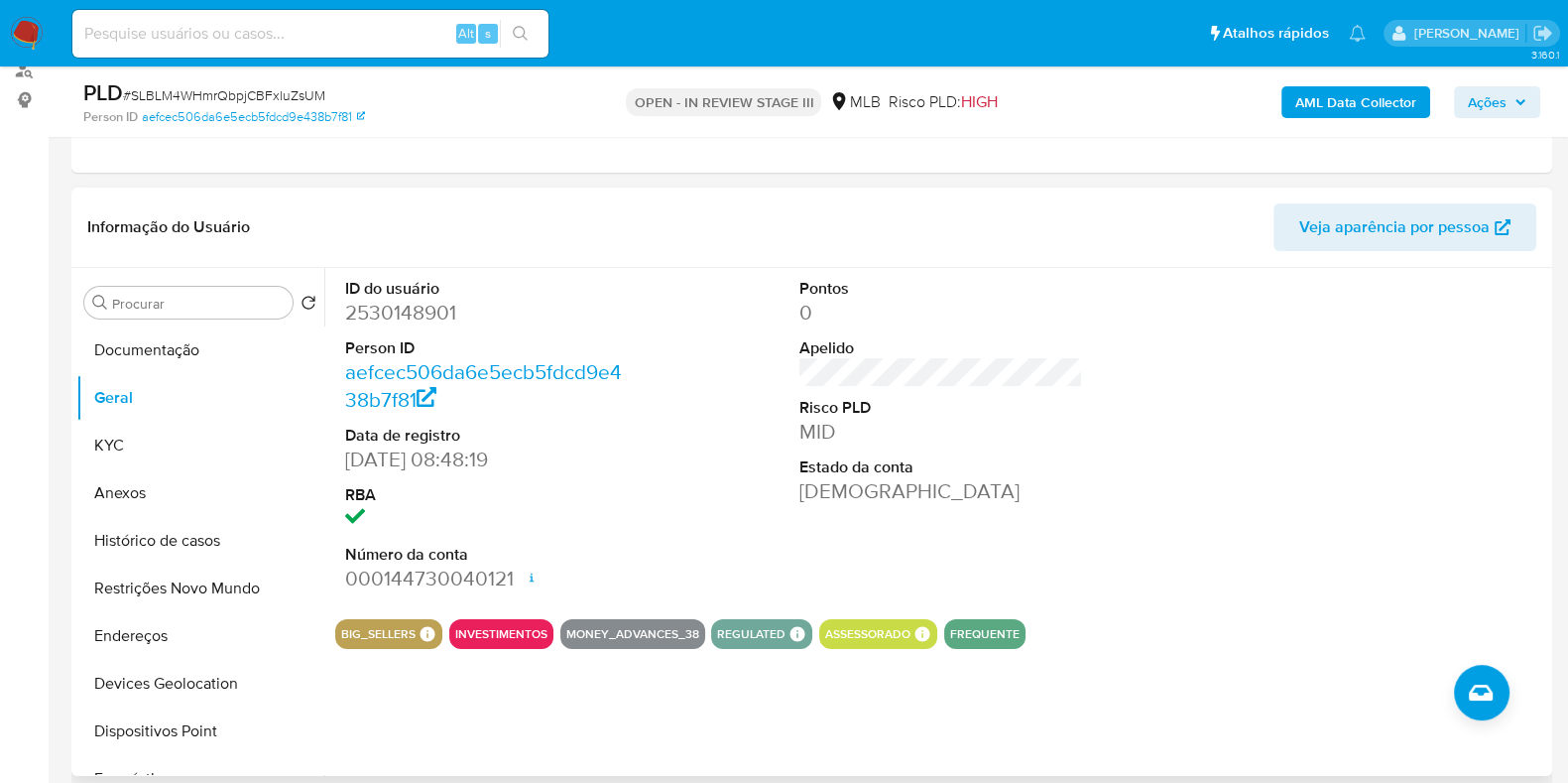
click at [622, 520] on dd at bounding box center [487, 519] width 284 height 28
drag, startPoint x: 128, startPoint y: 437, endPoint x: 334, endPoint y: 448, distance: 206.3
click at [131, 437] on button "KYC" at bounding box center [200, 445] width 248 height 48
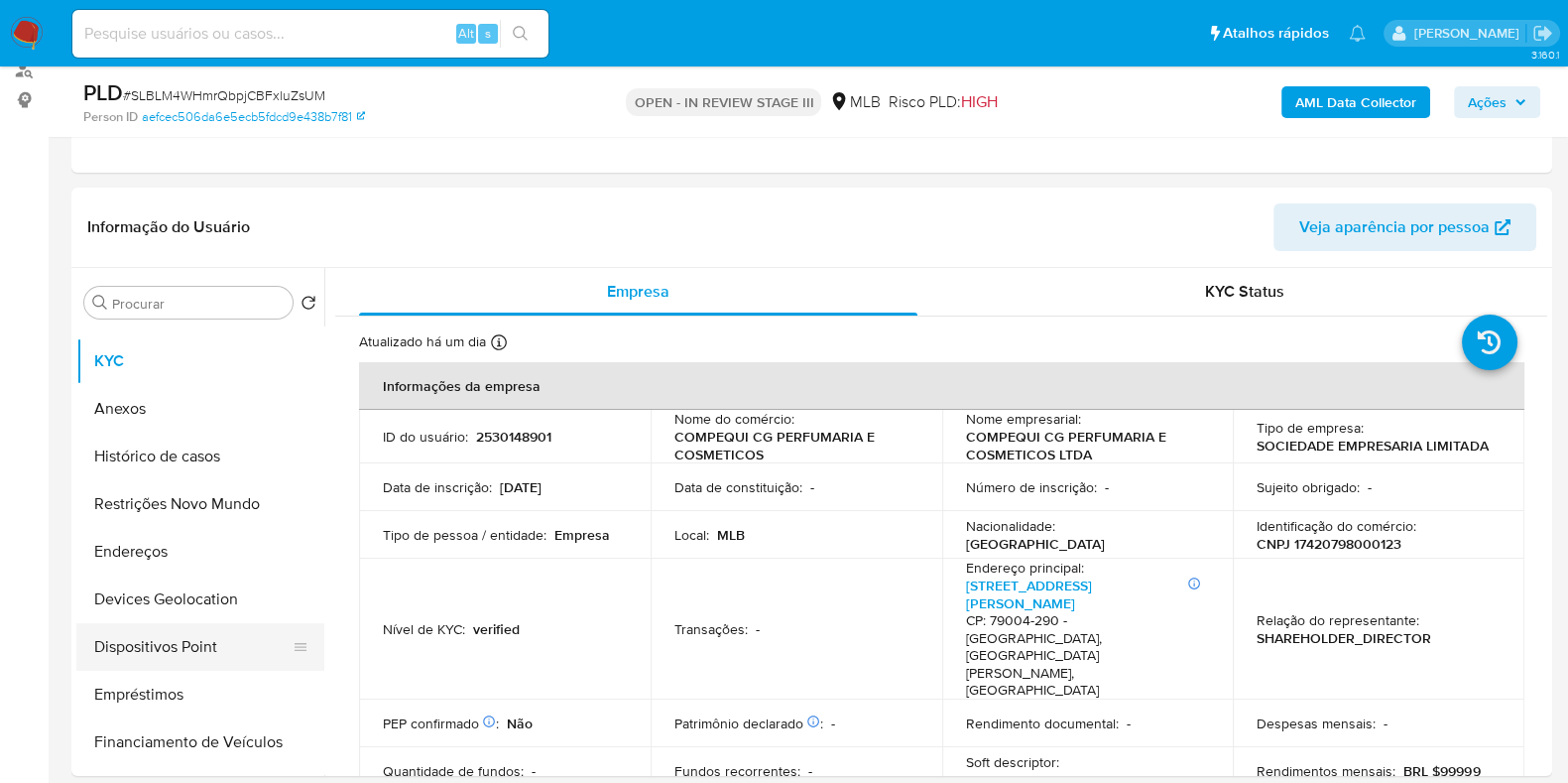
scroll to position [123, 0]
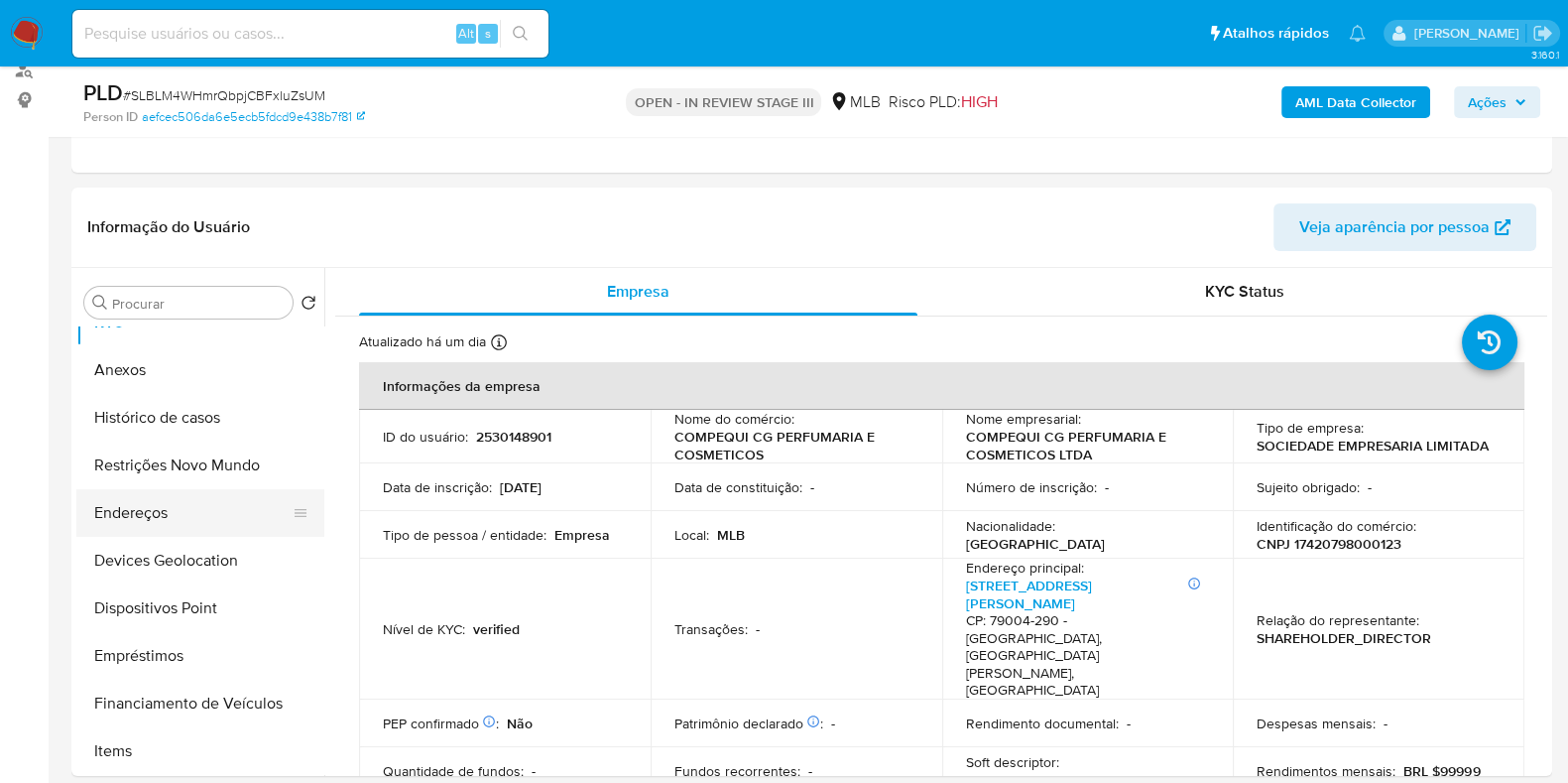
click at [203, 531] on button "Endereços" at bounding box center [192, 513] width 232 height 48
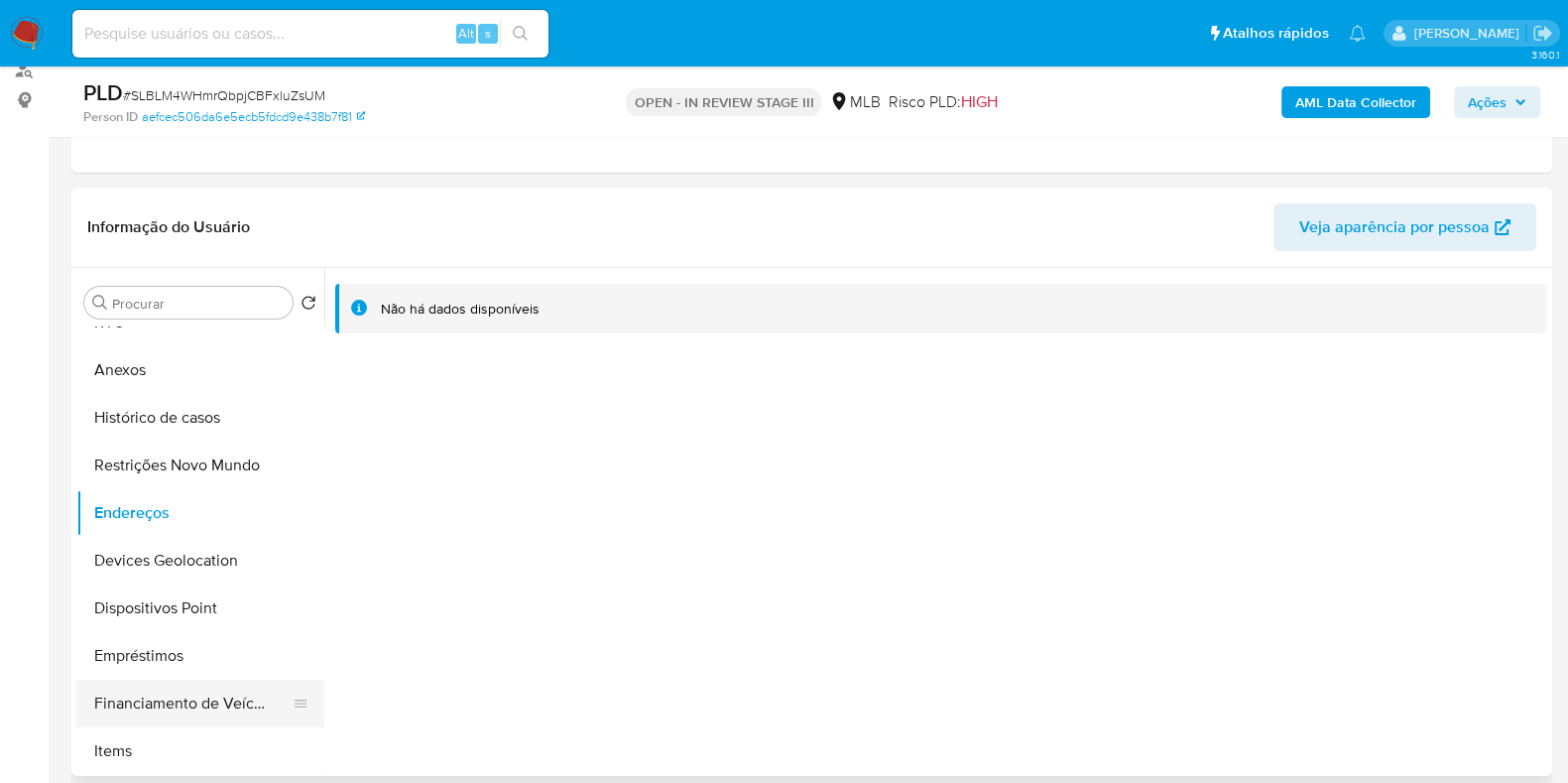
click at [165, 677] on ul "Documentação Geral KYC Anexos Histórico de casos Restrições Novo Mundo Endereço…" at bounding box center [200, 550] width 248 height 447
click at [221, 567] on button "Devices Geolocation" at bounding box center [192, 561] width 232 height 48
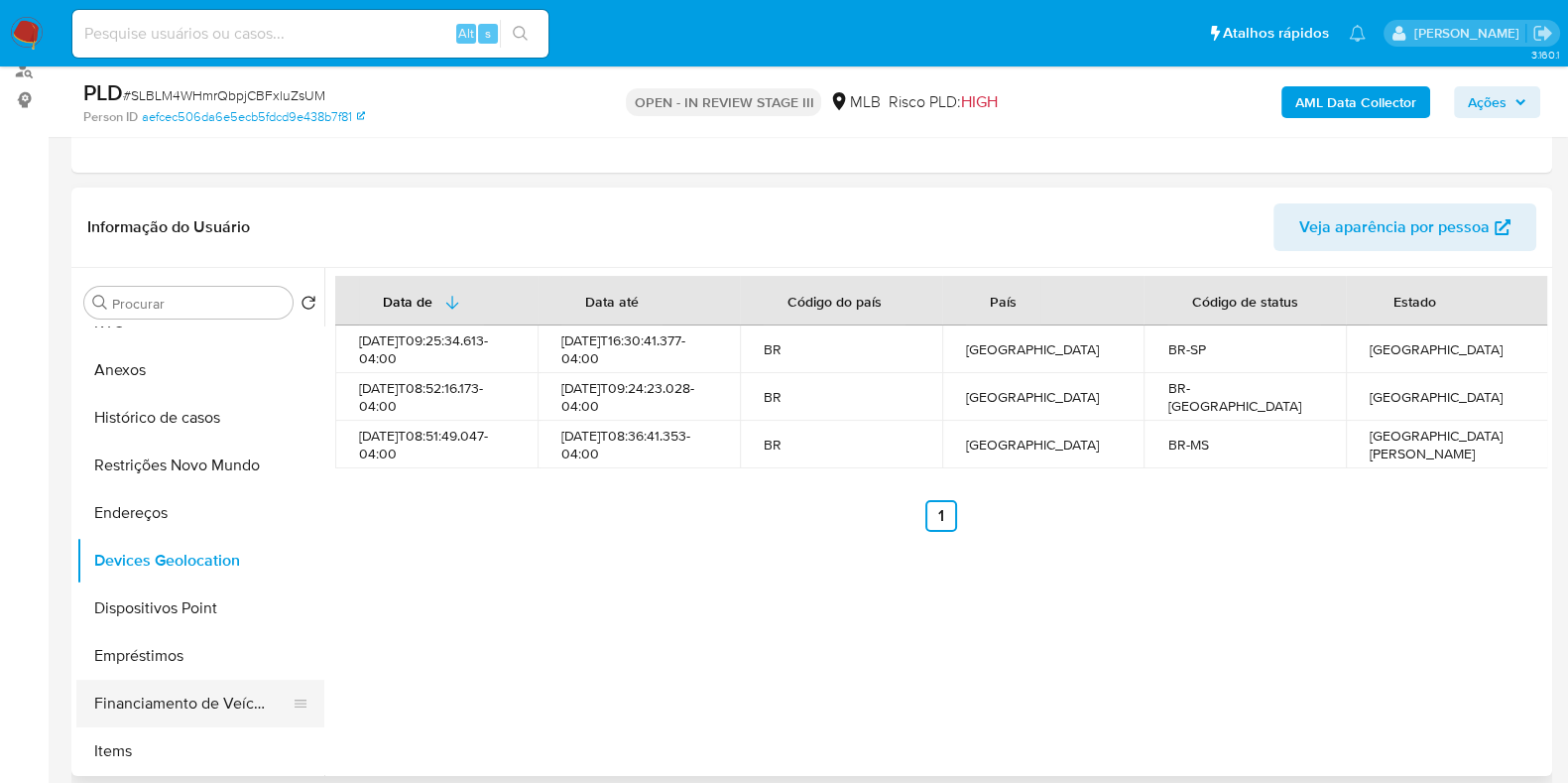
click at [225, 708] on button "Financiamento de Veículos" at bounding box center [192, 703] width 232 height 48
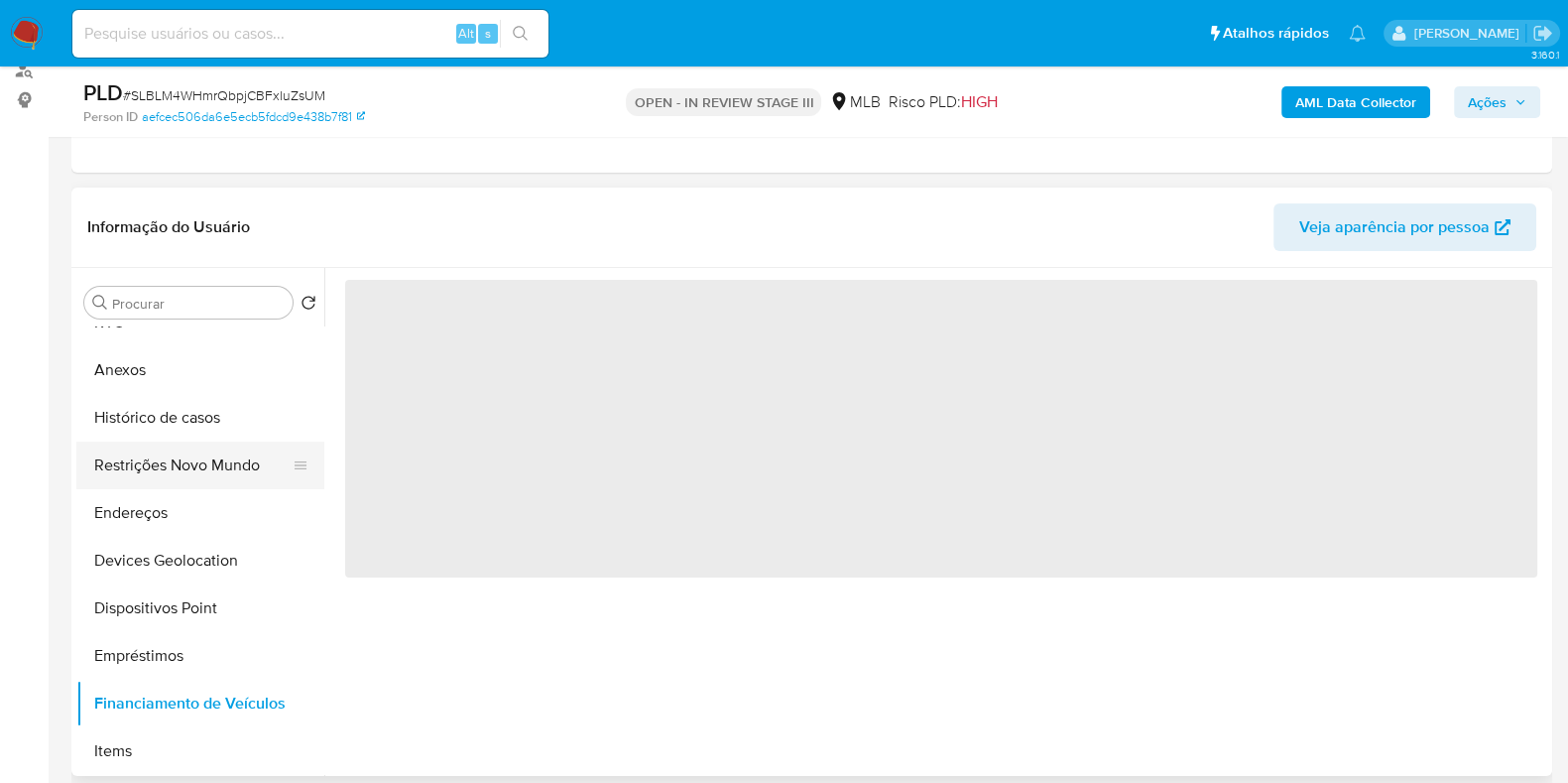
click at [193, 467] on button "Restrições Novo Mundo" at bounding box center [192, 465] width 232 height 48
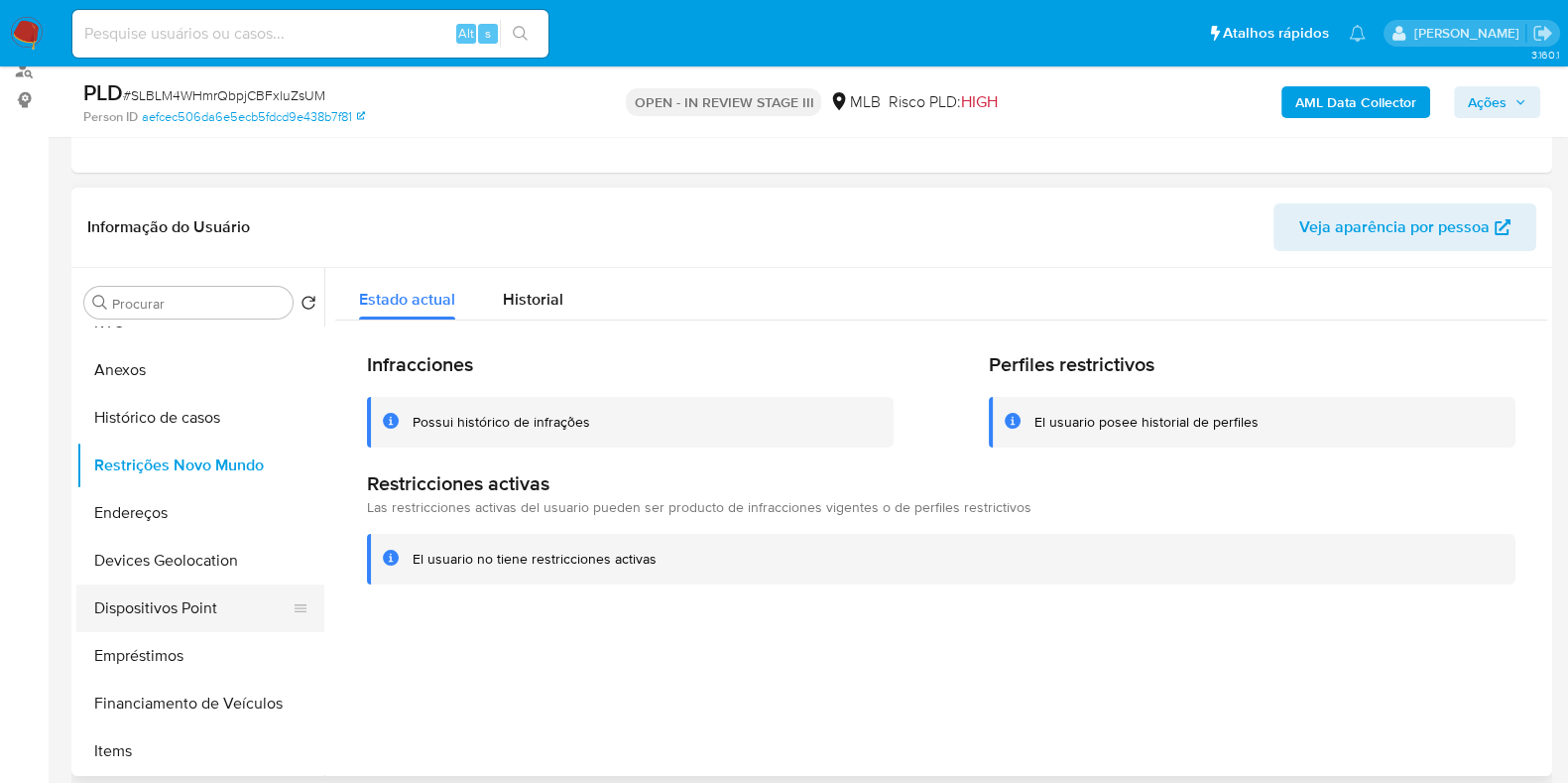
drag, startPoint x: 196, startPoint y: 607, endPoint x: 224, endPoint y: 607, distance: 28.0
click at [197, 608] on button "Dispositivos Point" at bounding box center [192, 609] width 232 height 48
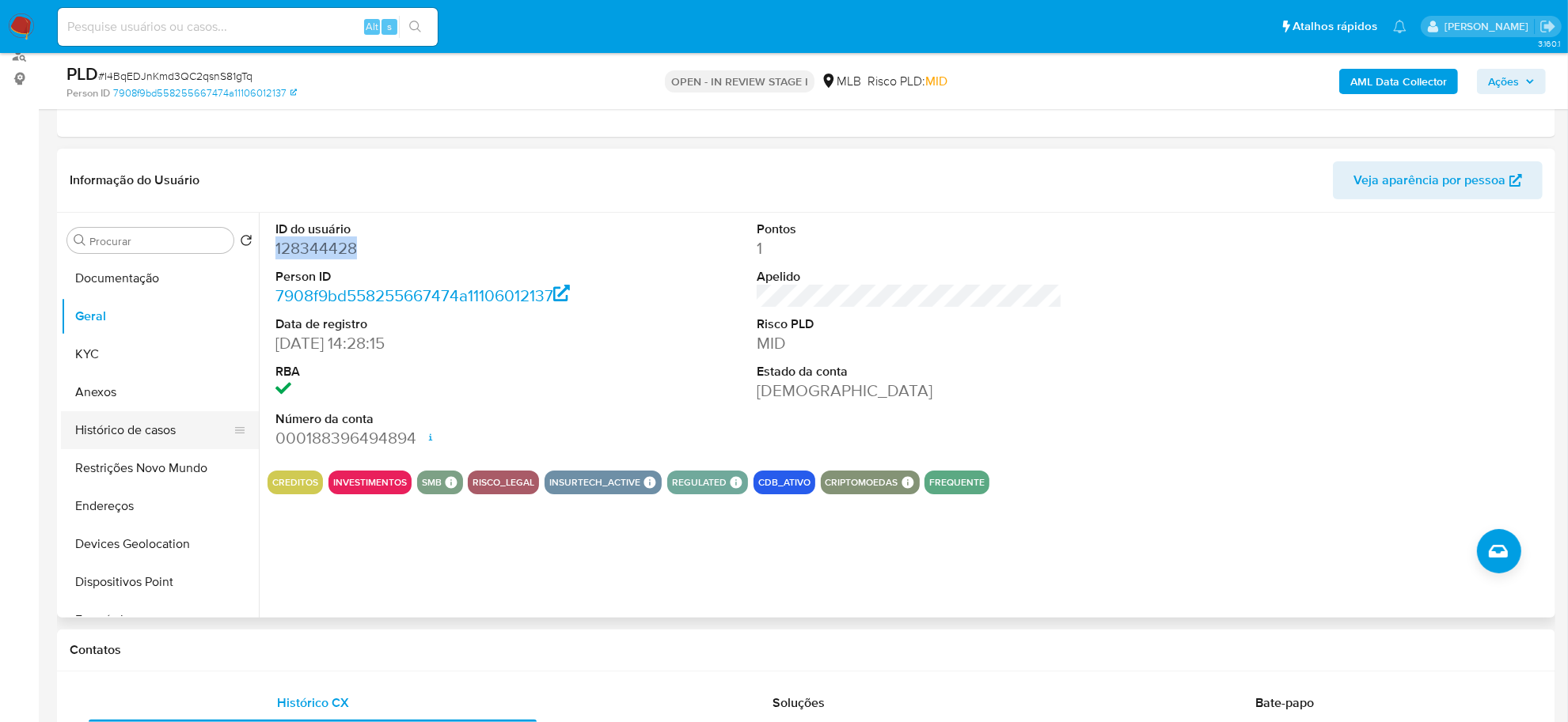
scroll to position [198, 0]
click at [149, 434] on button "Histórico de casos" at bounding box center [153, 430] width 185 height 38
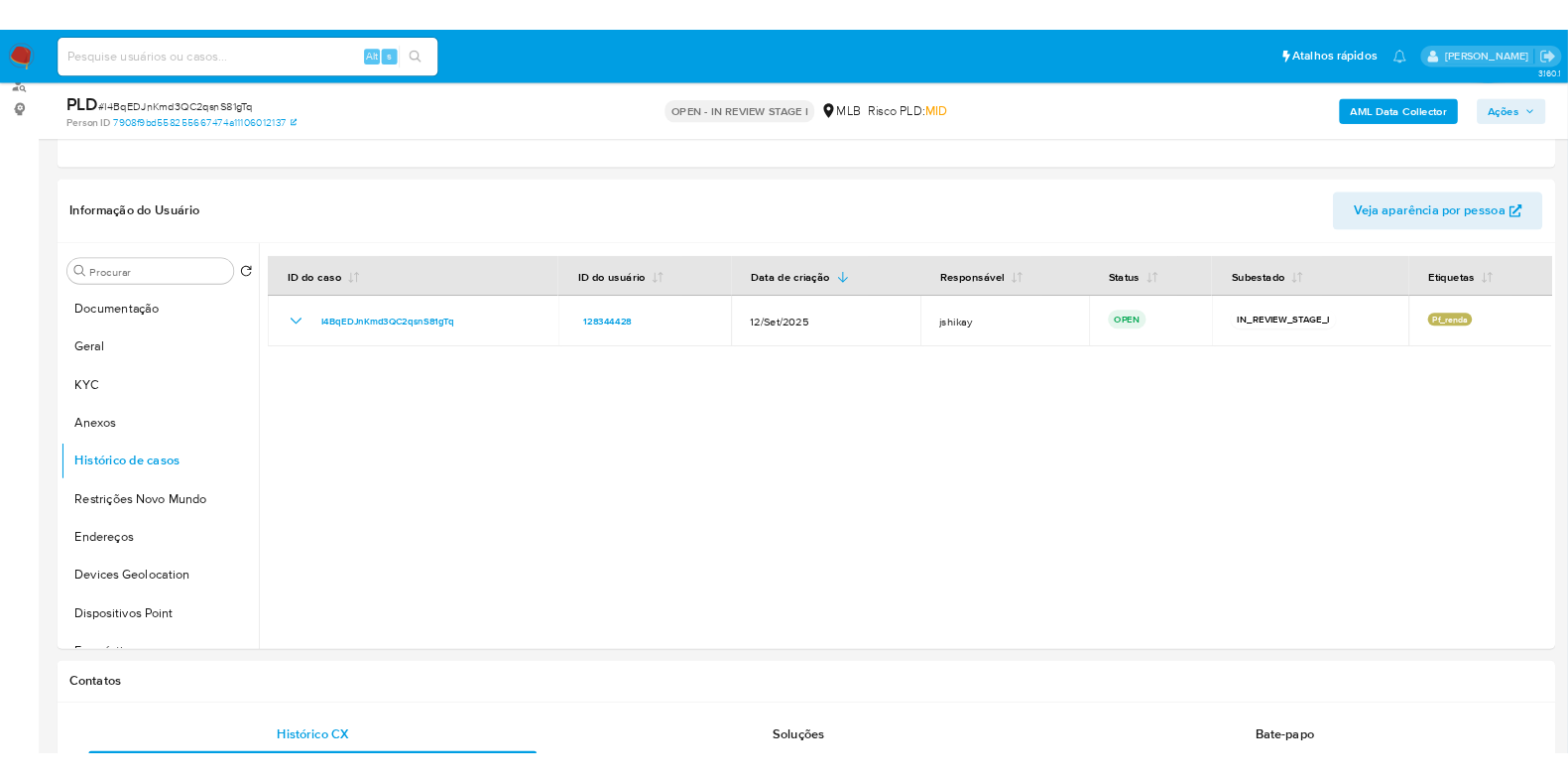
scroll to position [247, 0]
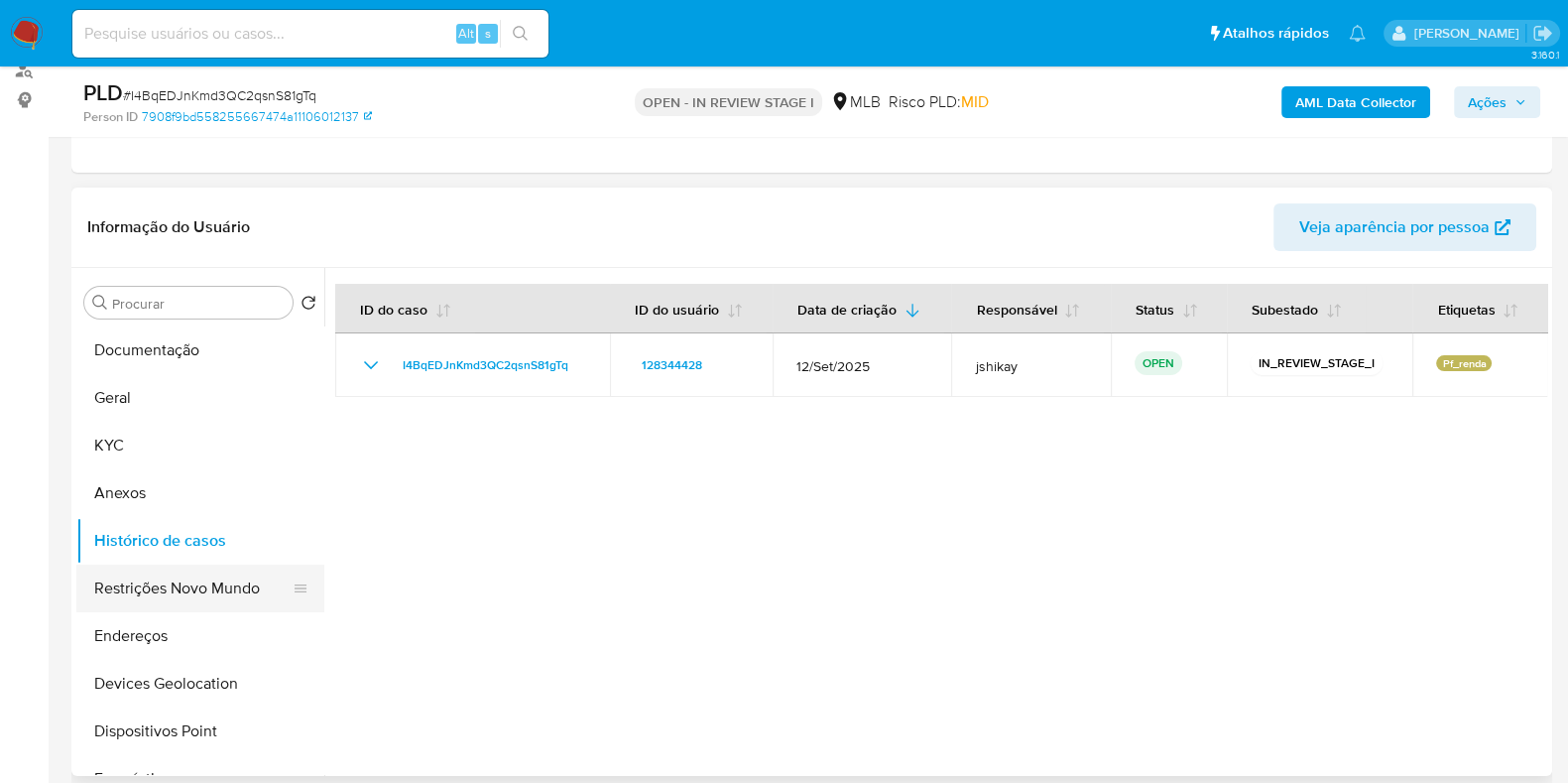
click at [167, 579] on button "Restrições Novo Mundo" at bounding box center [192, 589] width 232 height 48
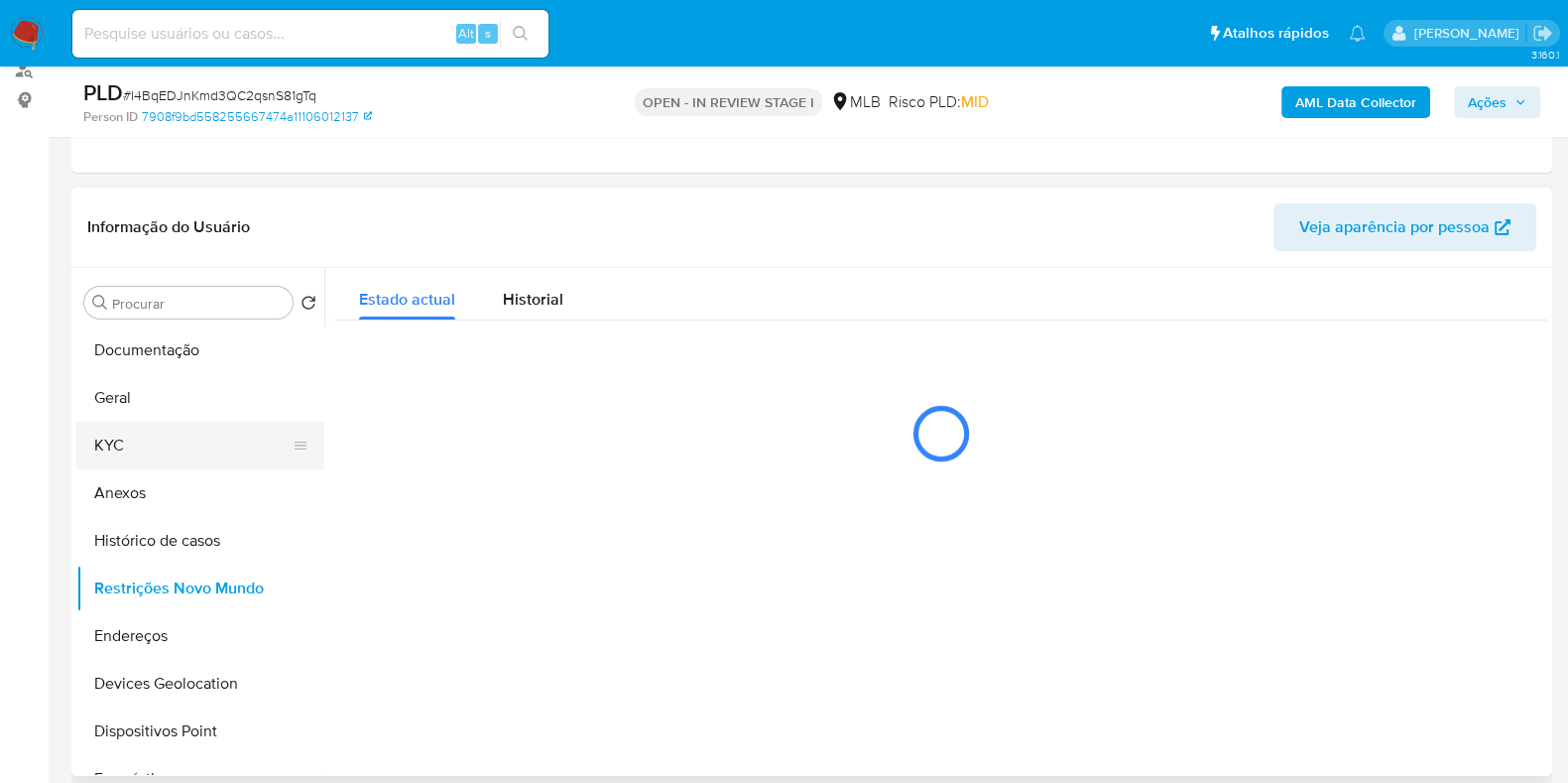
click at [145, 431] on button "KYC" at bounding box center [192, 445] width 232 height 48
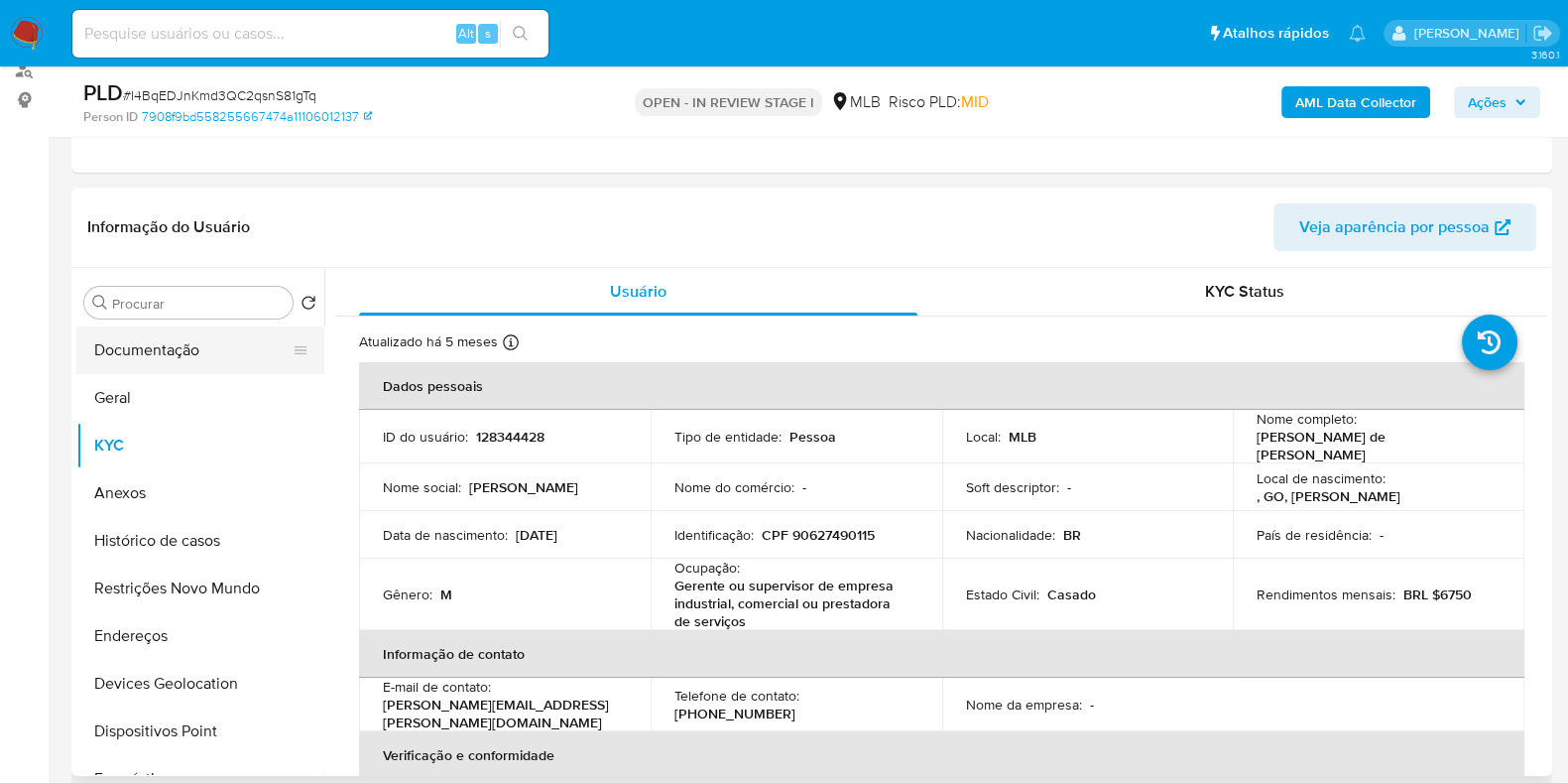
drag, startPoint x: 170, startPoint y: 357, endPoint x: 184, endPoint y: 355, distance: 14.1
click at [172, 357] on button "Documentação" at bounding box center [192, 351] width 232 height 48
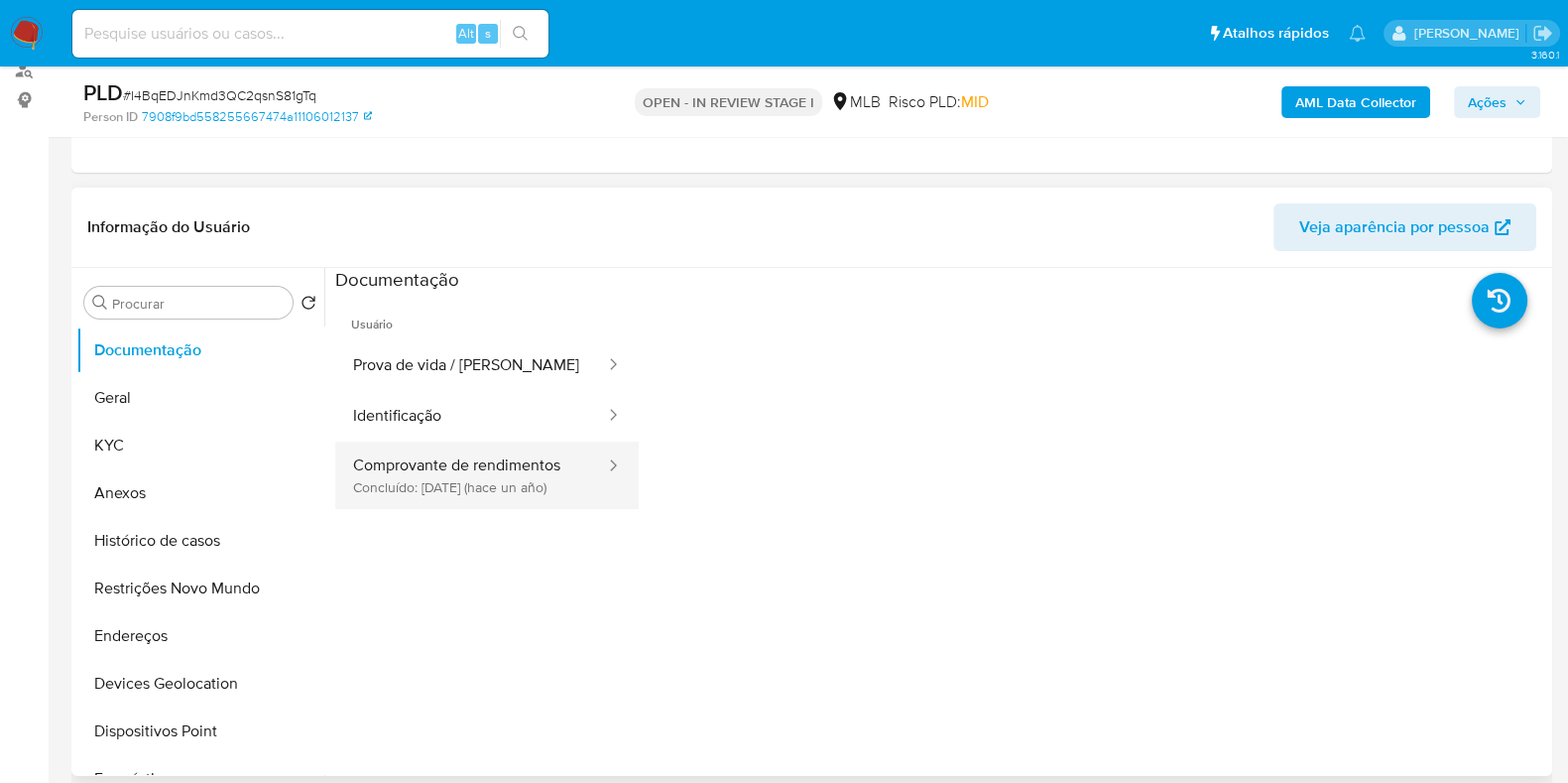
click at [536, 478] on button "Comprovante de rendimentos Concluído: 10/09/2024 (hace un año)" at bounding box center [471, 475] width 272 height 68
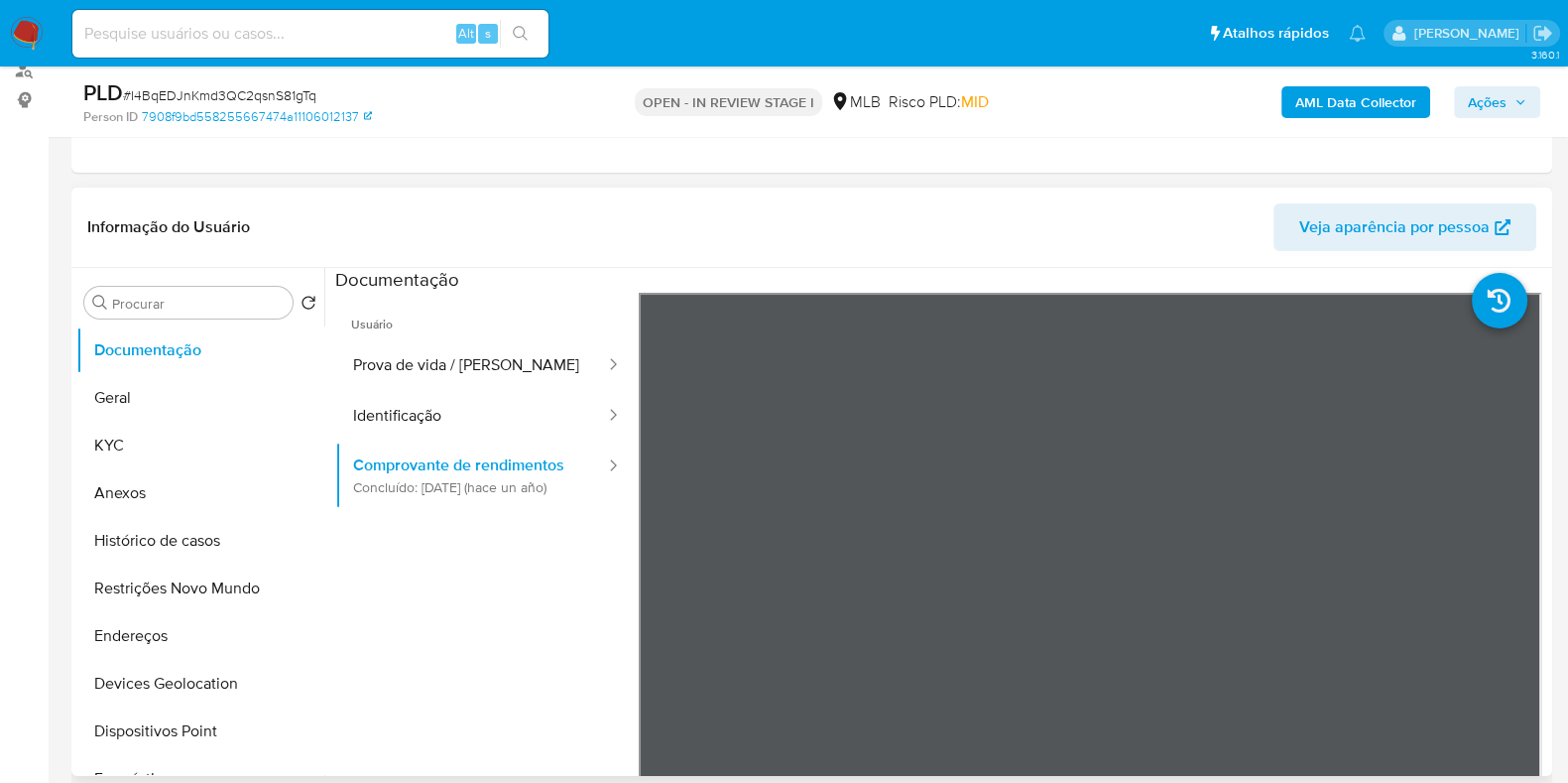
scroll to position [495, 0]
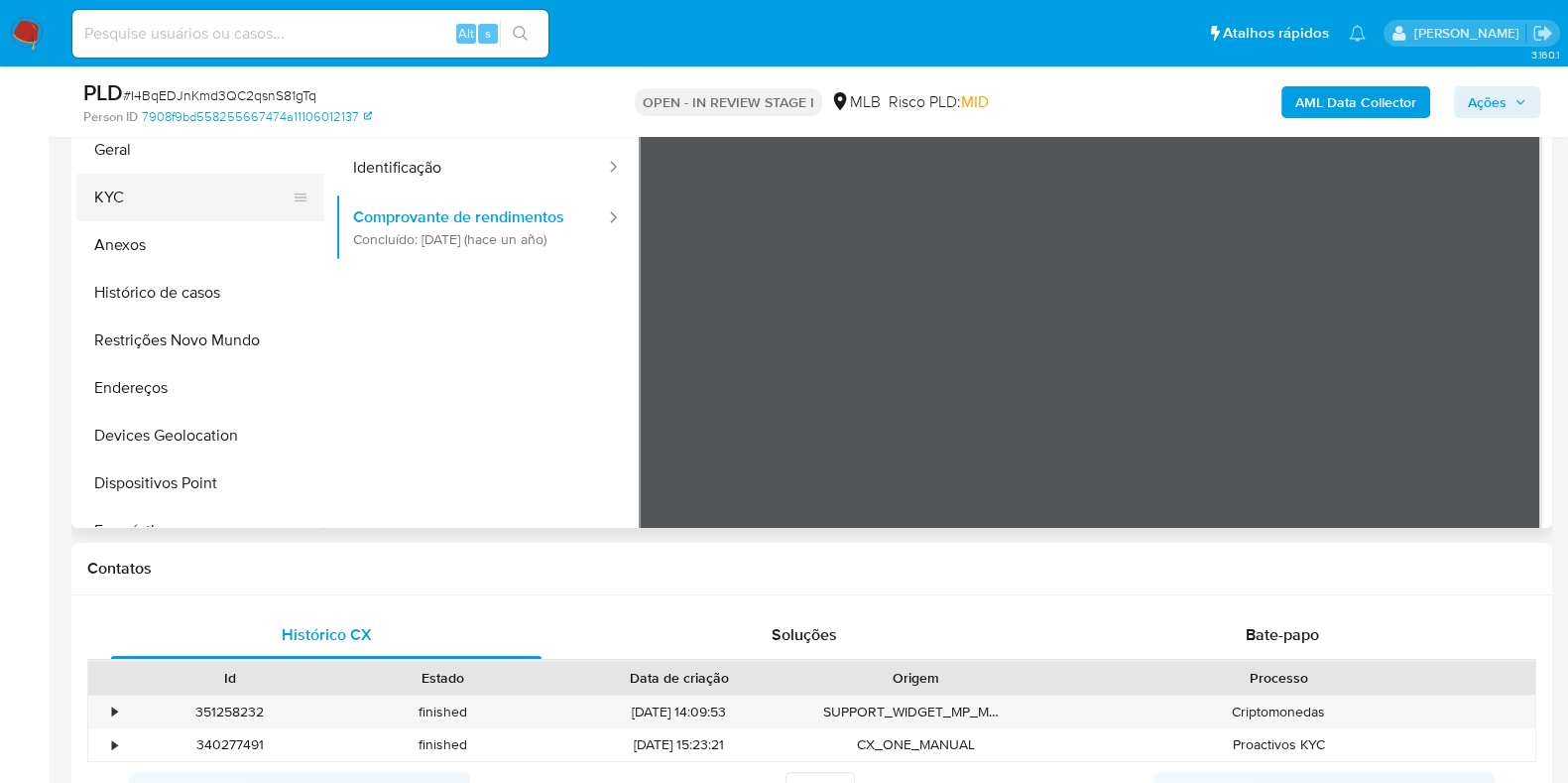
click at [176, 208] on button "KYC" at bounding box center [192, 197] width 232 height 48
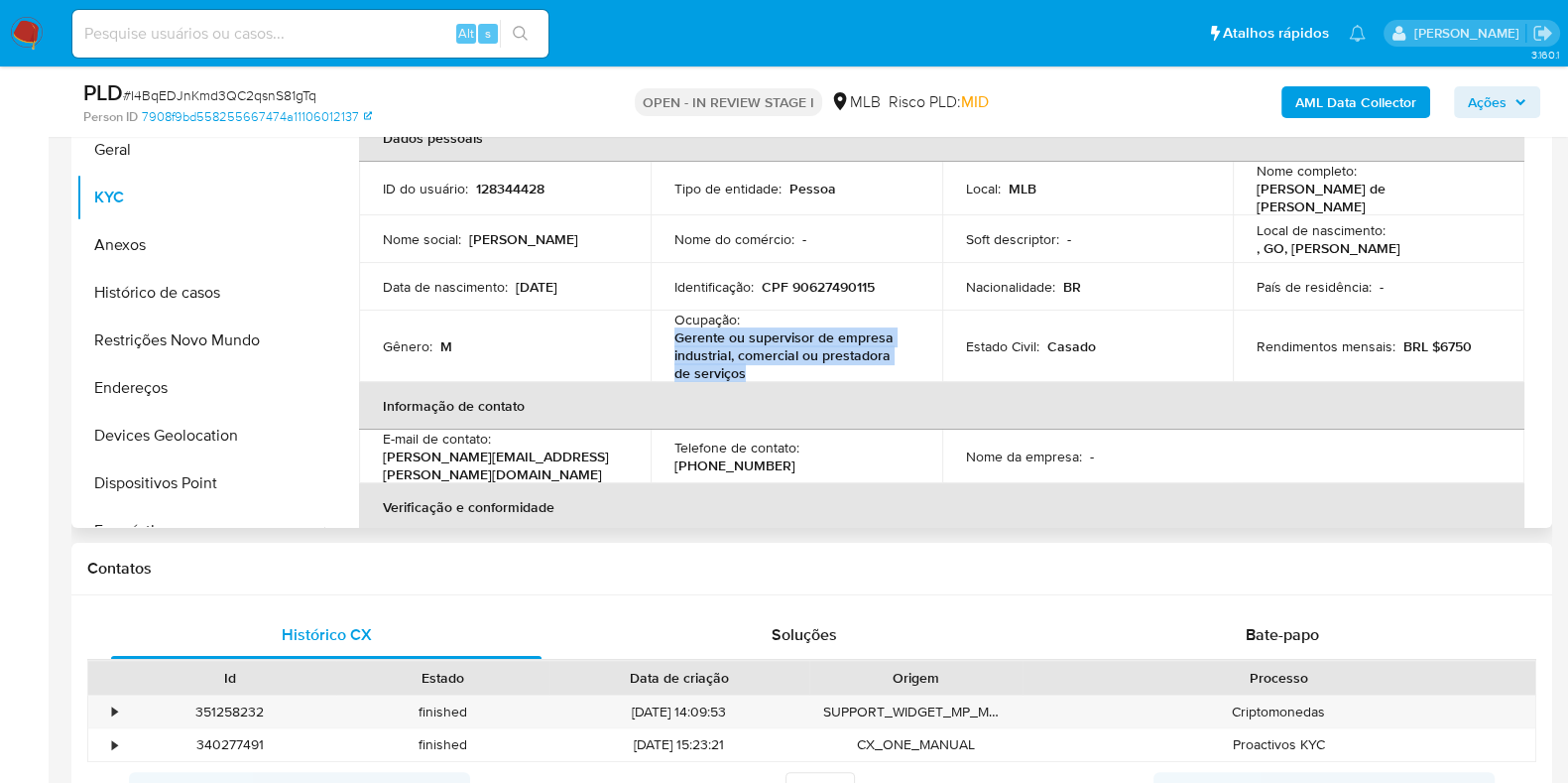
drag, startPoint x: 728, startPoint y: 359, endPoint x: 673, endPoint y: 327, distance: 63.6
click at [674, 329] on p "Gerente ou supervisor de empresa industrial, comercial ou prestadora de serviços" at bounding box center [792, 356] width 236 height 54
copy p "Gerente ou supervisor de empresa industrial, comercial ou prestadora de serviços"
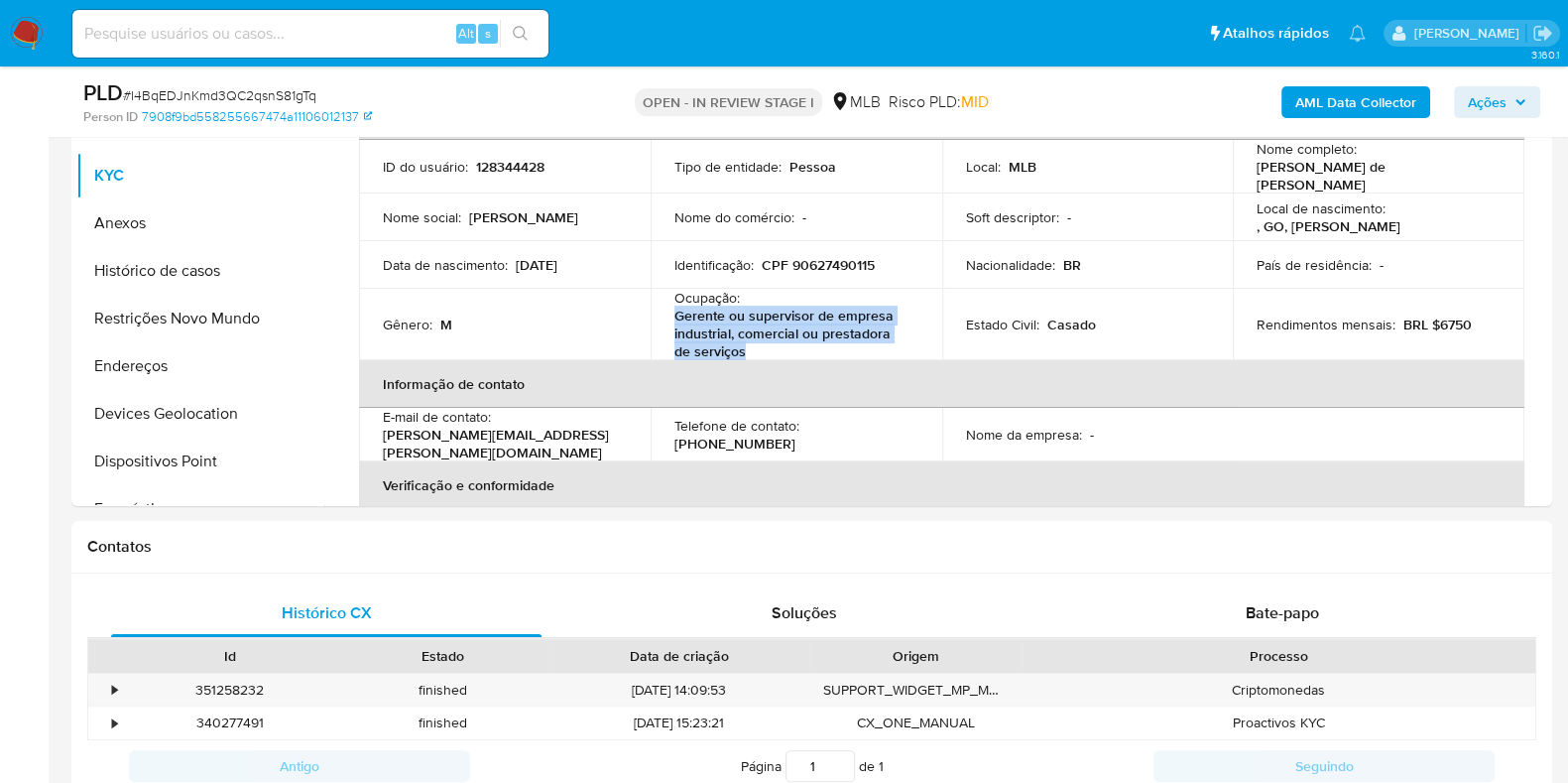
scroll to position [1240, 0]
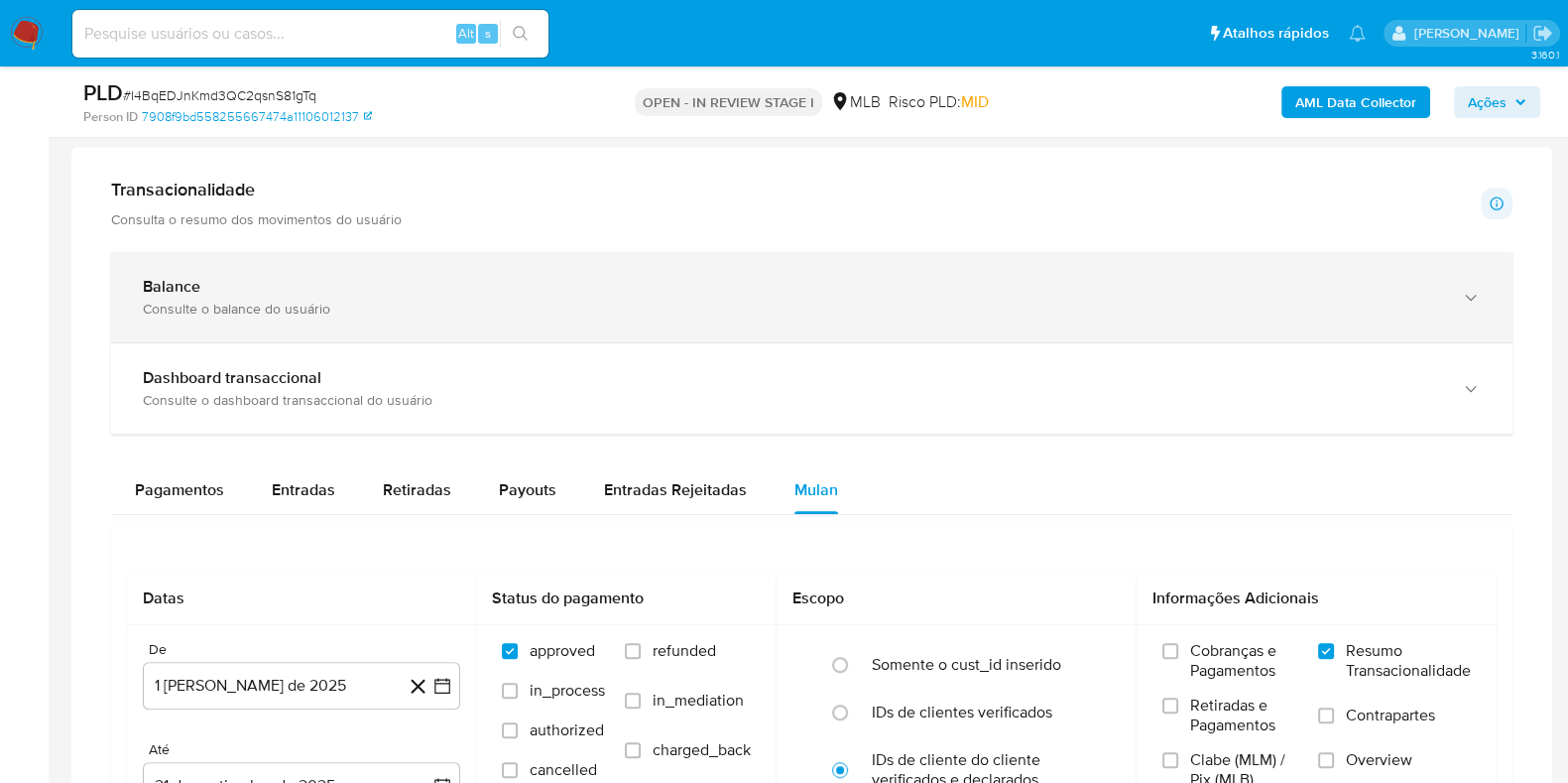
click at [589, 282] on div "Balance" at bounding box center [792, 287] width 1299 height 20
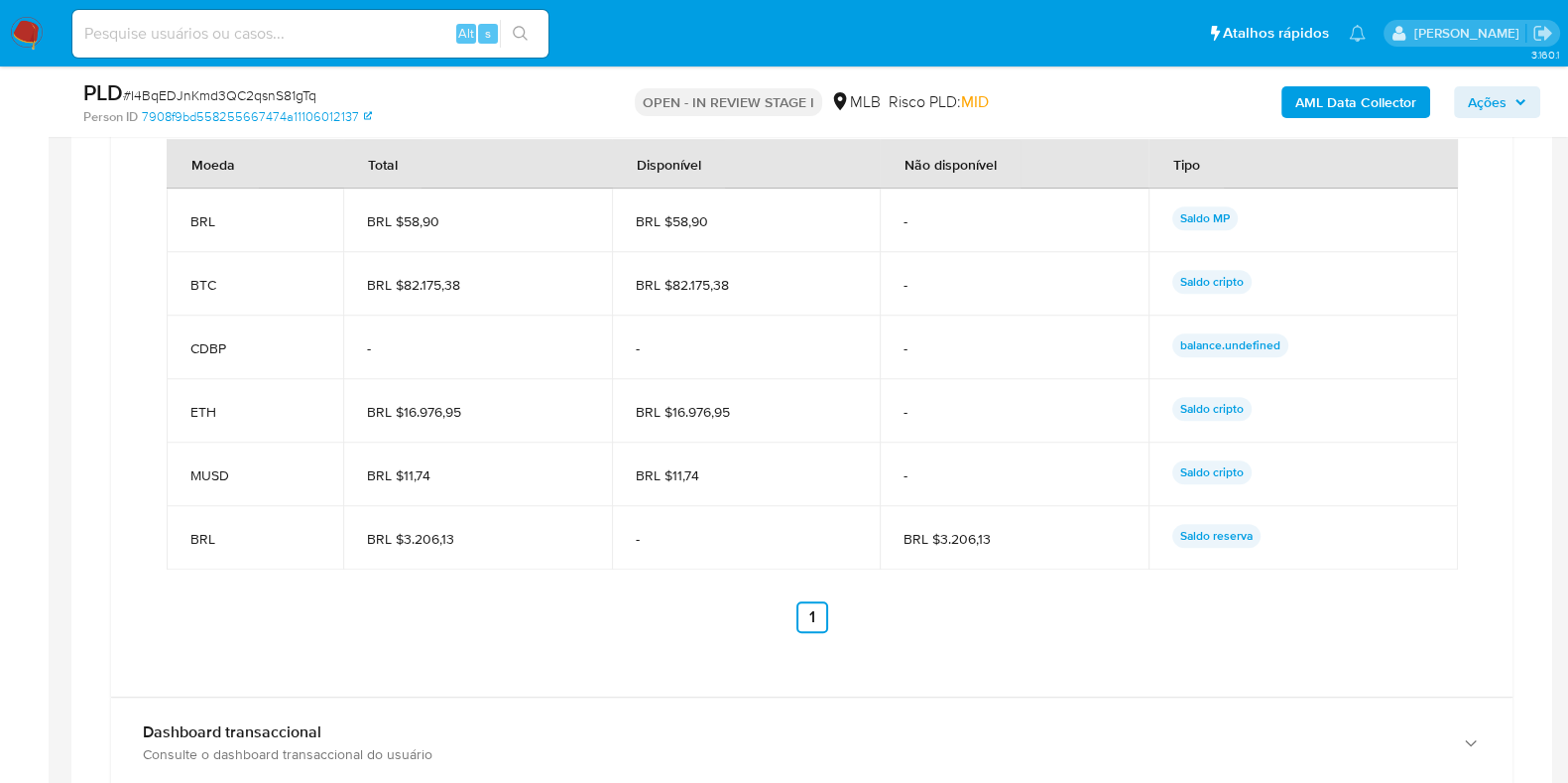
scroll to position [1735, 0]
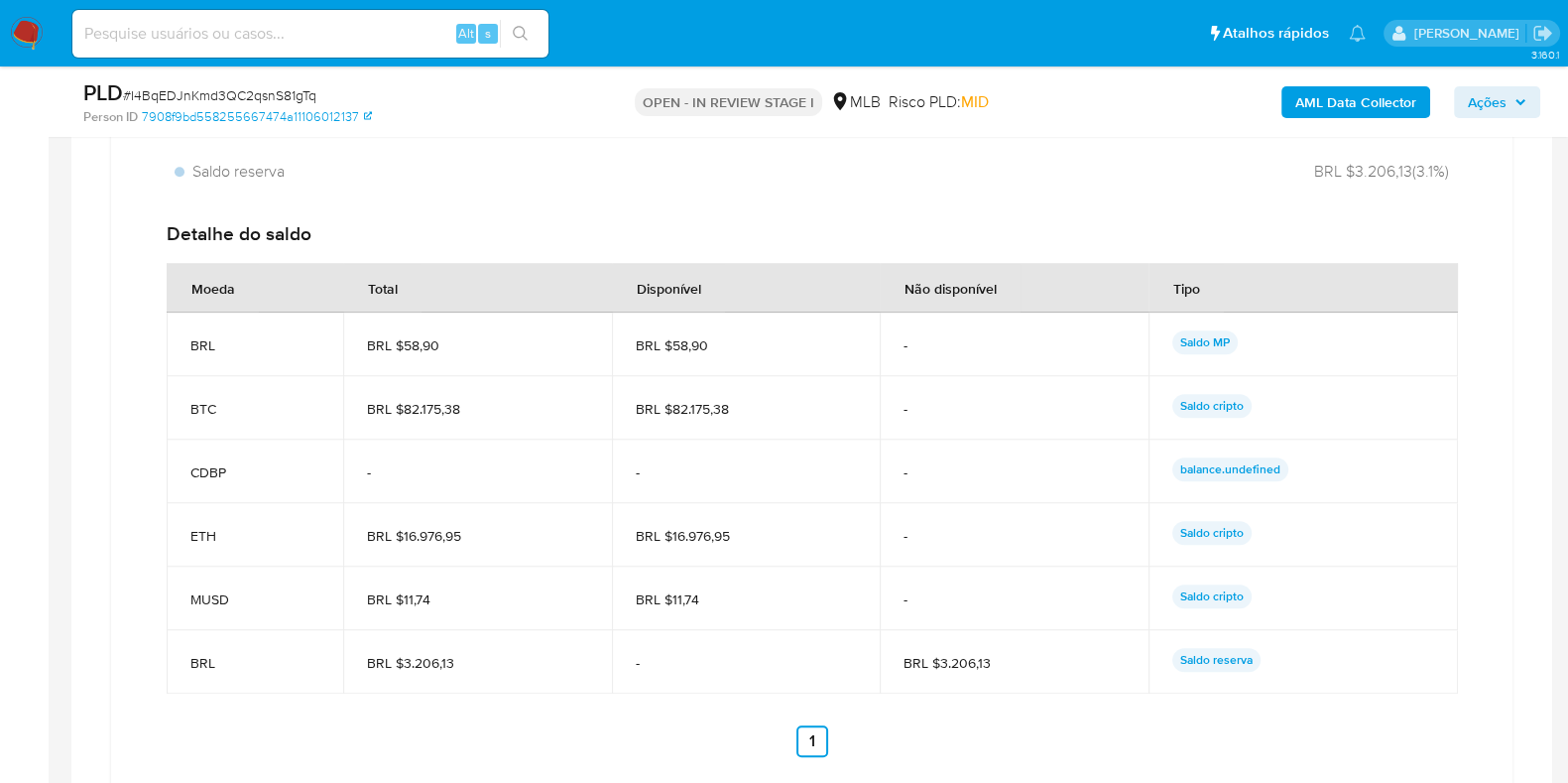
drag, startPoint x: 747, startPoint y: 403, endPoint x: 703, endPoint y: 398, distance: 44.3
click at [672, 405] on span "BRL $82.175,38" at bounding box center [746, 408] width 221 height 18
click at [745, 399] on span "BRL $82.175,38" at bounding box center [746, 408] width 221 height 18
drag, startPoint x: 742, startPoint y: 406, endPoint x: 672, endPoint y: 409, distance: 70.1
click at [672, 409] on span "BRL $82.175,38" at bounding box center [746, 408] width 221 height 18
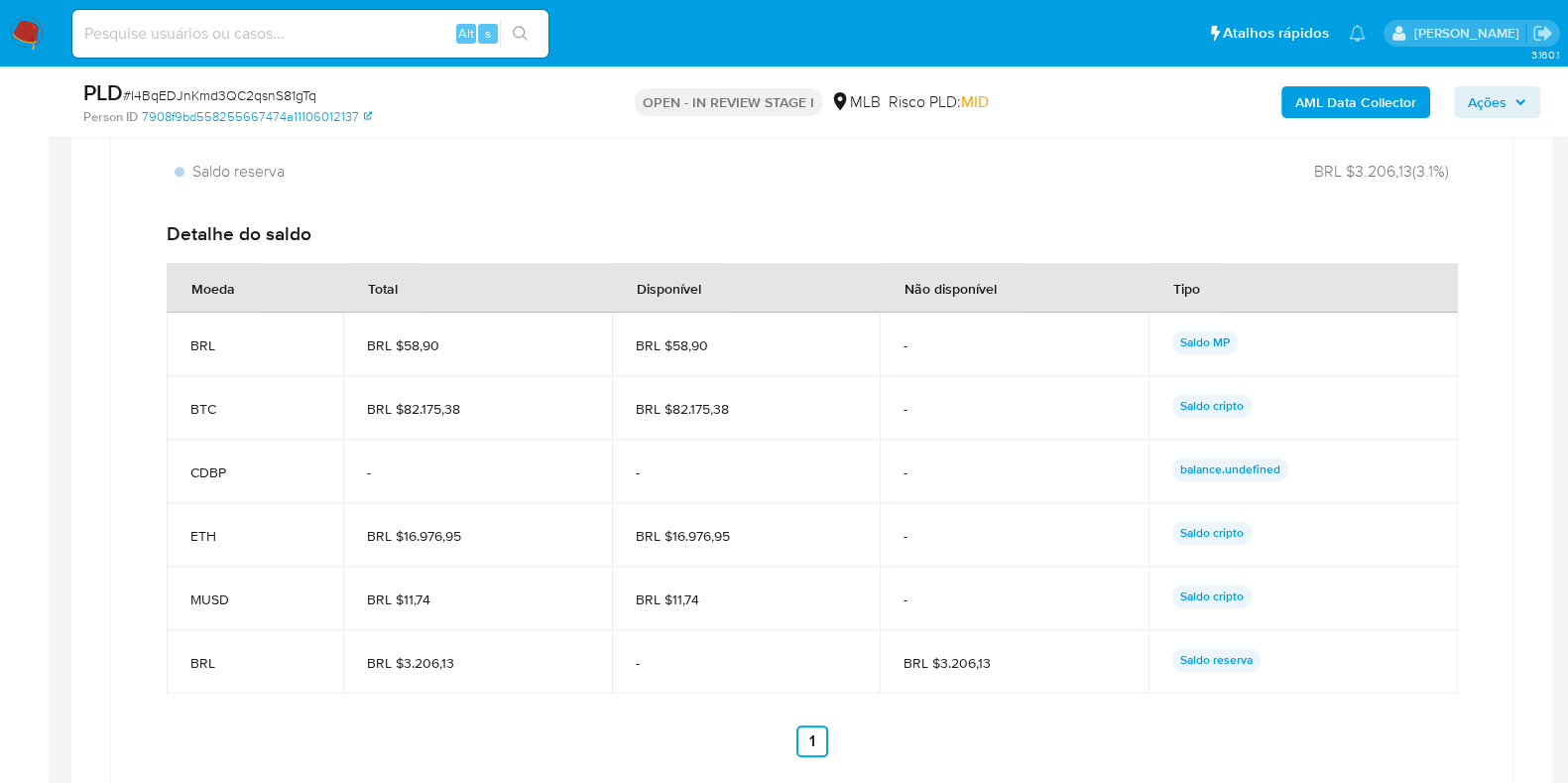
drag, startPoint x: 733, startPoint y: 530, endPoint x: 673, endPoint y: 532, distance: 60.0
click at [673, 532] on span "BRL $16.976,95" at bounding box center [746, 536] width 221 height 18
click at [763, 557] on td "BRL $16.976,95" at bounding box center [746, 535] width 269 height 64
drag, startPoint x: 1009, startPoint y: 658, endPoint x: 935, endPoint y: 640, distance: 76.2
click at [934, 653] on span "BRL $3.206,13" at bounding box center [1014, 662] width 221 height 18
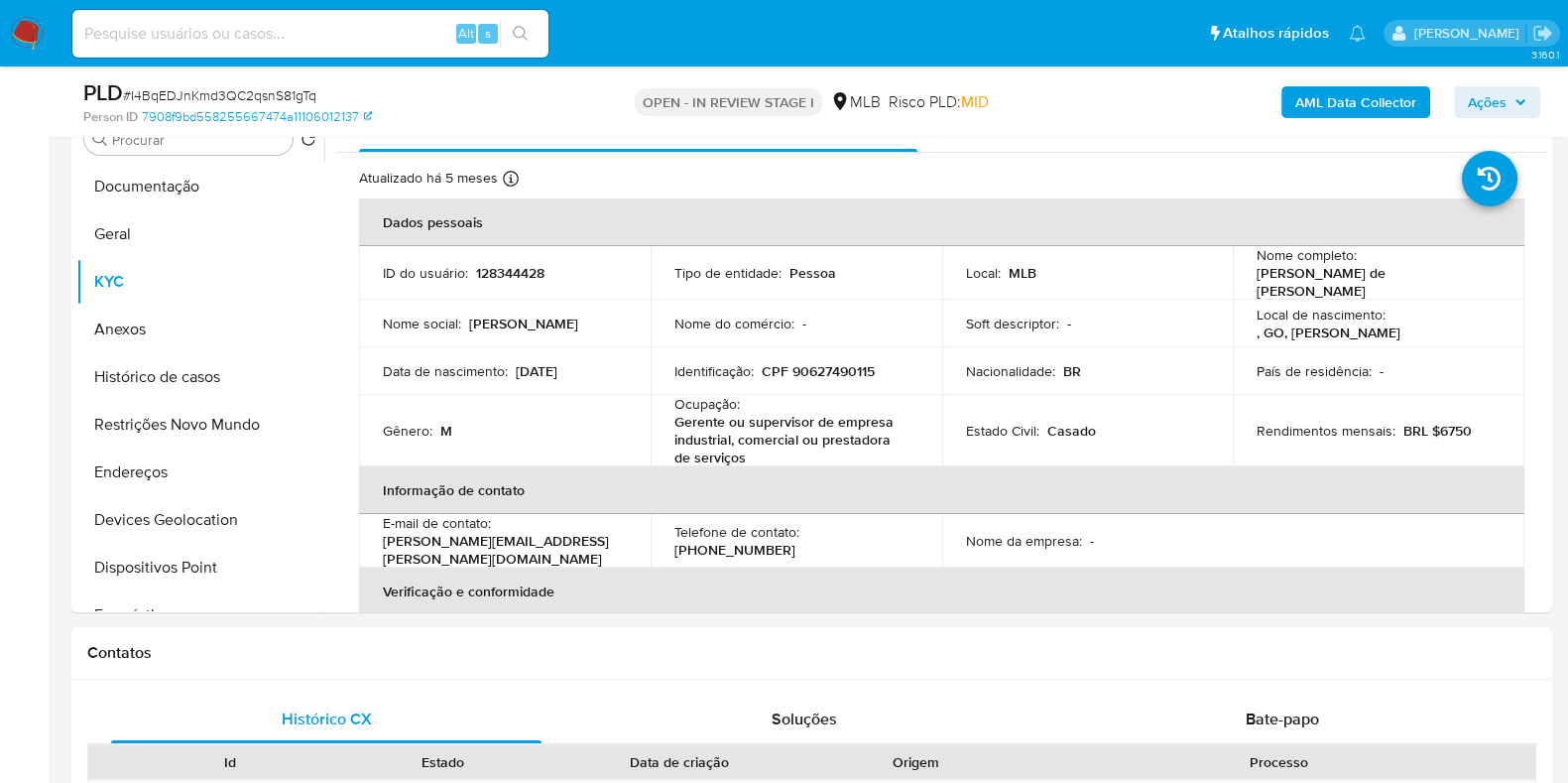
scroll to position [372, 0]
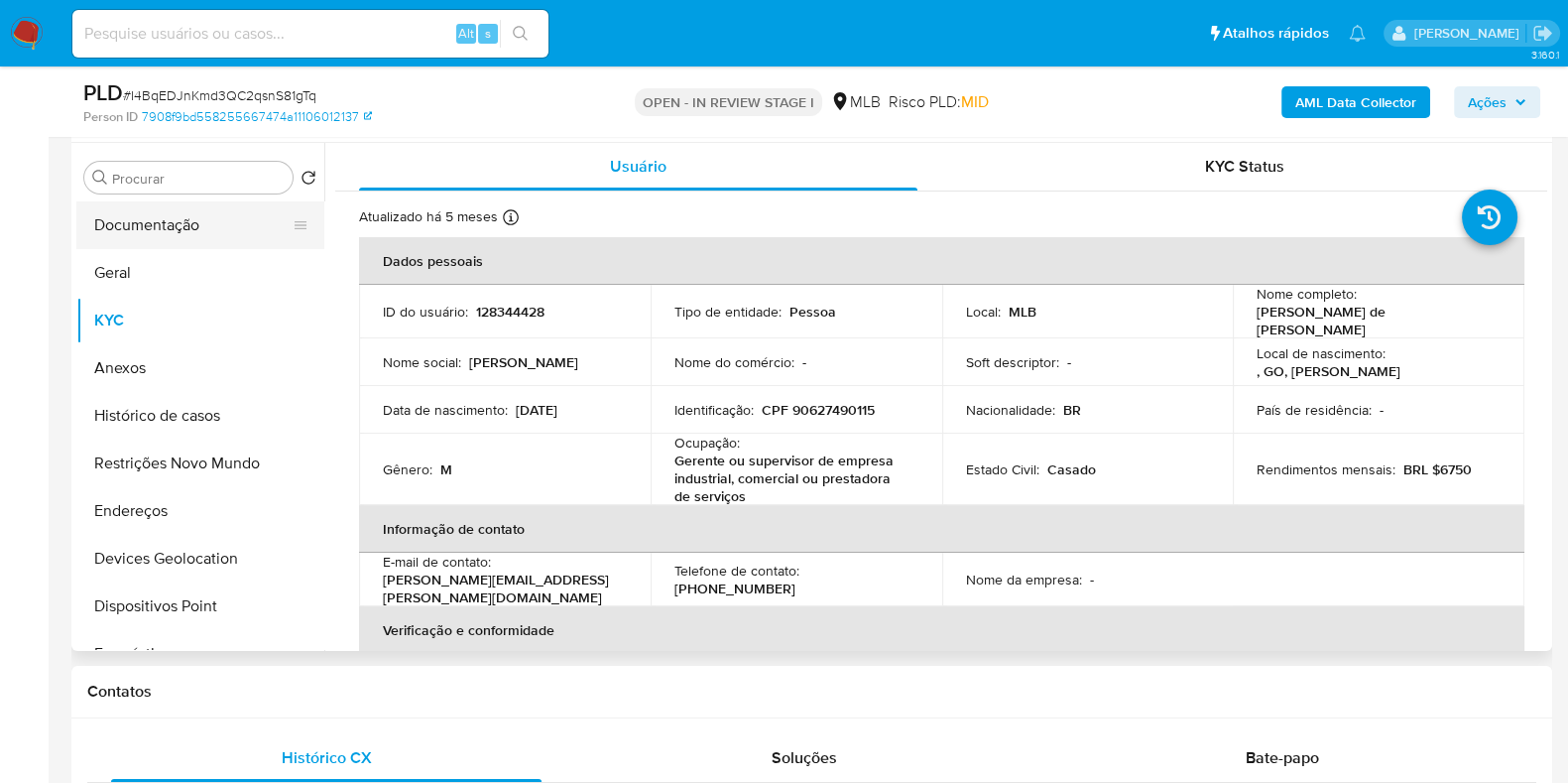
click at [180, 225] on button "Documentação" at bounding box center [192, 225] width 232 height 48
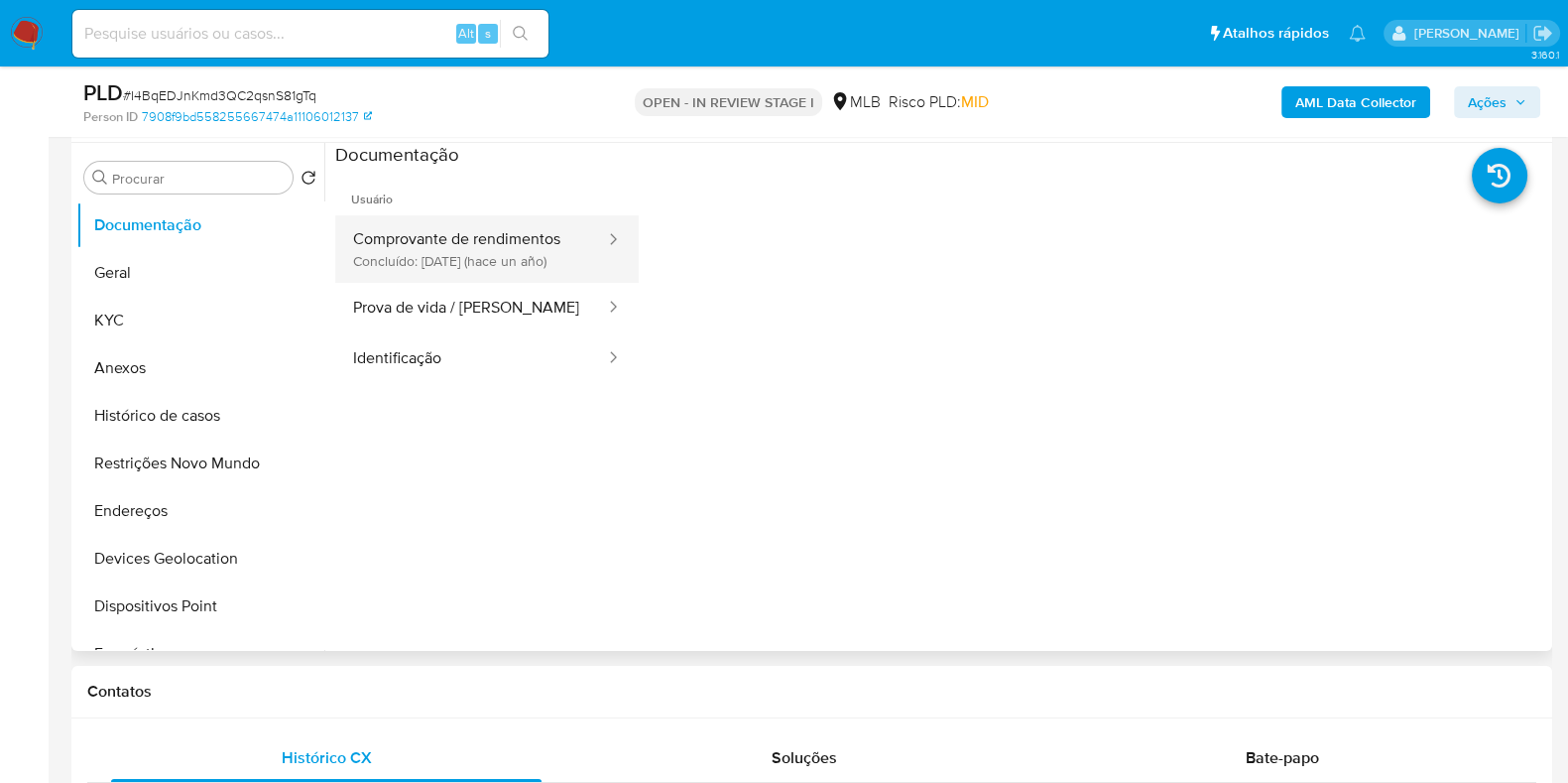
click at [471, 268] on button "Comprovante de rendimentos Concluído: 10/09/2024 (hace un año)" at bounding box center [471, 249] width 272 height 68
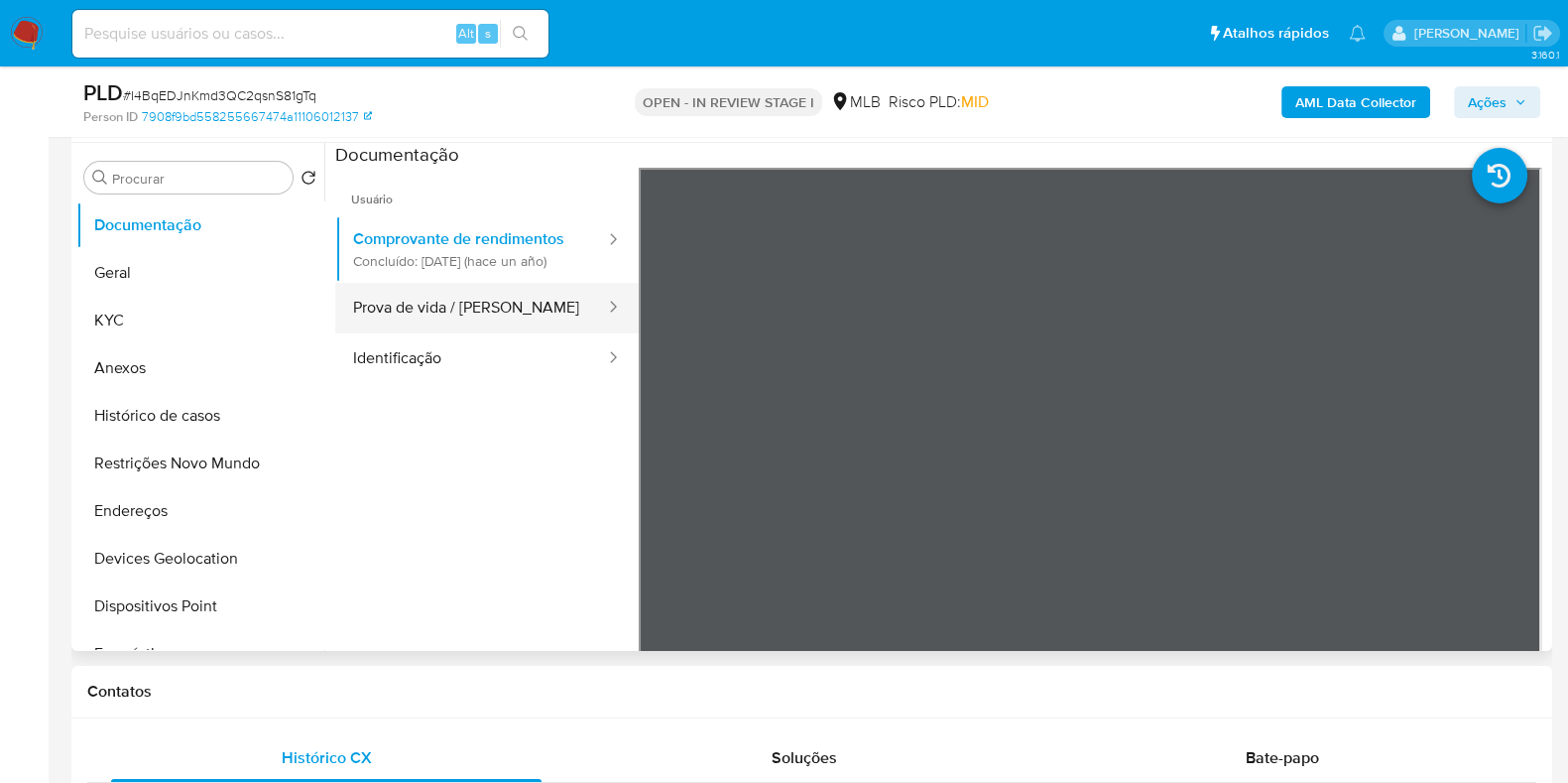
click at [509, 333] on button "Prova de vida / Selfie" at bounding box center [471, 308] width 272 height 51
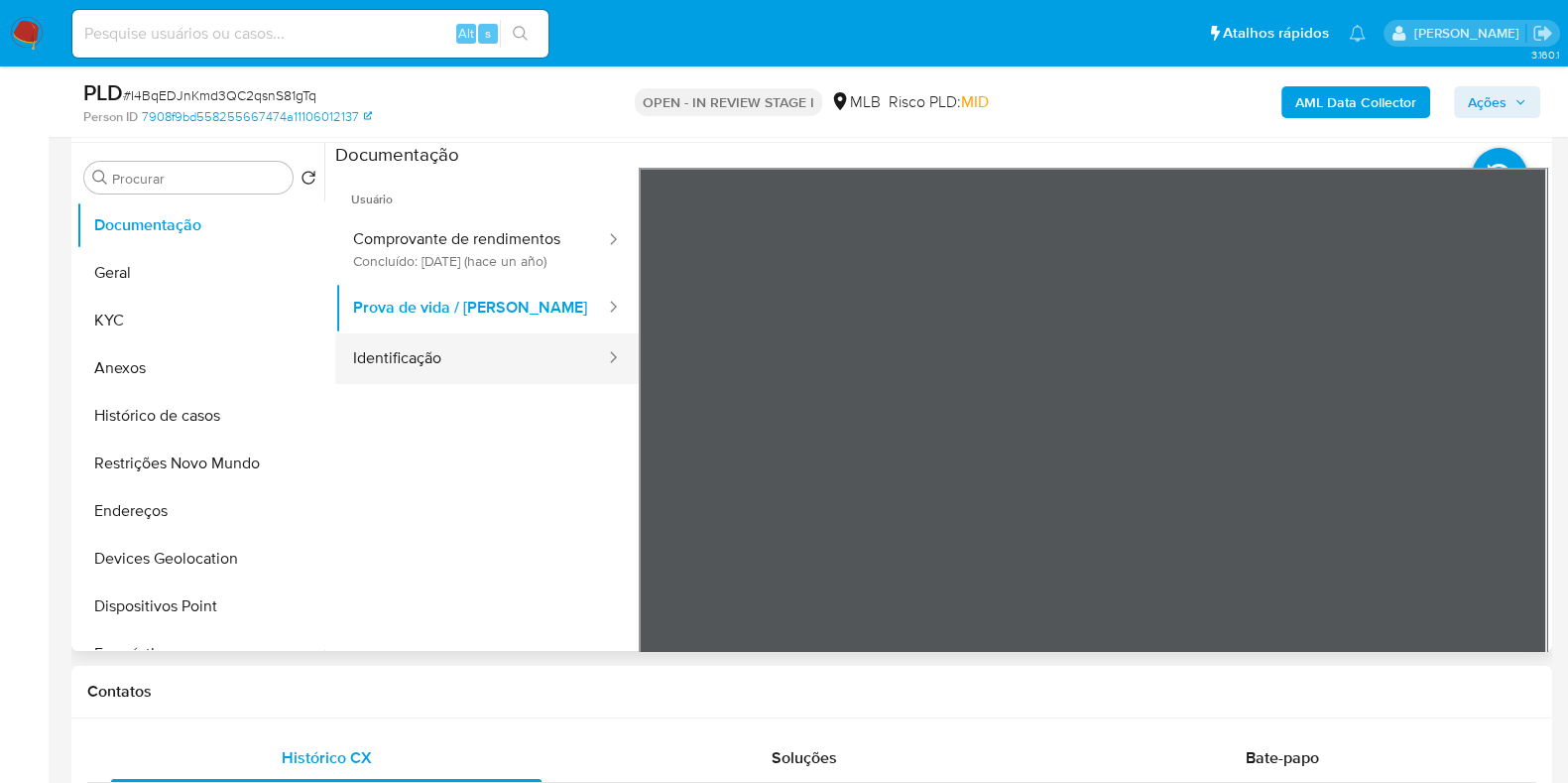
click at [430, 384] on button "Identificação" at bounding box center [471, 359] width 272 height 51
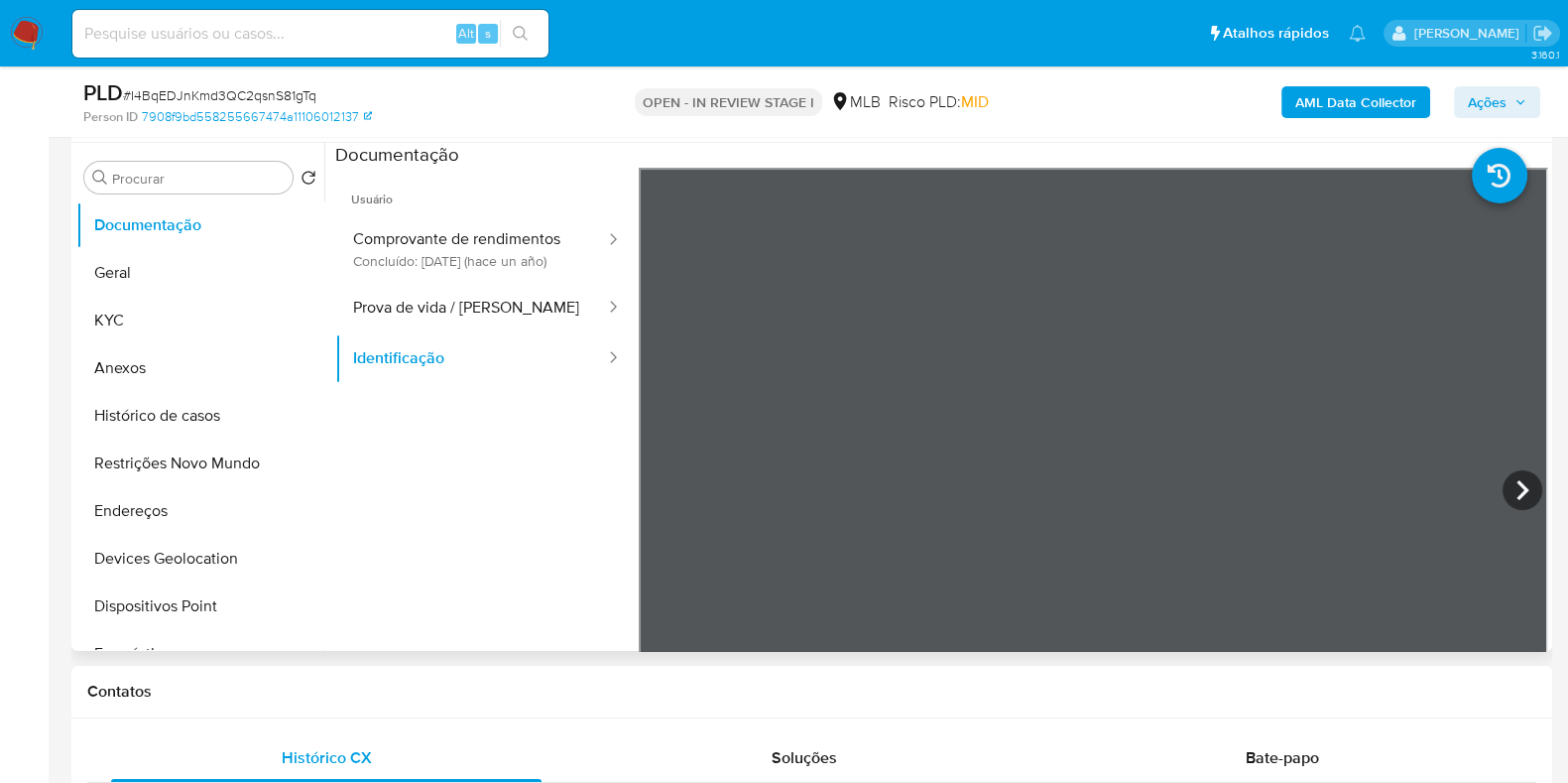
scroll to position [370, 0]
click at [168, 315] on button "KYC" at bounding box center [192, 321] width 232 height 48
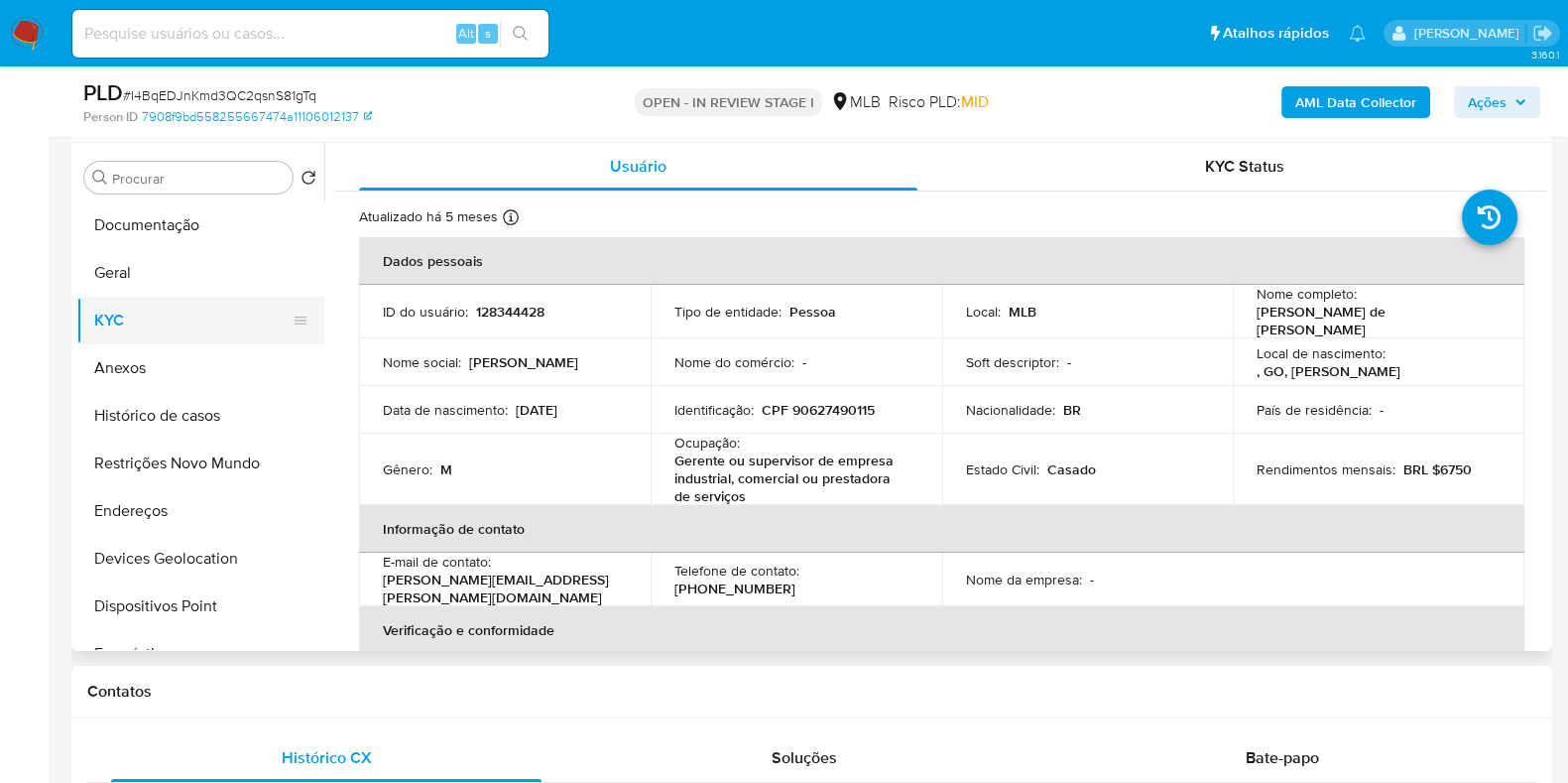
drag, startPoint x: 118, startPoint y: 352, endPoint x: 124, endPoint y: 338, distance: 15.2
click at [123, 340] on ul "Documentação Geral KYC Anexos Histórico de casos Restrições Novo Mundo Endereço…" at bounding box center [200, 424] width 248 height 447
click at [147, 274] on button "Geral" at bounding box center [192, 273] width 232 height 48
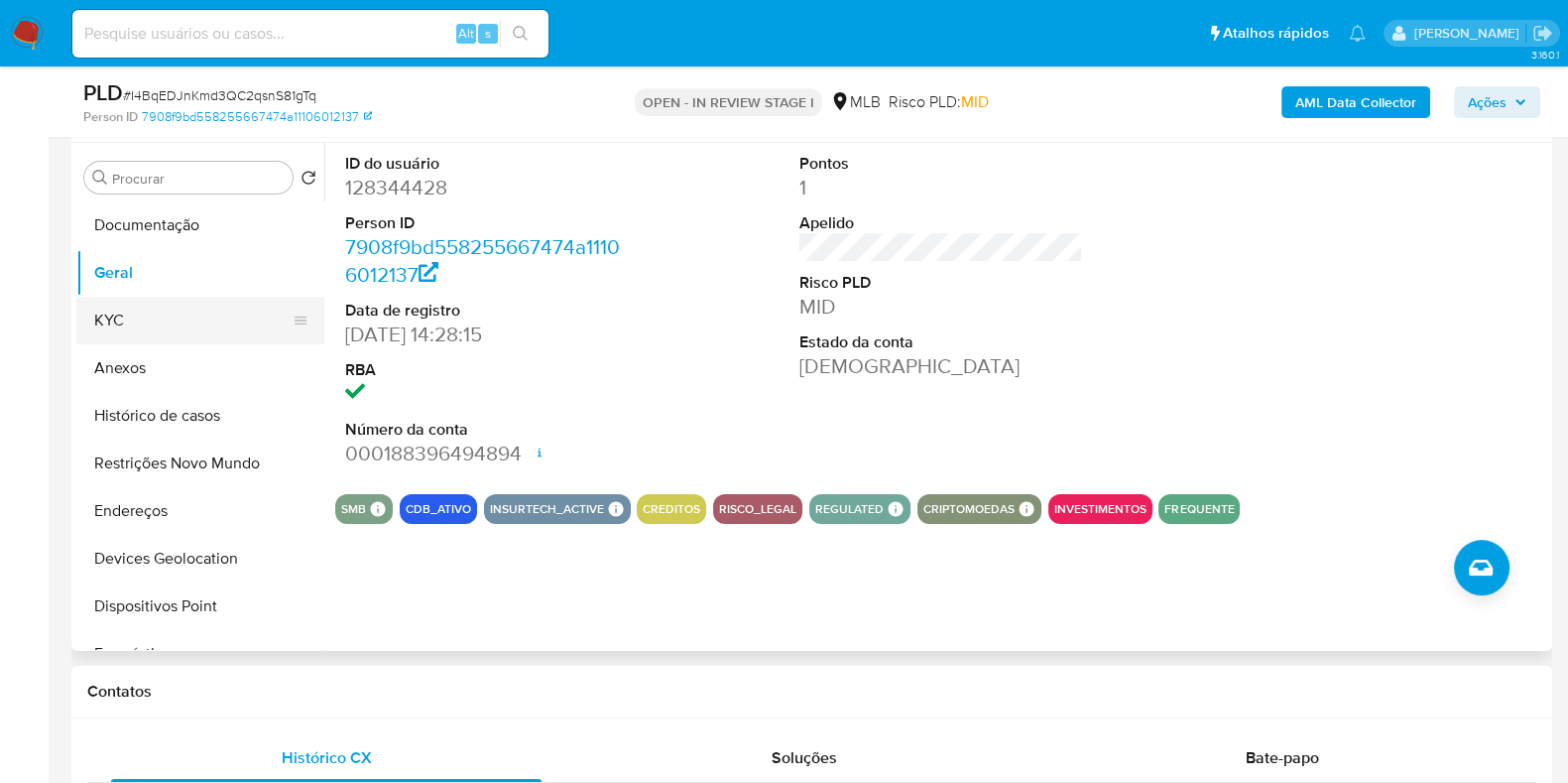
click at [139, 325] on button "KYC" at bounding box center [192, 321] width 232 height 48
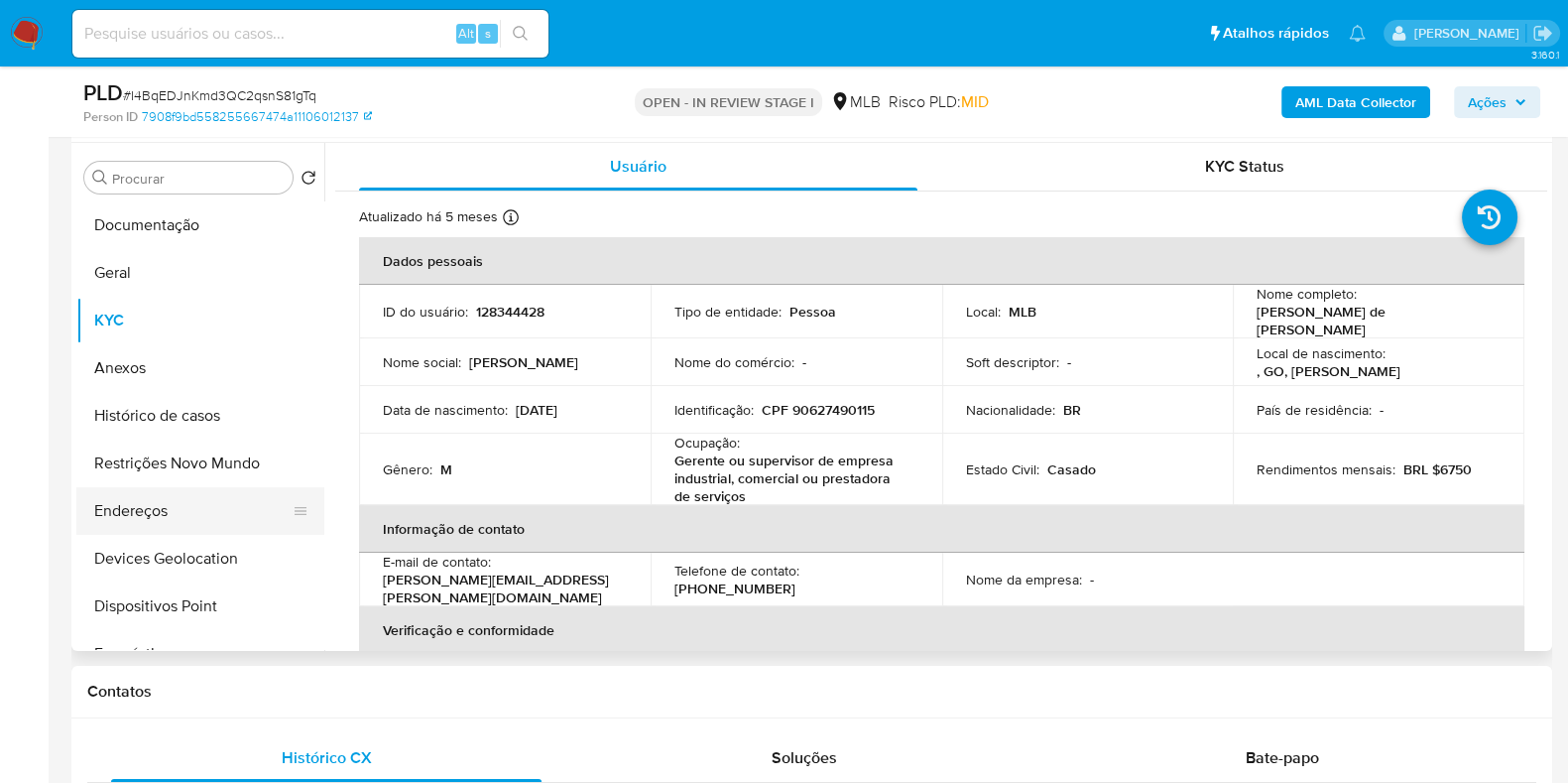
drag, startPoint x: 146, startPoint y: 501, endPoint x: 209, endPoint y: 487, distance: 64.5
click at [146, 501] on button "Endereços" at bounding box center [192, 511] width 232 height 48
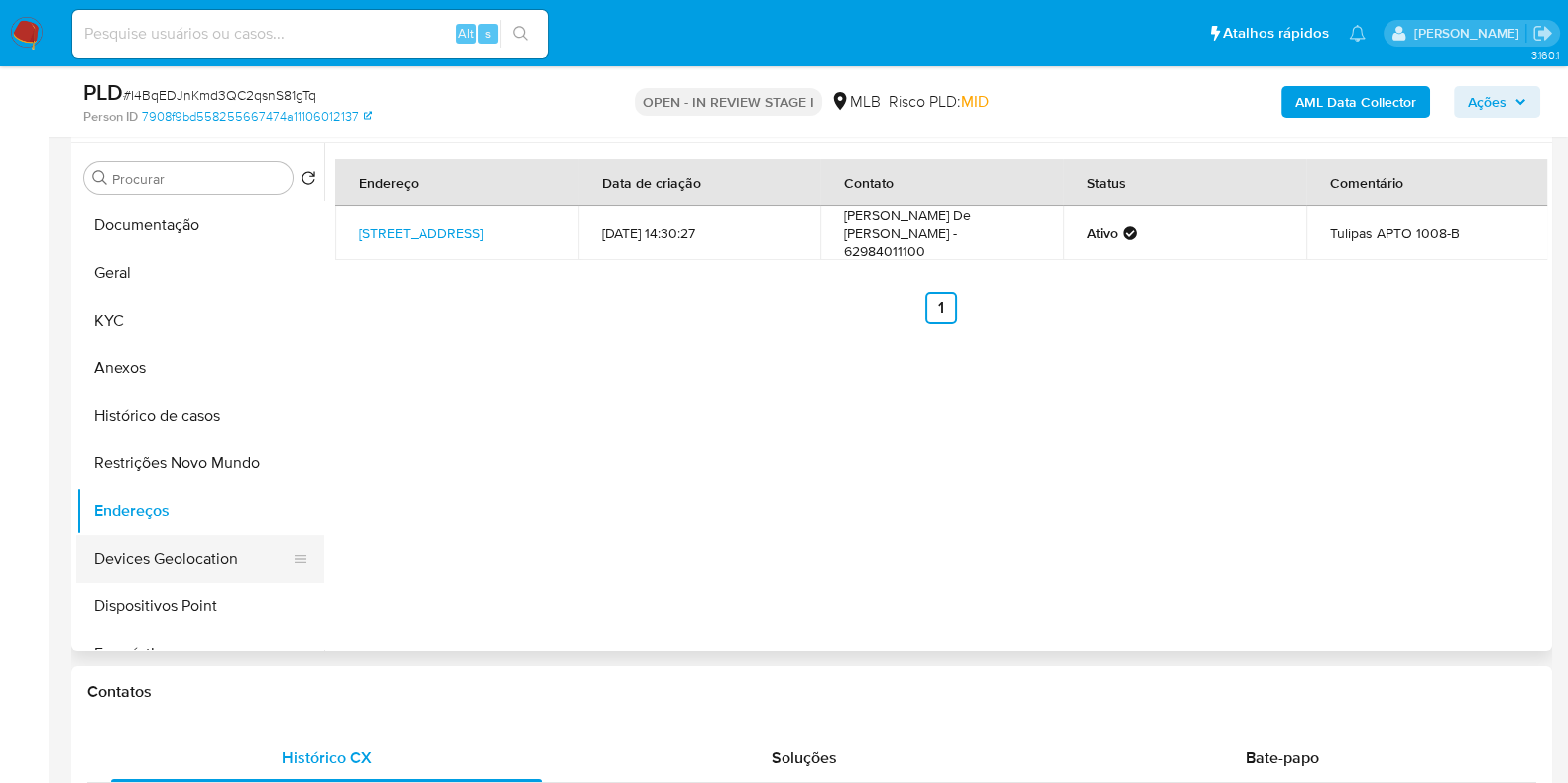
drag, startPoint x: 133, startPoint y: 553, endPoint x: 151, endPoint y: 542, distance: 21.1
click at [134, 553] on button "Devices Geolocation" at bounding box center [192, 559] width 232 height 48
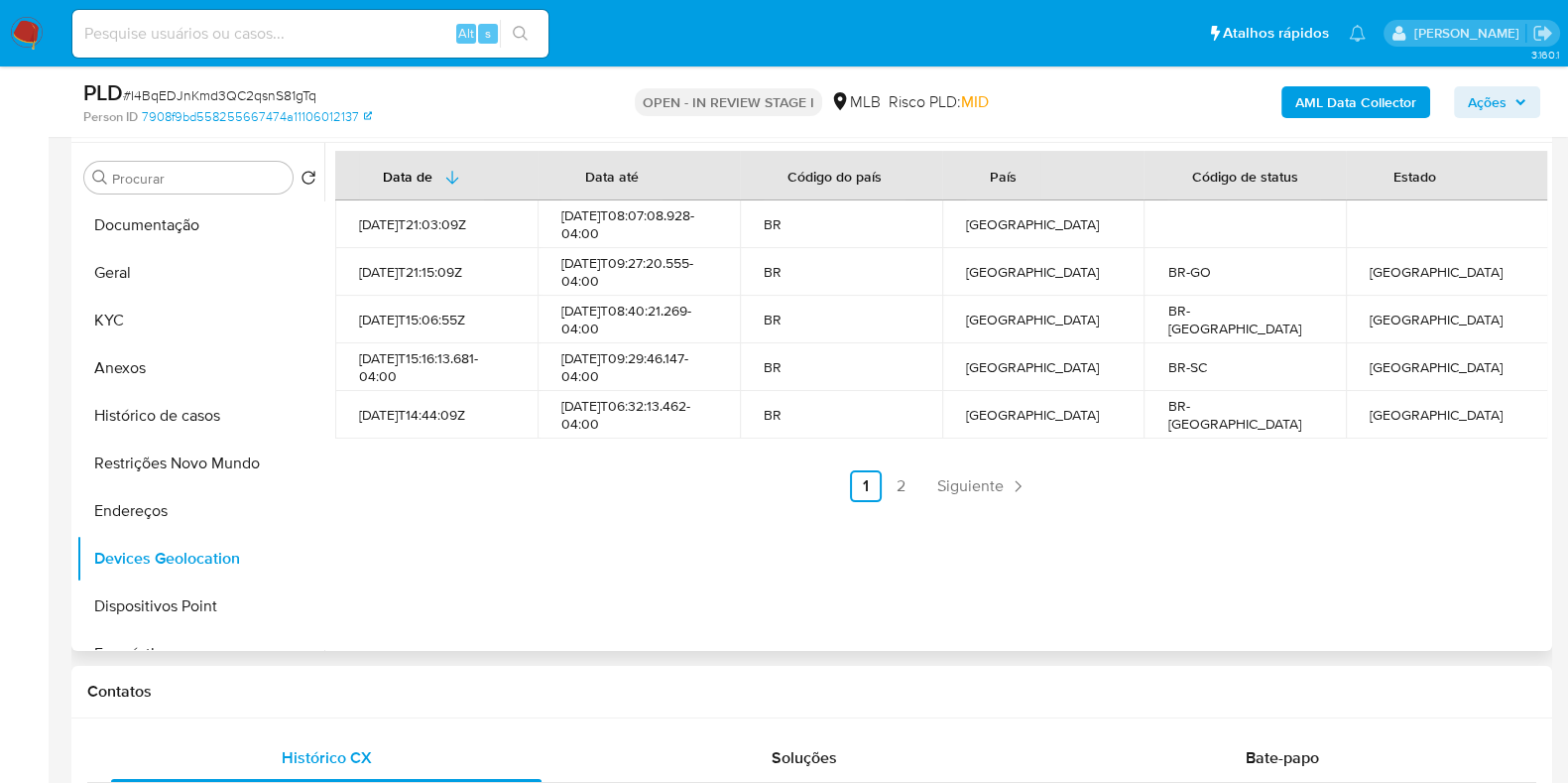
drag, startPoint x: 214, startPoint y: 449, endPoint x: 378, endPoint y: 434, distance: 164.7
click at [214, 449] on button "Restrições Novo Mundo" at bounding box center [200, 463] width 248 height 48
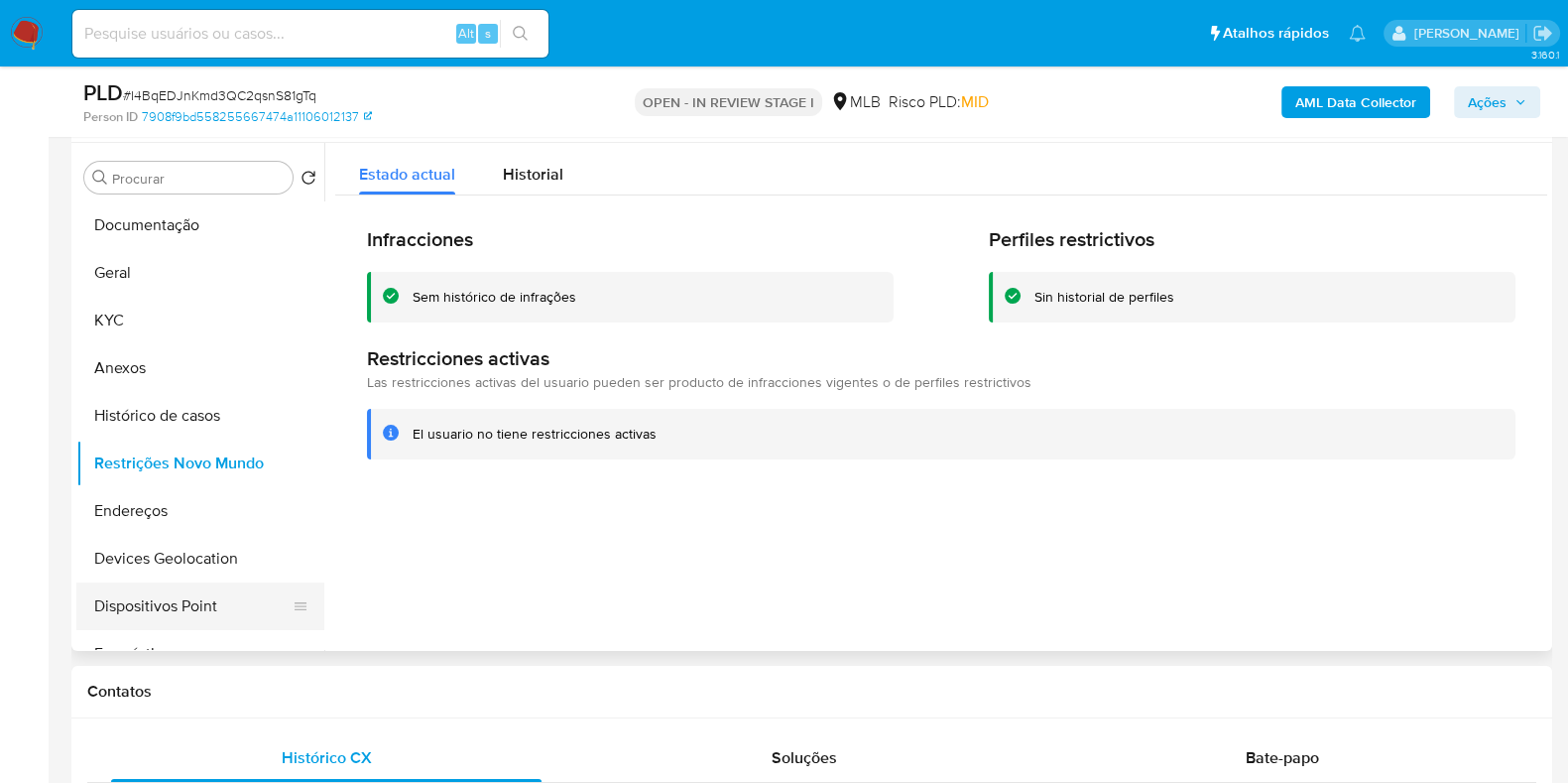
drag, startPoint x: 184, startPoint y: 610, endPoint x: 235, endPoint y: 593, distance: 53.8
click at [185, 610] on button "Dispositivos Point" at bounding box center [192, 607] width 232 height 48
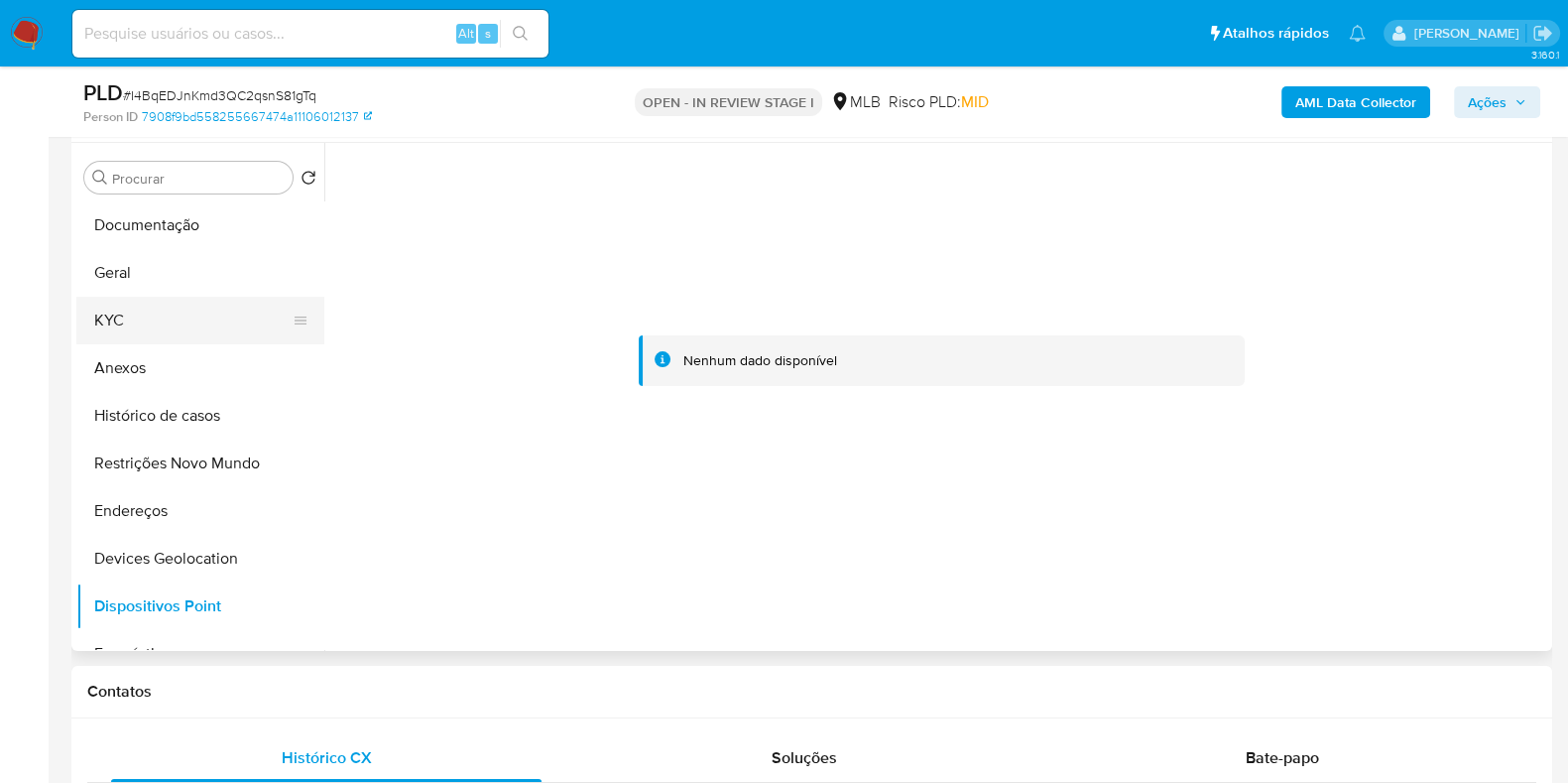
click at [159, 309] on button "KYC" at bounding box center [192, 321] width 232 height 48
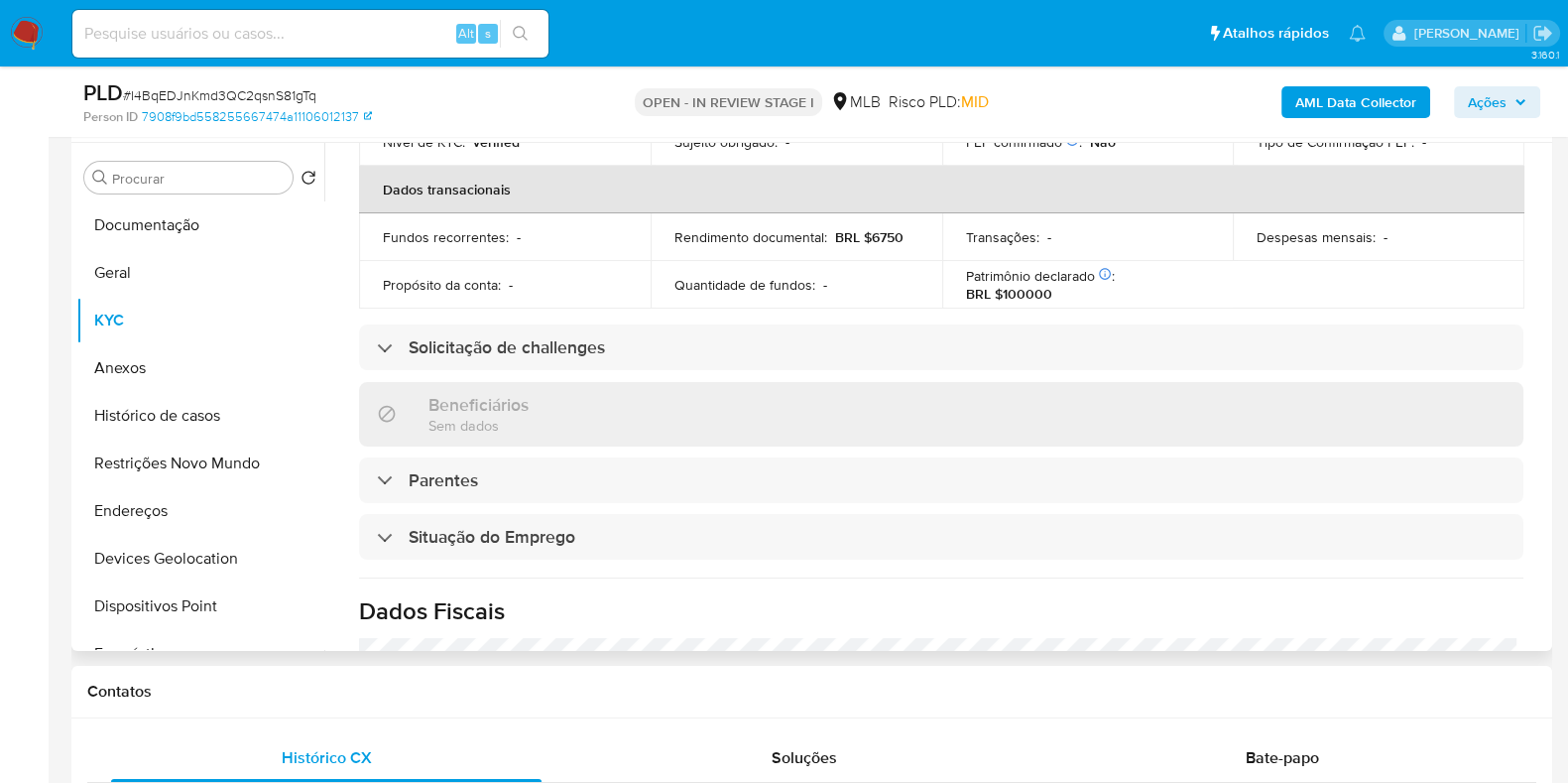
scroll to position [885, 0]
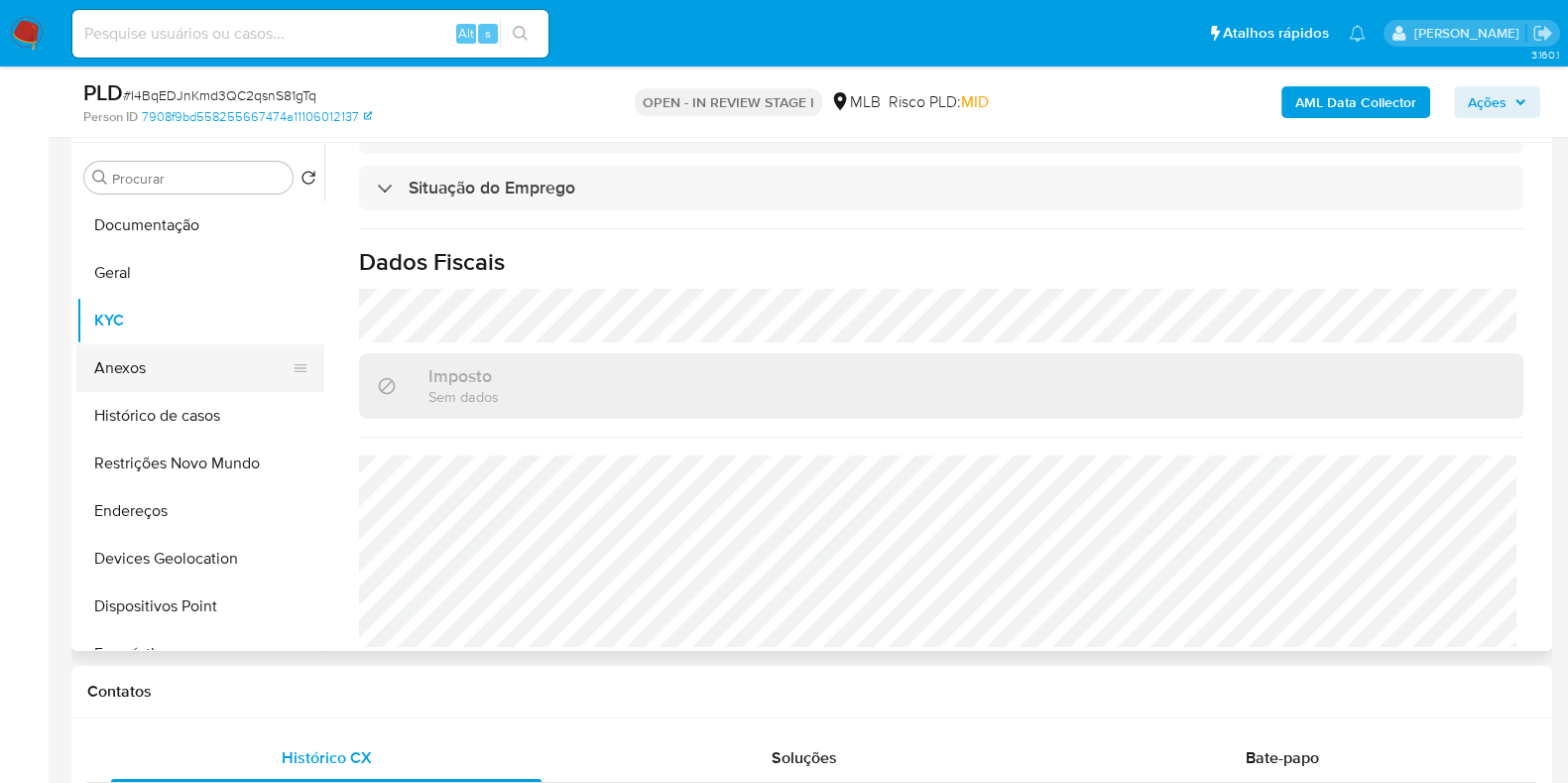
click at [138, 371] on button "Anexos" at bounding box center [192, 369] width 232 height 48
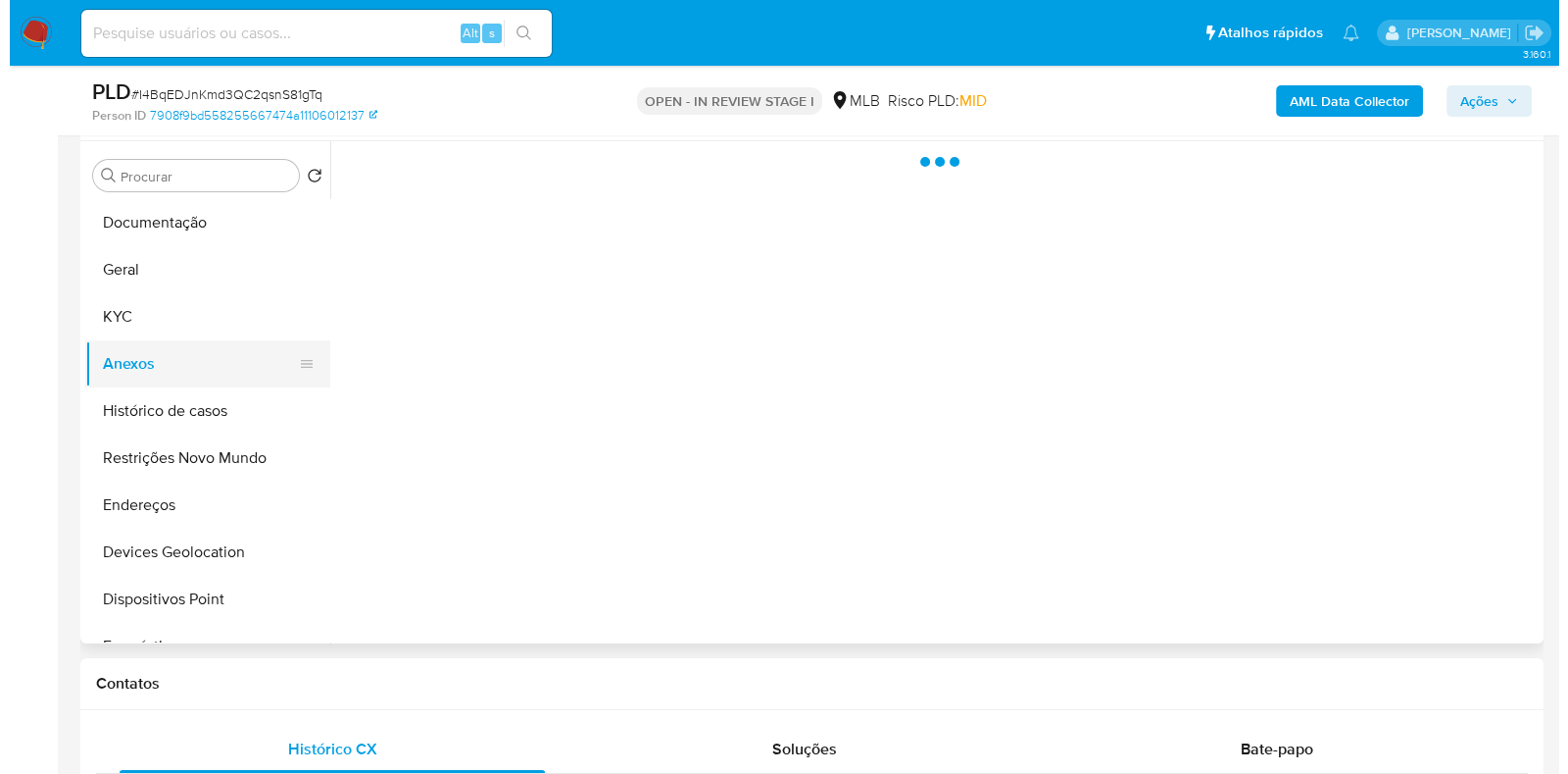
scroll to position [0, 0]
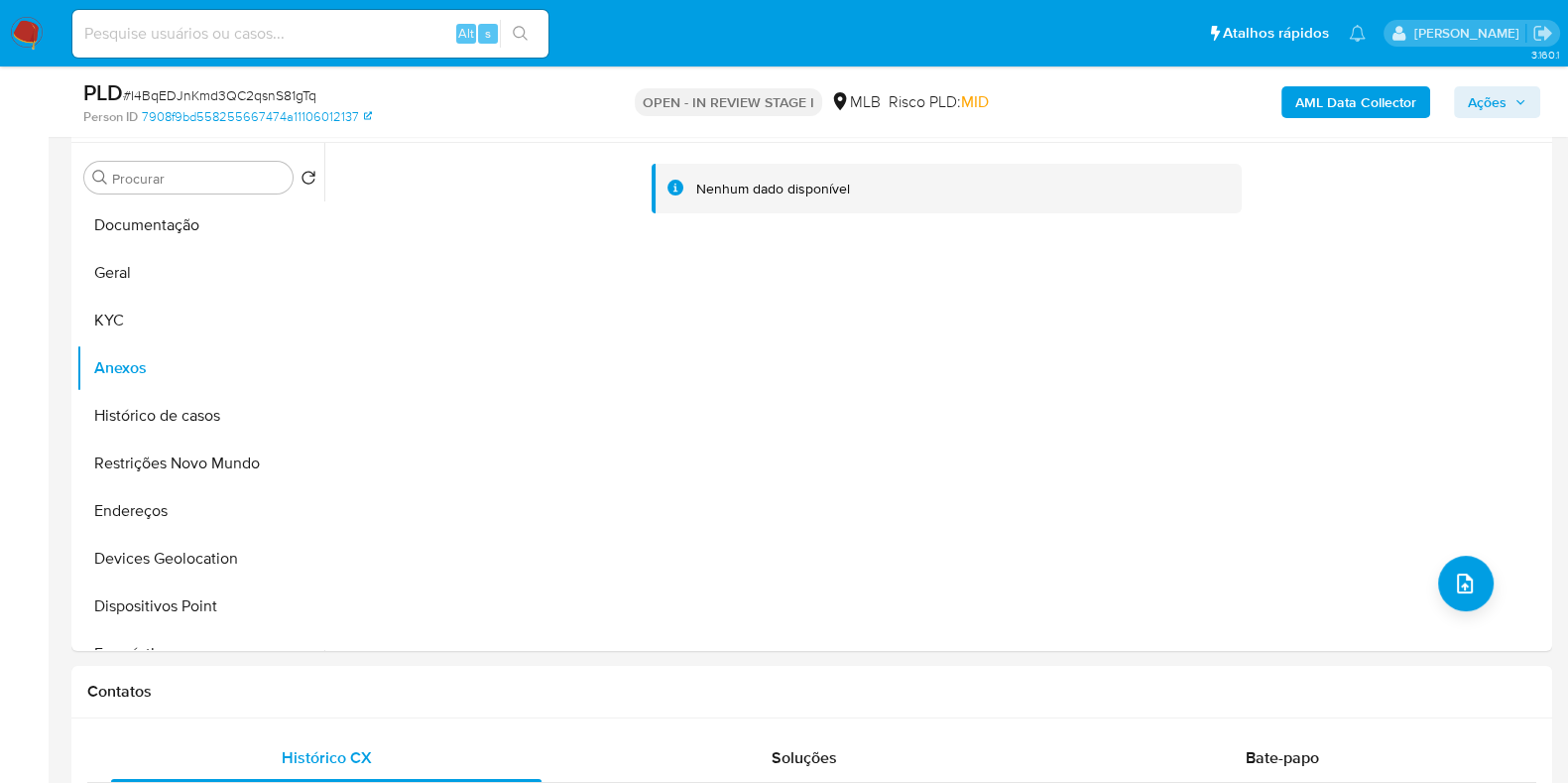
click at [1337, 101] on b "AML Data Collector" at bounding box center [1356, 103] width 121 height 32
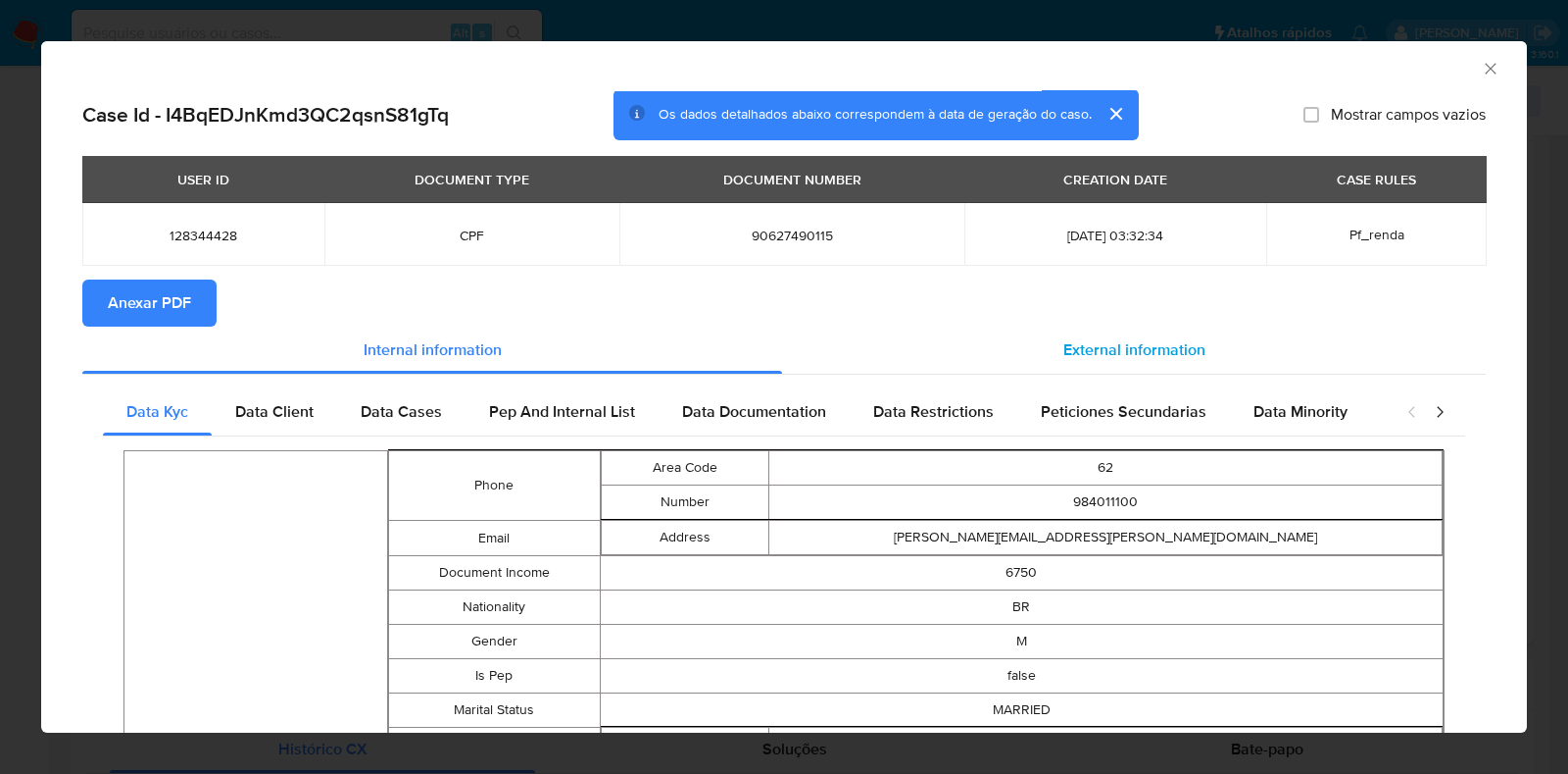
click at [1129, 367] on div "External information" at bounding box center [1134, 351] width 704 height 47
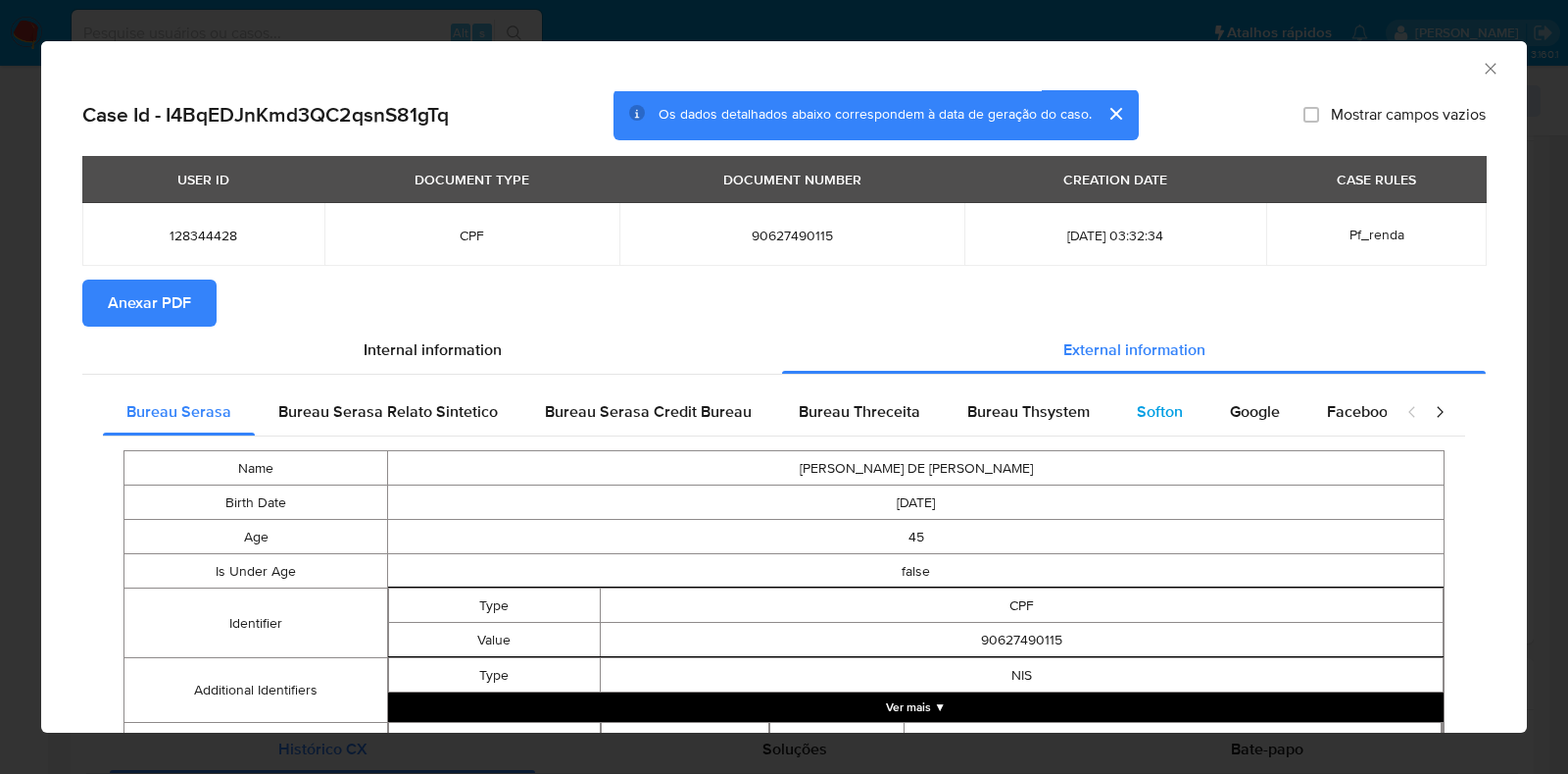
click at [1130, 399] on div "Softon" at bounding box center [1160, 412] width 94 height 47
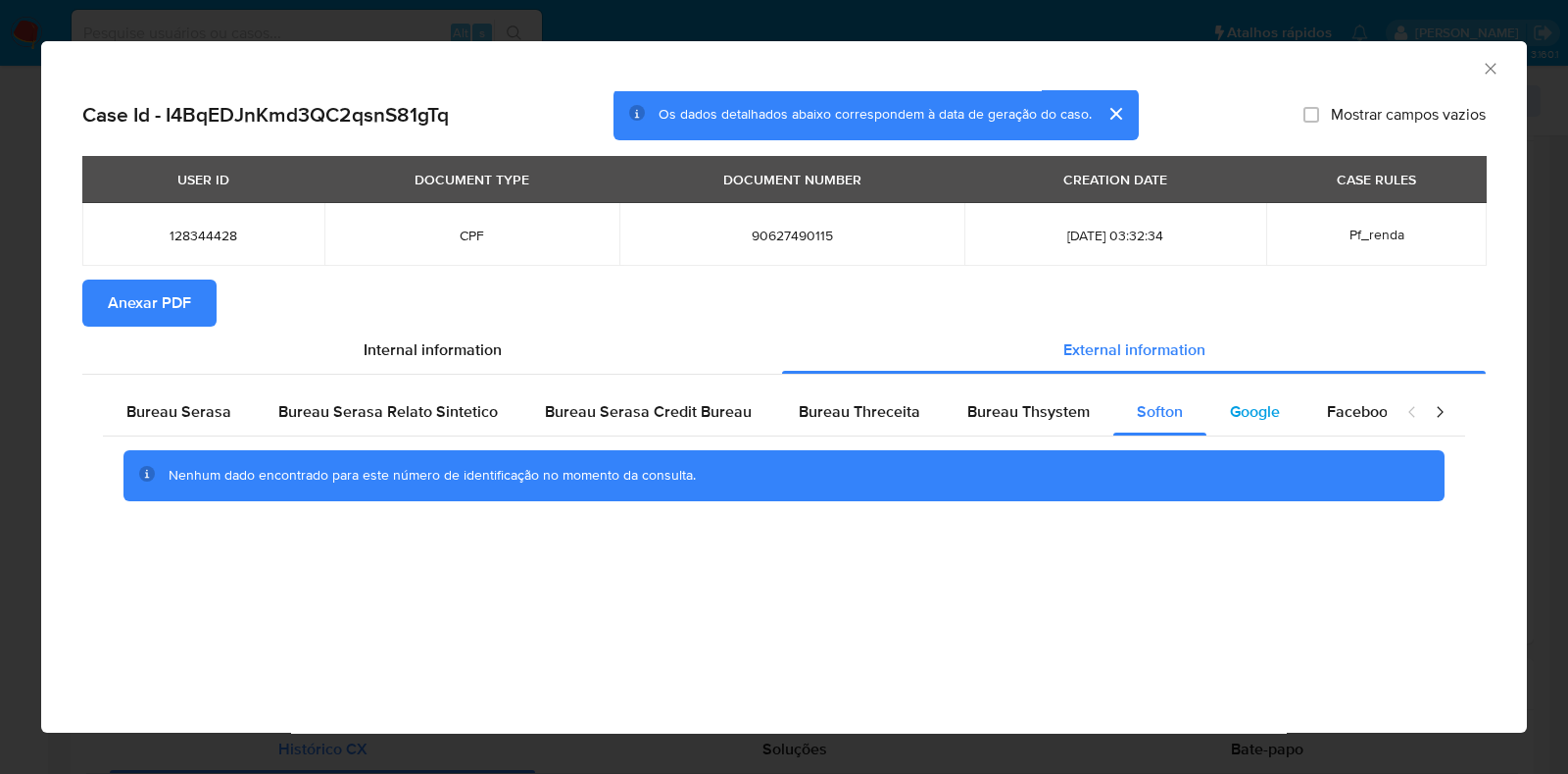
click at [1240, 405] on span "Google" at bounding box center [1255, 411] width 50 height 23
click at [1011, 414] on span "Bureau Thsystem" at bounding box center [1029, 411] width 122 height 23
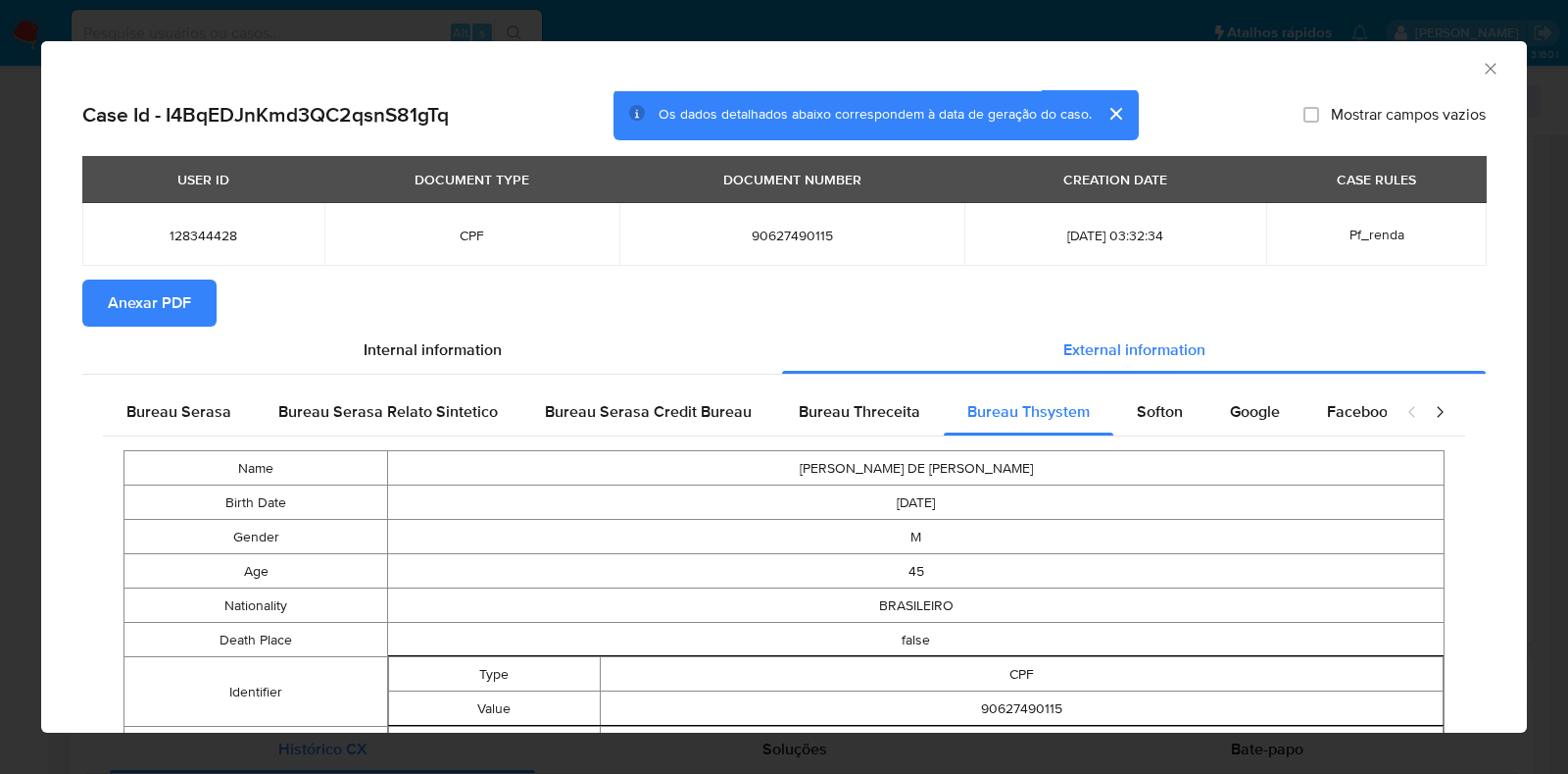
click at [115, 299] on span "Anexar PDF" at bounding box center [150, 303] width 84 height 43
click at [1485, 67] on div "AML Data Collector" at bounding box center [784, 66] width 1486 height 49
click at [1481, 61] on icon "Fechar a janela" at bounding box center [1491, 69] width 20 height 20
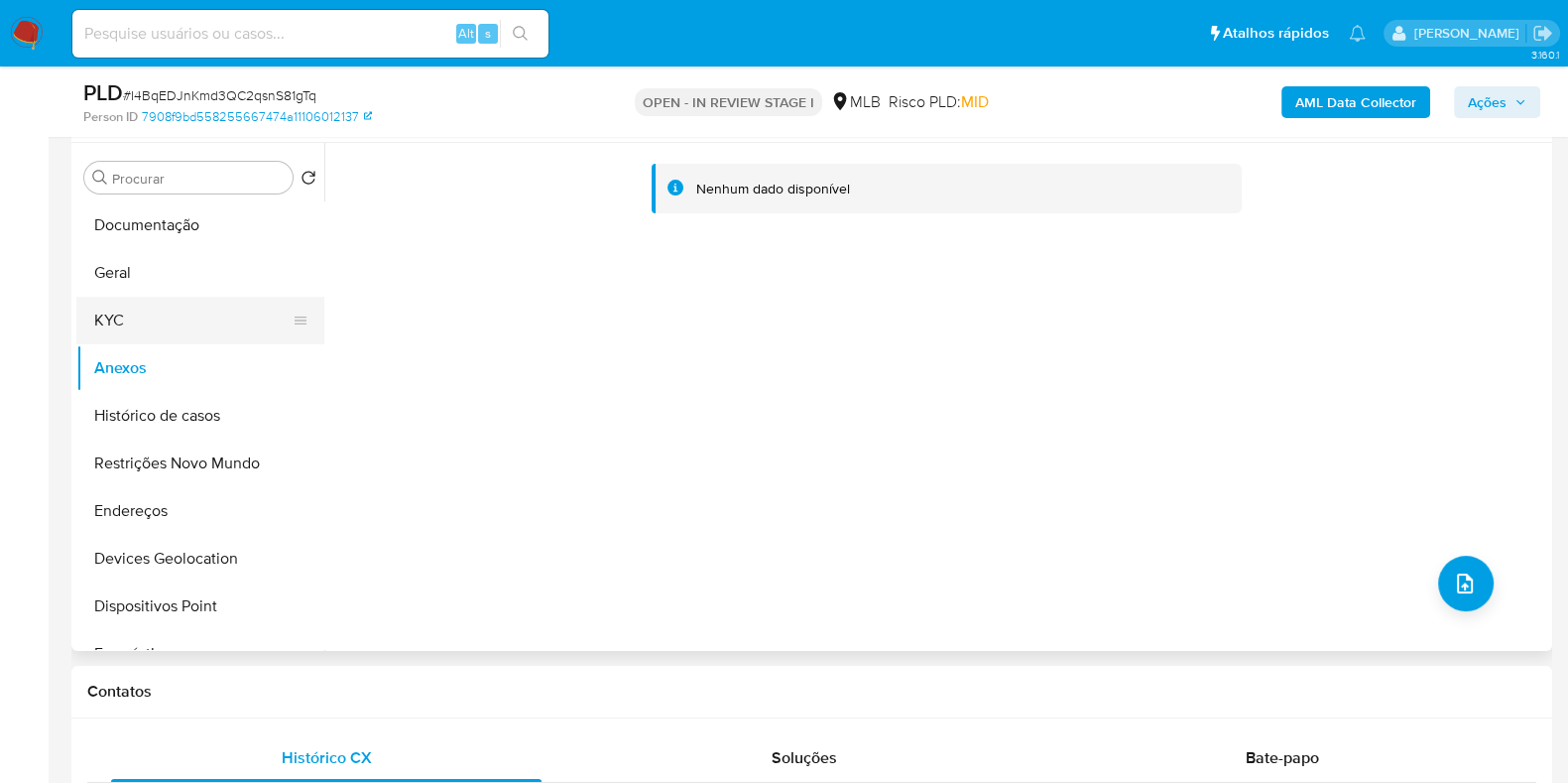
click at [143, 318] on button "KYC" at bounding box center [192, 321] width 232 height 48
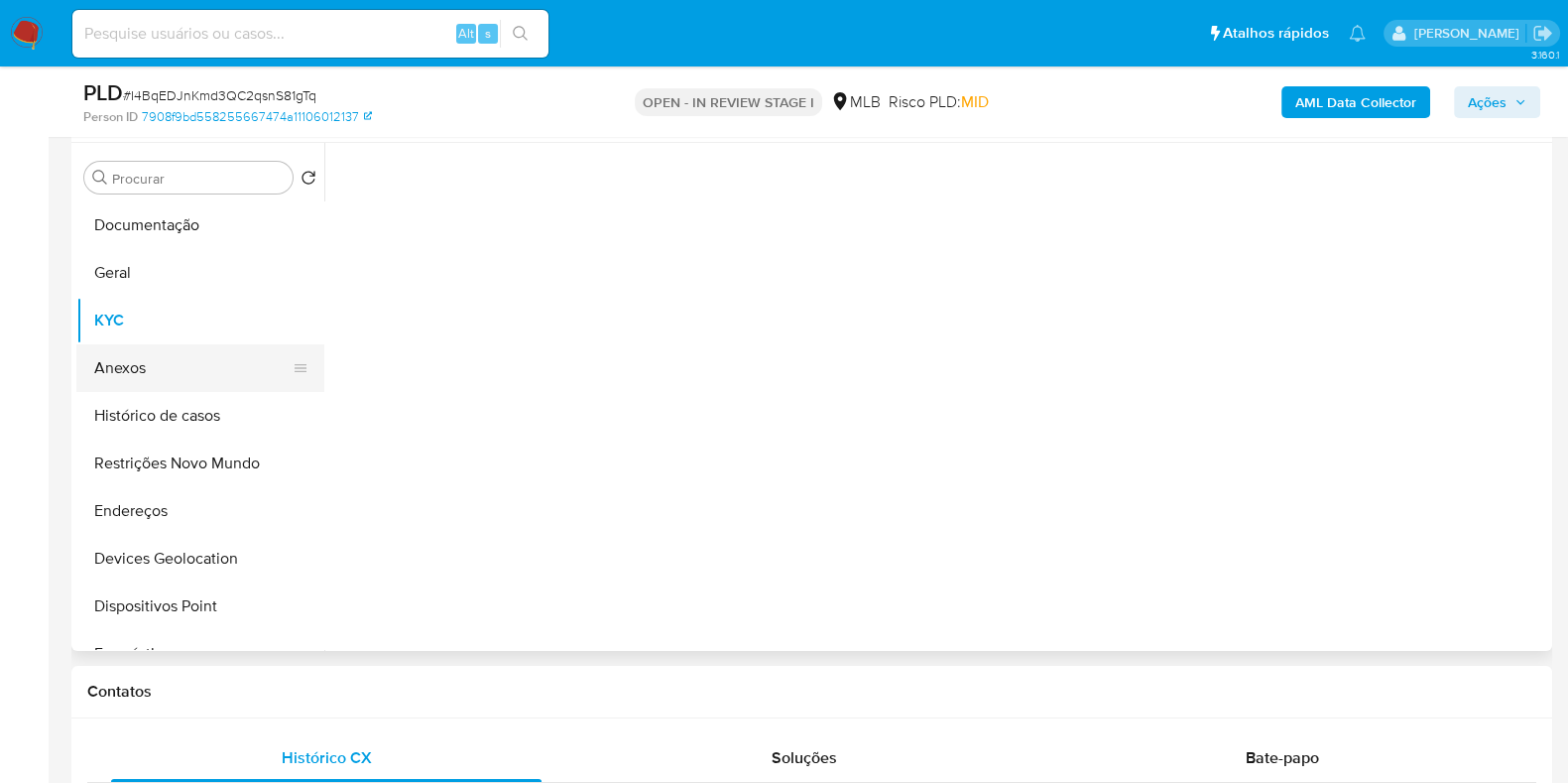
click at [141, 367] on button "Anexos" at bounding box center [192, 369] width 232 height 48
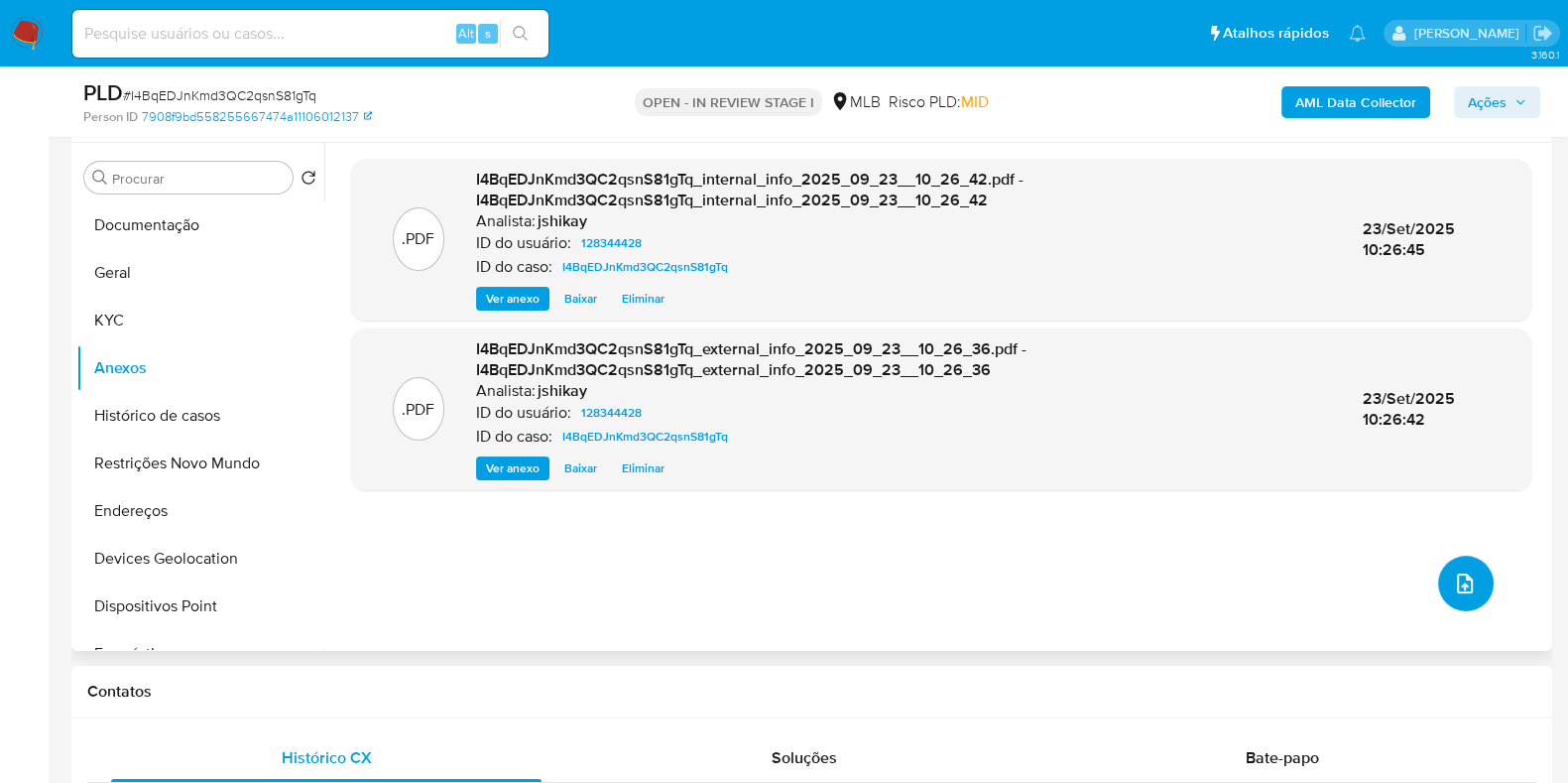
click at [1441, 580] on button "upload-file" at bounding box center [1466, 584] width 56 height 56
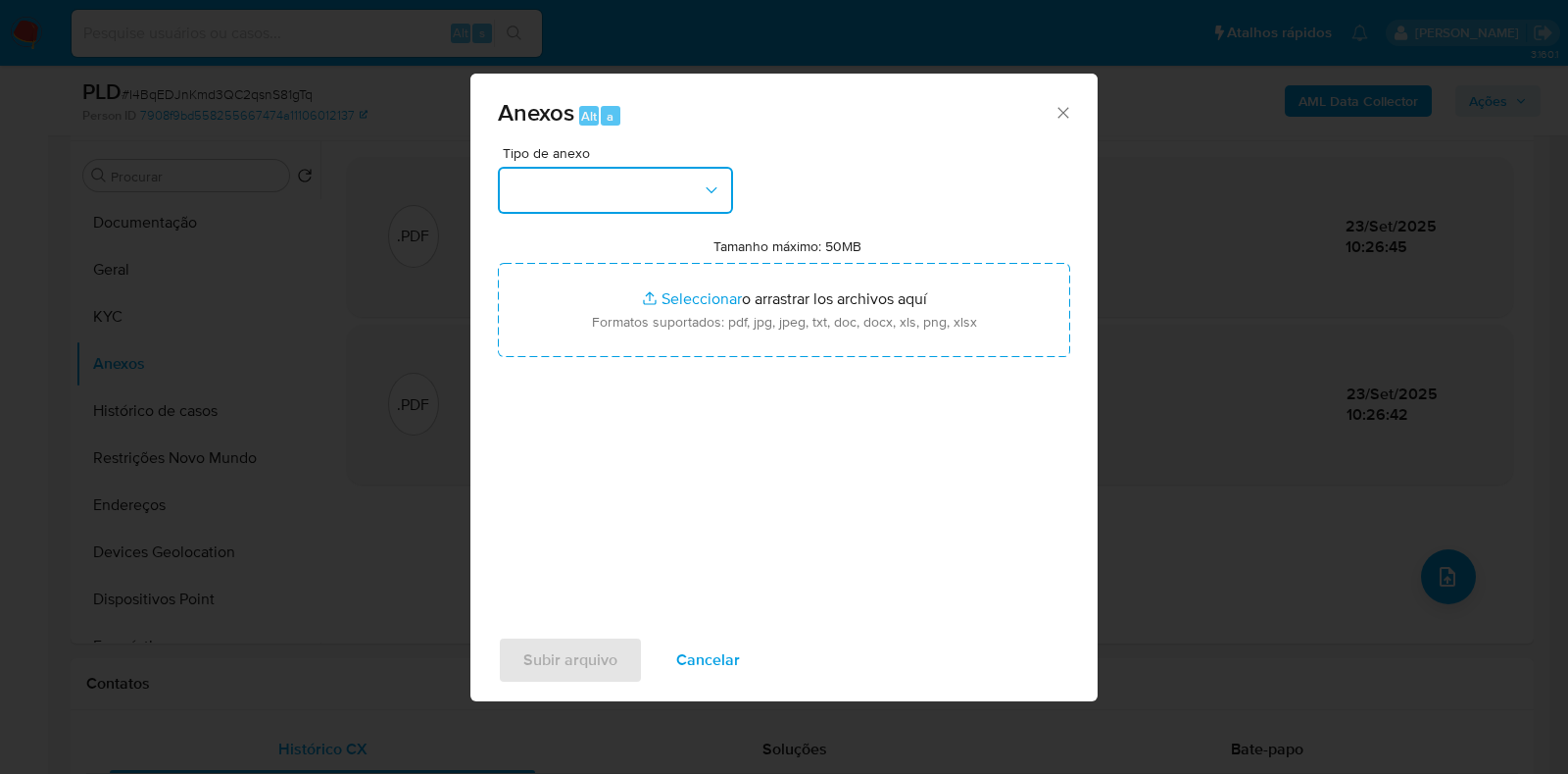
click at [601, 194] on button "button" at bounding box center [615, 190] width 235 height 47
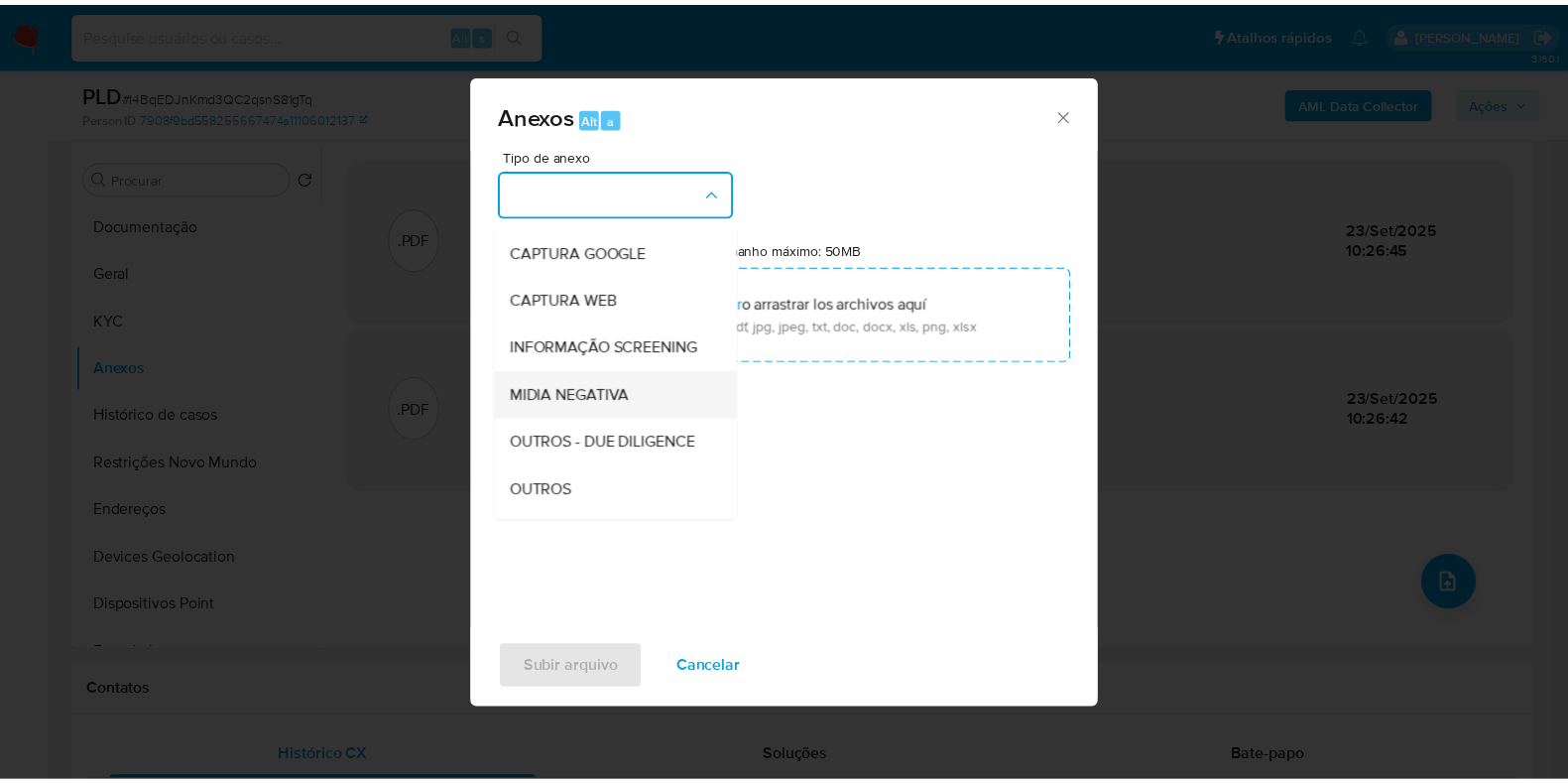
scroll to position [123, 0]
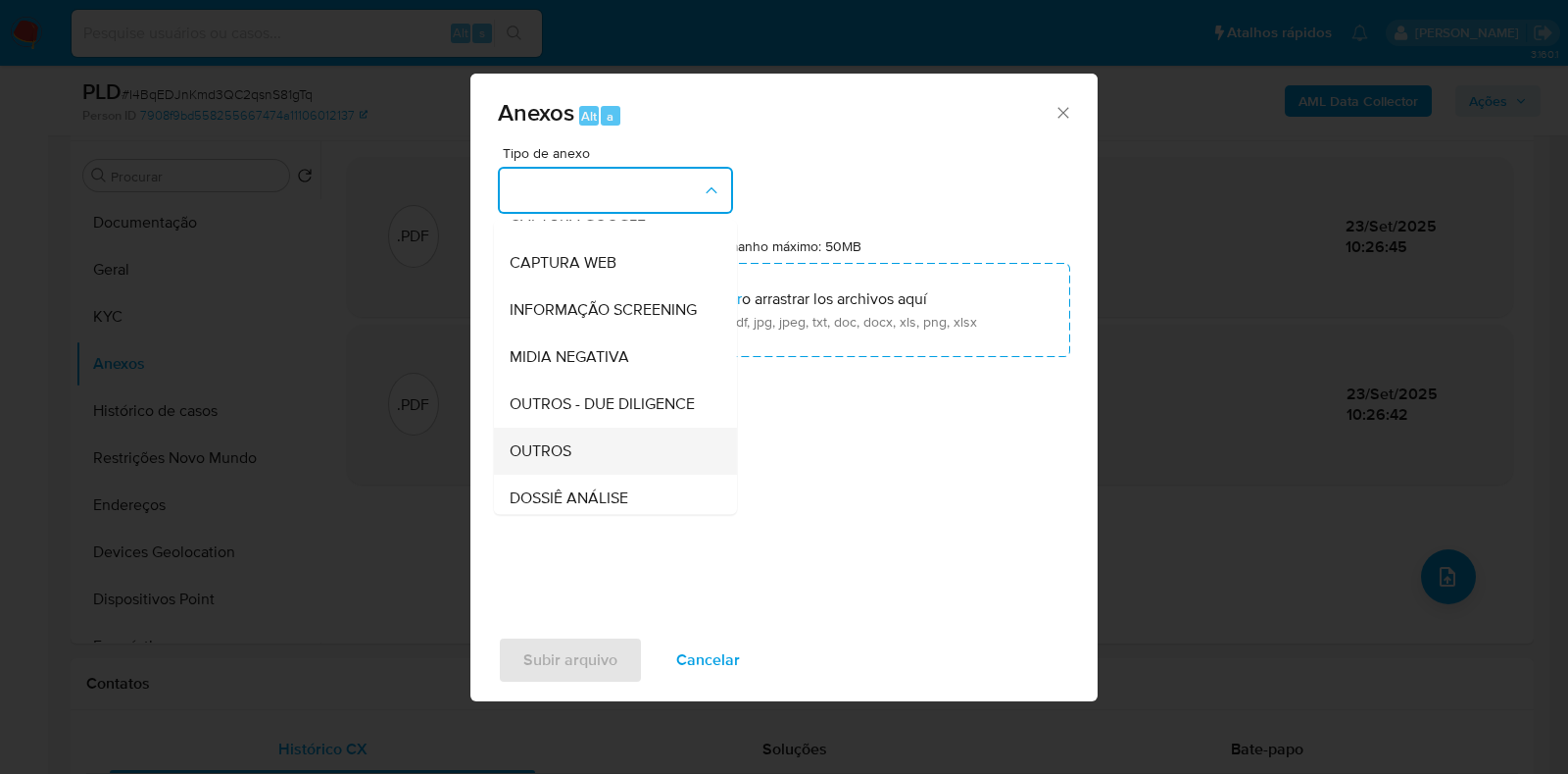
click at [569, 461] on span "OUTROS" at bounding box center [540, 451] width 62 height 20
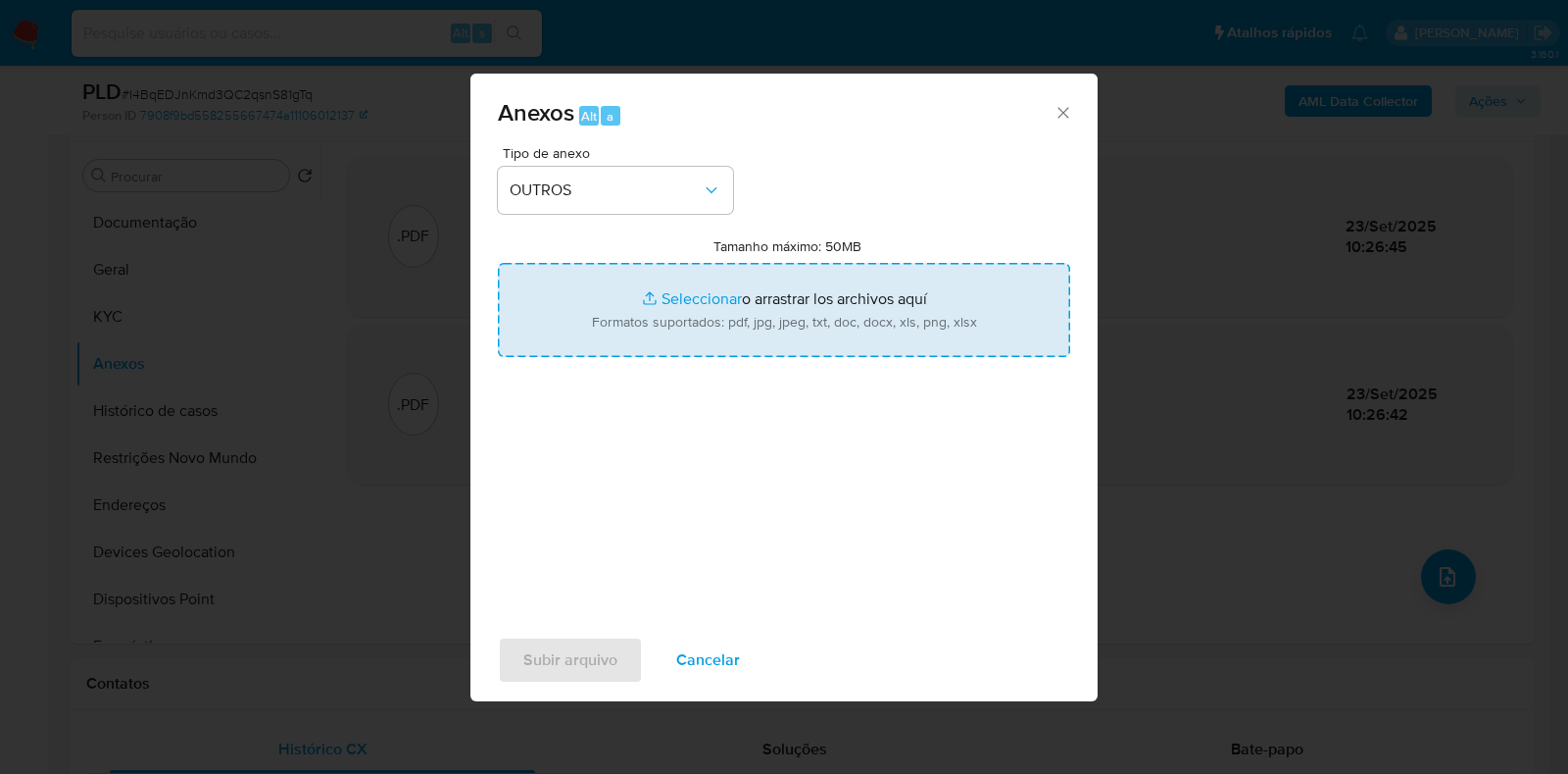
click at [664, 308] on input "Tamanho máximo: 50MB Seleccionar archivos" at bounding box center [784, 310] width 573 height 95
type input "C:\fakepath\Mulan 128344428_2025_09_23_06_16_42 - Resumen TX.pdf"
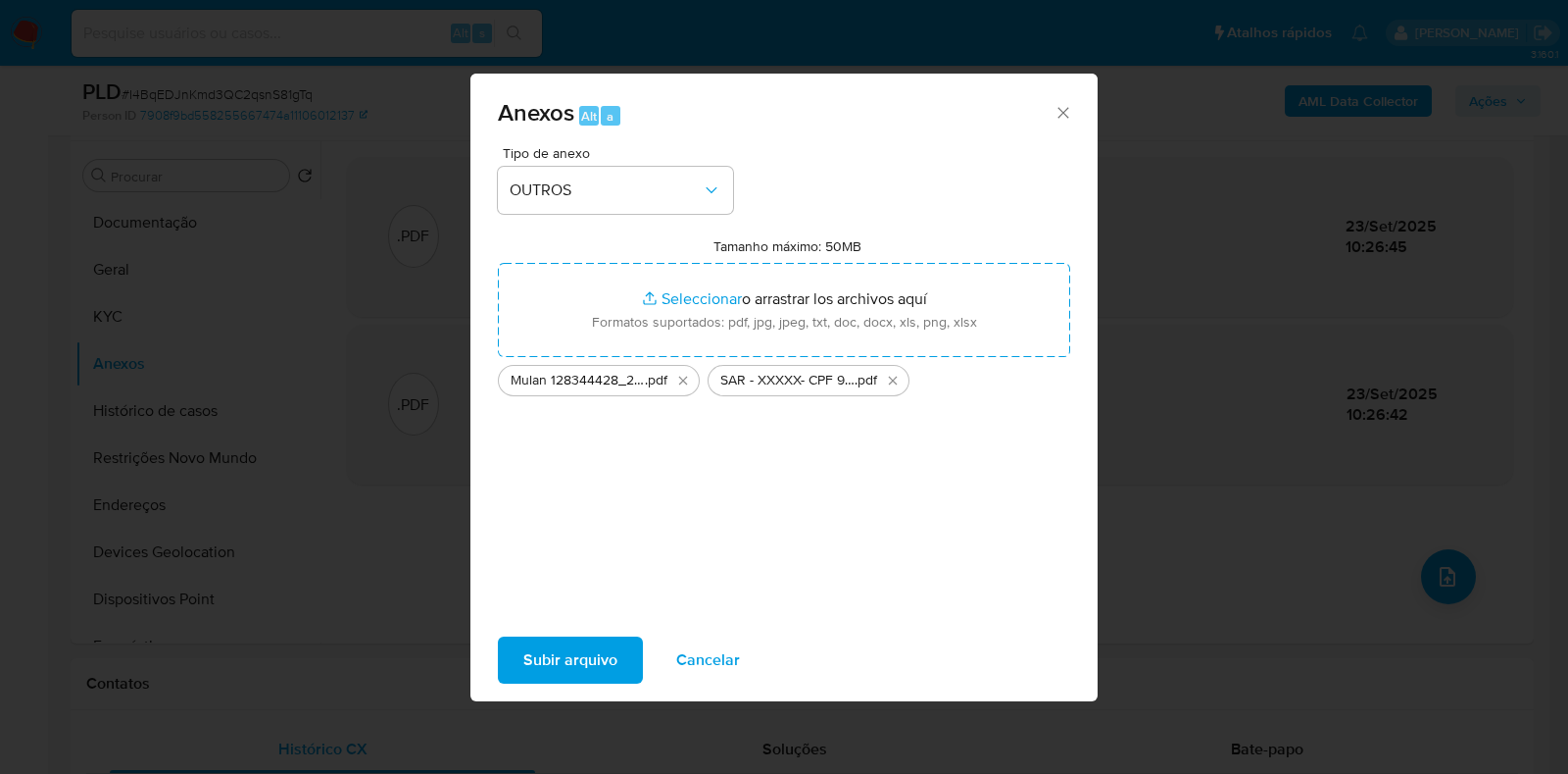
drag, startPoint x: 663, startPoint y: 308, endPoint x: 586, endPoint y: 649, distance: 349.6
click at [586, 649] on span "Subir arquivo" at bounding box center [571, 660] width 94 height 43
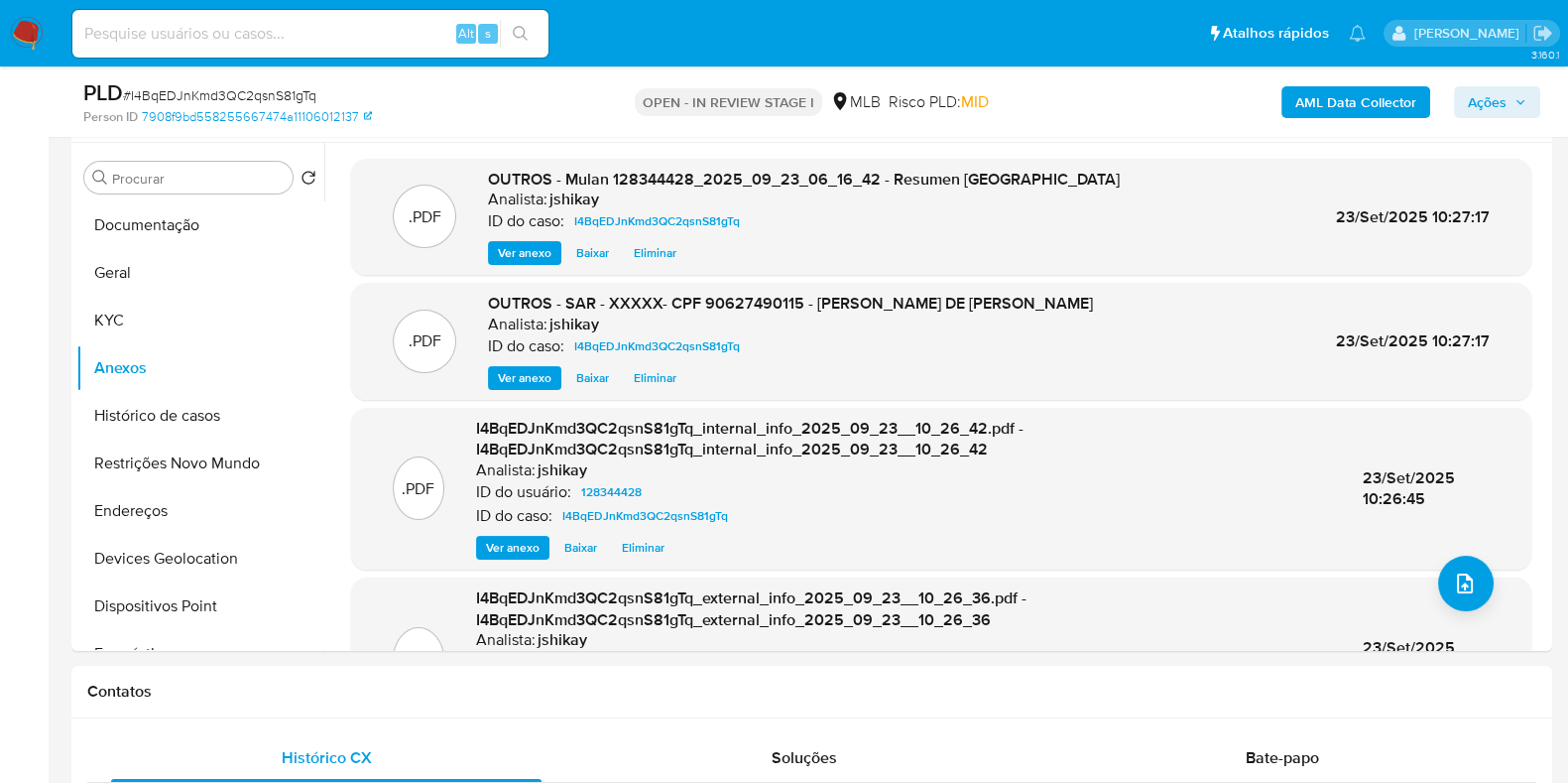
click at [1494, 97] on span "Ações" at bounding box center [1487, 103] width 39 height 32
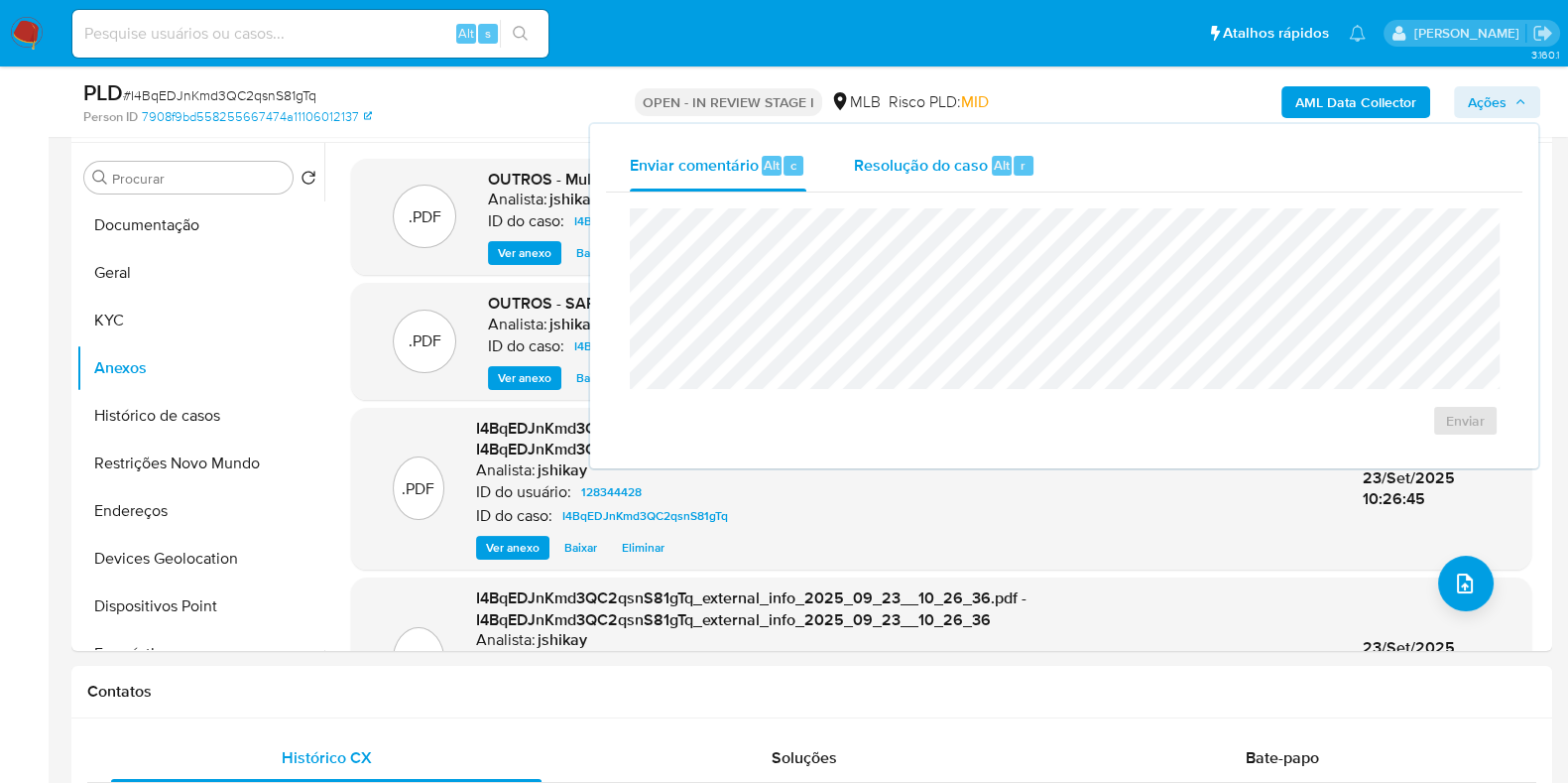
click at [1002, 170] on span "Alt" at bounding box center [1002, 164] width 16 height 19
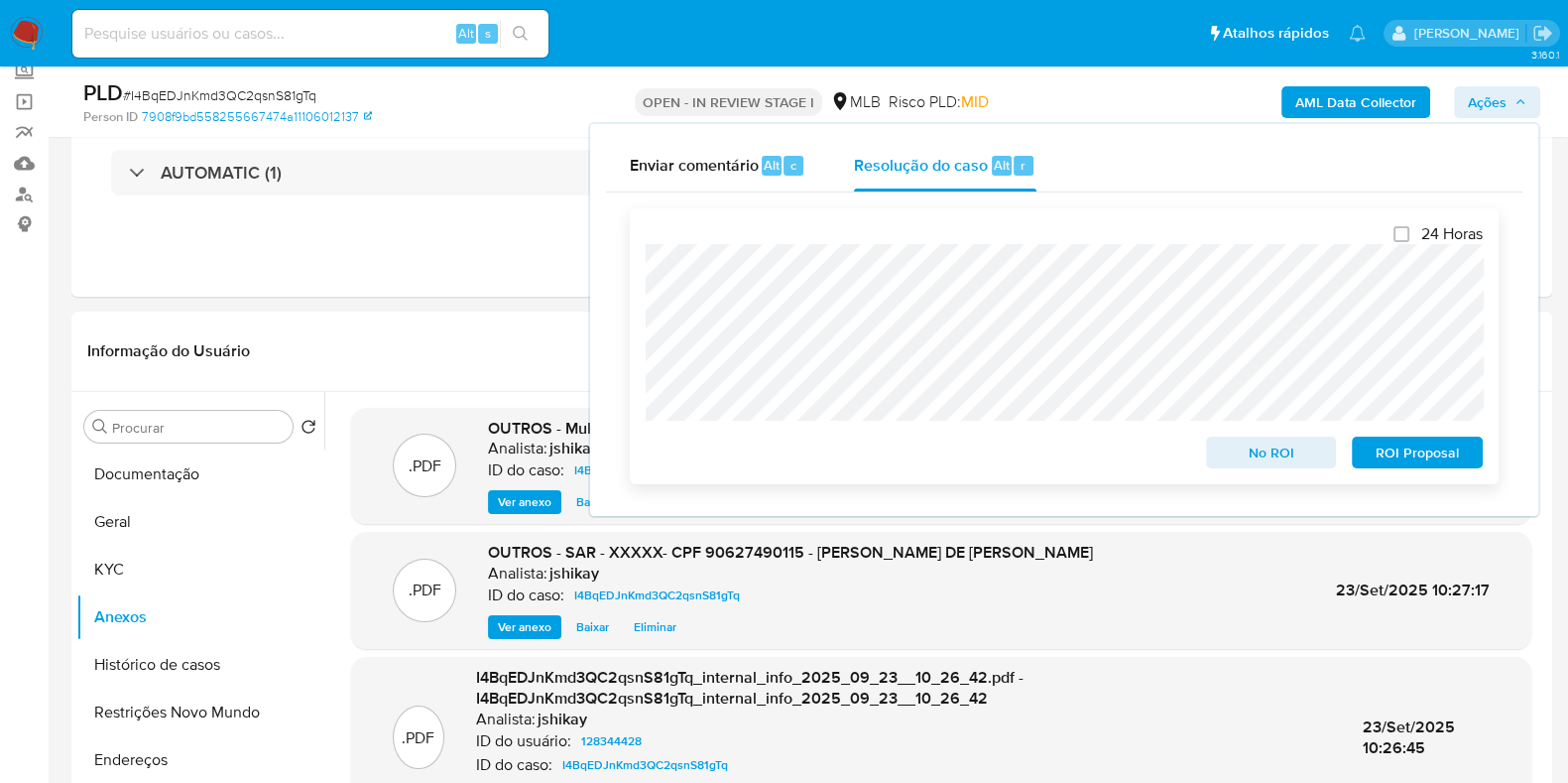
click at [1401, 464] on span "ROI Proposal" at bounding box center [1418, 452] width 104 height 28
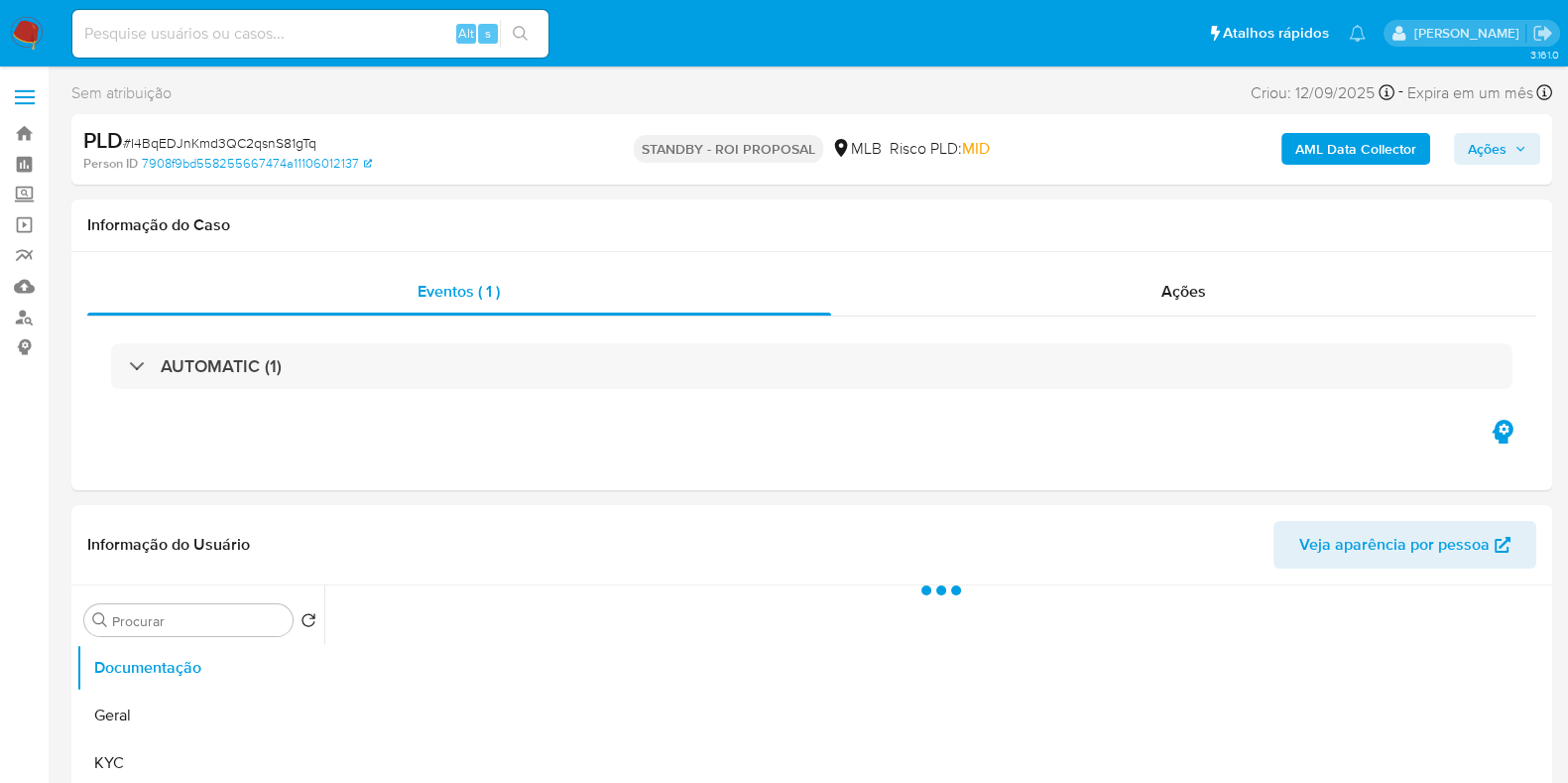
select select "10"
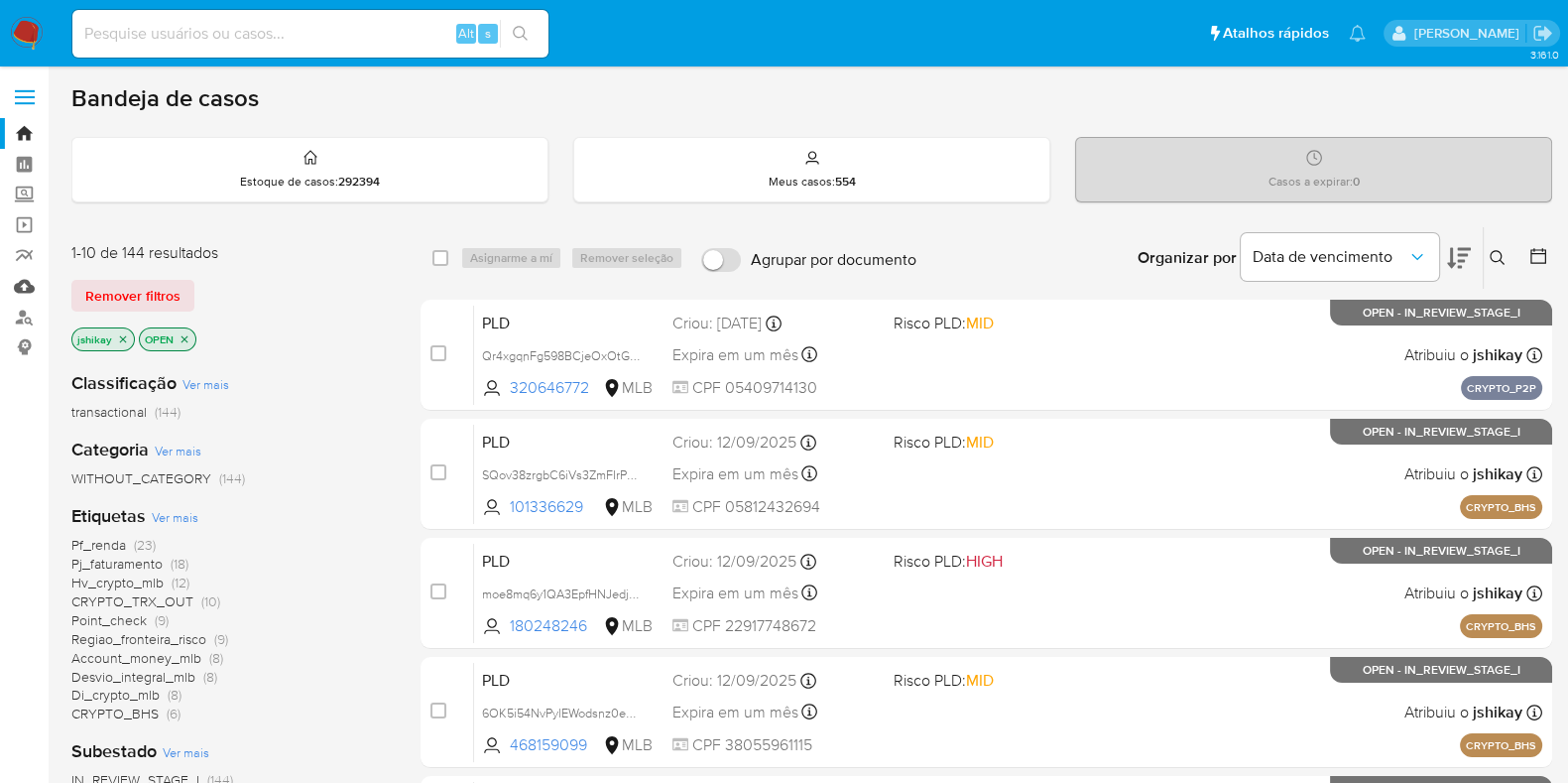
click at [21, 280] on link "Mulan" at bounding box center [118, 286] width 236 height 31
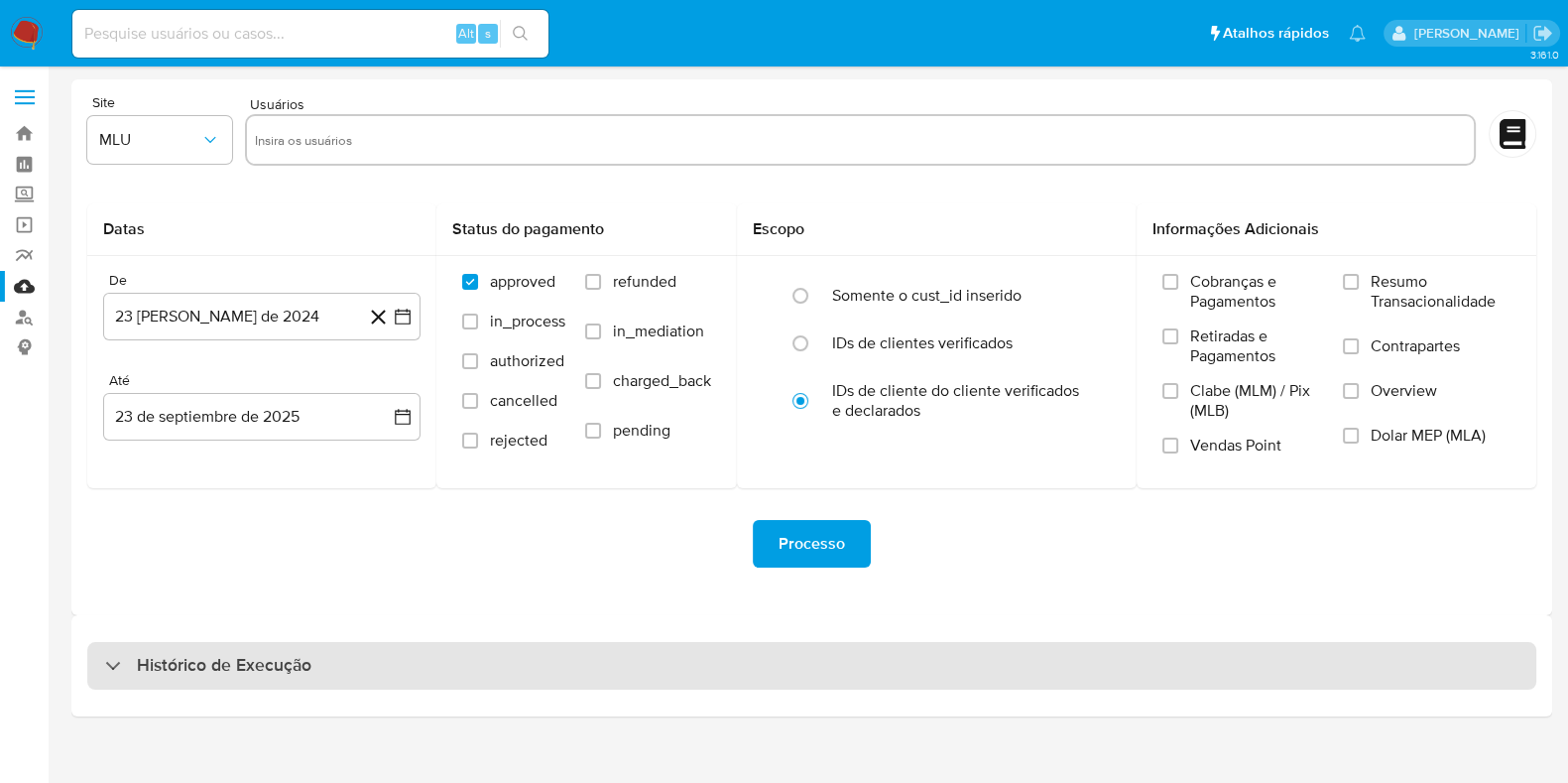
click at [199, 681] on div "Histórico de Execução" at bounding box center [812, 665] width 1449 height 48
select select "10"
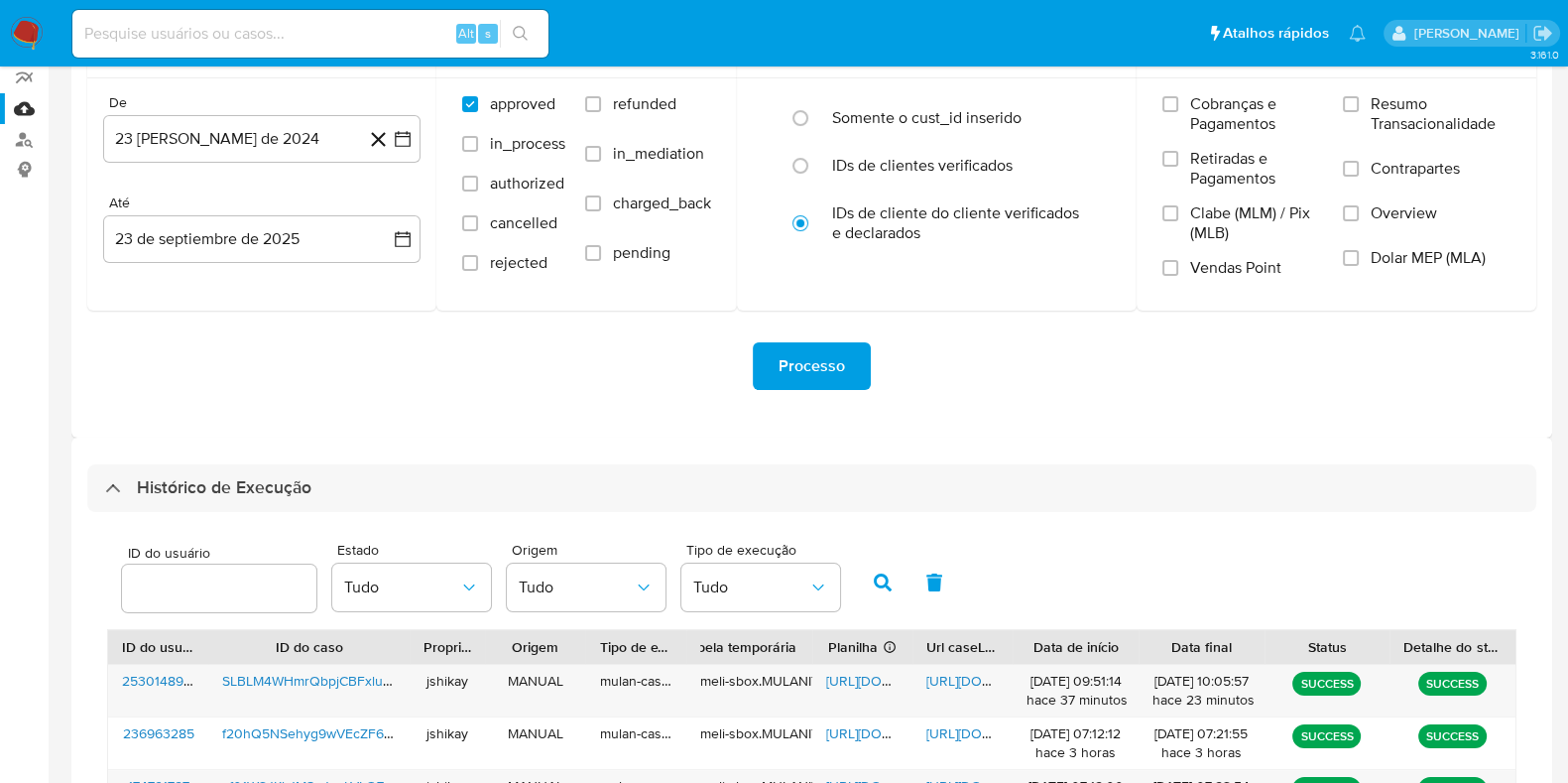
scroll to position [372, 0]
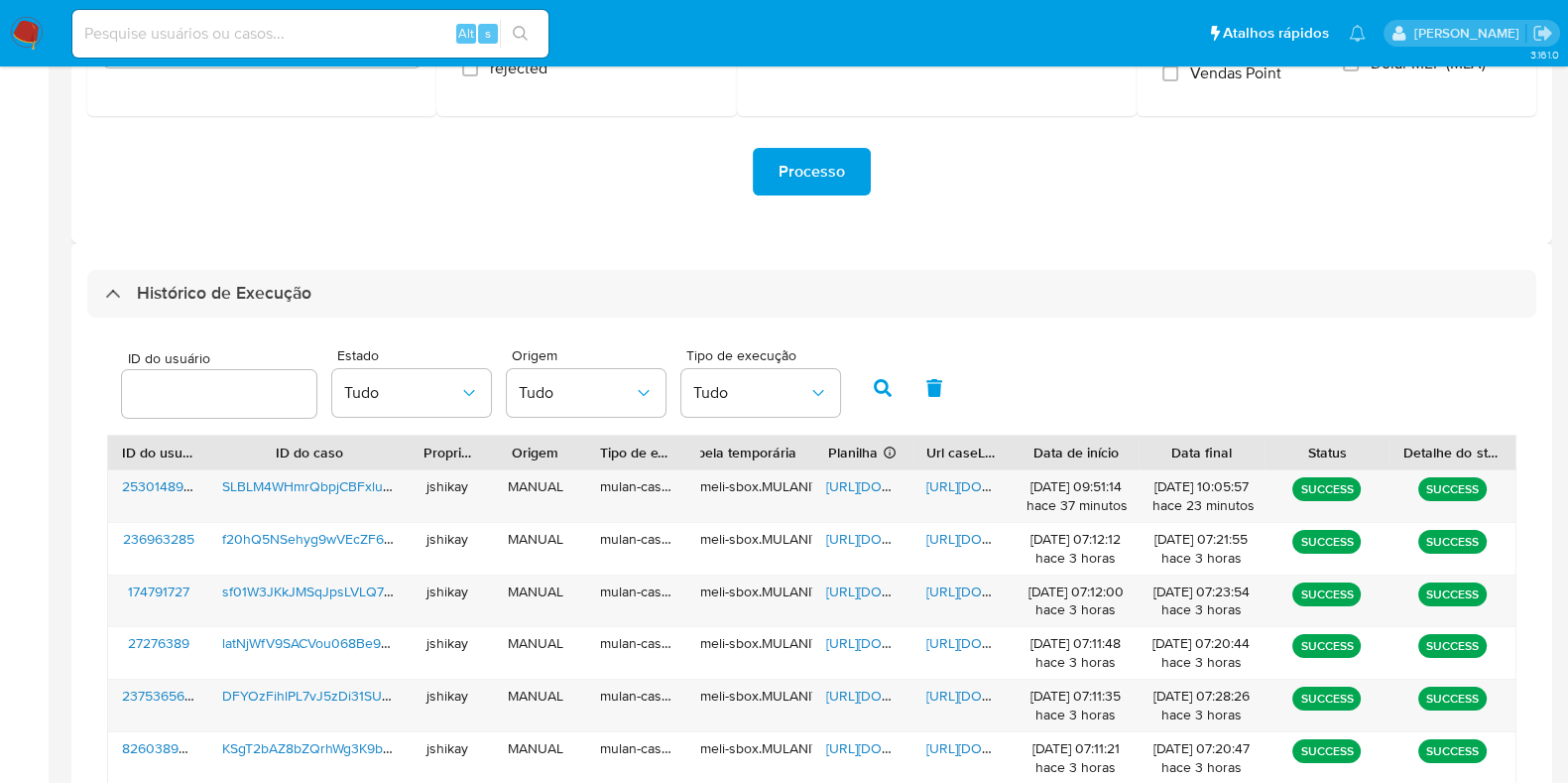
click at [1037, 367] on div "ID do usuário Estado Tudo Origem Tudo Tipo de execução Tudo" at bounding box center [812, 387] width 1410 height 98
click at [1030, 399] on div "ID do usuário Estado Tudo Origem Tudo Tipo de execução Tudo" at bounding box center [812, 387] width 1410 height 98
click at [863, 485] on span "[URL][DOMAIN_NAME]" at bounding box center [895, 486] width 136 height 20
click at [955, 486] on span "[URL][DOMAIN_NAME]" at bounding box center [994, 486] width 136 height 20
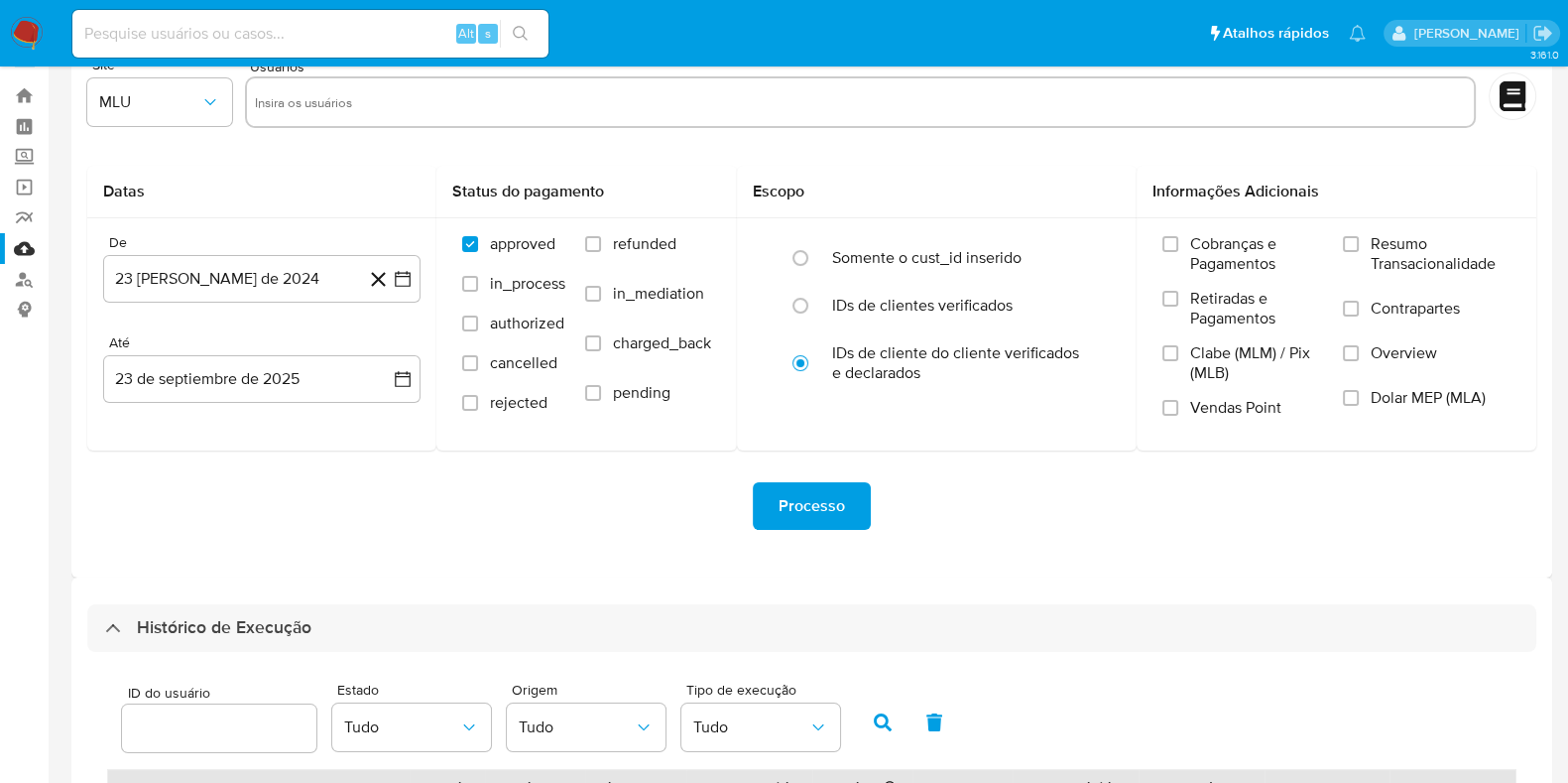
scroll to position [0, 0]
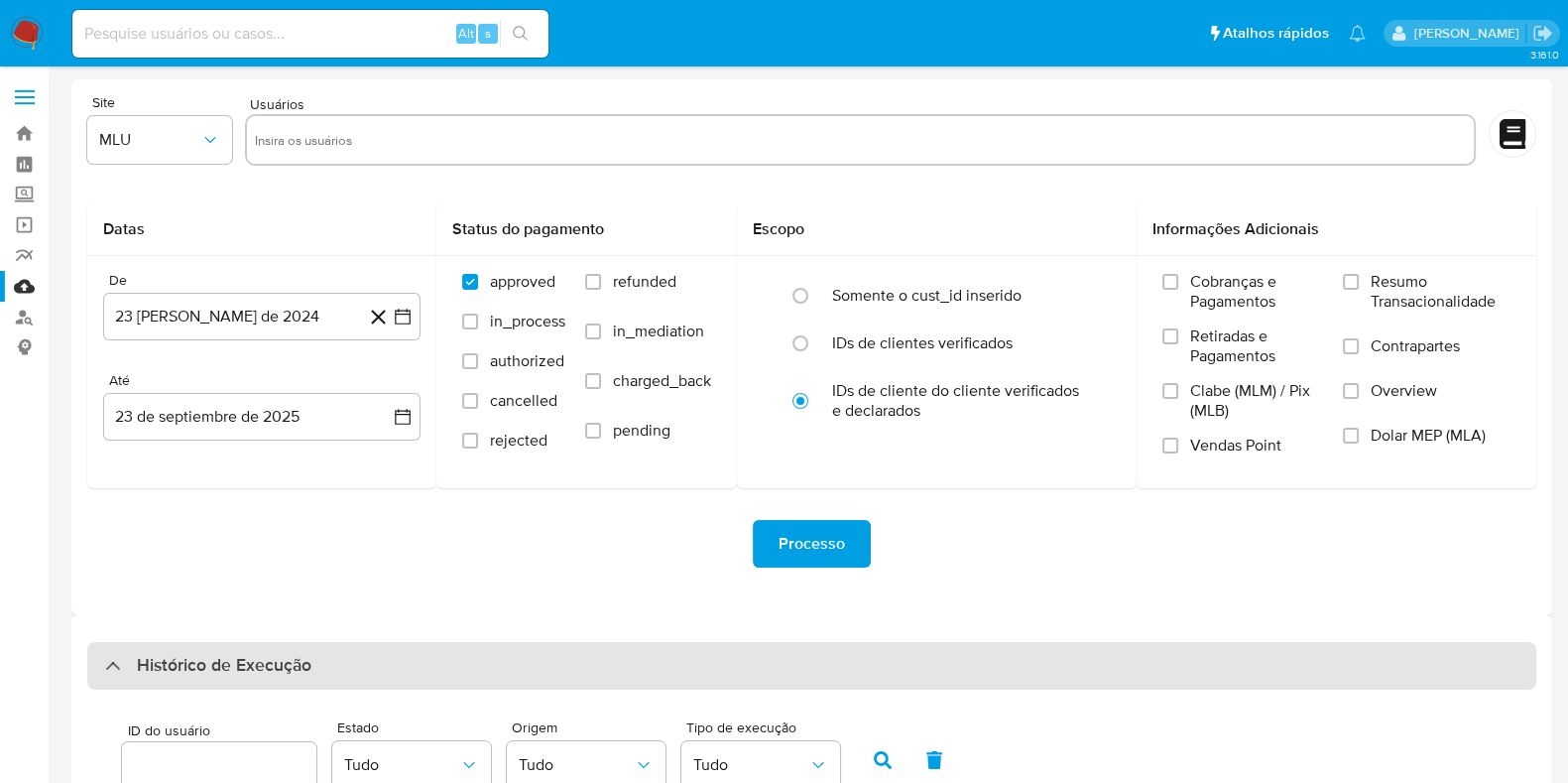
click at [209, 671] on h3 "Histórico de Execução" at bounding box center [223, 665] width 174 height 24
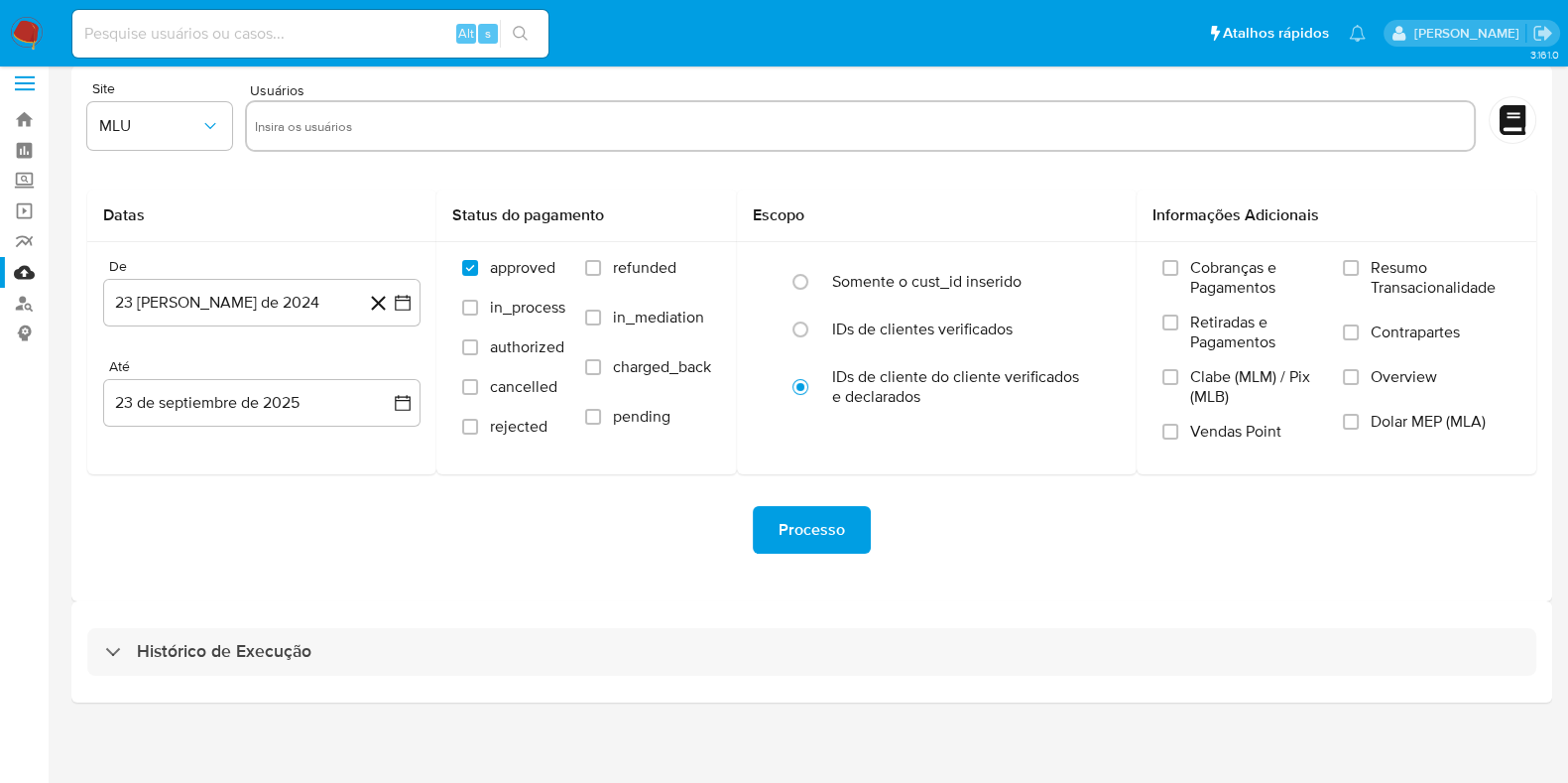
scroll to position [17, 0]
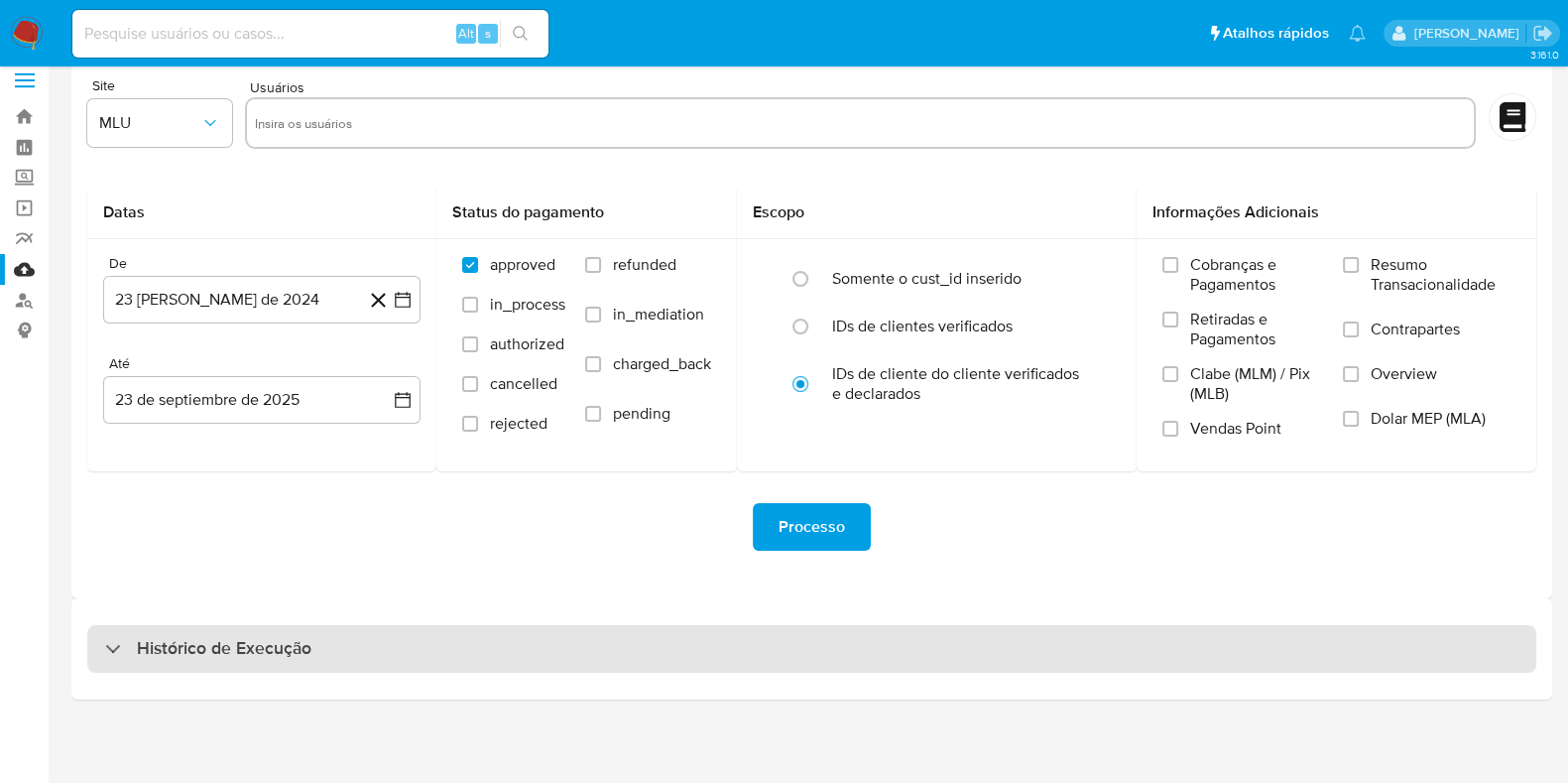
click at [253, 638] on h3 "Histórico de Execução" at bounding box center [223, 649] width 174 height 24
select select "10"
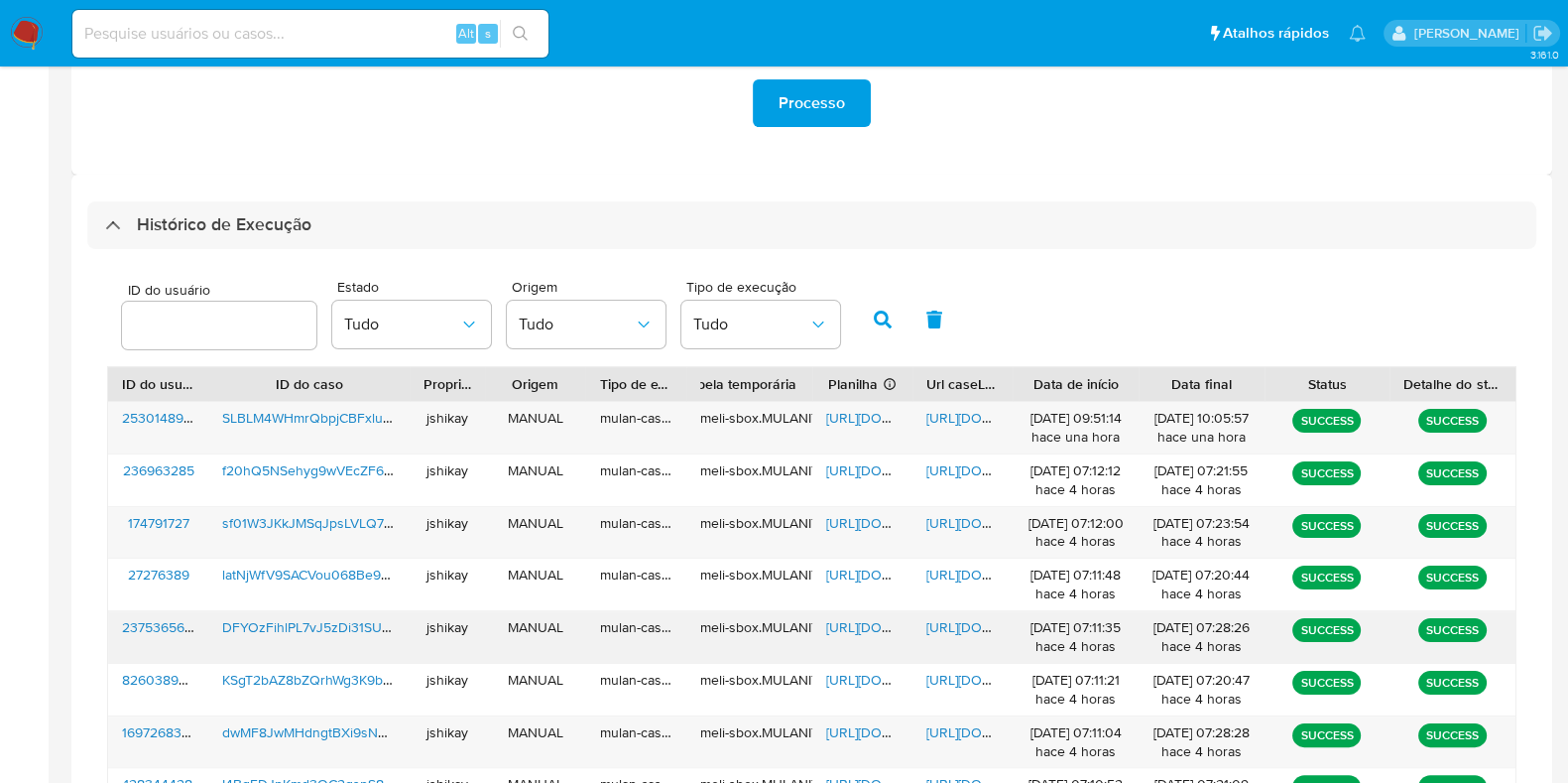
scroll to position [0, 0]
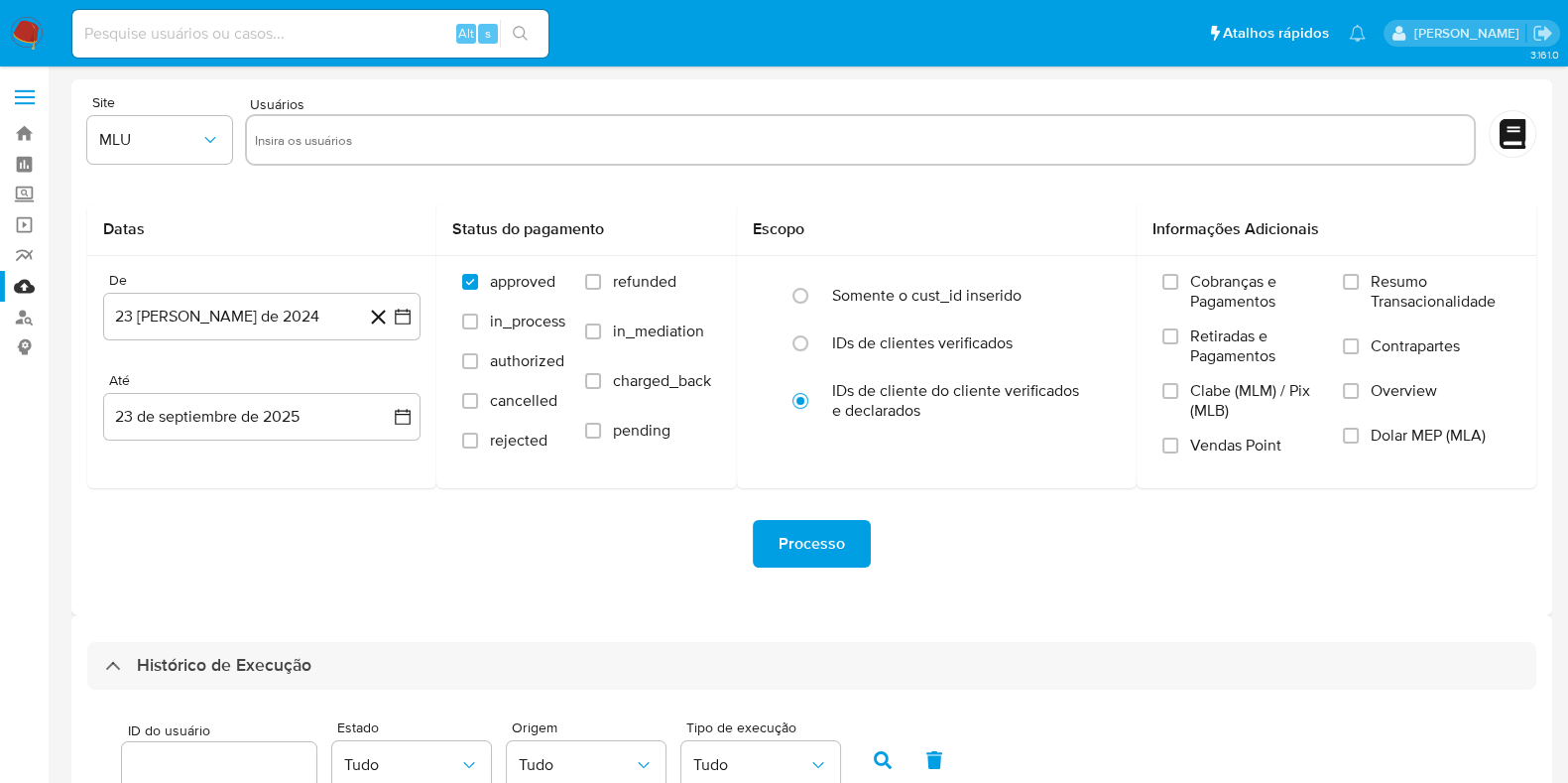
click at [9, 22] on nav "Pausado Ver notificaciones Alt s Atalhos rápidos Presiona las siguientes teclas…" at bounding box center [784, 33] width 1568 height 67
click at [21, 30] on img at bounding box center [27, 34] width 34 height 34
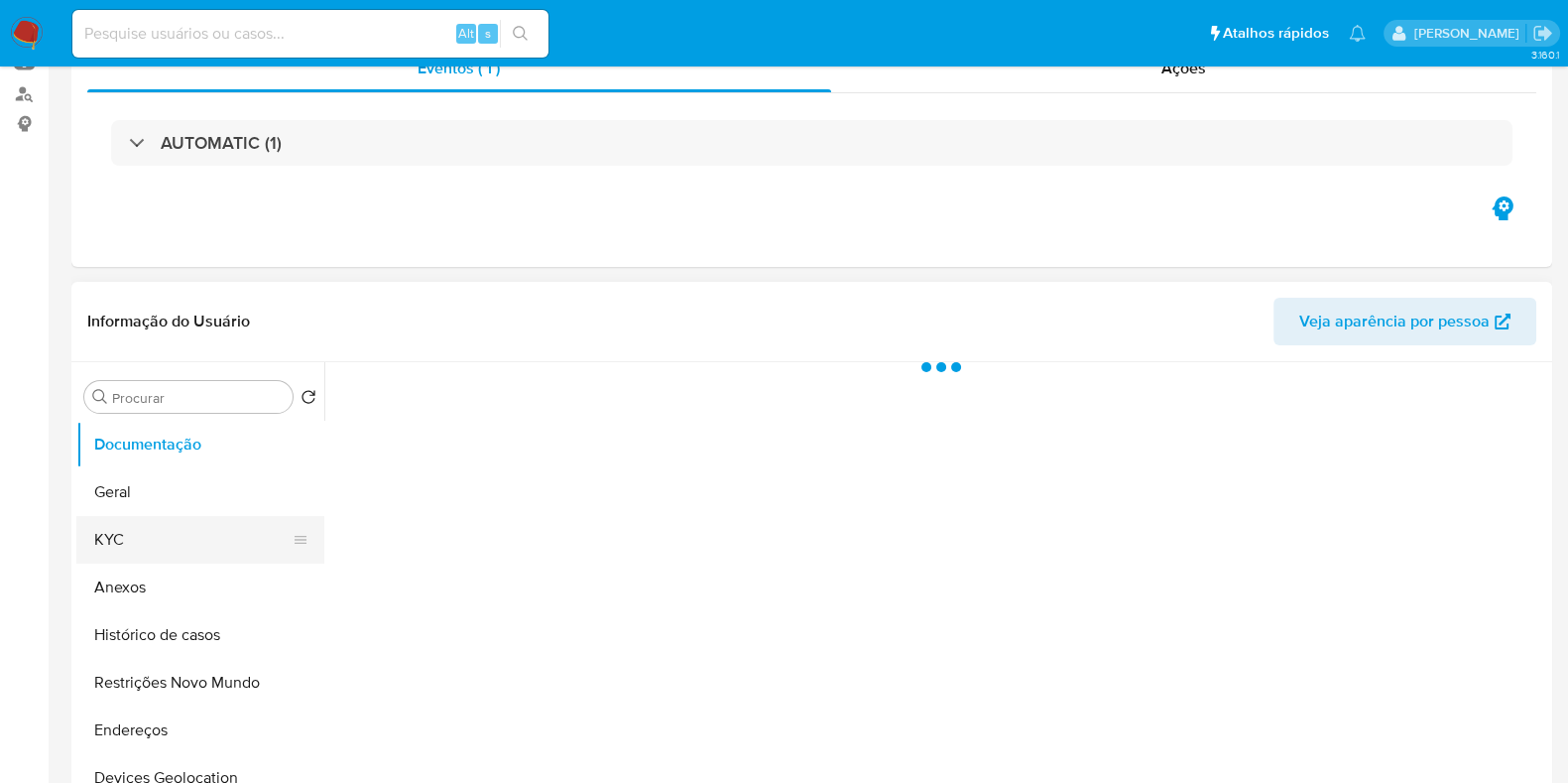
select select "10"
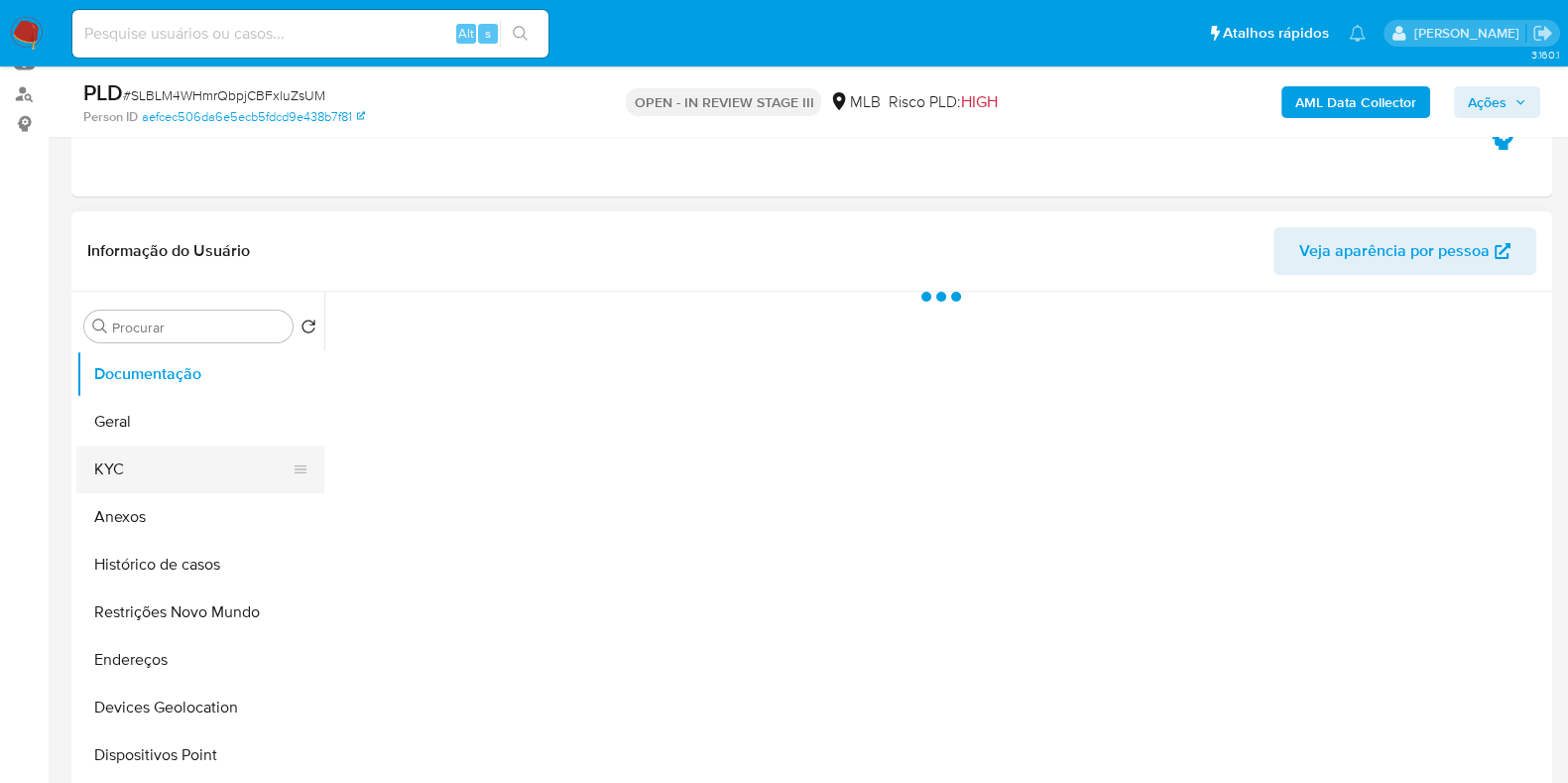
scroll to position [247, 0]
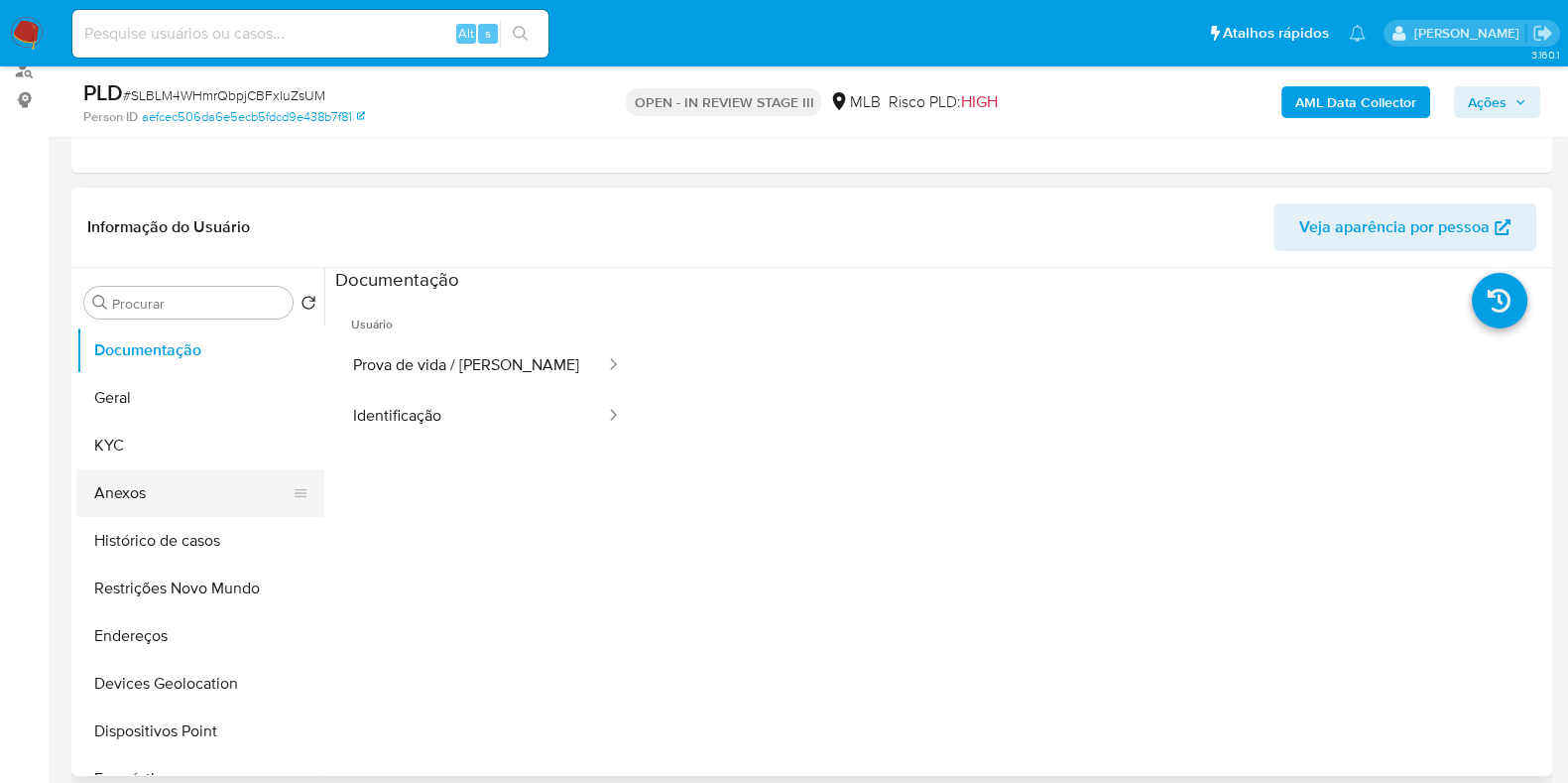
click at [188, 478] on button "Anexos" at bounding box center [192, 493] width 232 height 48
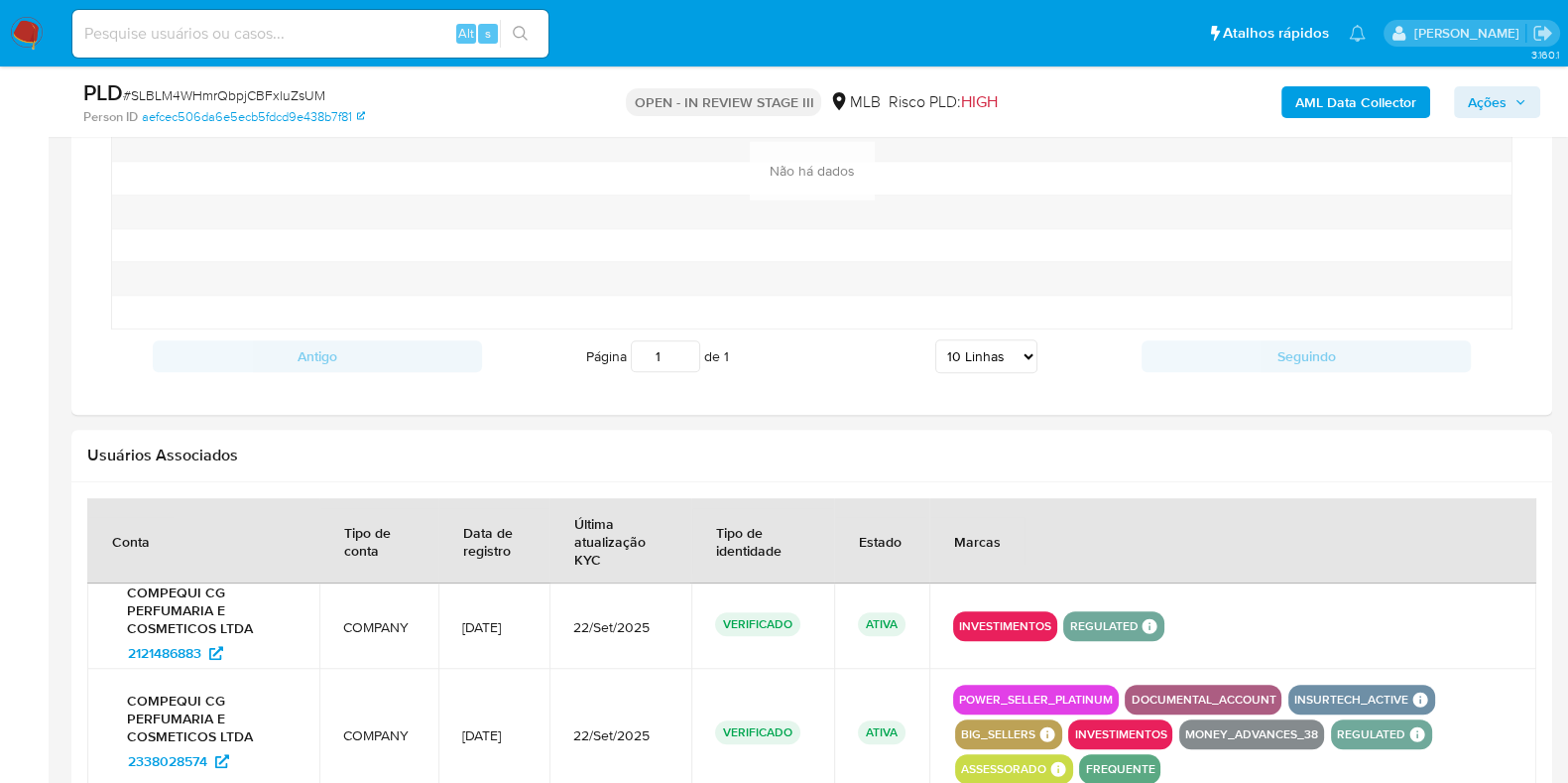
scroll to position [2232, 0]
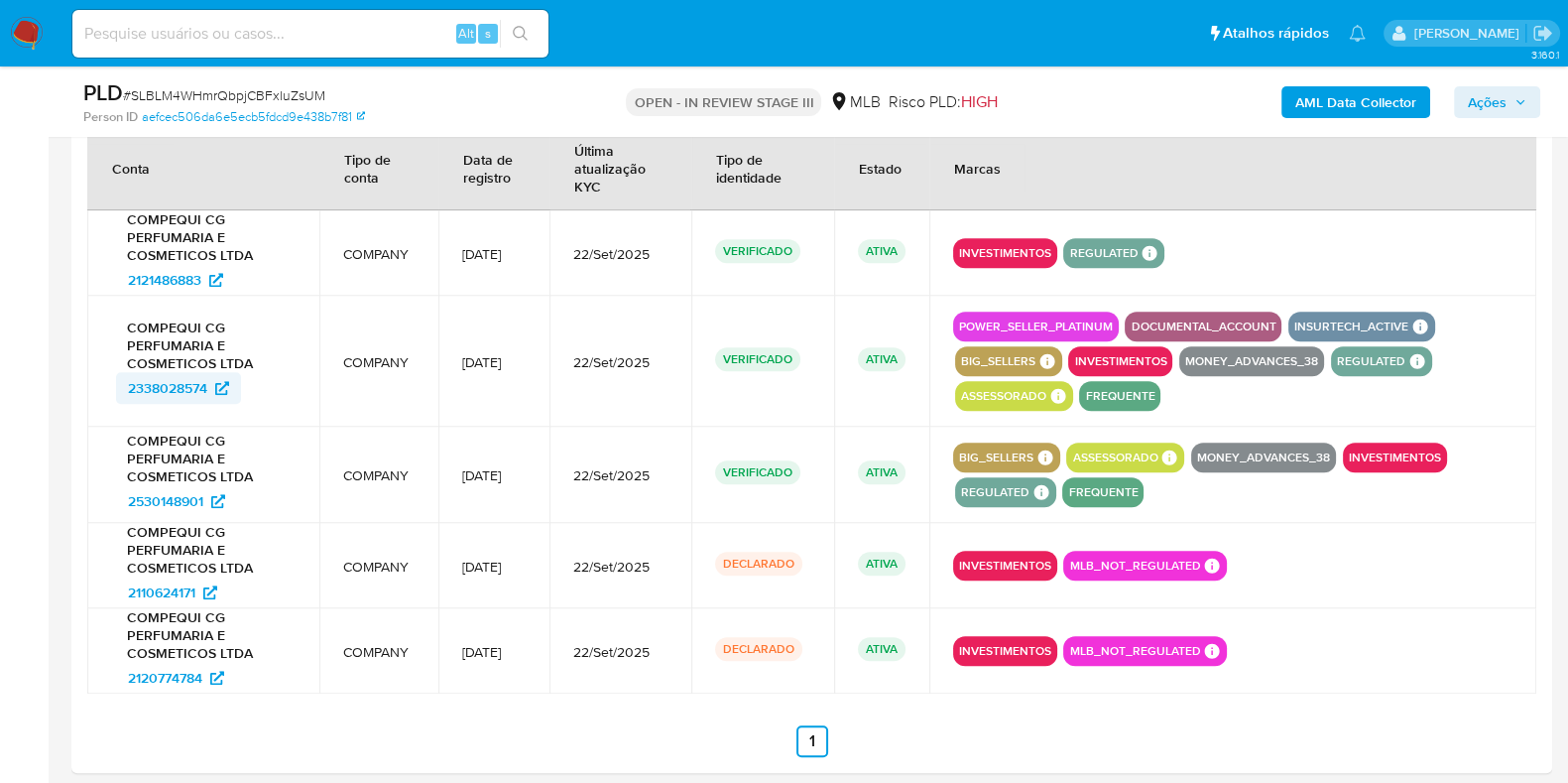
click at [153, 382] on span "2338028574" at bounding box center [167, 388] width 80 height 32
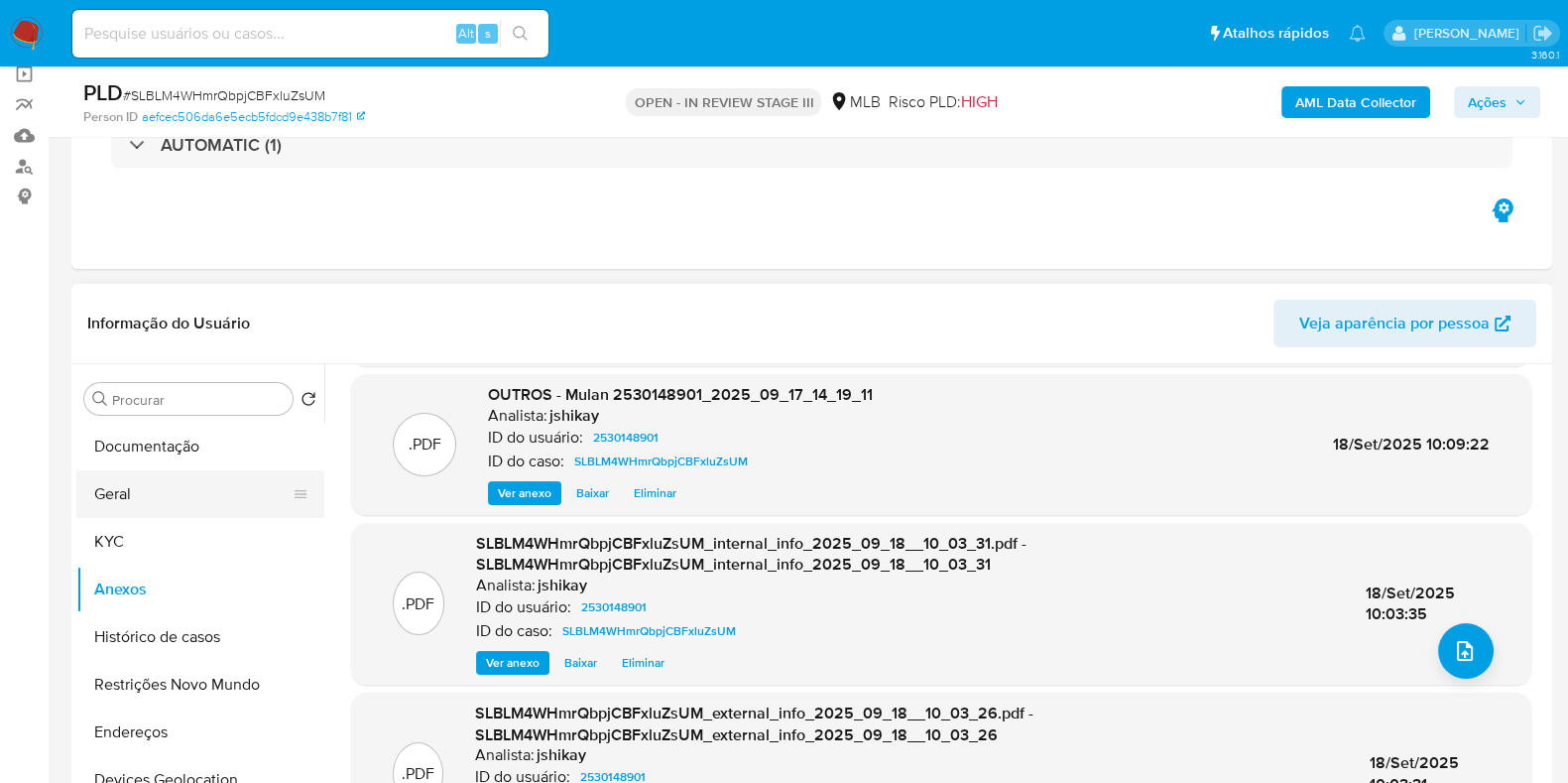
scroll to position [123, 0]
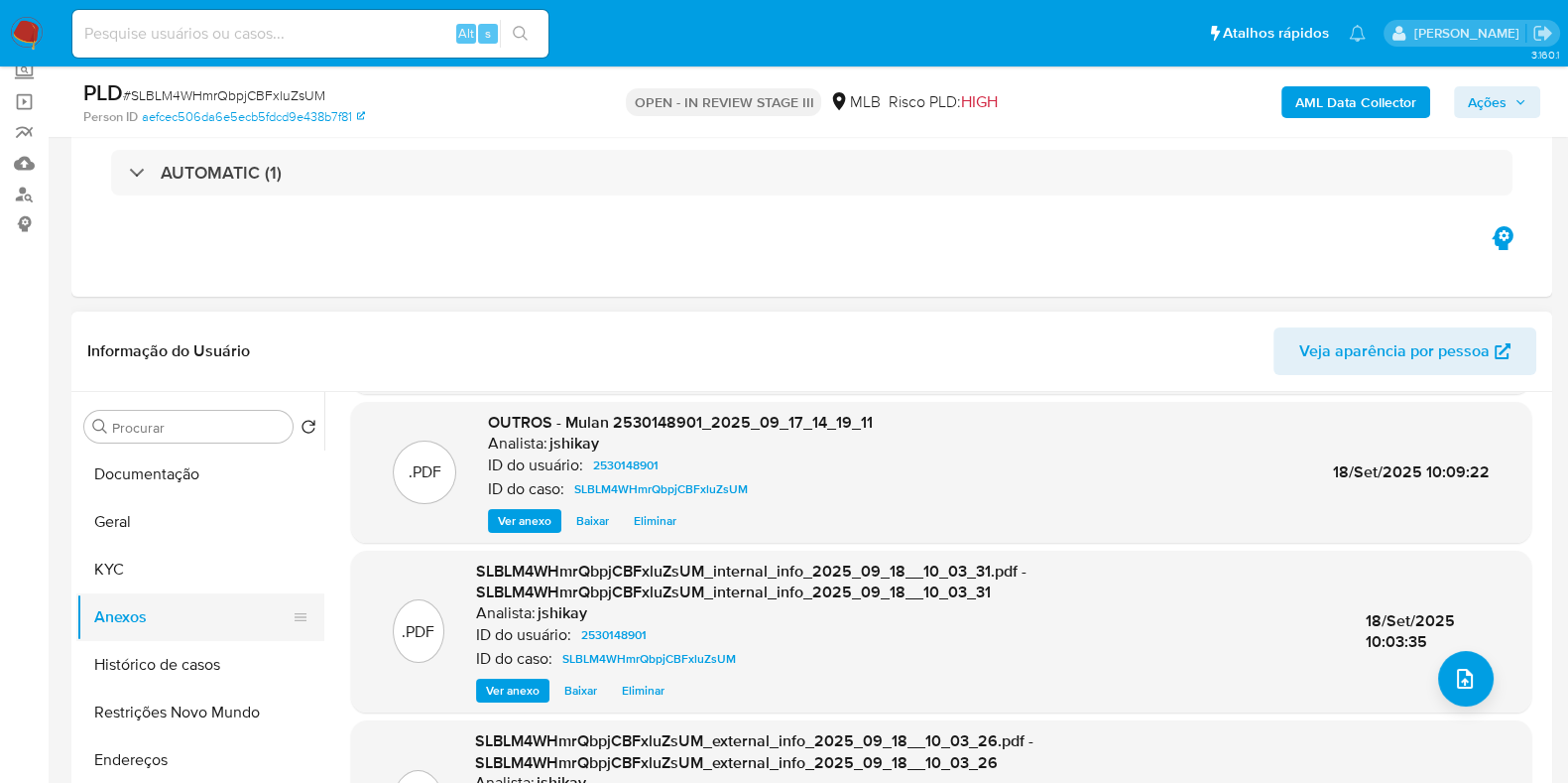
click at [173, 622] on button "Anexos" at bounding box center [192, 617] width 232 height 48
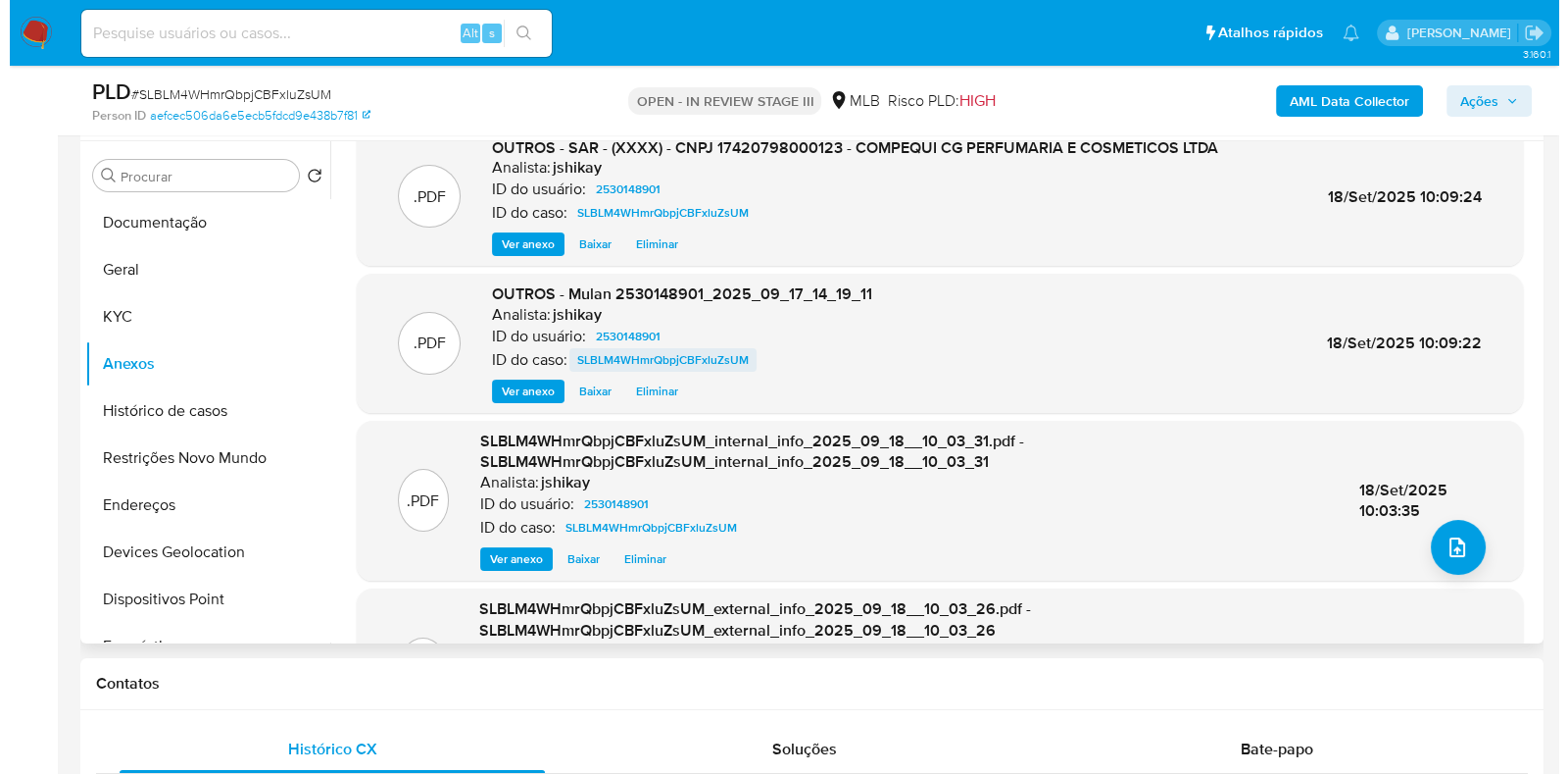
scroll to position [0, 0]
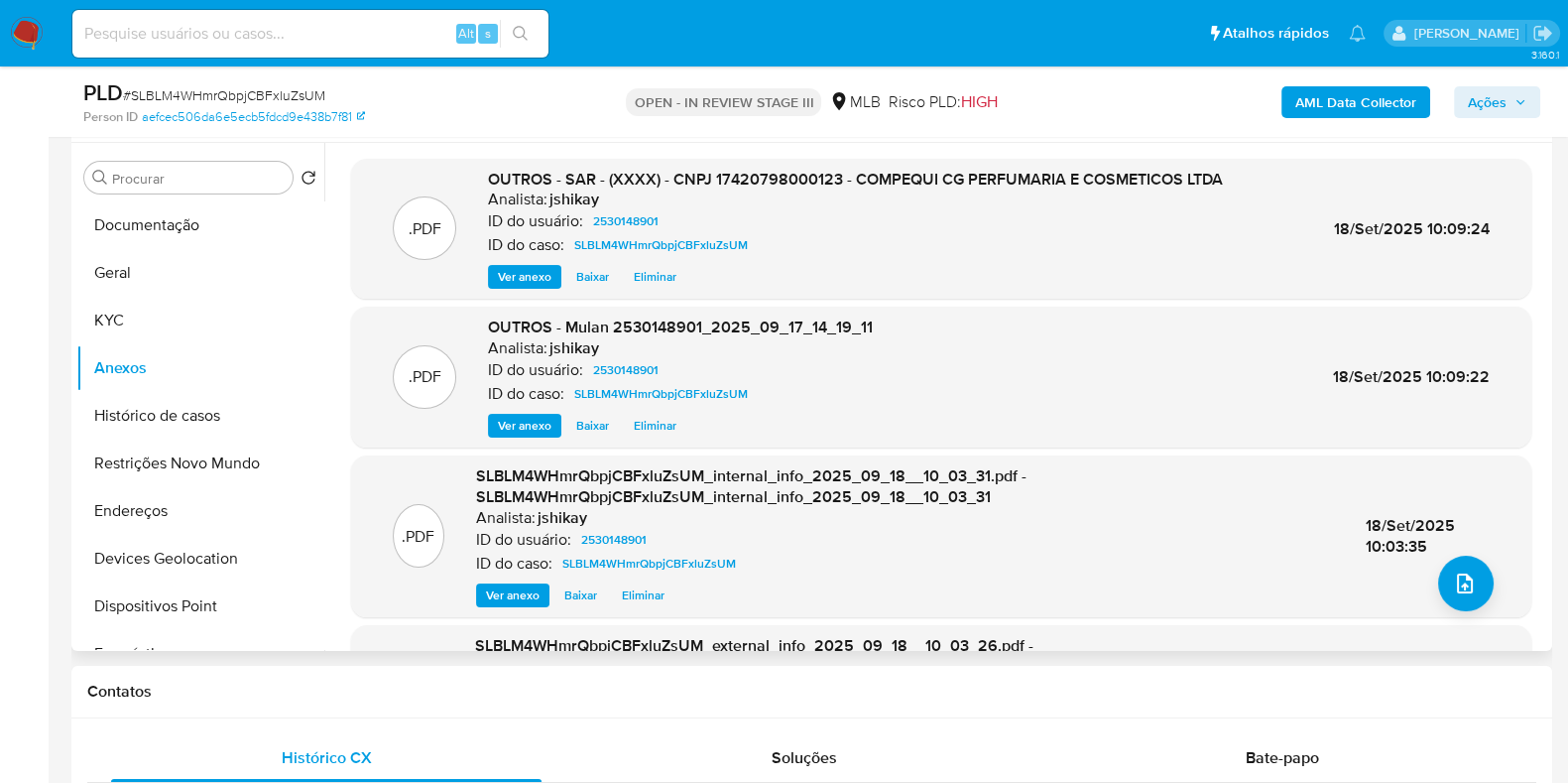
click at [656, 278] on span "Eliminar" at bounding box center [654, 277] width 43 height 20
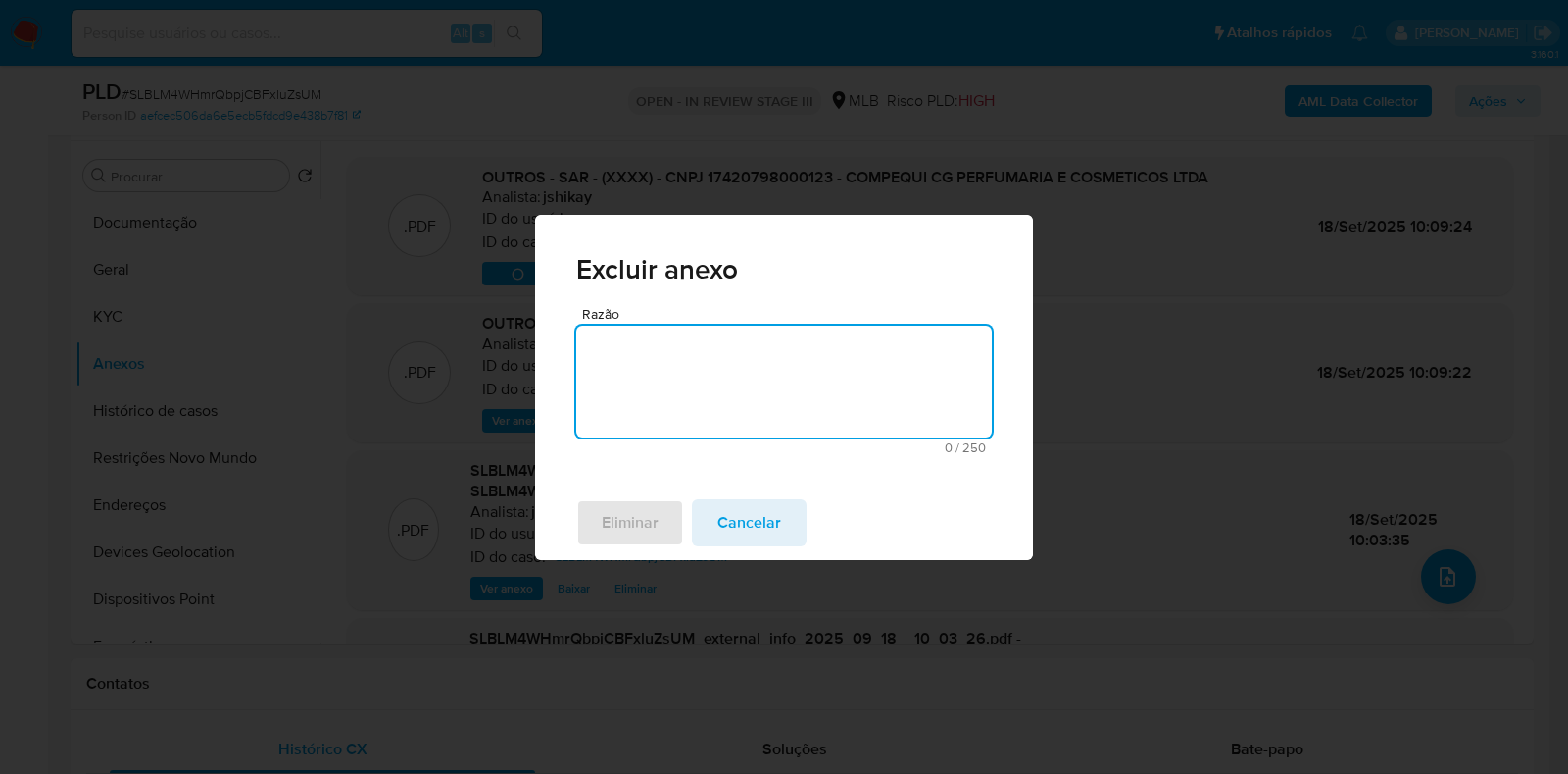
click at [658, 350] on textarea "Razão" at bounding box center [784, 382] width 415 height 112
type textarea "Atualização do Sar"
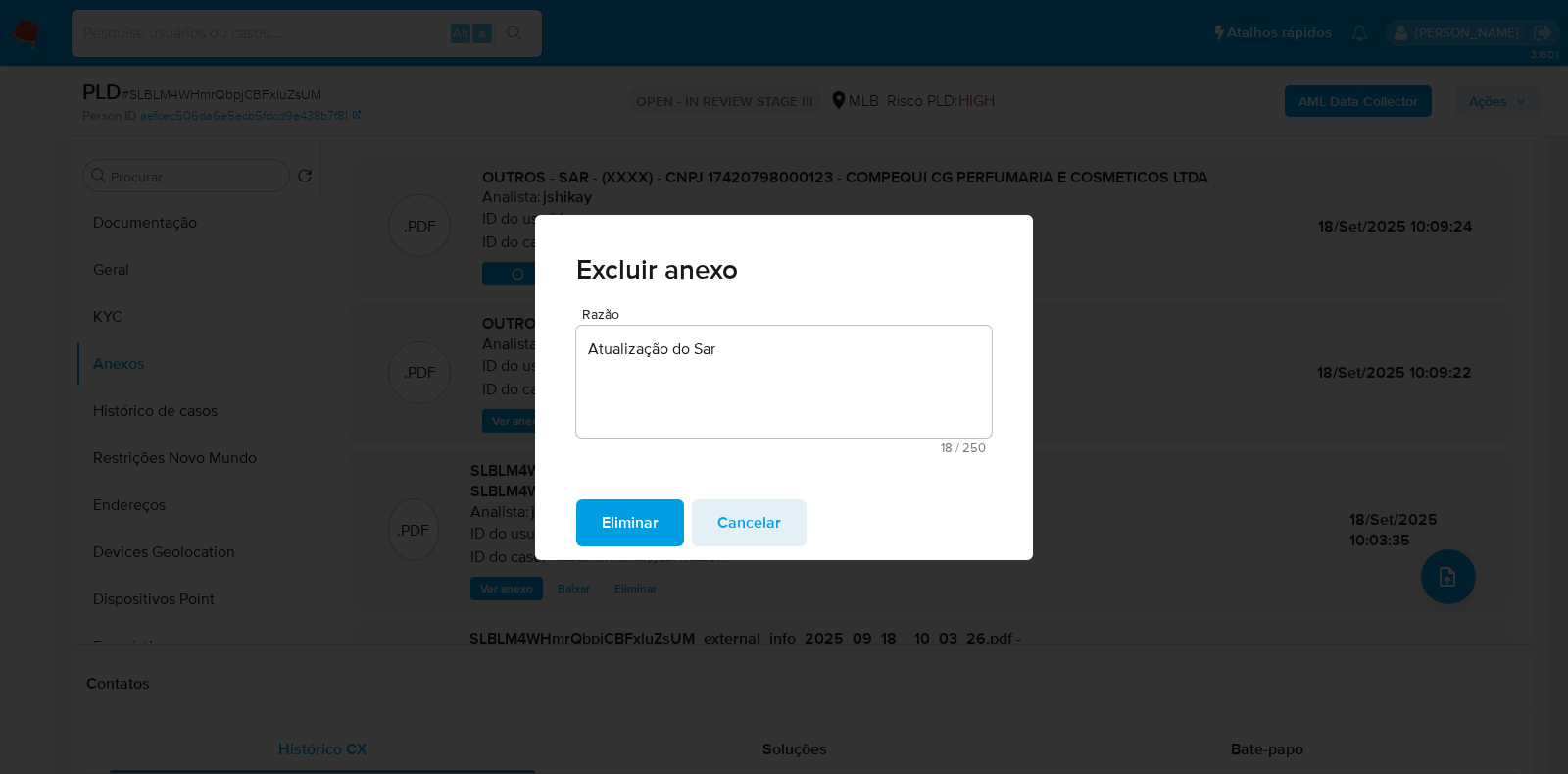
click at [652, 521] on span "Eliminar" at bounding box center [630, 523] width 57 height 43
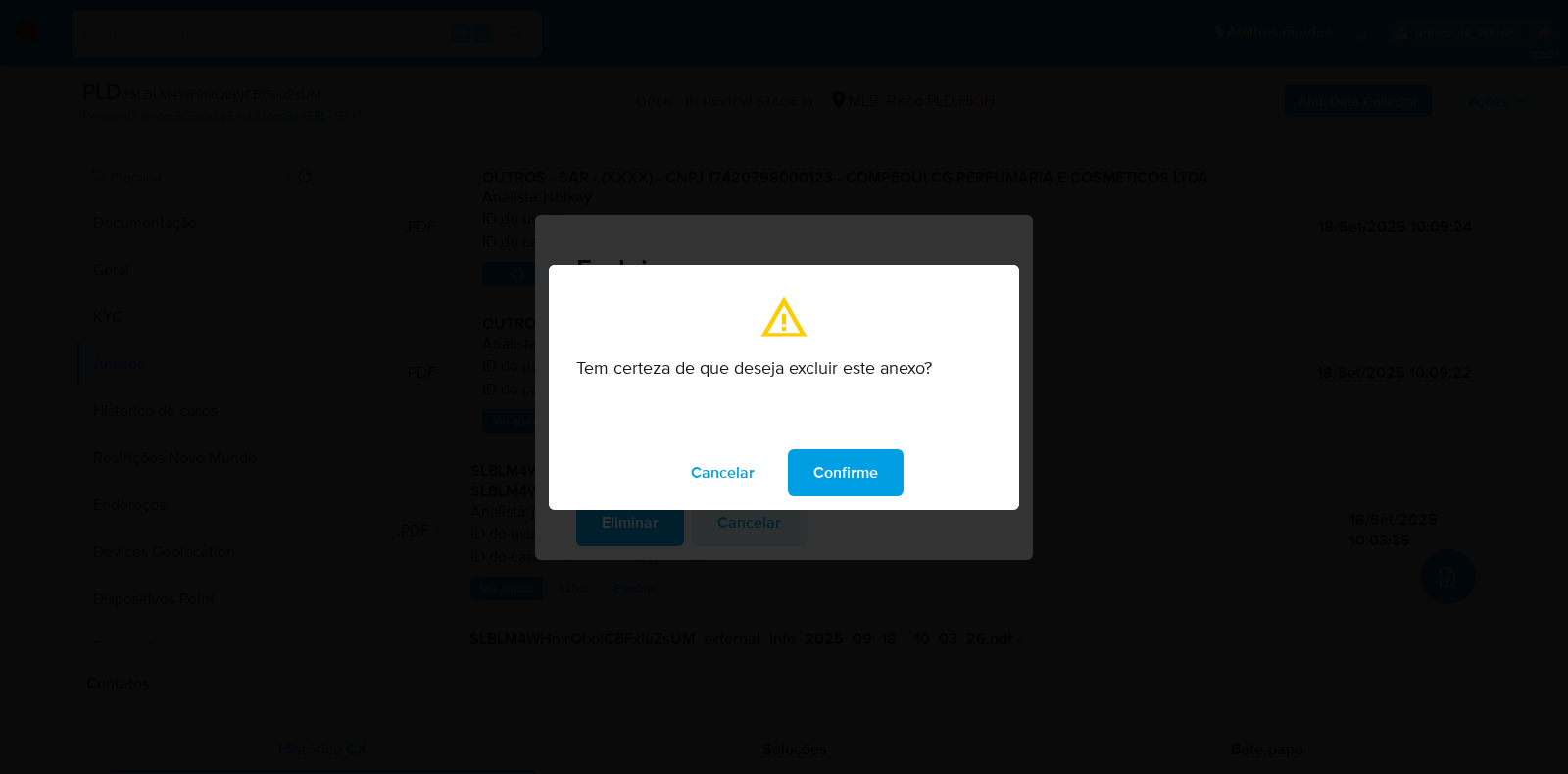
click at [845, 463] on span "Confirme" at bounding box center [847, 473] width 65 height 43
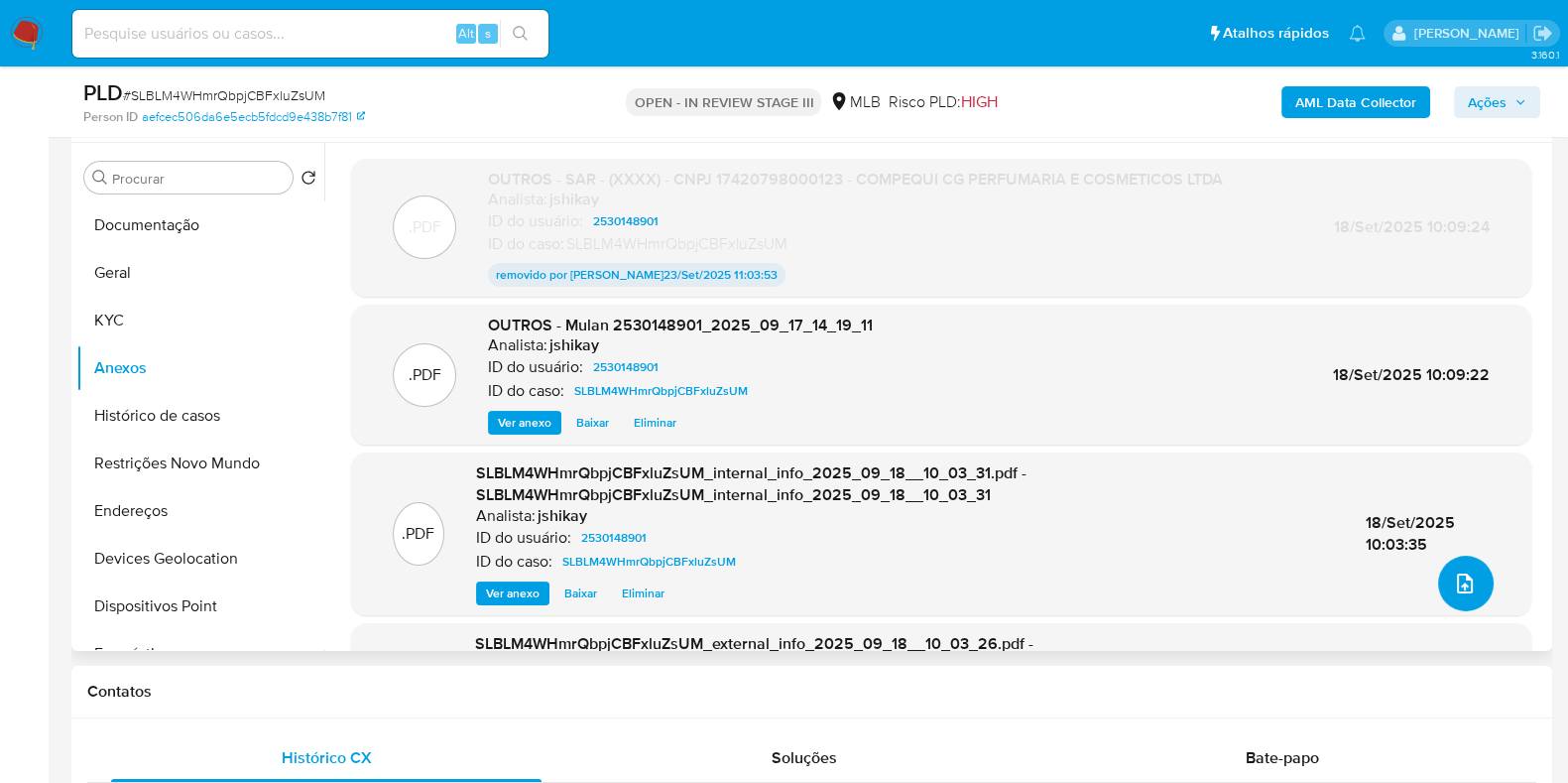
click at [1462, 583] on icon "upload-file" at bounding box center [1465, 584] width 24 height 24
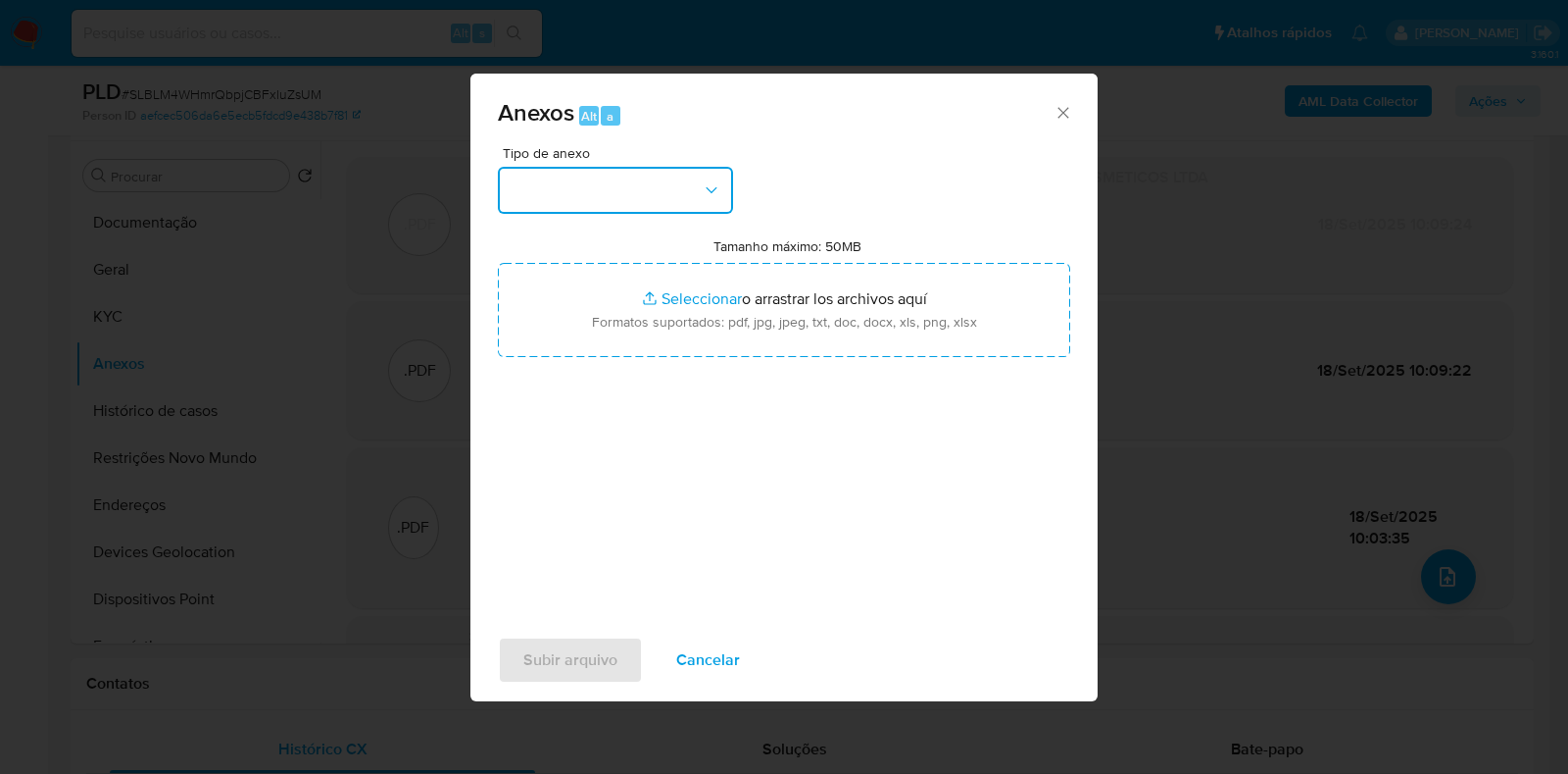
click at [637, 204] on button "button" at bounding box center [615, 190] width 235 height 47
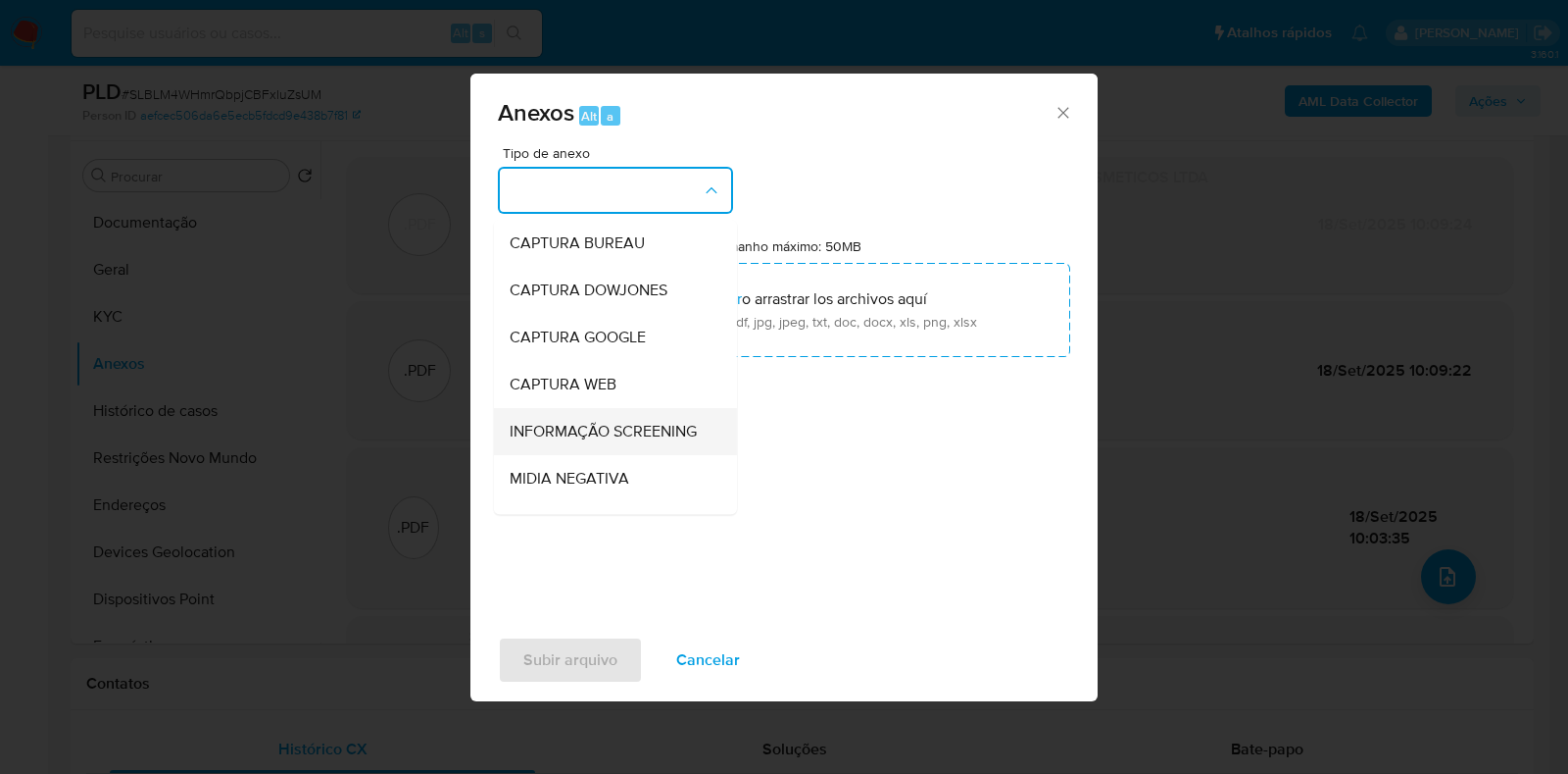
scroll to position [121, 0]
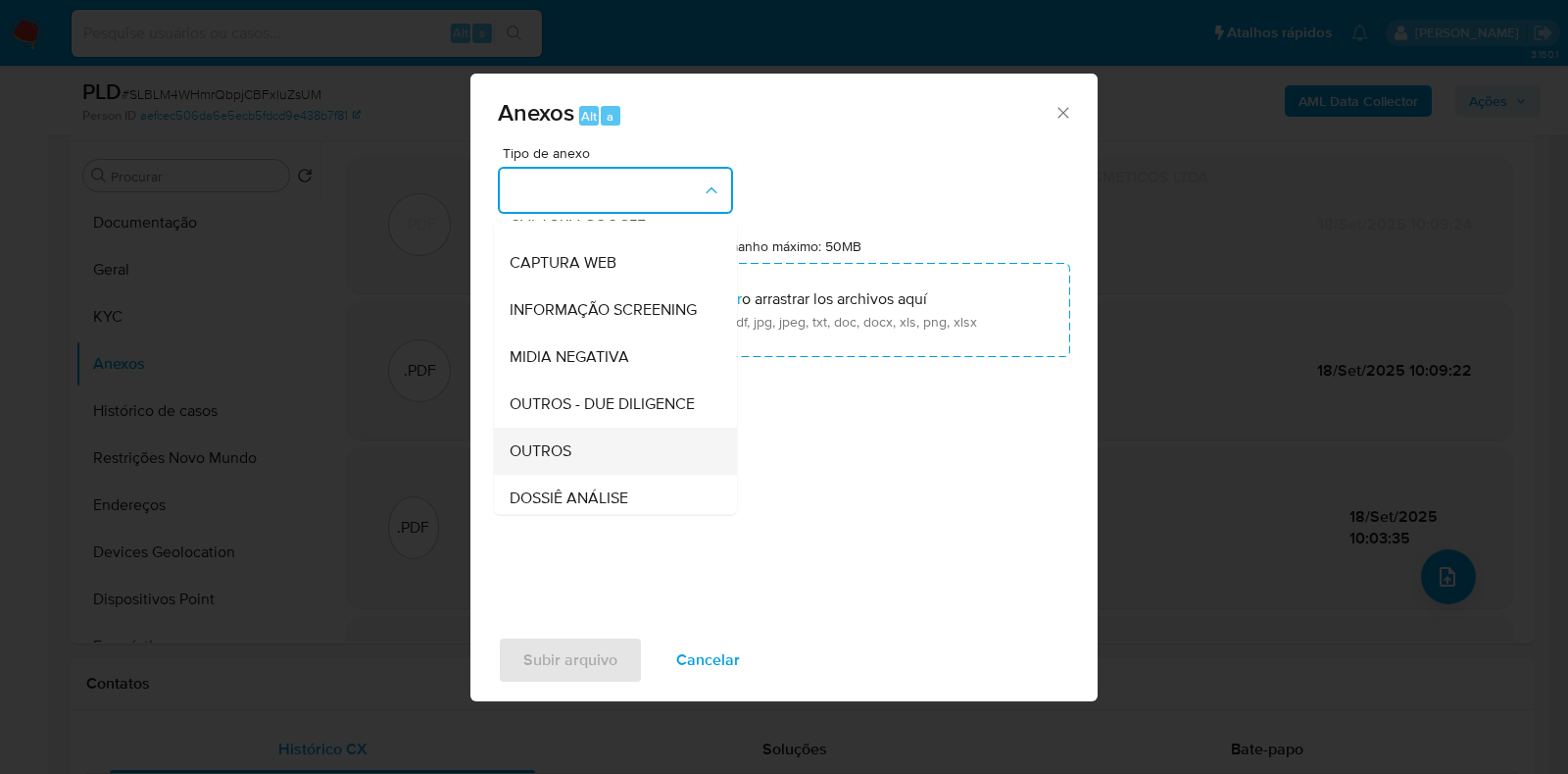
click at [565, 461] on span "OUTROS" at bounding box center [540, 451] width 62 height 20
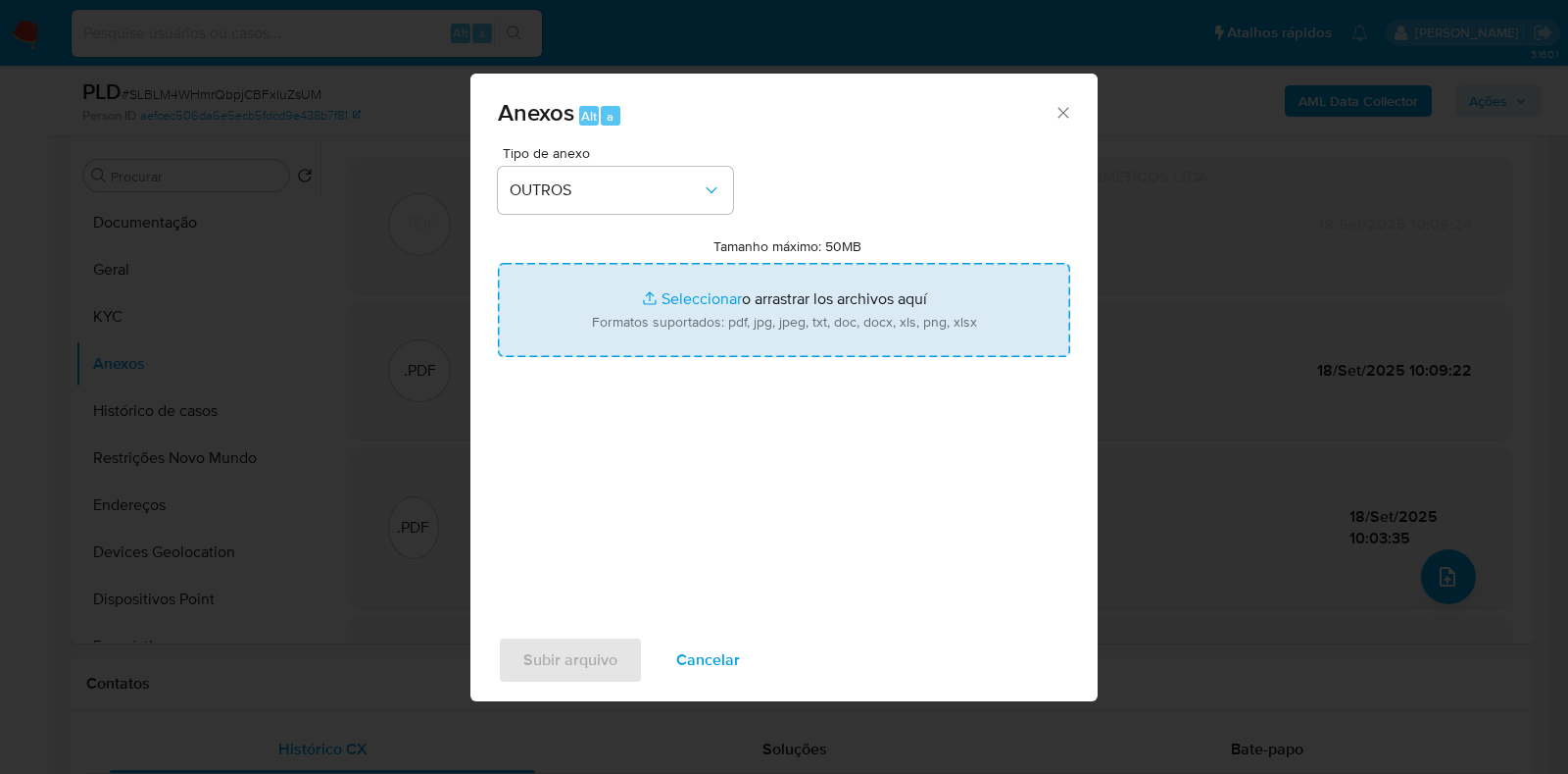
click at [652, 291] on input "Tamanho máximo: 50MB Seleccionar archivos" at bounding box center [784, 310] width 573 height 95
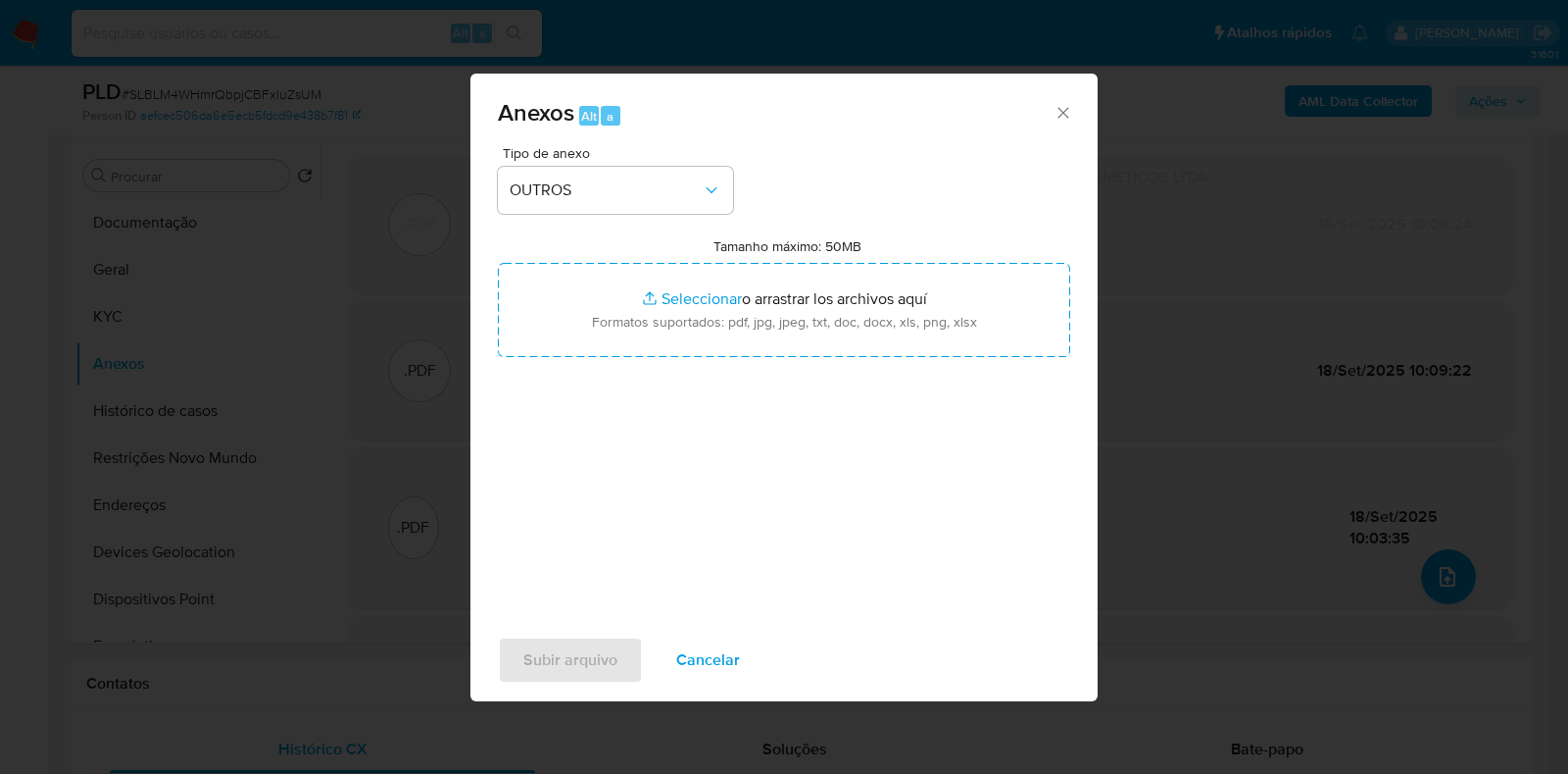
click at [1071, 116] on icon "Cerrar" at bounding box center [1064, 113] width 20 height 20
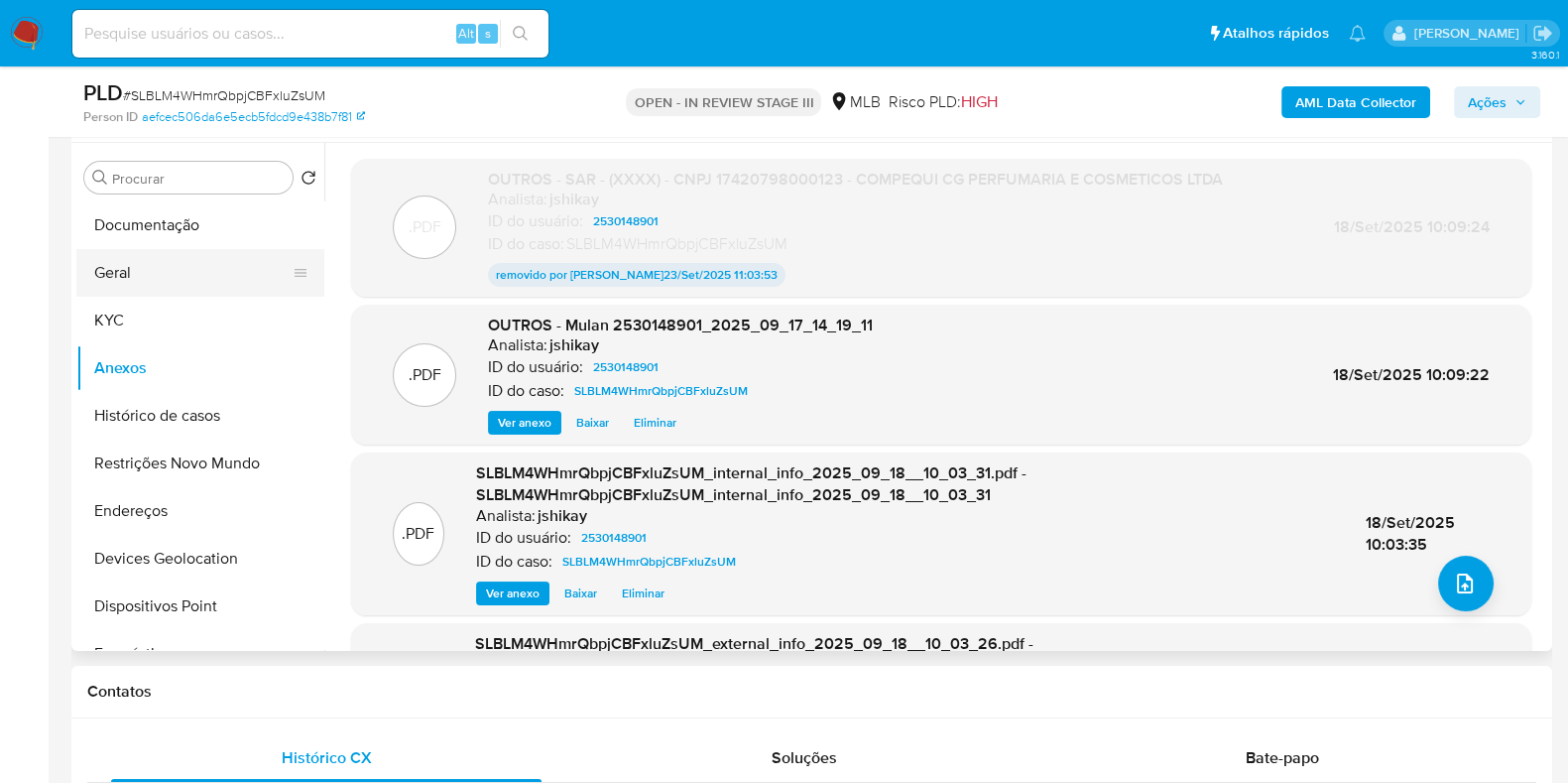
click at [170, 293] on button "Geral" at bounding box center [192, 273] width 232 height 48
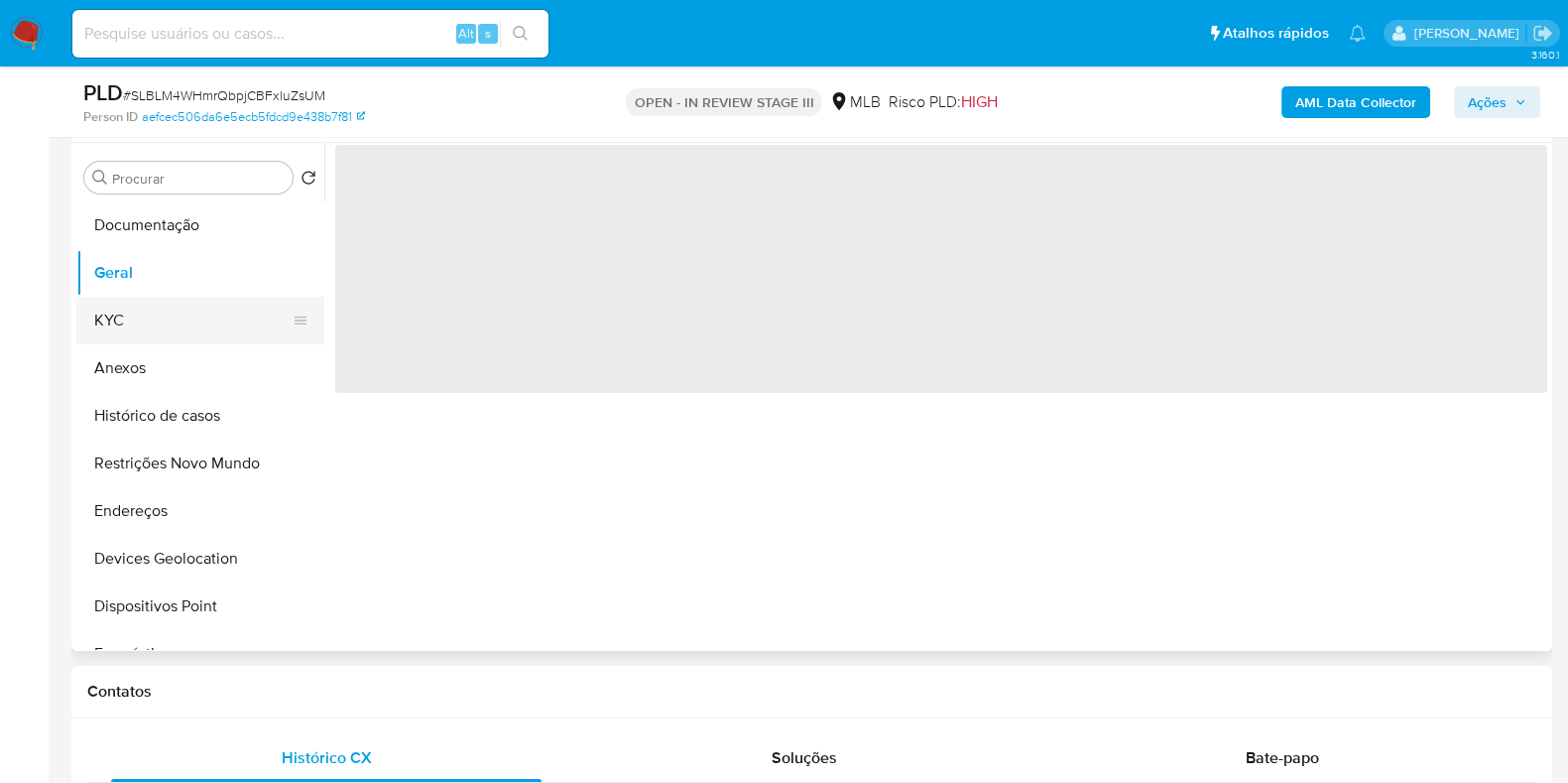
click at [168, 322] on button "KYC" at bounding box center [192, 321] width 232 height 48
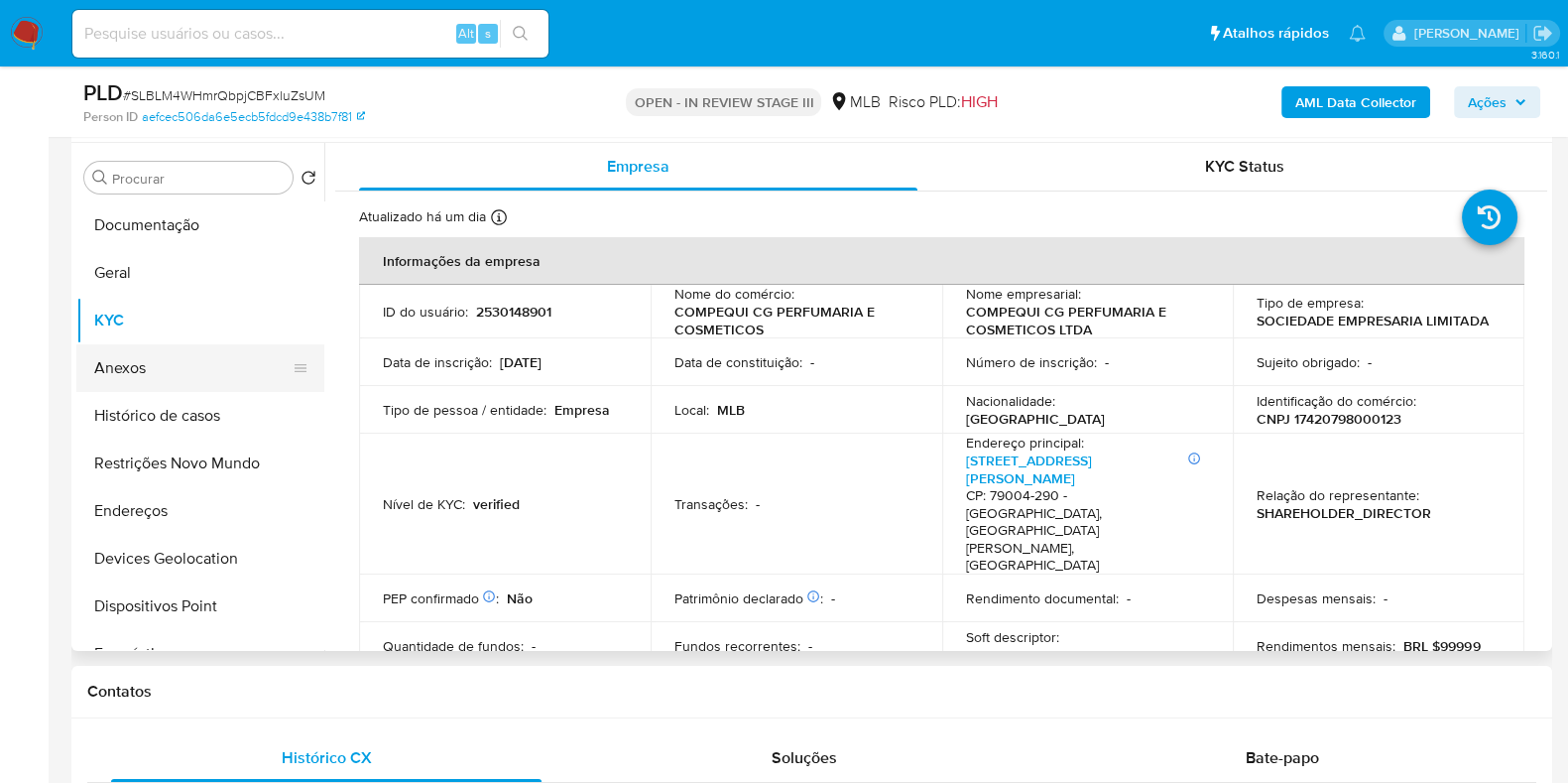
click at [173, 369] on button "Anexos" at bounding box center [192, 369] width 232 height 48
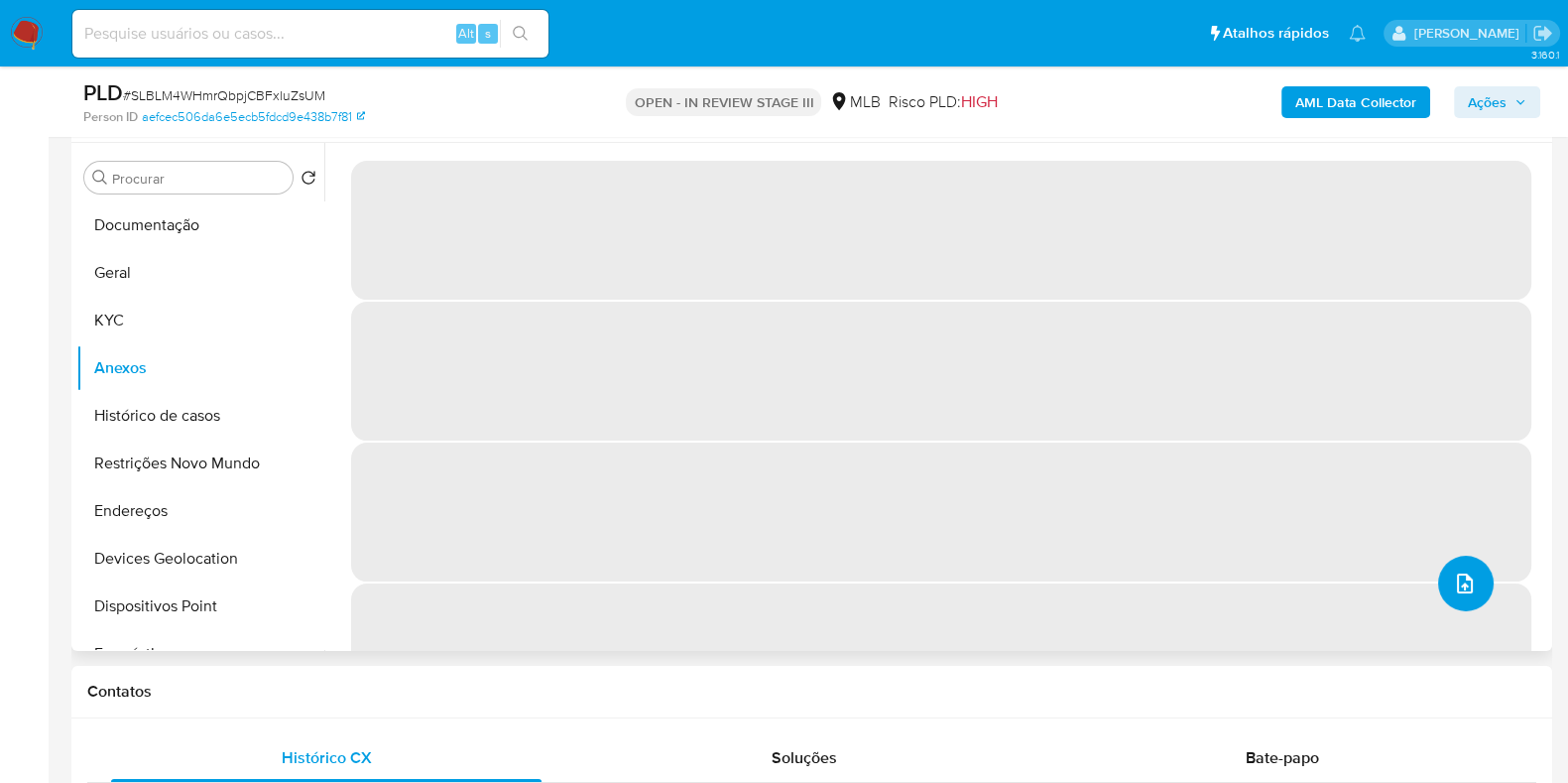
click at [1465, 577] on icon "upload-file" at bounding box center [1465, 584] width 24 height 24
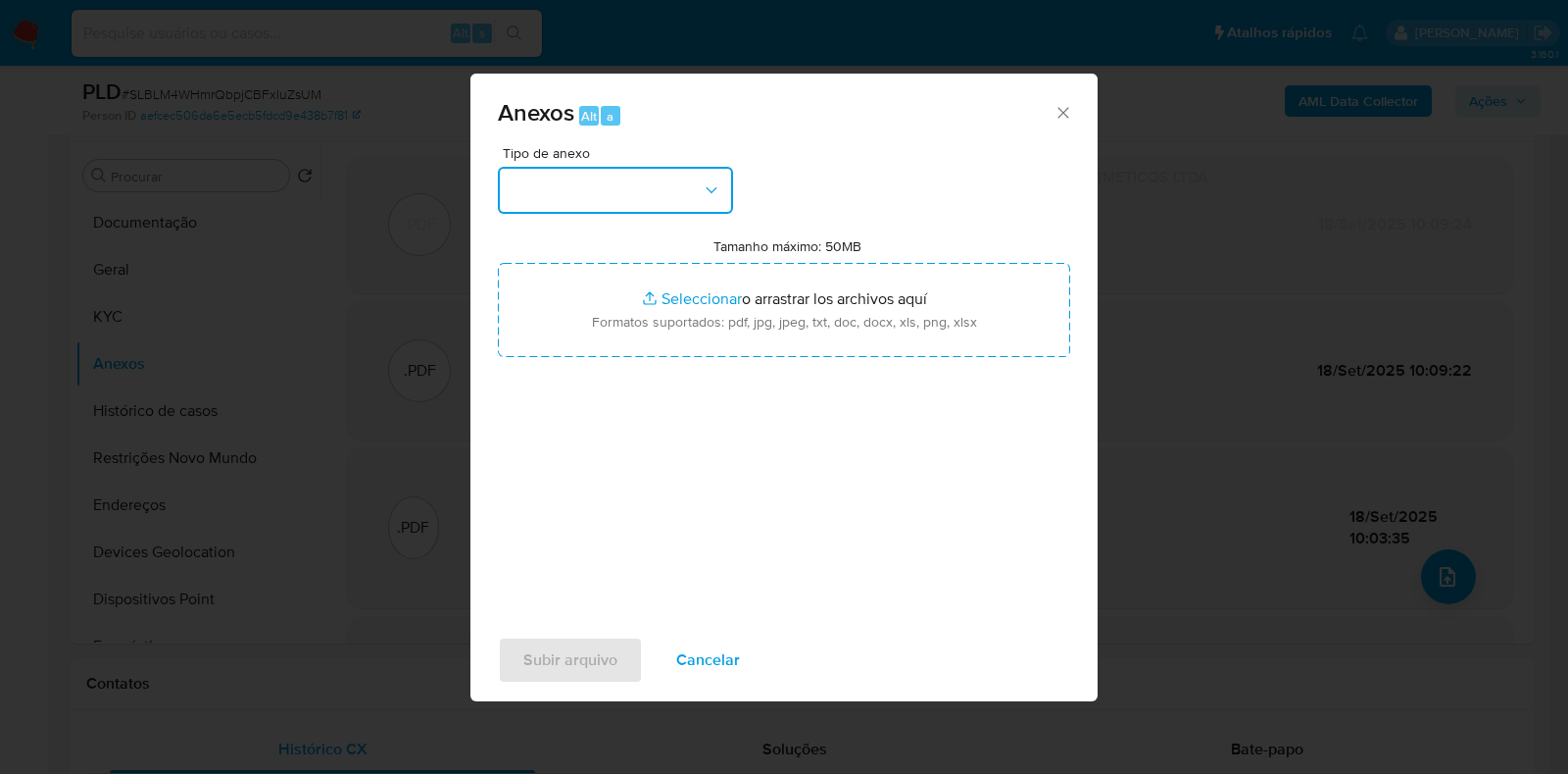
drag, startPoint x: 591, startPoint y: 182, endPoint x: 592, endPoint y: 196, distance: 14.0
click at [592, 182] on button "button" at bounding box center [615, 190] width 235 height 47
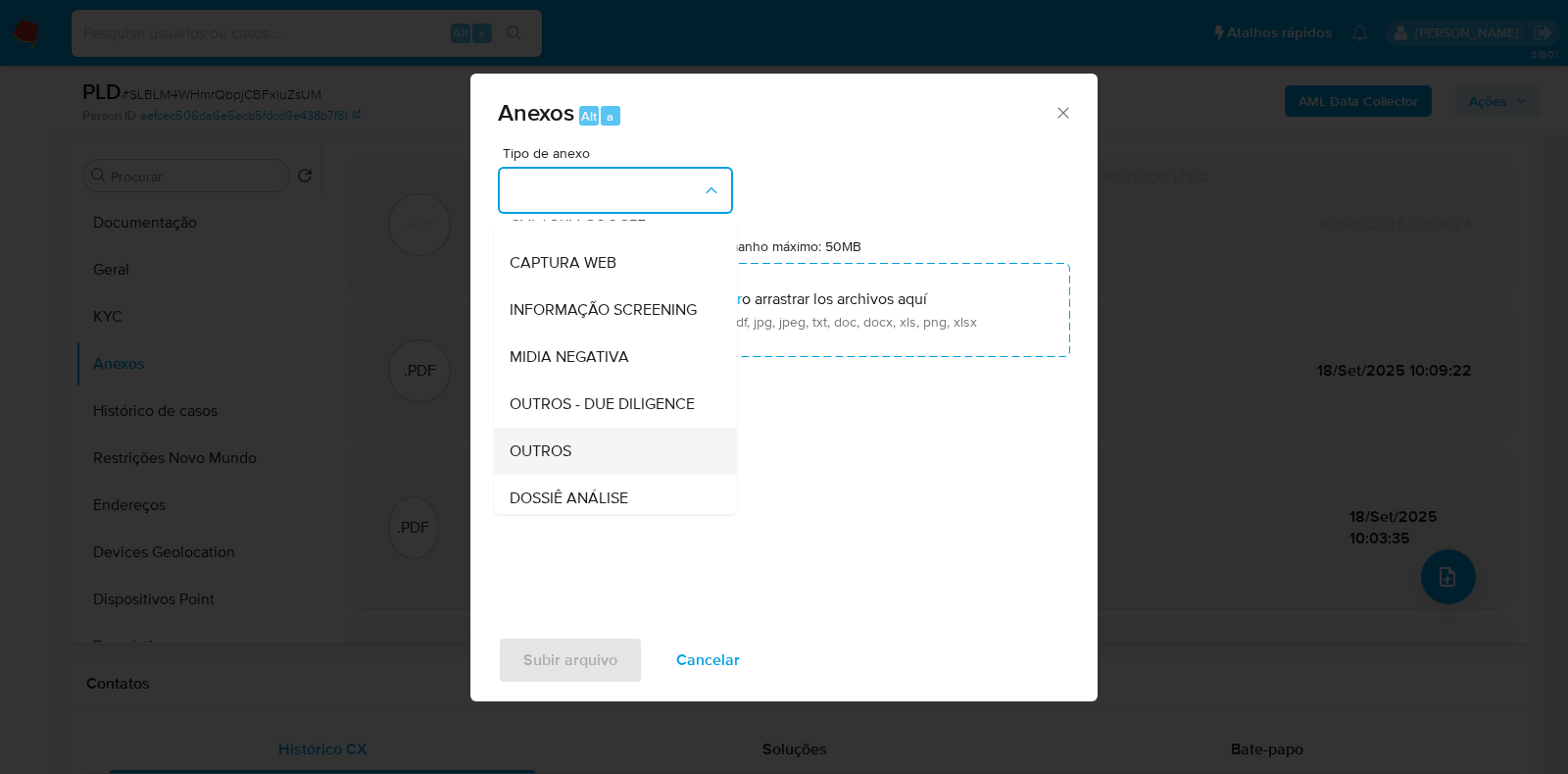
click at [554, 461] on span "OUTROS" at bounding box center [540, 451] width 62 height 20
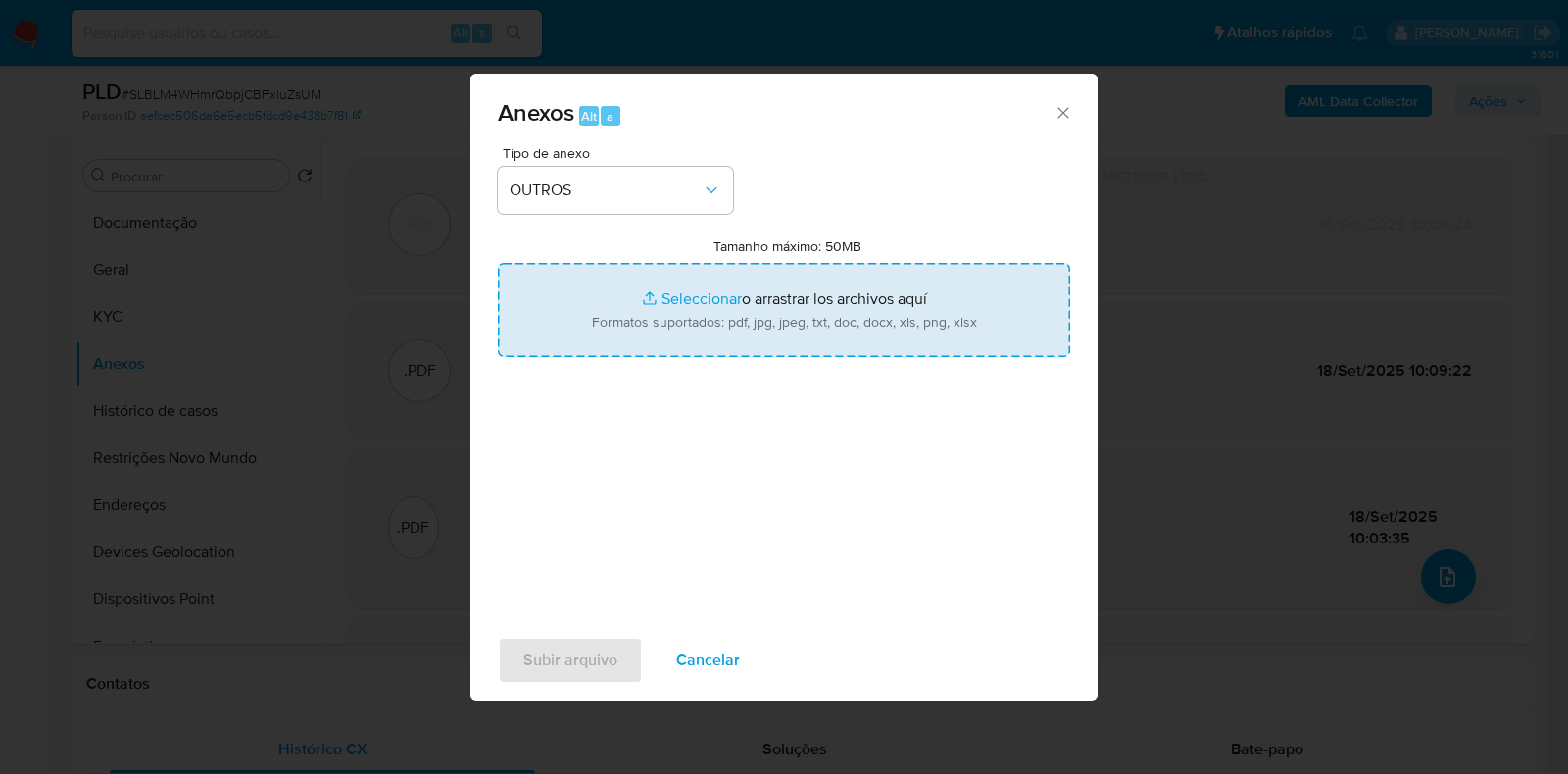
click at [657, 311] on input "Tamanho máximo: 50MB Seleccionar archivos" at bounding box center [784, 310] width 573 height 95
type input "C:\fakepath\SAR - XXXXX - CNPJ 17420798000123 - COMPEQUI CG PERFUMARIA E COSMET…"
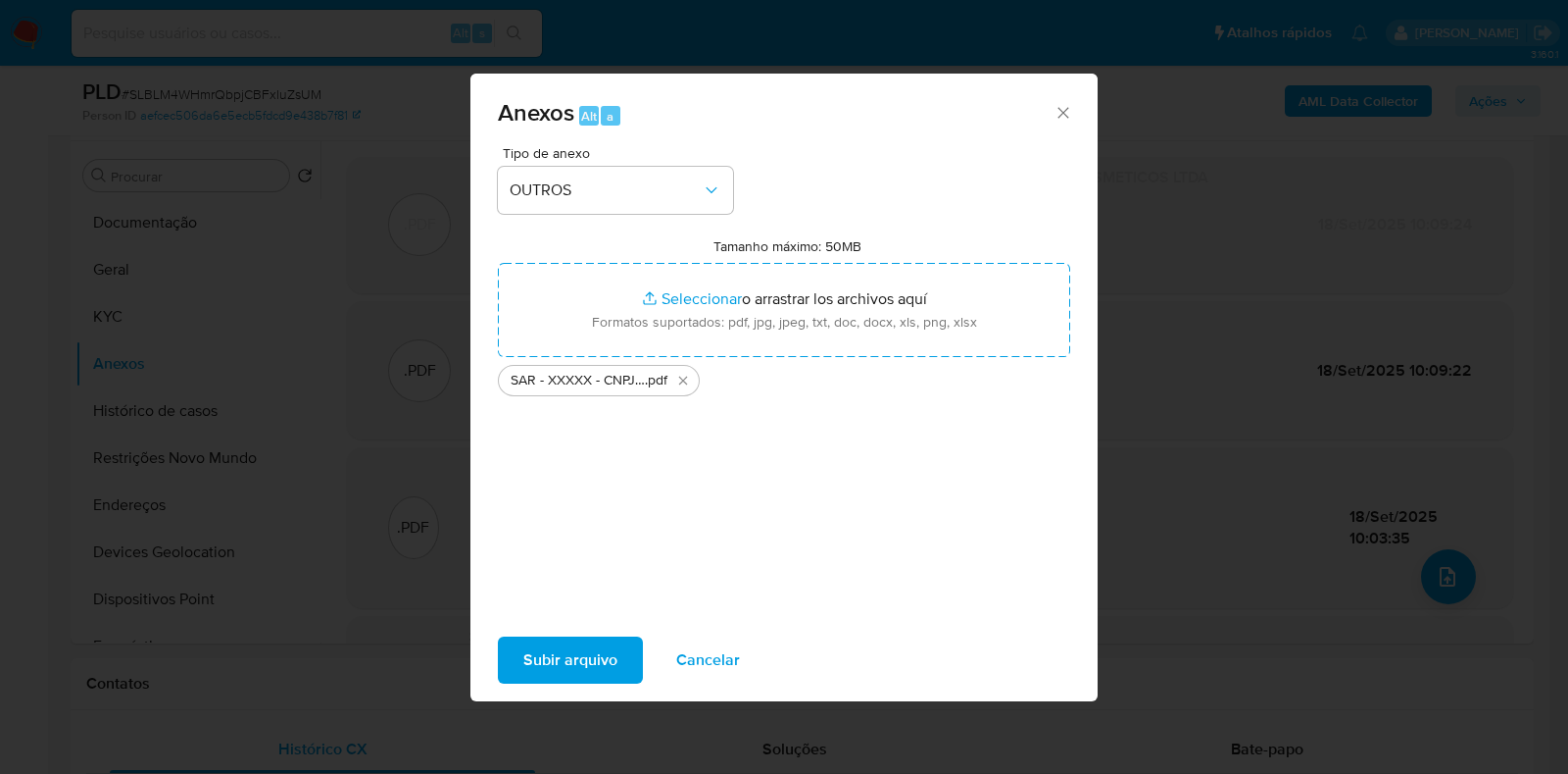
click at [556, 661] on span "Subir arquivo" at bounding box center [571, 660] width 94 height 43
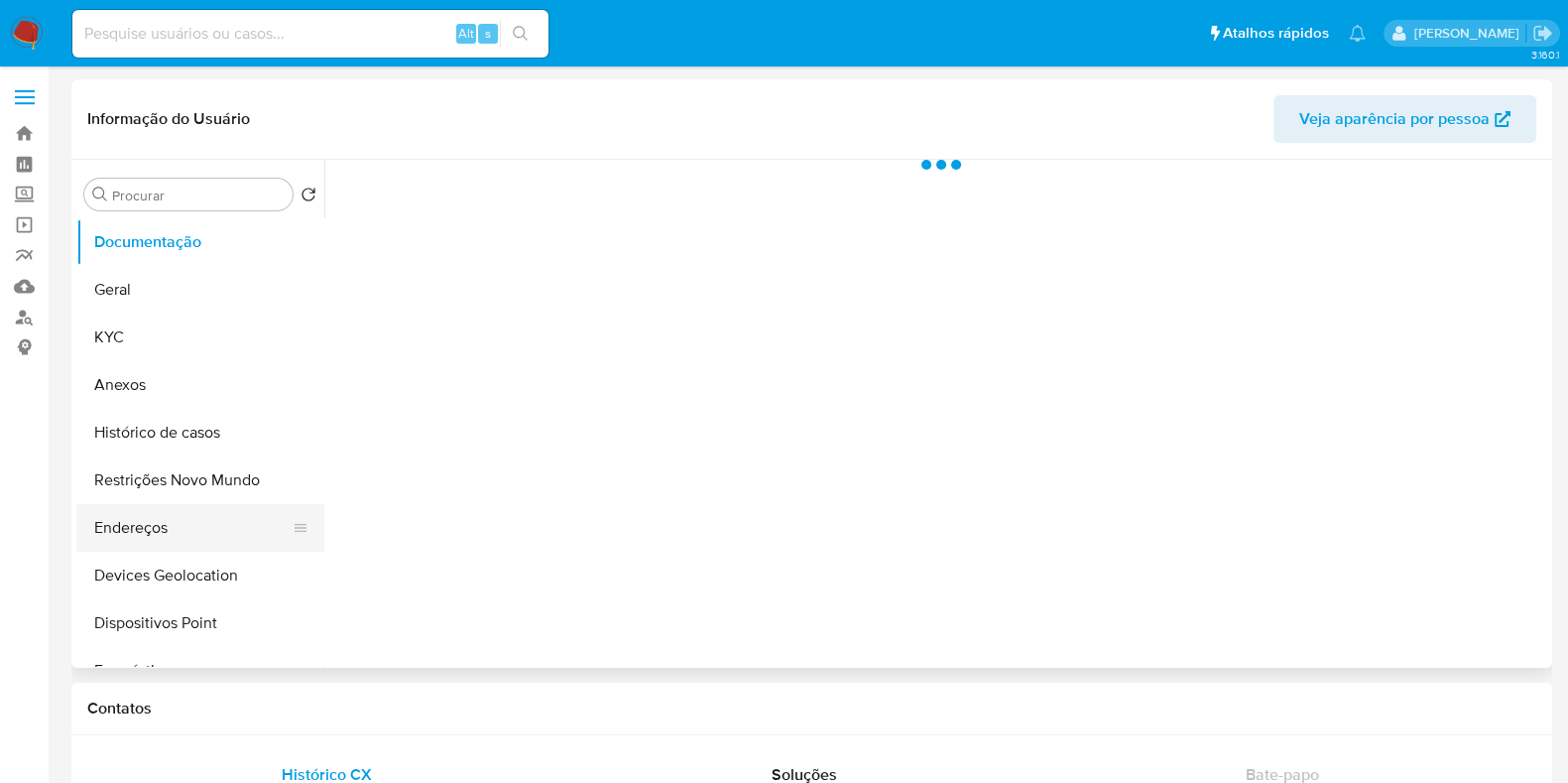
select select "10"
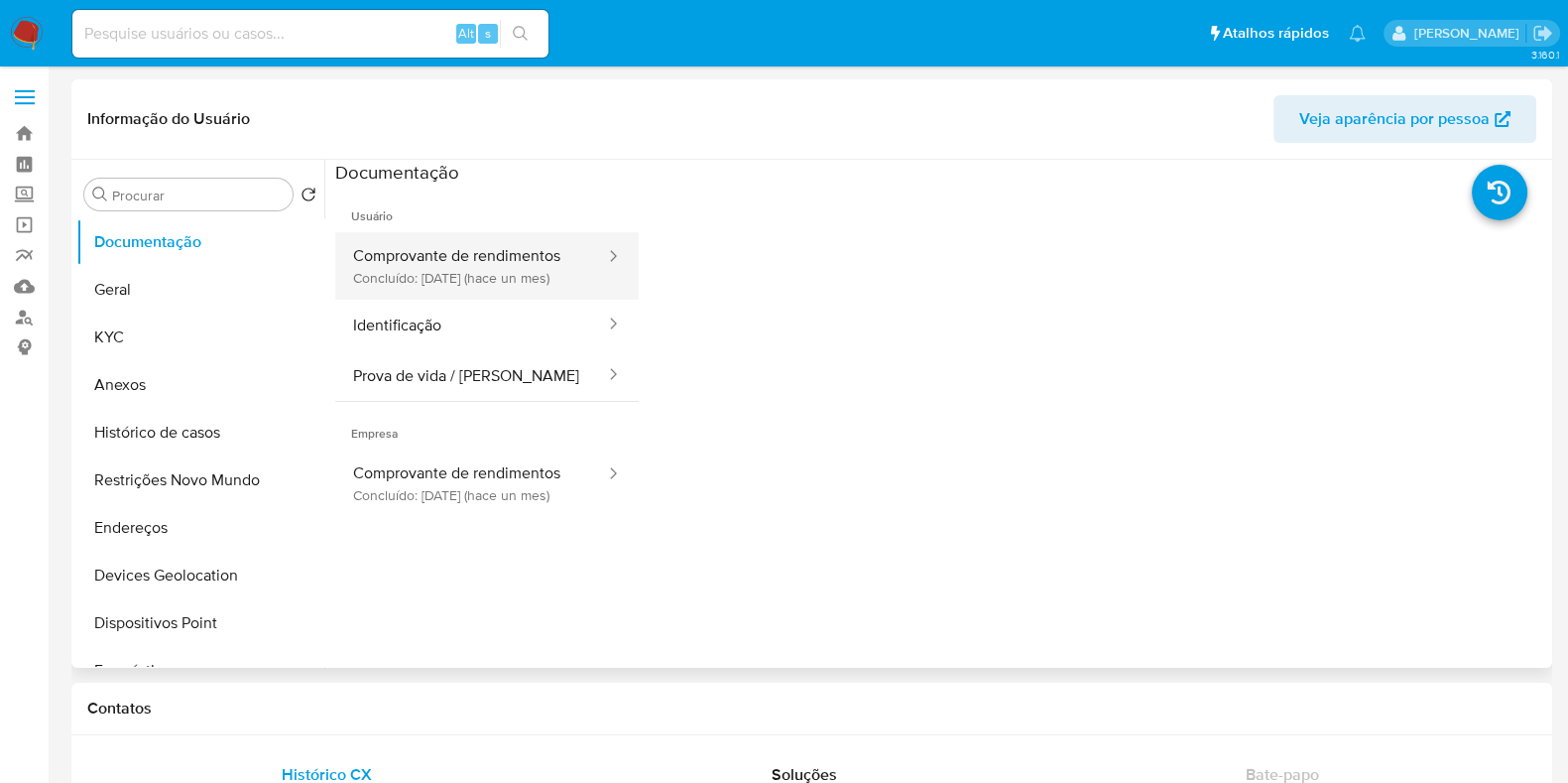
click at [461, 283] on button "Comprovante de rendimentos Concluído: [DATE] (hace un mes)" at bounding box center [471, 266] width 272 height 68
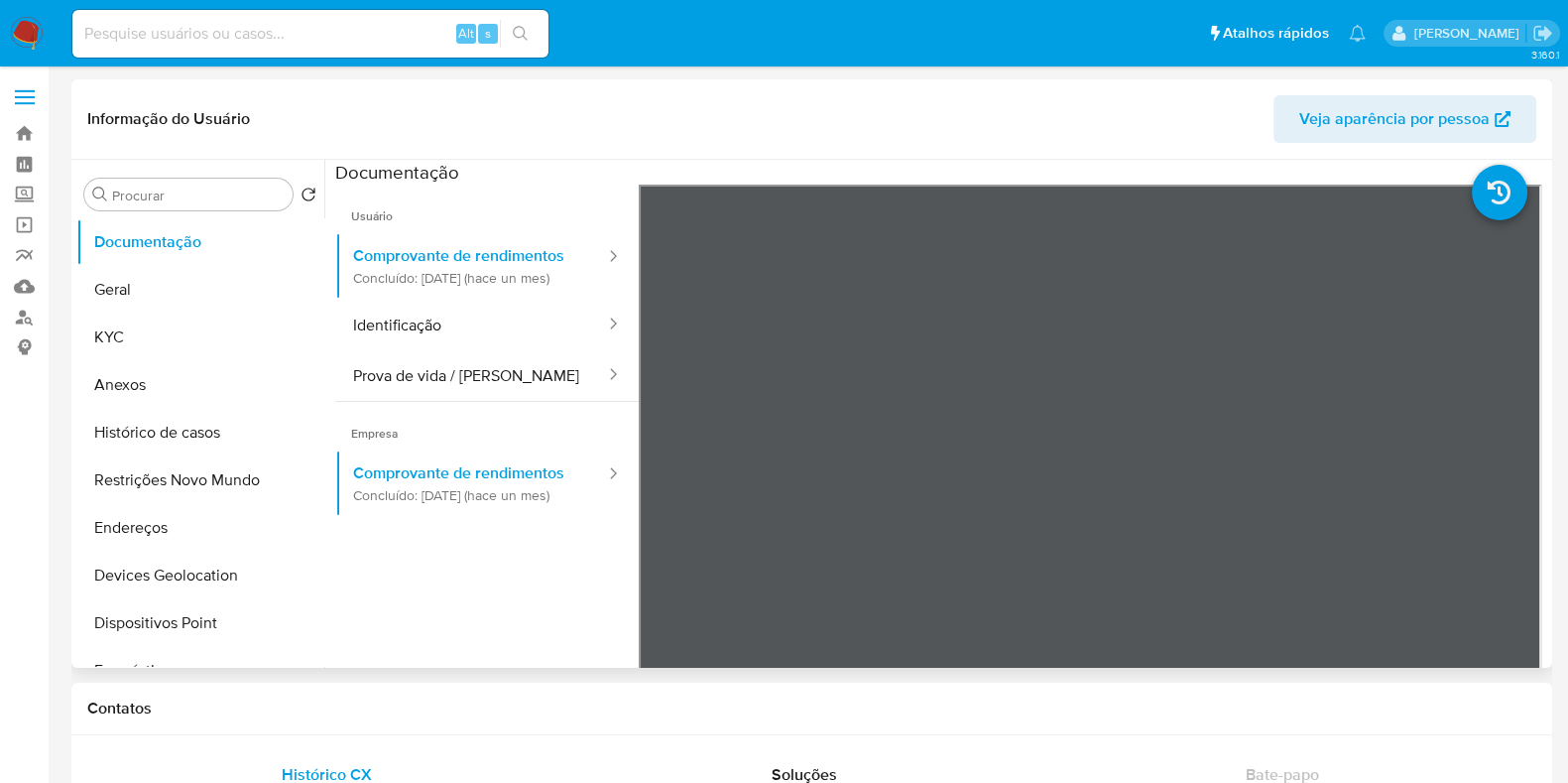
click at [812, 129] on header "Informação do Usuário Veja aparência por pessoa" at bounding box center [812, 120] width 1449 height 48
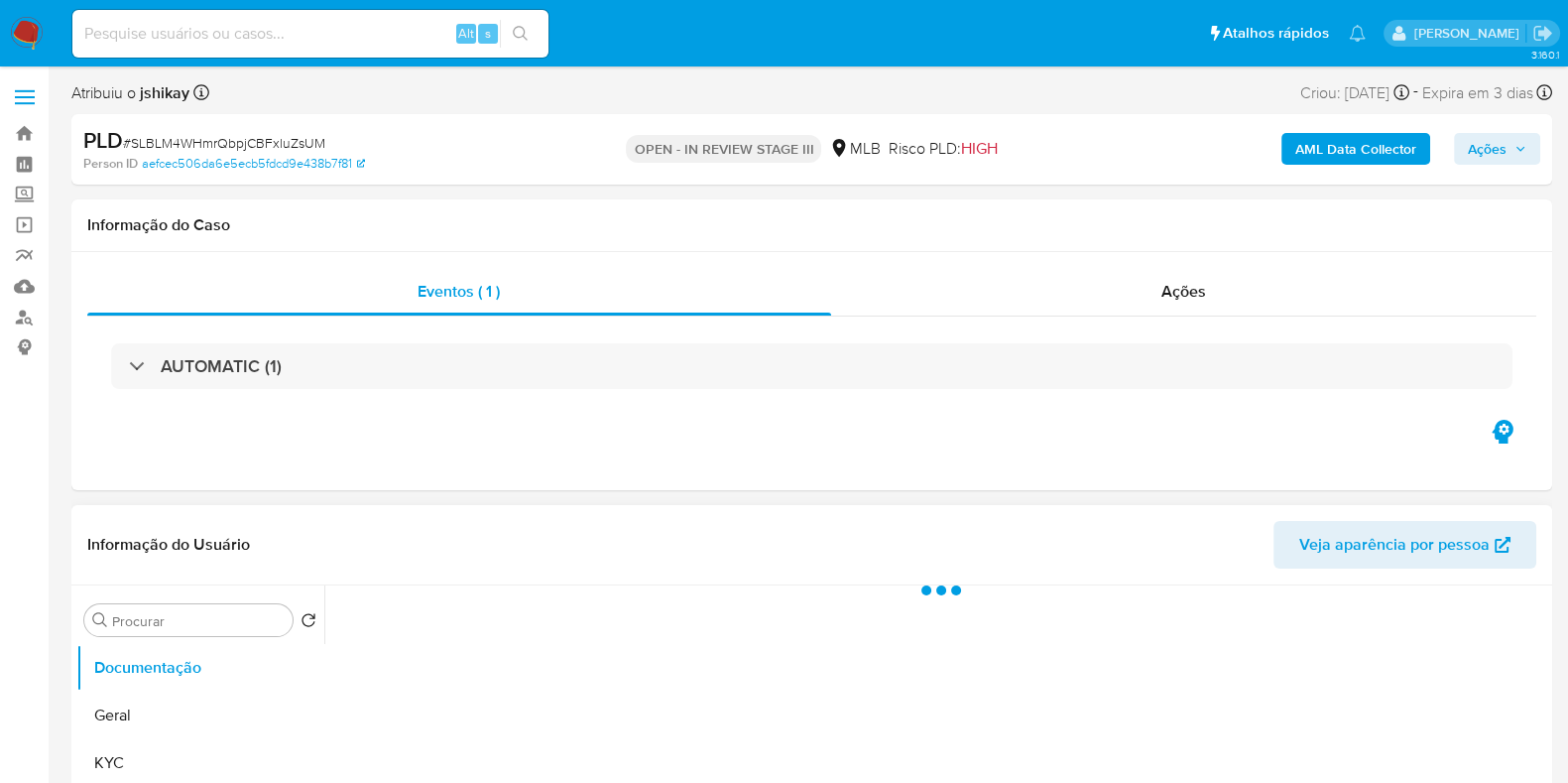
scroll to position [123, 0]
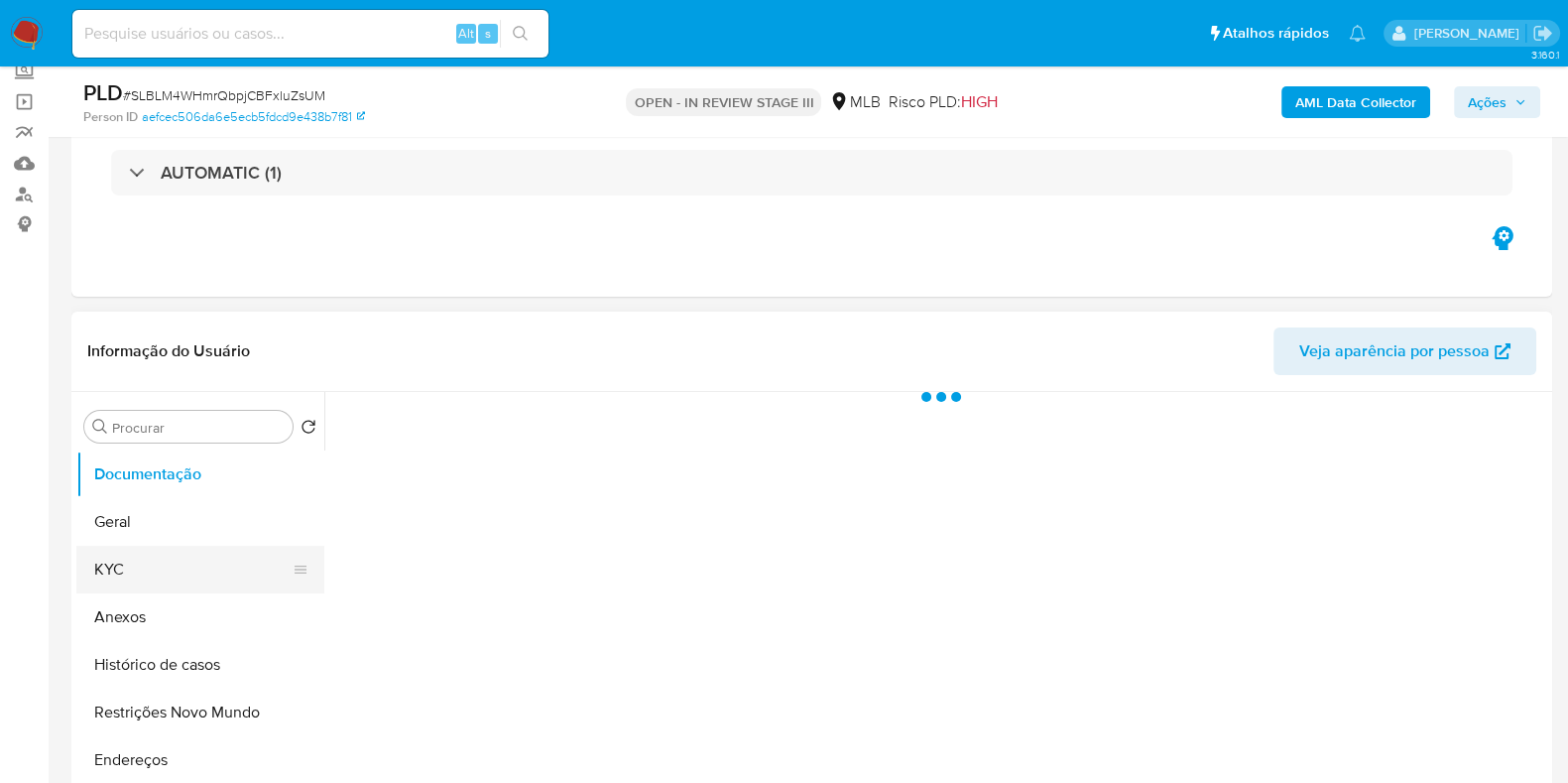
select select "10"
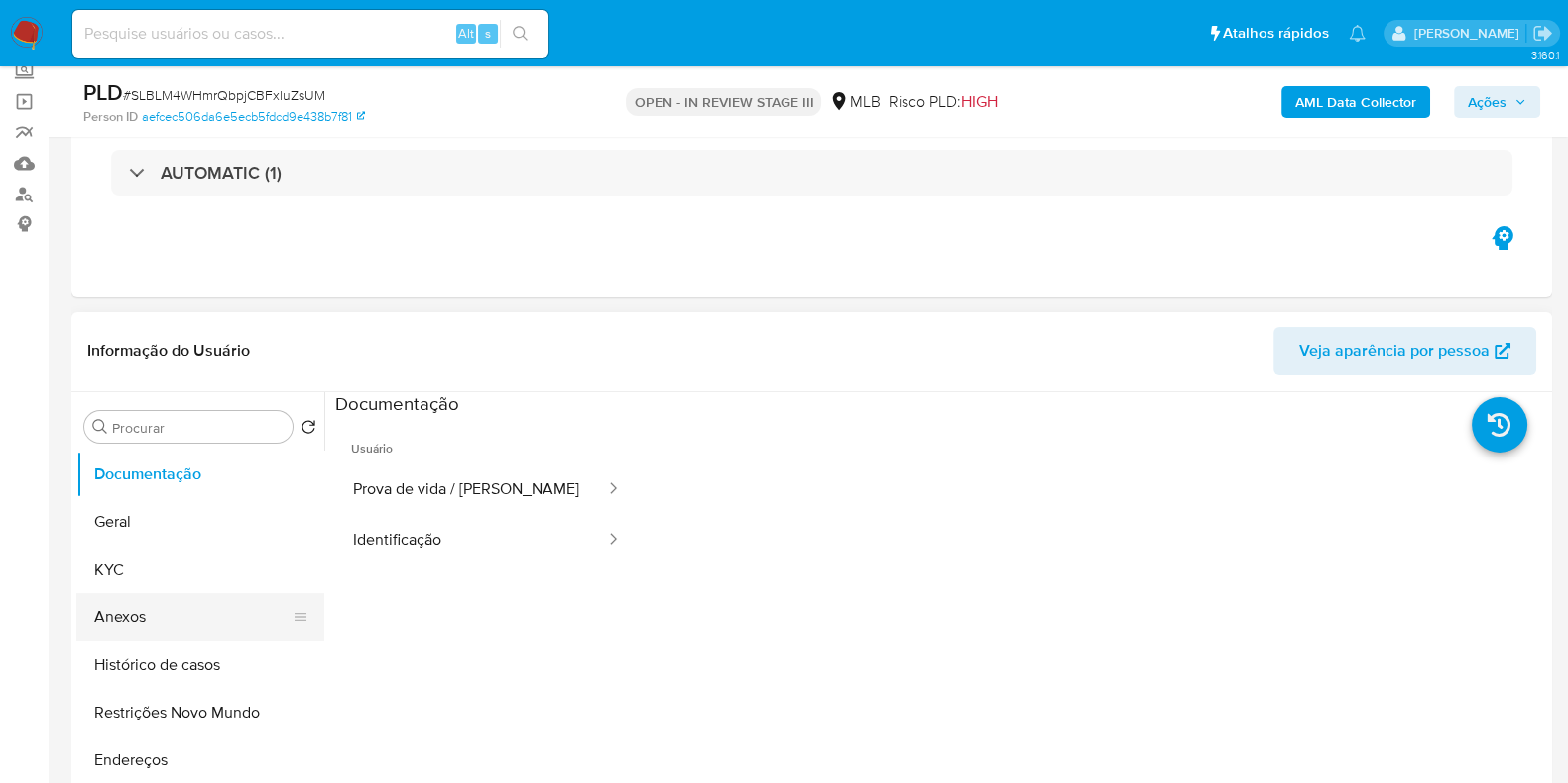
click at [143, 607] on button "Anexos" at bounding box center [192, 617] width 232 height 48
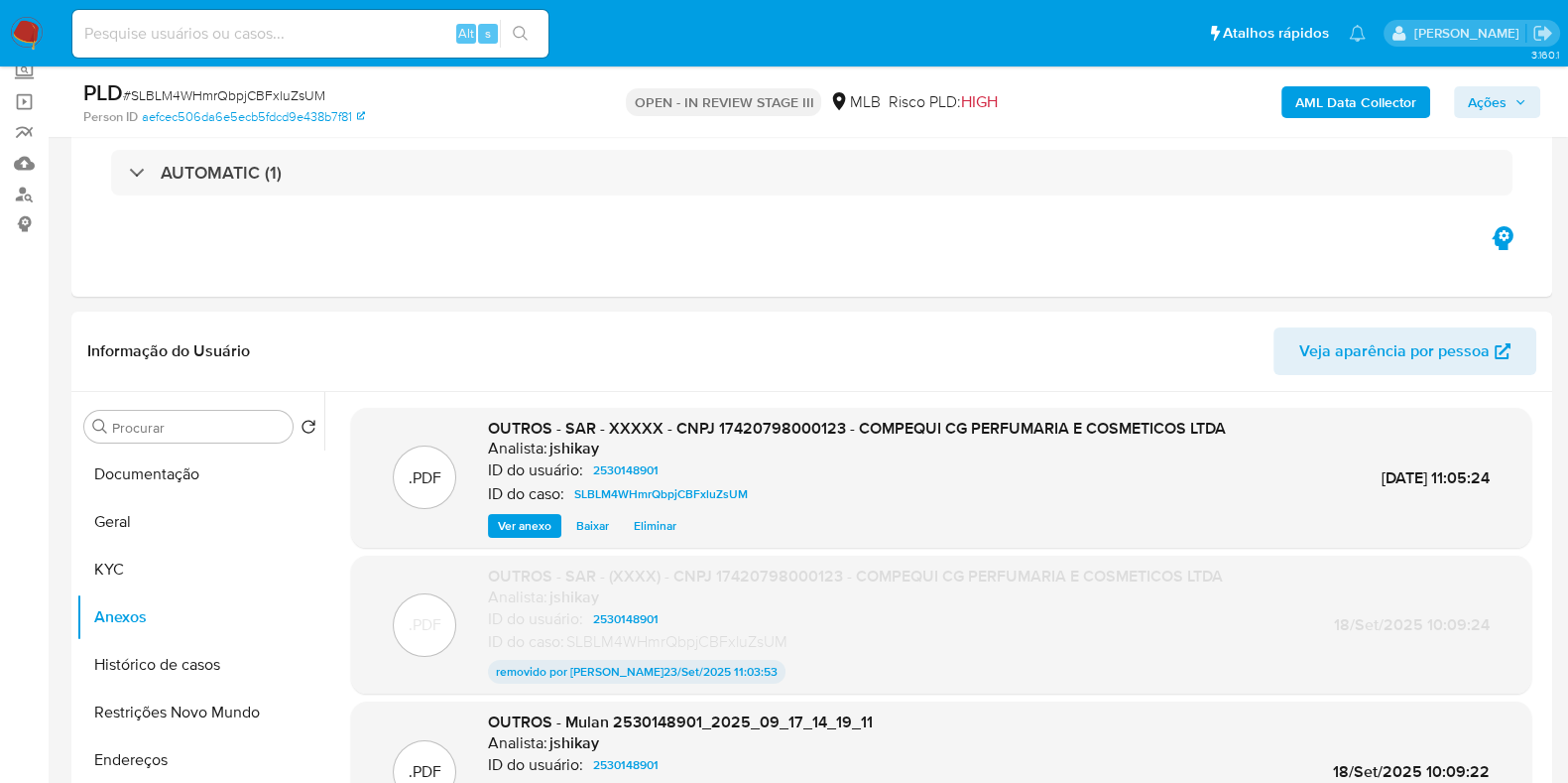
click at [1515, 100] on icon "button" at bounding box center [1521, 103] width 12 height 12
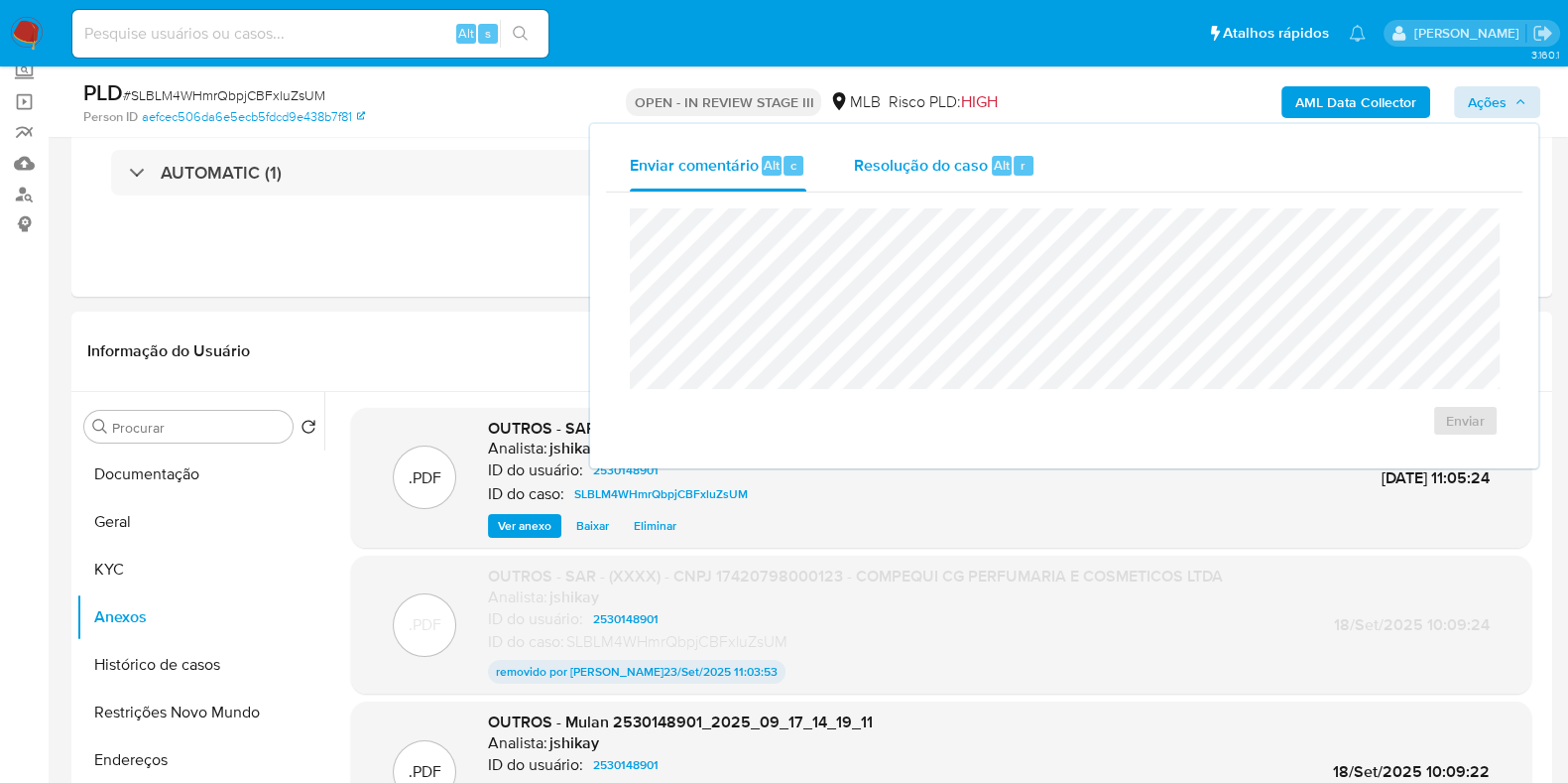
click at [942, 173] on span "Resolução do caso" at bounding box center [920, 163] width 133 height 23
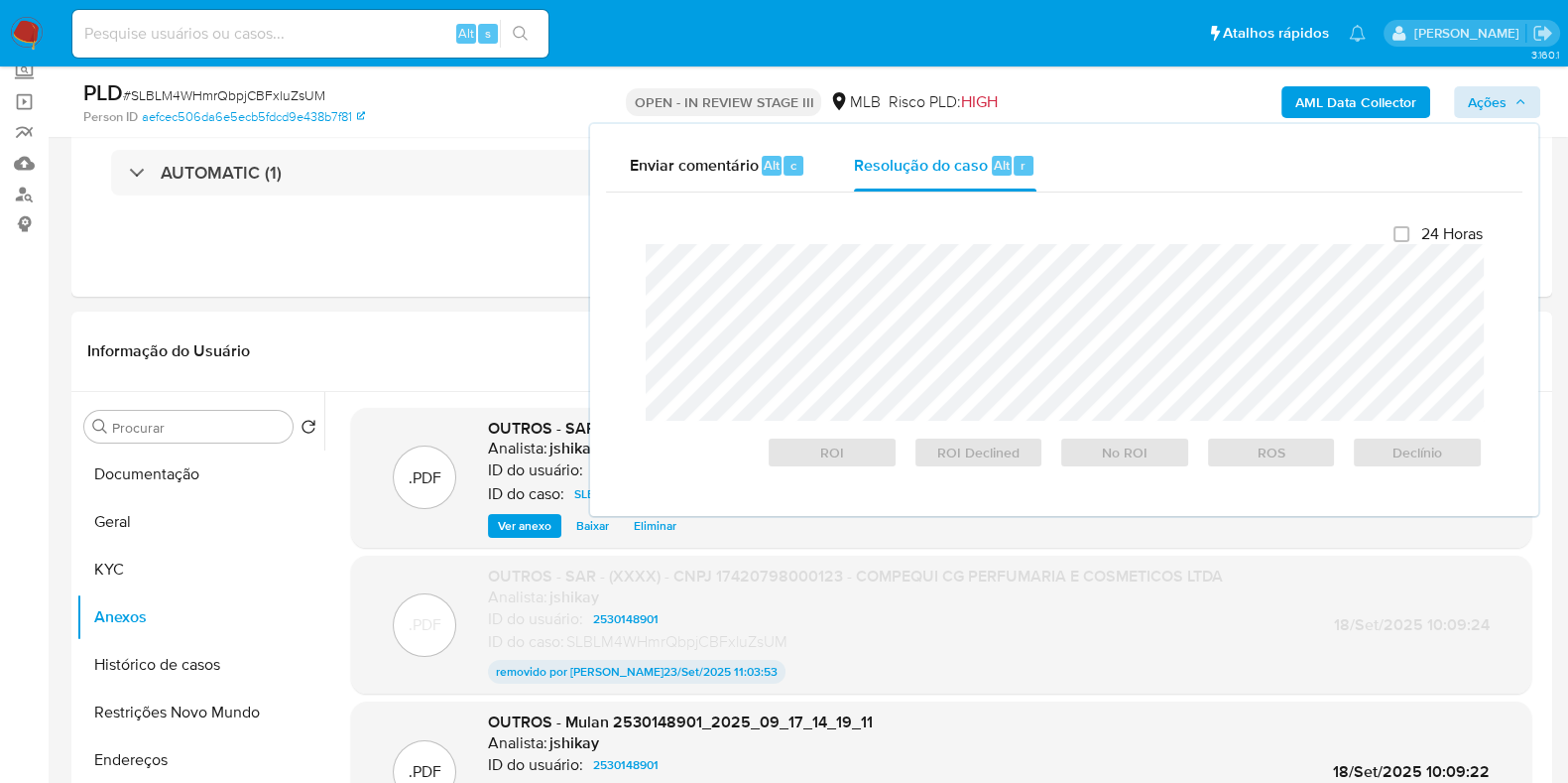
click at [1111, 104] on div "AML Data Collector Ações Enviar comentário Alt c Resolução do caso Alt r Fecham…" at bounding box center [1301, 102] width 480 height 47
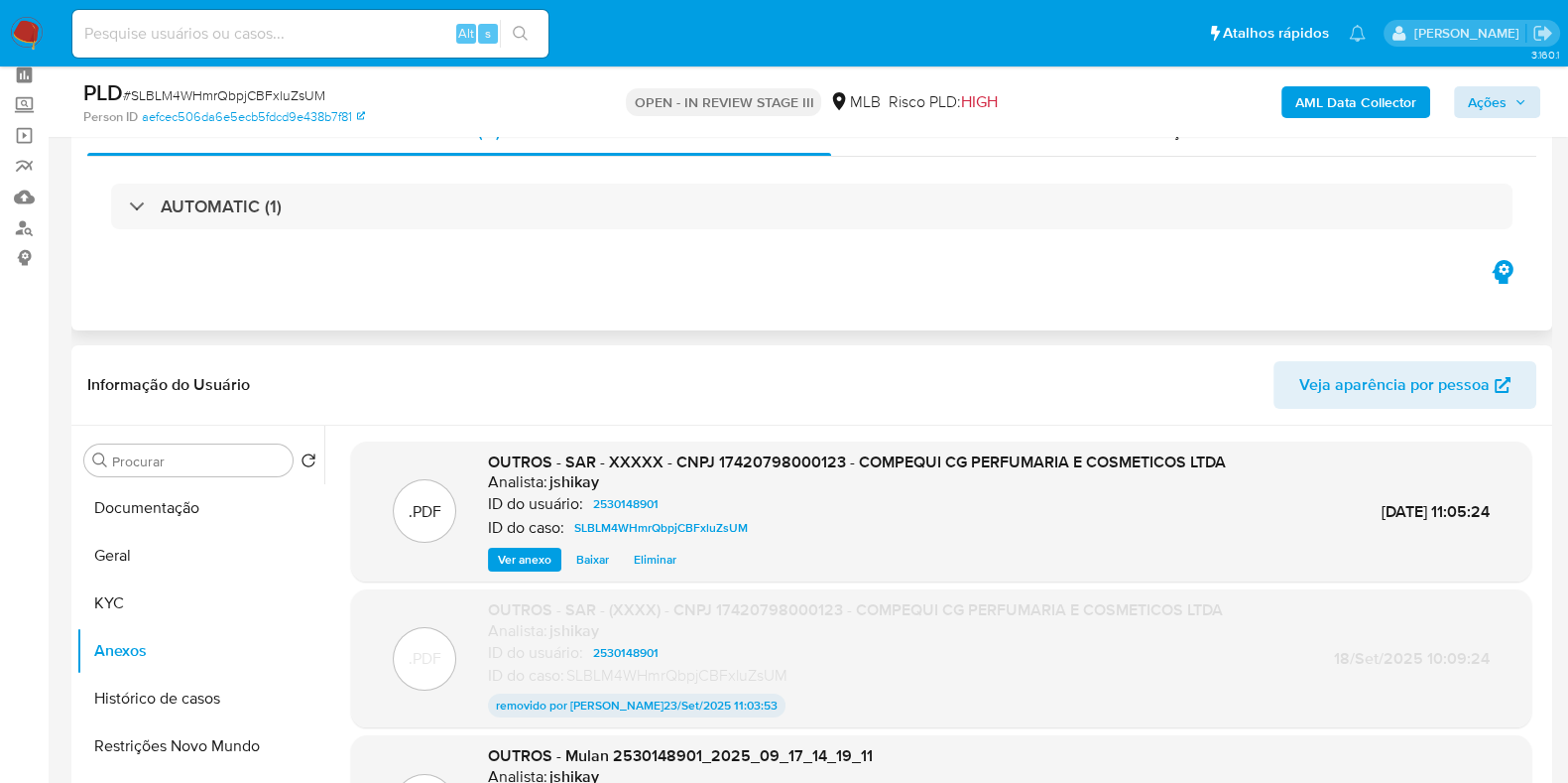
scroll to position [0, 0]
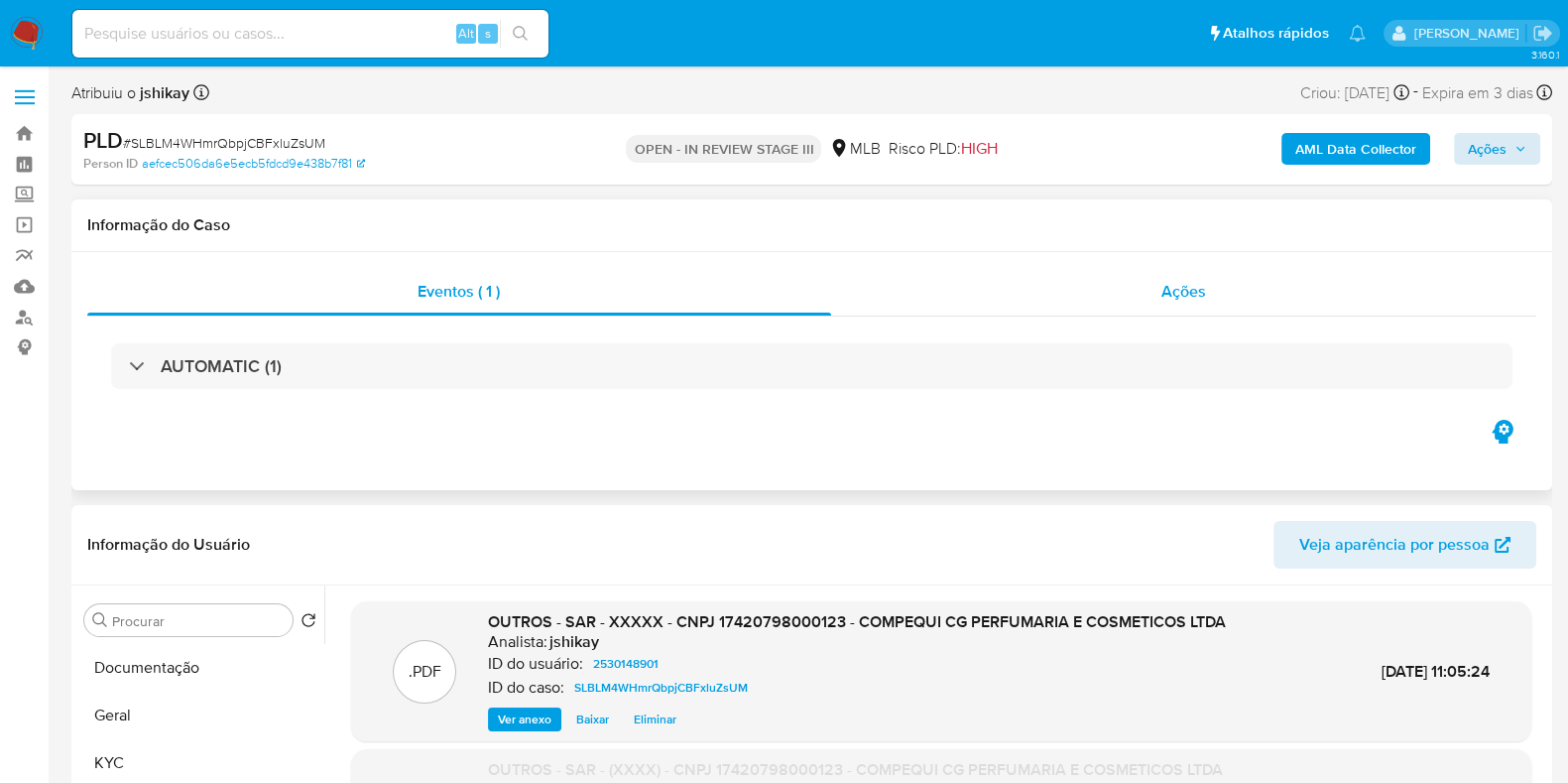
click at [1041, 296] on div "Ações" at bounding box center [1183, 292] width 706 height 48
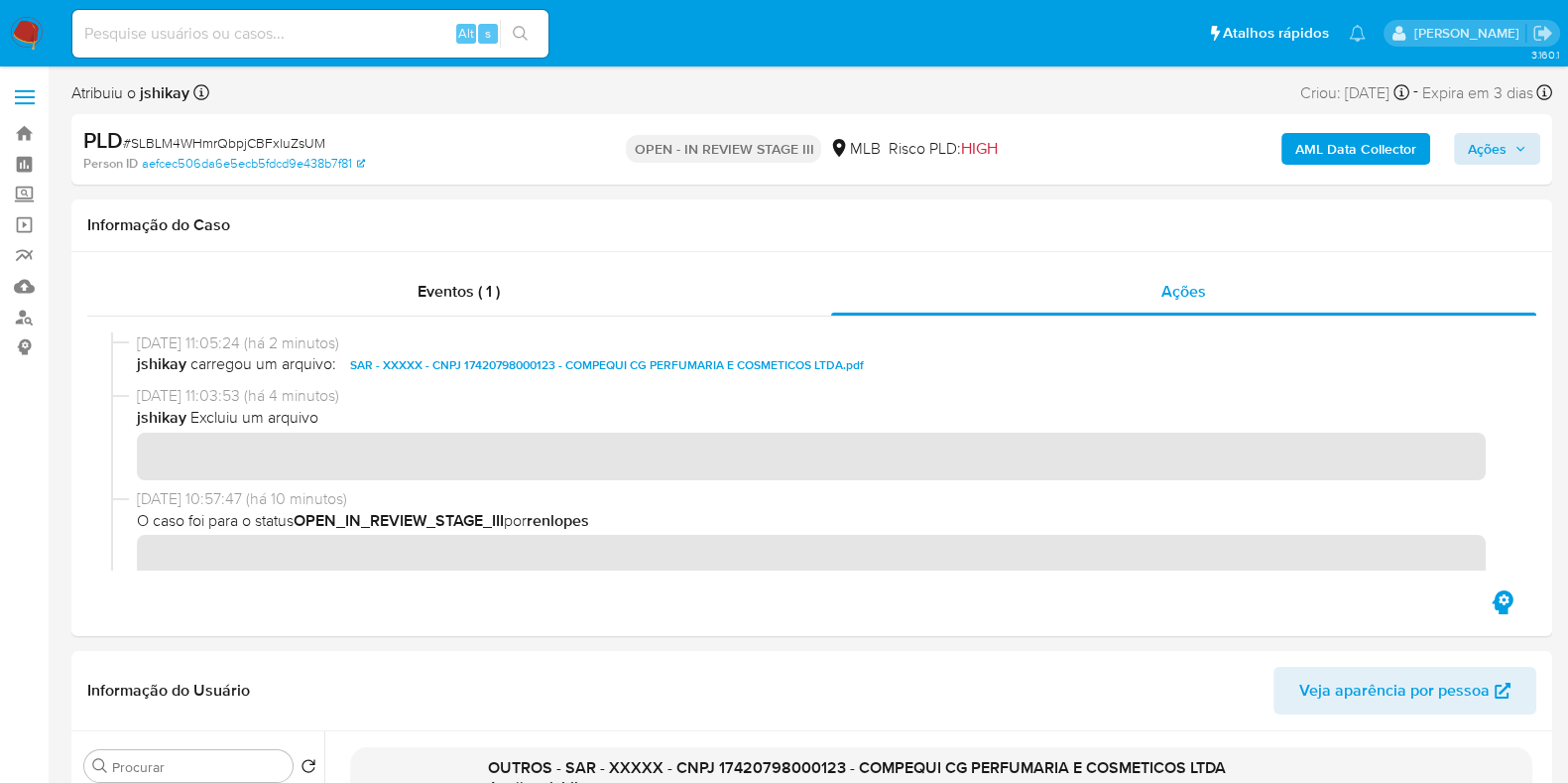
click at [219, 141] on span "# SLBLM4WHmrQbpjCBFxluZsUM" at bounding box center [223, 142] width 202 height 20
copy span "SLBLM4WHmrQbpjCBFxluZsUM"
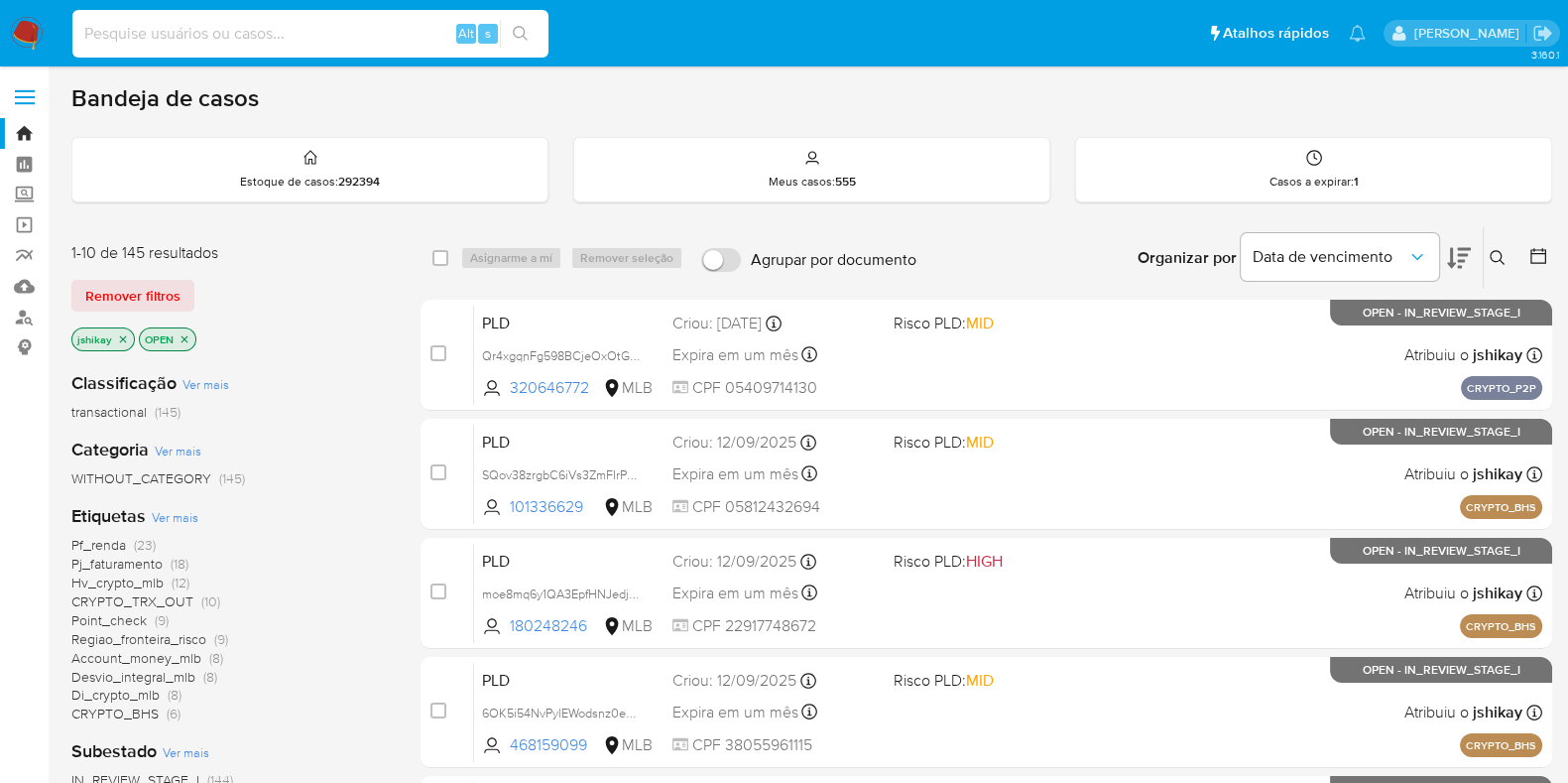
click at [383, 27] on input at bounding box center [311, 34] width 476 height 26
click at [1502, 265] on button at bounding box center [1500, 258] width 33 height 24
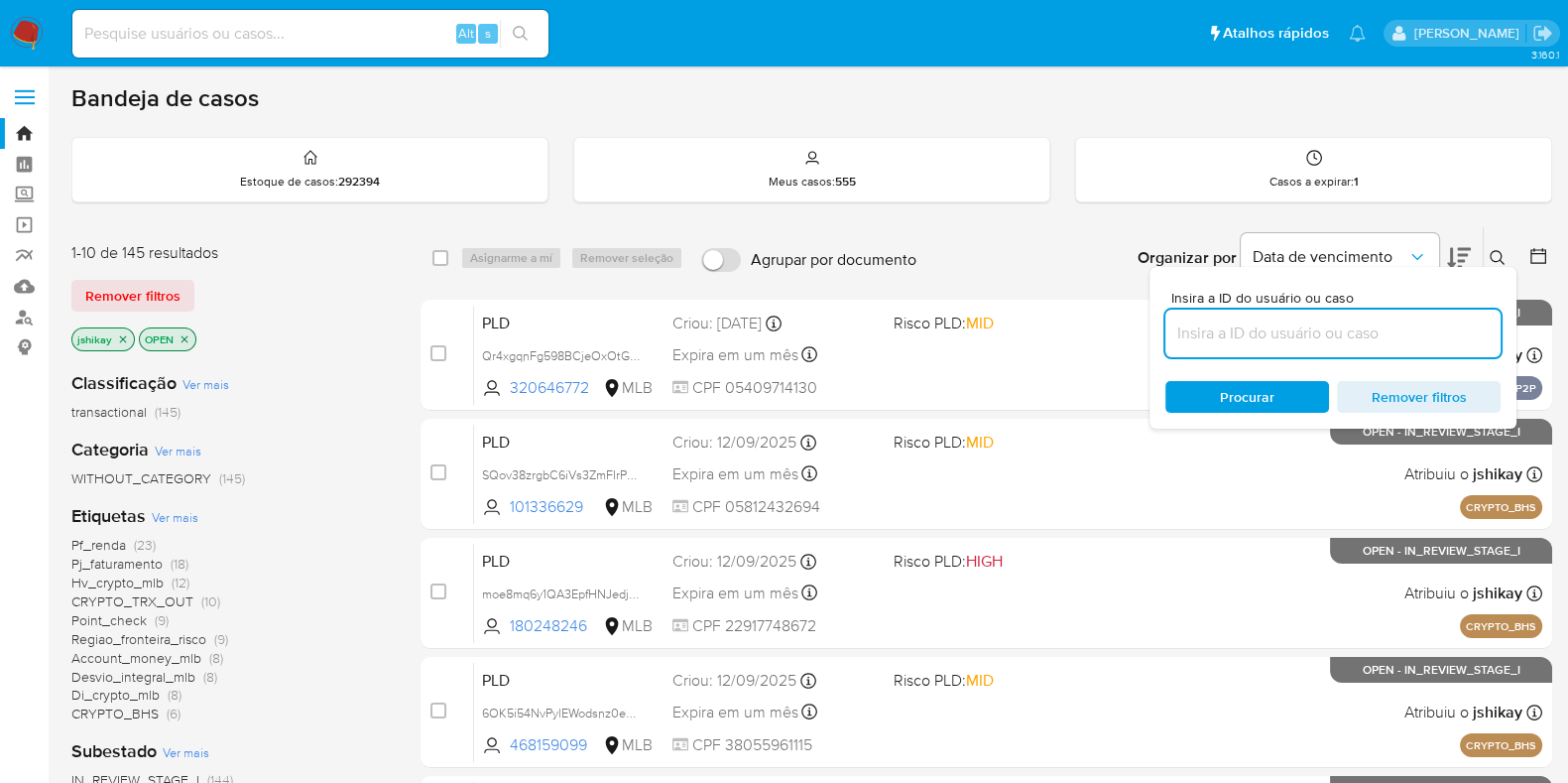
click at [1318, 338] on input at bounding box center [1333, 334] width 336 height 26
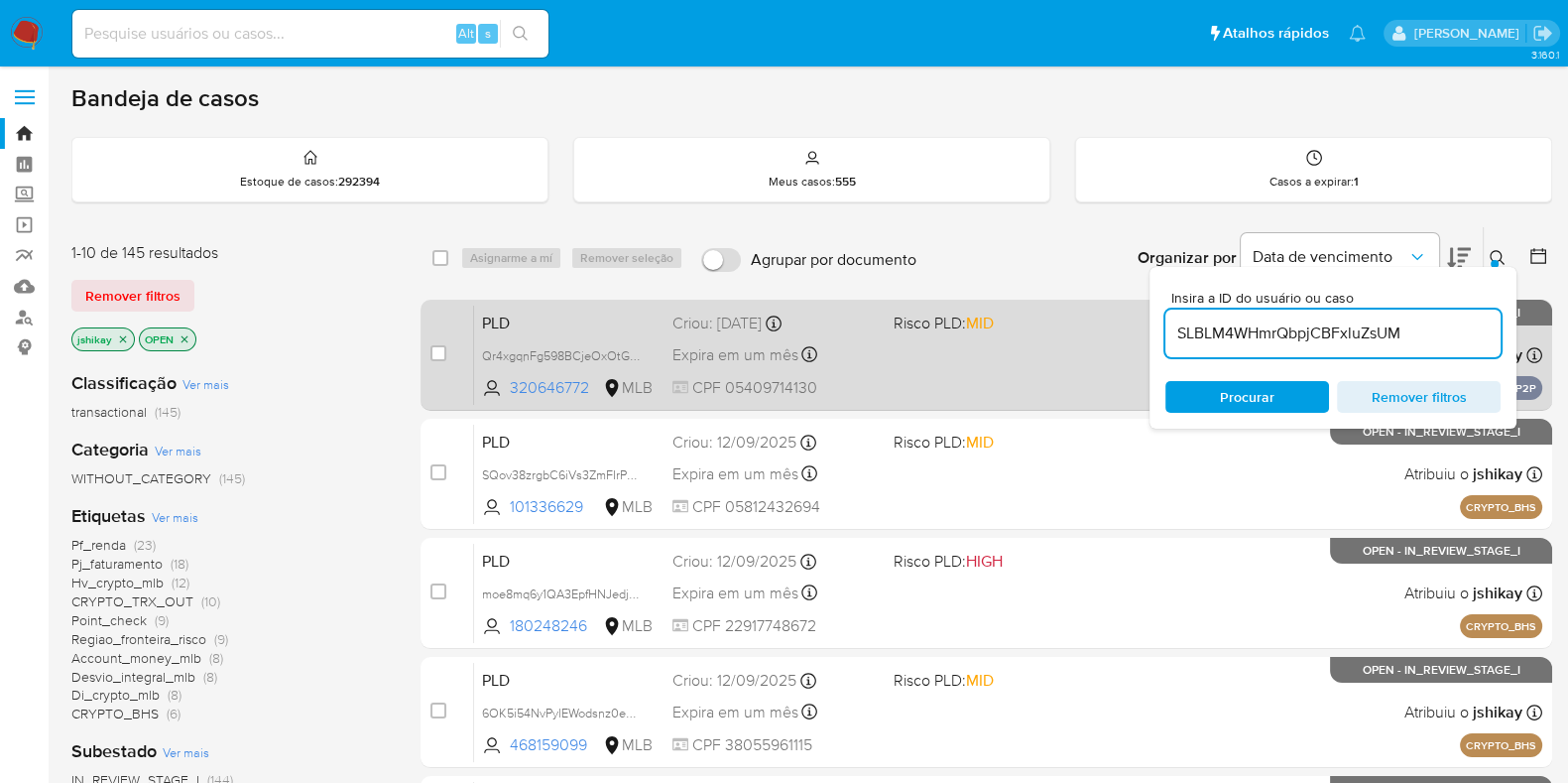
type input "SLBLM4WHmrQbpjCBFxluZsUM"
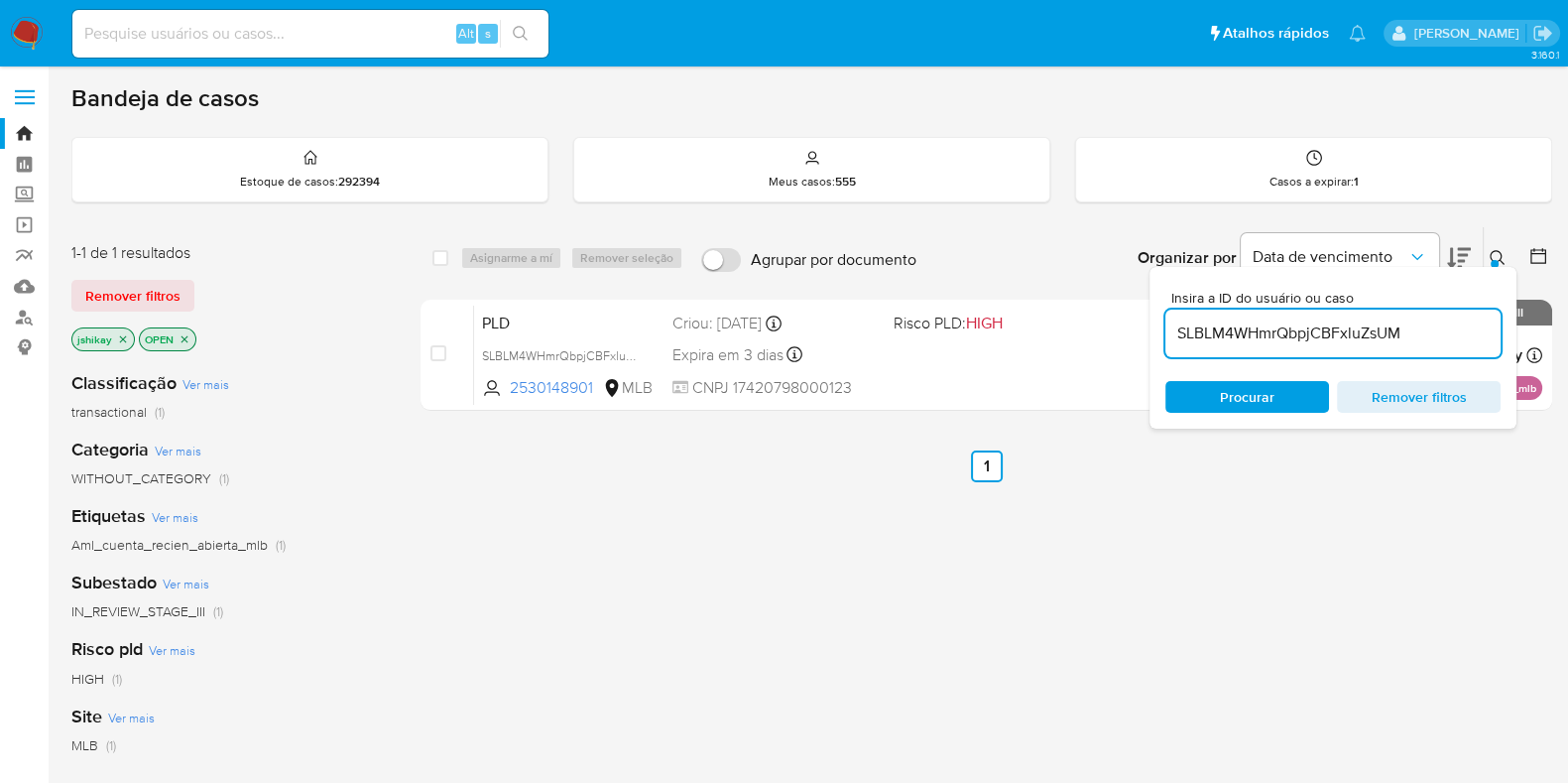
drag, startPoint x: 470, startPoint y: 508, endPoint x: 780, endPoint y: 499, distance: 310.1
click at [471, 508] on div "select-all-cases-checkbox Asignarme a mí Remover seleção Agrupar por documento …" at bounding box center [986, 675] width 1132 height 899
click at [1497, 250] on icon at bounding box center [1498, 258] width 16 height 16
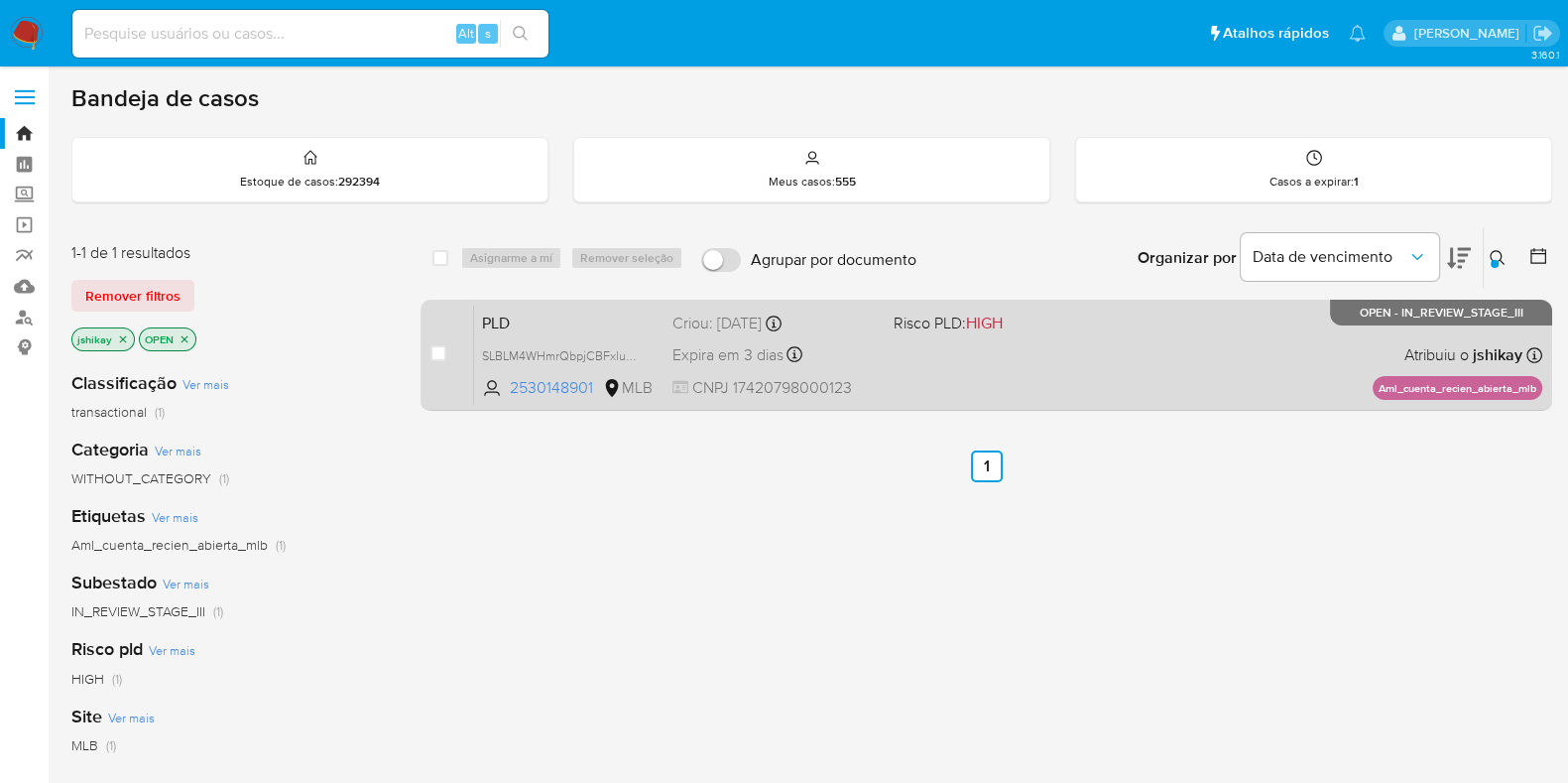
click at [862, 355] on div "Expira em 3 dias Expira em [DATE] 00:11:16" at bounding box center [775, 355] width 205 height 27
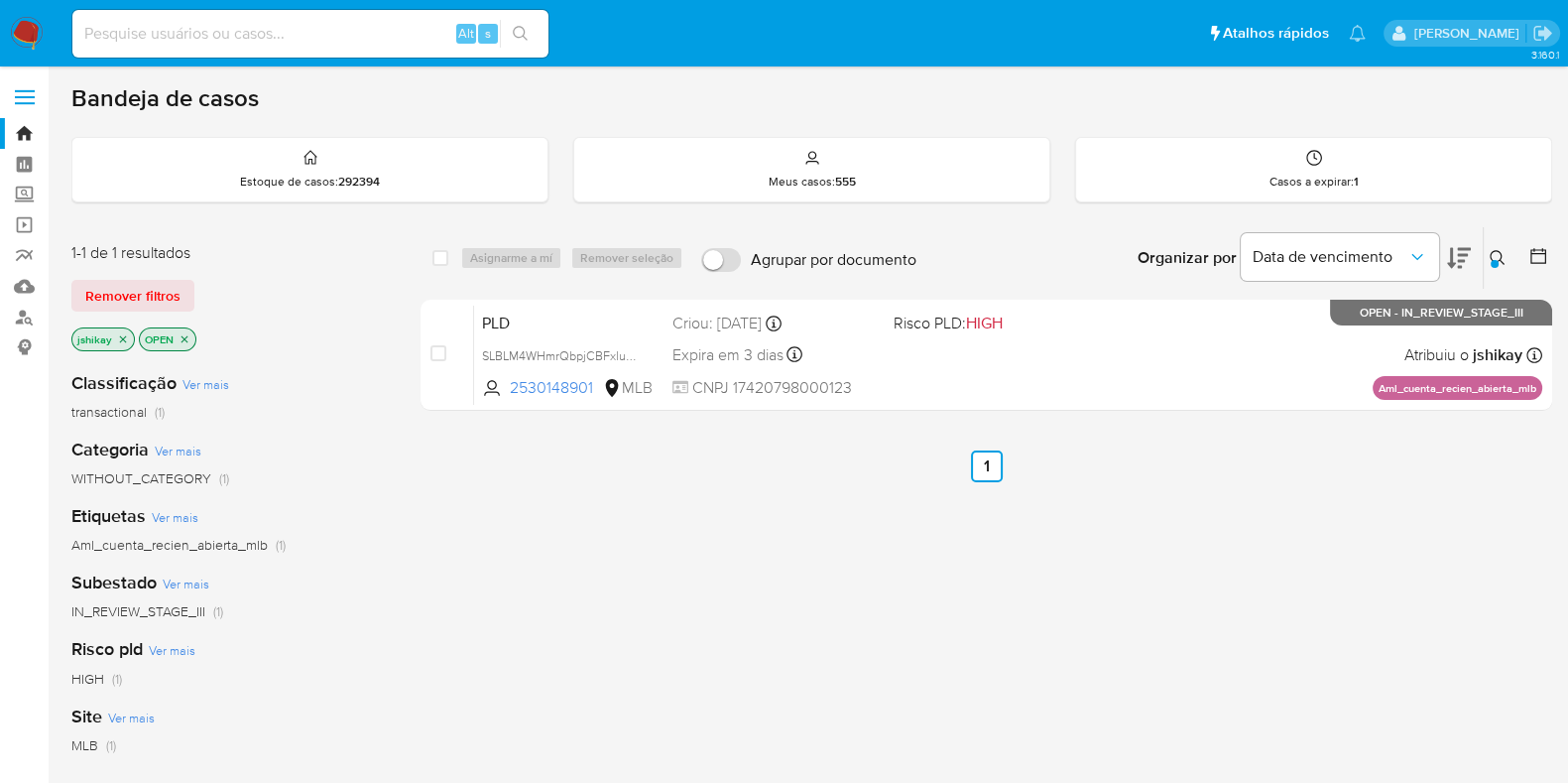
click at [20, 14] on nav "Pausado Ver notificaciones Alt s Atalhos rápidos Presiona las siguientes teclas…" at bounding box center [784, 33] width 1568 height 67
click at [24, 22] on img at bounding box center [27, 34] width 34 height 34
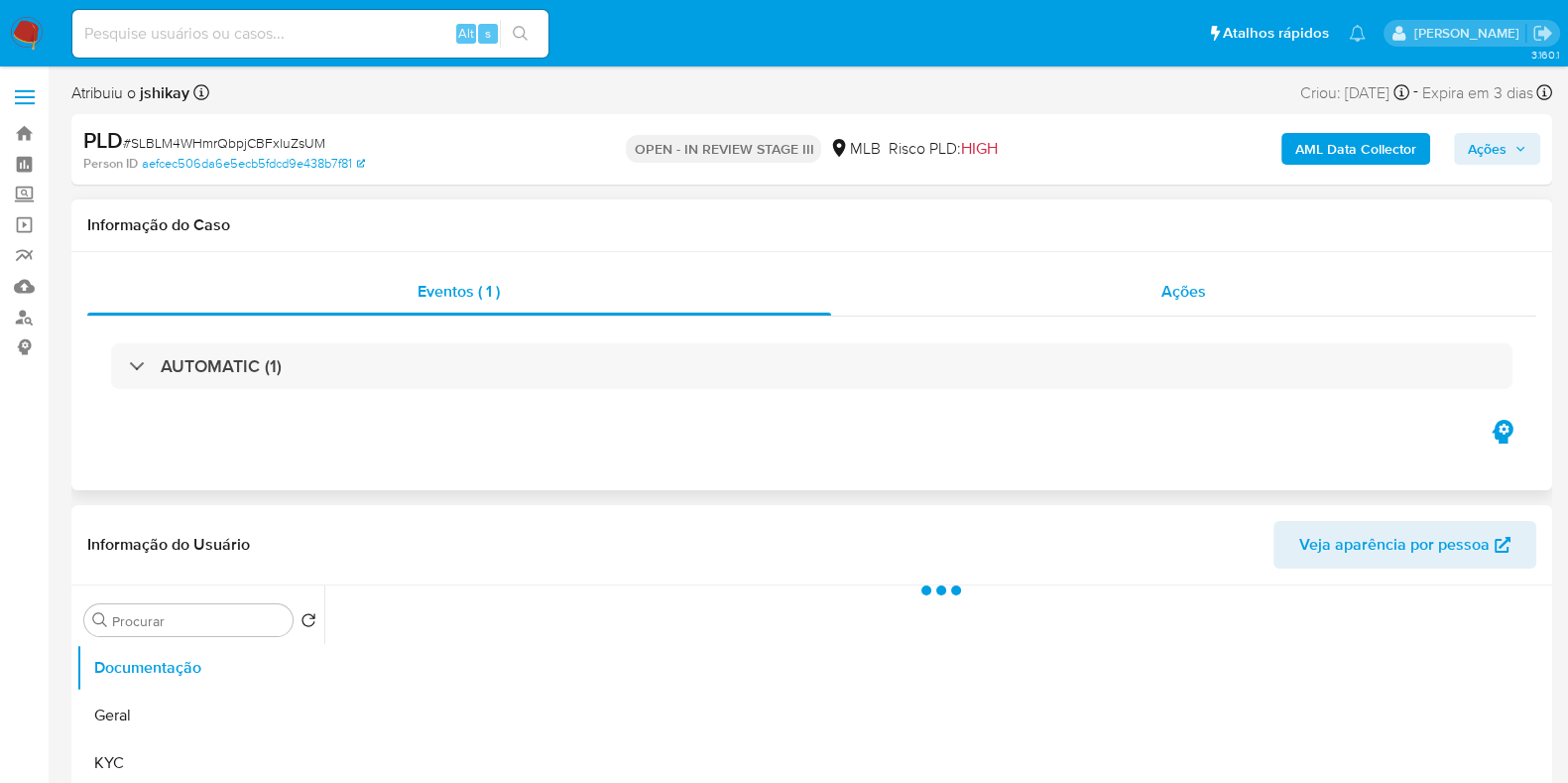
click at [997, 306] on div "Ações" at bounding box center [1183, 292] width 706 height 48
select select "10"
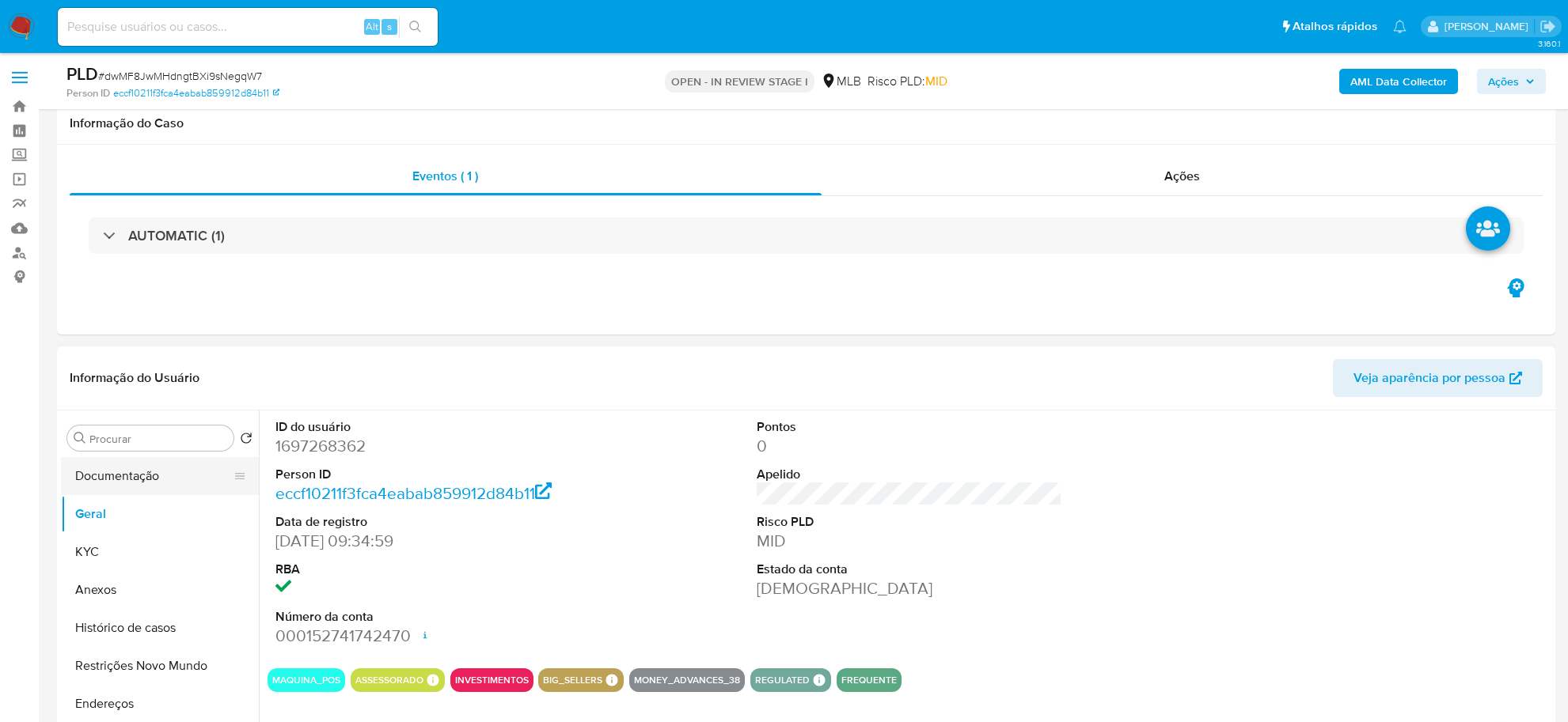
scroll to position [198, 0]
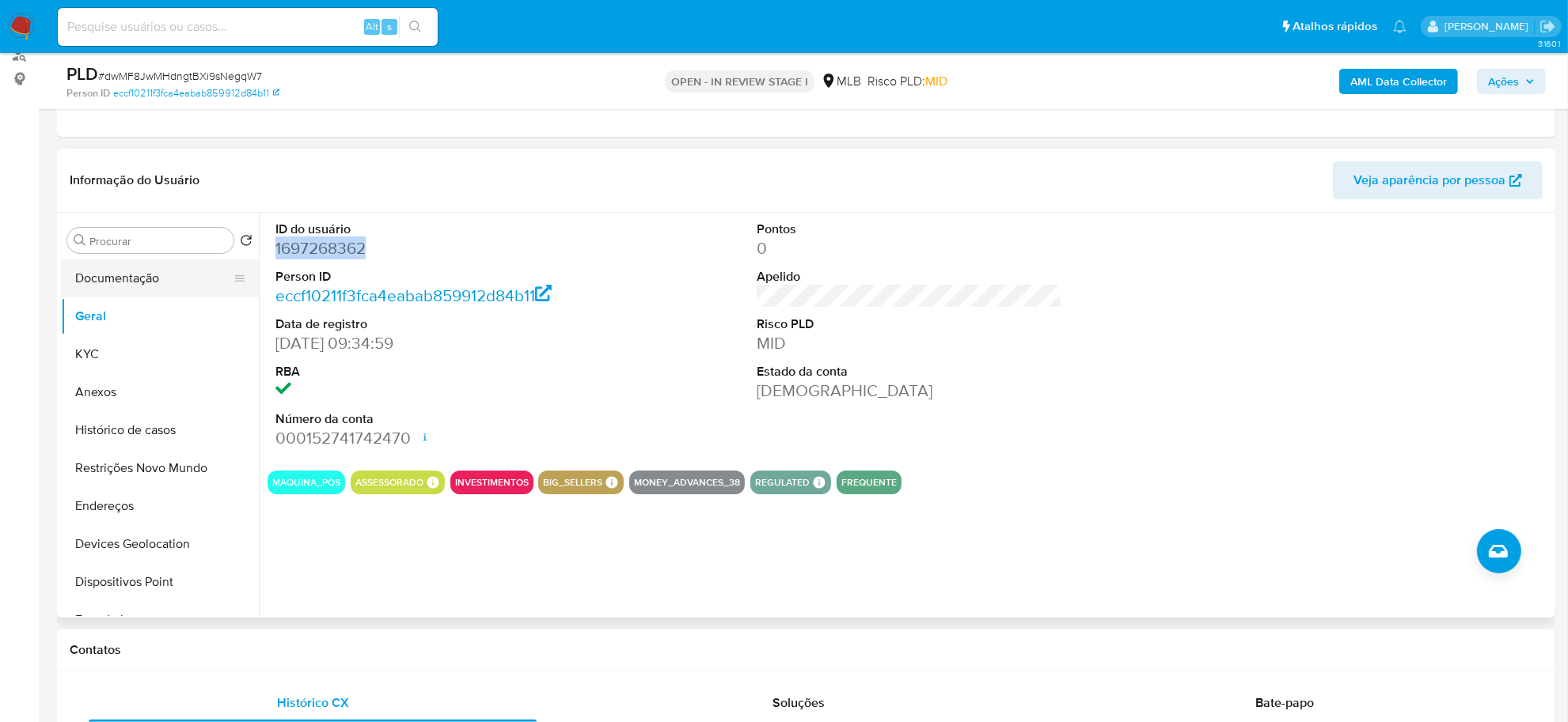
click at [126, 281] on button "Documentação" at bounding box center [153, 279] width 185 height 38
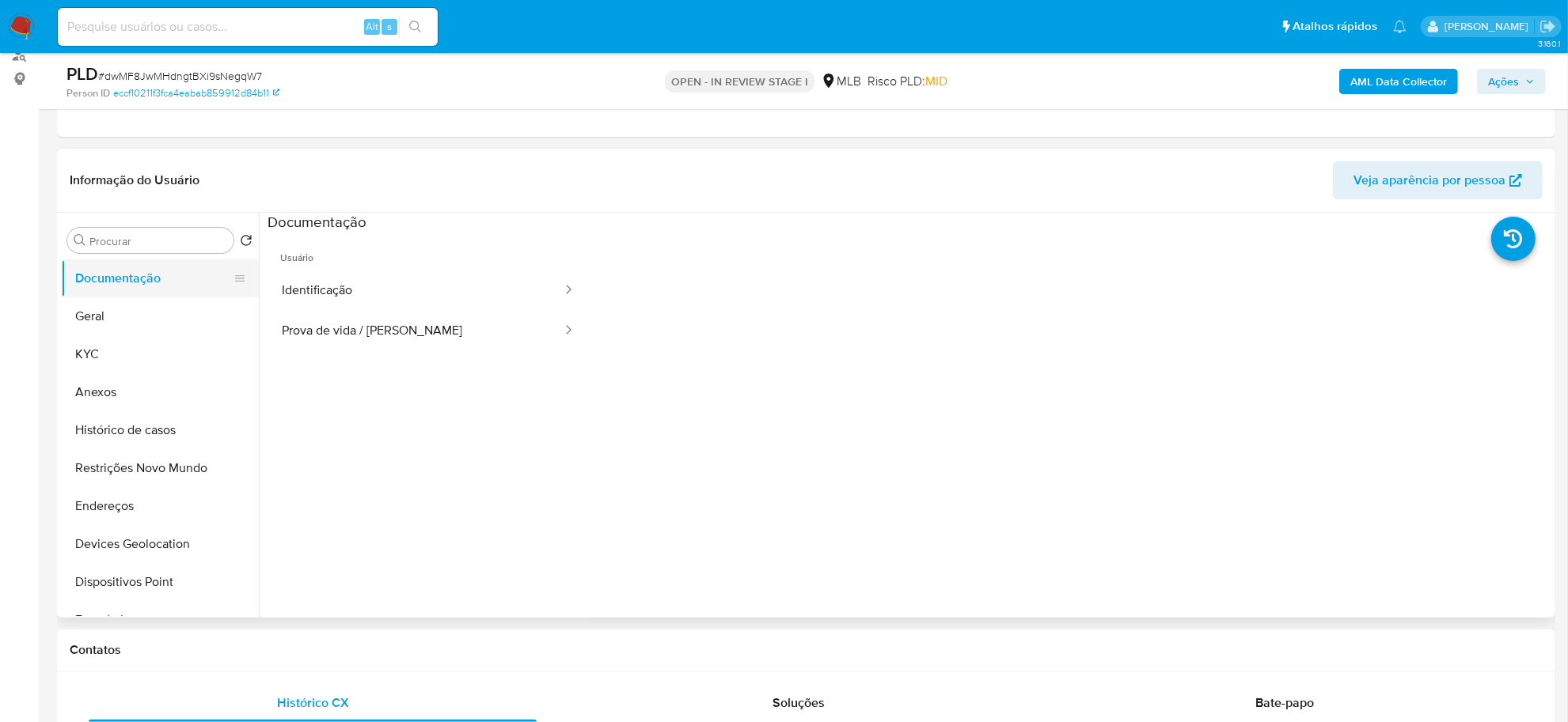
click at [175, 281] on button "Documentação" at bounding box center [153, 279] width 185 height 38
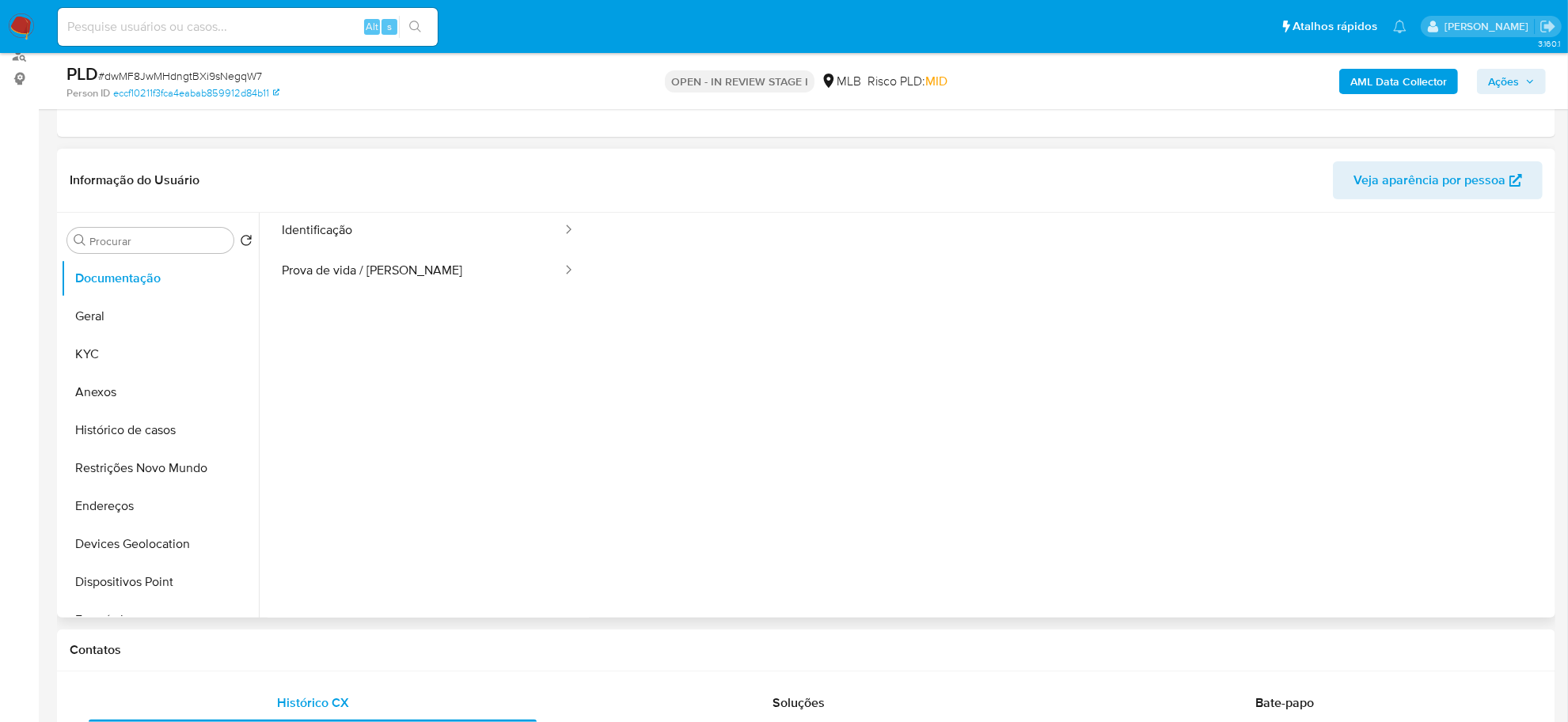
scroll to position [128, 0]
click at [1312, 696] on span "Bate-papo" at bounding box center [1284, 702] width 59 height 18
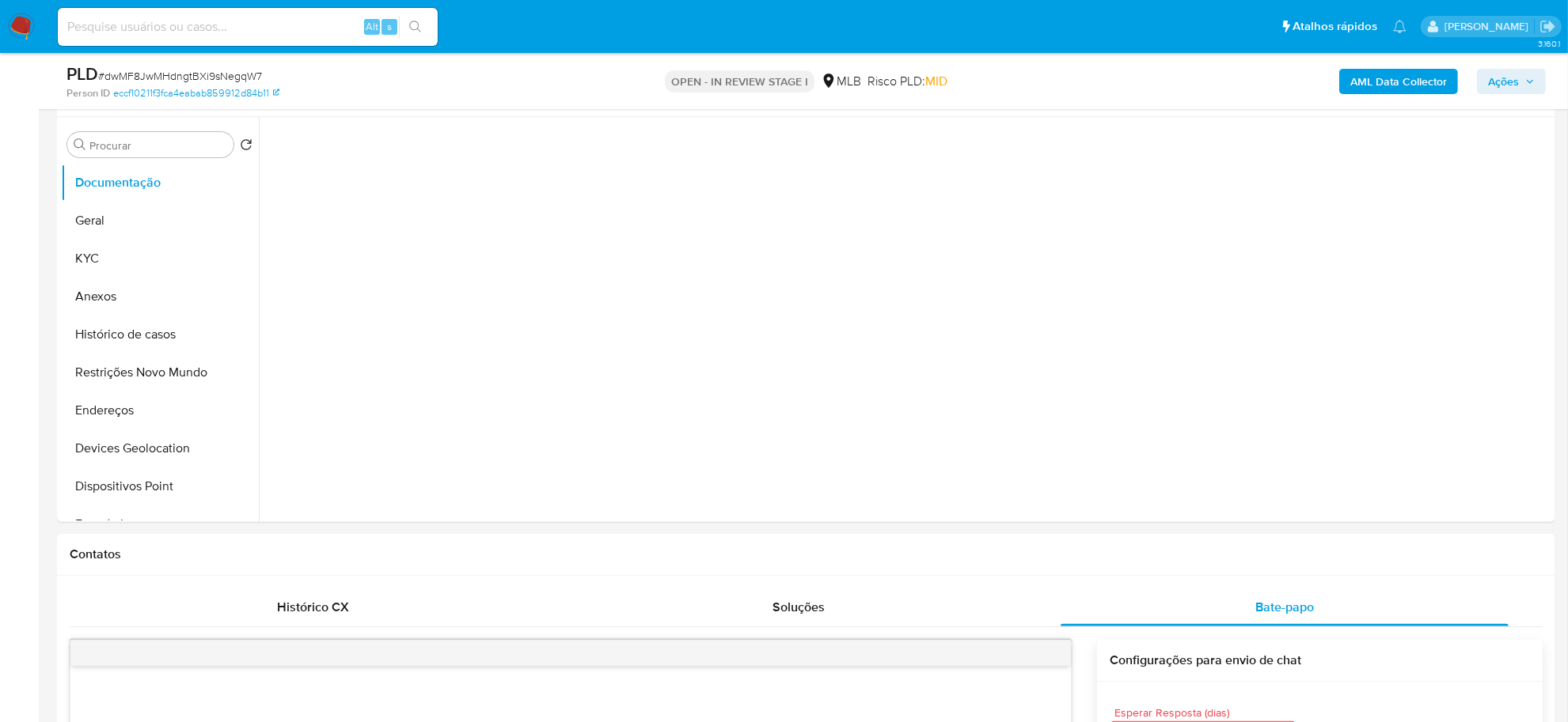
scroll to position [198, 0]
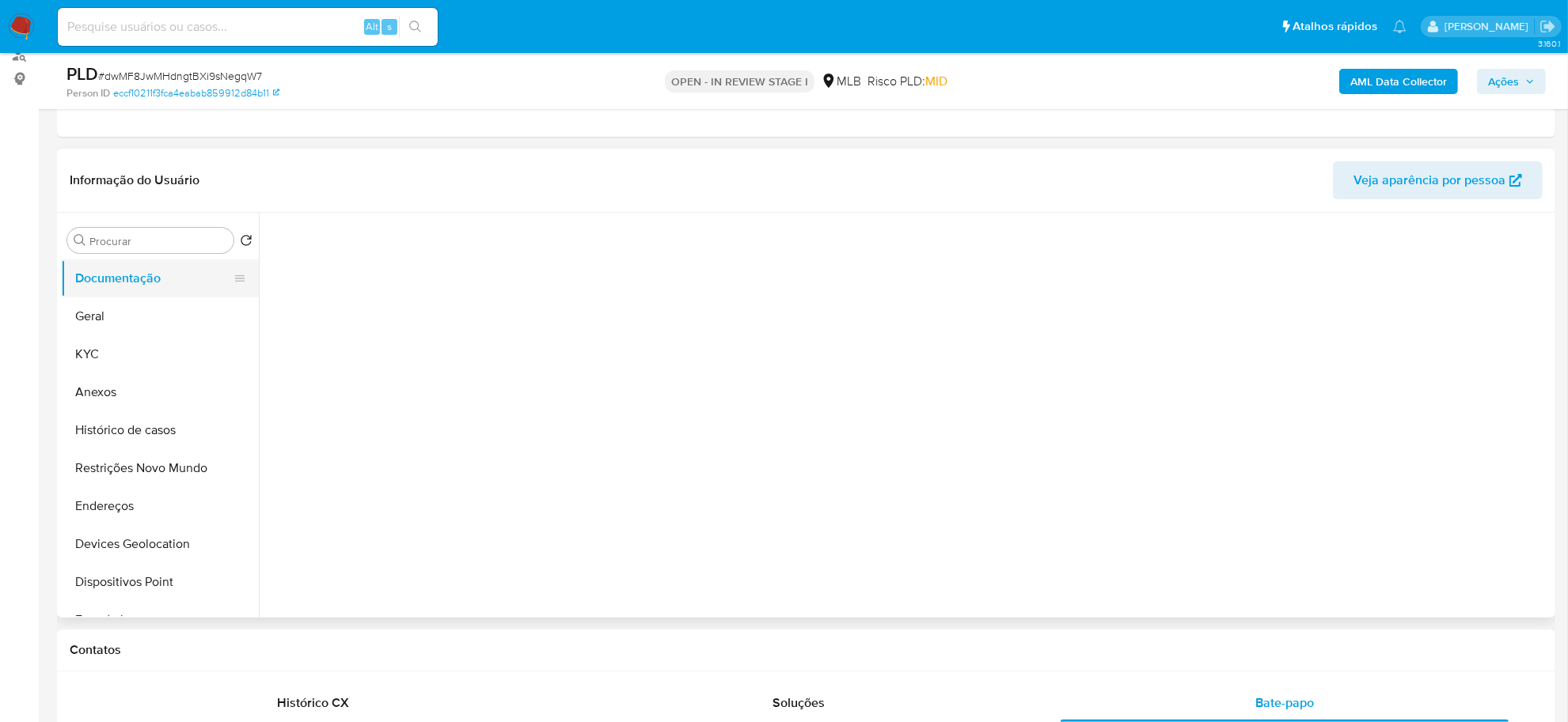
click at [148, 275] on button "Documentação" at bounding box center [153, 279] width 185 height 38
click at [150, 300] on button "Geral" at bounding box center [153, 316] width 185 height 38
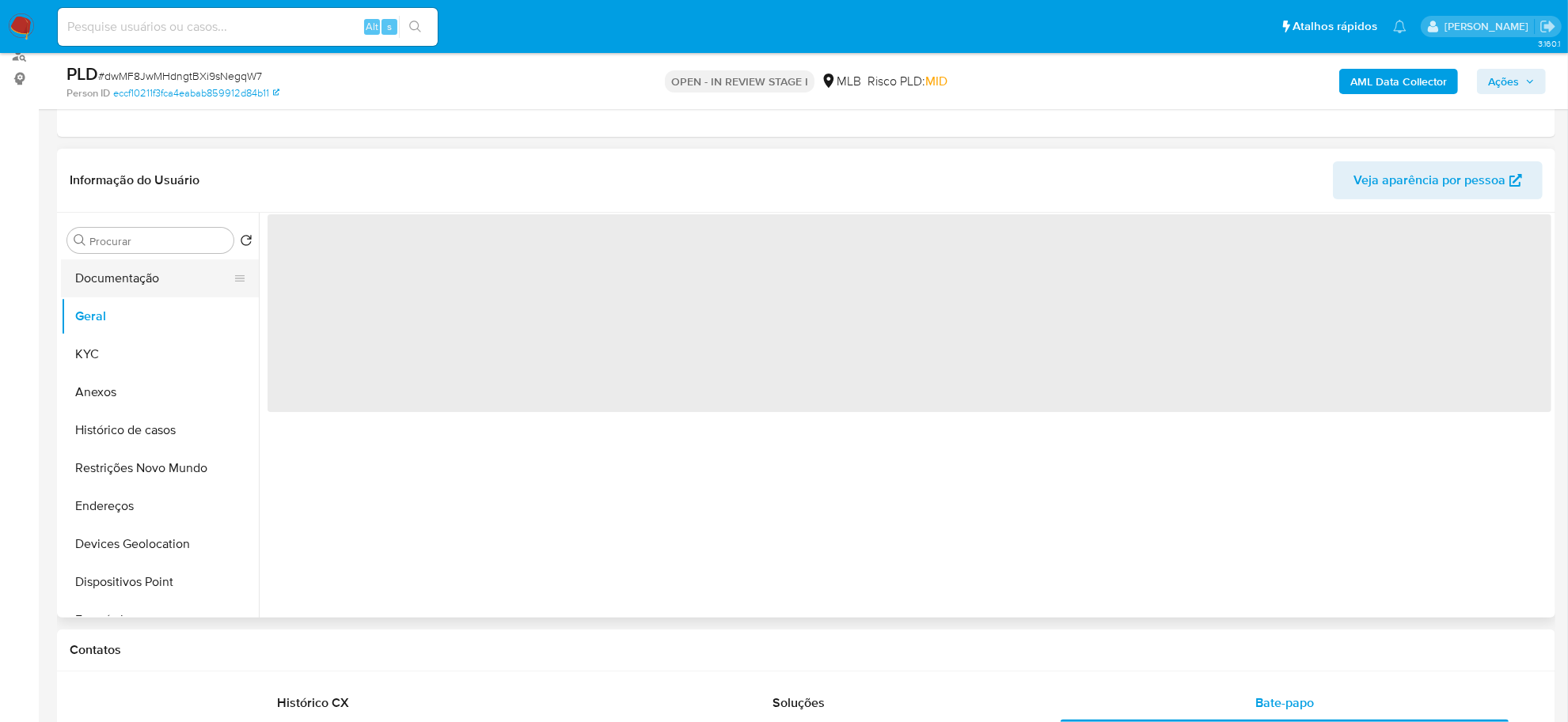
scroll to position [0, 0]
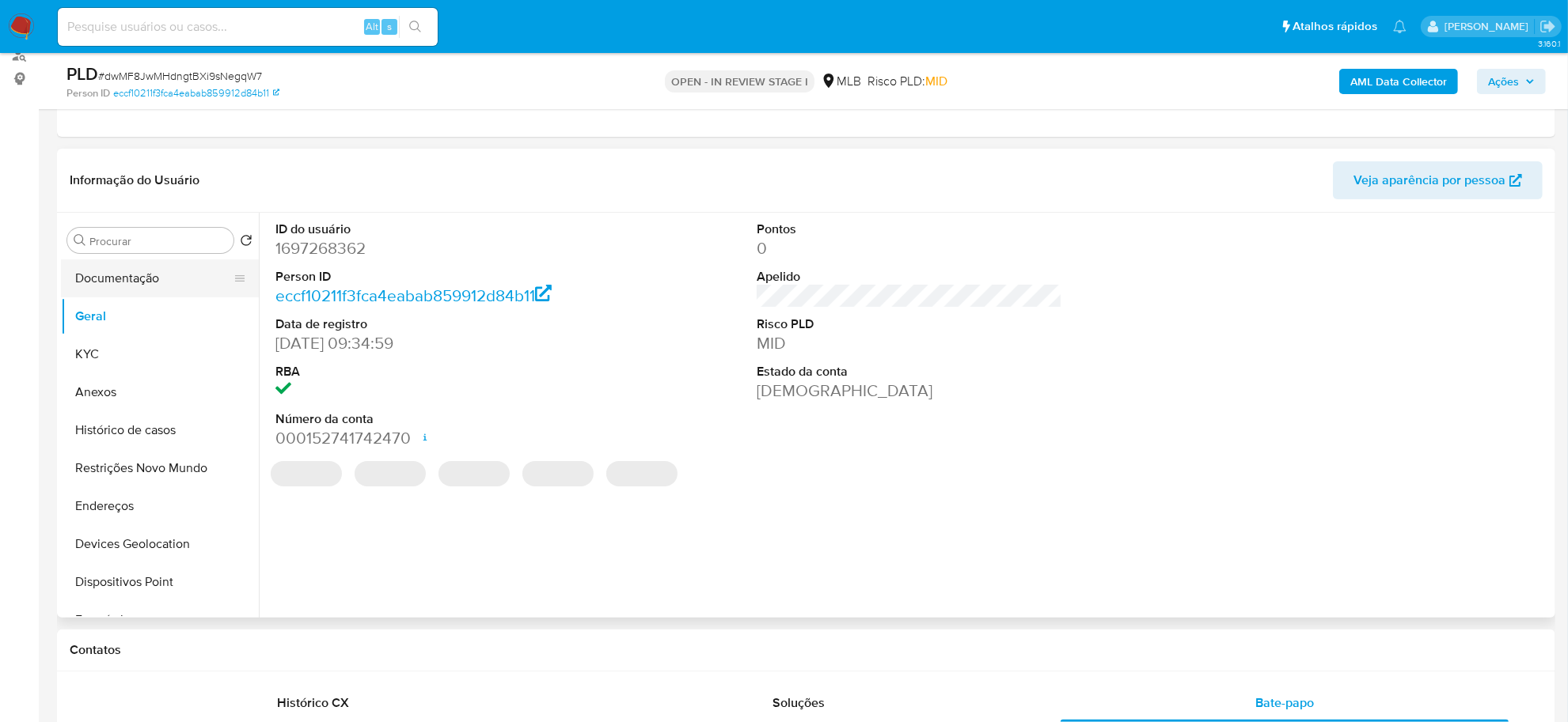
click at [123, 273] on button "Documentação" at bounding box center [153, 279] width 185 height 38
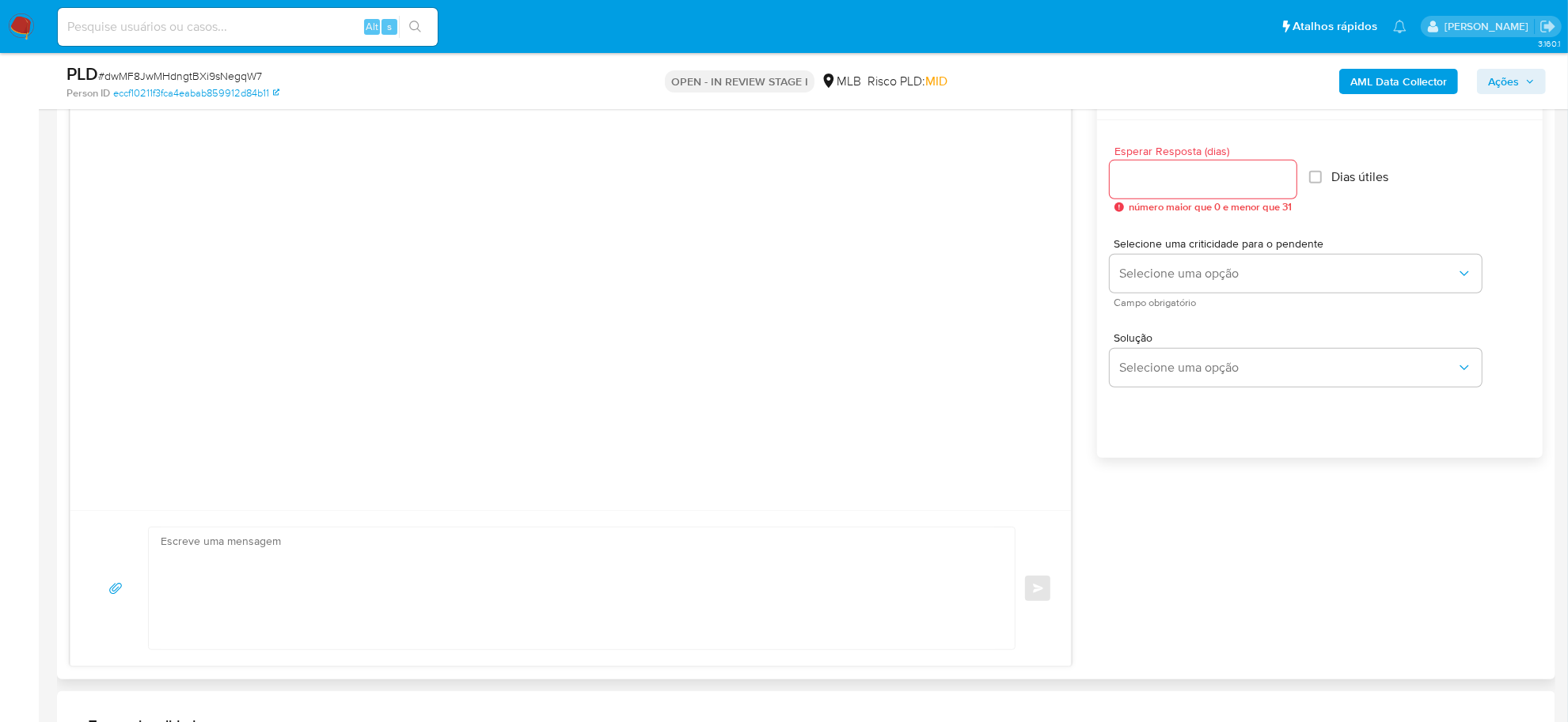
scroll to position [890, 0]
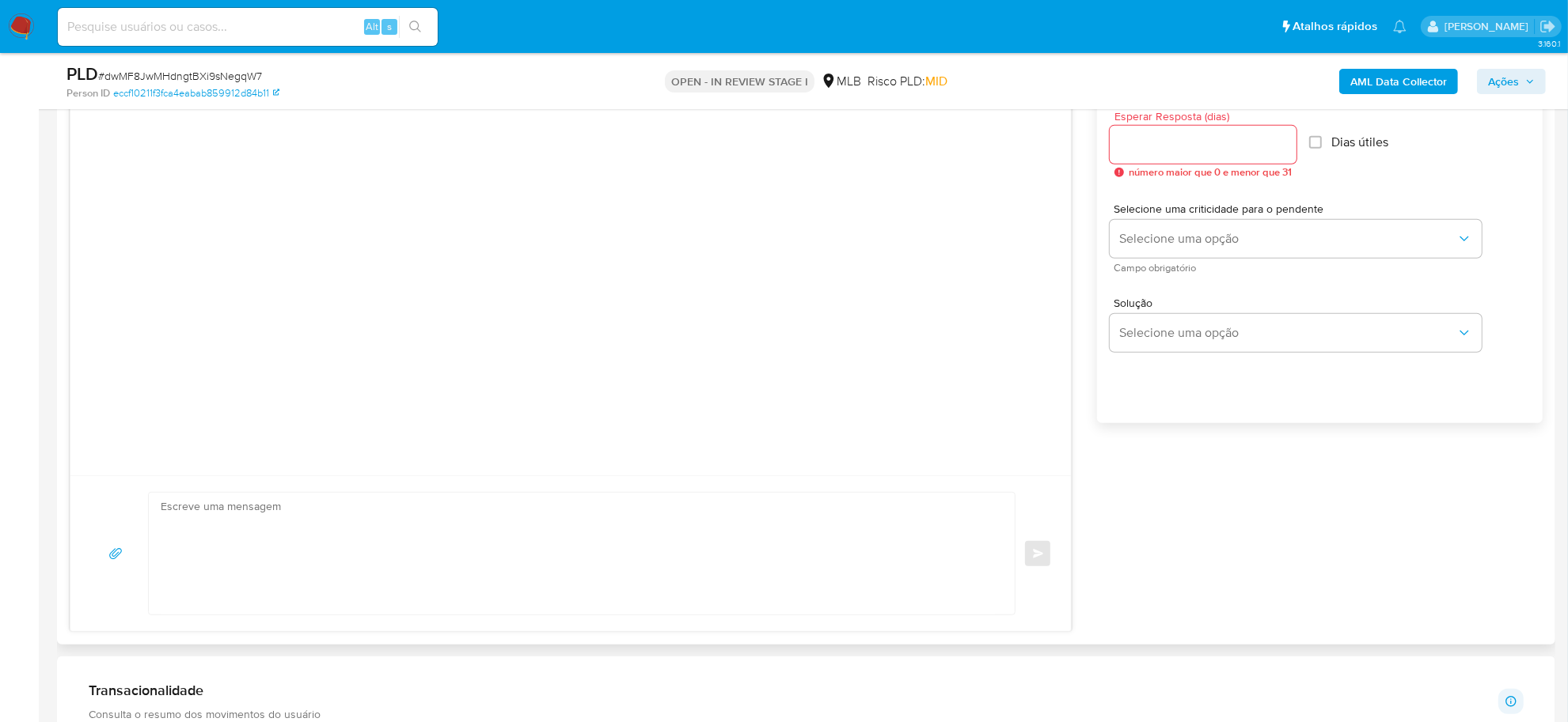
click at [486, 527] on textarea at bounding box center [578, 553] width 834 height 122
paste textarea "Olá, Estamos realizando uma verificação adicional de segurança em contas de usu…"
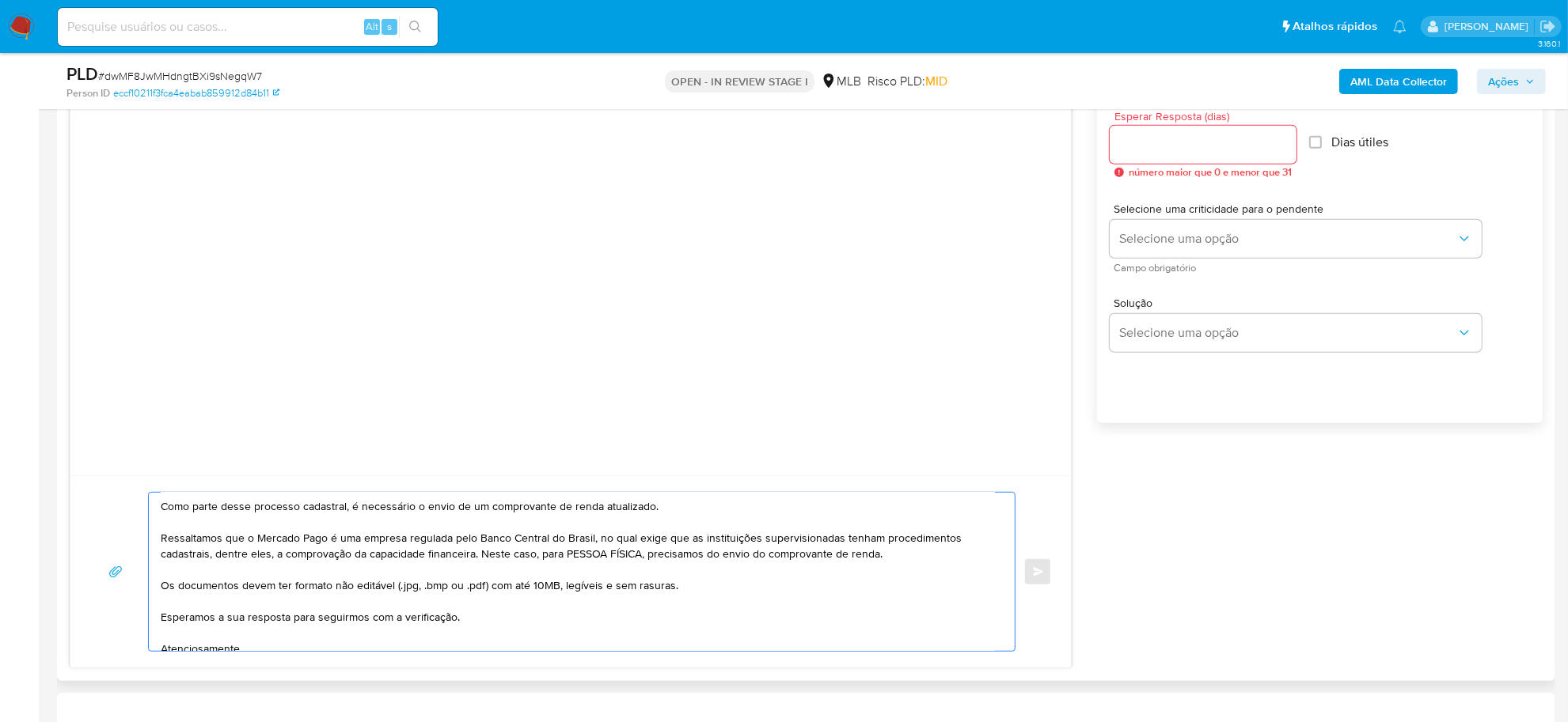
scroll to position [0, 0]
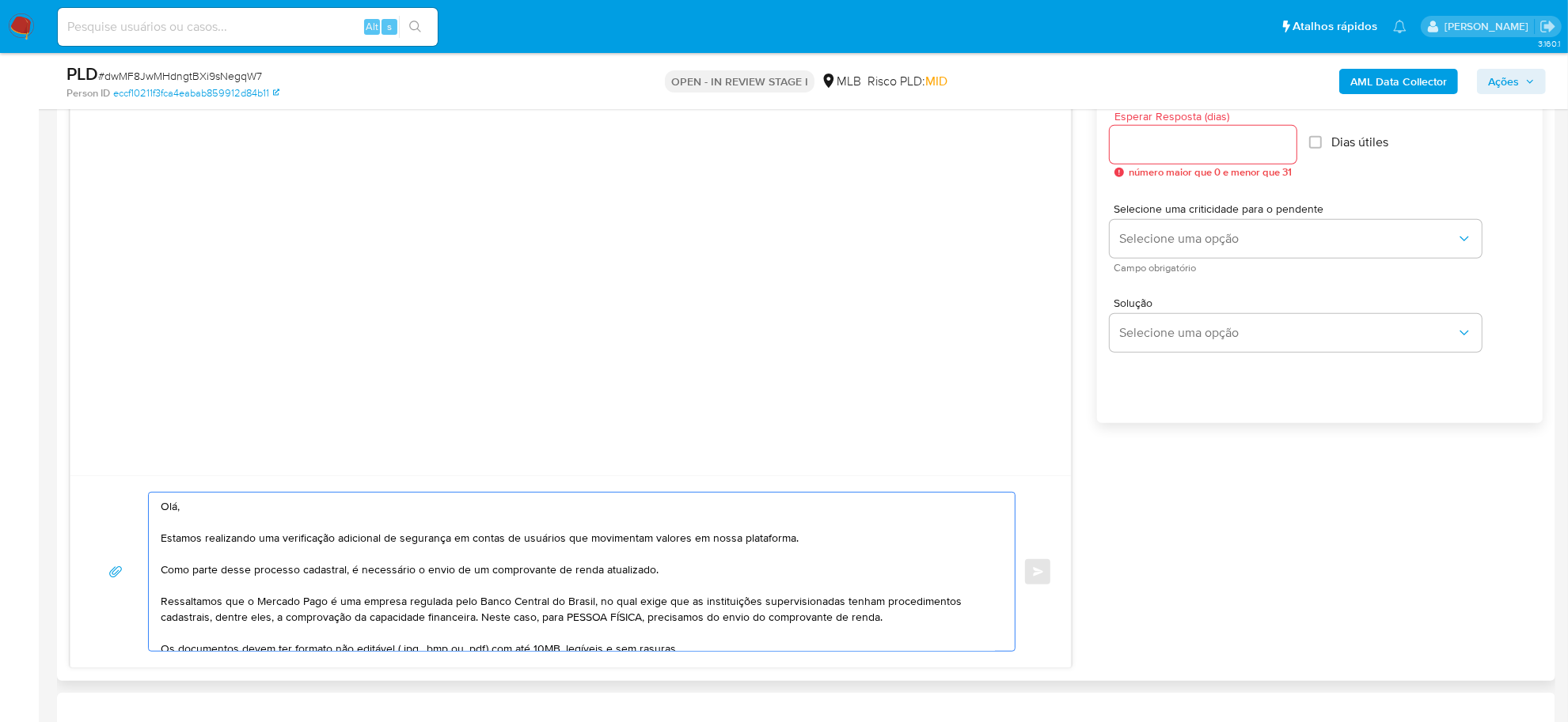
type textarea "Olá, Estamos realizando uma verificação adicional de segurança em contas de usu…"
click at [1190, 153] on input "Esperar Resposta (dias)" at bounding box center [1202, 145] width 187 height 21
type input "3"
click at [1348, 144] on span "Dias útiles" at bounding box center [1355, 142] width 57 height 16
click at [1304, 136] on input "Dias útiles" at bounding box center [1311, 142] width 13 height 13
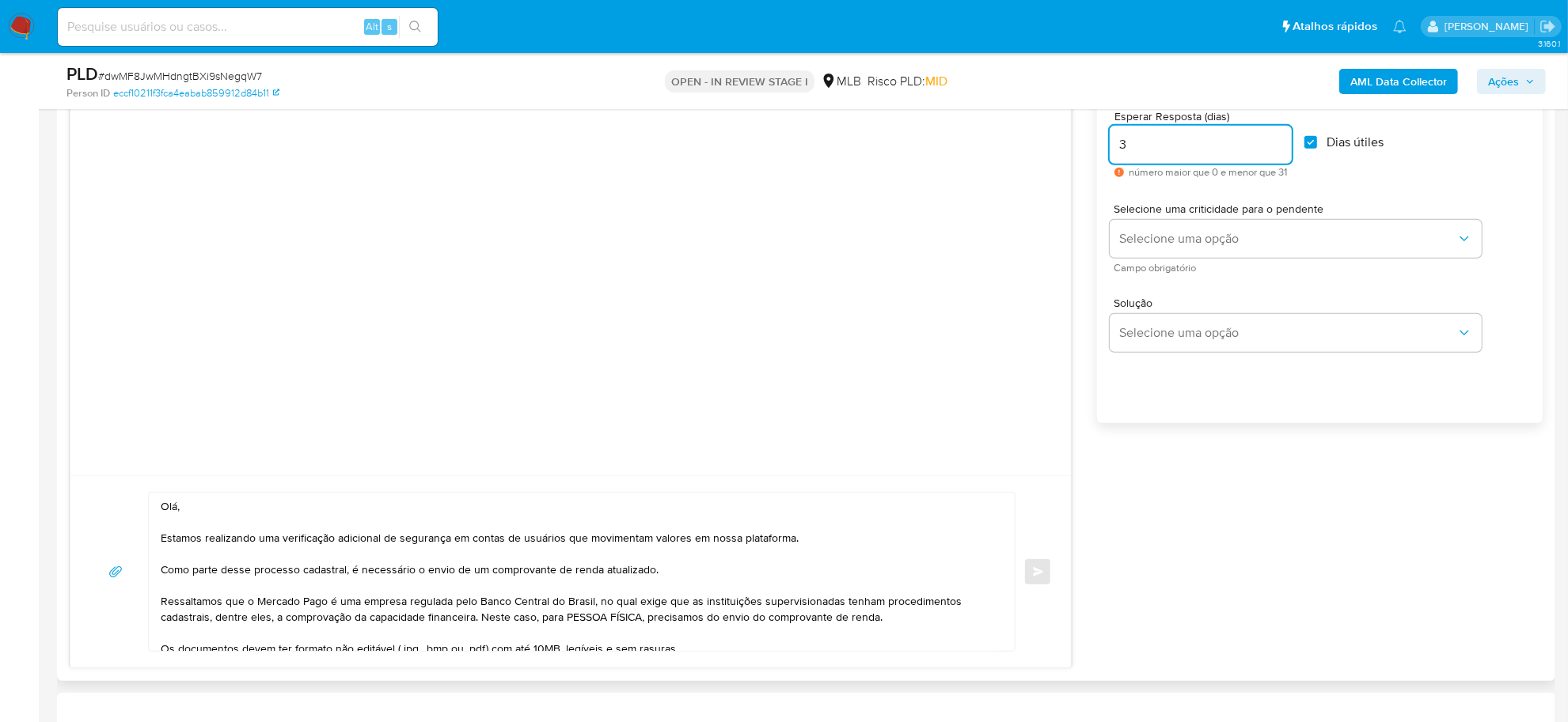
checkbox input "true"
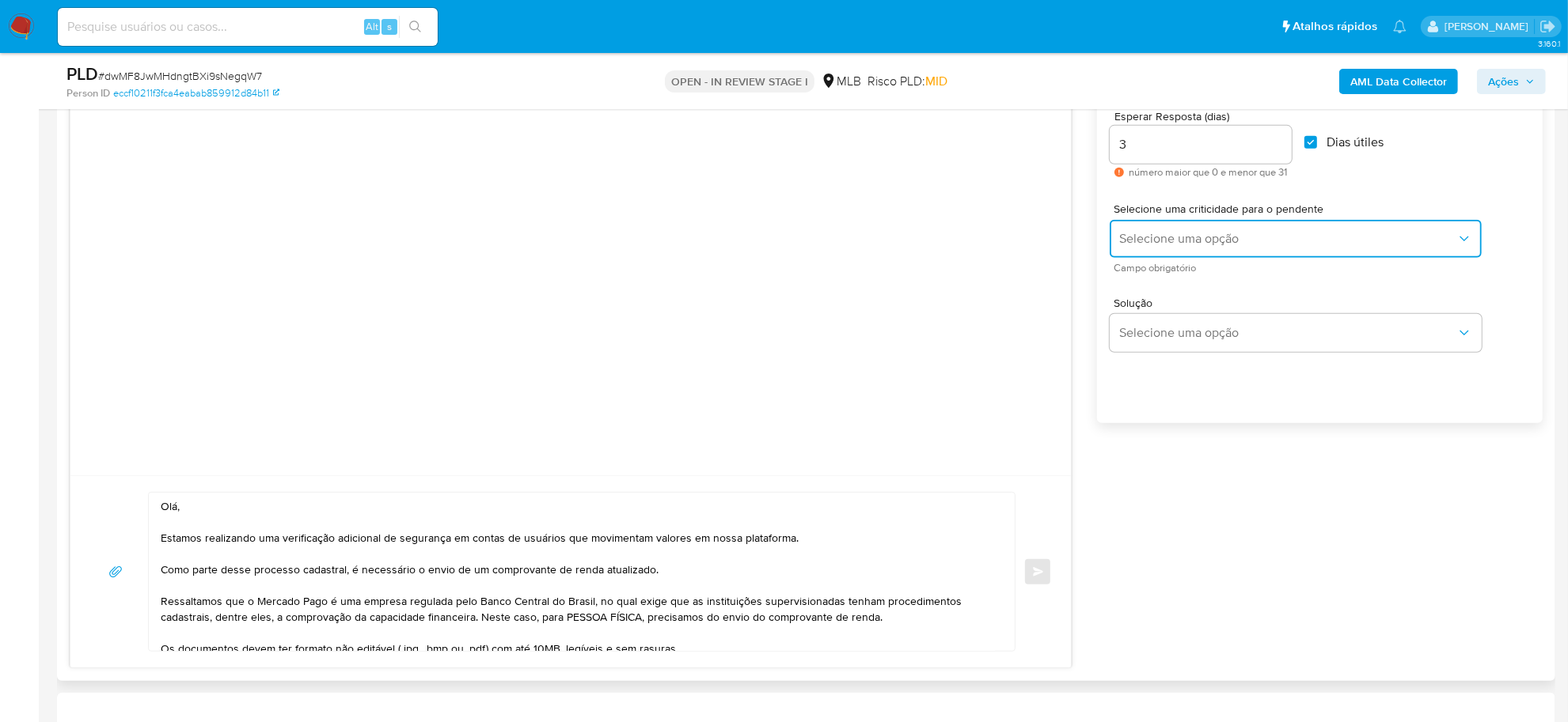
click at [1234, 237] on span "Selecione uma opção" at bounding box center [1287, 239] width 337 height 16
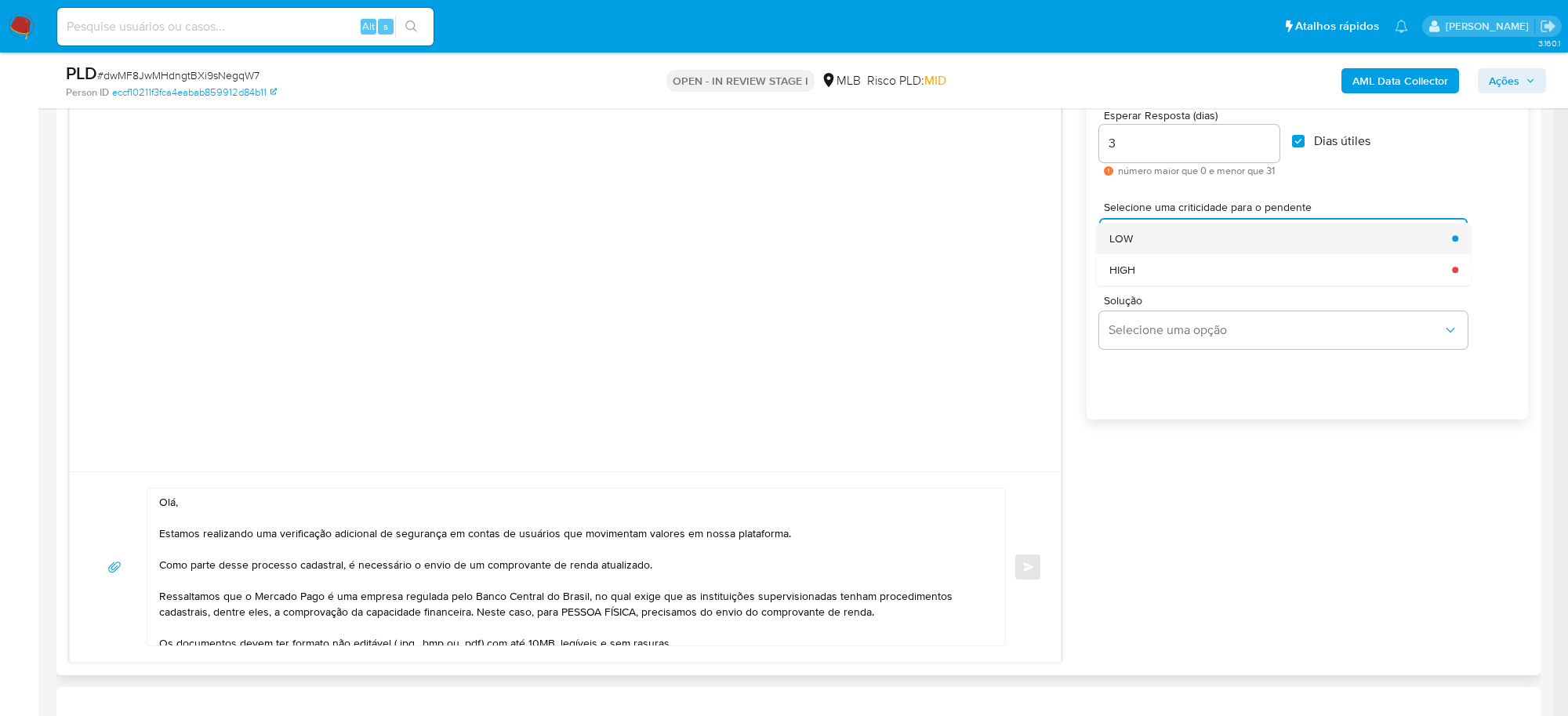
click at [1139, 237] on div "LOW" at bounding box center [1276, 239] width 334 height 32
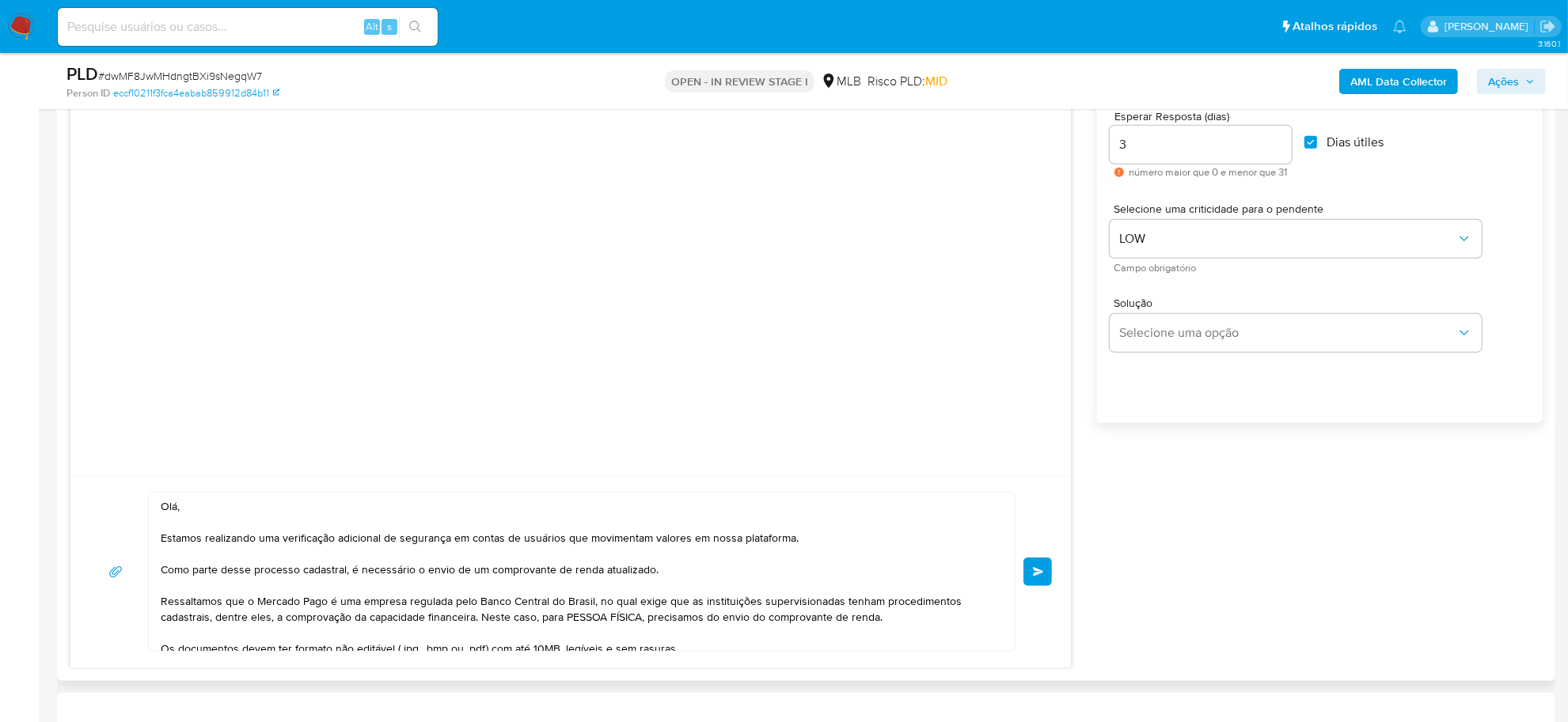
click at [1039, 567] on span "common.send" at bounding box center [1039, 572] width 11 height 10
click at [178, 73] on span "# dwMF8JwMHdngtBXi9sNegqW7" at bounding box center [180, 76] width 164 height 16
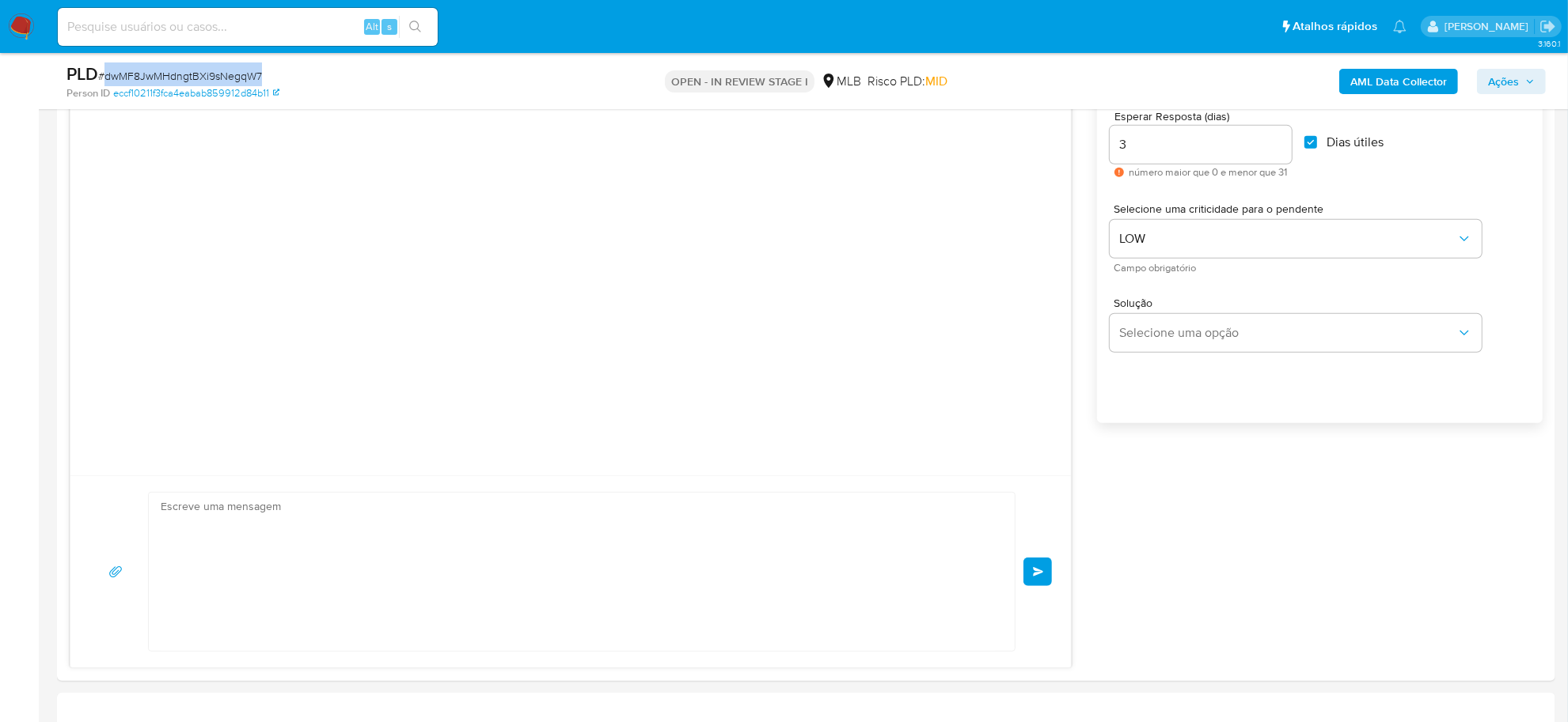
click at [178, 73] on span "# dwMF8JwMHdngtBXi9sNegqW7" at bounding box center [180, 76] width 164 height 16
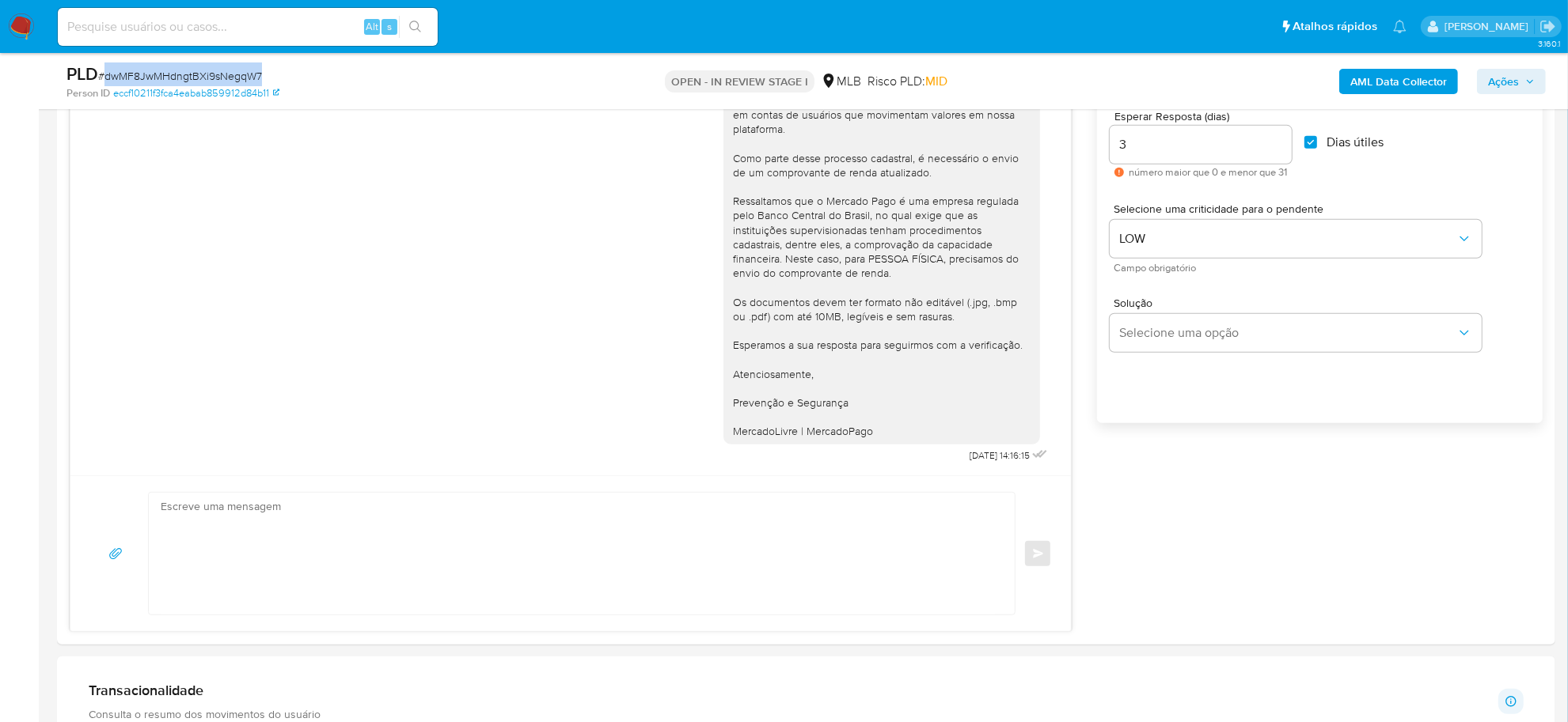
copy span "dwMF8JwMHdngtBXi9sNegqW7"
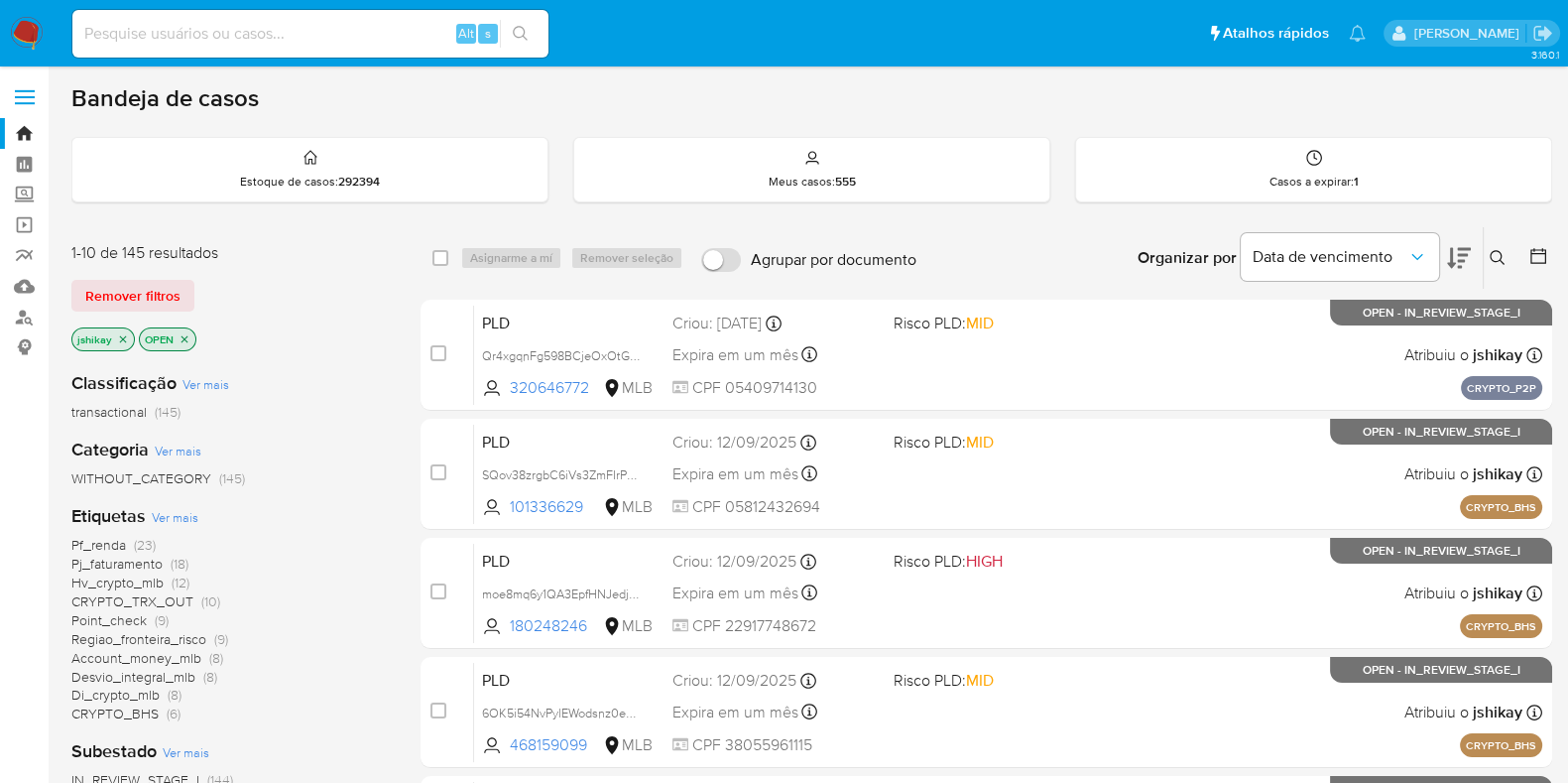
click at [24, 51] on nav "Pausado Ver notificaciones Alt s Atalhos rápidos Presiona las siguientes teclas…" at bounding box center [784, 33] width 1568 height 67
click at [35, 51] on nav "Pausado Ver notificaciones Alt s Atalhos rápidos Presiona las siguientes teclas…" at bounding box center [784, 33] width 1568 height 67
click at [33, 40] on img at bounding box center [27, 34] width 34 height 34
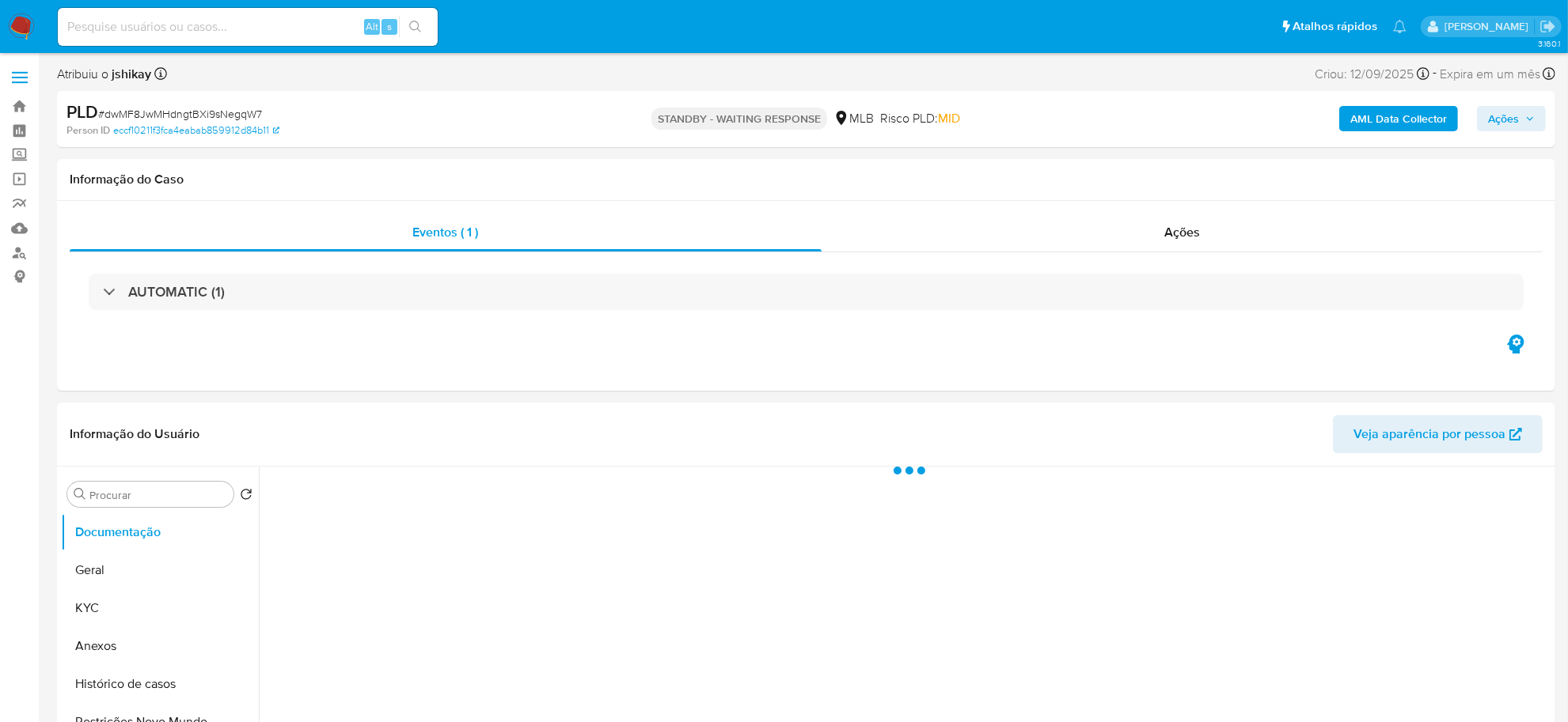
select select "10"
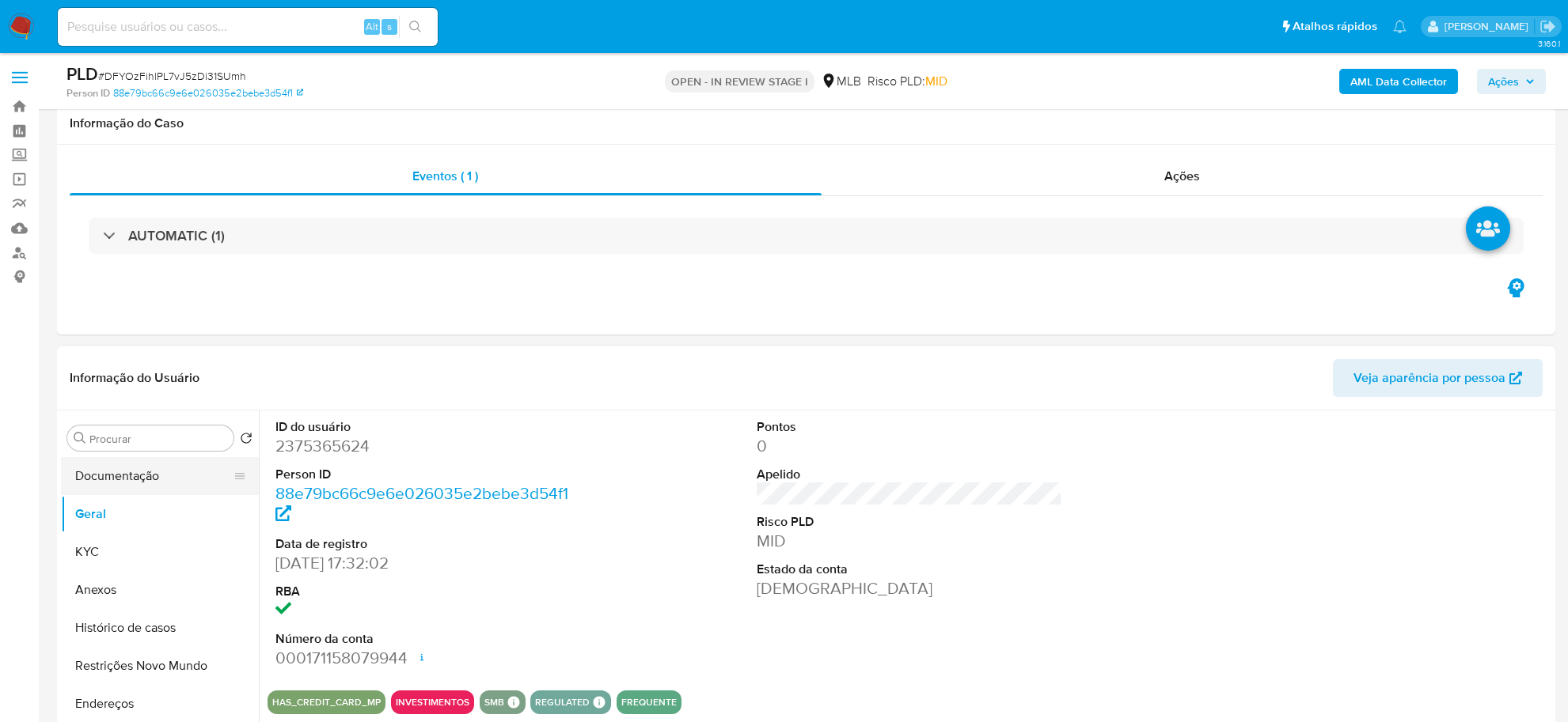
scroll to position [198, 0]
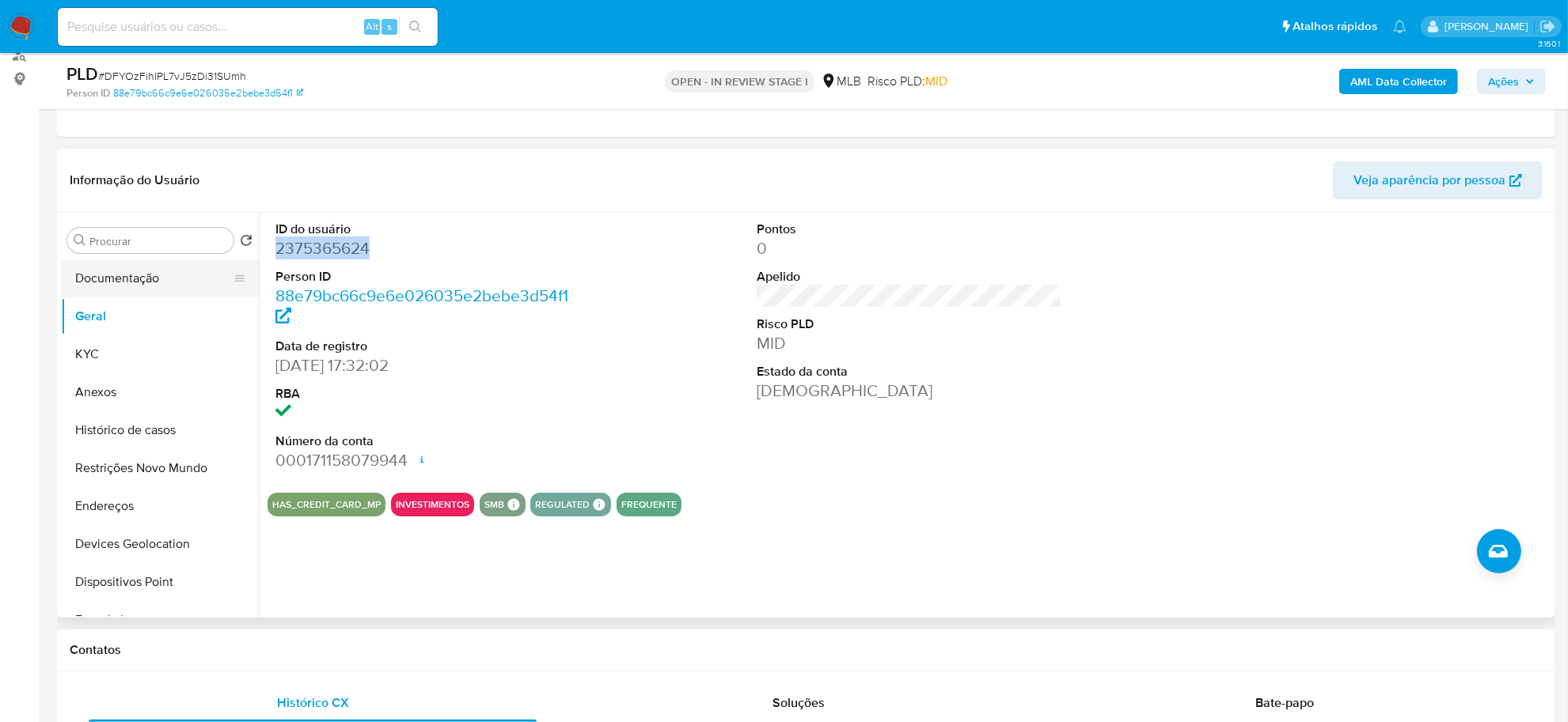
click at [149, 276] on button "Documentação" at bounding box center [153, 279] width 185 height 38
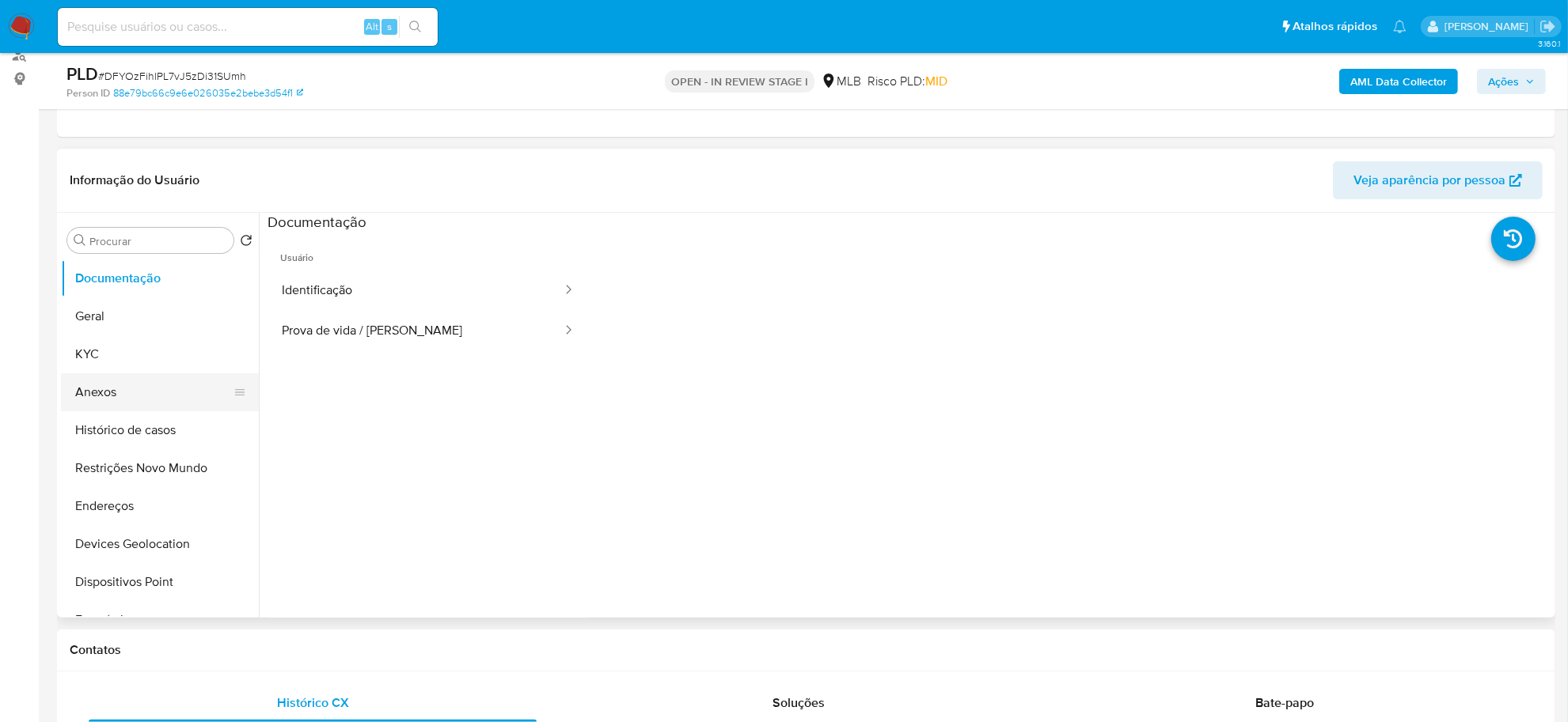
click at [143, 404] on button "Anexos" at bounding box center [153, 392] width 185 height 38
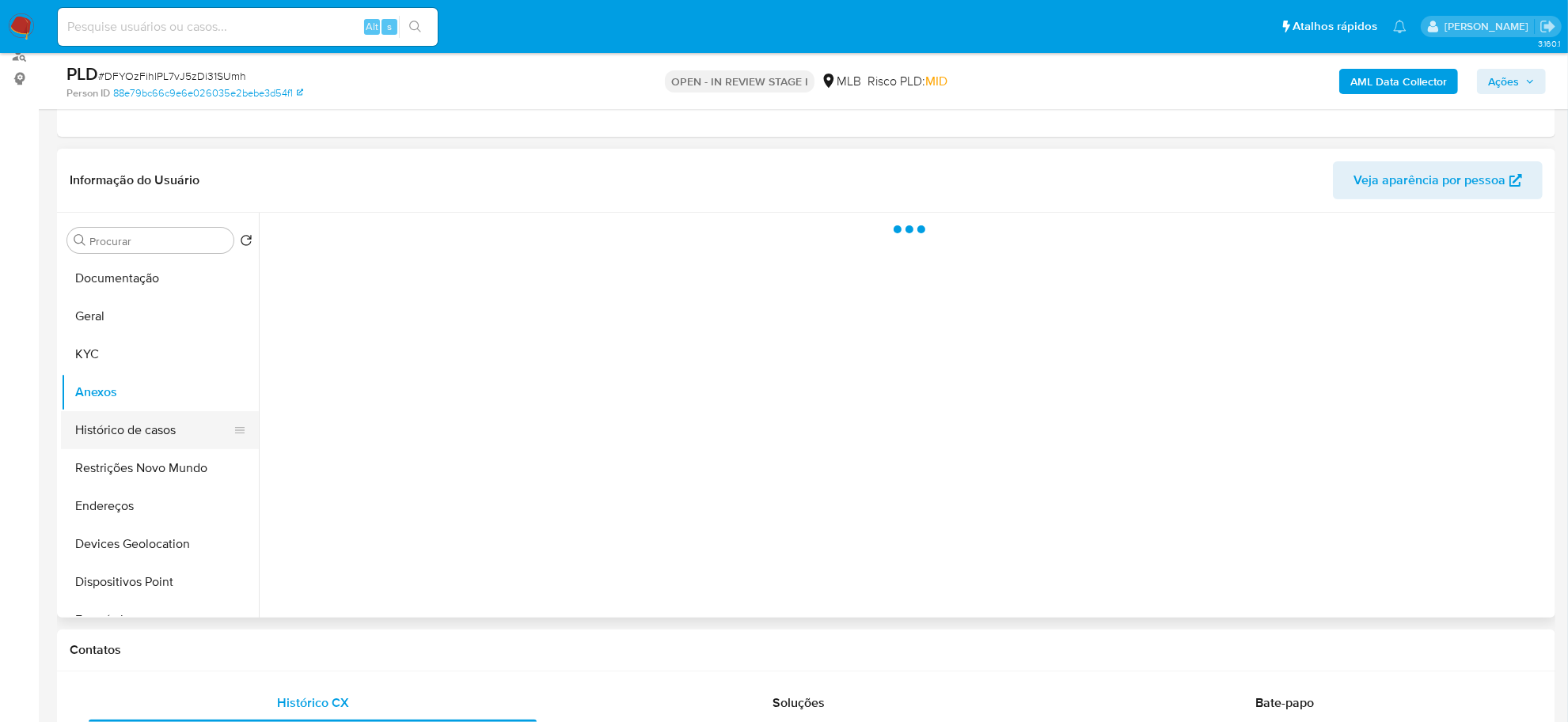
click at [143, 421] on button "Histórico de casos" at bounding box center [153, 430] width 185 height 38
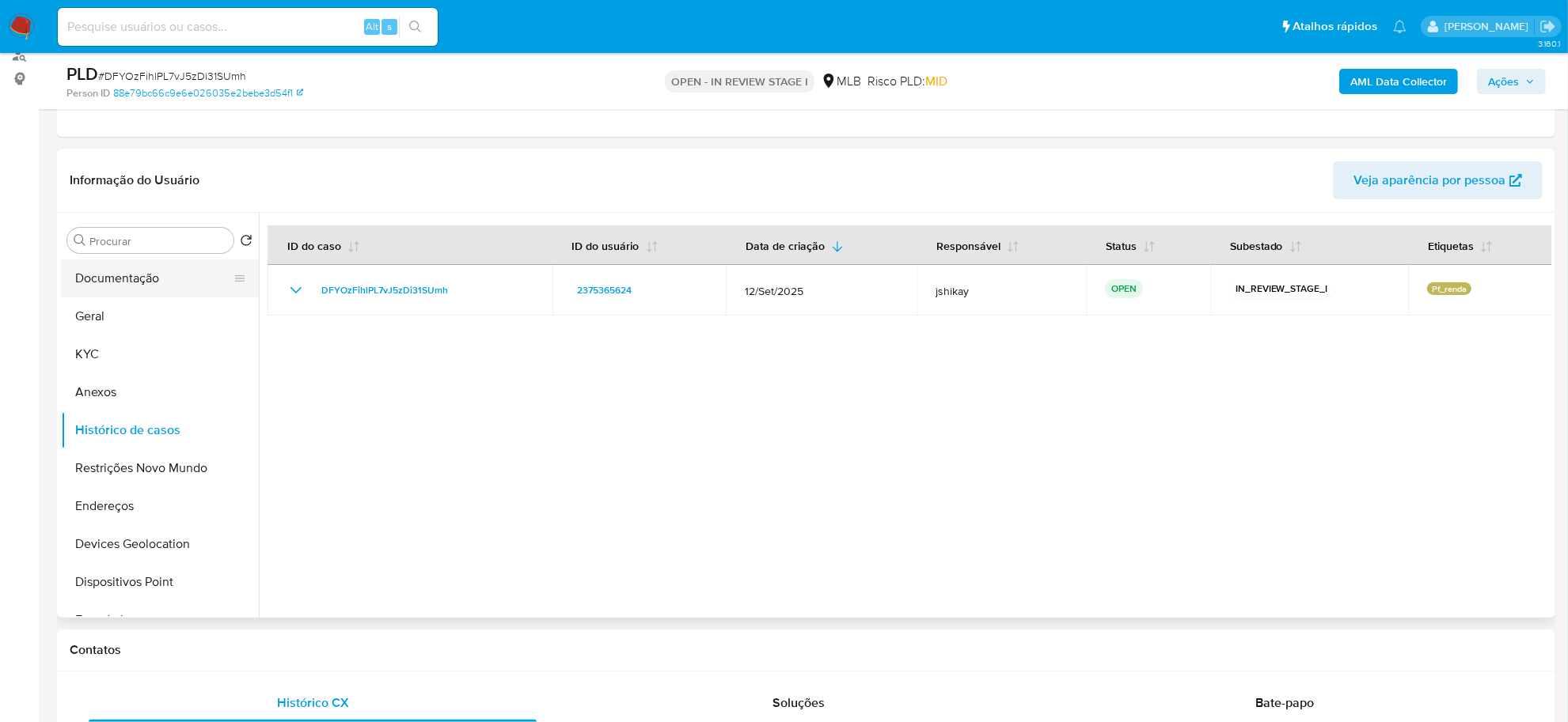
click at [161, 271] on button "Documentação" at bounding box center [153, 279] width 185 height 38
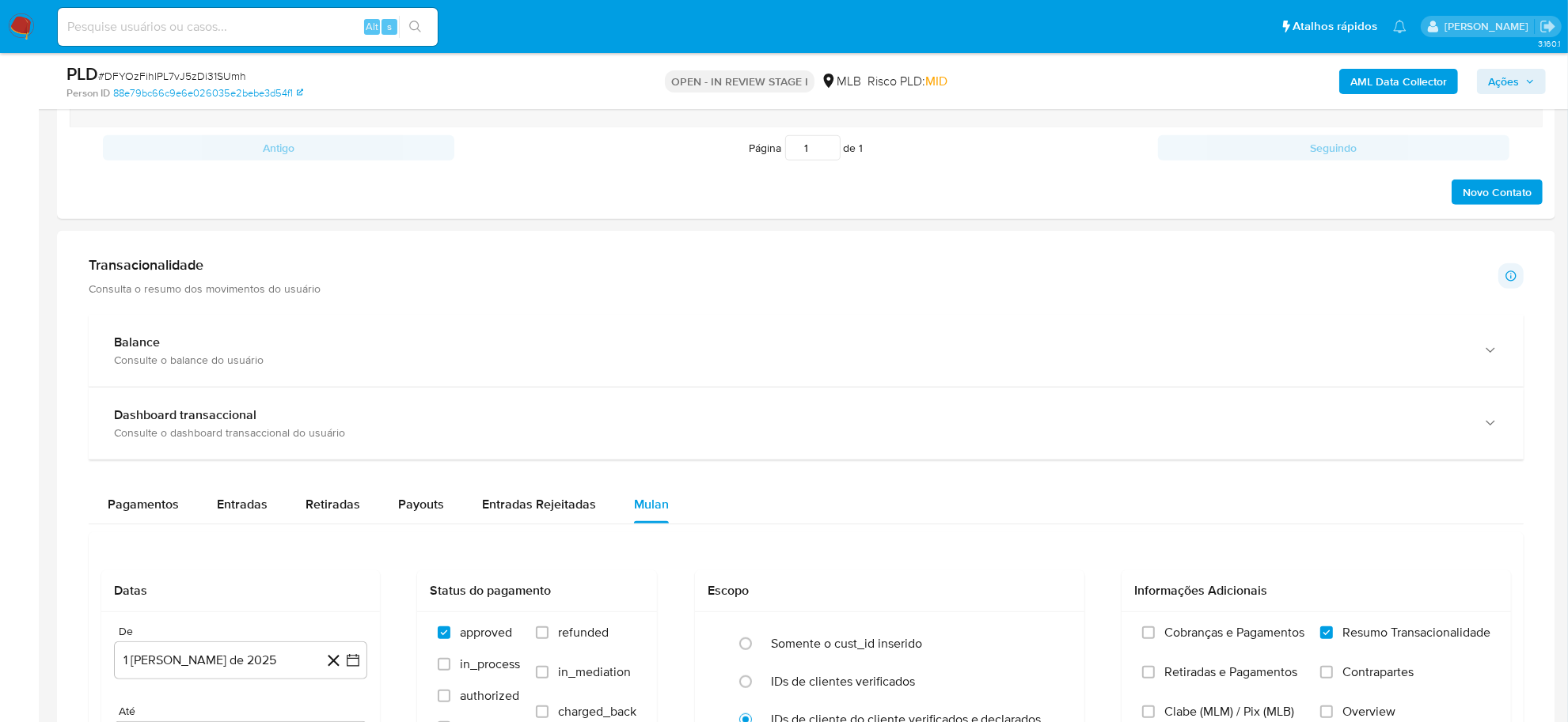
scroll to position [692, 0]
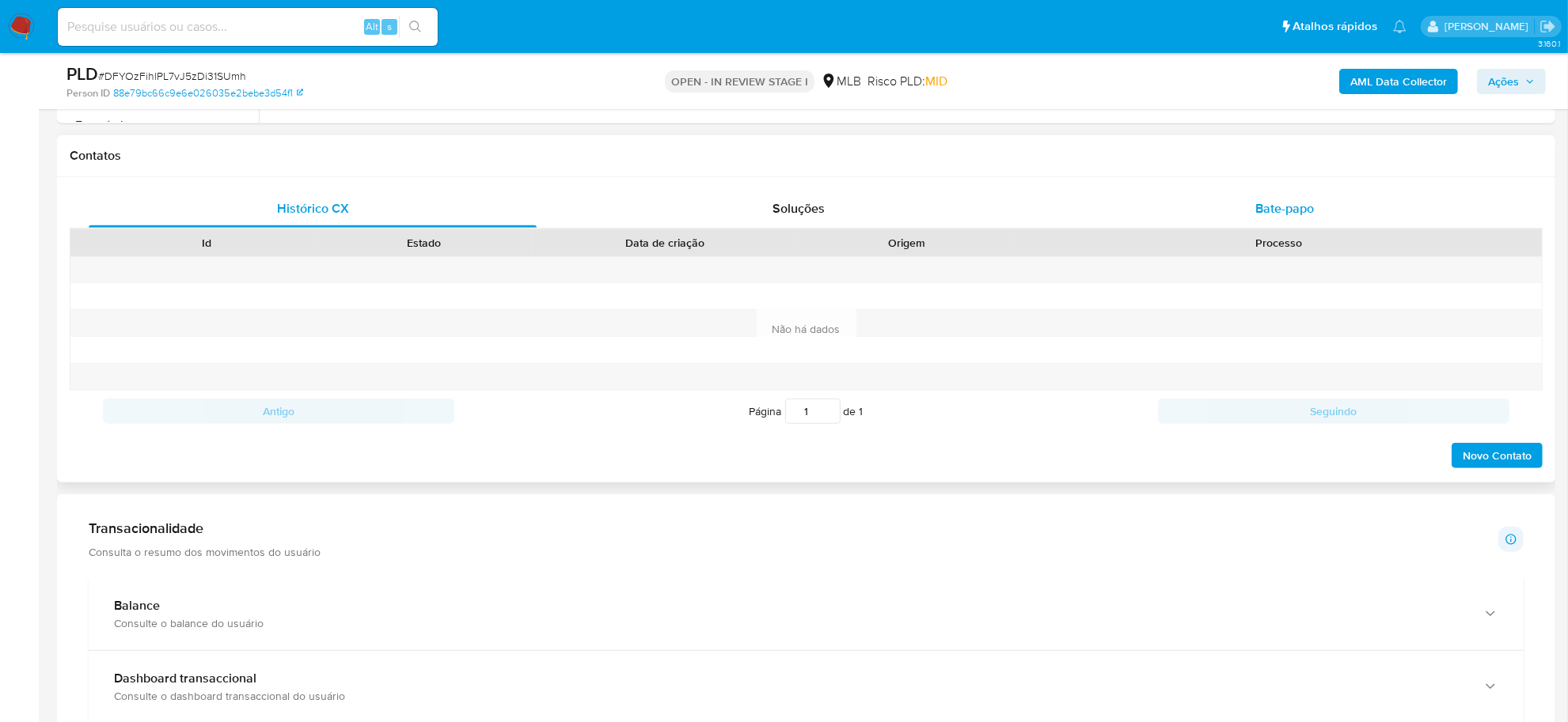
click at [1207, 204] on div "Bate-papo" at bounding box center [1284, 209] width 448 height 38
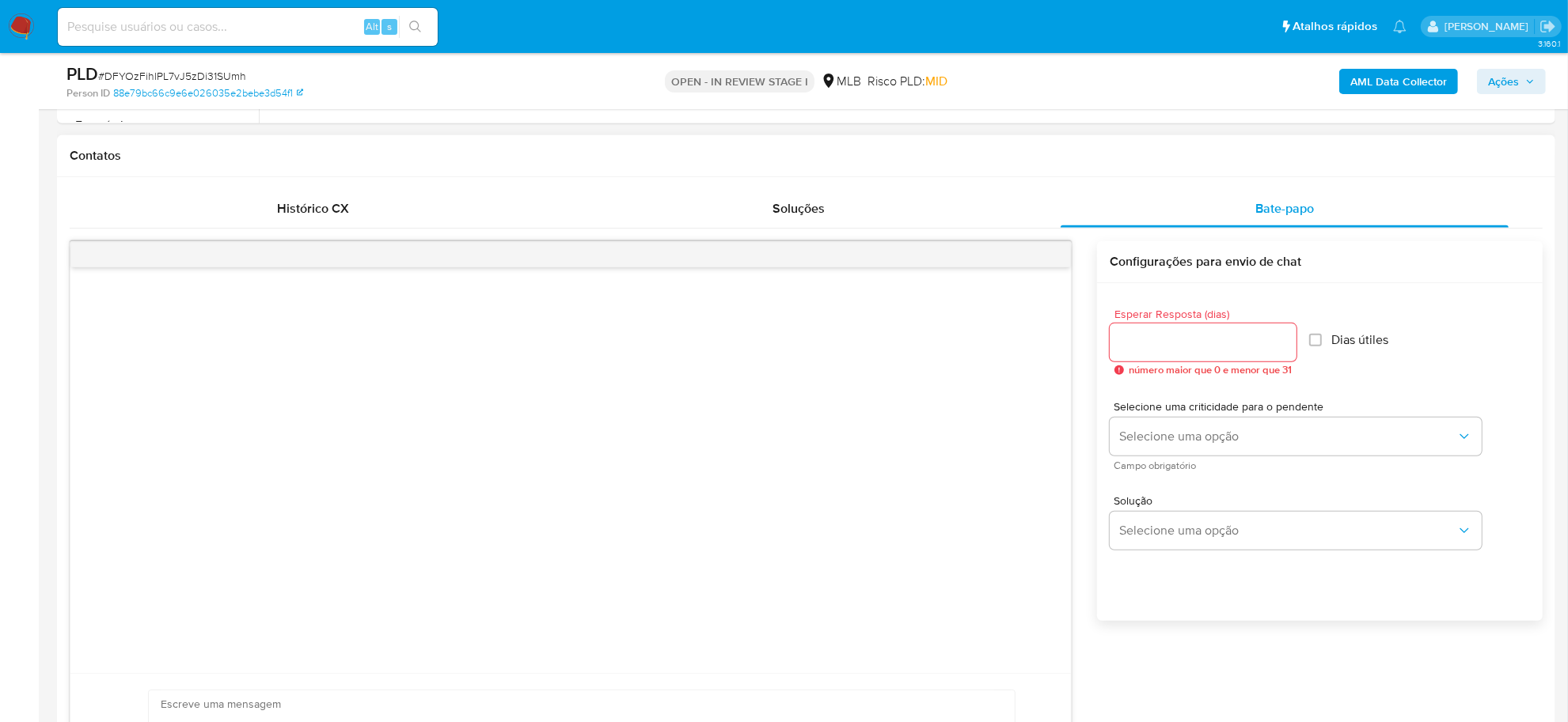
scroll to position [791, 0]
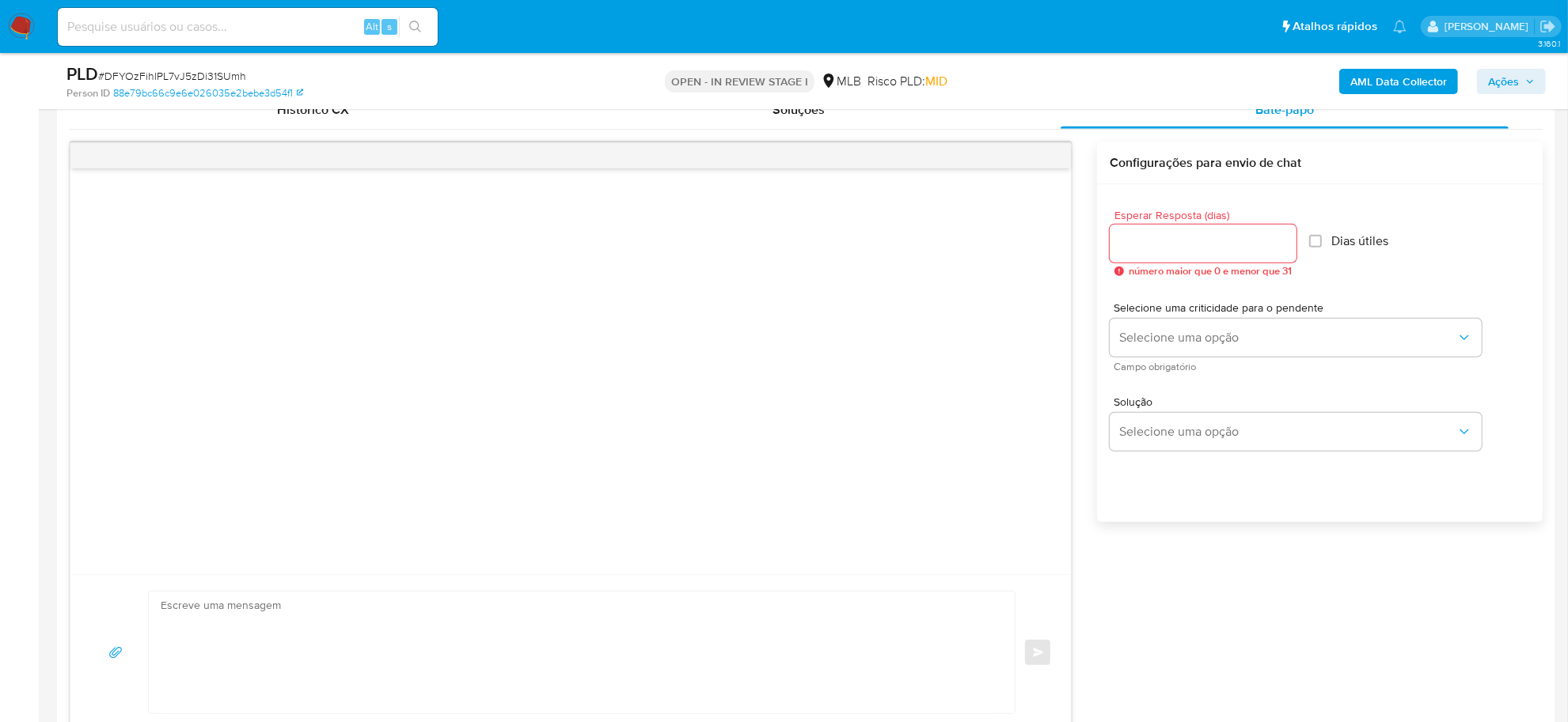
click at [184, 604] on textarea at bounding box center [578, 652] width 834 height 122
paste textarea "Olá, Estamos realizando uma verificação adicional de segurança em contas de usu…"
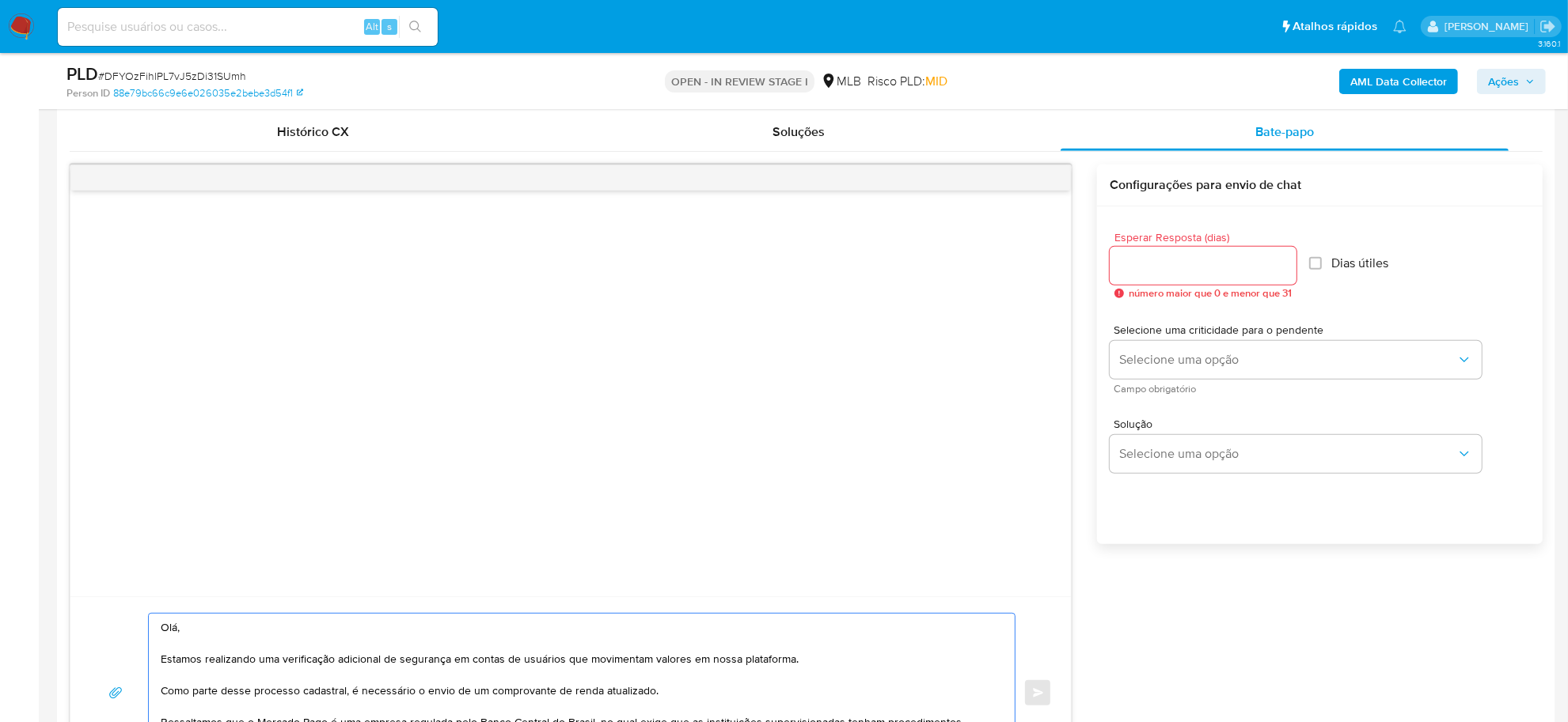
scroll to position [720, 0]
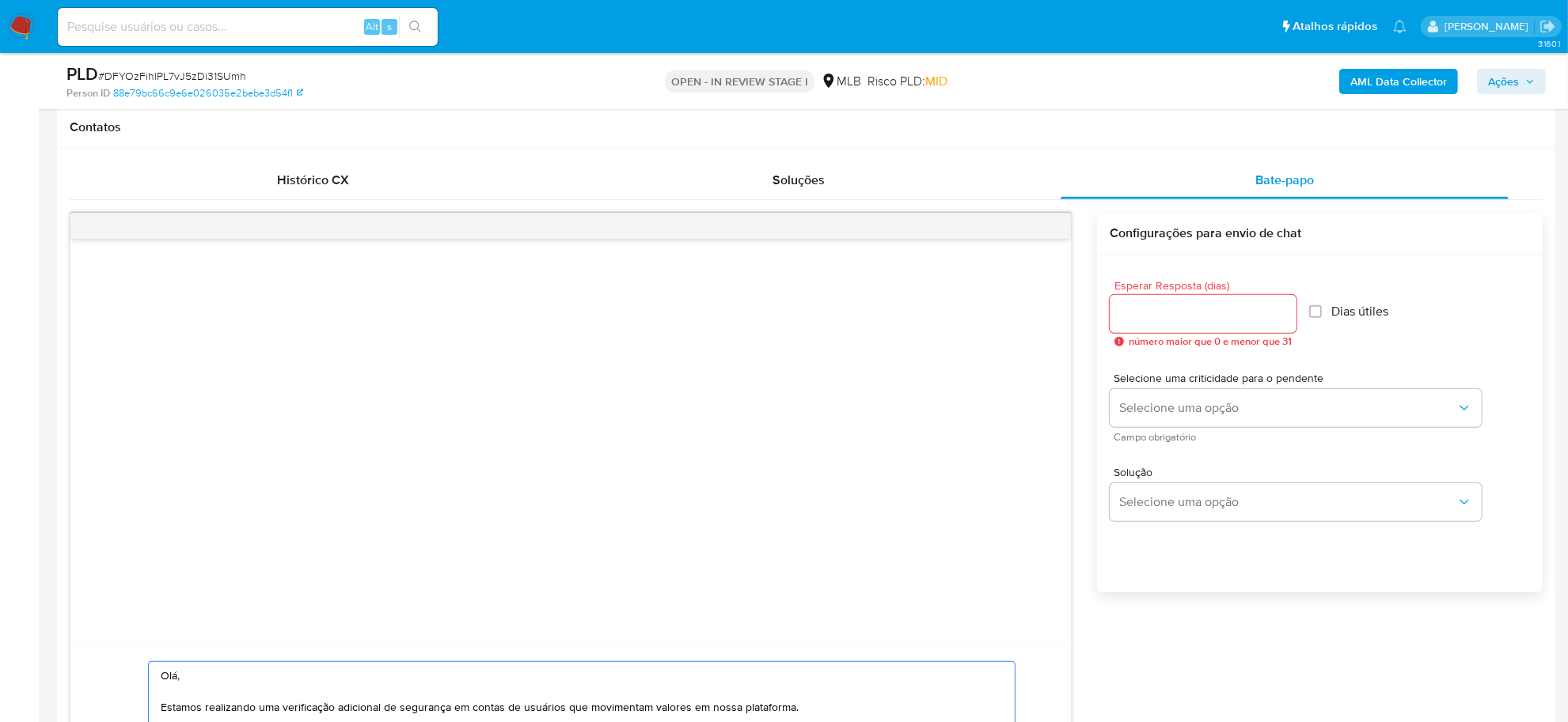
type textarea "Olá, Estamos realizando uma verificação adicional de segurança em contas de usu…"
click at [1239, 306] on input "Esperar Resposta (dias)" at bounding box center [1202, 314] width 187 height 21
type input "3"
click at [1317, 310] on input "Dias útiles" at bounding box center [1311, 311] width 13 height 13
checkbox input "true"
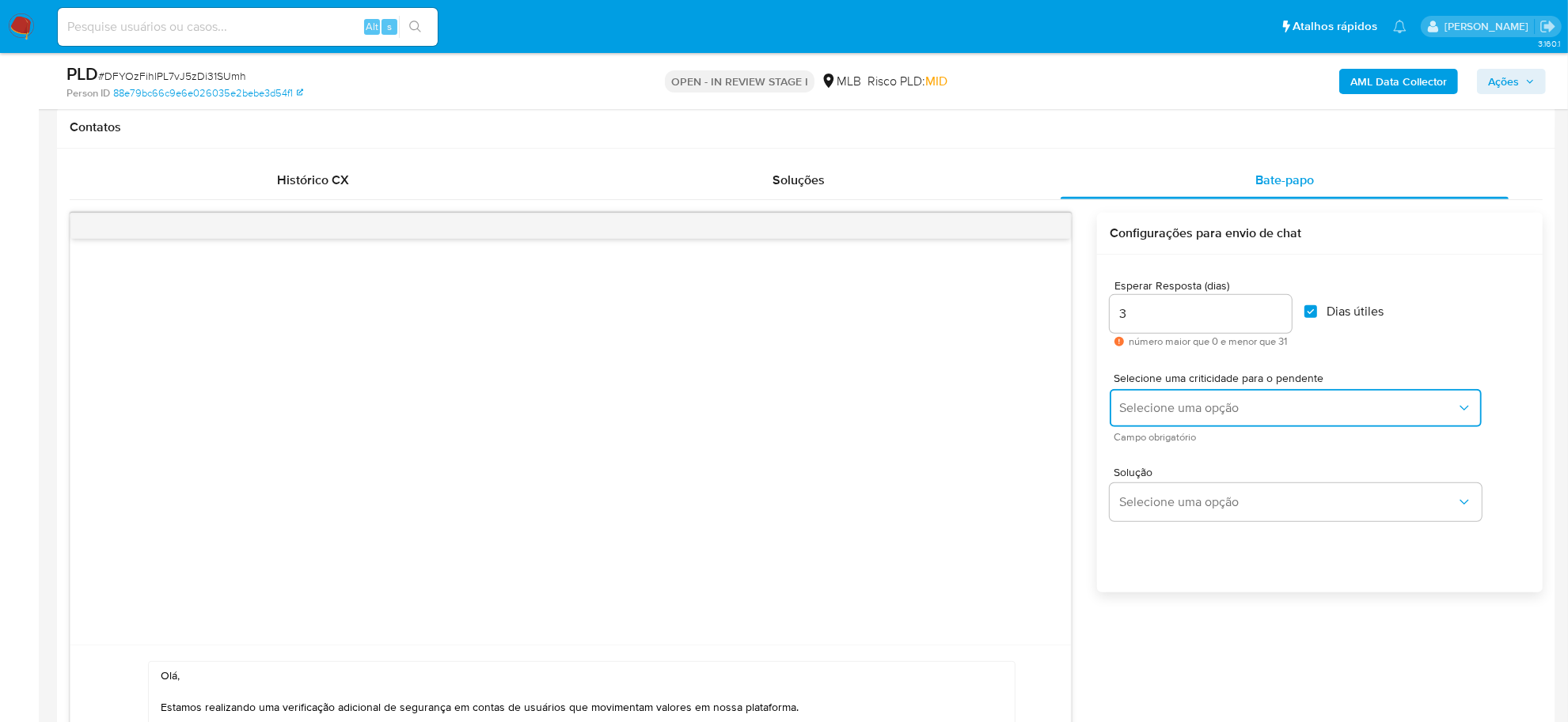
click at [1212, 407] on span "Selecione uma opção" at bounding box center [1287, 408] width 337 height 16
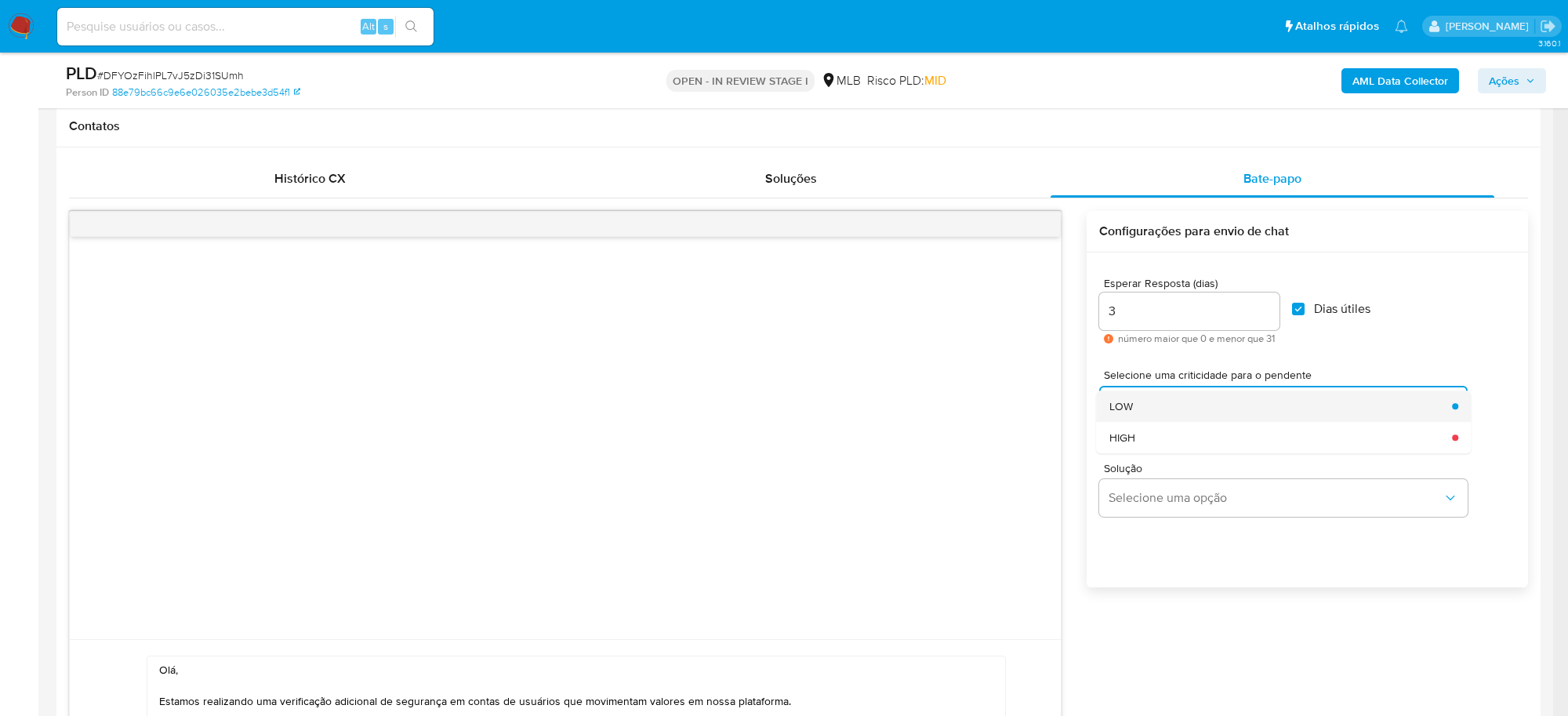
click at [1174, 412] on div "LOW" at bounding box center [1276, 406] width 334 height 32
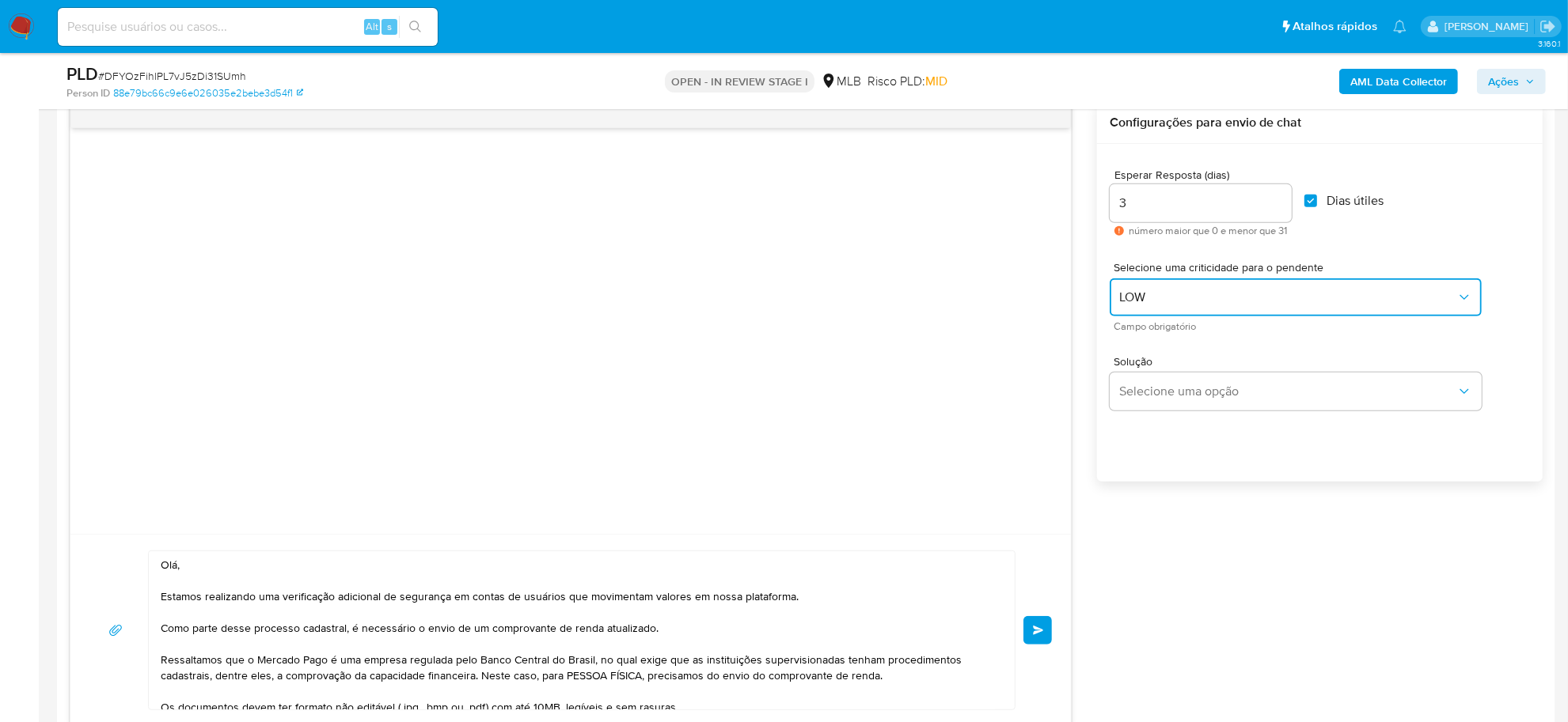
scroll to position [1017, 0]
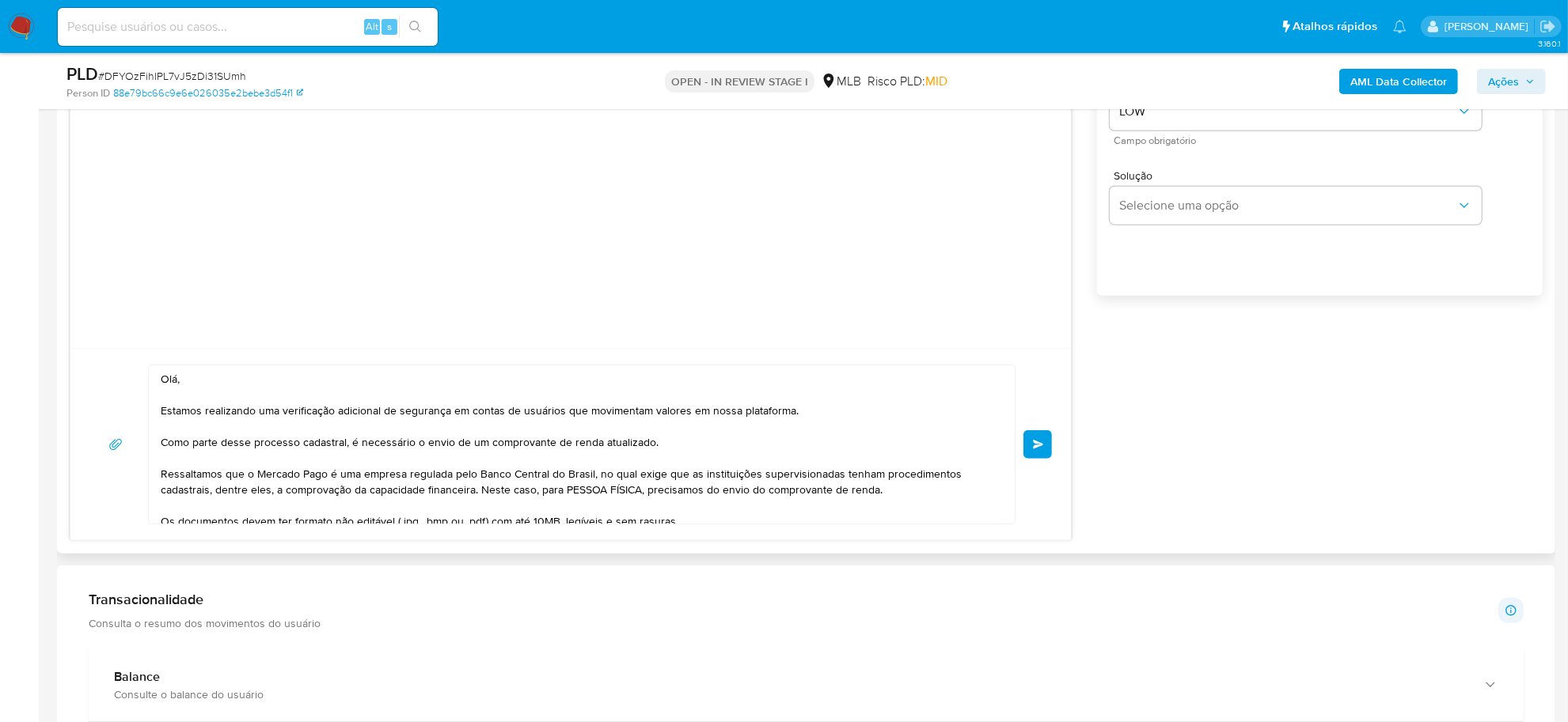
click at [1044, 452] on button "common.send" at bounding box center [1038, 445] width 29 height 29
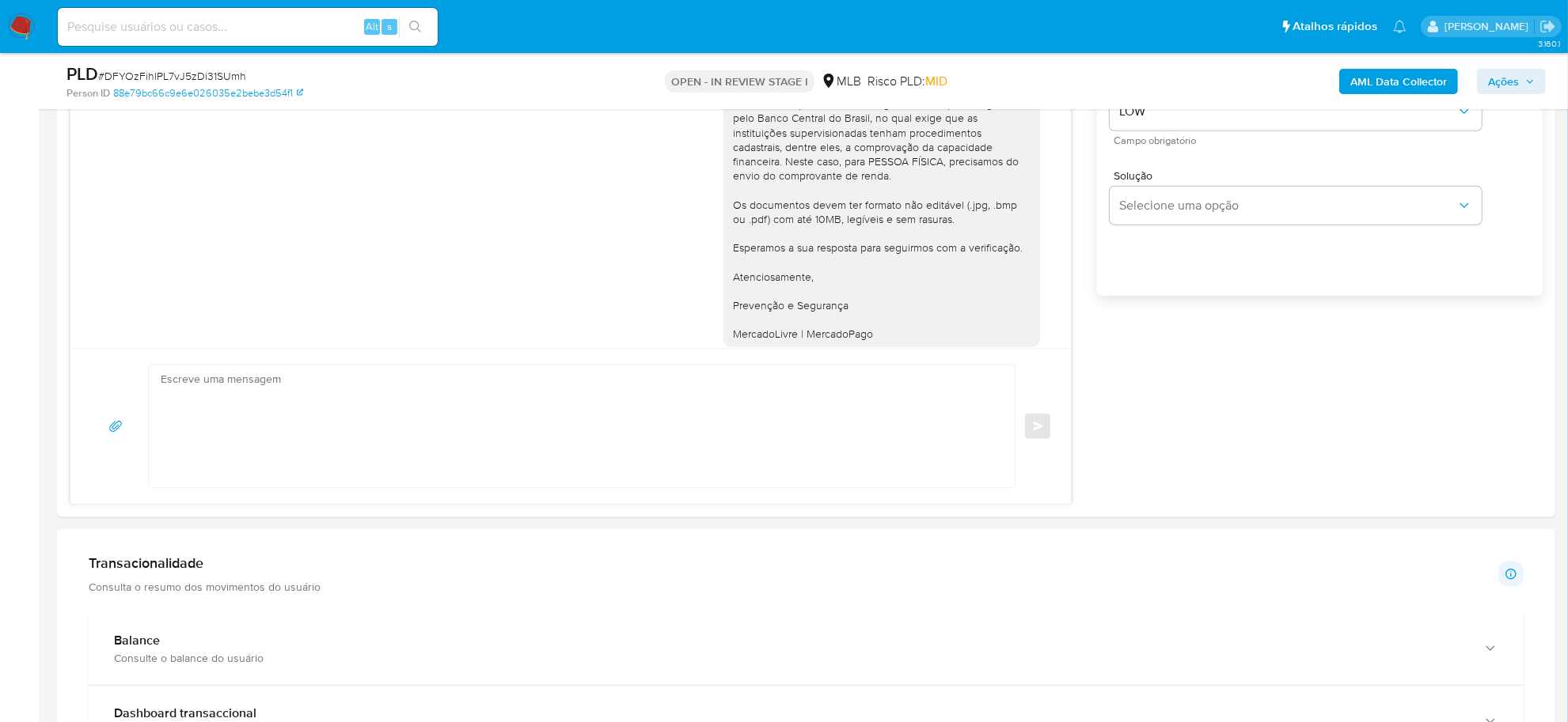
scroll to position [30, 0]
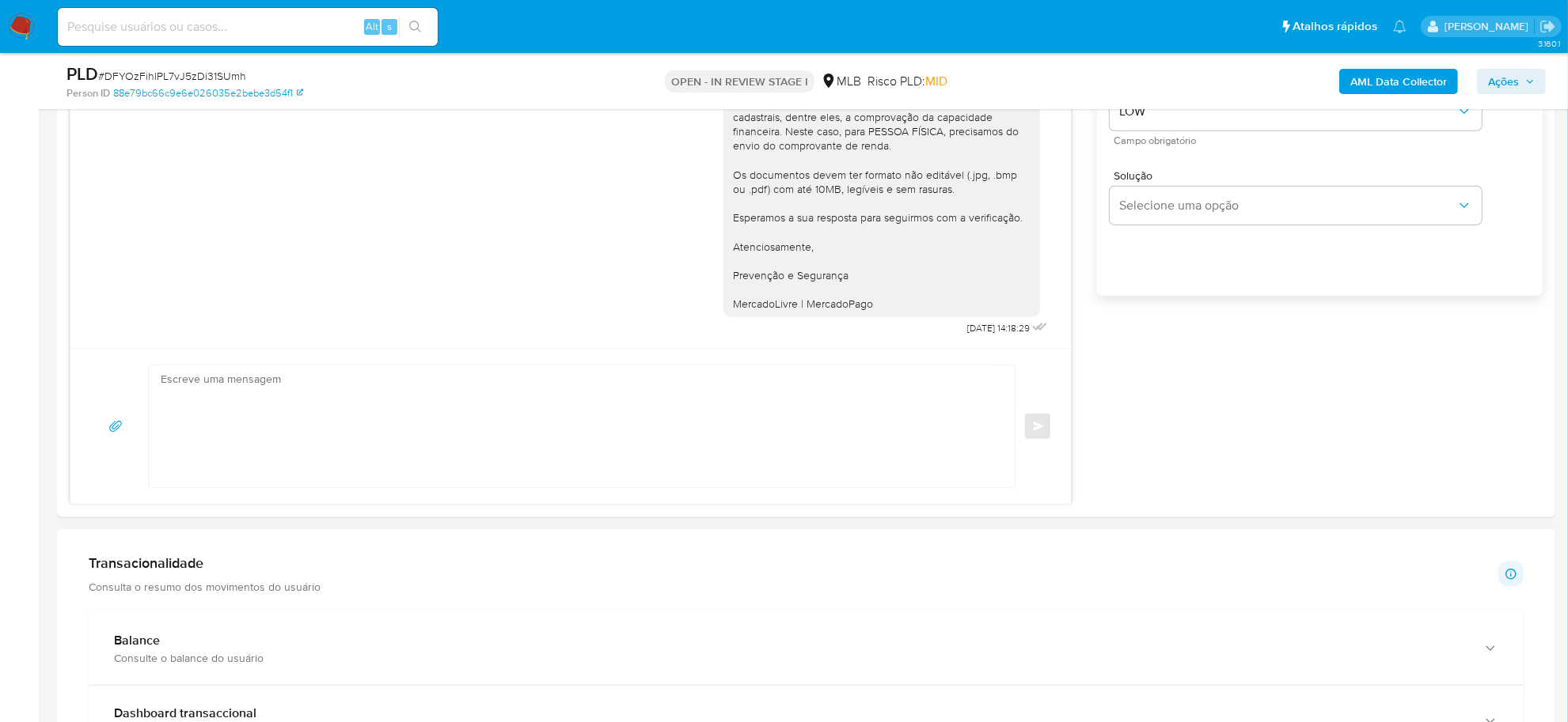
click at [214, 73] on span "# DFYOzFihlPL7vJ5zDi31SUmh" at bounding box center [172, 76] width 148 height 16
copy span "DFYOzFihlPL7vJ5zDi31SUmh"
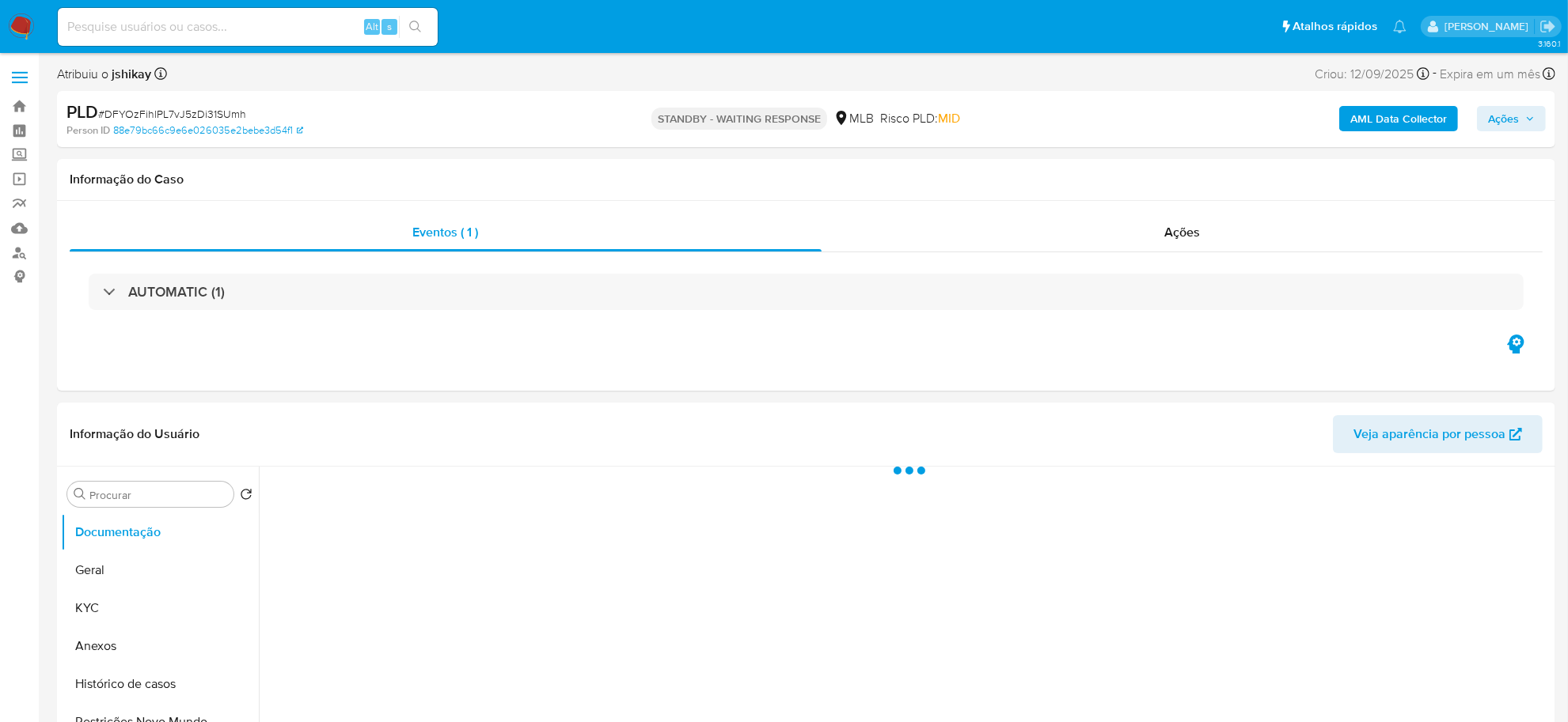
select select "10"
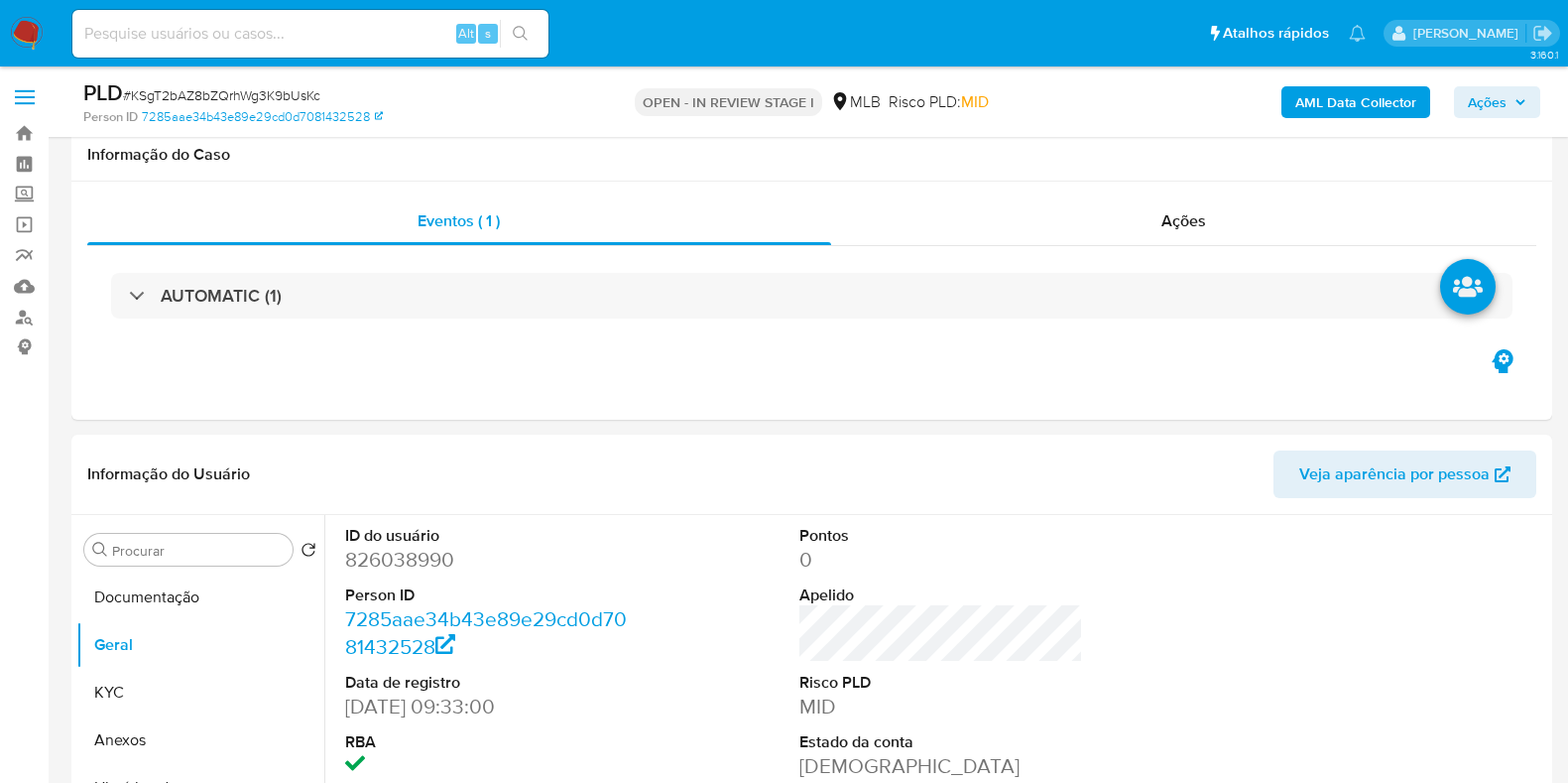
scroll to position [247, 0]
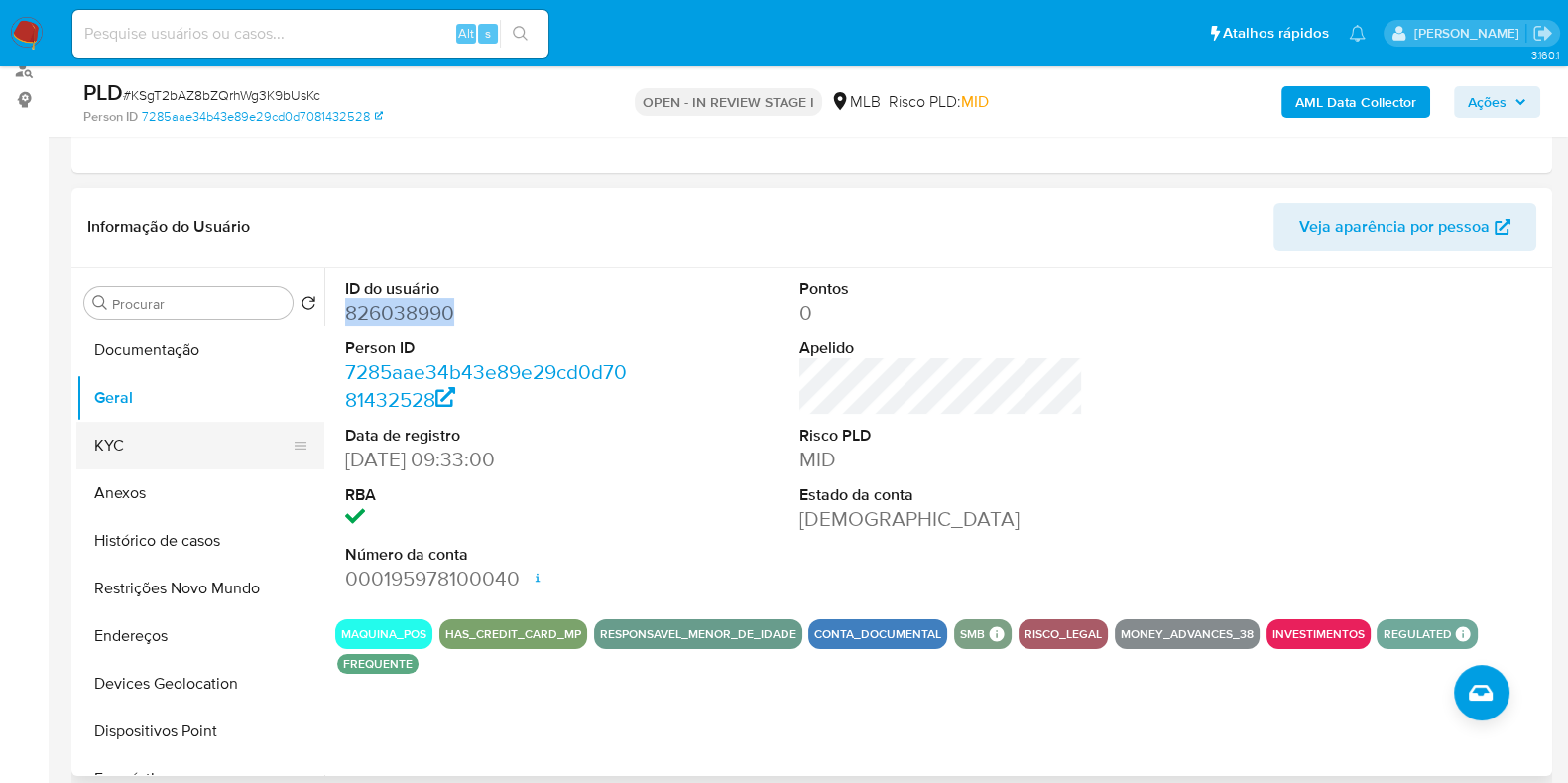
click at [110, 452] on button "KYC" at bounding box center [192, 445] width 232 height 48
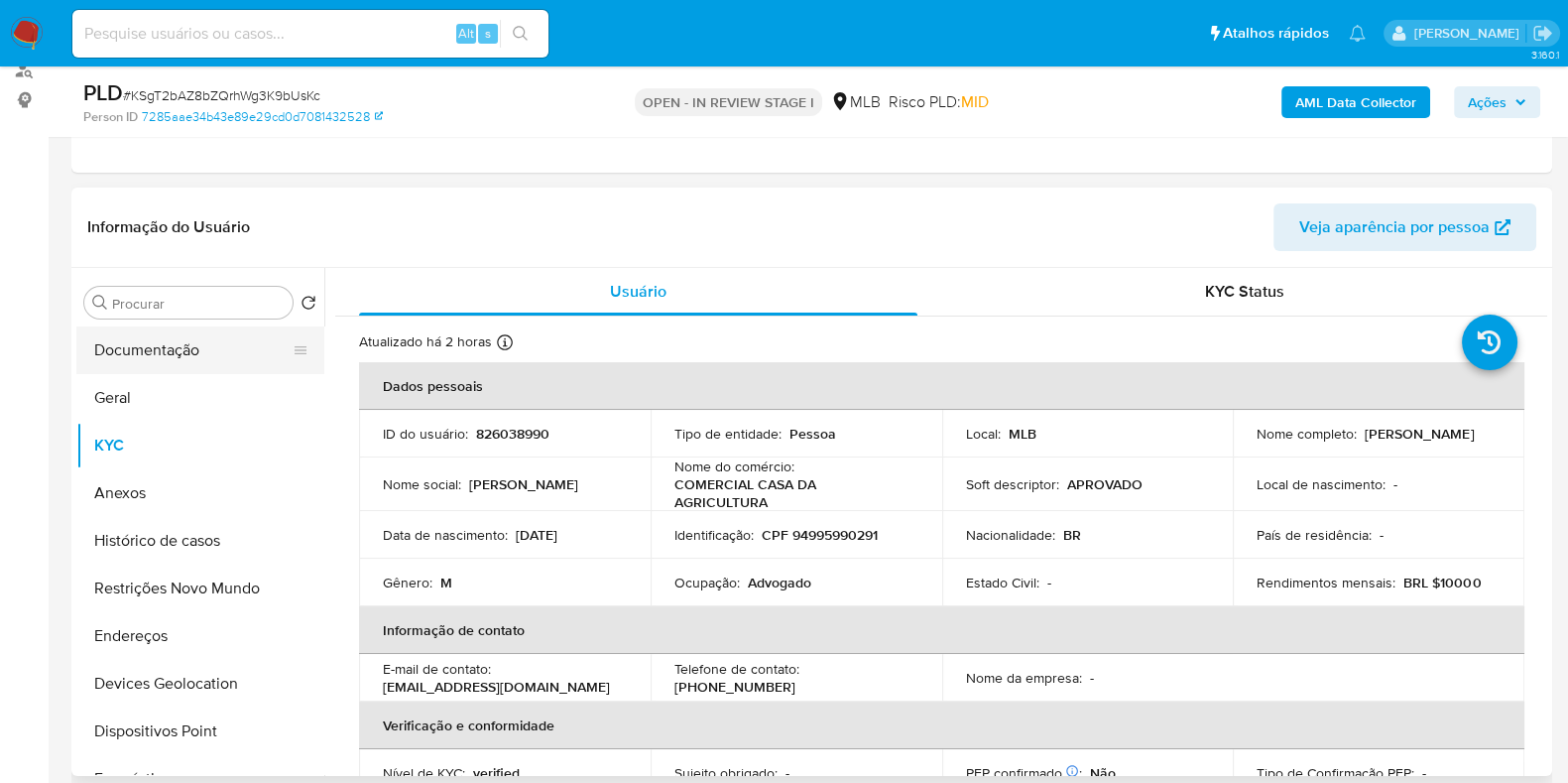
click at [153, 364] on button "Documentação" at bounding box center [192, 351] width 232 height 48
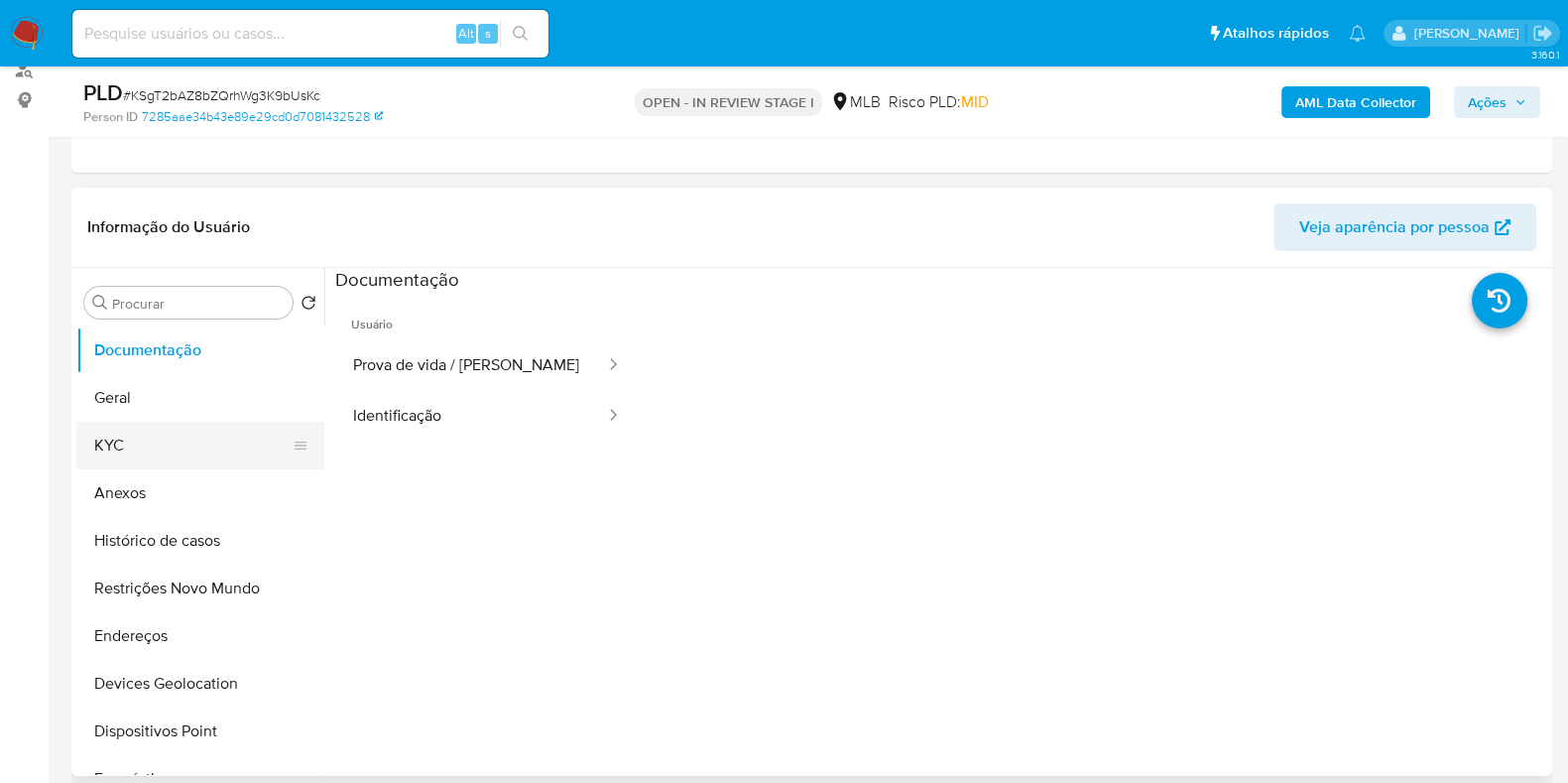
click at [183, 423] on ul "Documentação Geral KYC Anexos Histórico de casos Restrições Novo Mundo Endereço…" at bounding box center [200, 550] width 248 height 447
click at [186, 396] on button "Geral" at bounding box center [192, 397] width 232 height 48
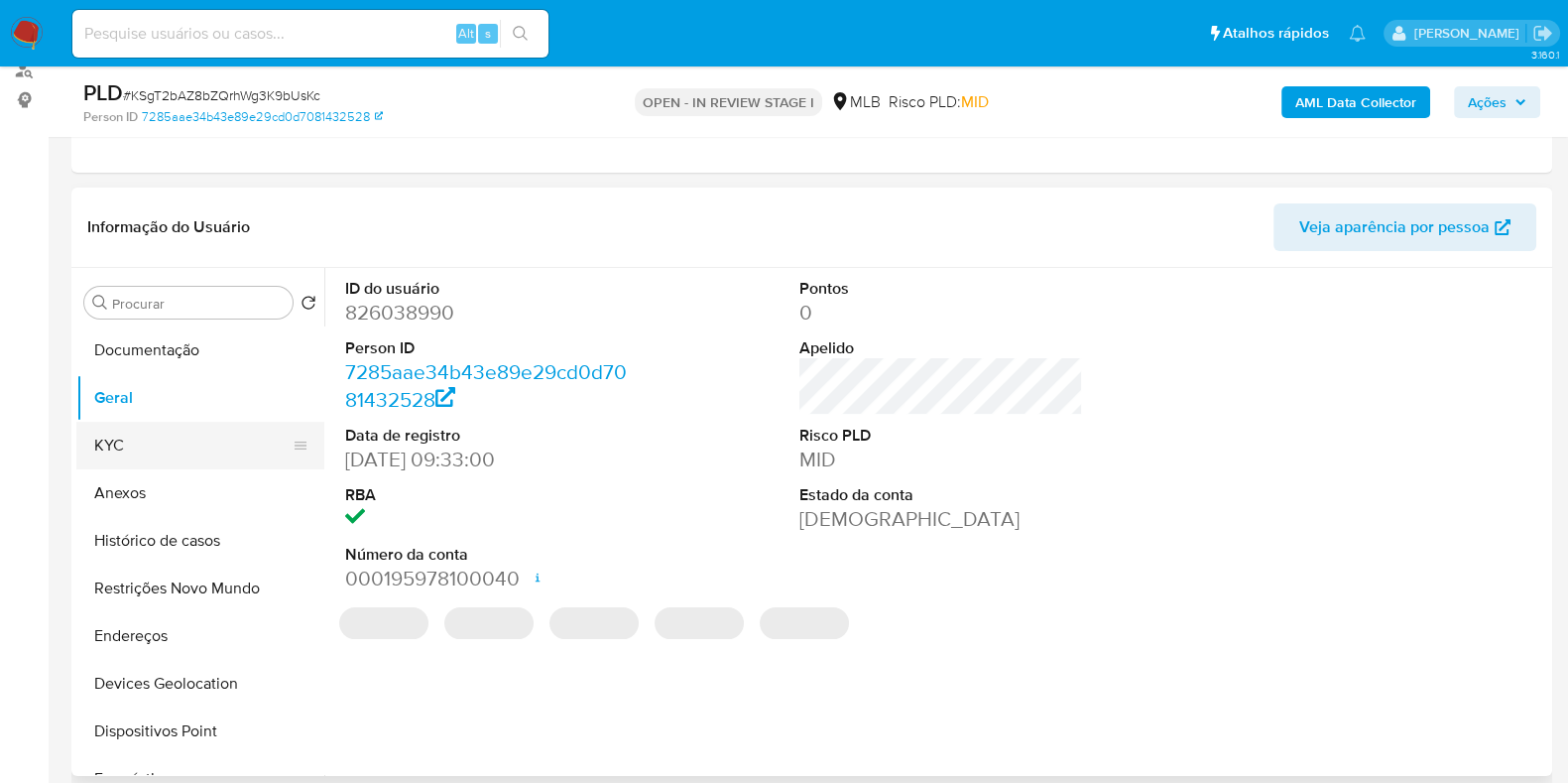
click at [165, 439] on button "KYC" at bounding box center [192, 445] width 232 height 48
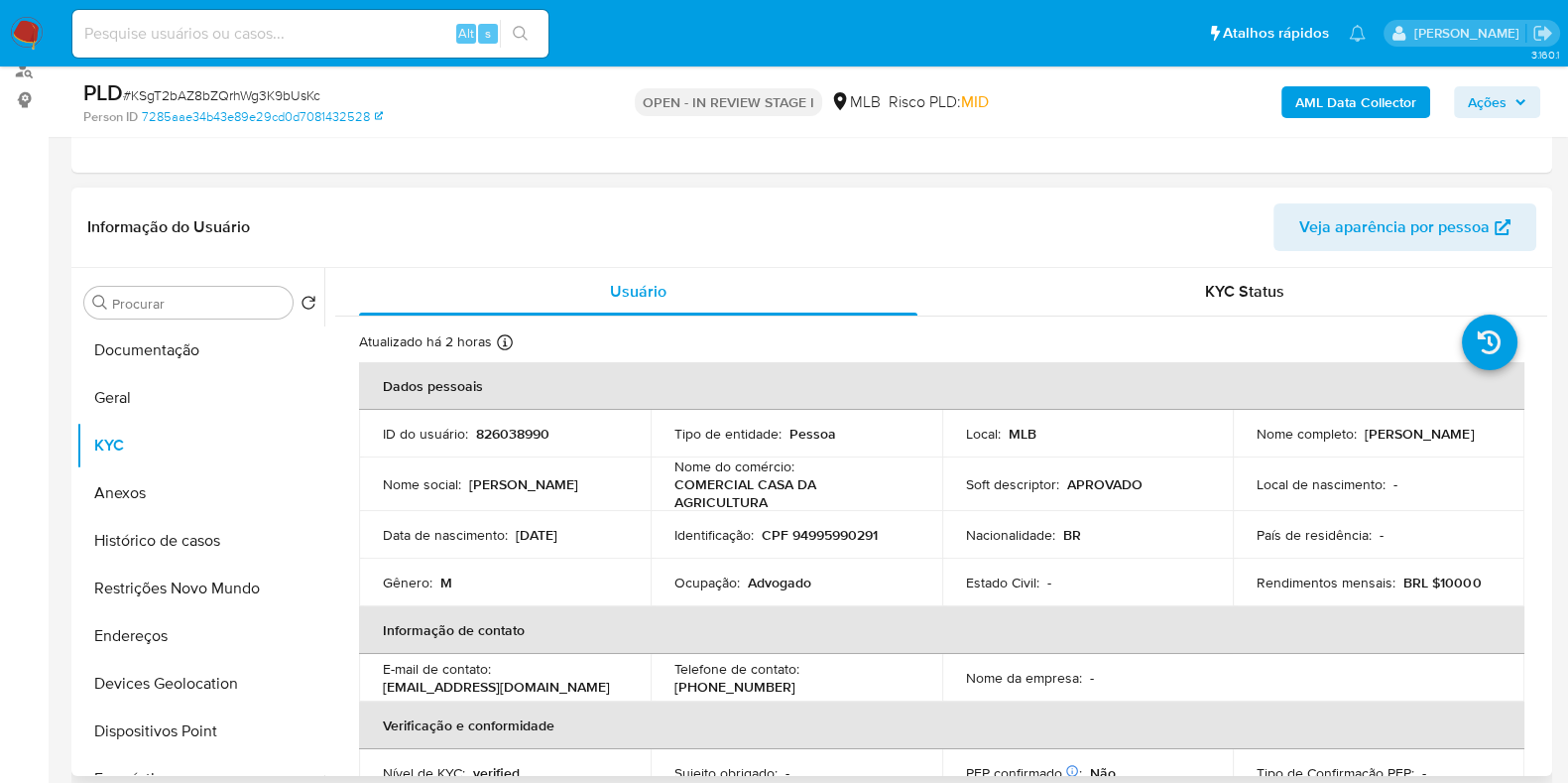
click at [776, 587] on p "Advogado" at bounding box center [780, 583] width 64 height 18
click at [776, 586] on p "Advogado" at bounding box center [780, 583] width 64 height 18
copy p "Advogado"
